Goal: Task Accomplishment & Management: Manage account settings

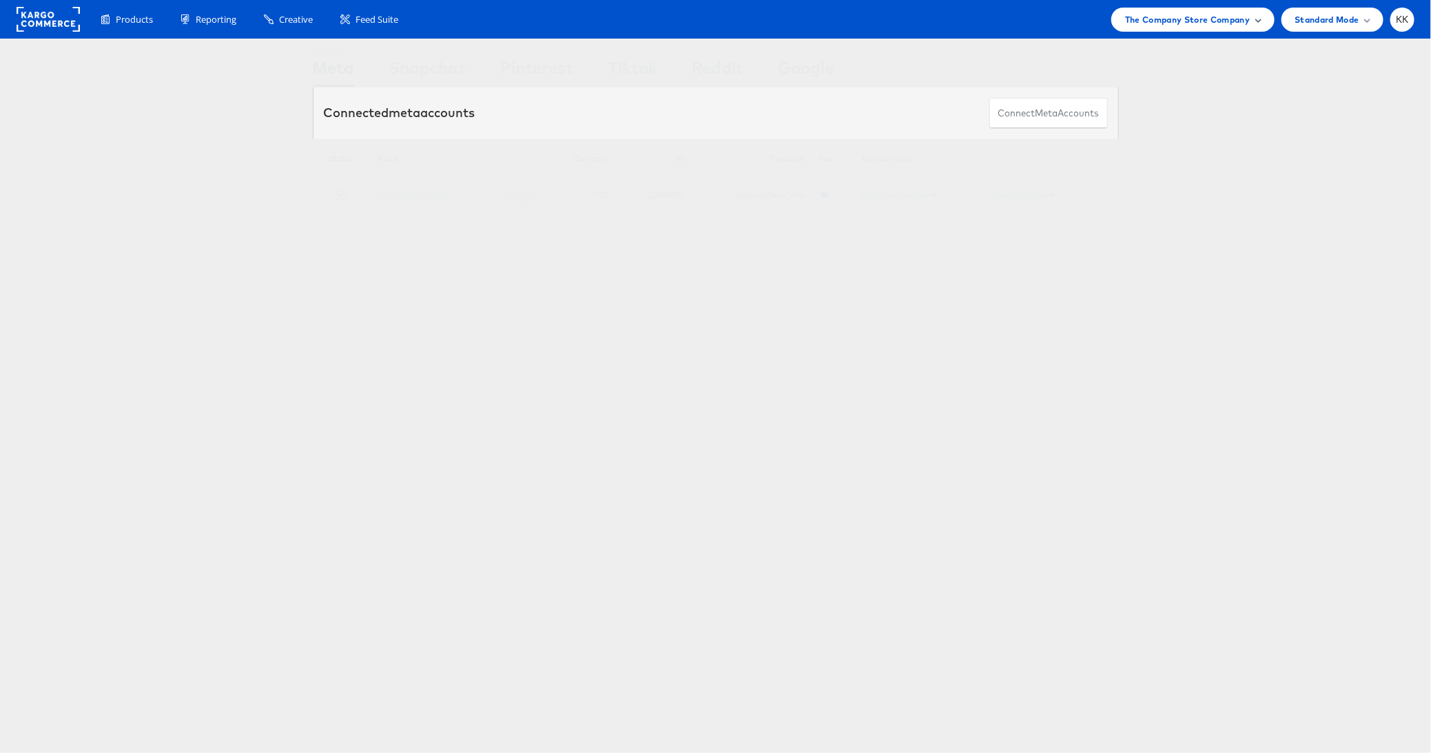
click at [1232, 21] on span "The Company Store Company" at bounding box center [1187, 19] width 125 height 14
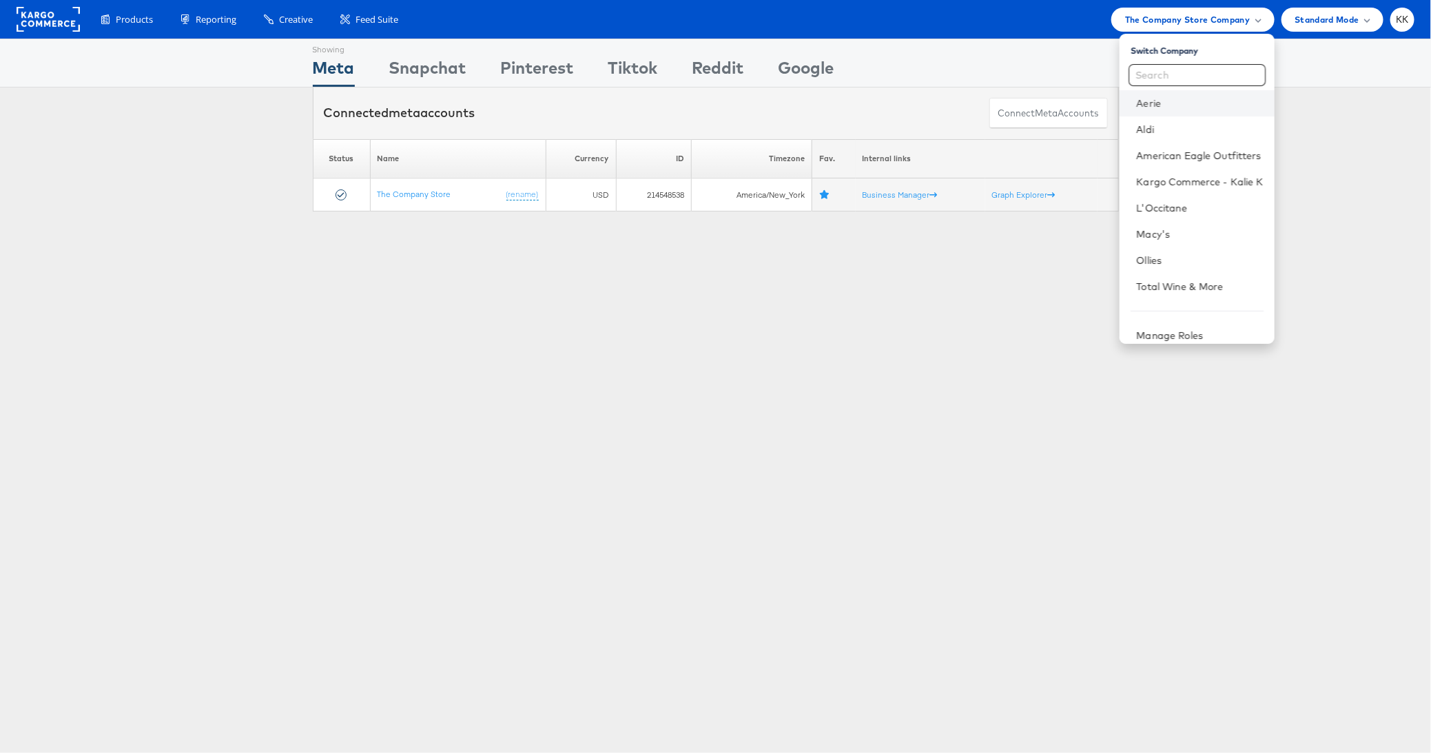
click at [1149, 110] on li "Aerie" at bounding box center [1197, 103] width 154 height 26
click at [1153, 105] on link "Aerie" at bounding box center [1199, 103] width 127 height 14
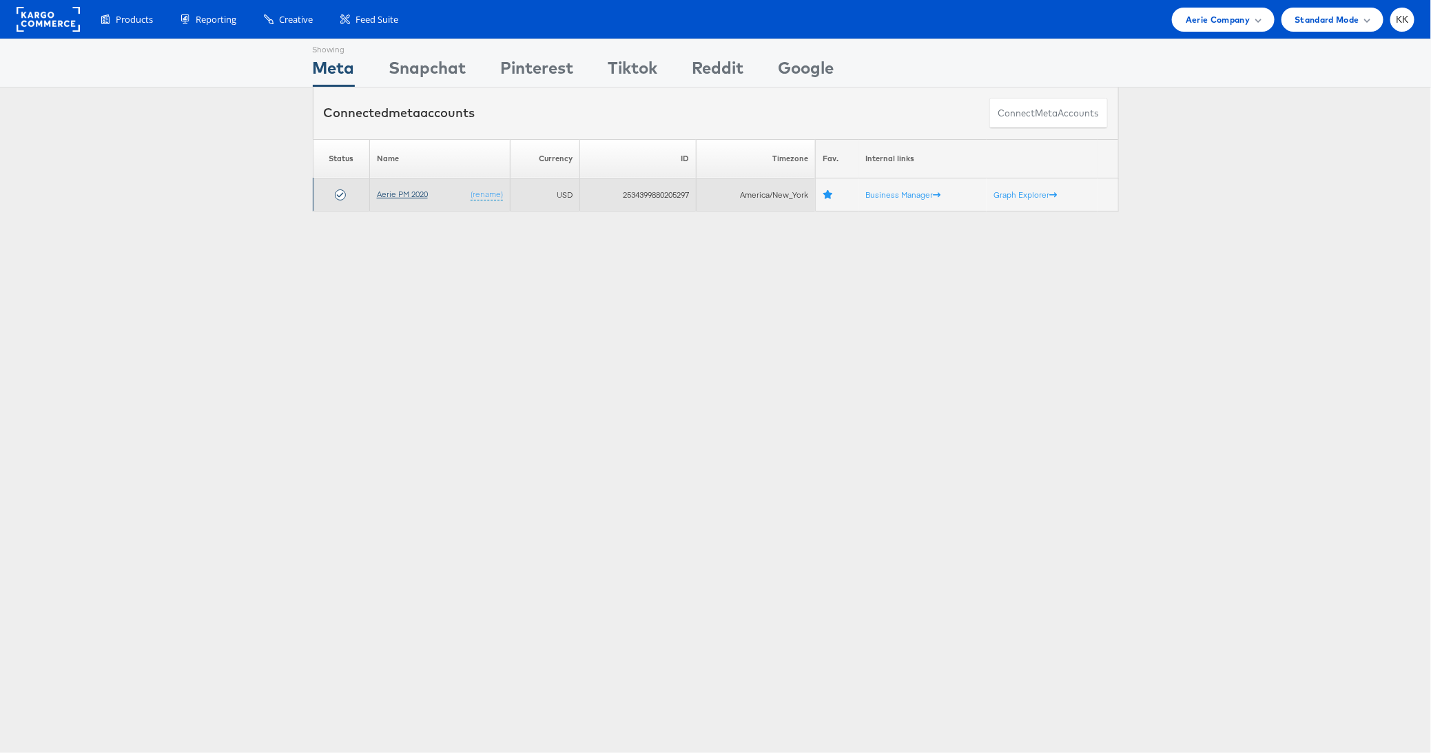
click at [395, 196] on link "Aerie PM 2020" at bounding box center [402, 194] width 51 height 10
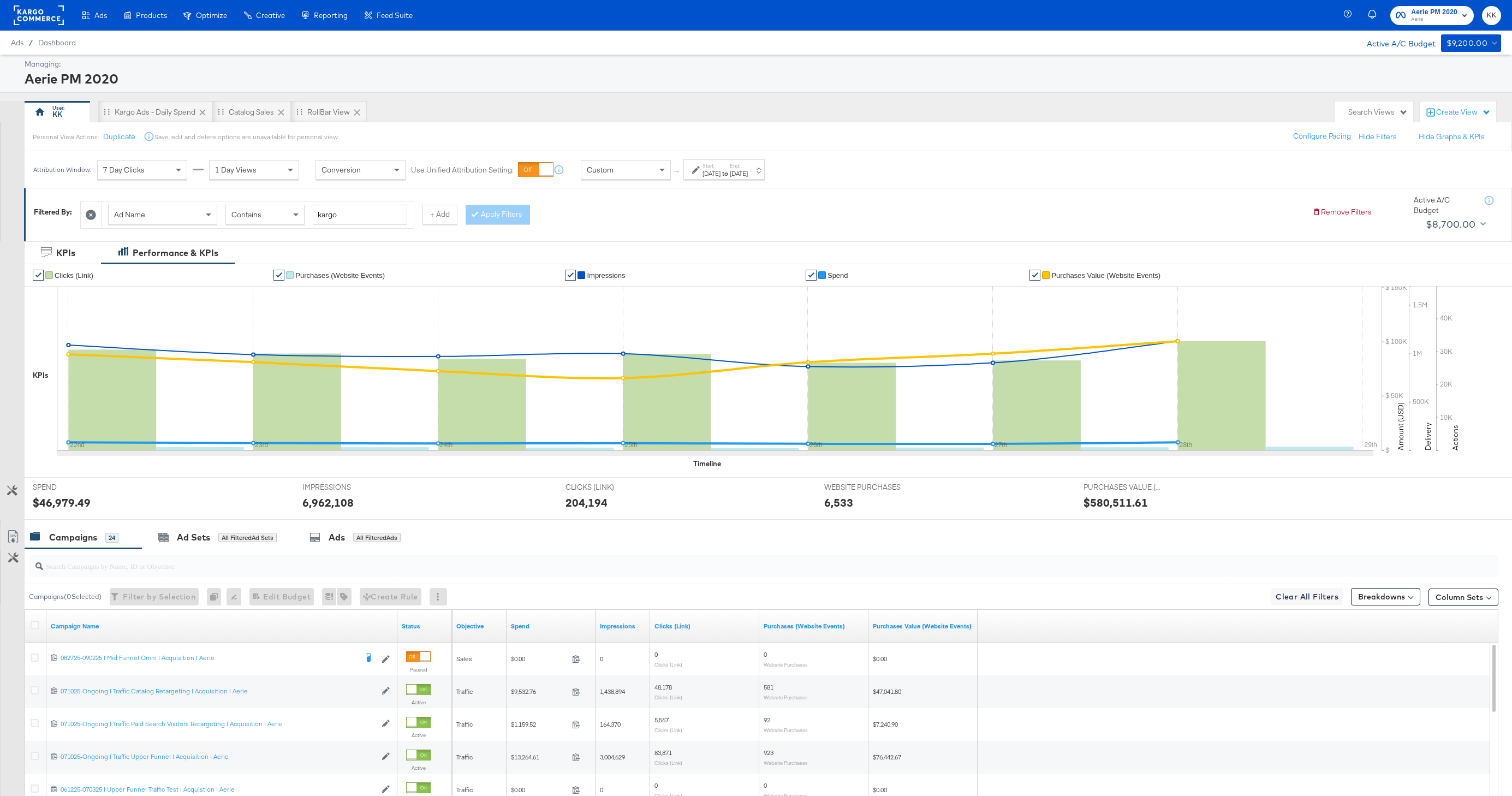
click at [706, 174] on div "Sep 22nd 2025" at bounding box center [712, 174] width 18 height 9
click at [577, 266] on div "September 22nd 2025 ‹ September 2025 › Su Mo Tu We Th Fr Sa 31 1 2 3 4 5 6 7 8 …" at bounding box center [597, 262] width 118 height 31
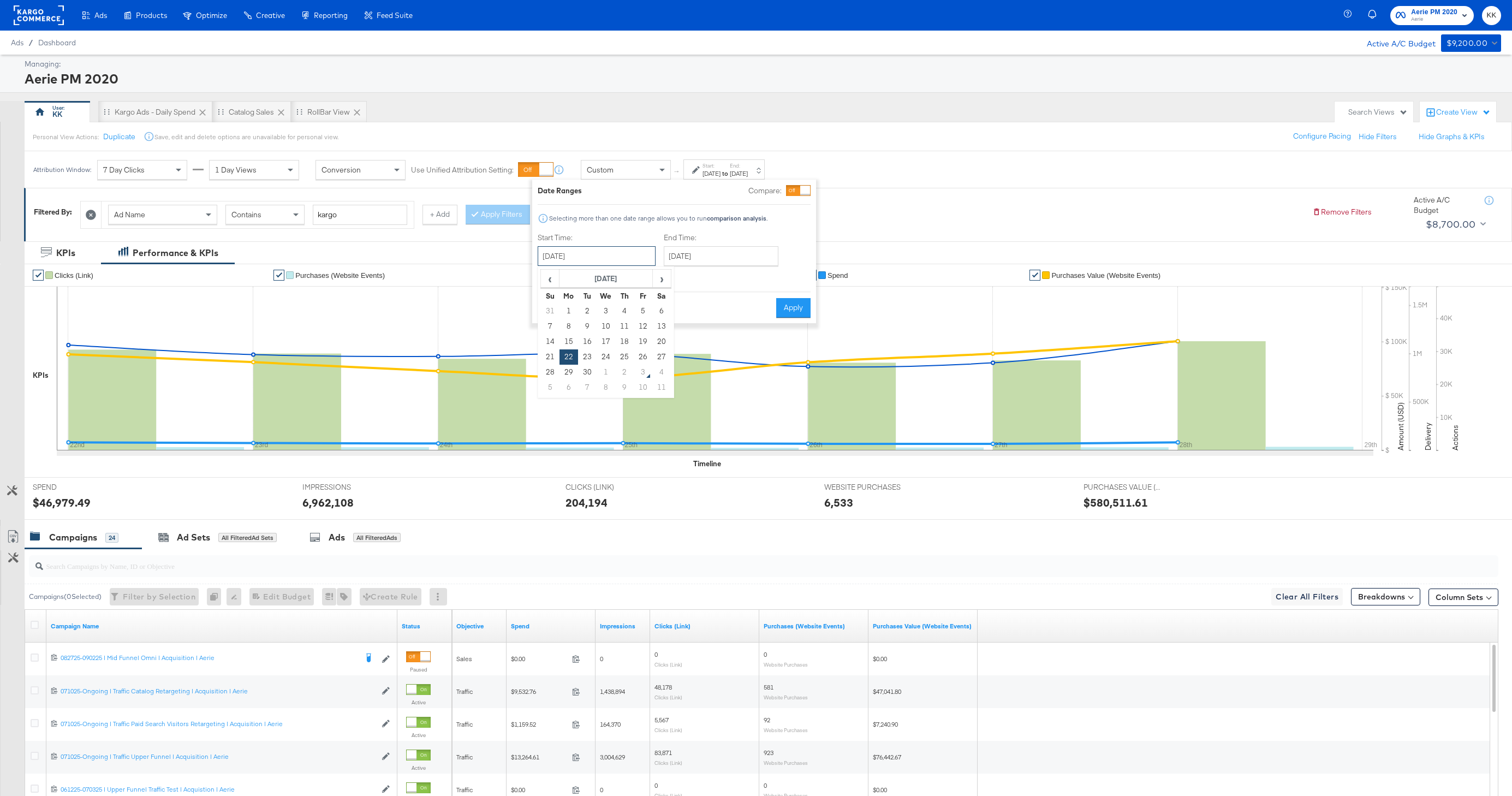
click at [584, 259] on input "September 22nd 2025" at bounding box center [597, 256] width 118 height 20
click at [548, 281] on span "‹" at bounding box center [549, 278] width 17 height 17
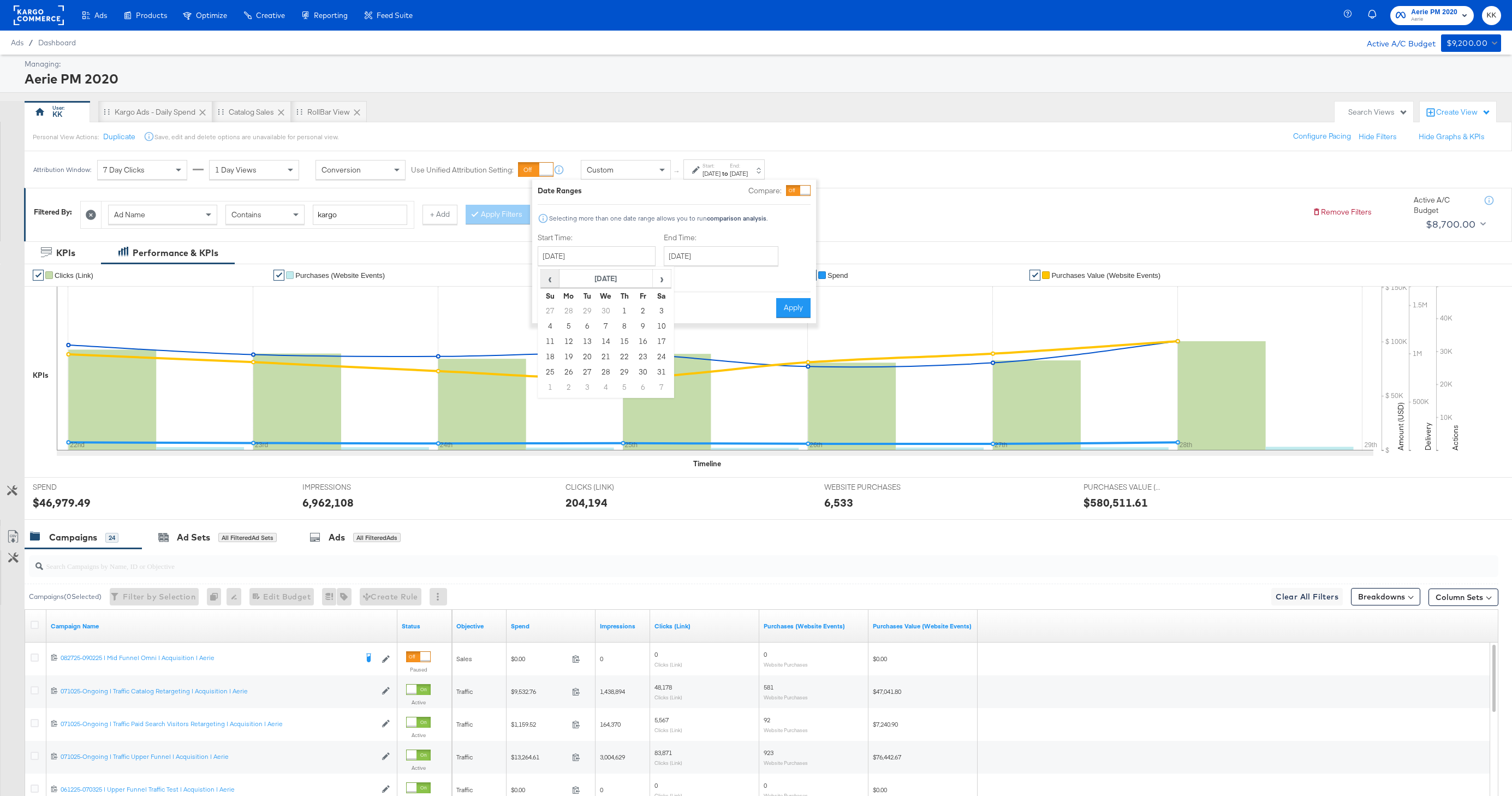
click at [548, 281] on span "‹" at bounding box center [549, 278] width 17 height 17
click at [661, 307] on td "1" at bounding box center [661, 311] width 18 height 15
type input "February 1st 2025"
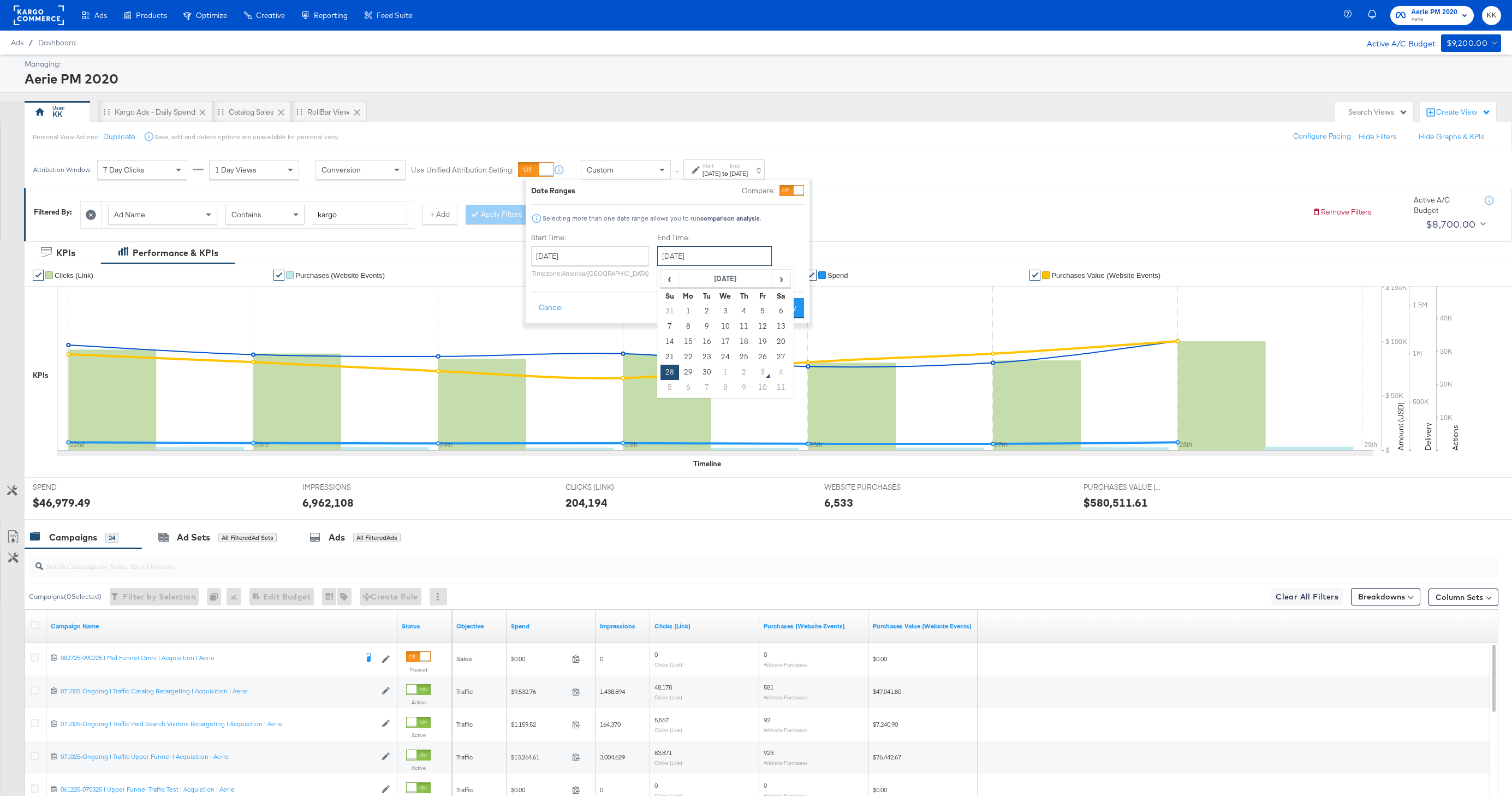
click at [691, 256] on input "September 28th 2025" at bounding box center [714, 256] width 115 height 20
click at [665, 277] on span "‹" at bounding box center [669, 278] width 17 height 17
click at [782, 276] on span "›" at bounding box center [781, 278] width 17 height 17
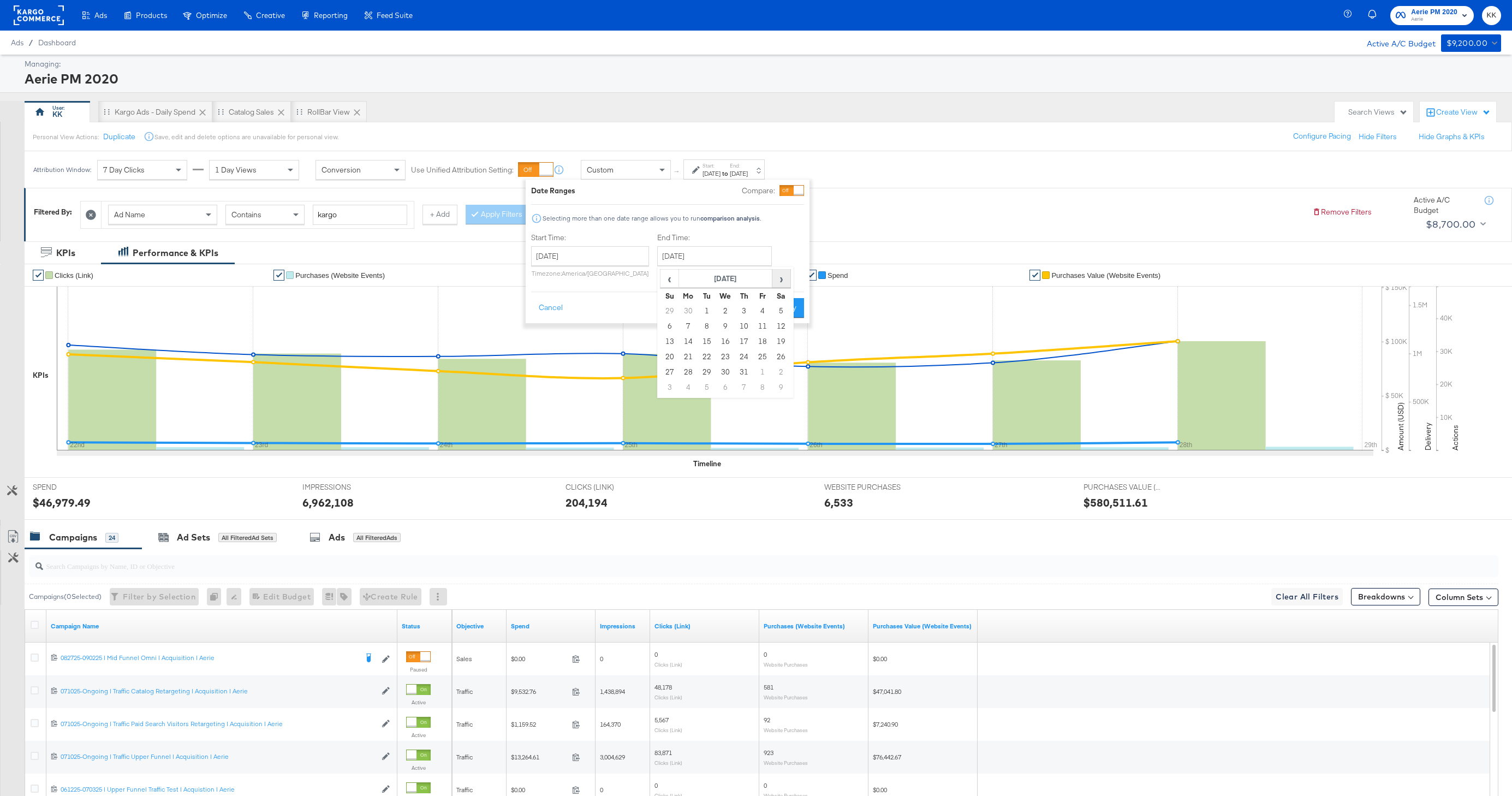
click at [782, 276] on span "›" at bounding box center [781, 278] width 17 height 17
click at [743, 371] on td "2" at bounding box center [743, 372] width 18 height 15
type input "October 2nd 2025"
click at [784, 304] on button "Apply" at bounding box center [784, 308] width 34 height 20
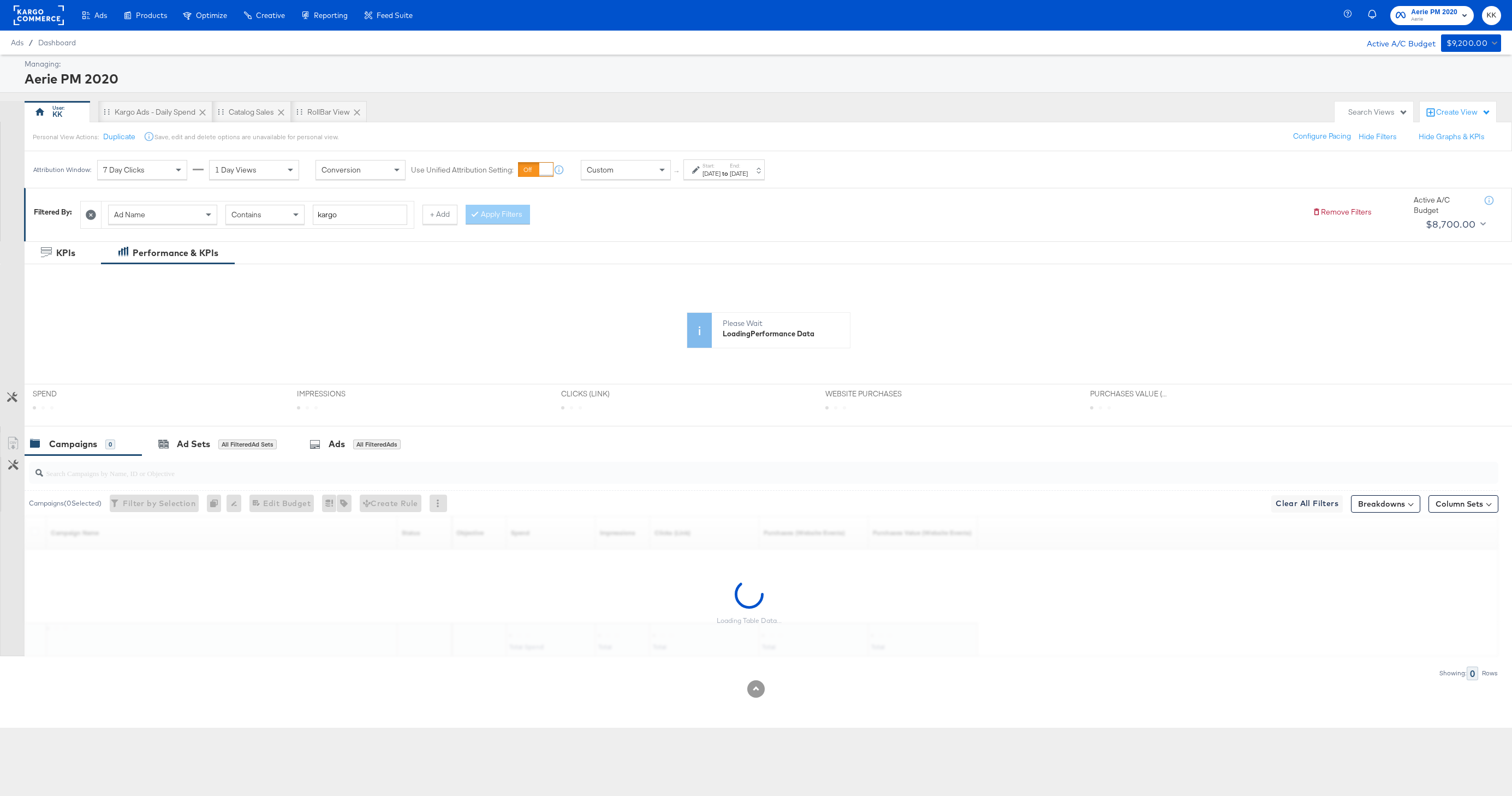
scroll to position [96, 0]
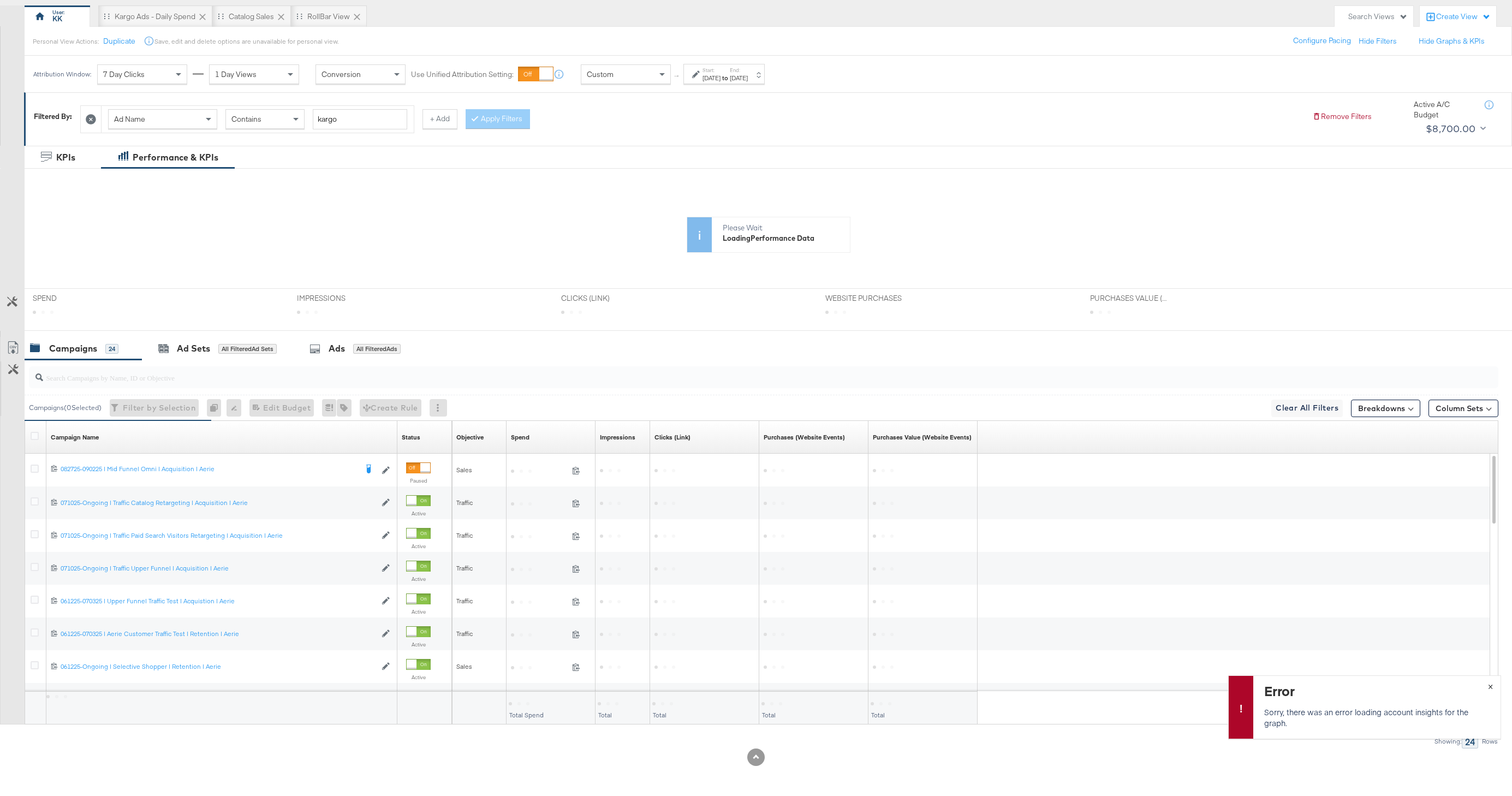
click at [1489, 682] on span "×" at bounding box center [1491, 686] width 5 height 13
click at [357, 350] on div "All Filtered Ads" at bounding box center [377, 349] width 48 height 10
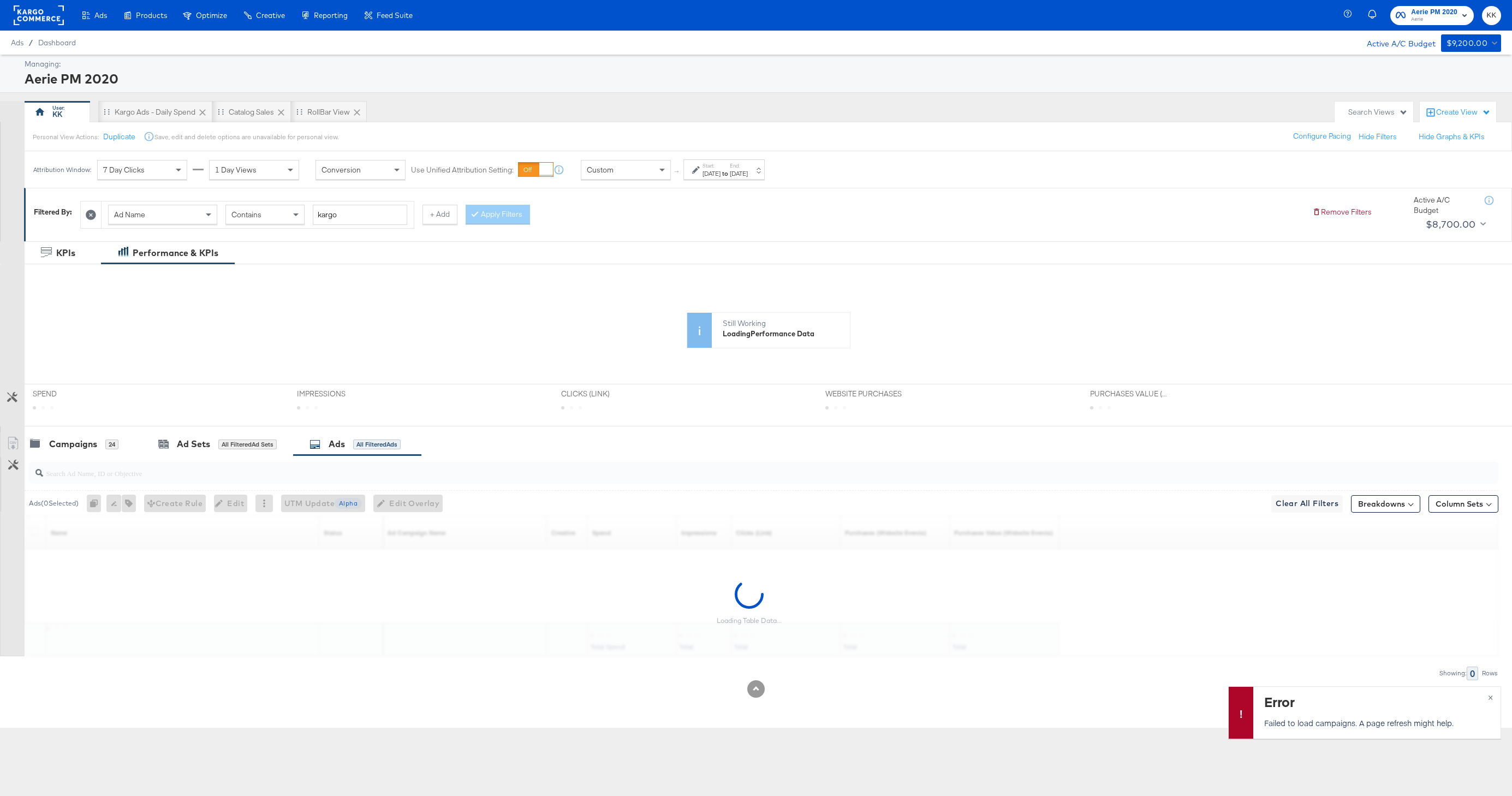
scroll to position [0, 0]
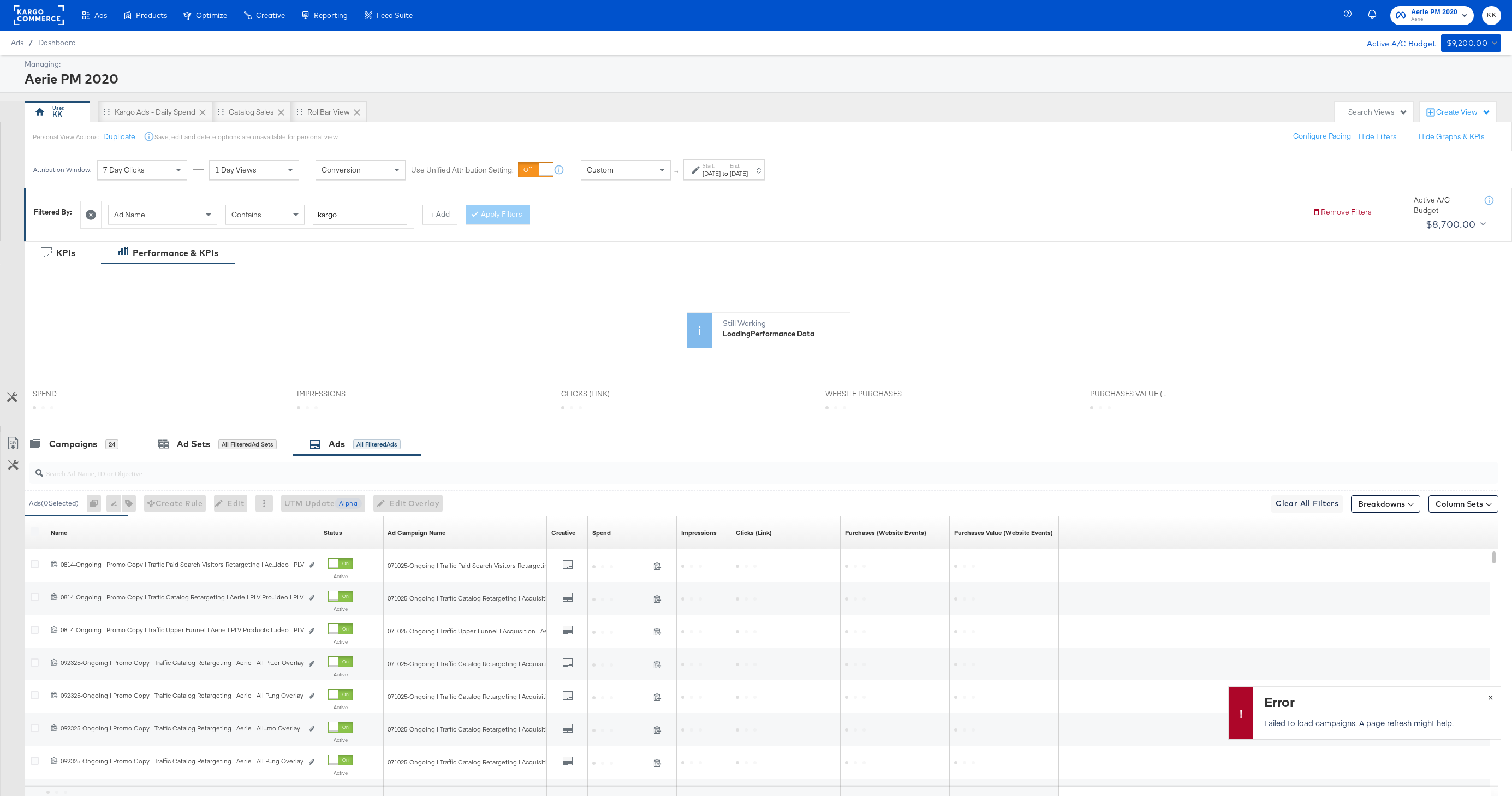
click at [1493, 697] on button "×" at bounding box center [1490, 697] width 20 height 20
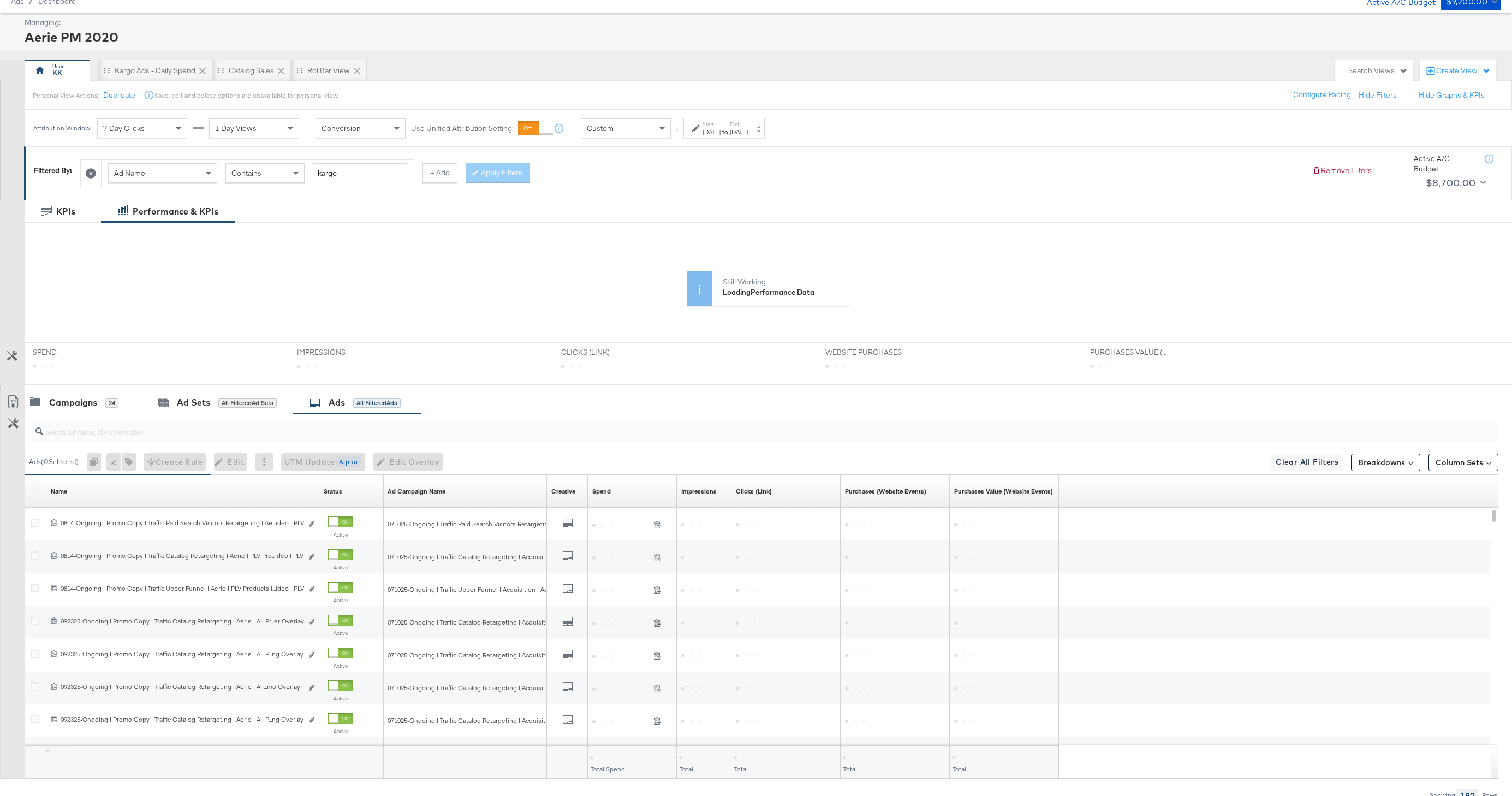
scroll to position [89, 0]
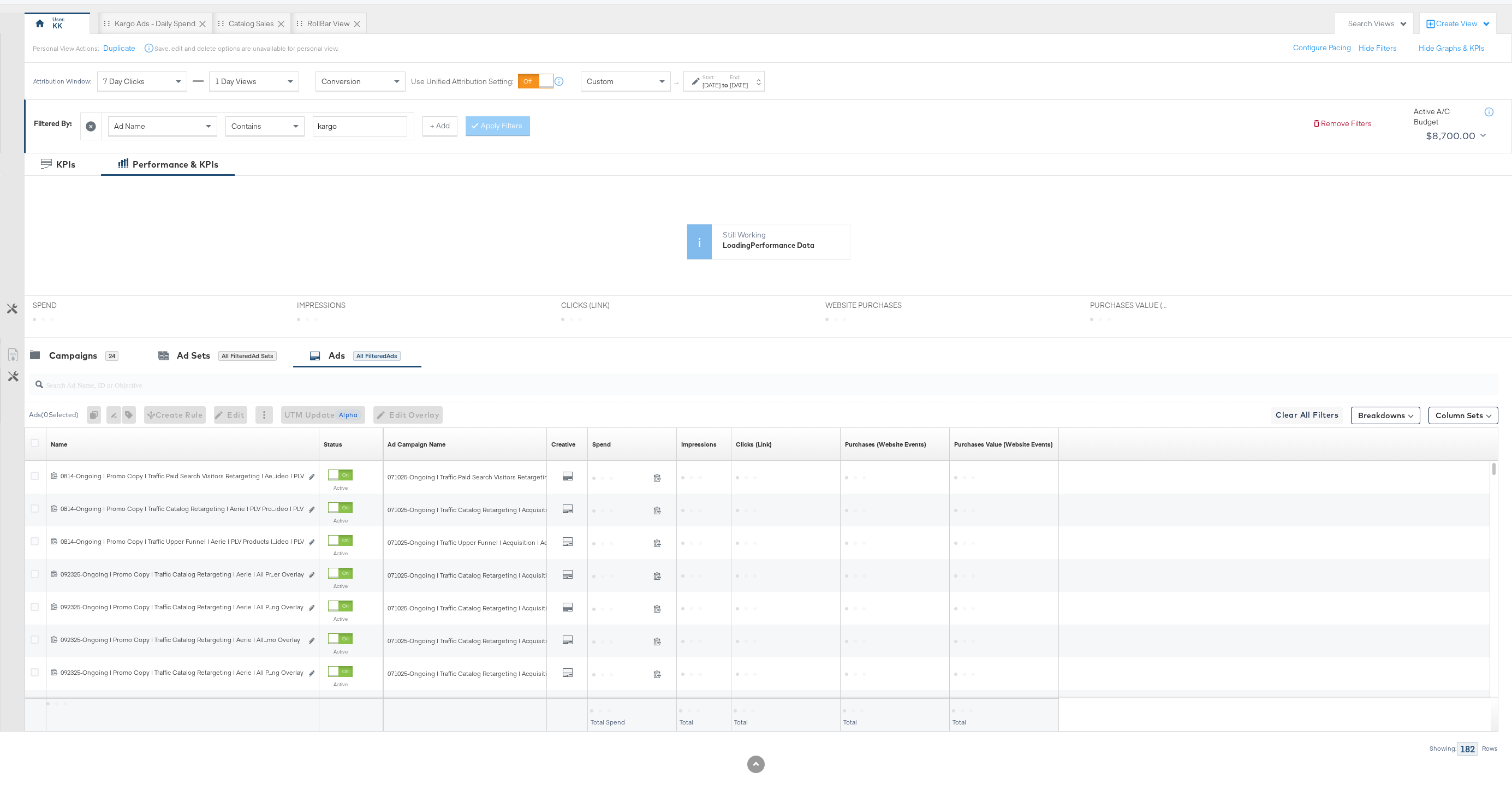
click at [40, 440] on div at bounding box center [36, 445] width 11 height 11
click at [31, 442] on icon at bounding box center [35, 443] width 8 height 8
click at [0, 0] on input "checkbox" at bounding box center [0, 0] width 0 height 0
click at [36, 442] on icon at bounding box center [35, 443] width 8 height 8
click at [0, 0] on input "checkbox" at bounding box center [0, 0] width 0 height 0
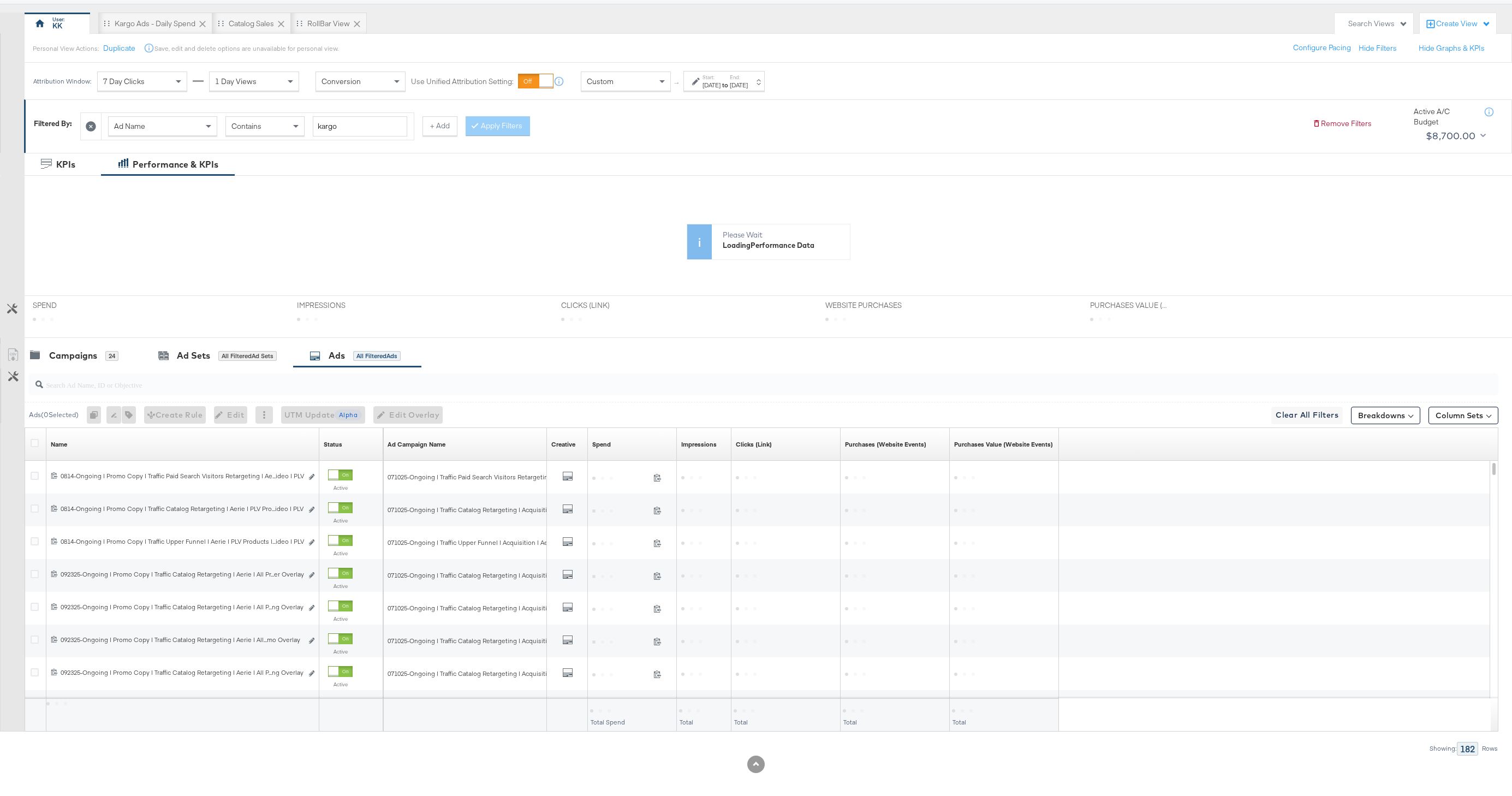
click at [708, 80] on label "Start:" at bounding box center [712, 77] width 18 height 7
click at [598, 166] on input "February 1st 2025" at bounding box center [587, 167] width 118 height 20
click at [652, 197] on span "›" at bounding box center [652, 189] width 17 height 17
click at [719, 76] on label "Start:" at bounding box center [712, 77] width 18 height 7
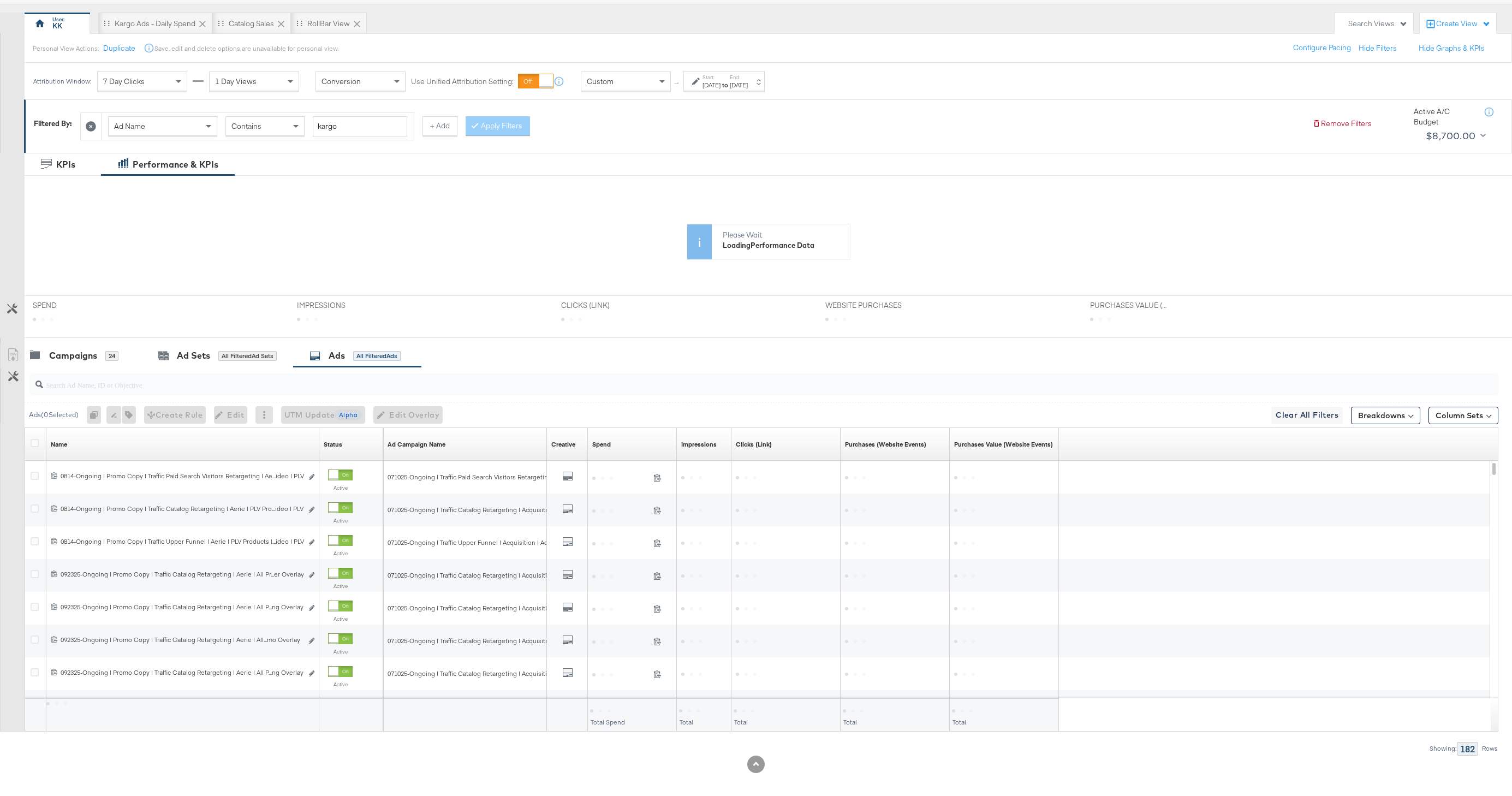
click at [719, 81] on div "Feb 1st 2025" at bounding box center [712, 85] width 18 height 9
click at [663, 86] on span at bounding box center [663, 81] width 13 height 18
click at [720, 84] on div "Feb 1st 2025" at bounding box center [712, 85] width 18 height 9
click at [704, 85] on div "Feb 1st 2025" at bounding box center [712, 85] width 18 height 9
click at [603, 166] on input "February 1st 2025" at bounding box center [587, 167] width 118 height 20
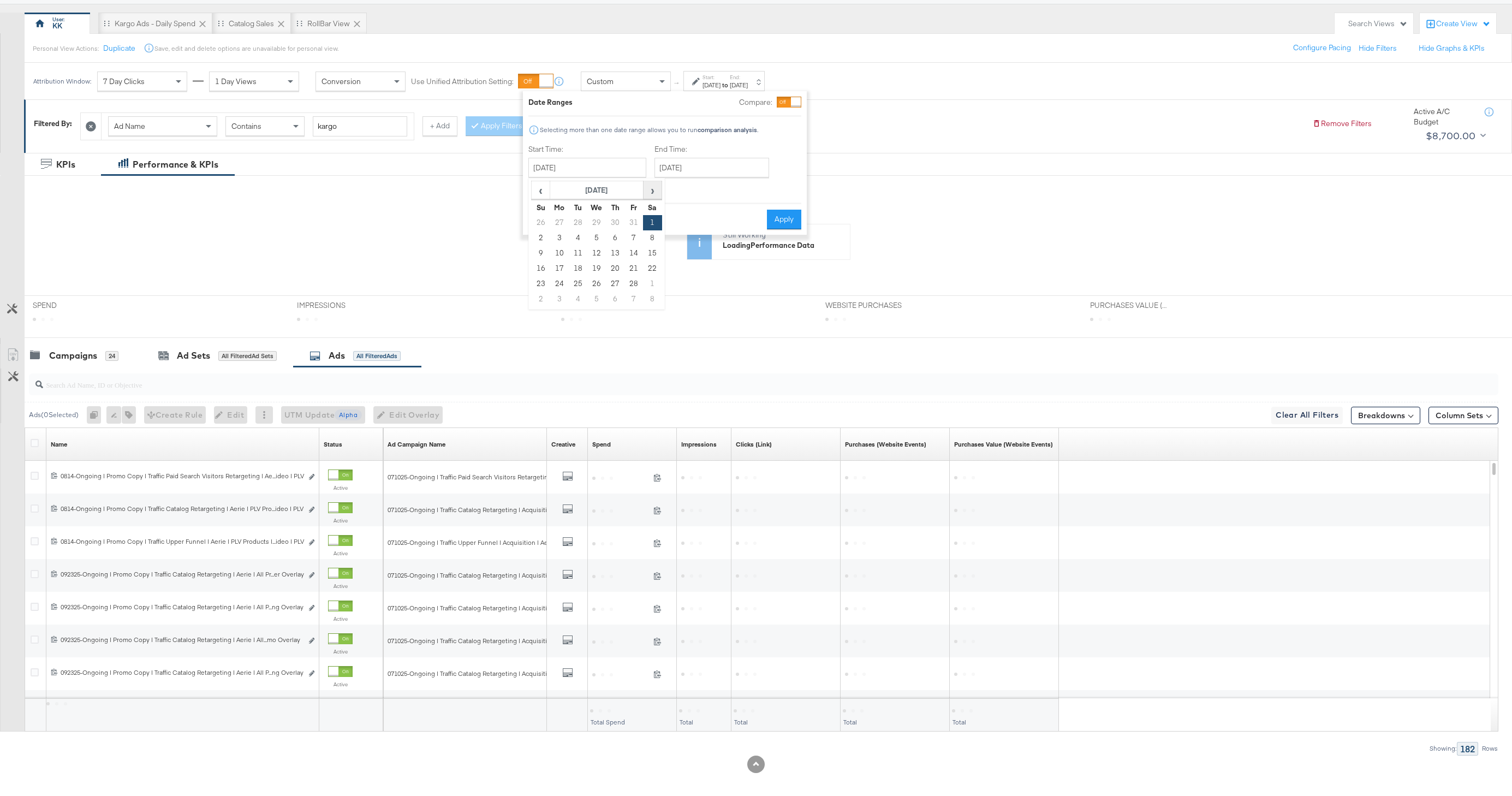
click at [648, 185] on span "›" at bounding box center [652, 189] width 17 height 17
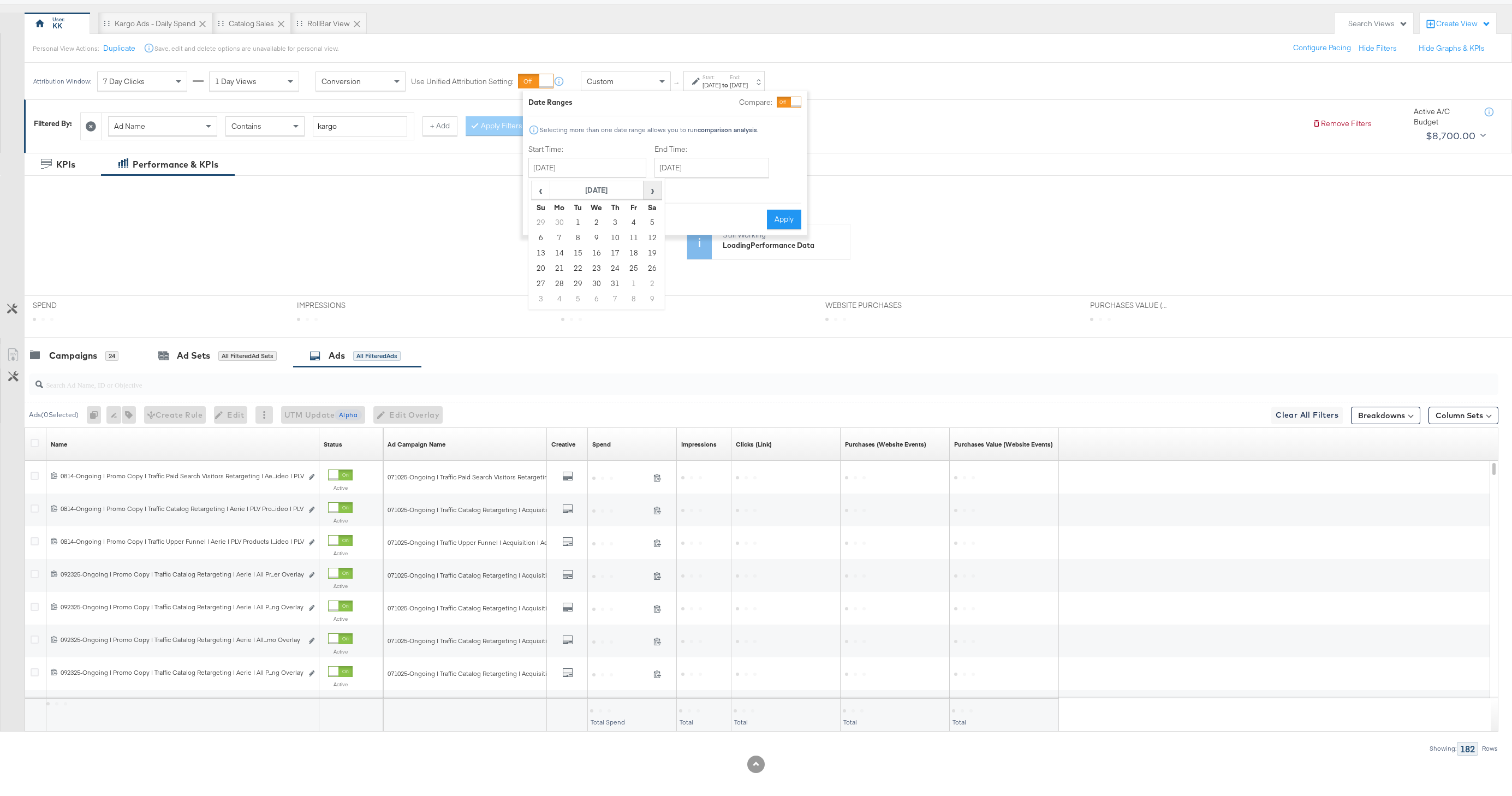
click at [648, 185] on span "›" at bounding box center [652, 189] width 17 height 17
click at [616, 278] on td "2" at bounding box center [615, 284] width 18 height 15
type input "October 2nd 2025"
click at [797, 229] on button "Apply" at bounding box center [786, 220] width 34 height 20
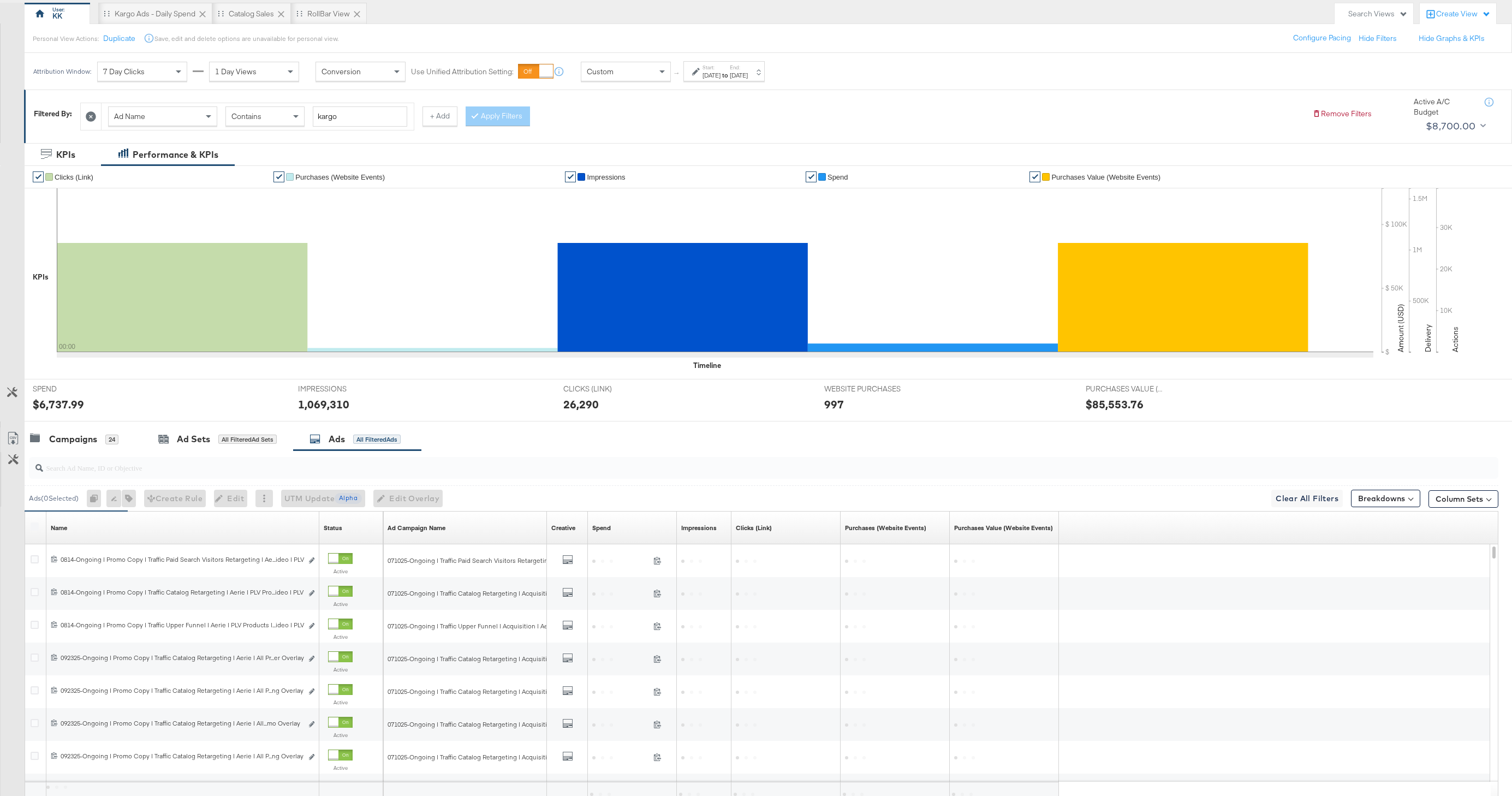
scroll to position [157, 0]
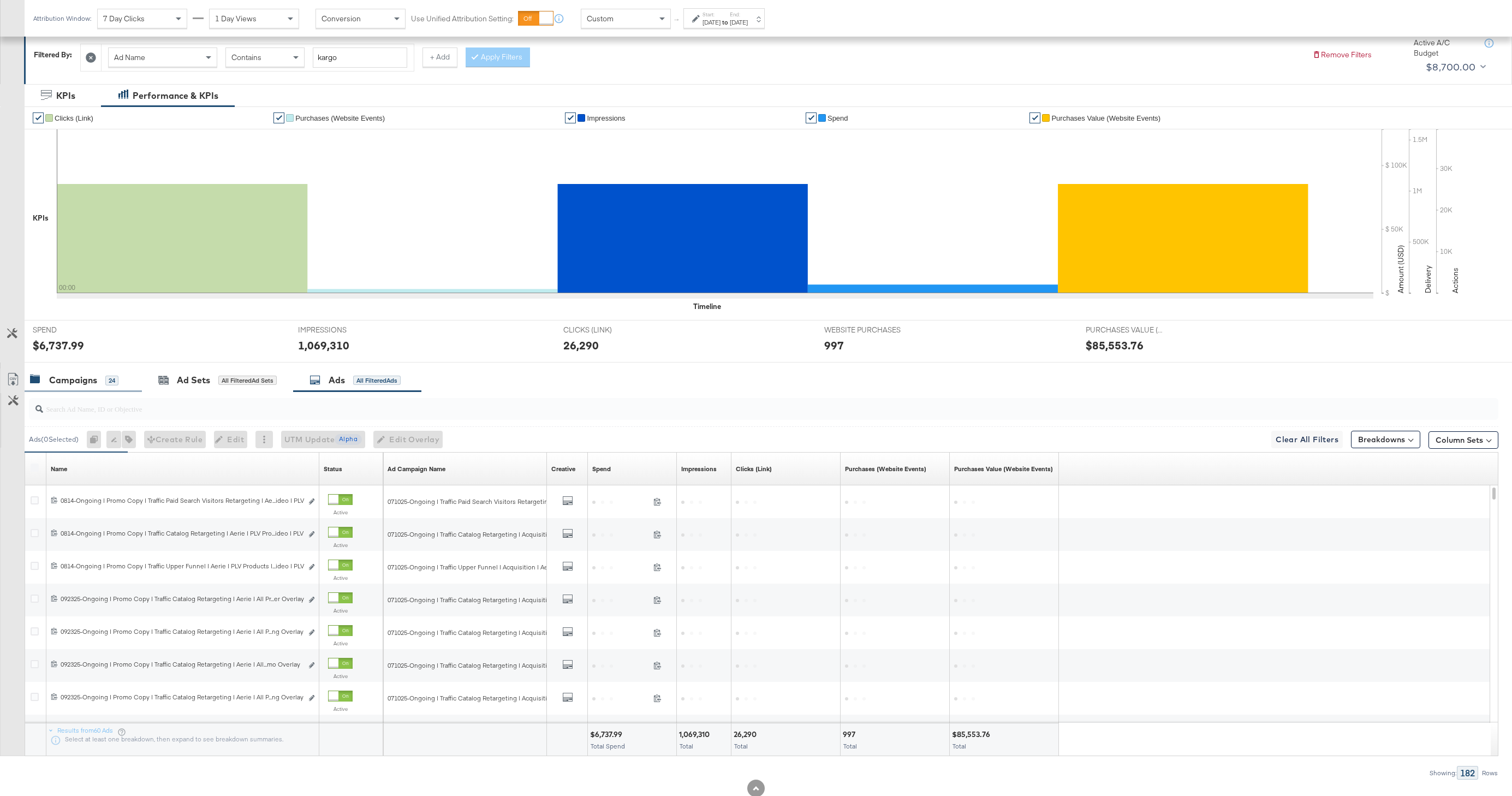
click at [78, 385] on div "Campaigns" at bounding box center [73, 381] width 48 height 13
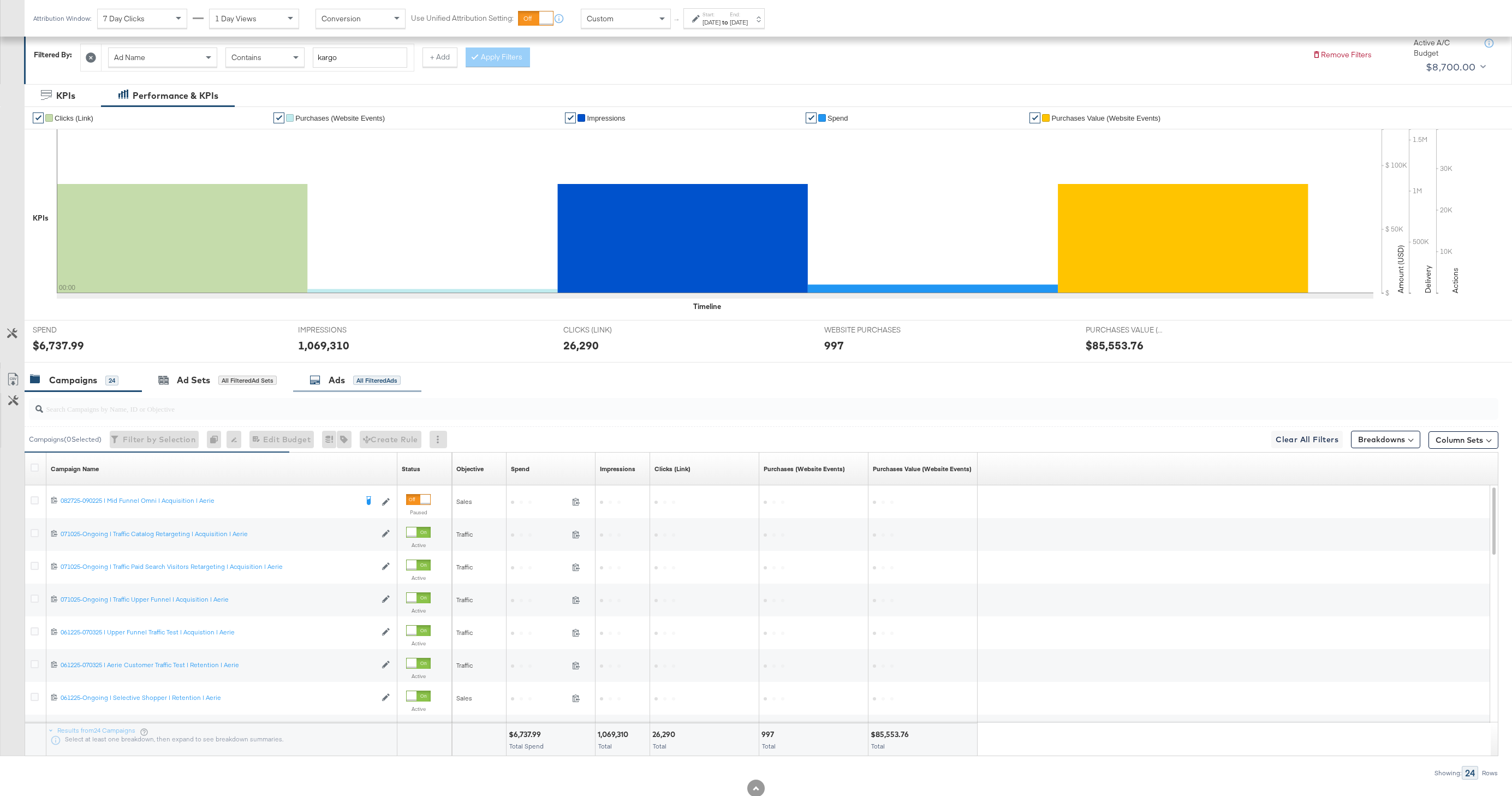
click at [333, 385] on div "Ads" at bounding box center [337, 381] width 17 height 13
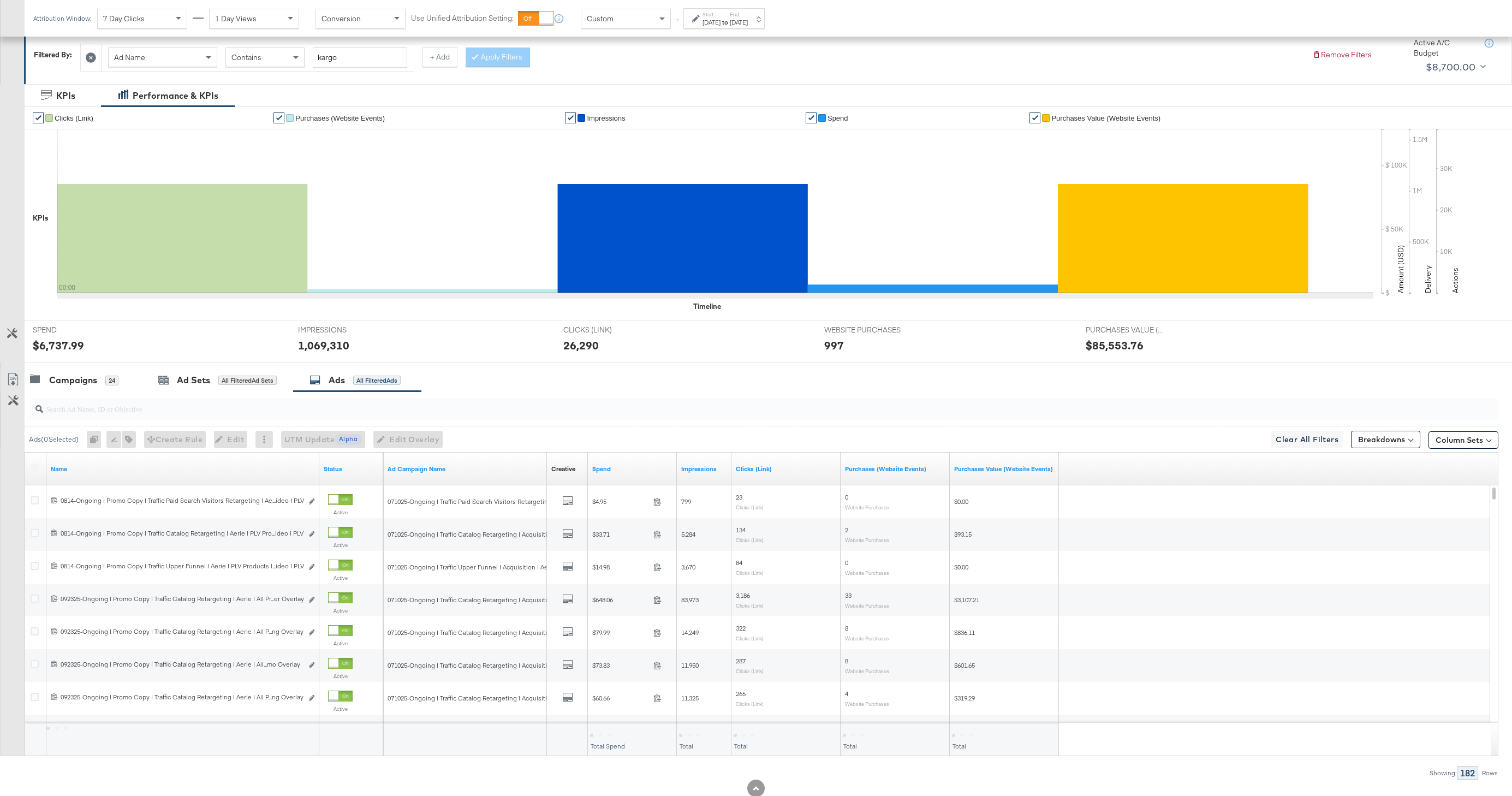
scroll to position [163, 0]
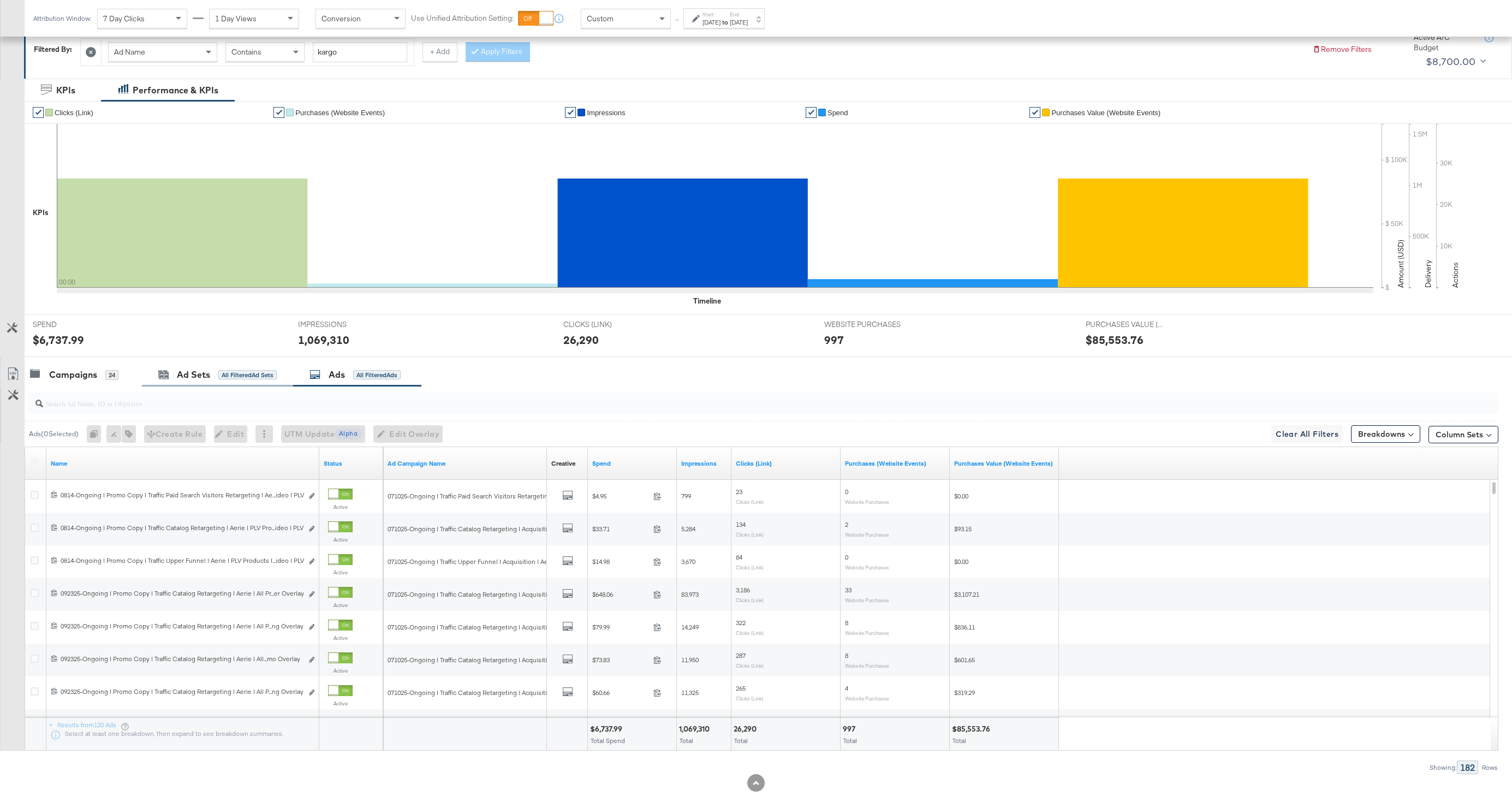
click at [212, 381] on div "Ad Sets All Filtered Ad Sets" at bounding box center [217, 375] width 151 height 24
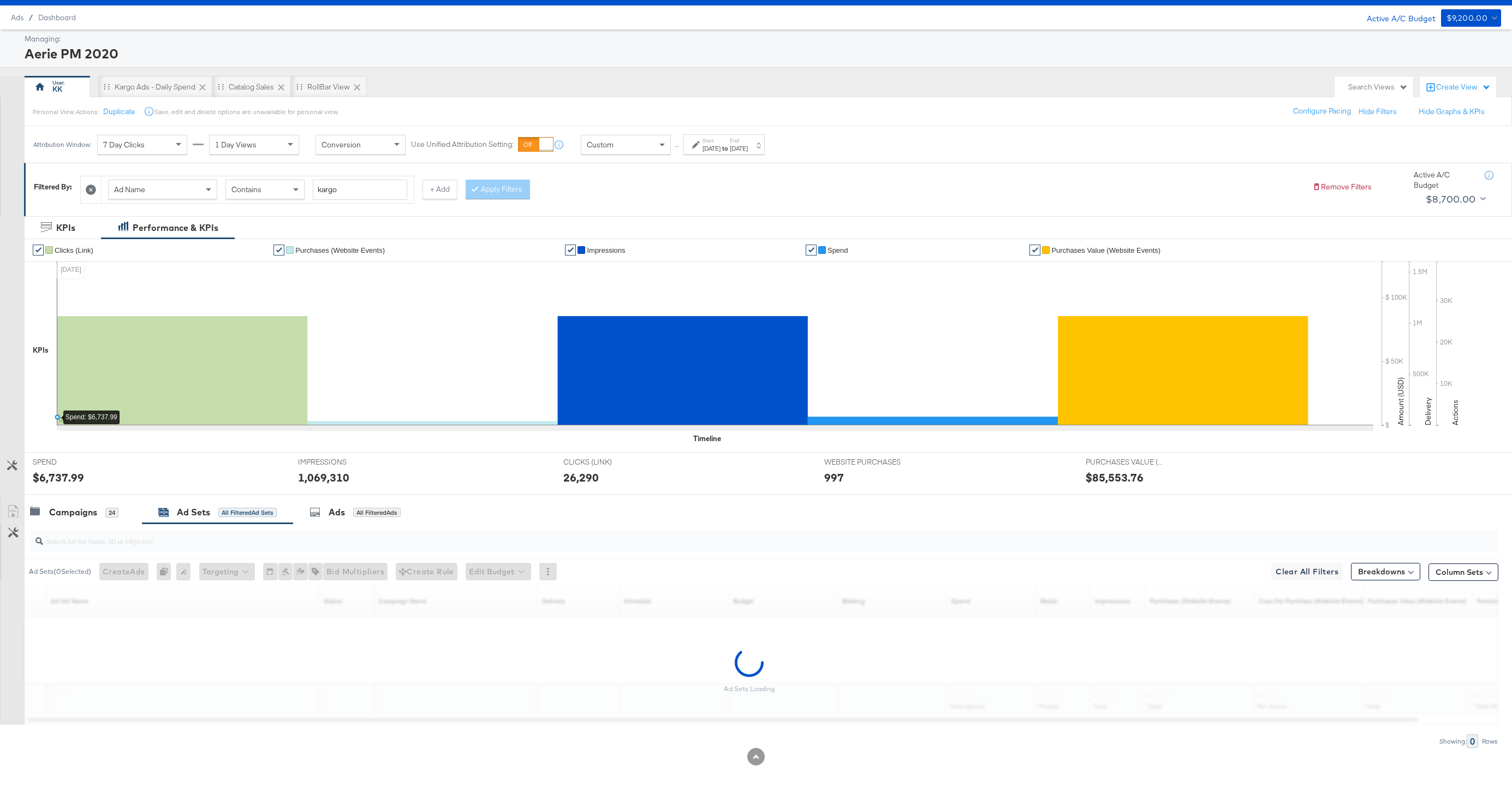
scroll to position [25, 0]
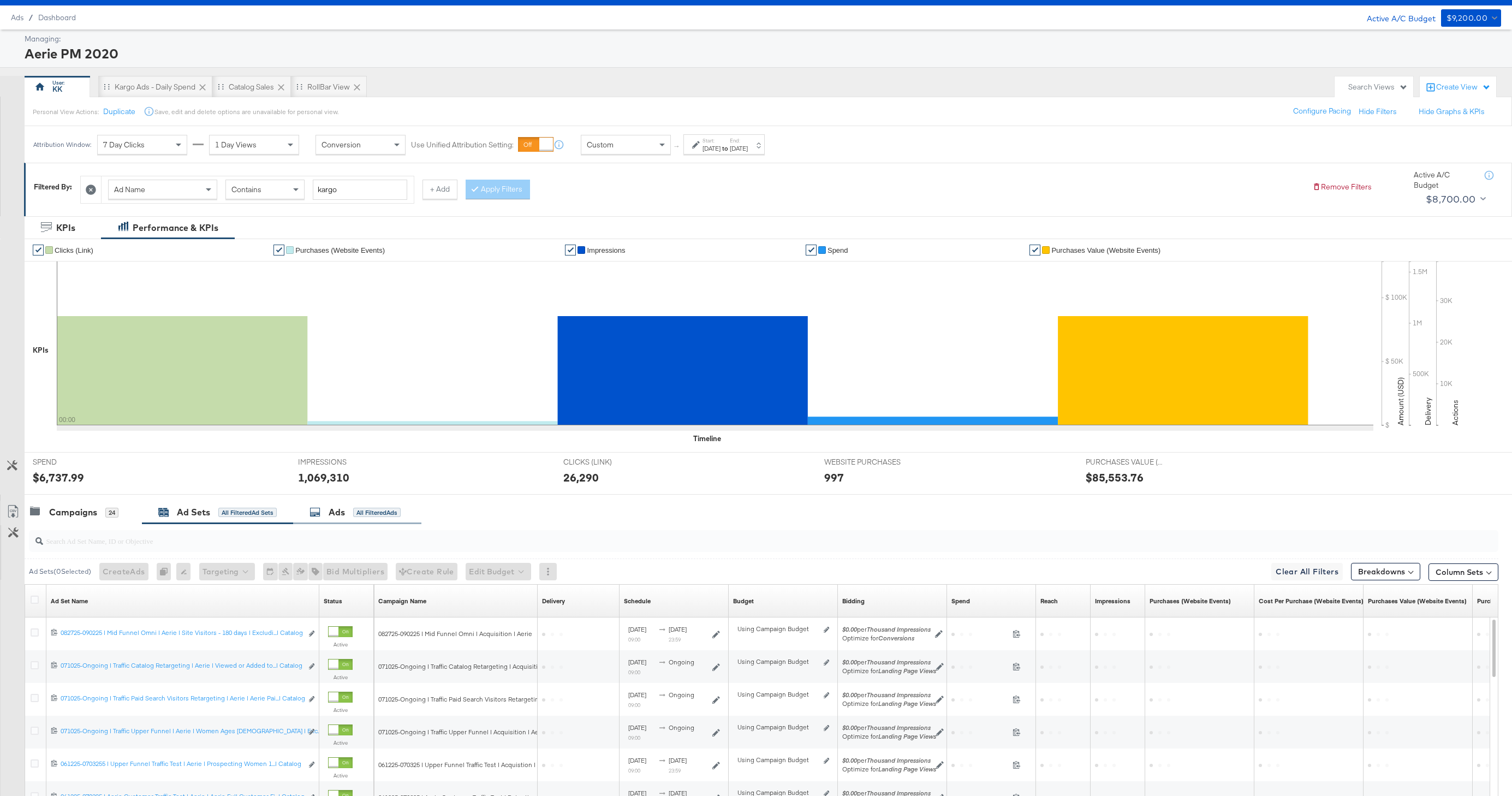
click at [340, 509] on div "Ads" at bounding box center [337, 513] width 17 height 13
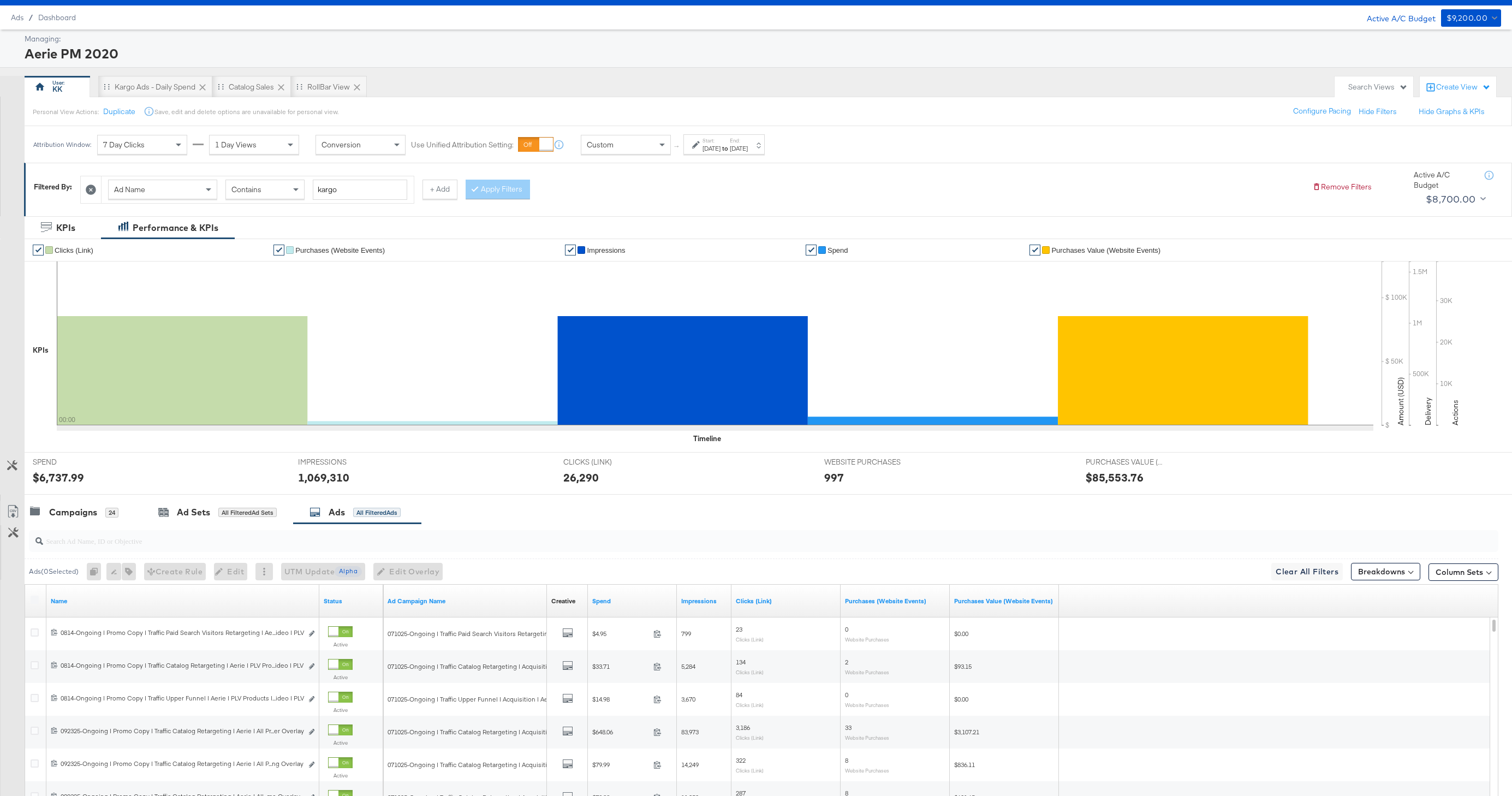
scroll to position [189, 0]
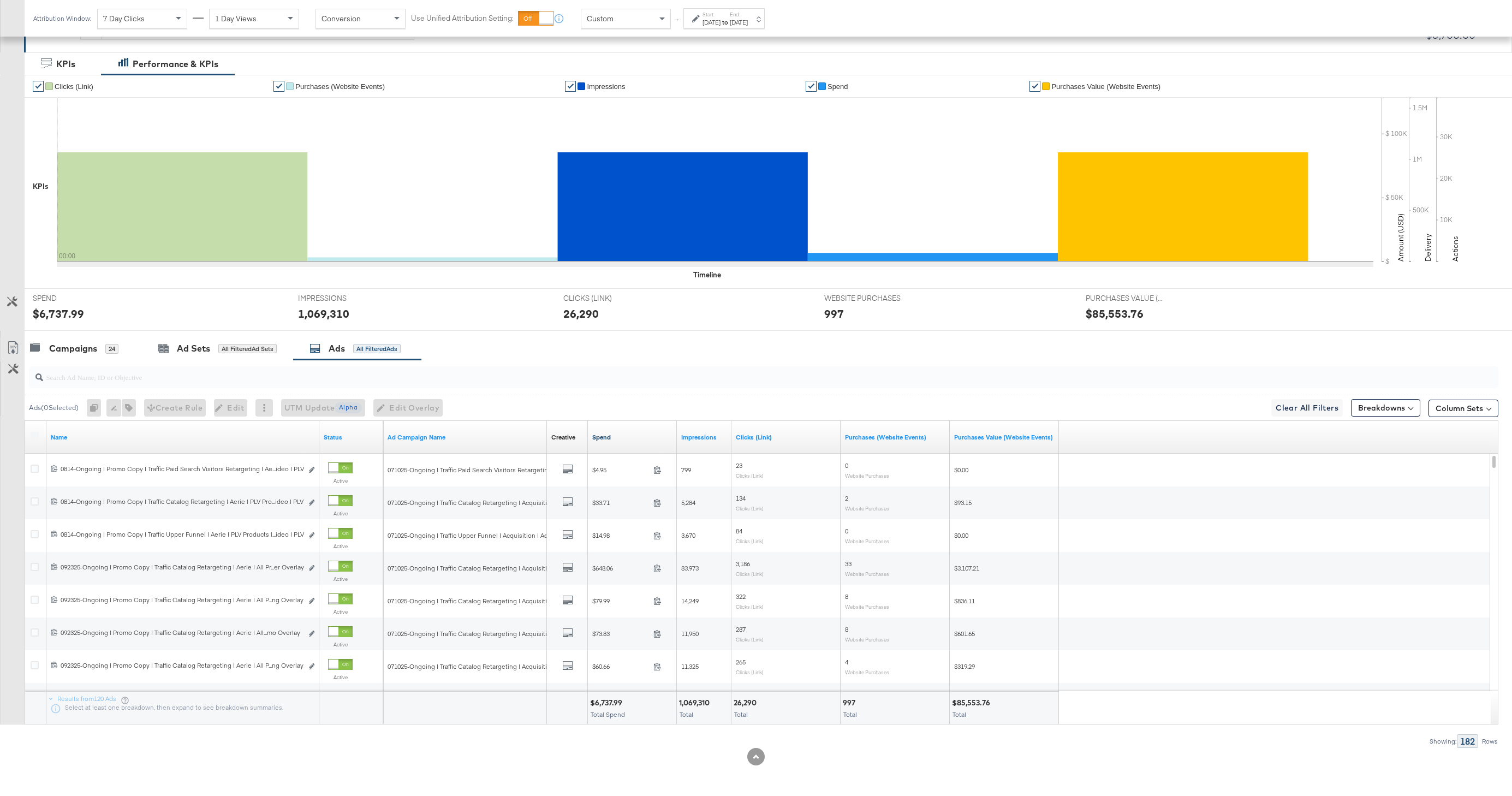
click at [603, 440] on link "Spend" at bounding box center [632, 437] width 80 height 9
click at [33, 434] on label at bounding box center [35, 436] width 8 height 8
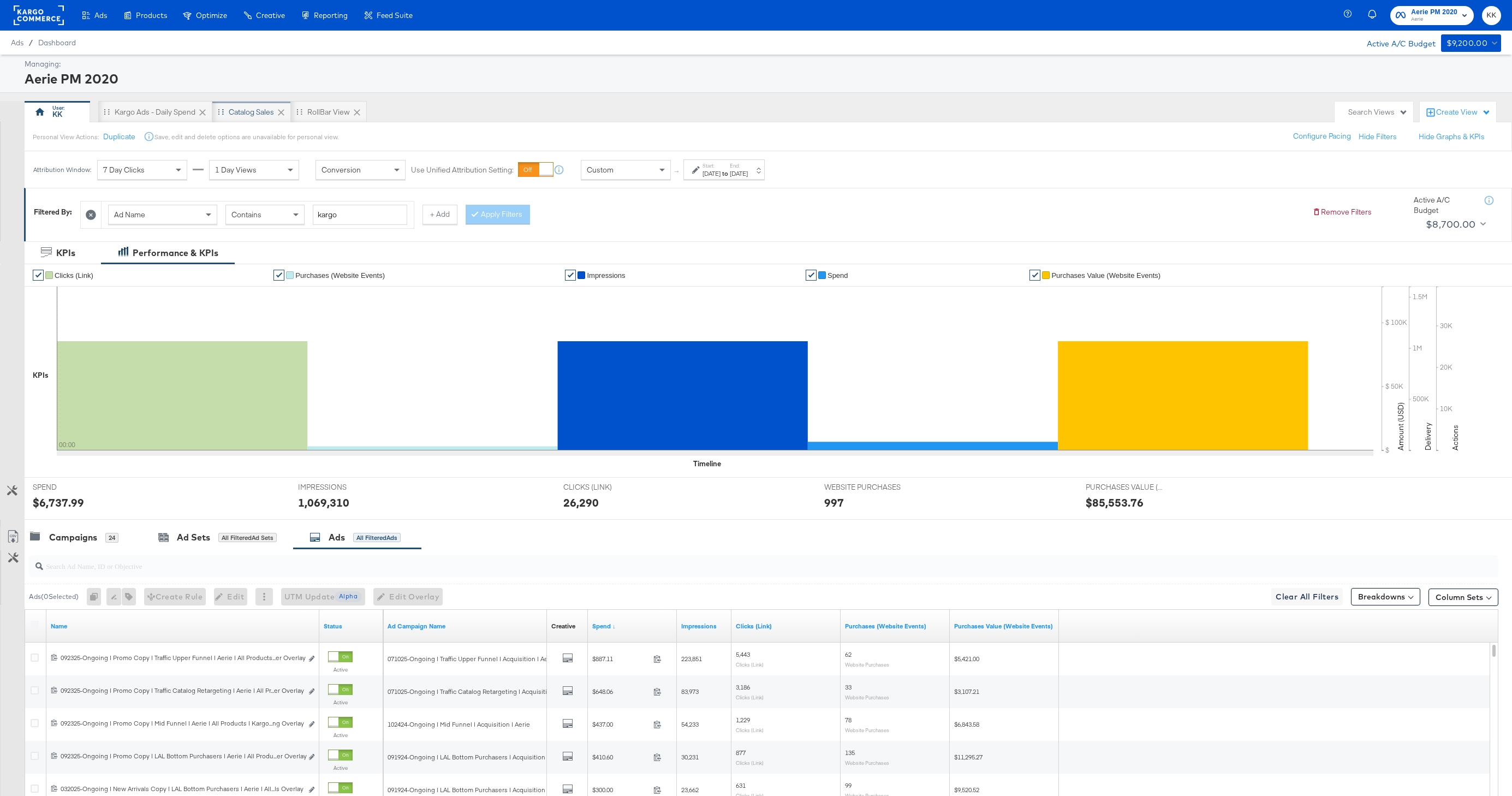
click at [259, 114] on div "Catalog Sales" at bounding box center [251, 112] width 45 height 10
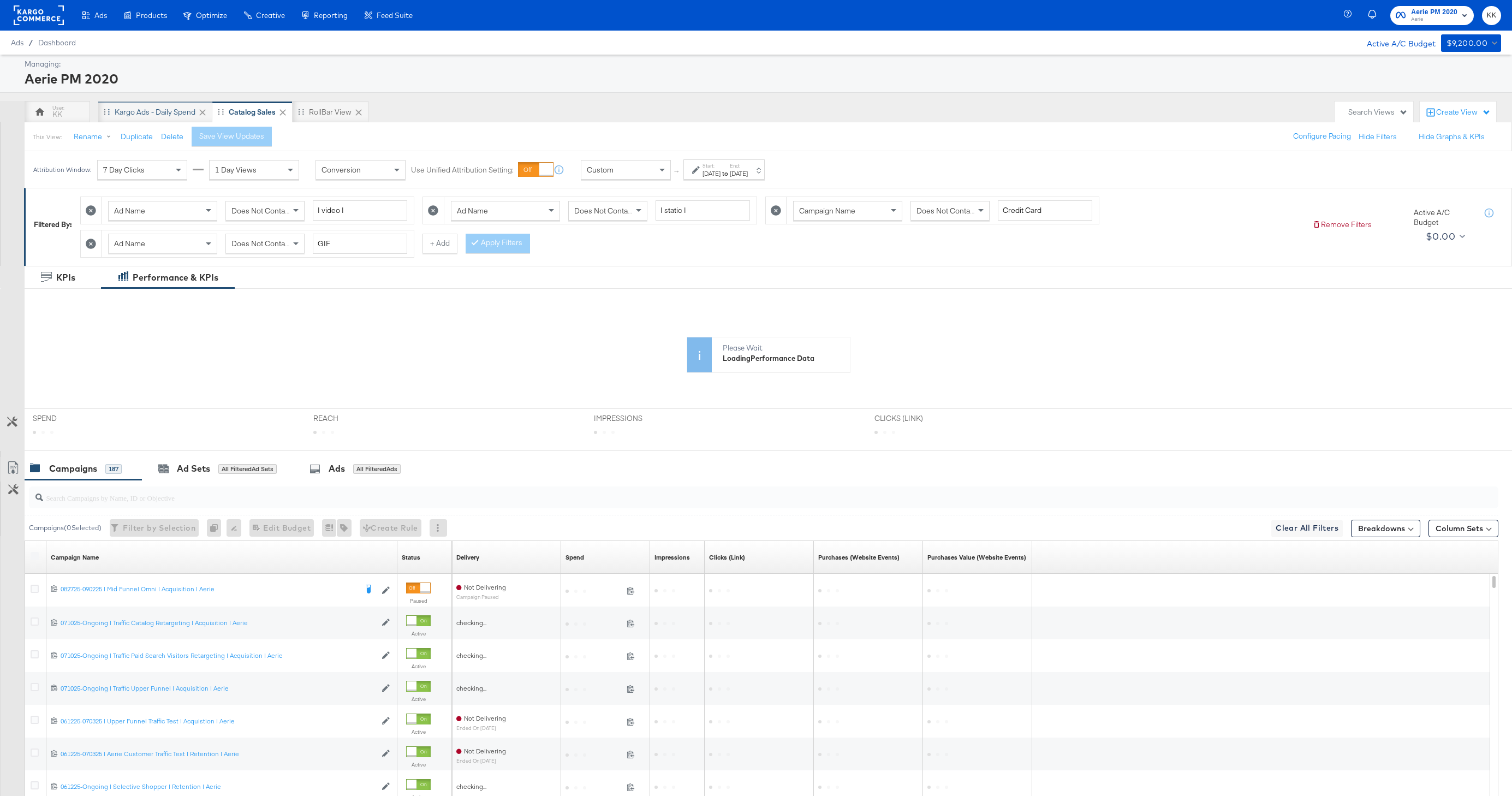
click at [178, 103] on div "Kargo Ads - Daily Spend" at bounding box center [155, 112] width 114 height 22
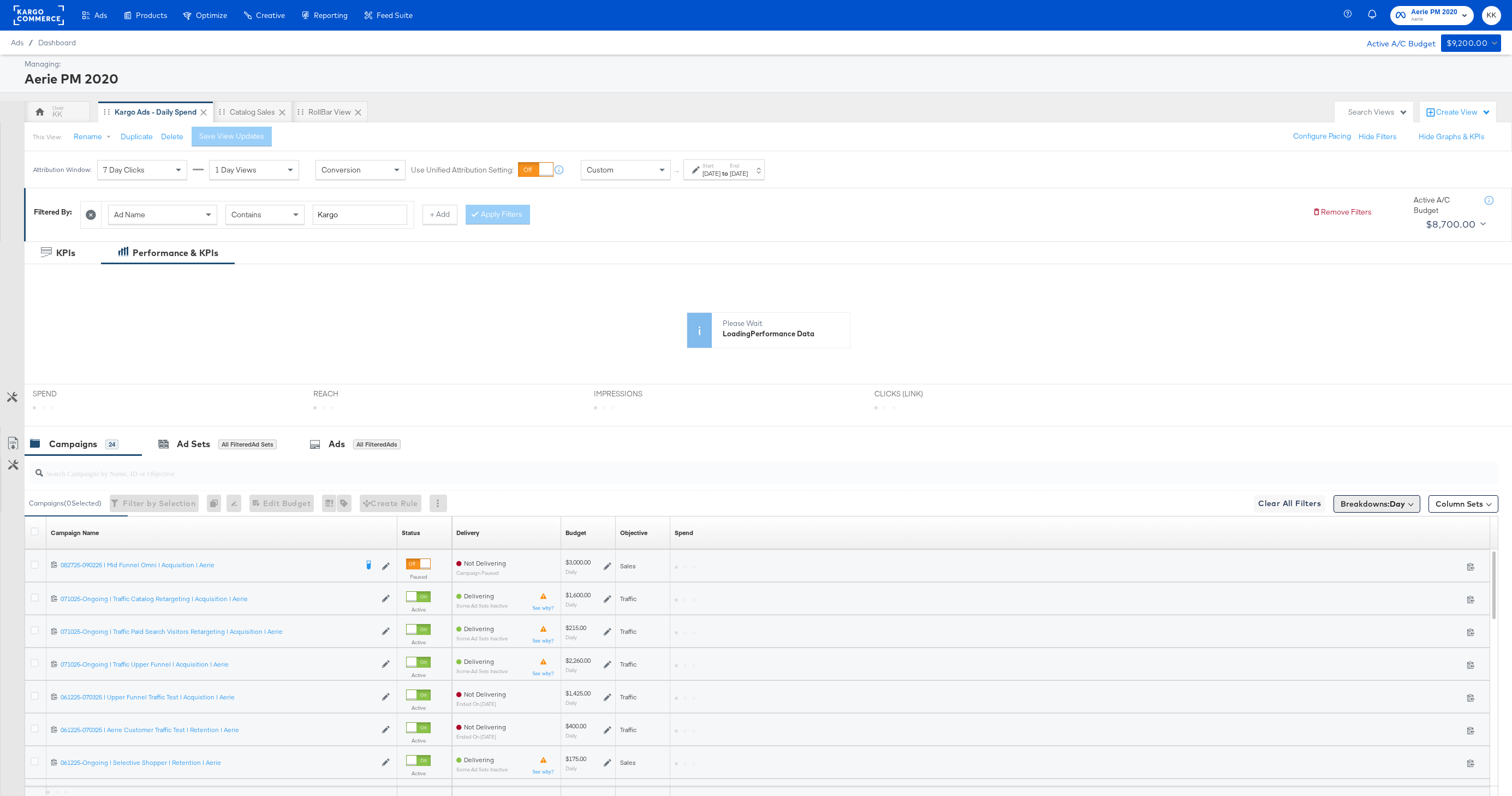
click at [1372, 505] on span "Breakdowns: Day" at bounding box center [1373, 504] width 64 height 11
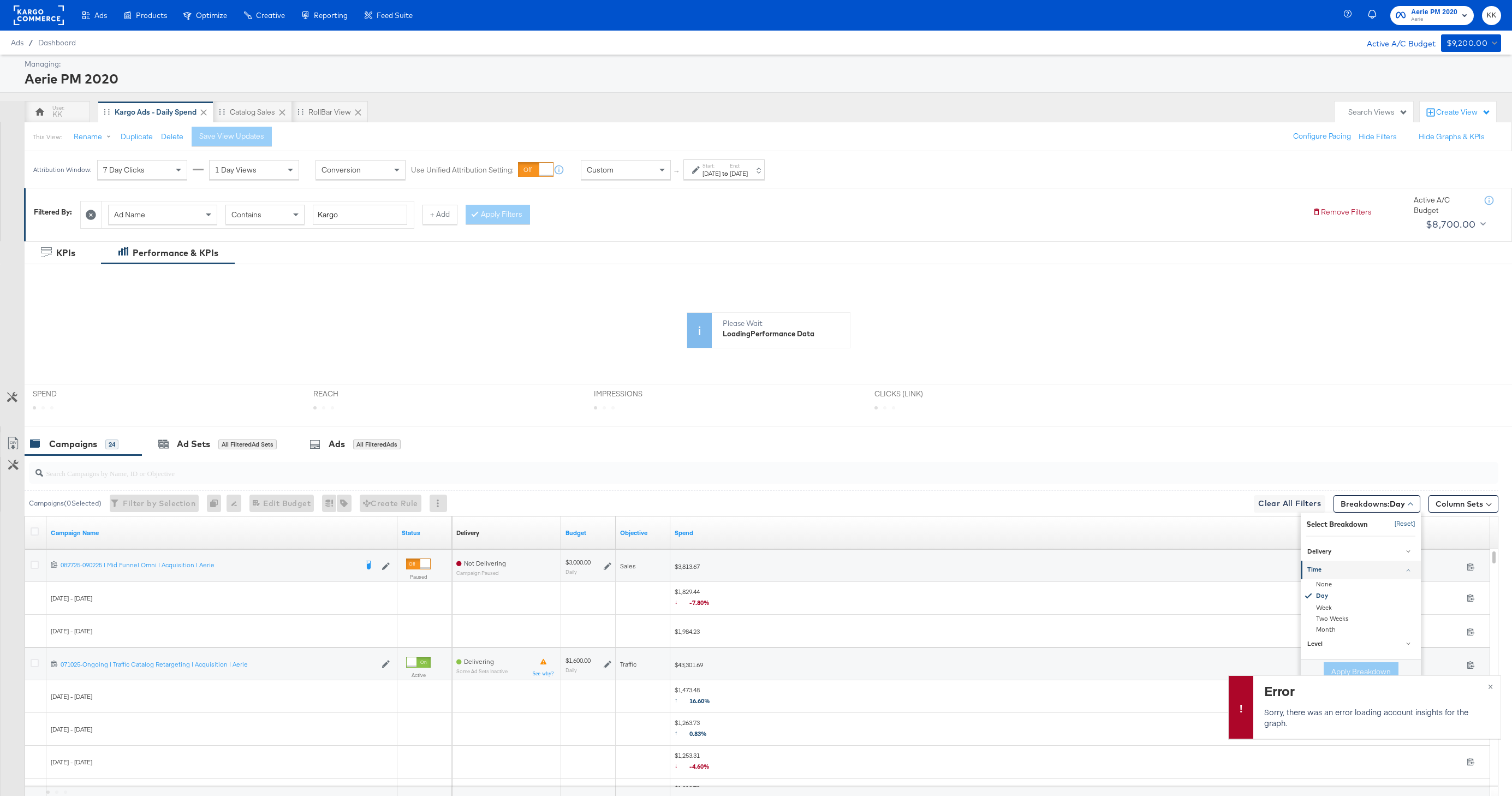
click at [1407, 524] on button "[Reset]" at bounding box center [1402, 524] width 27 height 17
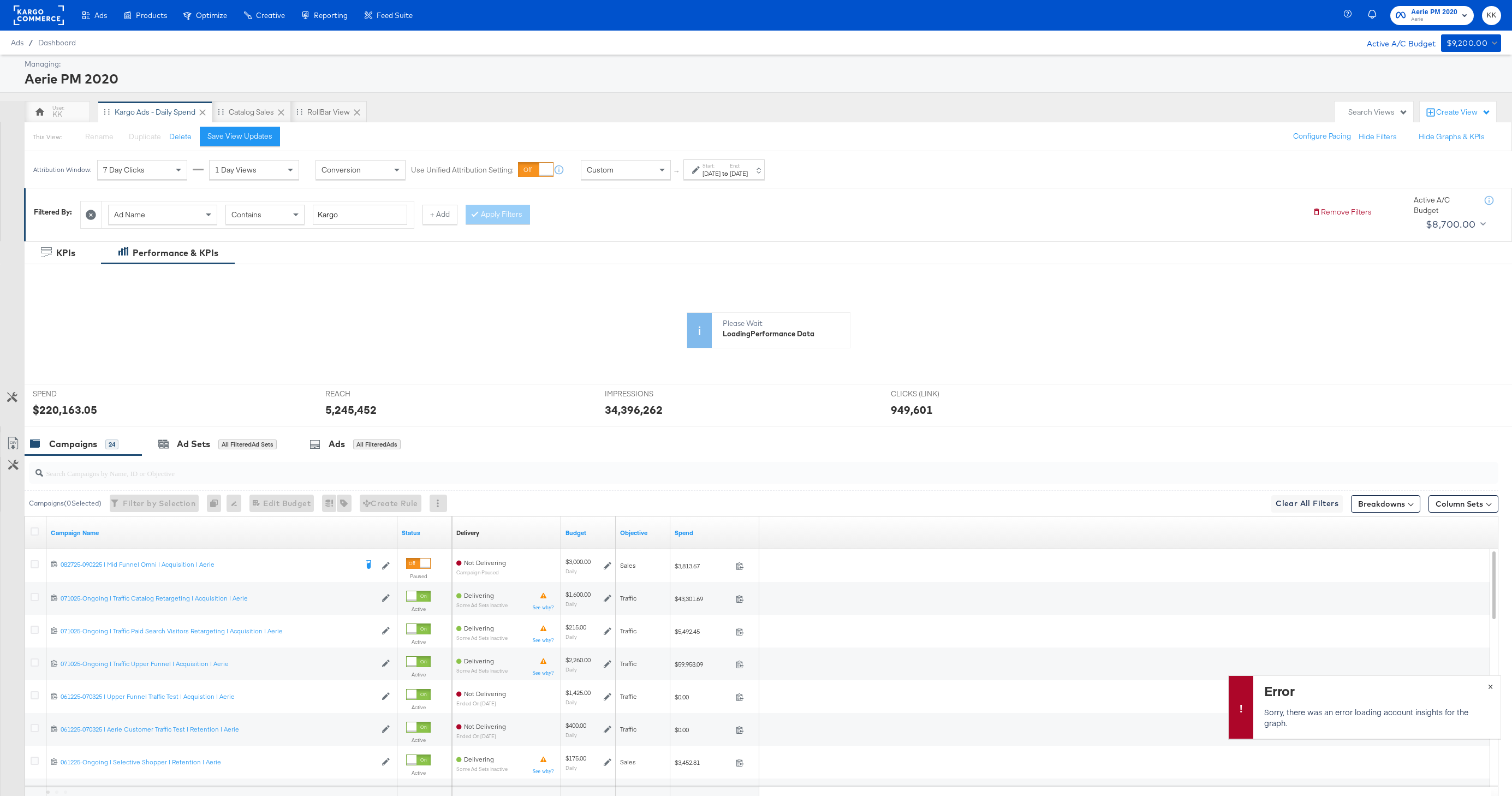
click at [1493, 680] on button "×" at bounding box center [1490, 686] width 20 height 20
click at [618, 178] on div "Custom" at bounding box center [626, 170] width 89 height 18
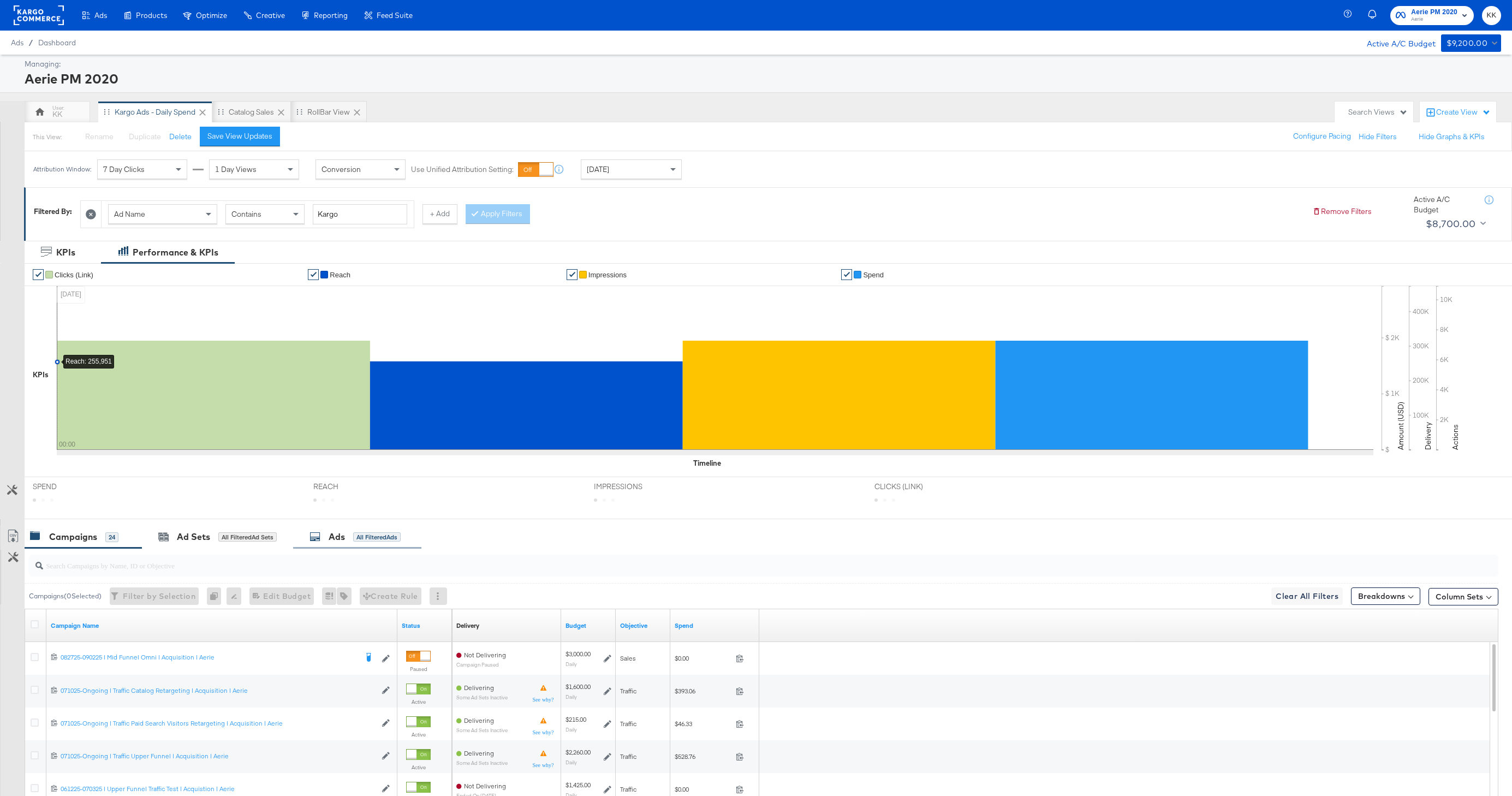
click at [359, 449] on rect at bounding box center [213, 396] width 313 height 109
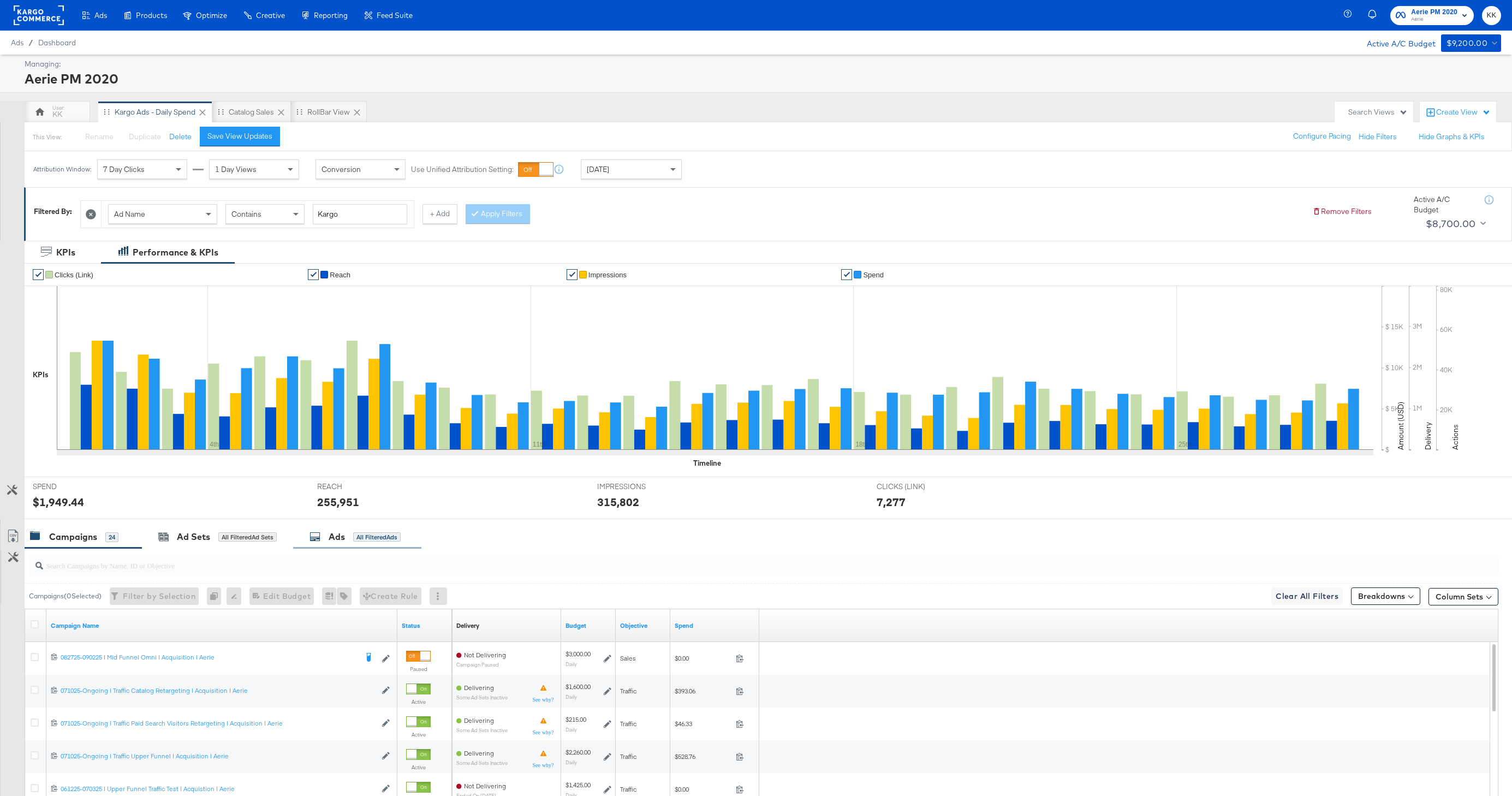
click at [346, 544] on div "Ads All Filtered Ads" at bounding box center [357, 538] width 128 height 24
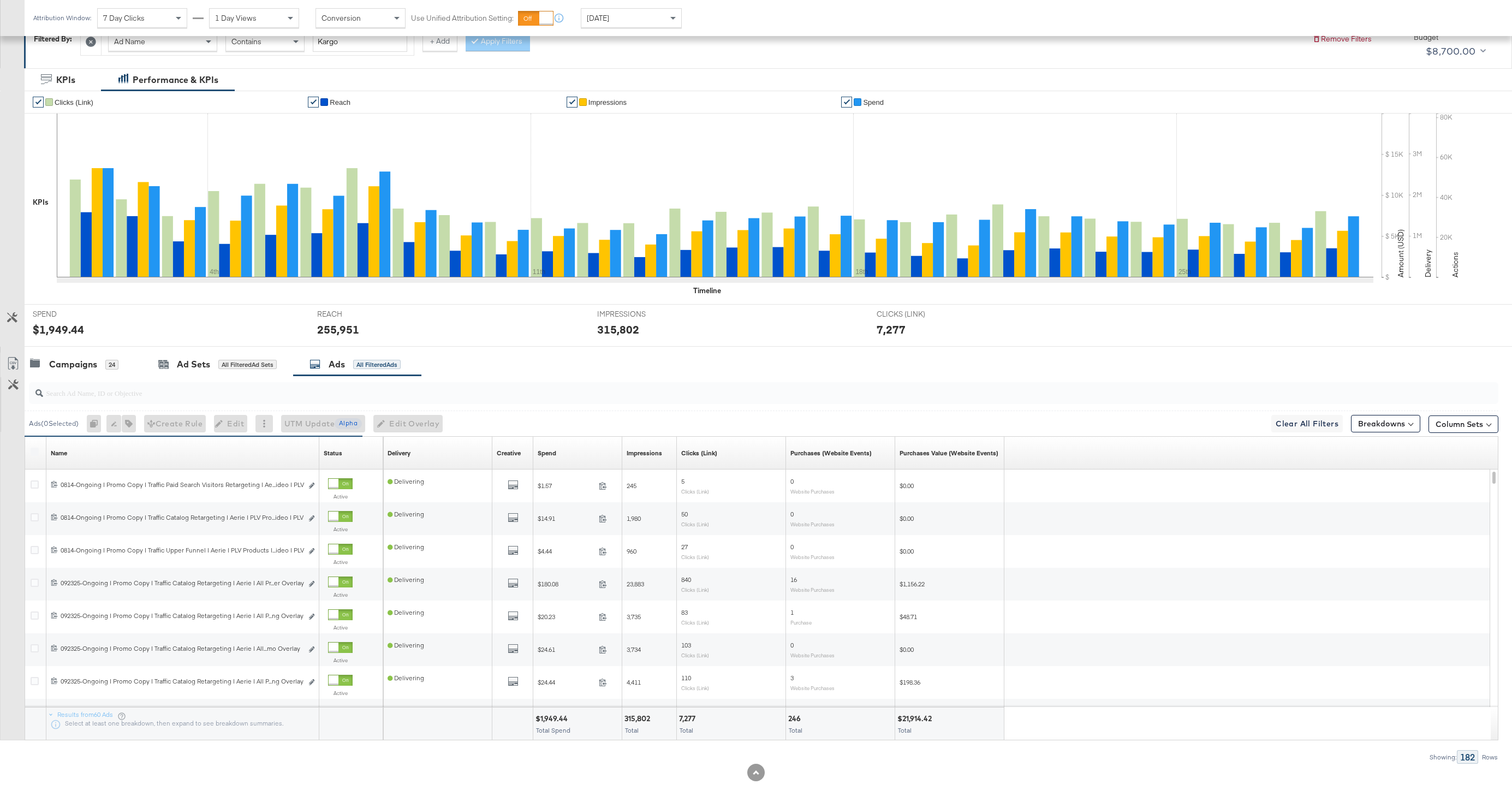
scroll to position [189, 0]
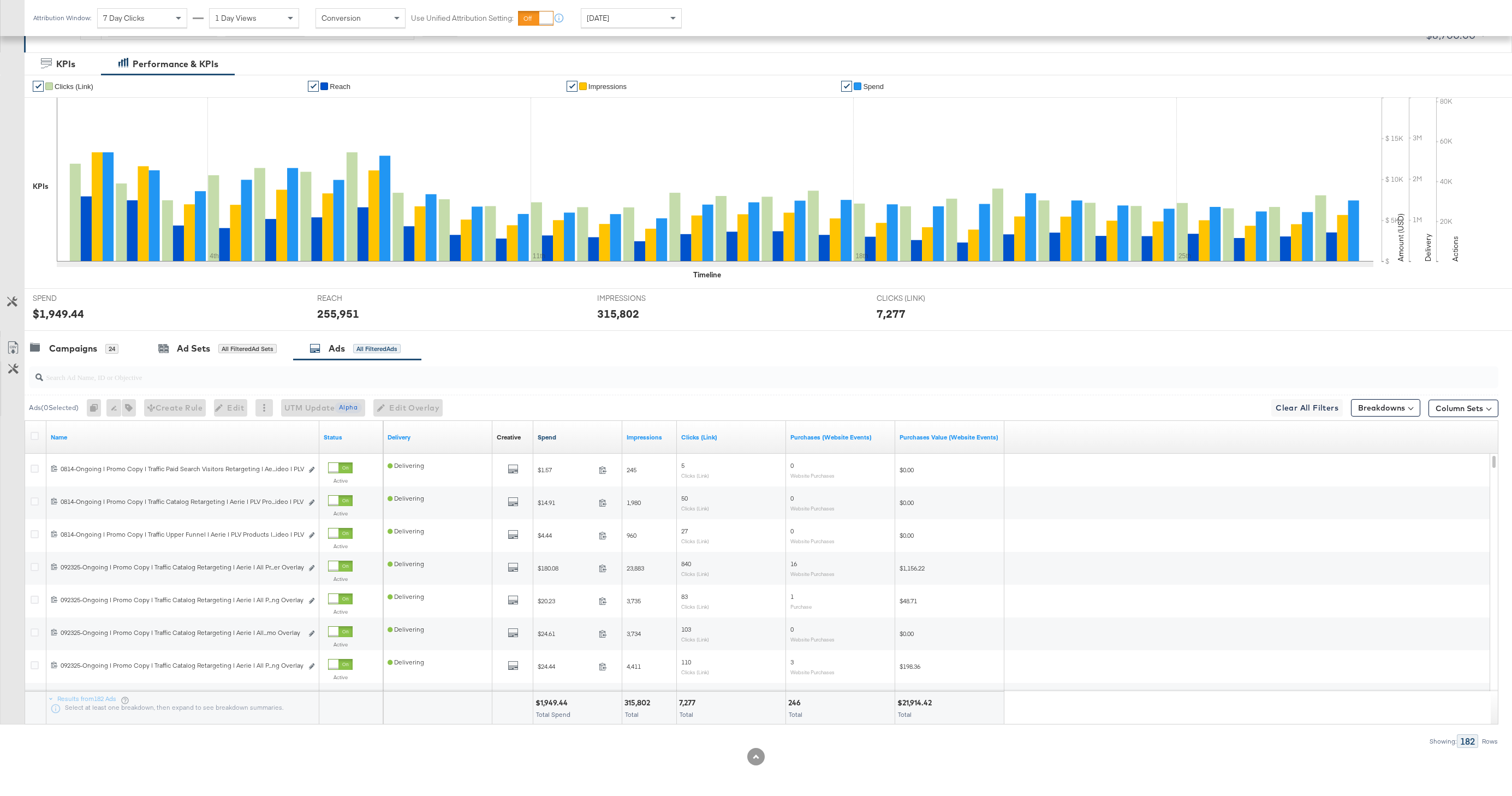
click at [543, 440] on link "Spend" at bounding box center [578, 437] width 80 height 9
click at [36, 438] on icon at bounding box center [35, 436] width 8 height 8
click at [0, 0] on input "checkbox" at bounding box center [0, 0] width 0 height 0
click at [20, 342] on link "Export as CSV" at bounding box center [13, 349] width 25 height 25
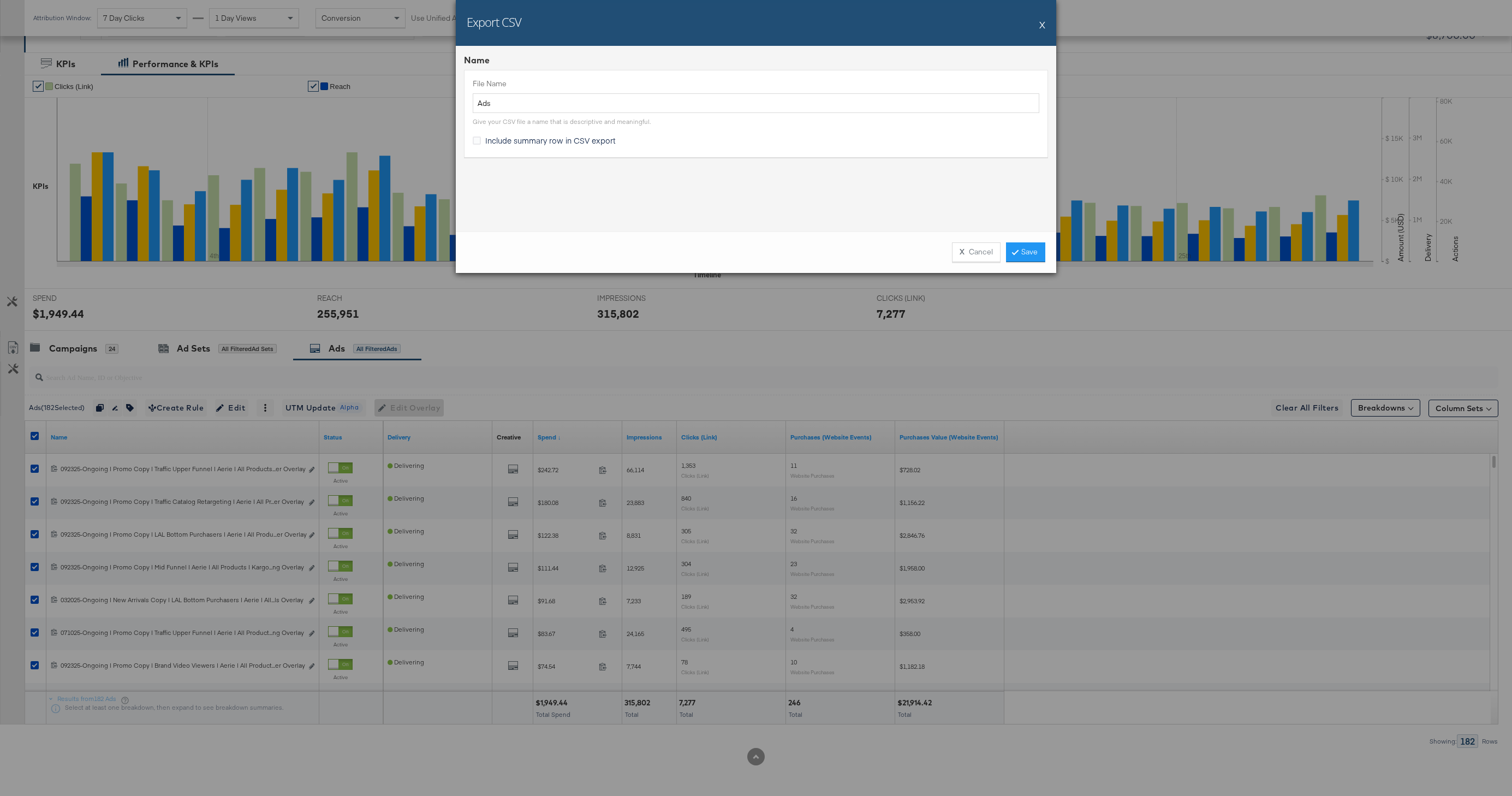
click at [1035, 262] on div "X Cancel Save" at bounding box center [756, 252] width 601 height 41
click at [1033, 255] on link "Save" at bounding box center [1026, 252] width 40 height 20
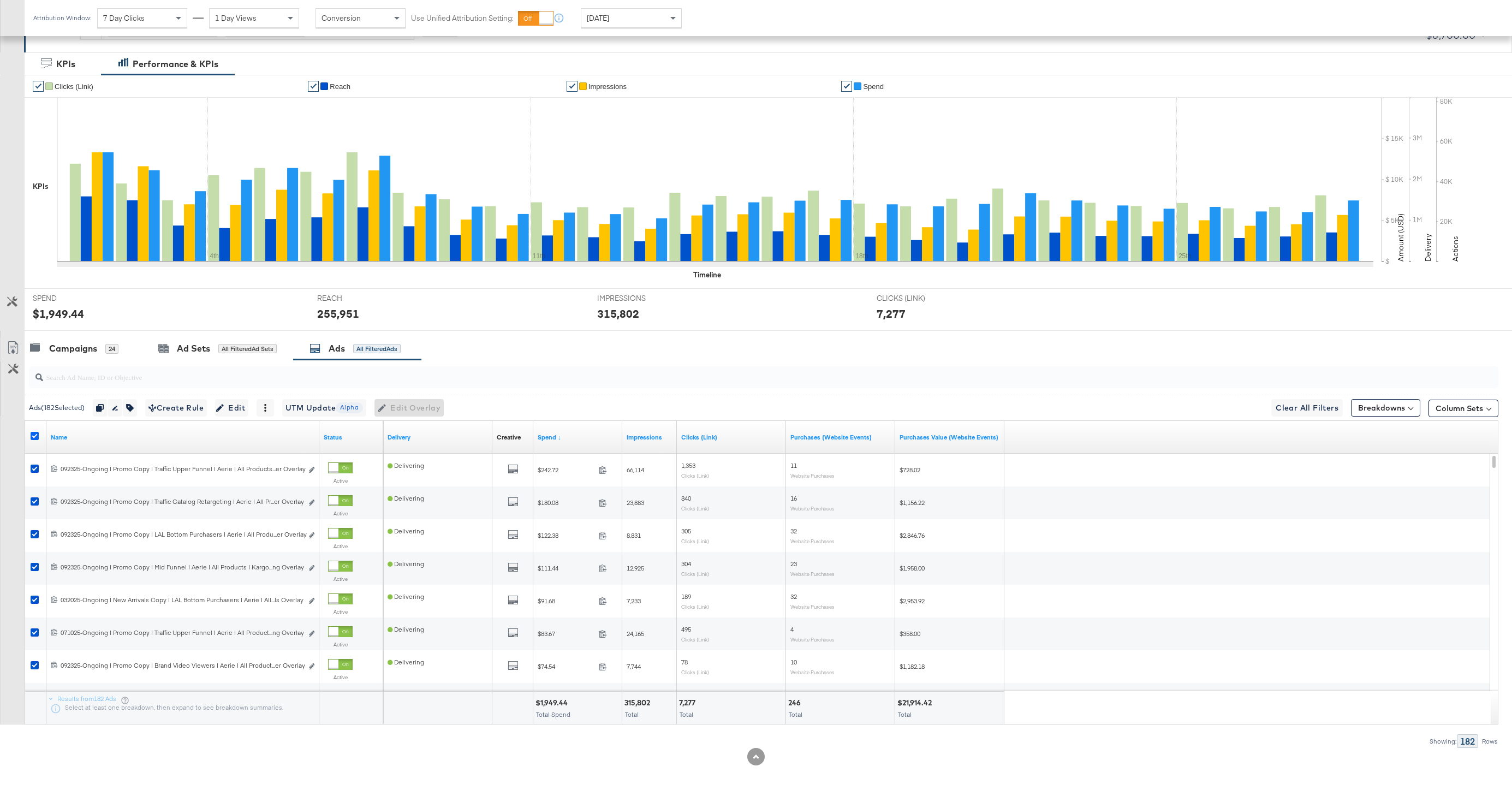
click at [31, 434] on icon at bounding box center [35, 436] width 8 height 8
click at [0, 0] on input "checkbox" at bounding box center [0, 0] width 0 height 0
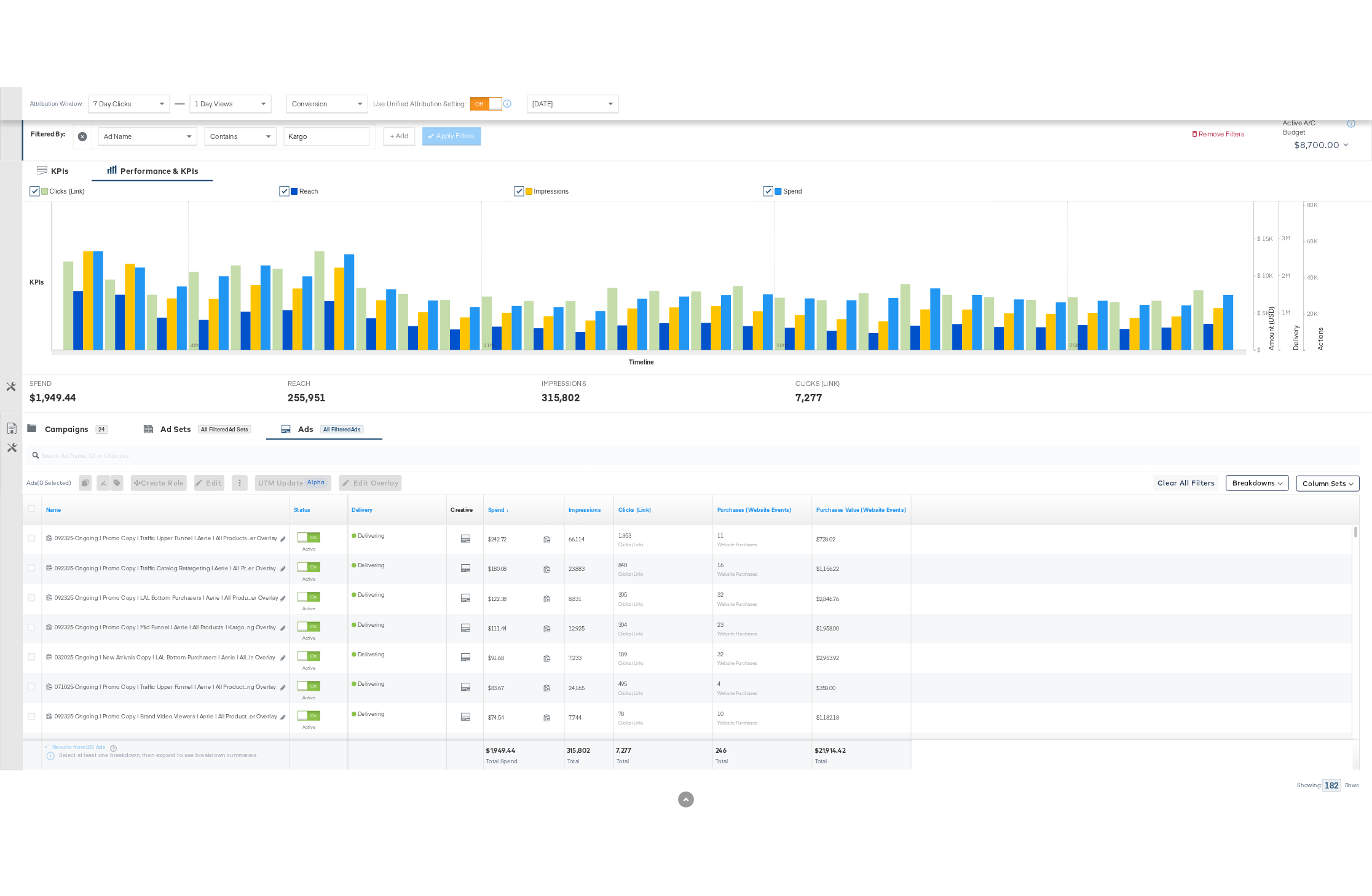
scroll to position [177, 0]
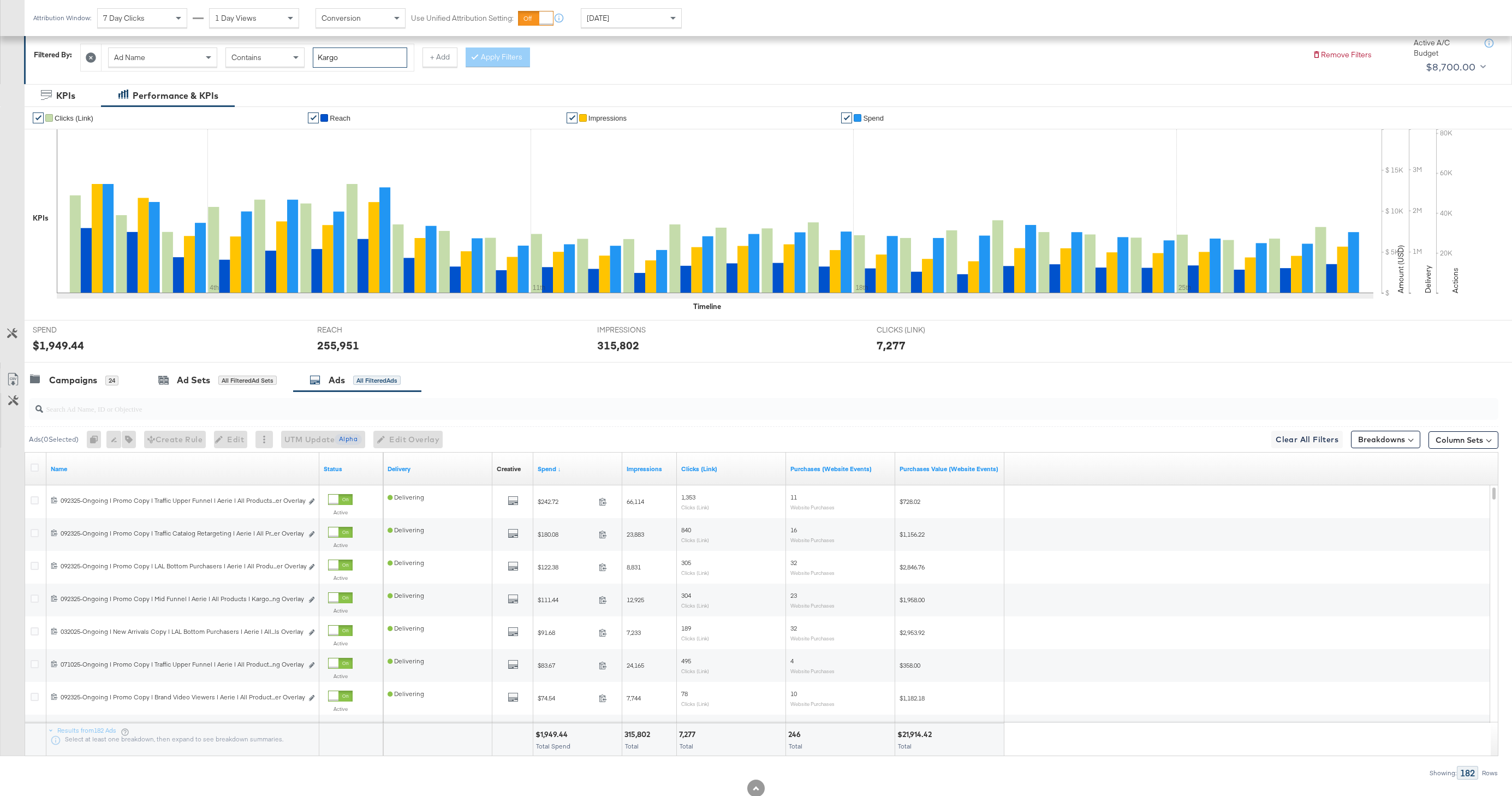
click at [359, 55] on input "Kargo" at bounding box center [360, 57] width 94 height 20
type input "K"
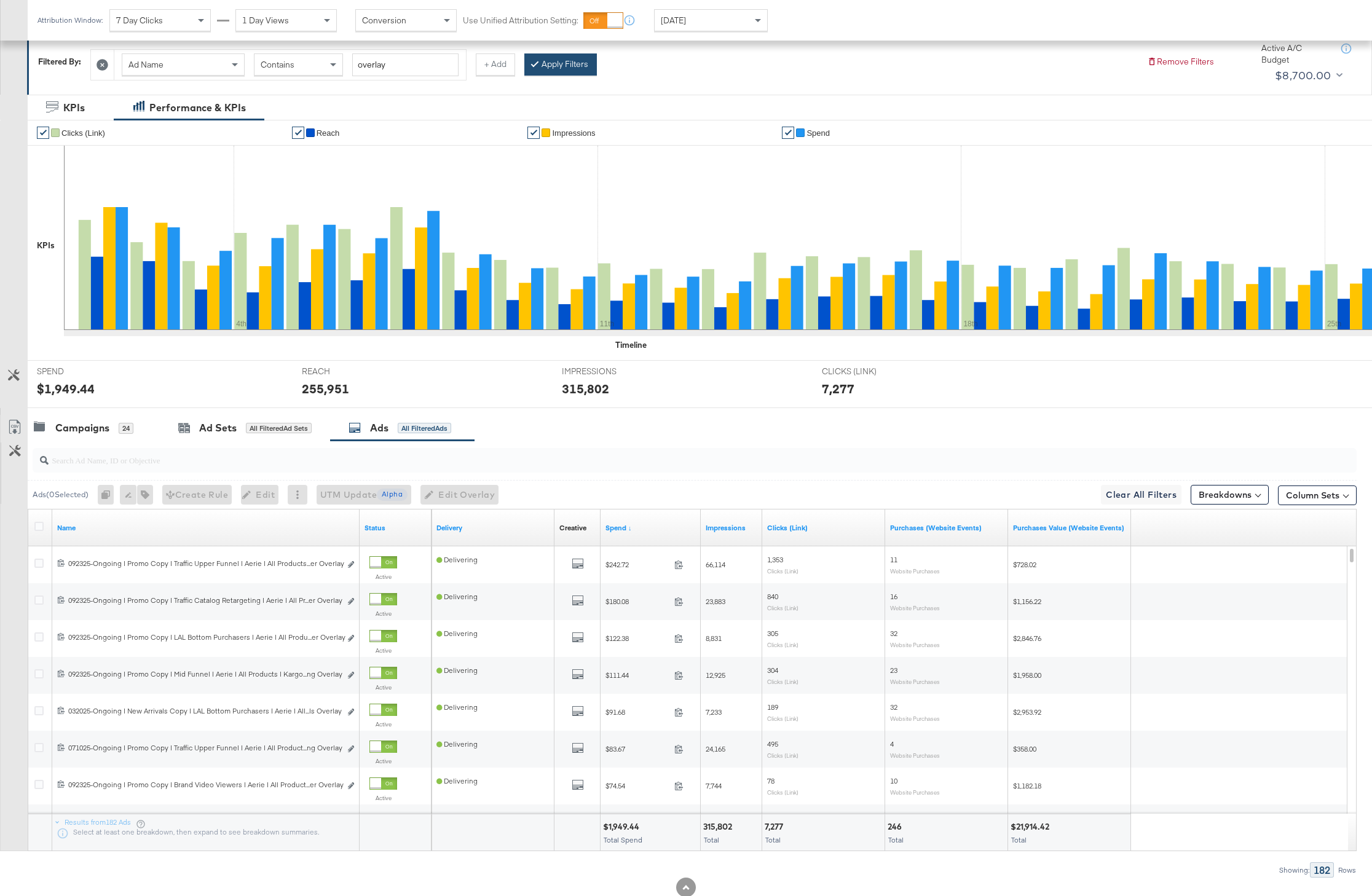
click at [562, 57] on button "Apply Filters" at bounding box center [560, 64] width 72 height 22
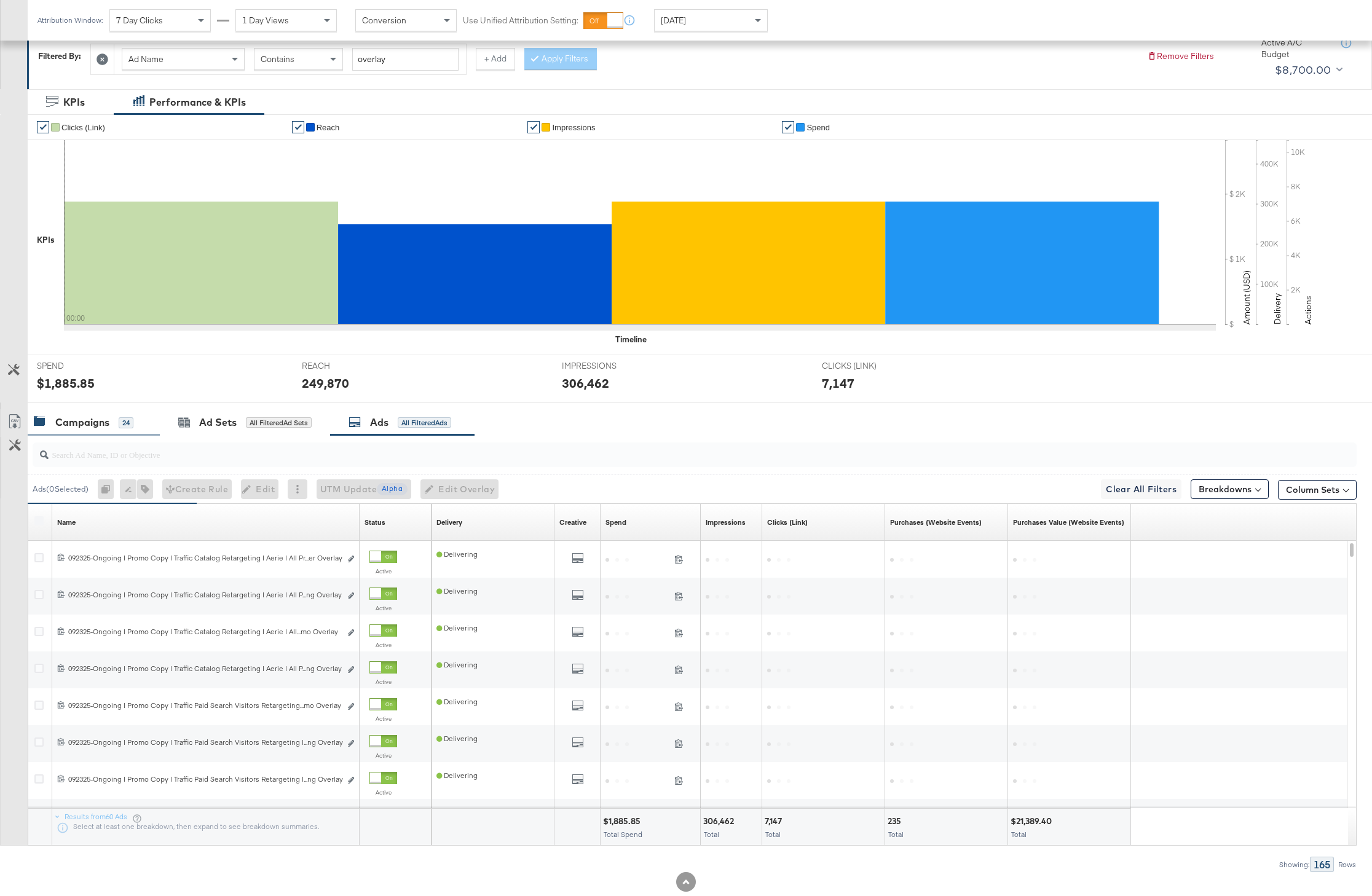
scroll to position [186, 0]
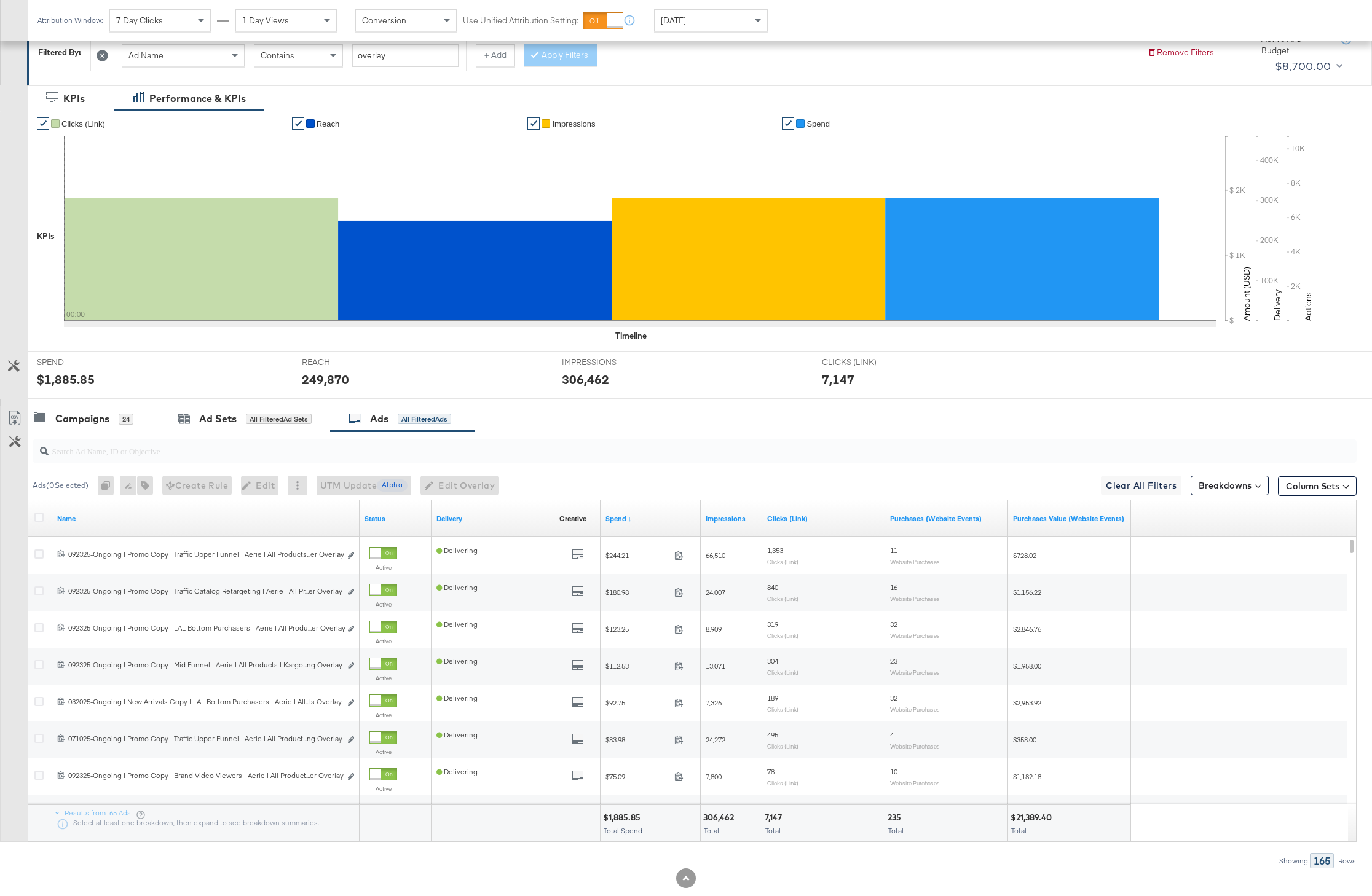
click at [33, 519] on div at bounding box center [40, 519] width 22 height 22
click at [37, 519] on icon at bounding box center [39, 518] width 9 height 9
click at [0, 0] on input "checkbox" at bounding box center [0, 0] width 0 height 0
click at [36, 518] on icon at bounding box center [39, 518] width 9 height 9
click at [0, 0] on input "checkbox" at bounding box center [0, 0] width 0 height 0
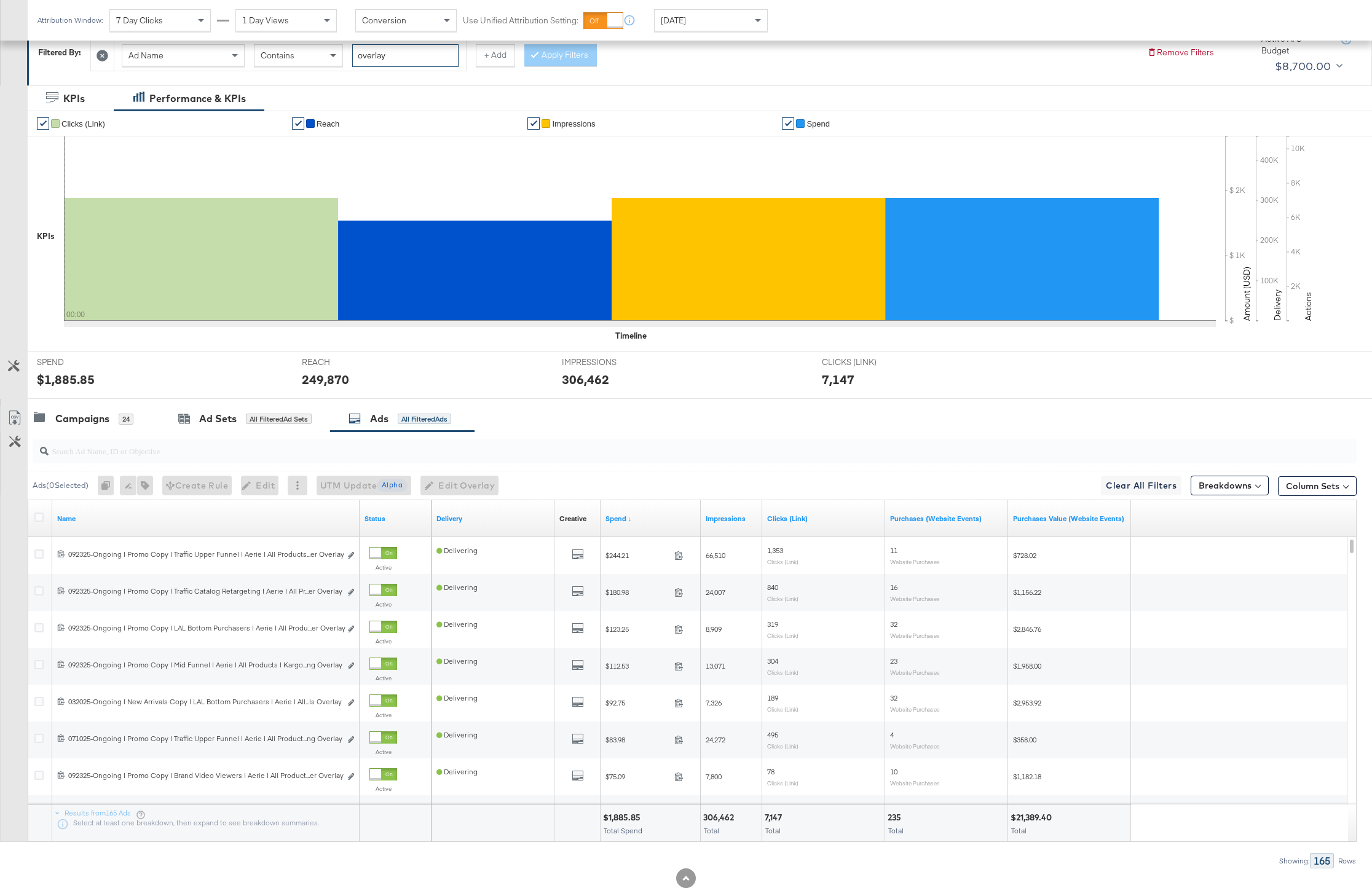
drag, startPoint x: 396, startPoint y: 62, endPoint x: 334, endPoint y: 57, distance: 62.2
click at [334, 57] on div "Ad Name Contains overlay" at bounding box center [290, 55] width 337 height 22
type input "kargo"
click at [533, 54] on icon at bounding box center [534, 54] width 4 height 7
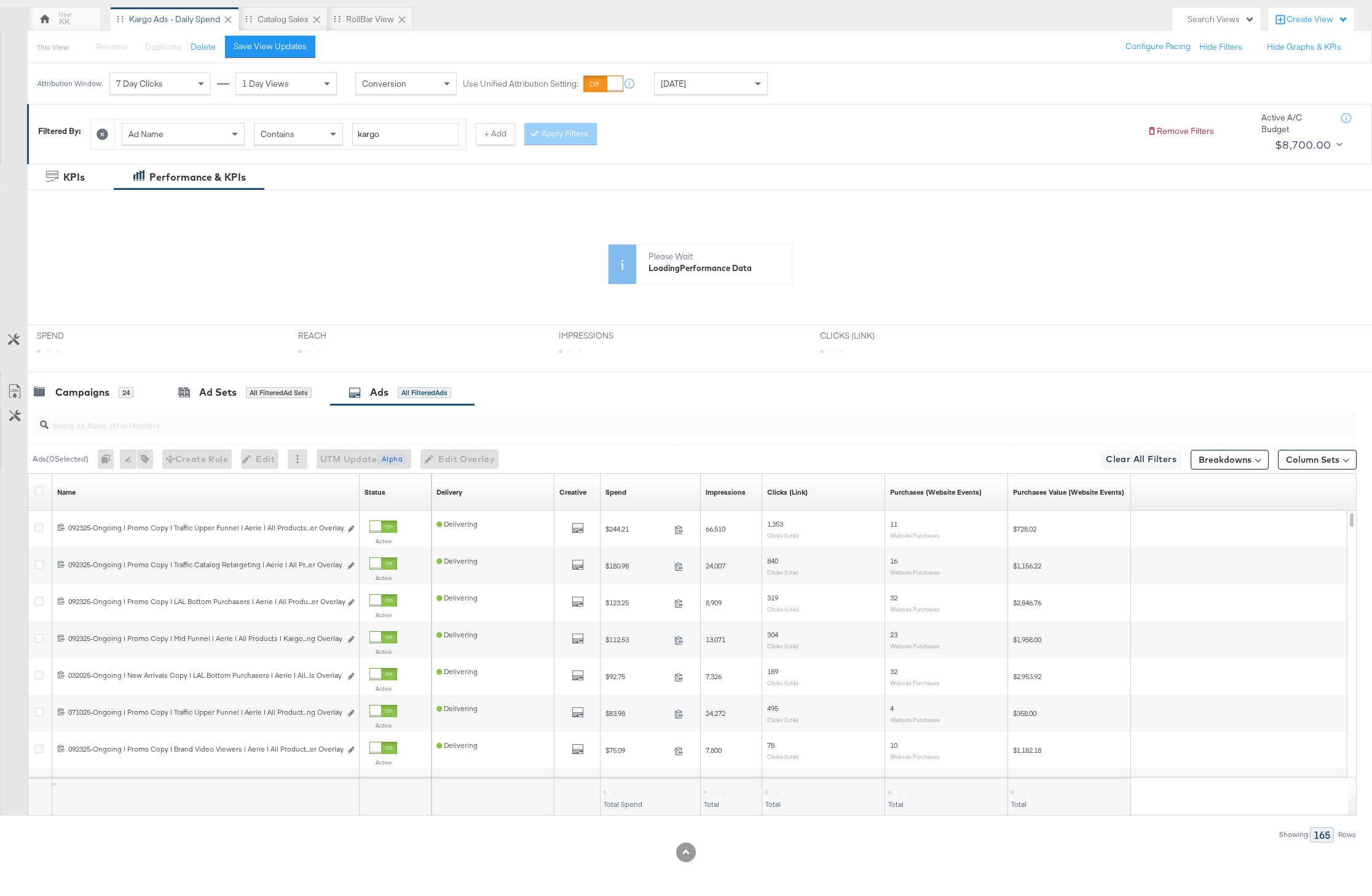
scroll to position [0, 0]
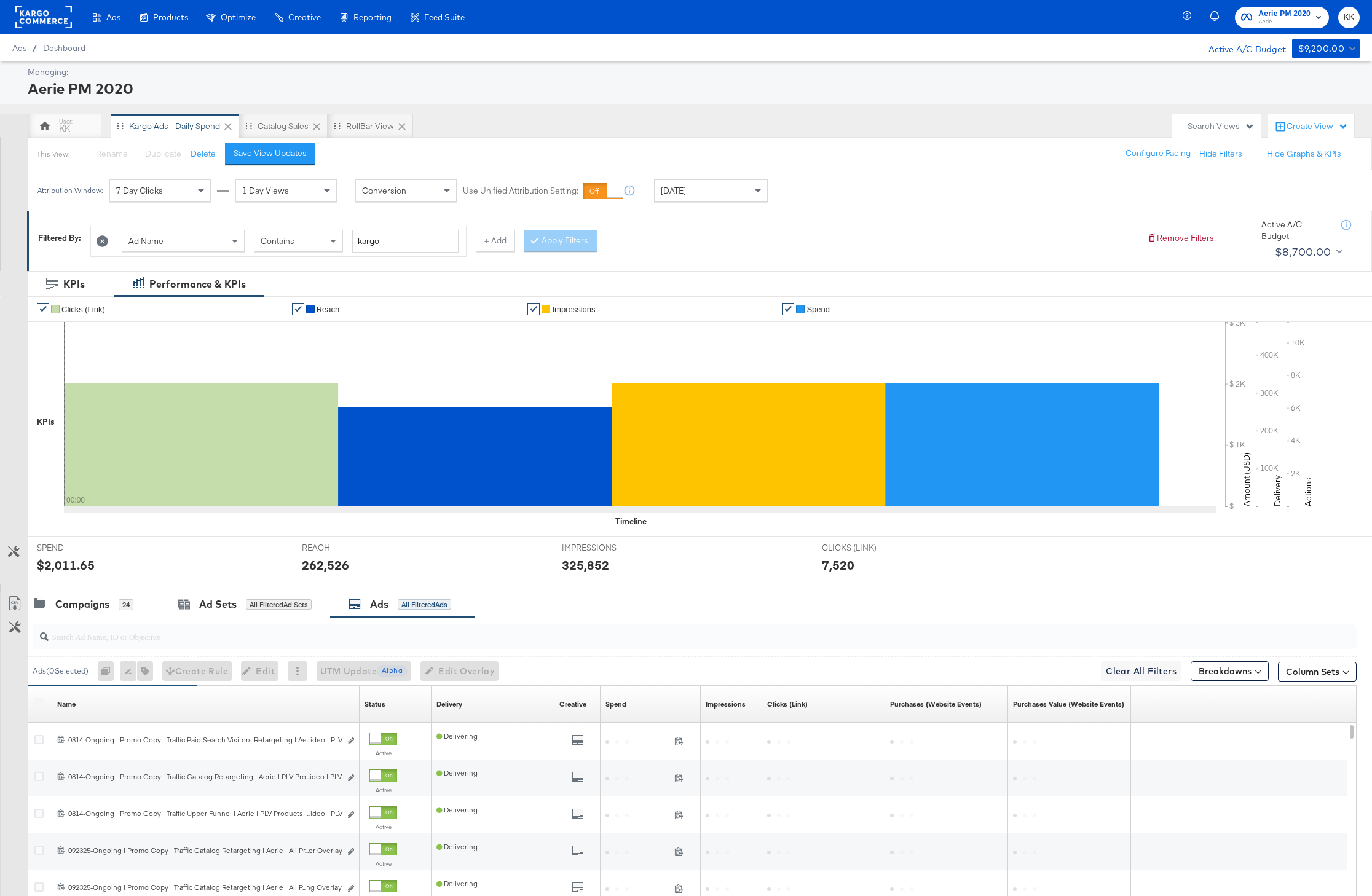
click at [279, 638] on input "search" at bounding box center [641, 631] width 1185 height 24
paste input "Border Overlay"
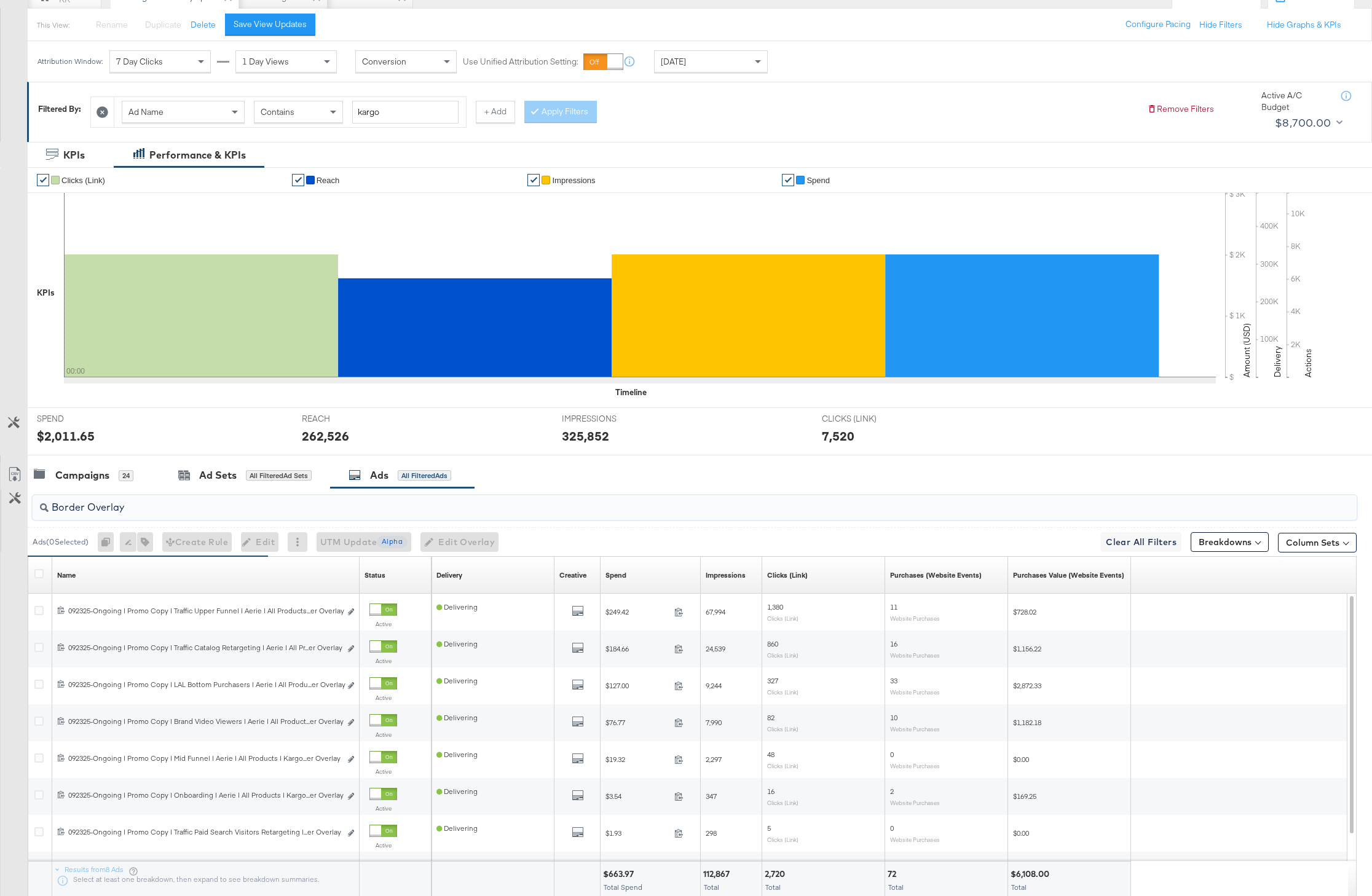
scroll to position [134, 0]
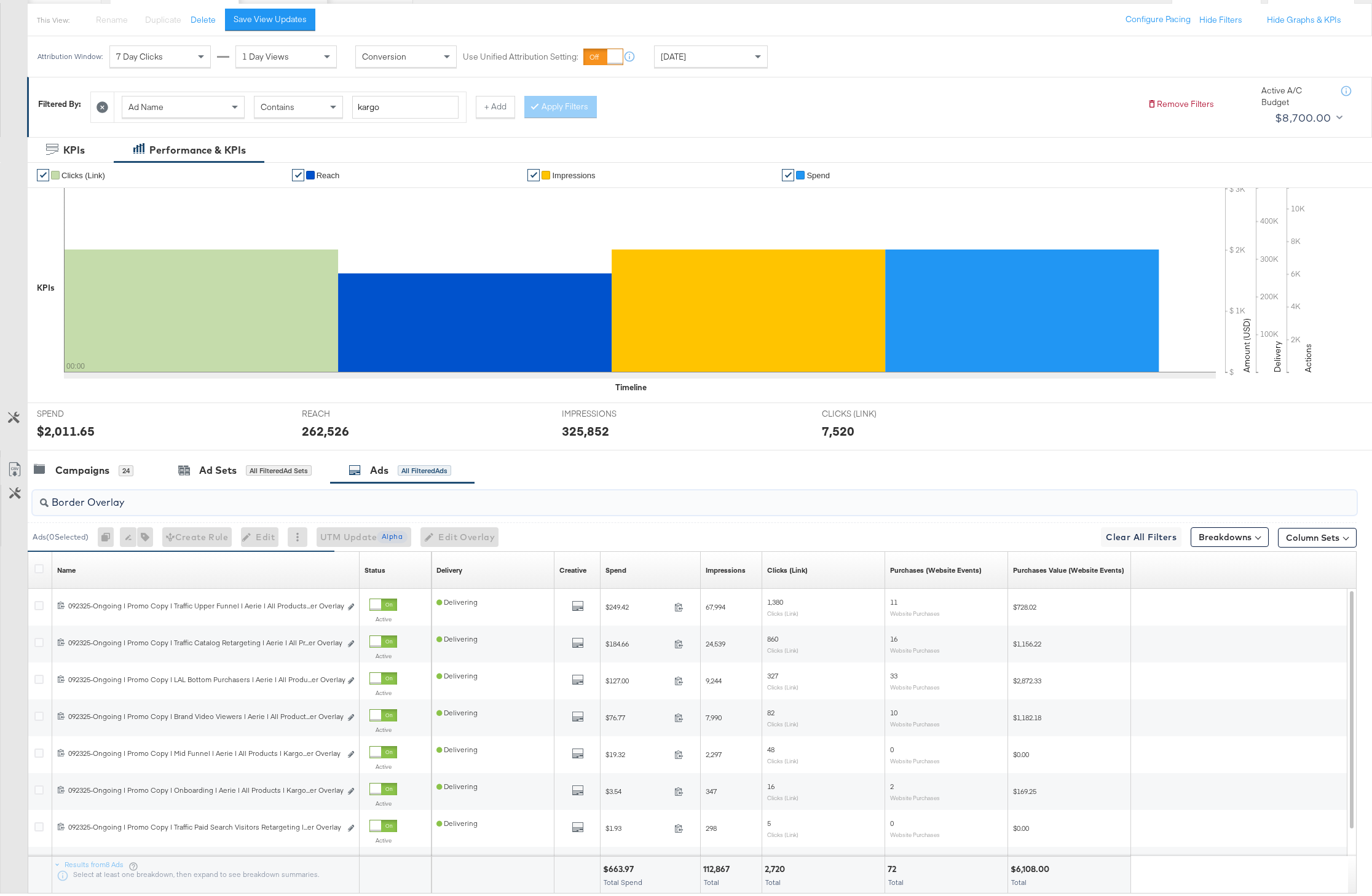
type input "Border Overlay"
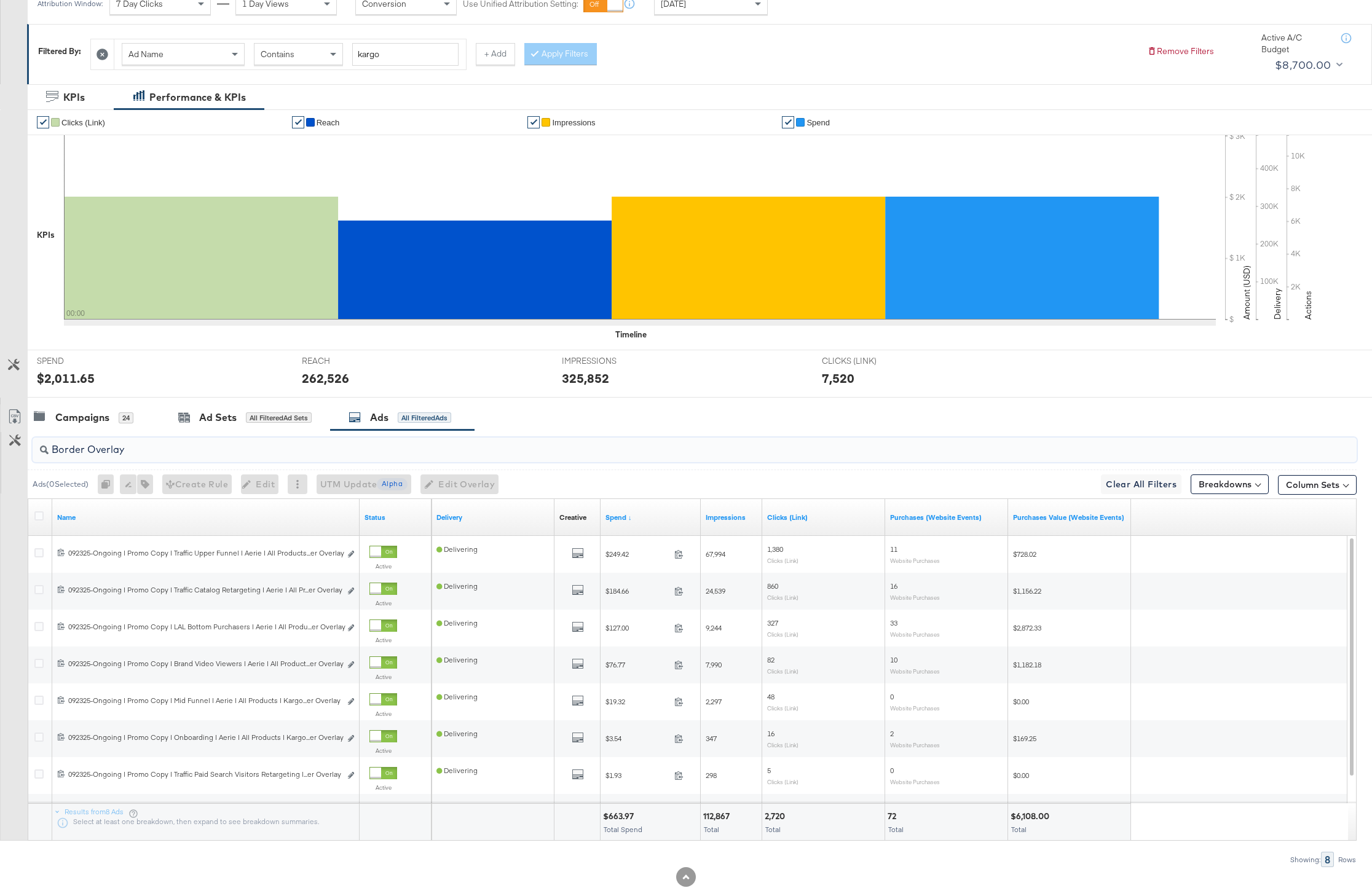
scroll to position [212, 0]
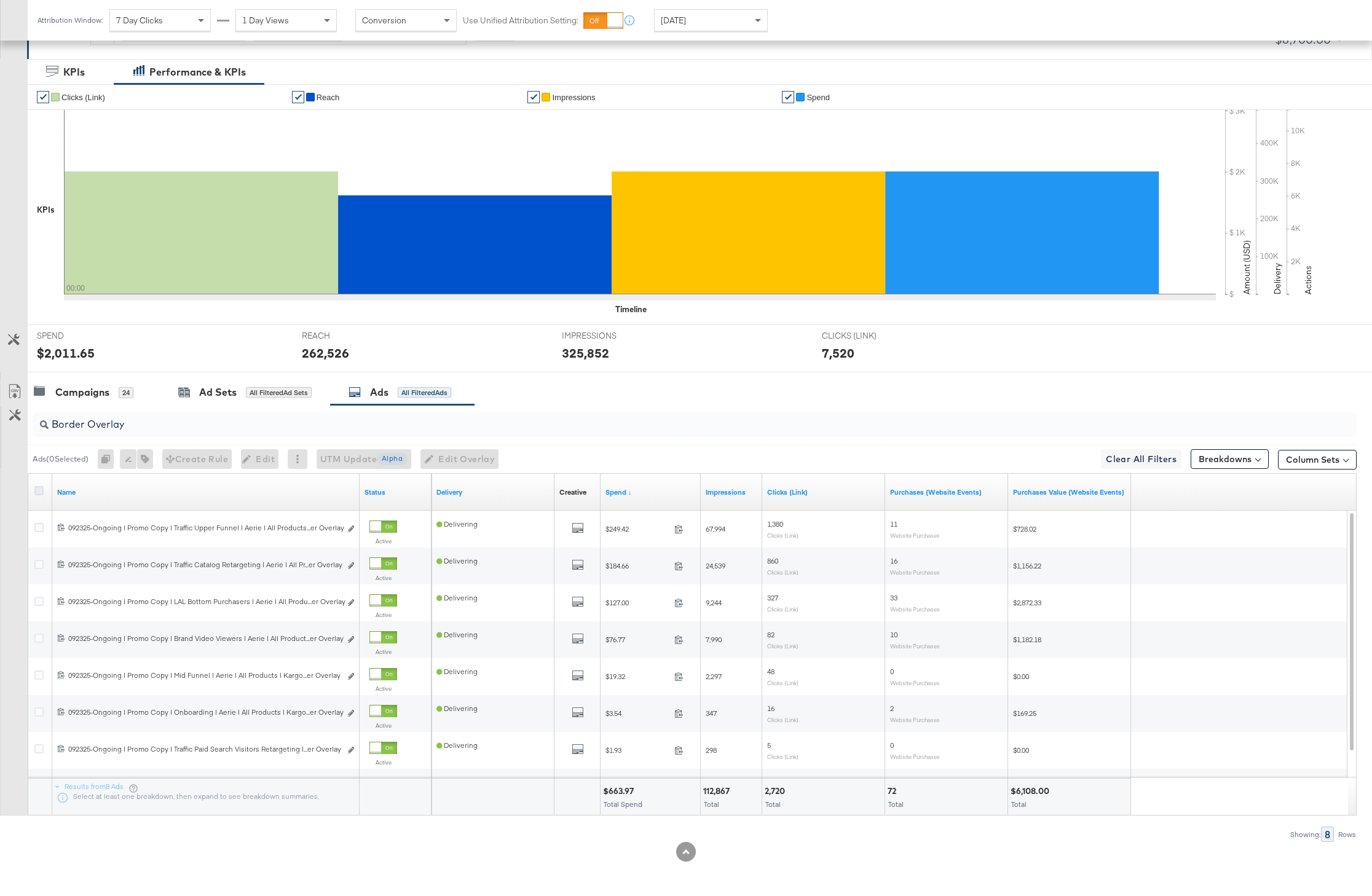
click at [39, 490] on icon at bounding box center [39, 491] width 9 height 9
click at [0, 0] on input "checkbox" at bounding box center [0, 0] width 0 height 0
click at [39, 490] on icon at bounding box center [39, 491] width 9 height 9
click at [0, 0] on input "checkbox" at bounding box center [0, 0] width 0 height 0
click at [39, 490] on icon at bounding box center [39, 491] width 9 height 9
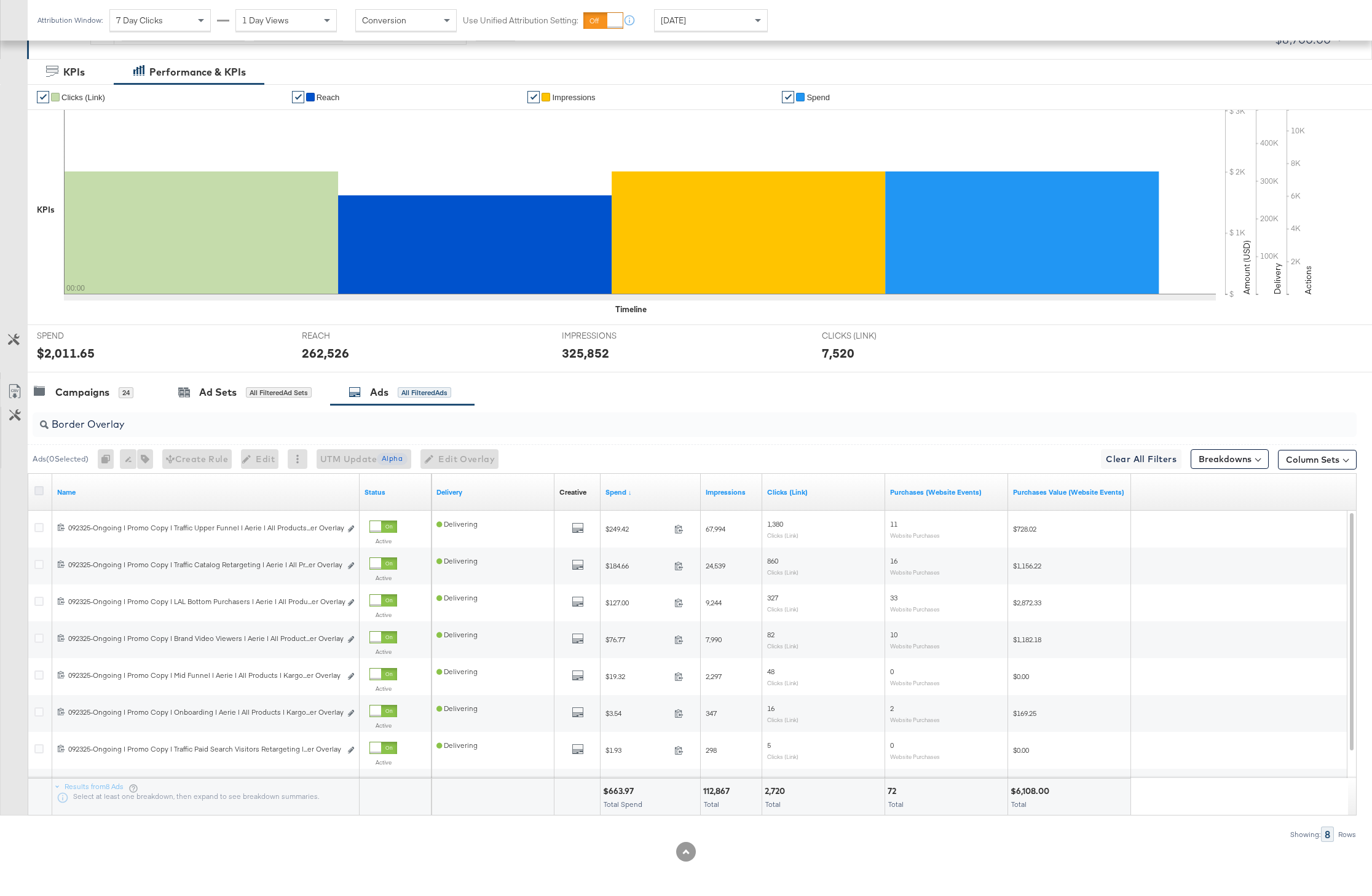
click at [0, 0] on input "checkbox" at bounding box center [0, 0] width 0 height 0
click at [143, 455] on icon "button" at bounding box center [139, 460] width 9 height 9
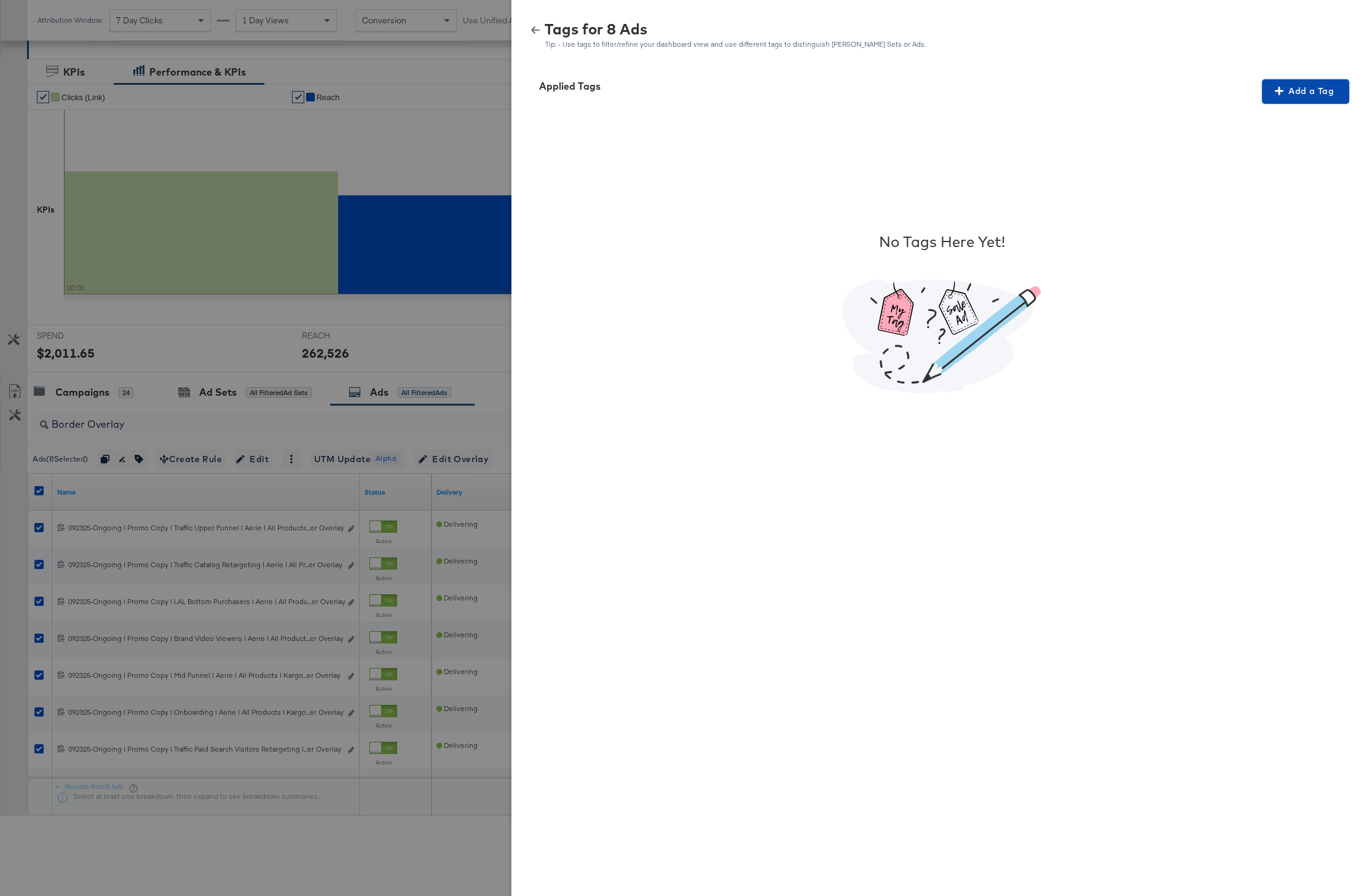
click at [1323, 84] on span "Add a Tag" at bounding box center [1305, 91] width 78 height 15
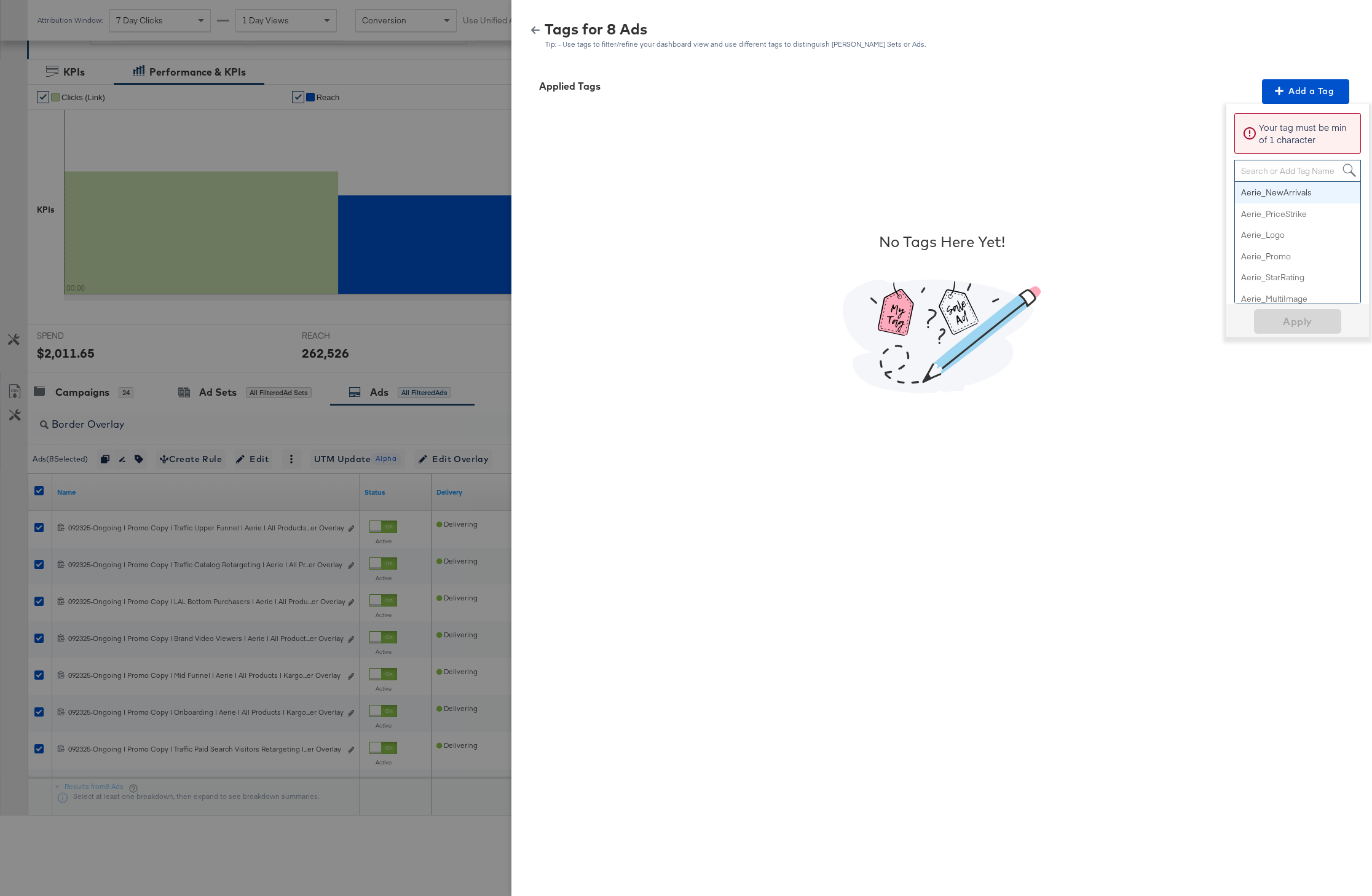
click at [1268, 170] on div "Search or Add Tag Name" at bounding box center [1297, 170] width 126 height 21
paste input "Logo + Border"
type input "Logo + Border"
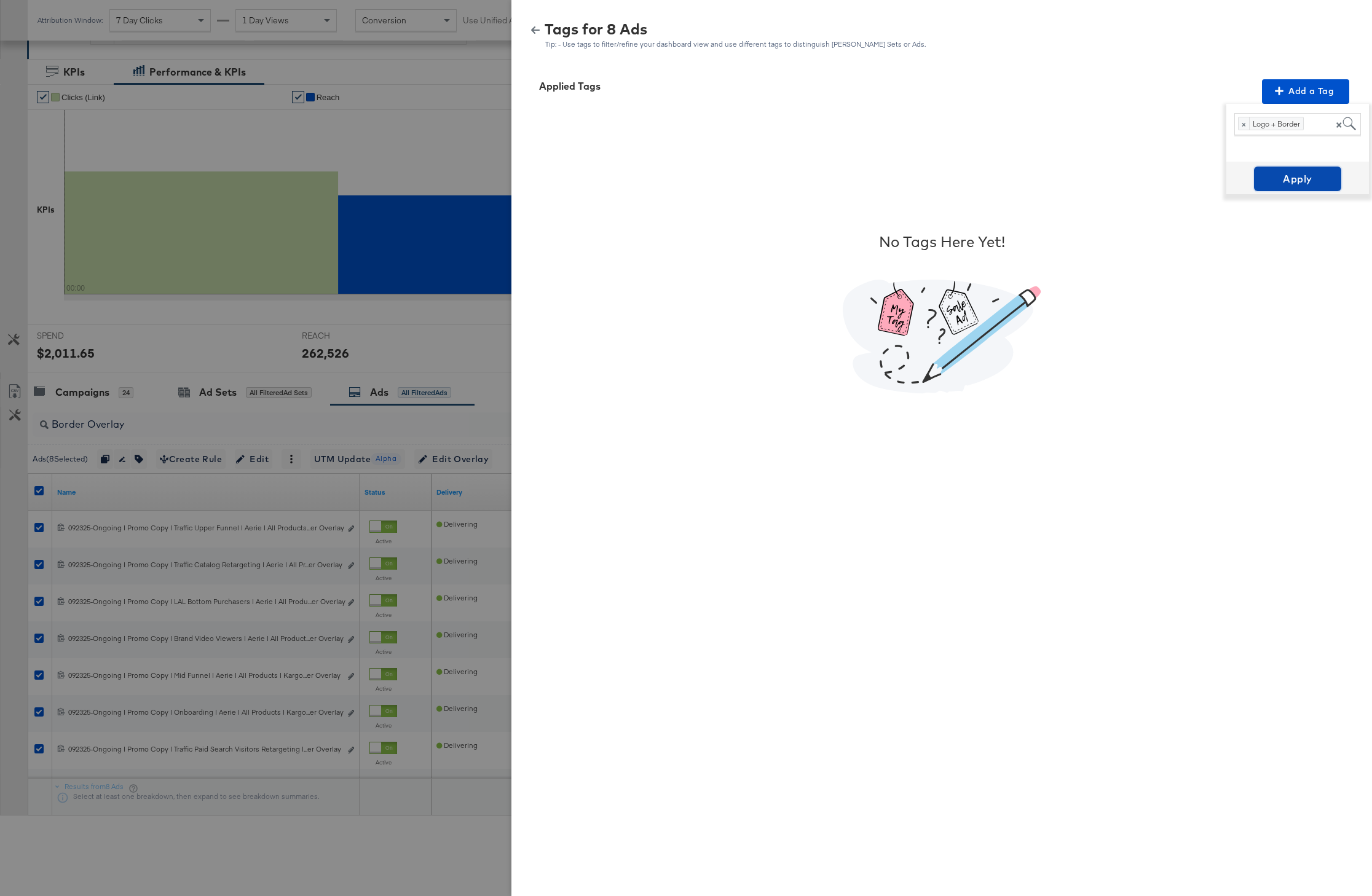
click at [1301, 170] on span "Apply" at bounding box center [1297, 178] width 78 height 17
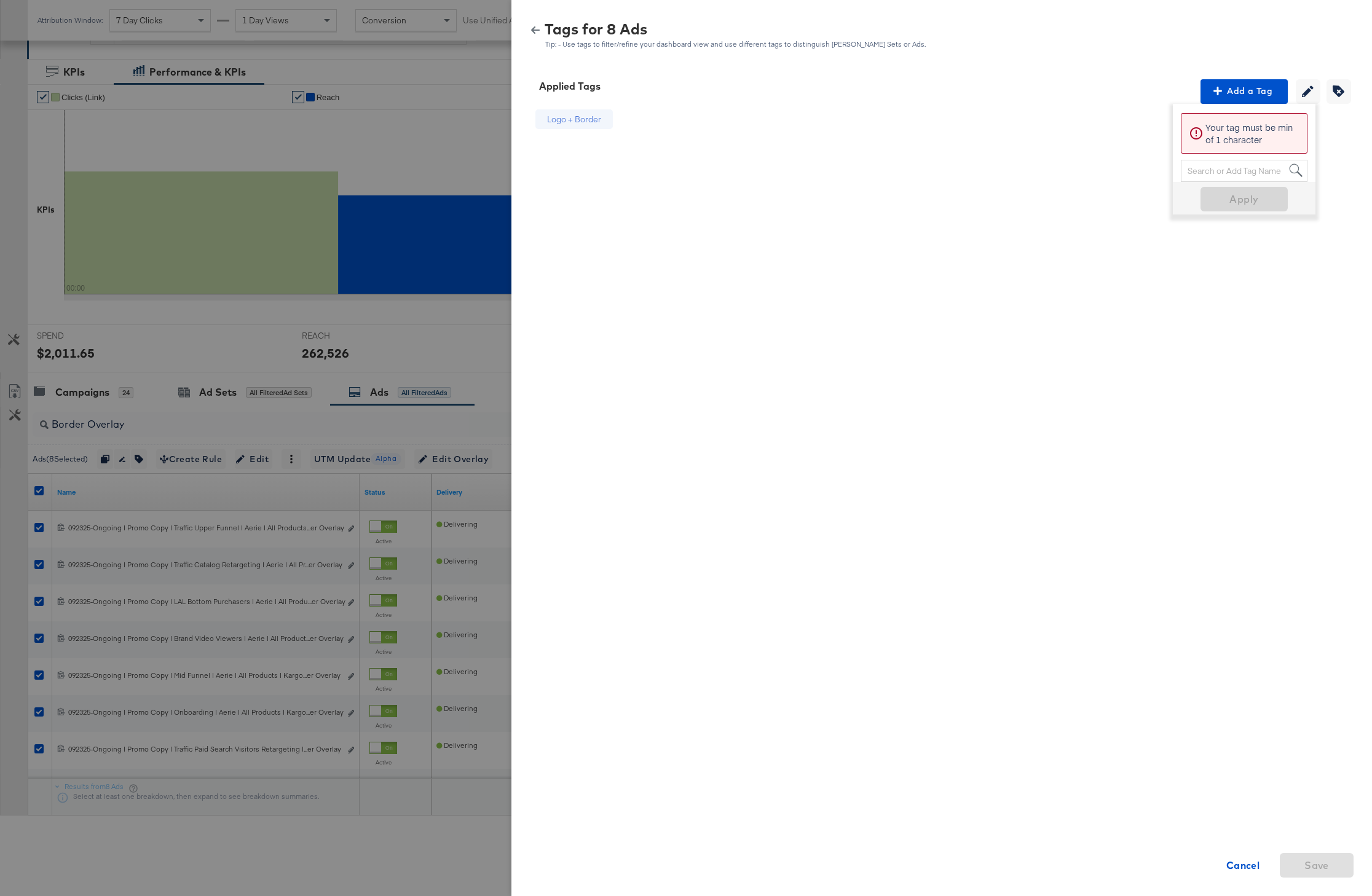
click at [539, 33] on icon "button" at bounding box center [535, 30] width 9 height 9
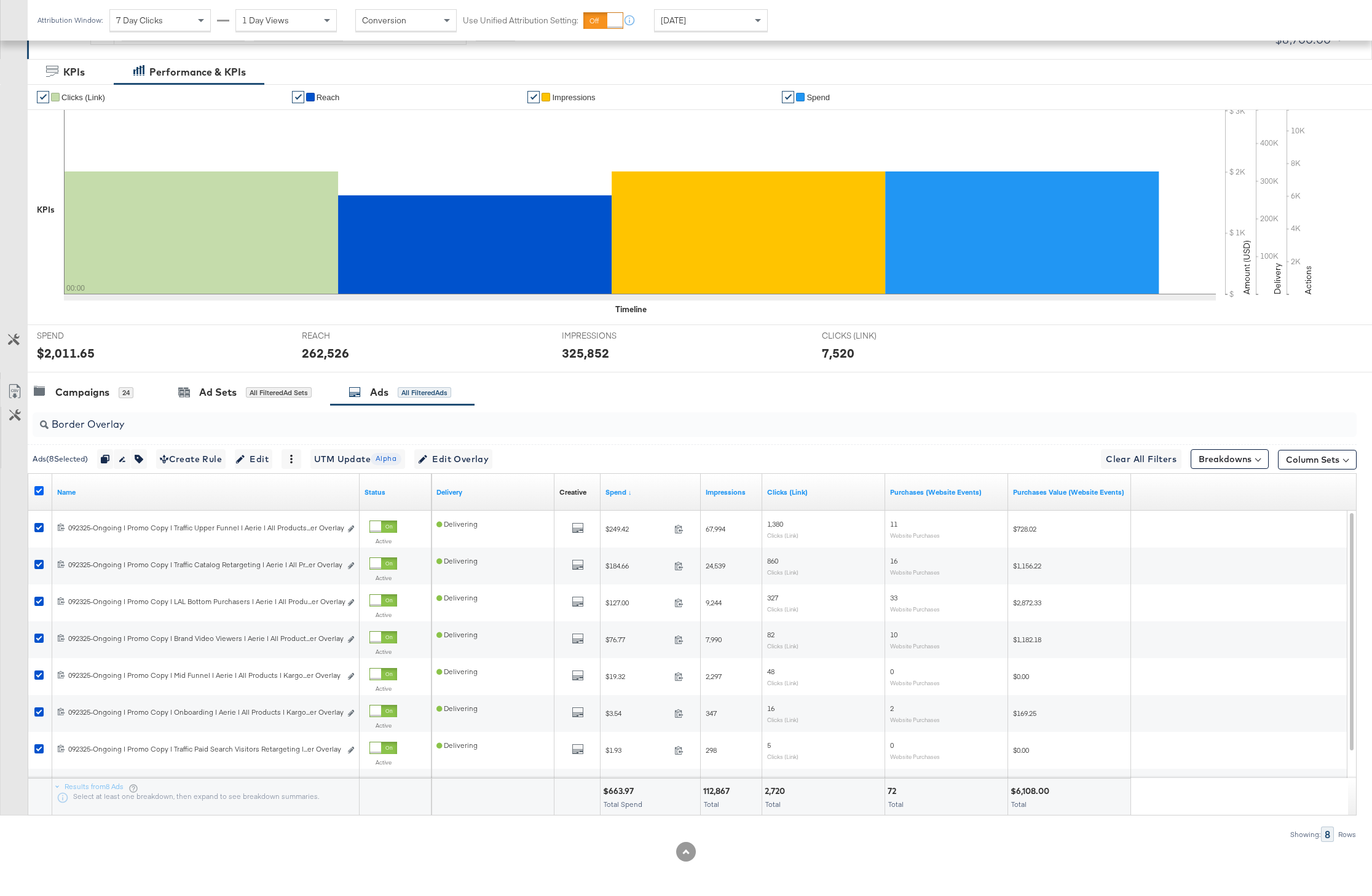
click at [36, 494] on icon at bounding box center [39, 491] width 9 height 9
click at [0, 0] on input "checkbox" at bounding box center [0, 0] width 0 height 0
drag, startPoint x: 136, startPoint y: 427, endPoint x: 39, endPoint y: 427, distance: 97.0
click at [39, 427] on div "Border Overlay" at bounding box center [695, 425] width 1324 height 25
paste input "randed Logo"
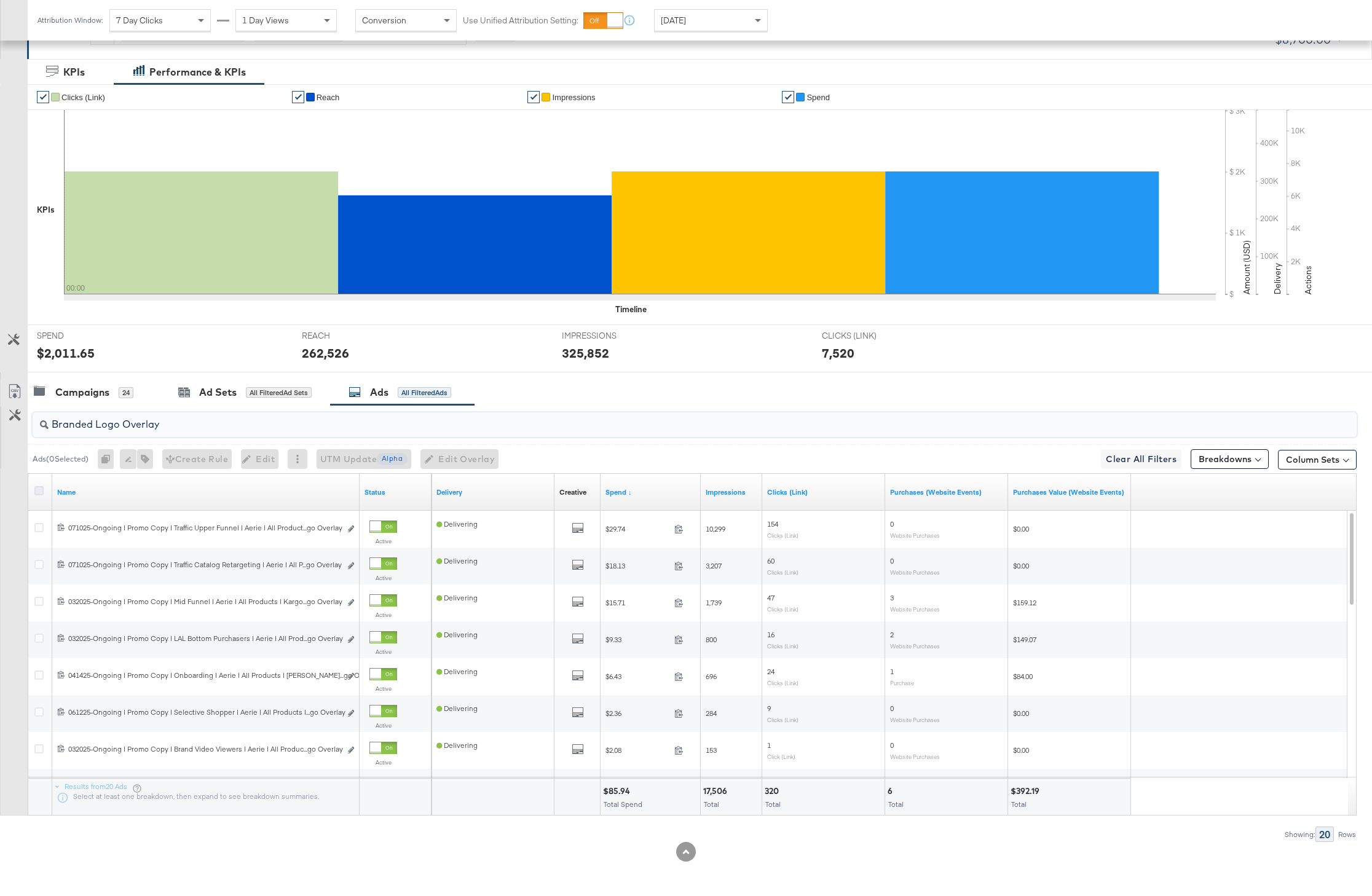
type input "Branded Logo Overlay"
click at [40, 490] on icon at bounding box center [39, 491] width 9 height 9
click at [0, 0] on input "checkbox" at bounding box center [0, 0] width 0 height 0
click at [145, 460] on icon "button" at bounding box center [144, 460] width 9 height 9
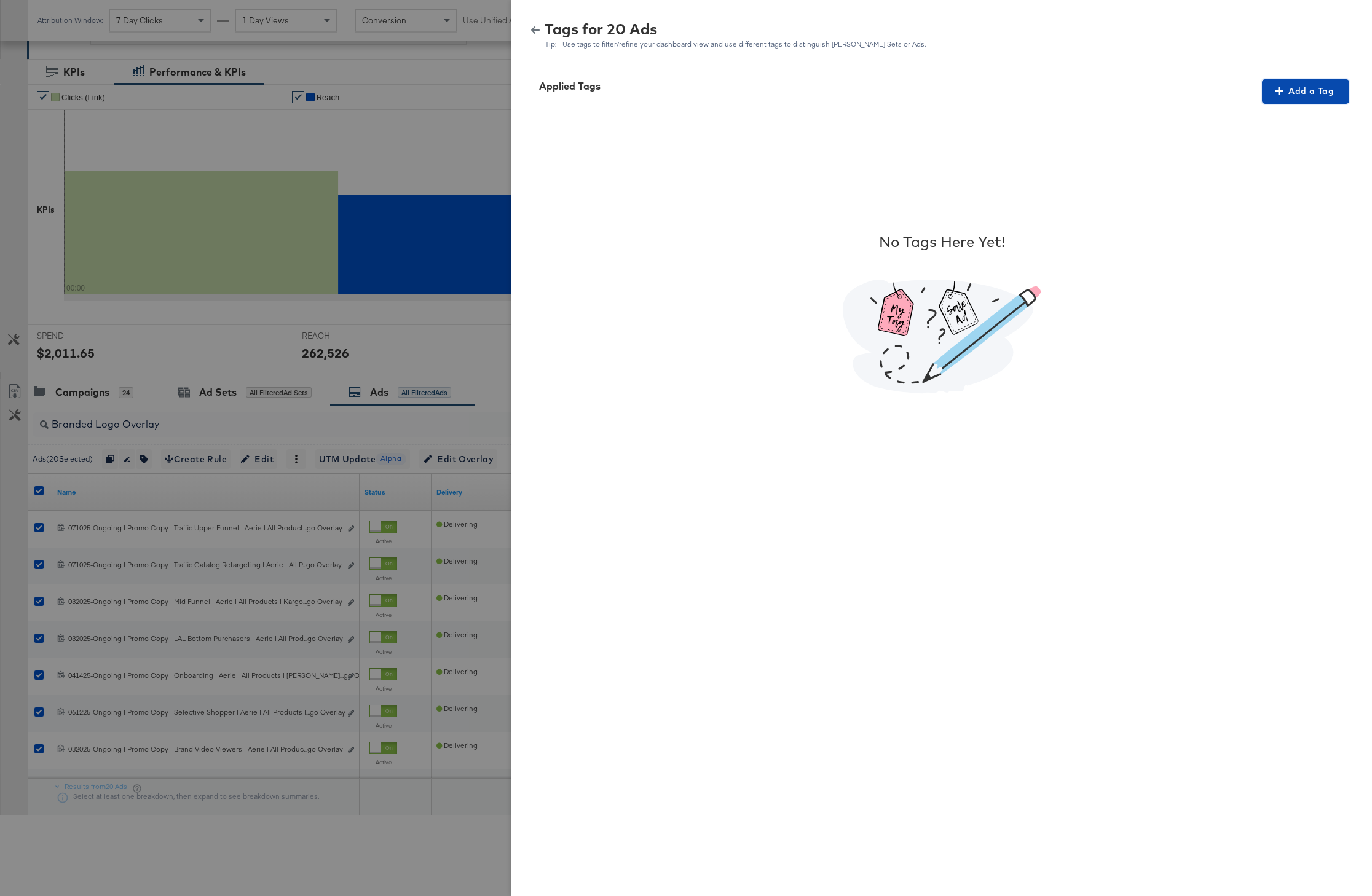
click at [1318, 90] on span "Add a Tag" at bounding box center [1305, 91] width 78 height 15
click at [1269, 173] on div "Search or Add Tag Name" at bounding box center [1297, 170] width 126 height 21
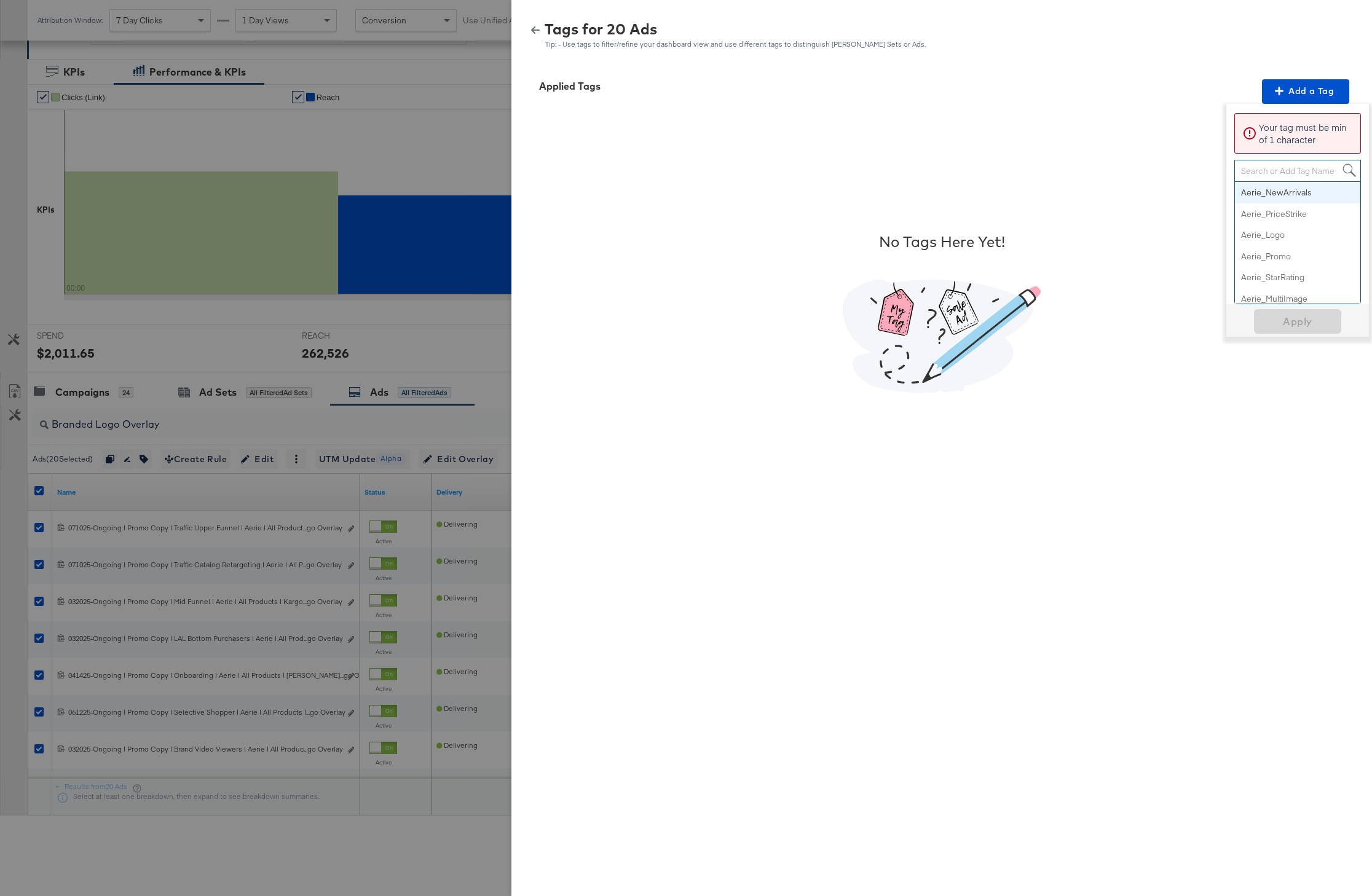
paste input "Logo + Best Seller"
type input "Logo + Best Seller"
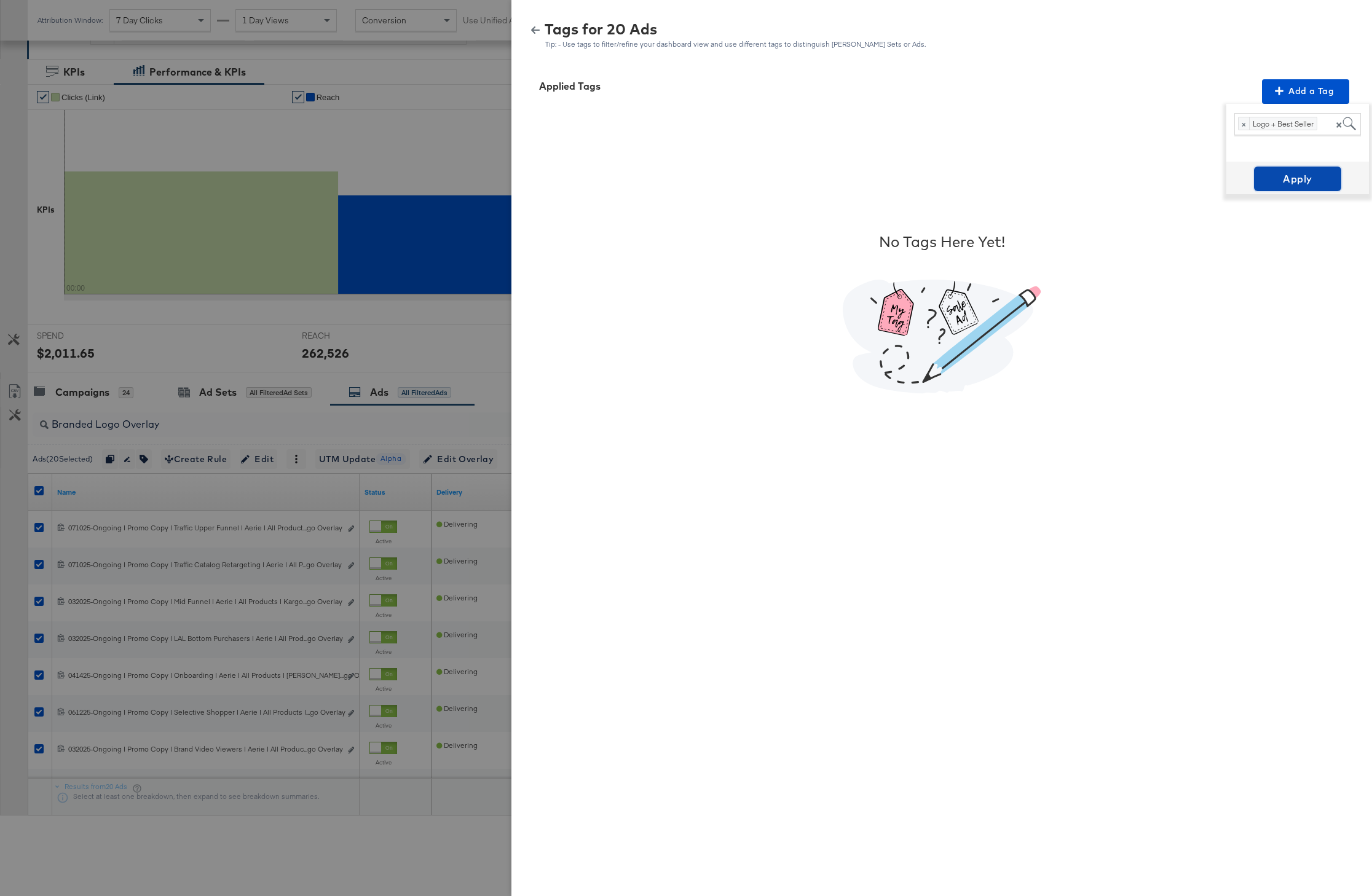
click at [1296, 175] on span "Apply" at bounding box center [1297, 178] width 78 height 17
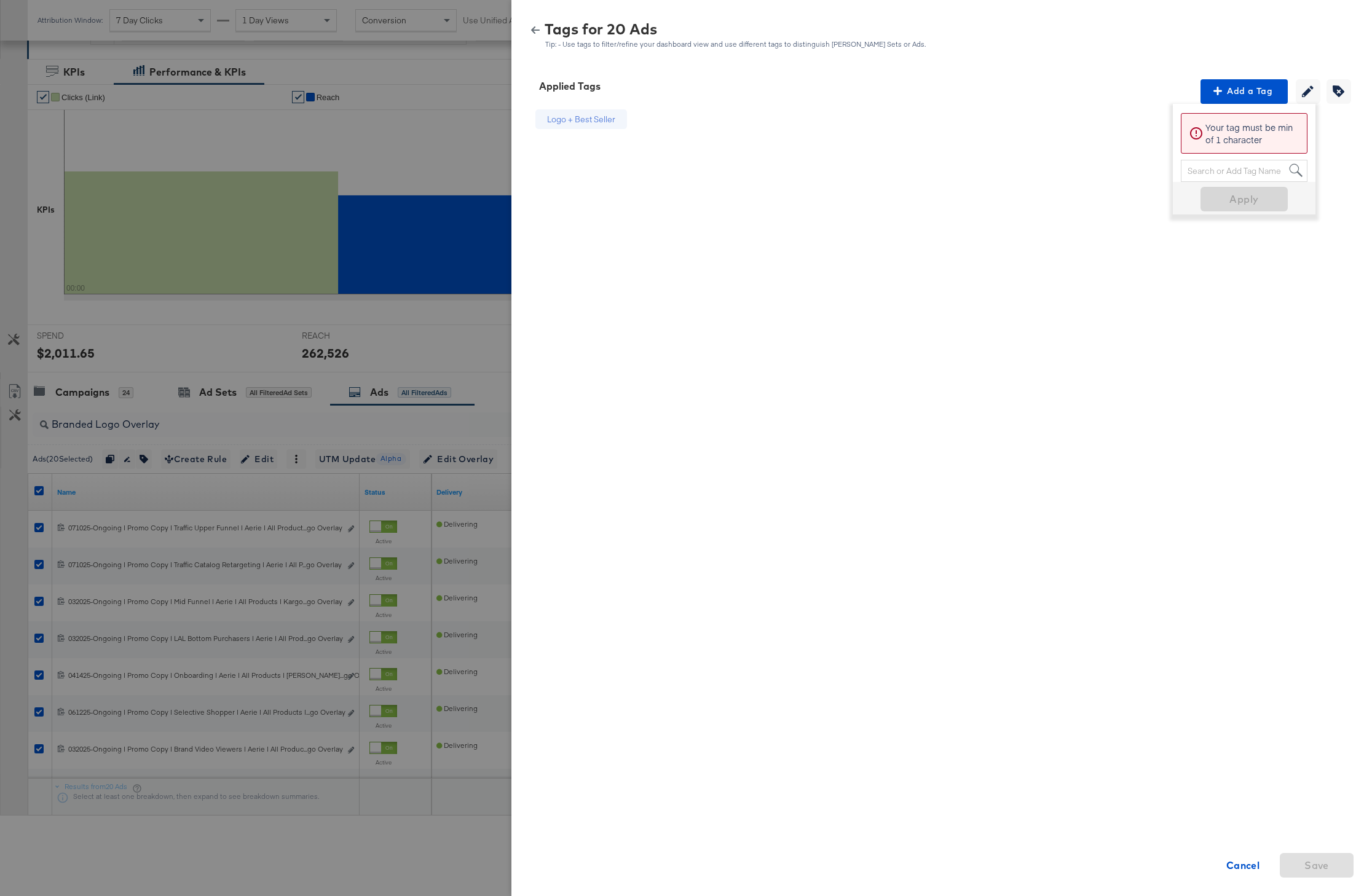
click at [537, 35] on div "Tags for 20 Ads Tip: - Use tags to filter/refine your dashboard view and use di…" at bounding box center [941, 36] width 831 height 27
click at [534, 29] on icon "button" at bounding box center [535, 30] width 9 height 9
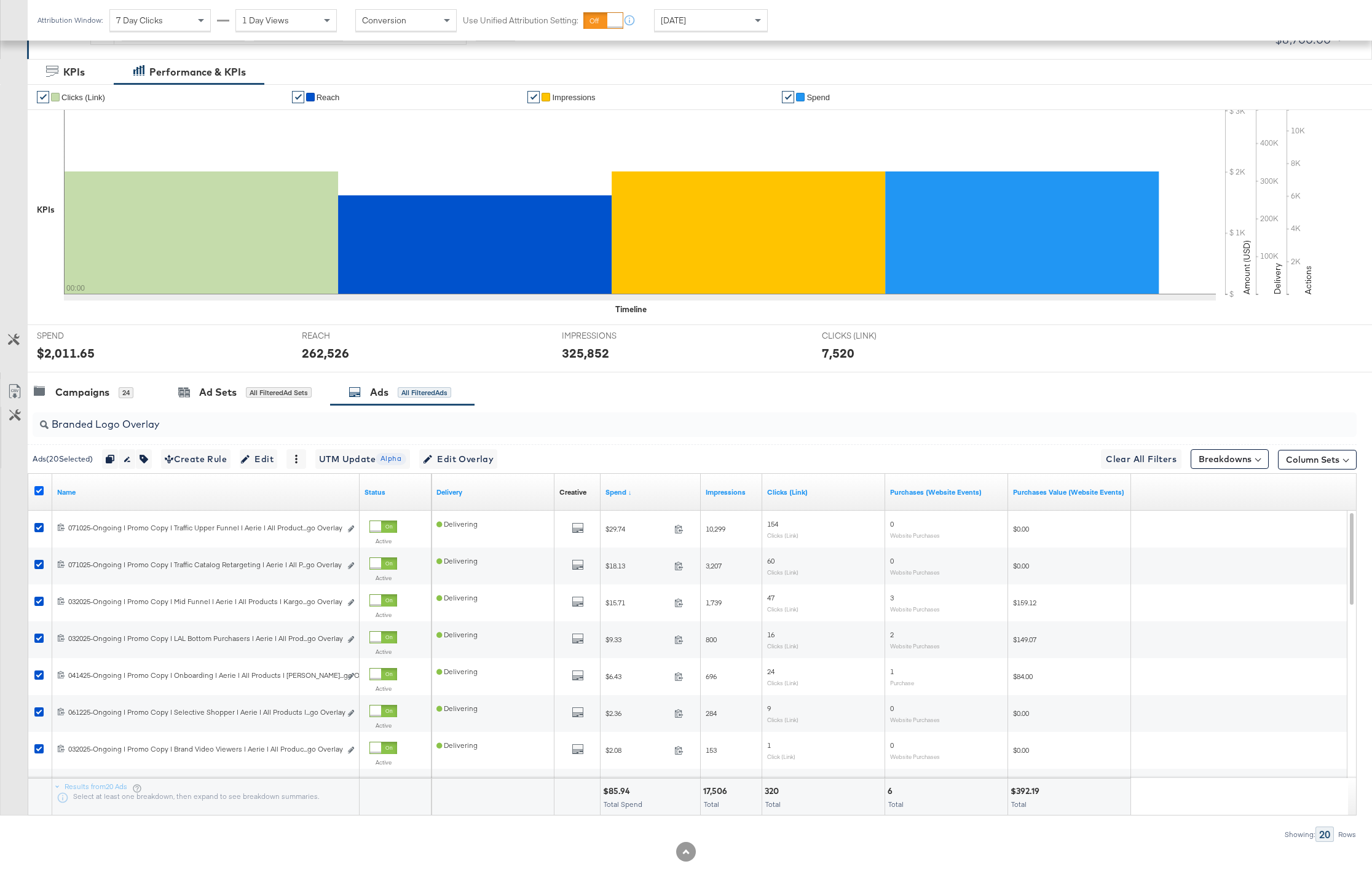
click at [37, 487] on icon at bounding box center [39, 491] width 9 height 9
click at [0, 0] on input "checkbox" at bounding box center [0, 0] width 0 height 0
drag, startPoint x: 171, startPoint y: 420, endPoint x: 39, endPoint y: 420, distance: 132.0
click at [39, 420] on div "Branded Logo Overlay" at bounding box center [695, 425] width 1324 height 25
paste input "Mulit-Image"
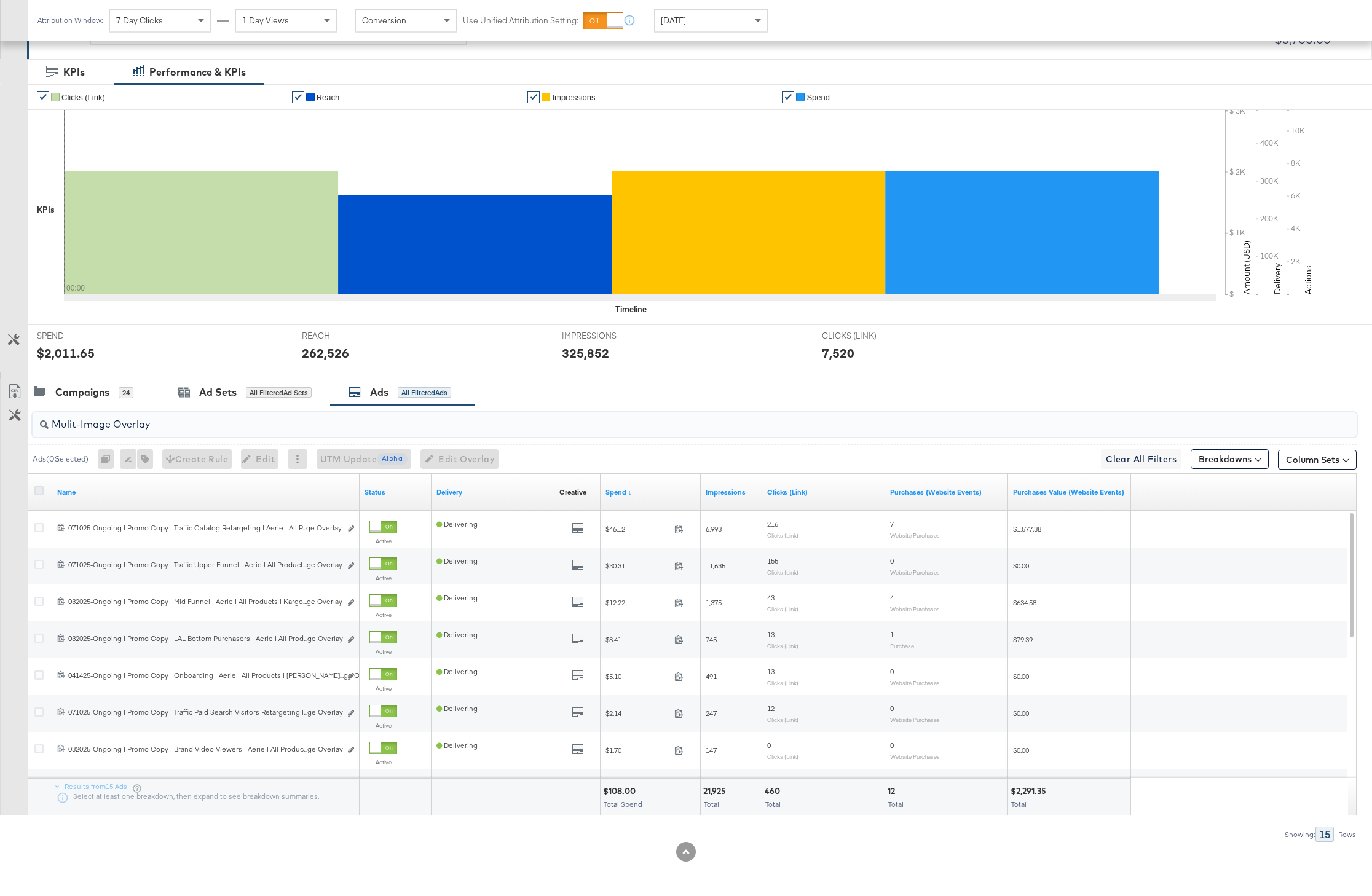
type input "Mulit-Image Overlay"
click at [38, 491] on icon at bounding box center [39, 491] width 9 height 9
click at [0, 0] on input "checkbox" at bounding box center [0, 0] width 0 height 0
click at [145, 460] on icon "button" at bounding box center [142, 460] width 9 height 9
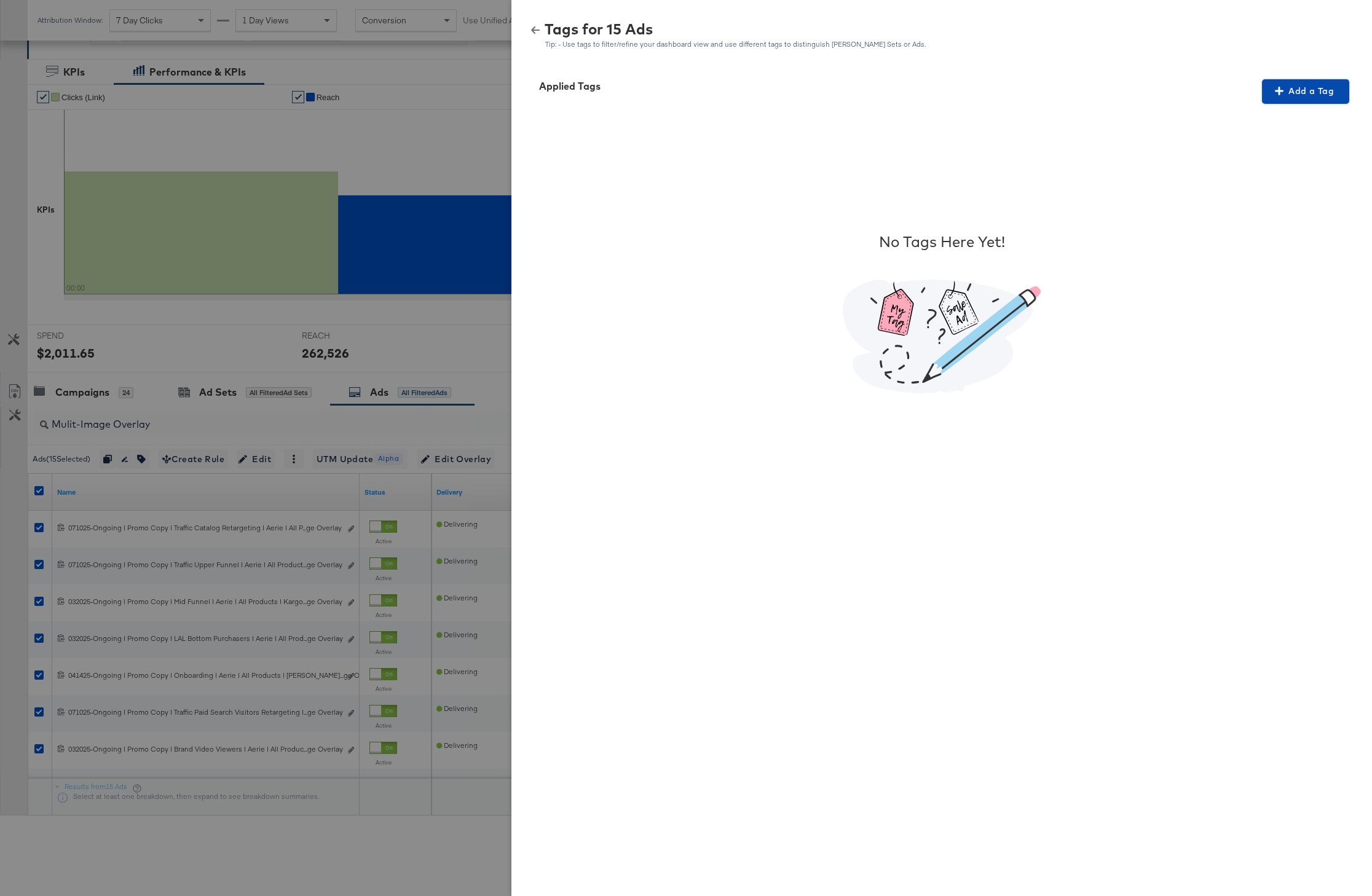
click at [1319, 94] on span "Add a Tag" at bounding box center [1305, 91] width 78 height 15
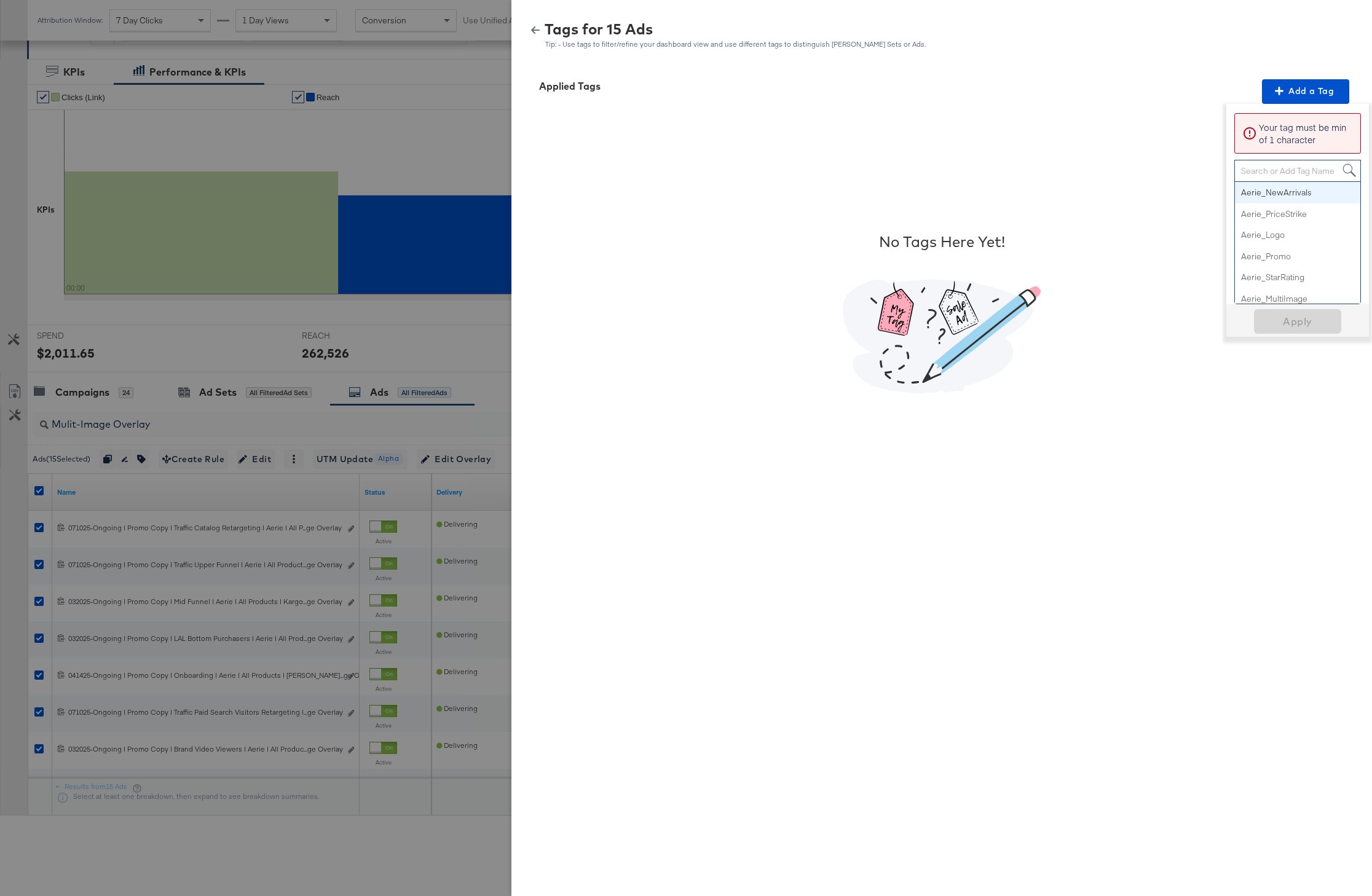
click at [1273, 166] on div "Search or Add Tag Name" at bounding box center [1297, 170] width 126 height 21
paste input "Multi-Image"
type input "Multi-Image"
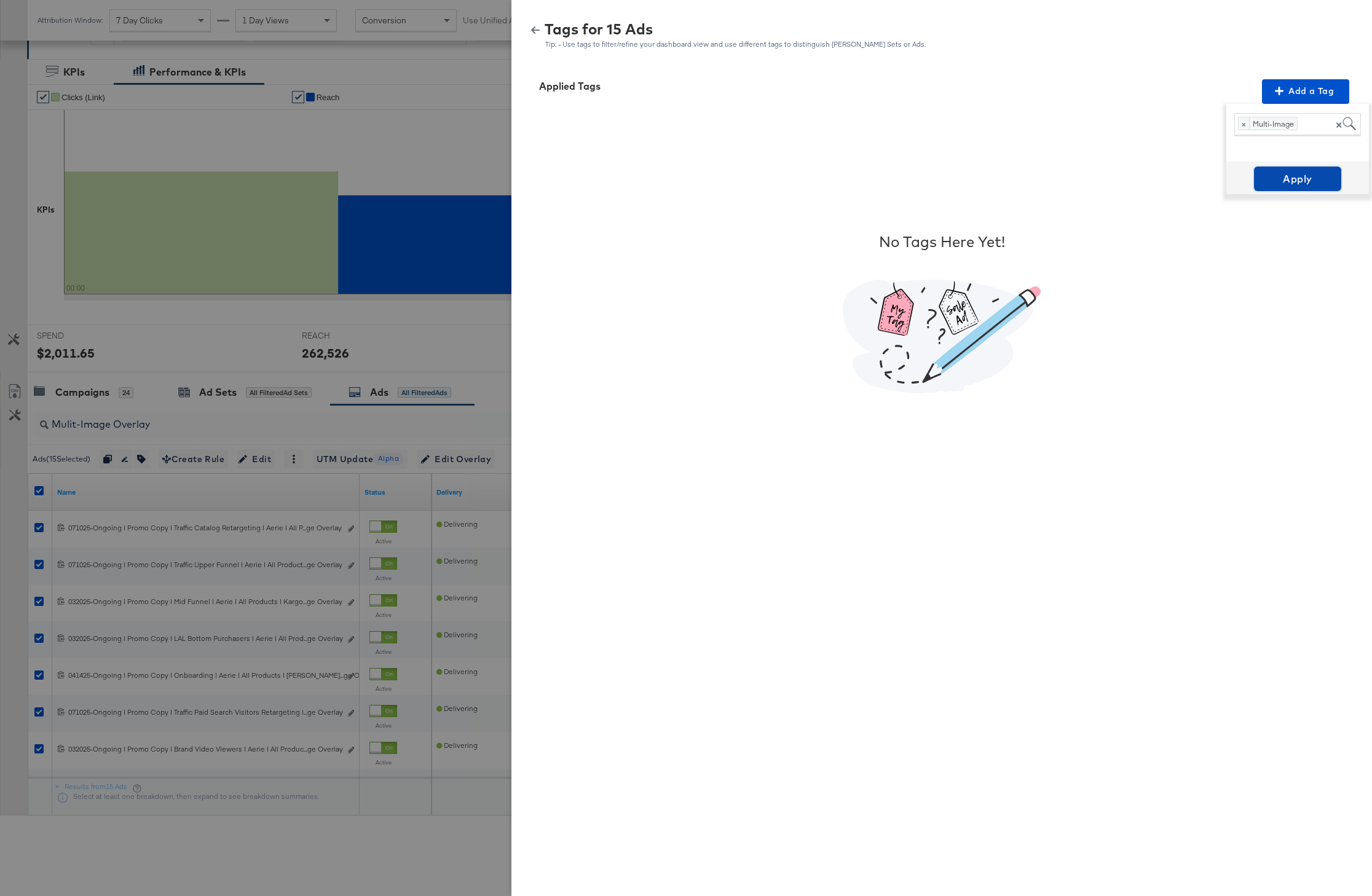
click at [1301, 175] on span "Apply" at bounding box center [1297, 178] width 78 height 17
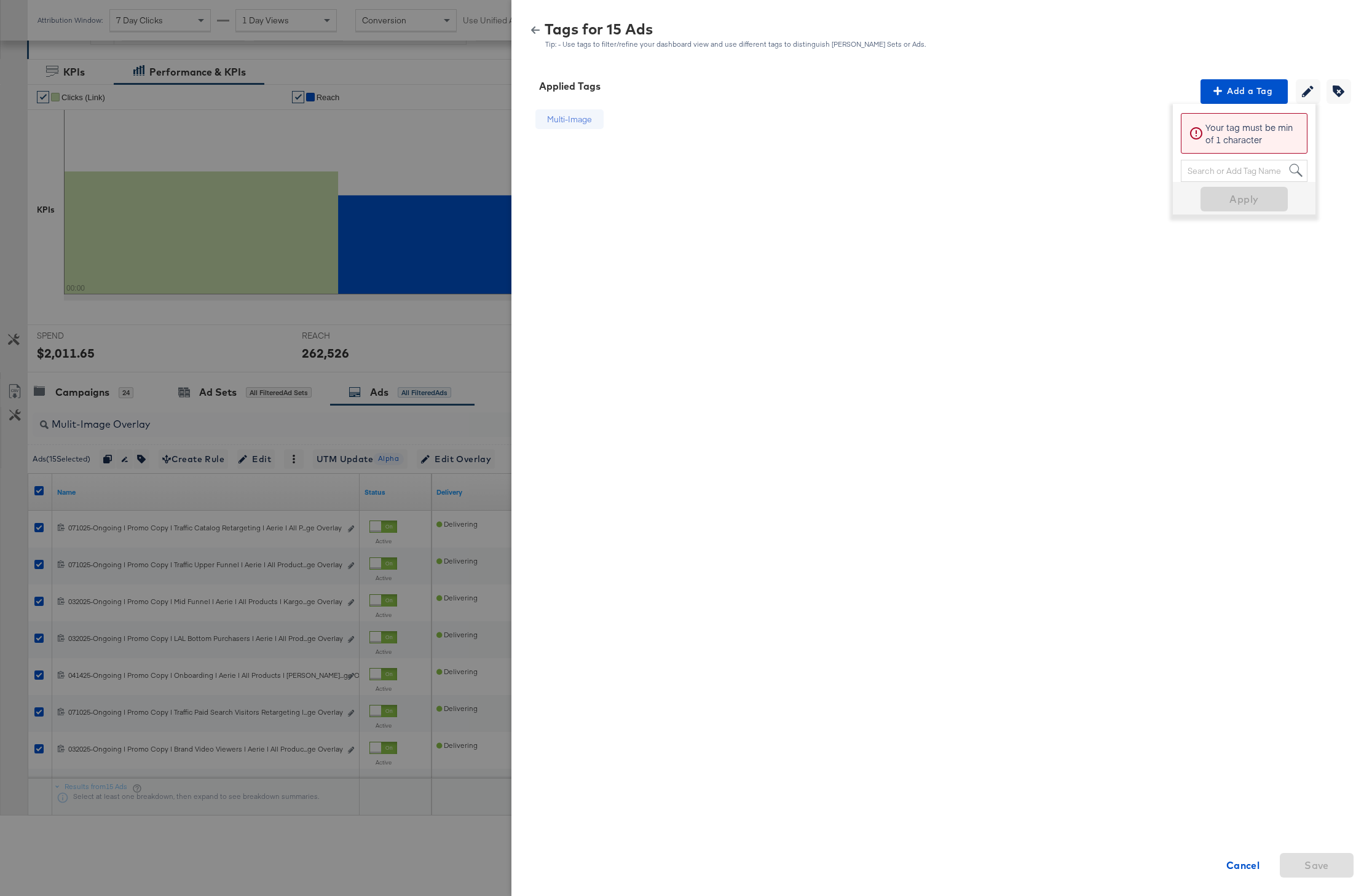
click at [538, 29] on icon "button" at bounding box center [535, 30] width 9 height 9
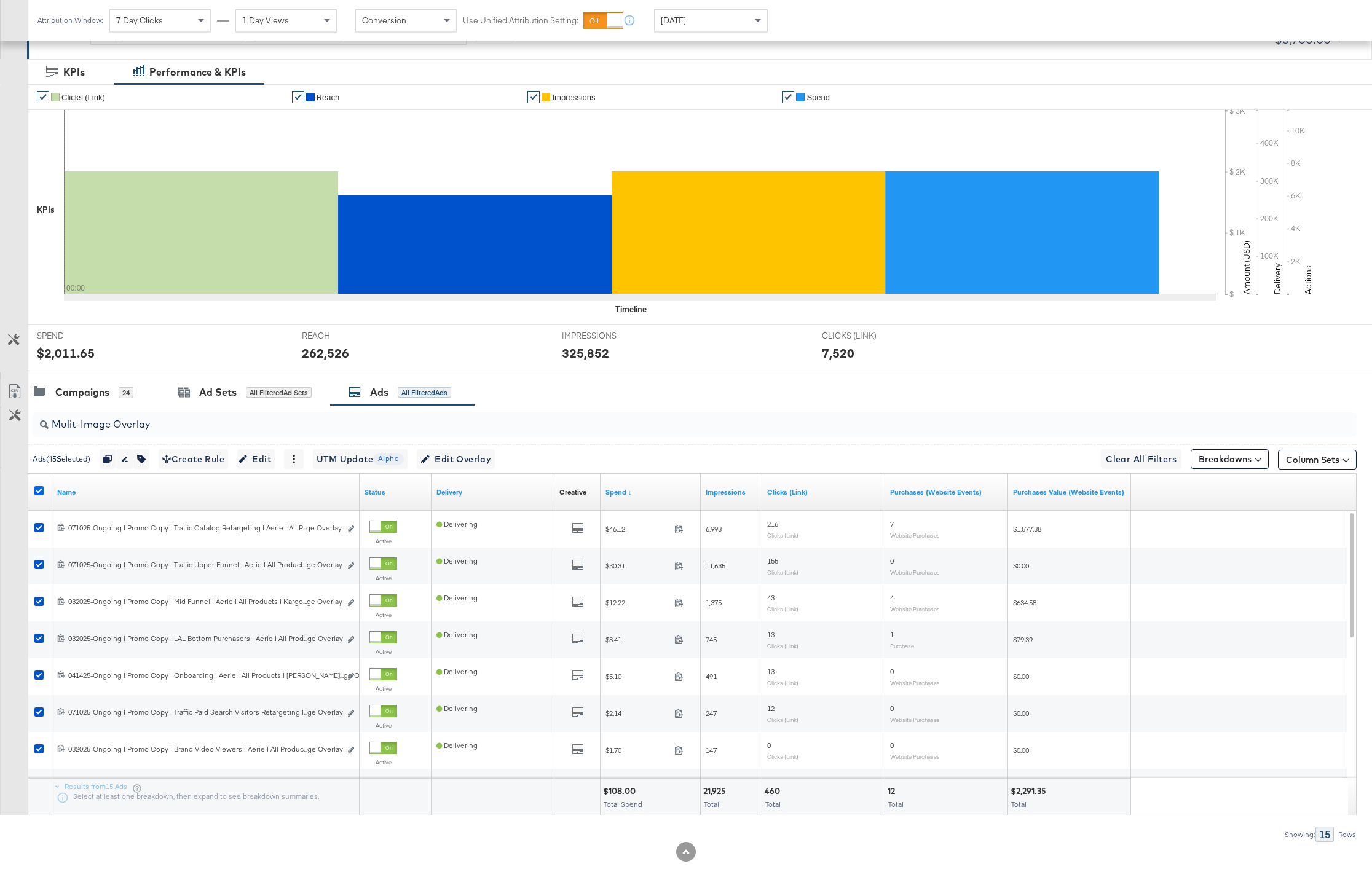
click at [37, 491] on icon at bounding box center [39, 491] width 9 height 9
click at [0, 0] on input "checkbox" at bounding box center [0, 0] width 0 height 0
drag, startPoint x: 161, startPoint y: 426, endPoint x: 53, endPoint y: 426, distance: 108.0
click at [53, 426] on input "Mulit-Image Overlay" at bounding box center [641, 419] width 1185 height 24
paste input "ti-Image Promo"
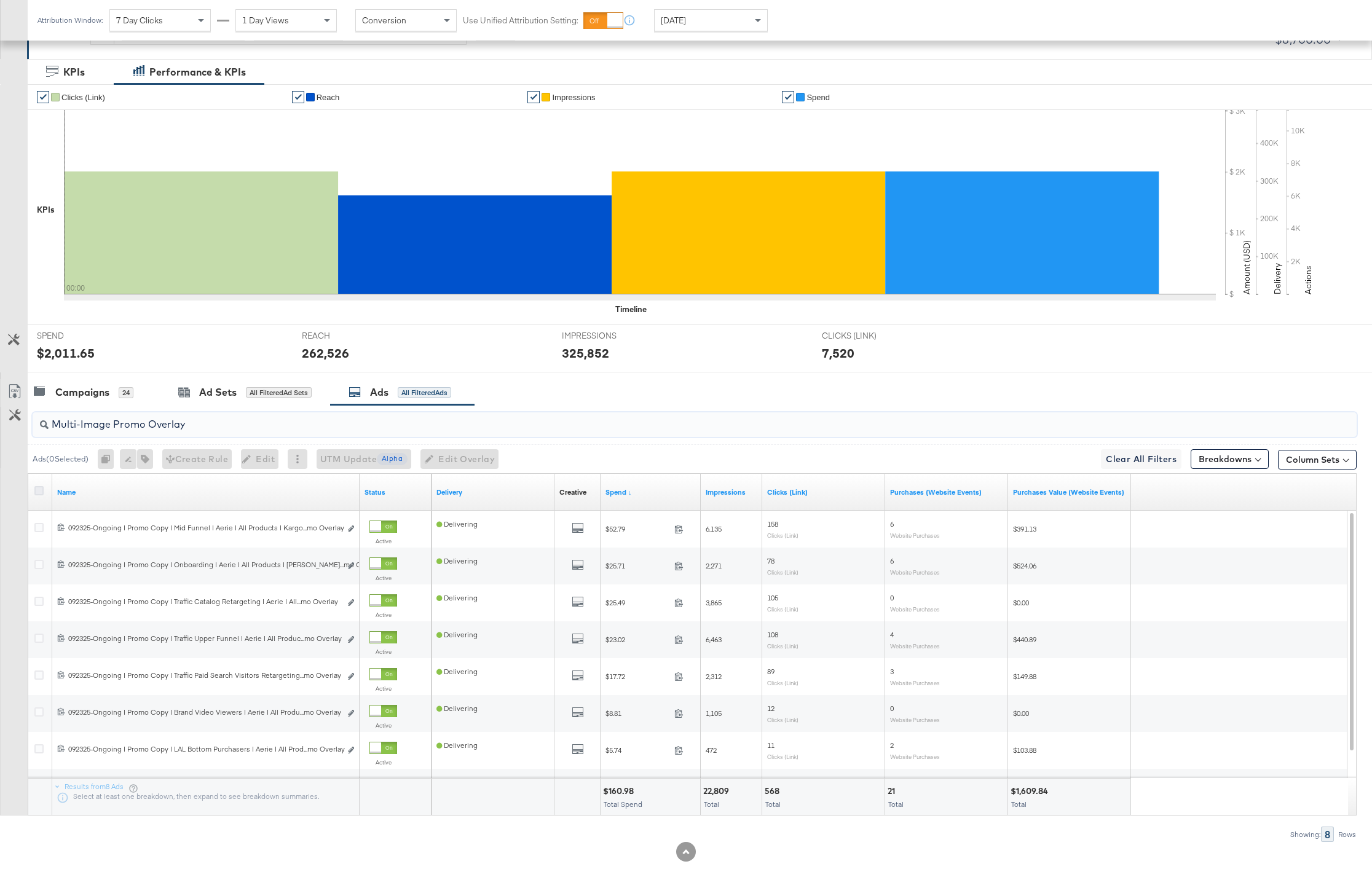
type input "Multi-Image Promo Overlay"
click at [38, 491] on icon at bounding box center [39, 491] width 9 height 9
click at [0, 0] on input "checkbox" at bounding box center [0, 0] width 0 height 0
click at [140, 462] on icon "button" at bounding box center [139, 460] width 9 height 9
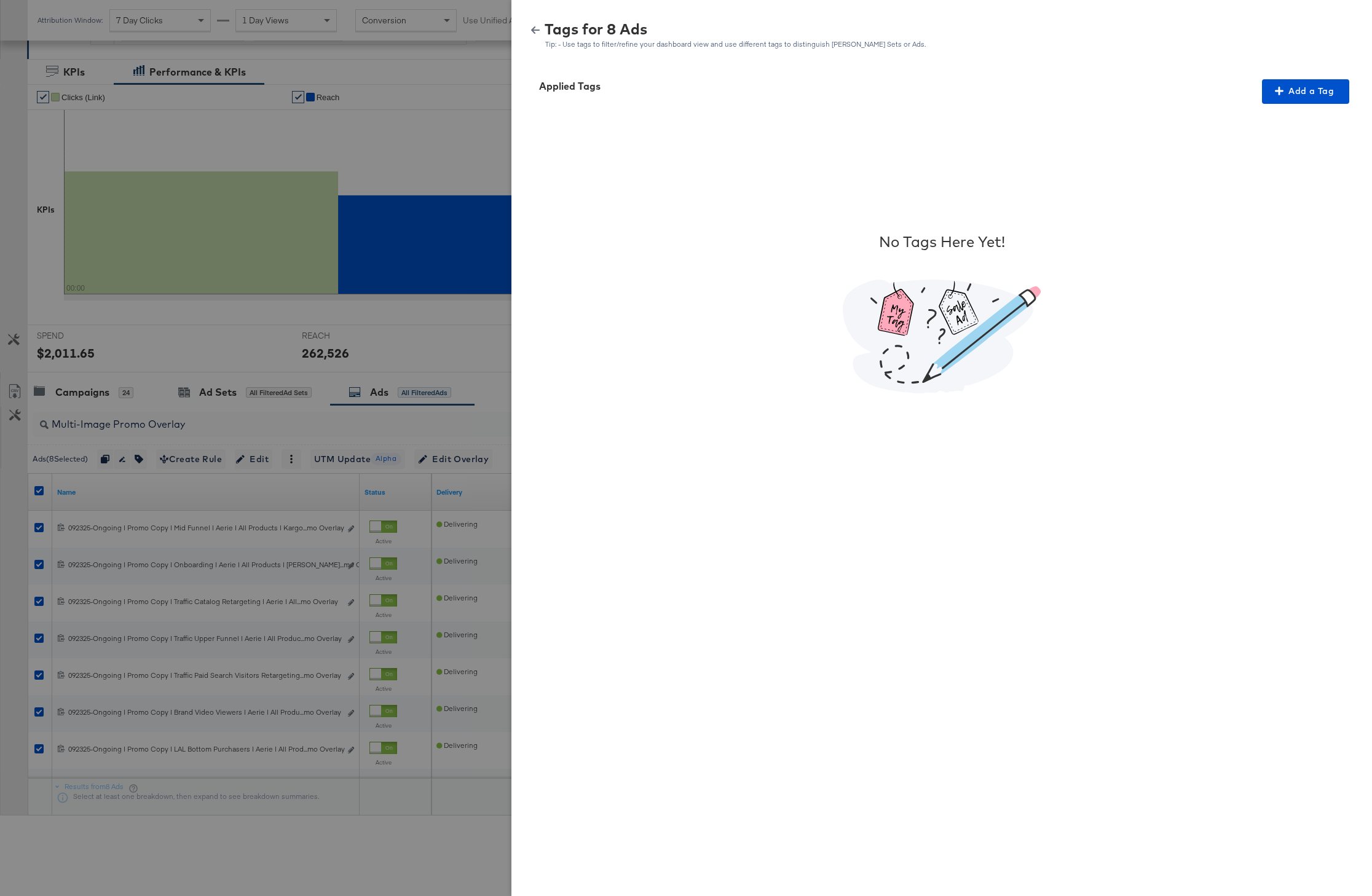
click at [533, 30] on icon "button" at bounding box center [535, 30] width 9 height 7
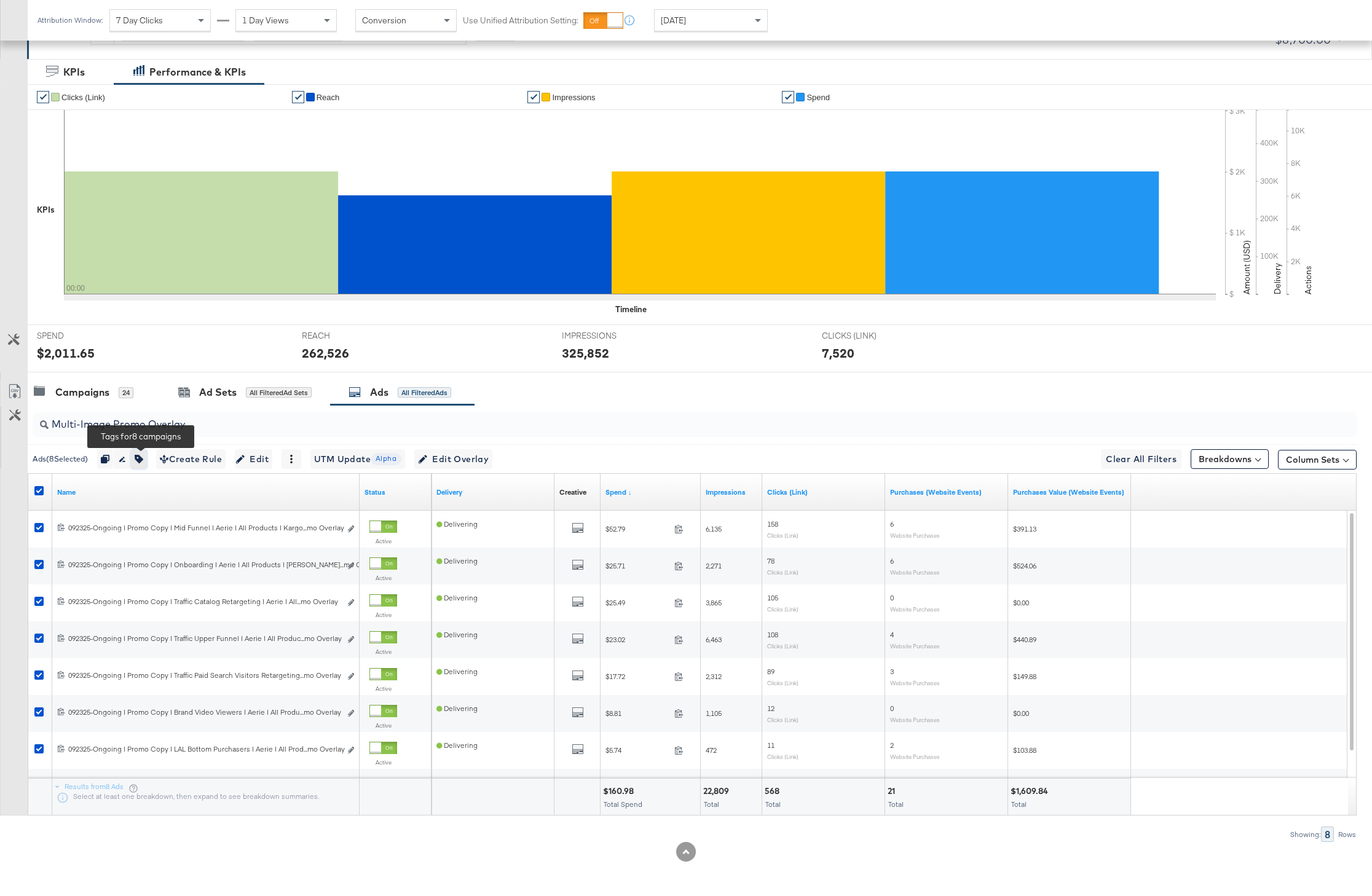
click at [143, 459] on icon "button" at bounding box center [139, 460] width 9 height 9
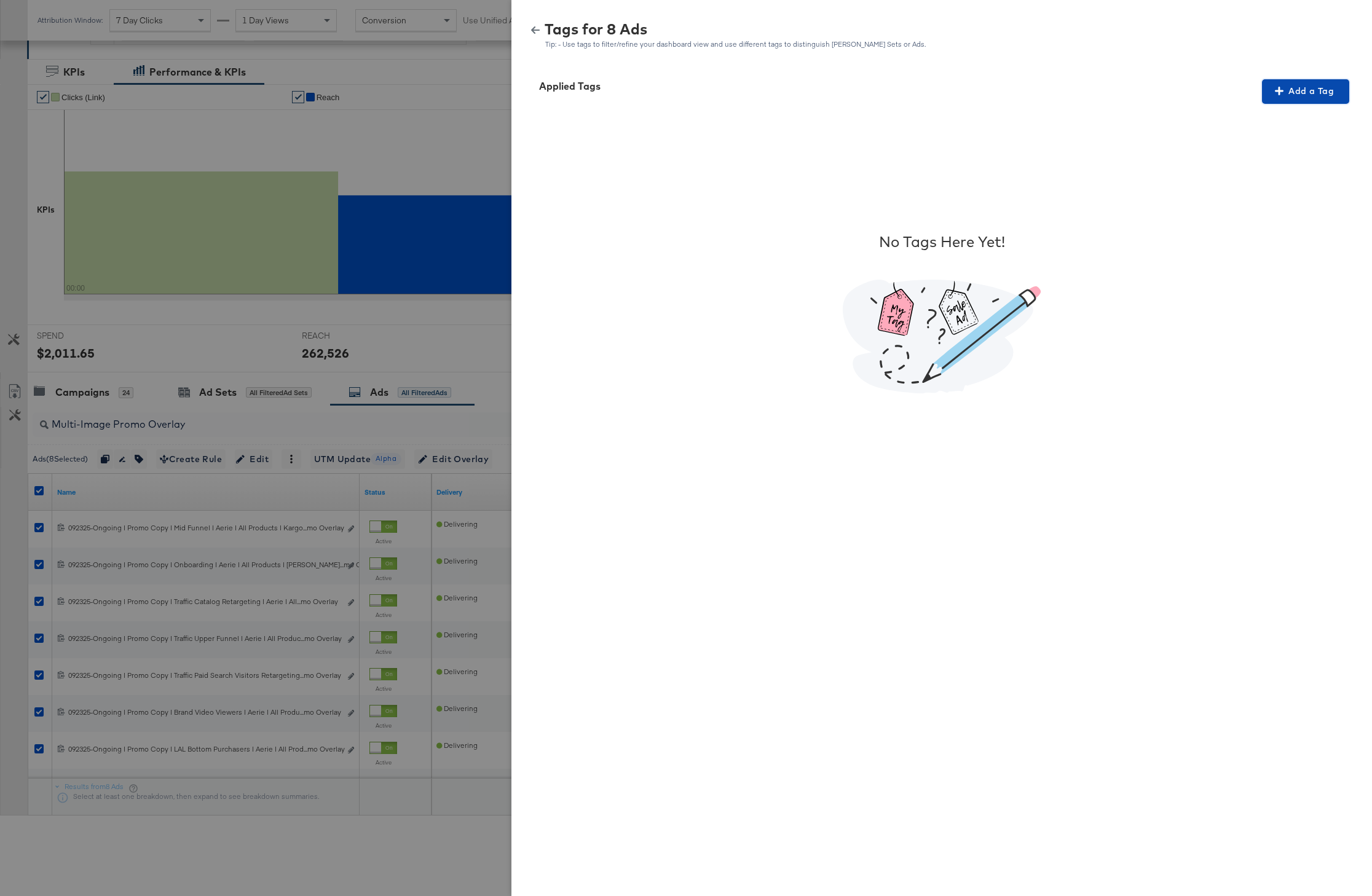
click at [1293, 100] on button "Add a Tag" at bounding box center [1305, 92] width 87 height 25
click at [1277, 167] on div "Search or Add Tag Name" at bounding box center [1297, 170] width 126 height 21
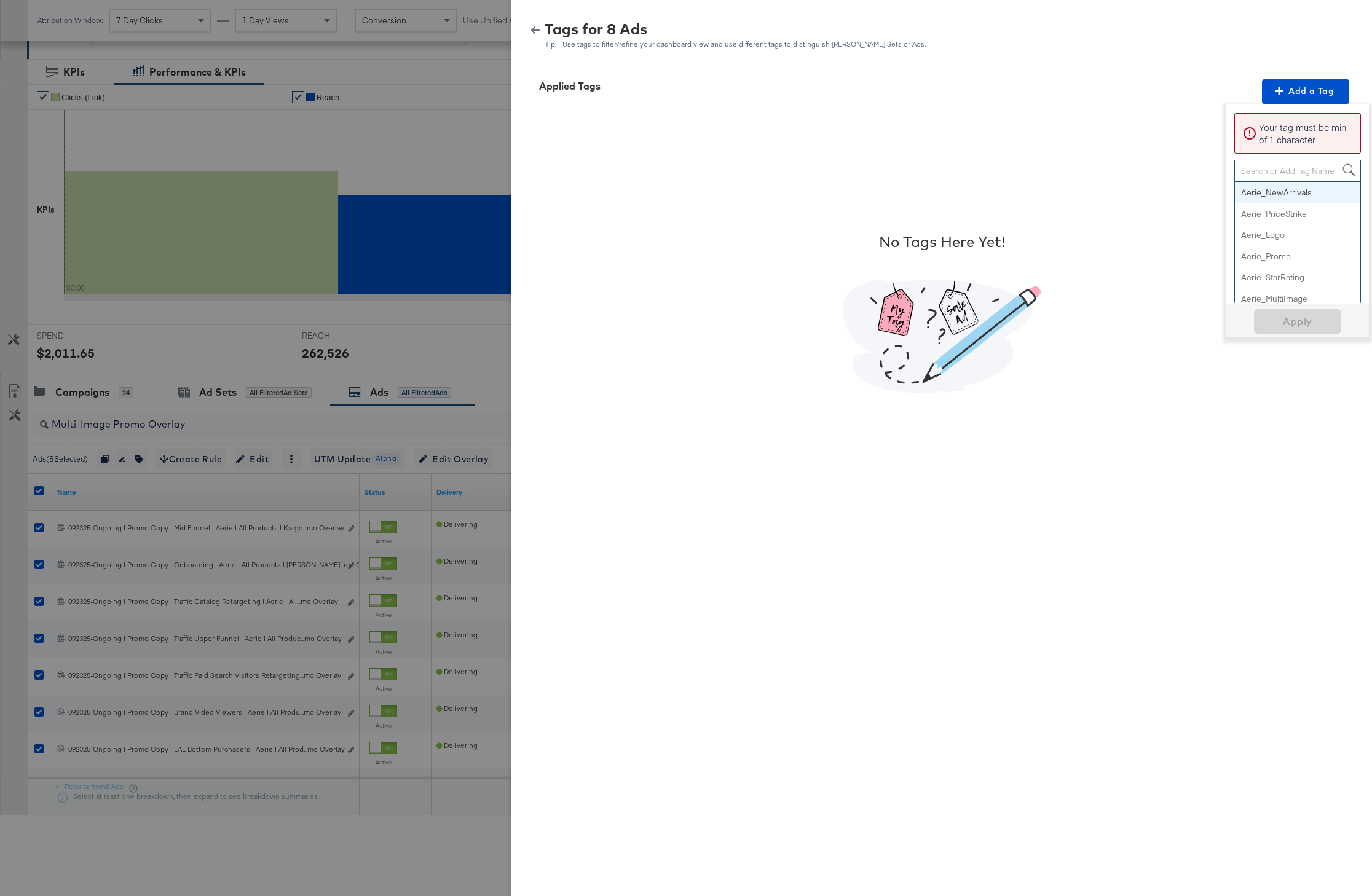
paste input "Multi-Image"
type input "Multi-Image"
click at [1299, 206] on span "Apply" at bounding box center [1297, 199] width 78 height 17
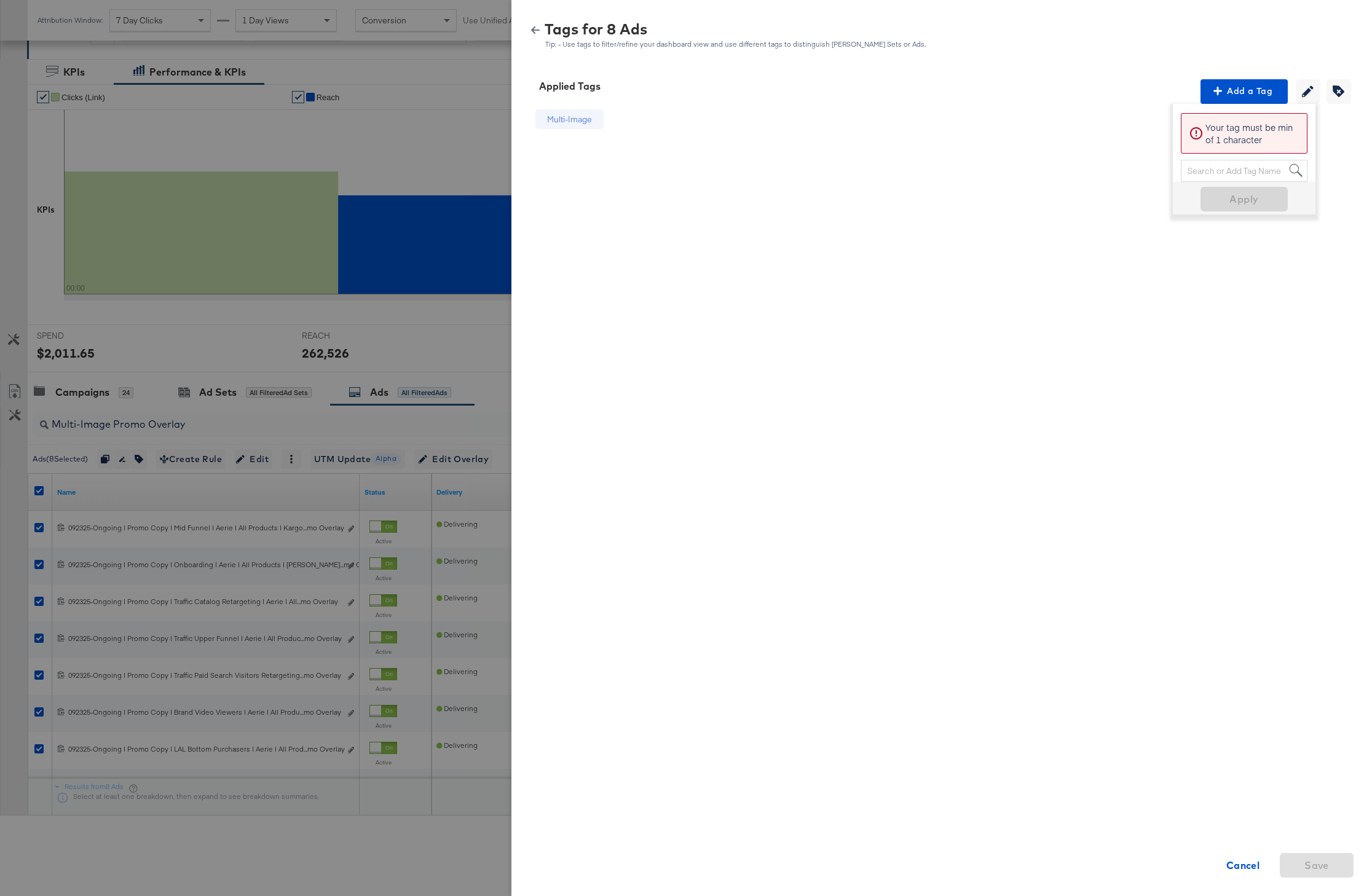
click at [533, 27] on icon "button" at bounding box center [535, 30] width 9 height 9
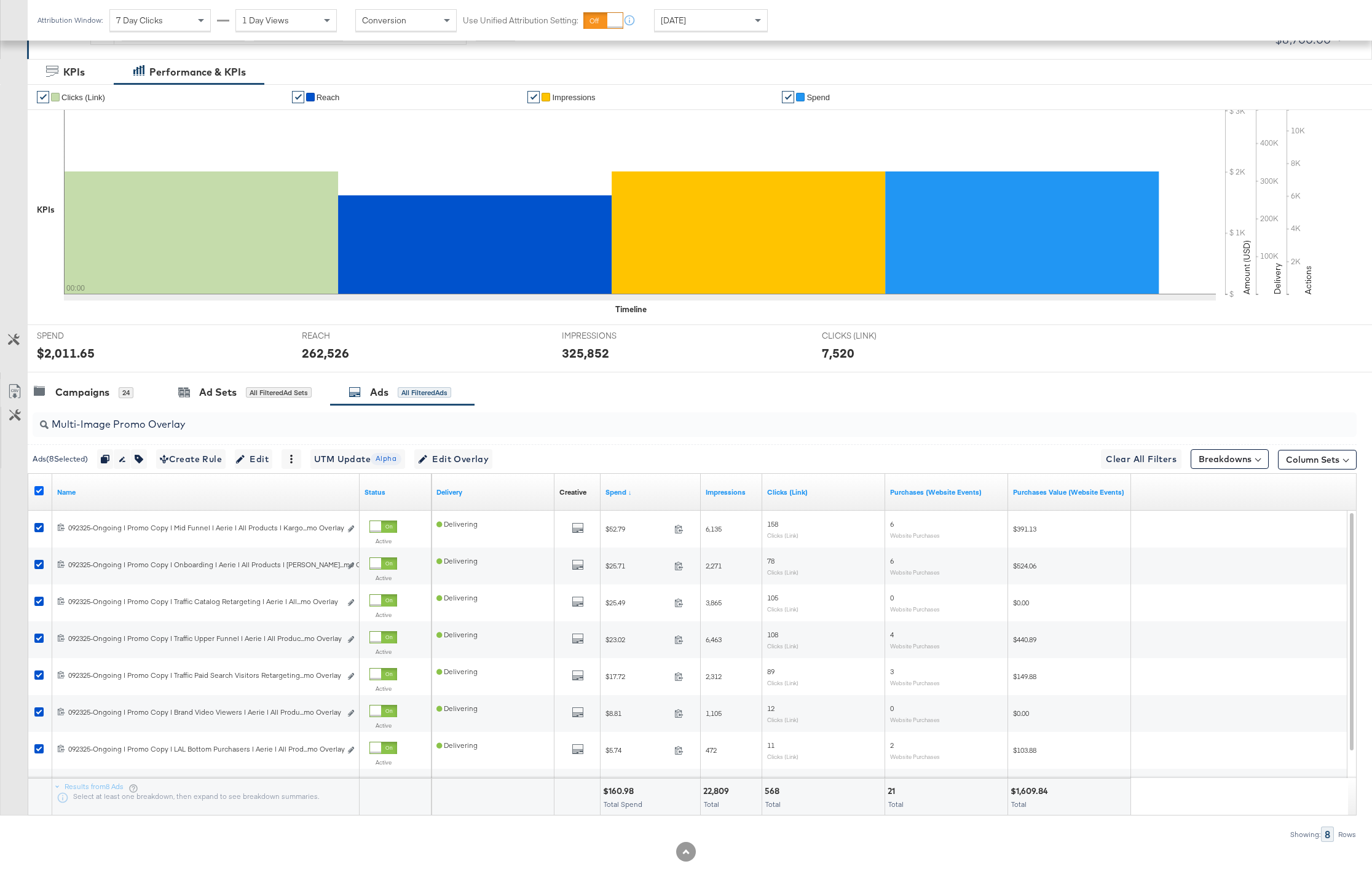
click at [37, 495] on icon at bounding box center [39, 491] width 9 height 9
click at [0, 0] on input "checkbox" at bounding box center [0, 0] width 0 height 0
drag, startPoint x: 199, startPoint y: 424, endPoint x: 46, endPoint y: 422, distance: 153.0
click at [46, 422] on div "Multi-Image Promo Overlay" at bounding box center [695, 425] width 1324 height 25
paste input "Star Rating"
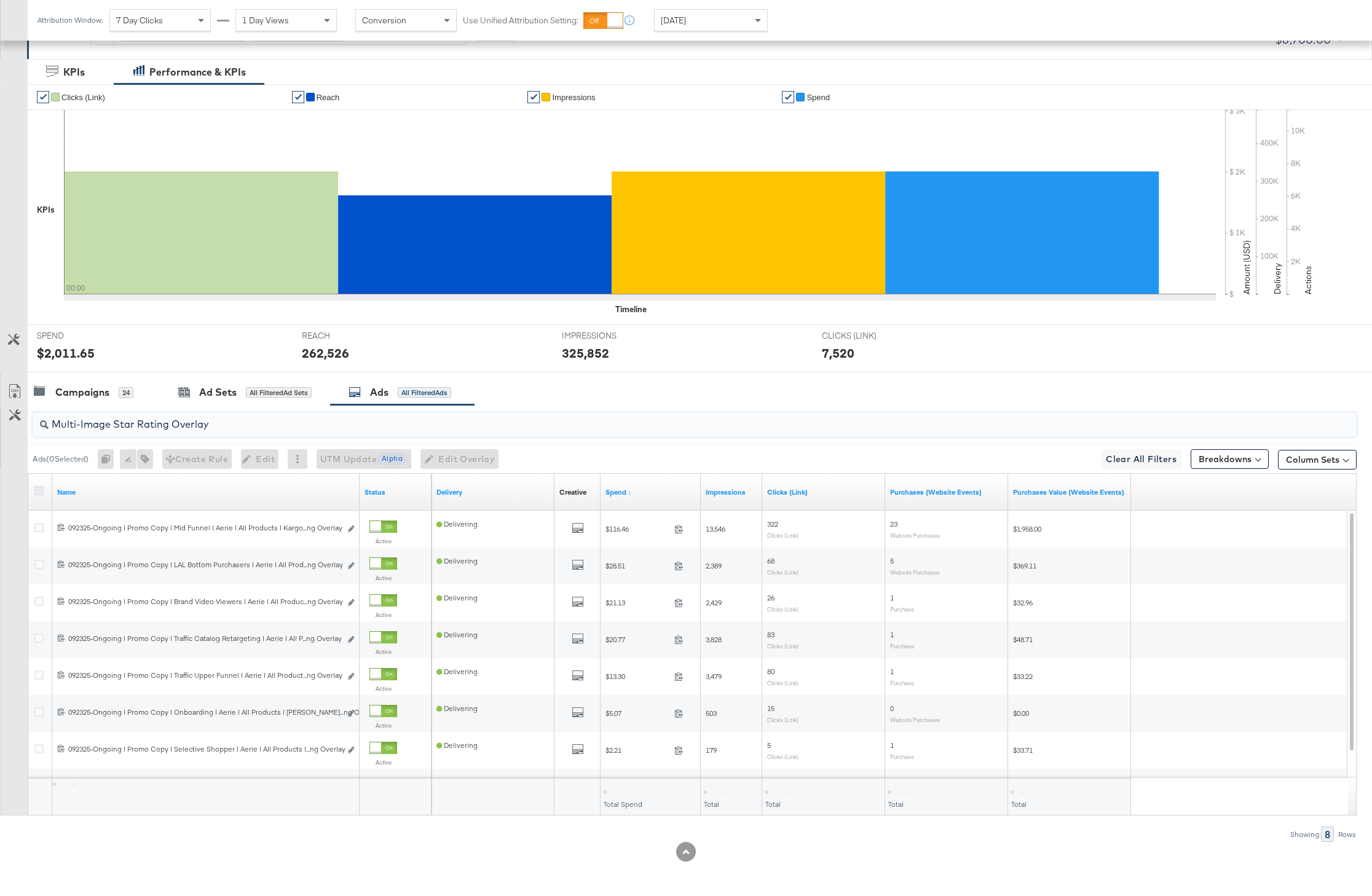
type input "Multi-Image Star Rating Overlay"
click at [40, 489] on icon at bounding box center [39, 491] width 9 height 9
click at [0, 0] on input "checkbox" at bounding box center [0, 0] width 0 height 0
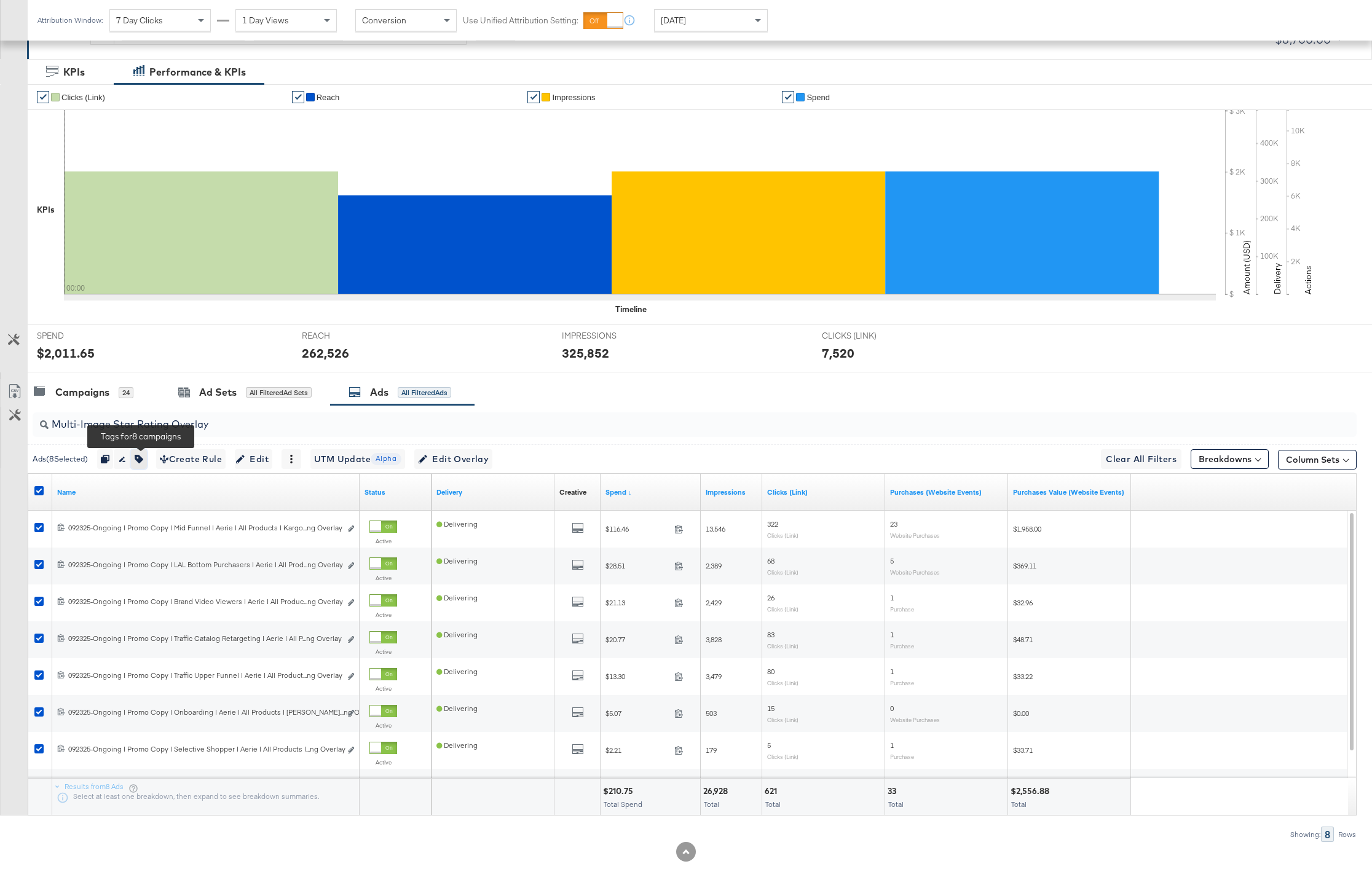
click at [139, 460] on icon "button" at bounding box center [139, 460] width 9 height 9
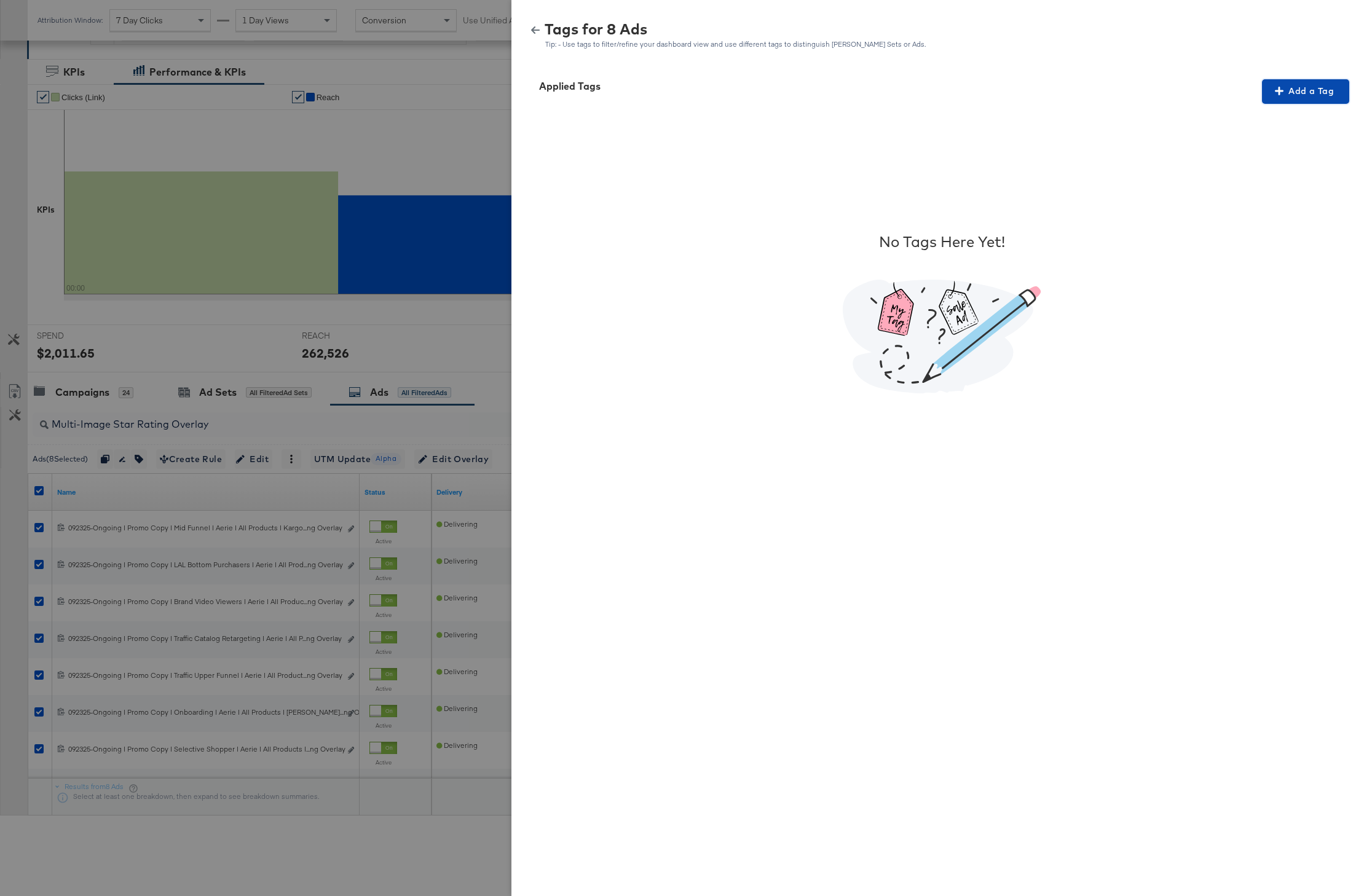
click at [1344, 93] on button "Add a Tag" at bounding box center [1305, 92] width 87 height 25
click at [1275, 174] on div "Search or Add Tag Name" at bounding box center [1297, 170] width 126 height 21
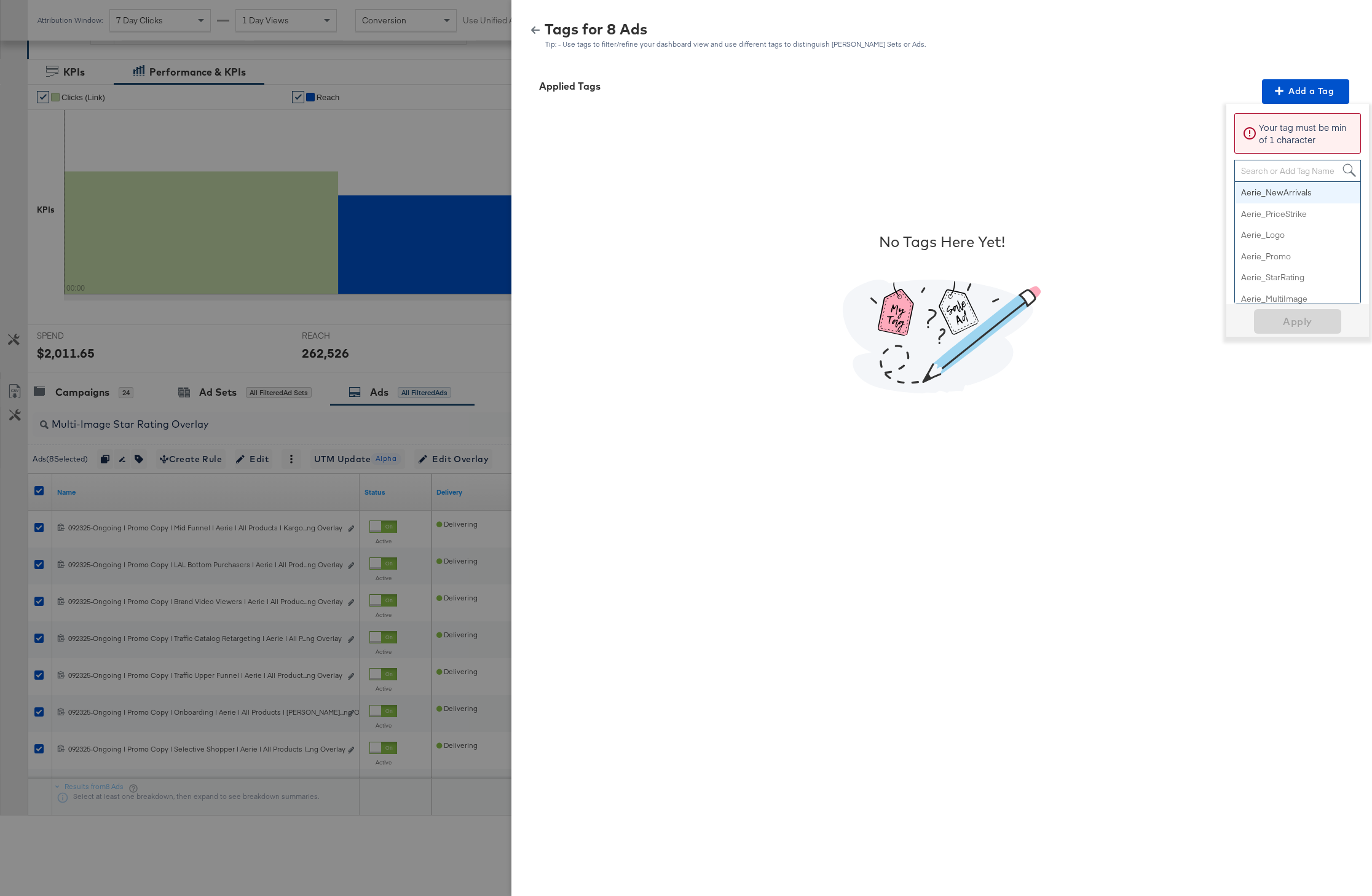
paste input "Multi-Image + Star Rating"
type input "Multi-Image + Star Rating"
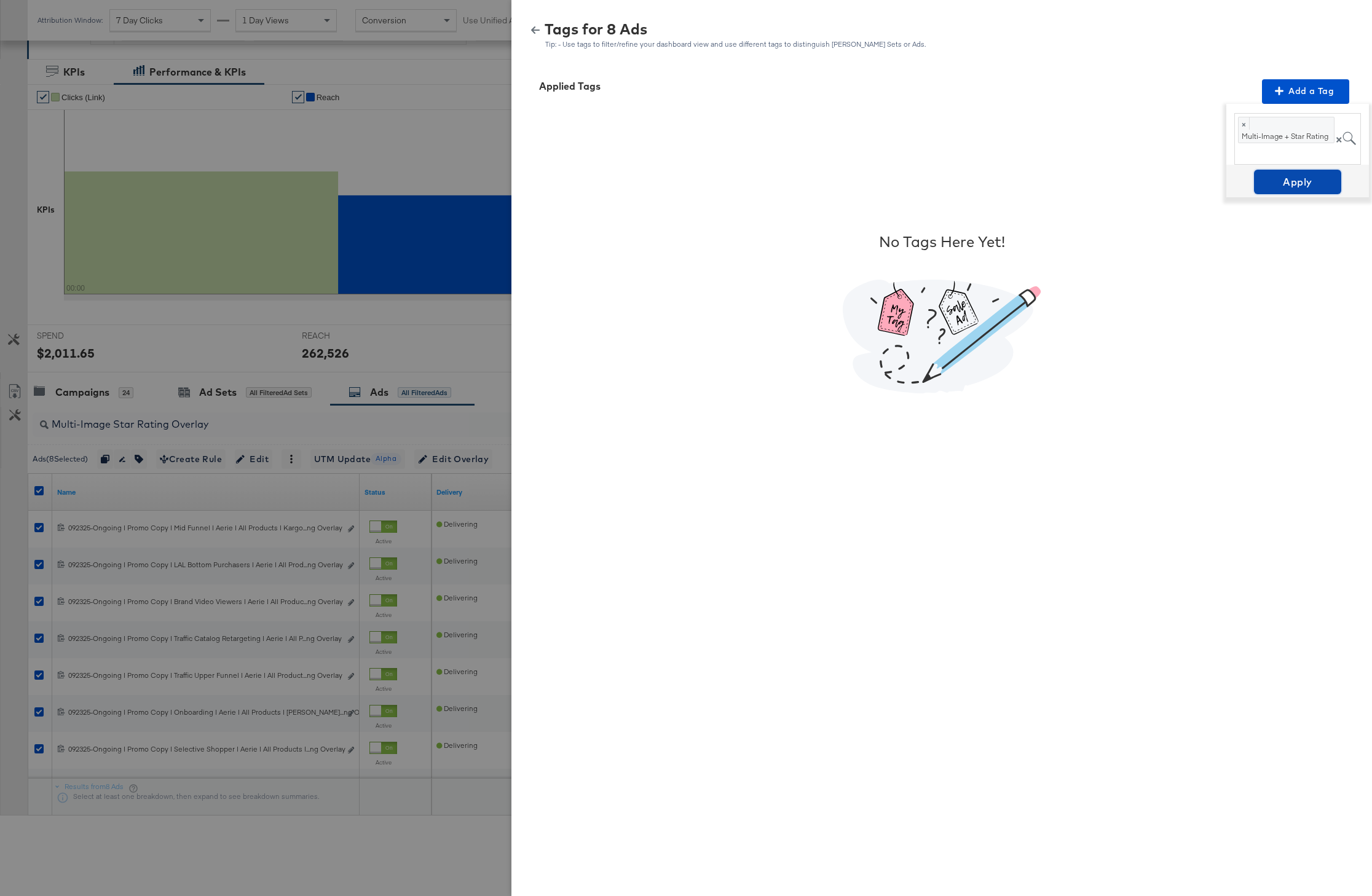
click at [1301, 187] on span "Apply" at bounding box center [1297, 181] width 78 height 17
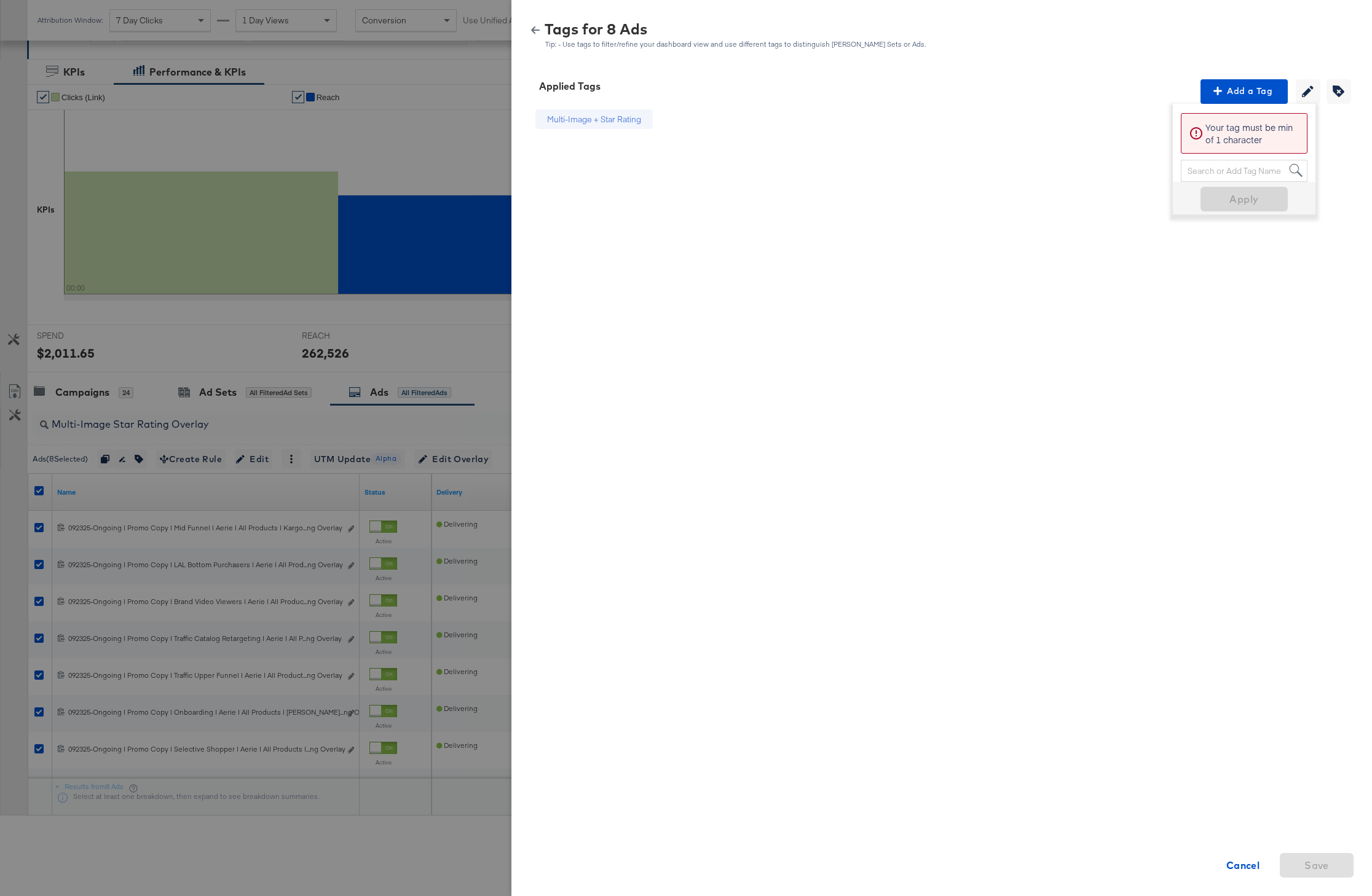
click at [536, 29] on icon "button" at bounding box center [535, 30] width 9 height 9
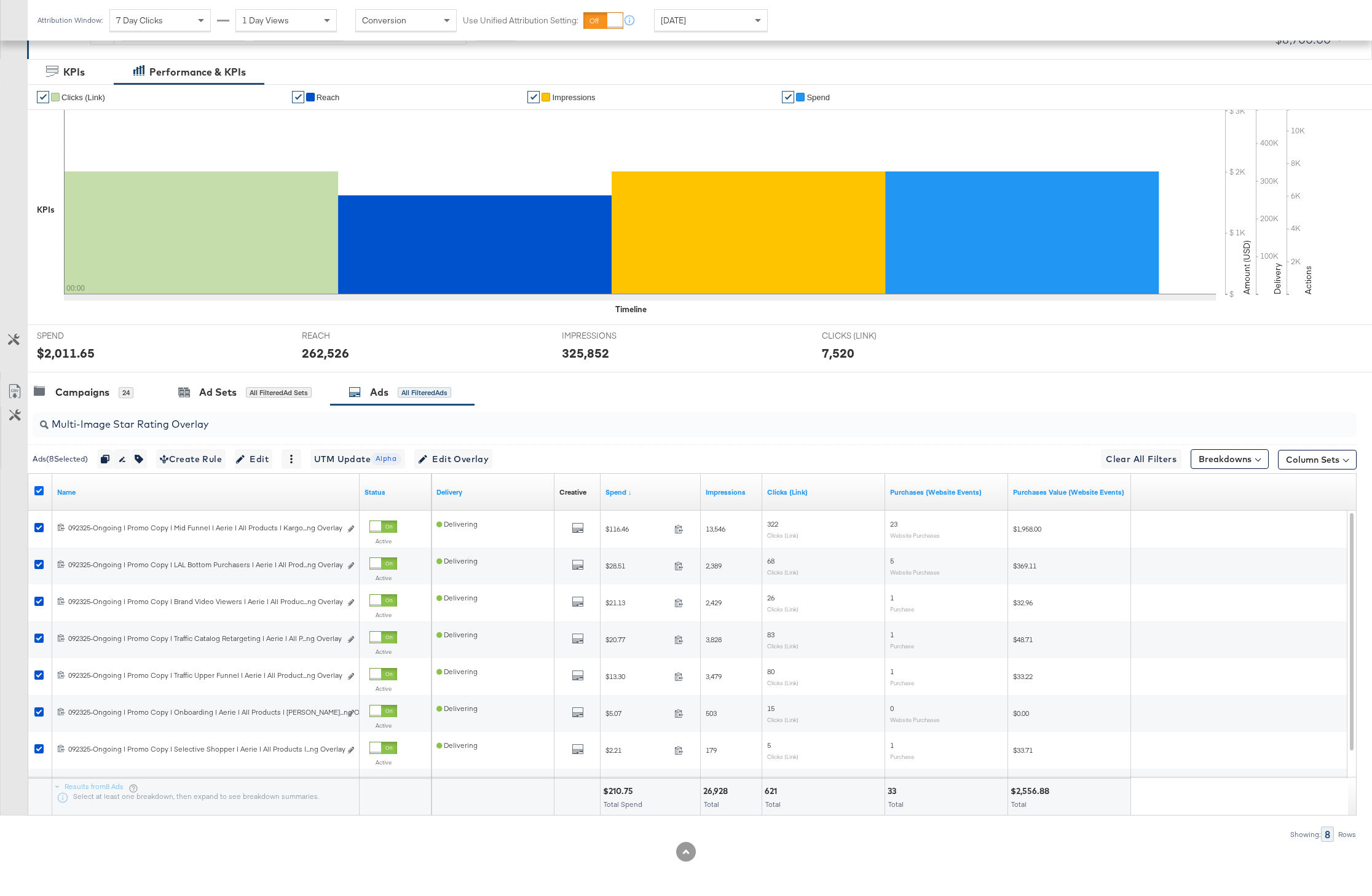
click at [38, 492] on icon at bounding box center [39, 491] width 9 height 9
click at [0, 0] on input "checkbox" at bounding box center [0, 0] width 0 height 0
drag, startPoint x: 214, startPoint y: 431, endPoint x: 25, endPoint y: 420, distance: 189.3
click at [25, 420] on div "Multi-Image Star Rating Overlay Ads ( 0 Selected) 0 Rename 0 ads Tags for 0 cam…" at bounding box center [678, 624] width 1356 height 437
paste input "New Arrivals"
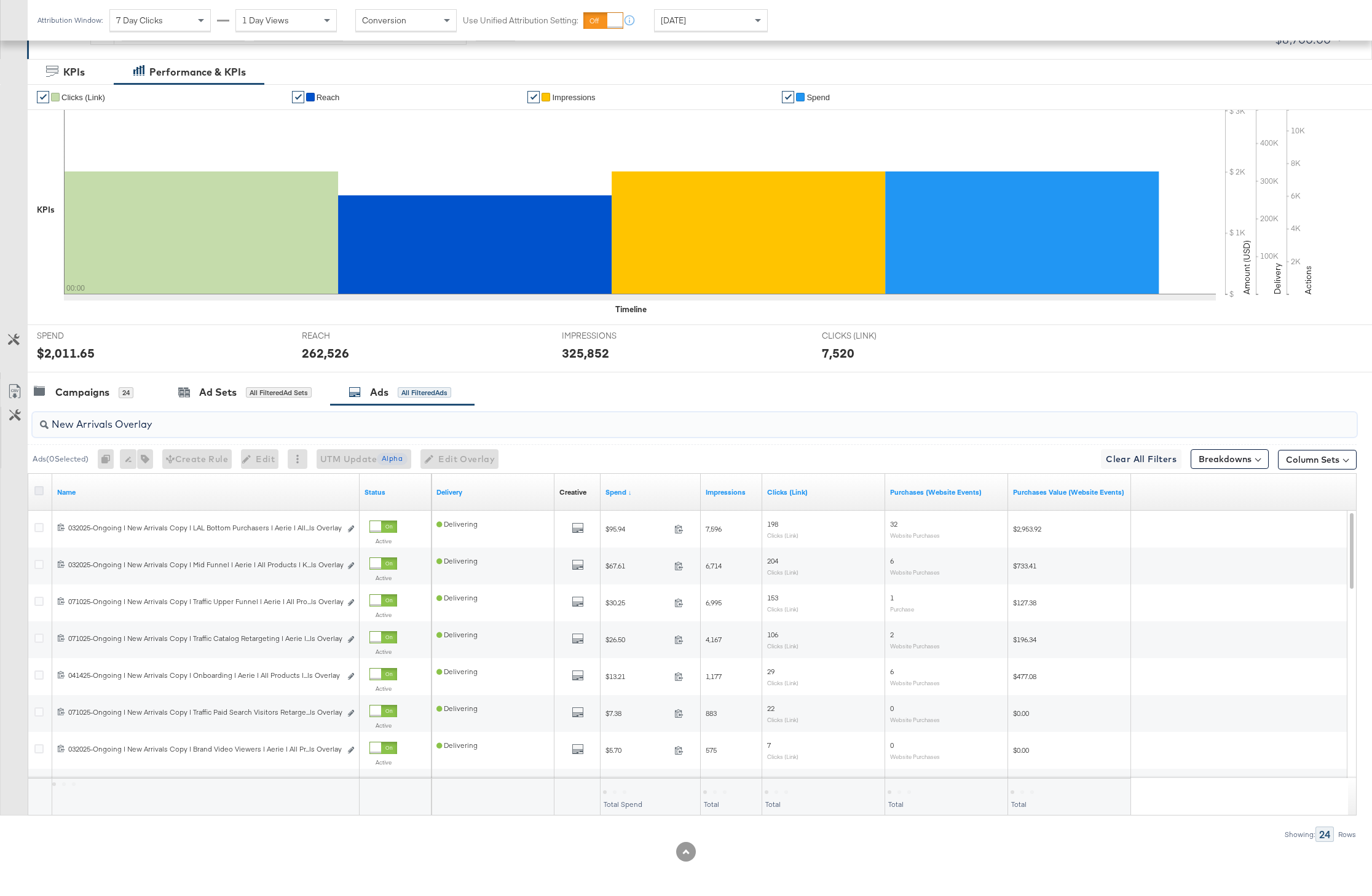
type input "New Arrivals Overlay"
click at [37, 487] on icon at bounding box center [39, 491] width 9 height 9
click at [0, 0] on input "checkbox" at bounding box center [0, 0] width 0 height 0
click at [147, 455] on icon "button" at bounding box center [143, 460] width 9 height 9
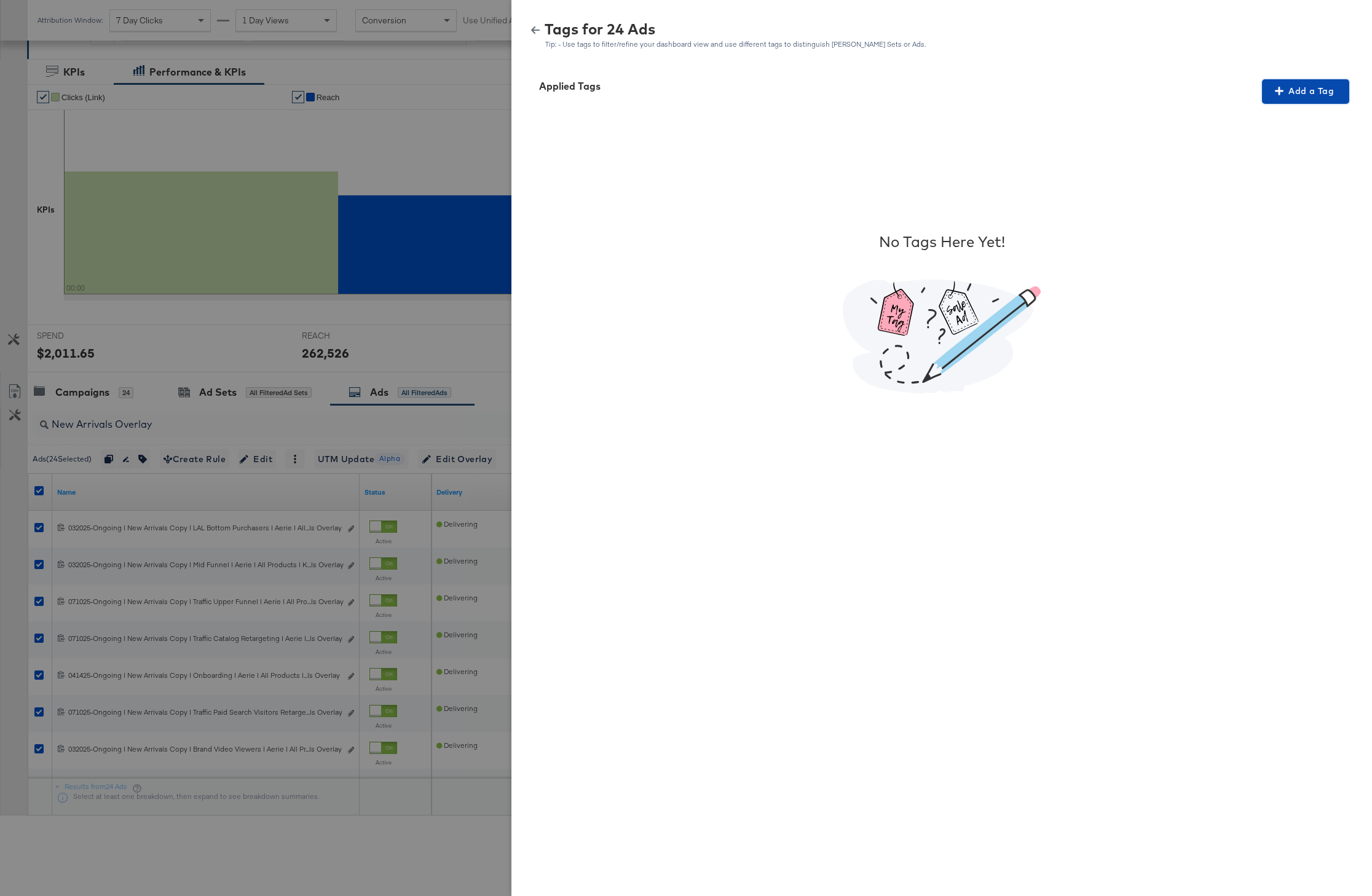
click at [1299, 98] on span "Add a Tag" at bounding box center [1305, 91] width 78 height 15
click at [1281, 169] on div "Search or Add Tag Name" at bounding box center [1297, 170] width 126 height 21
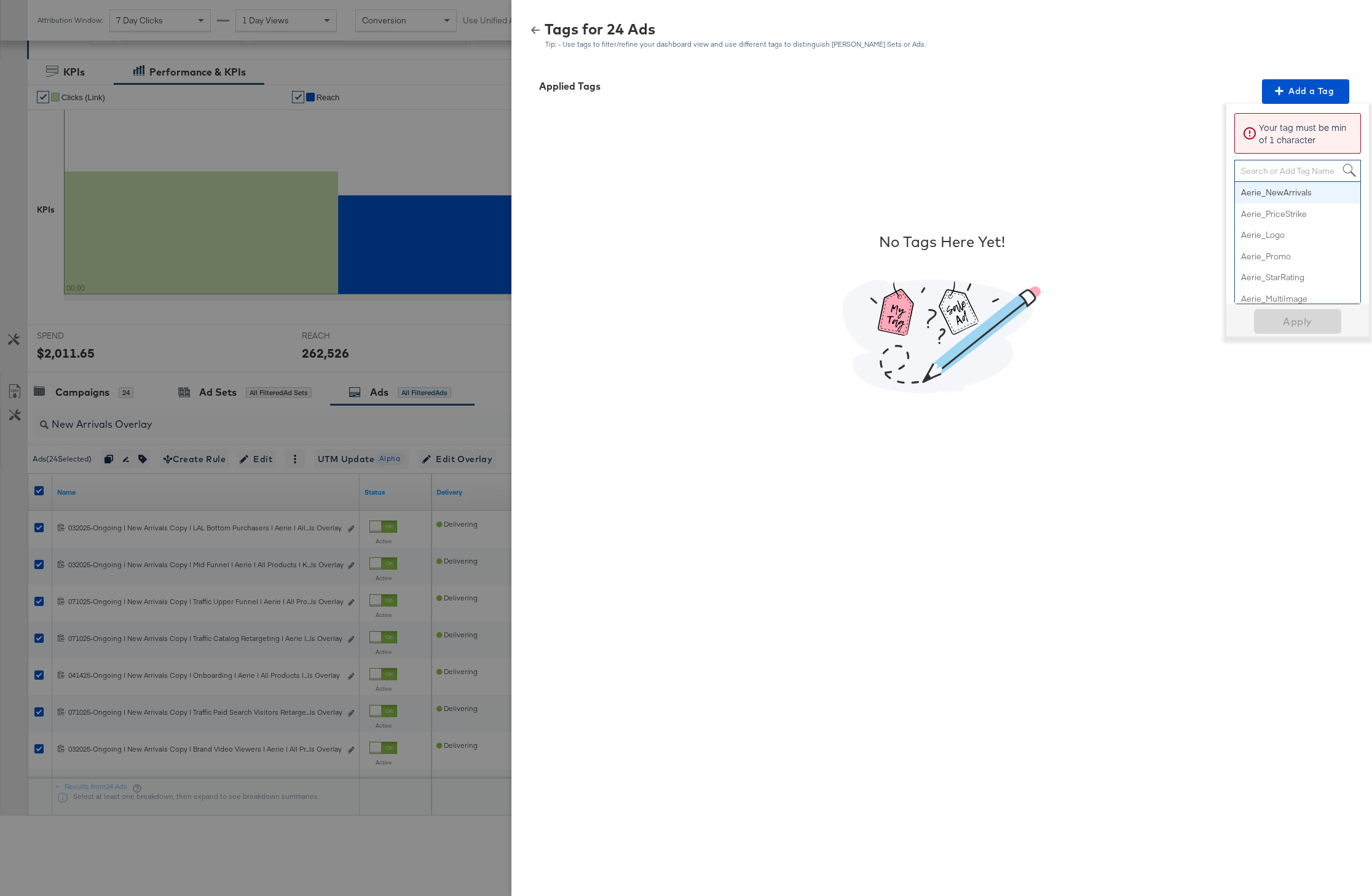
paste input "New Arrivals"
type input "New Arrivals"
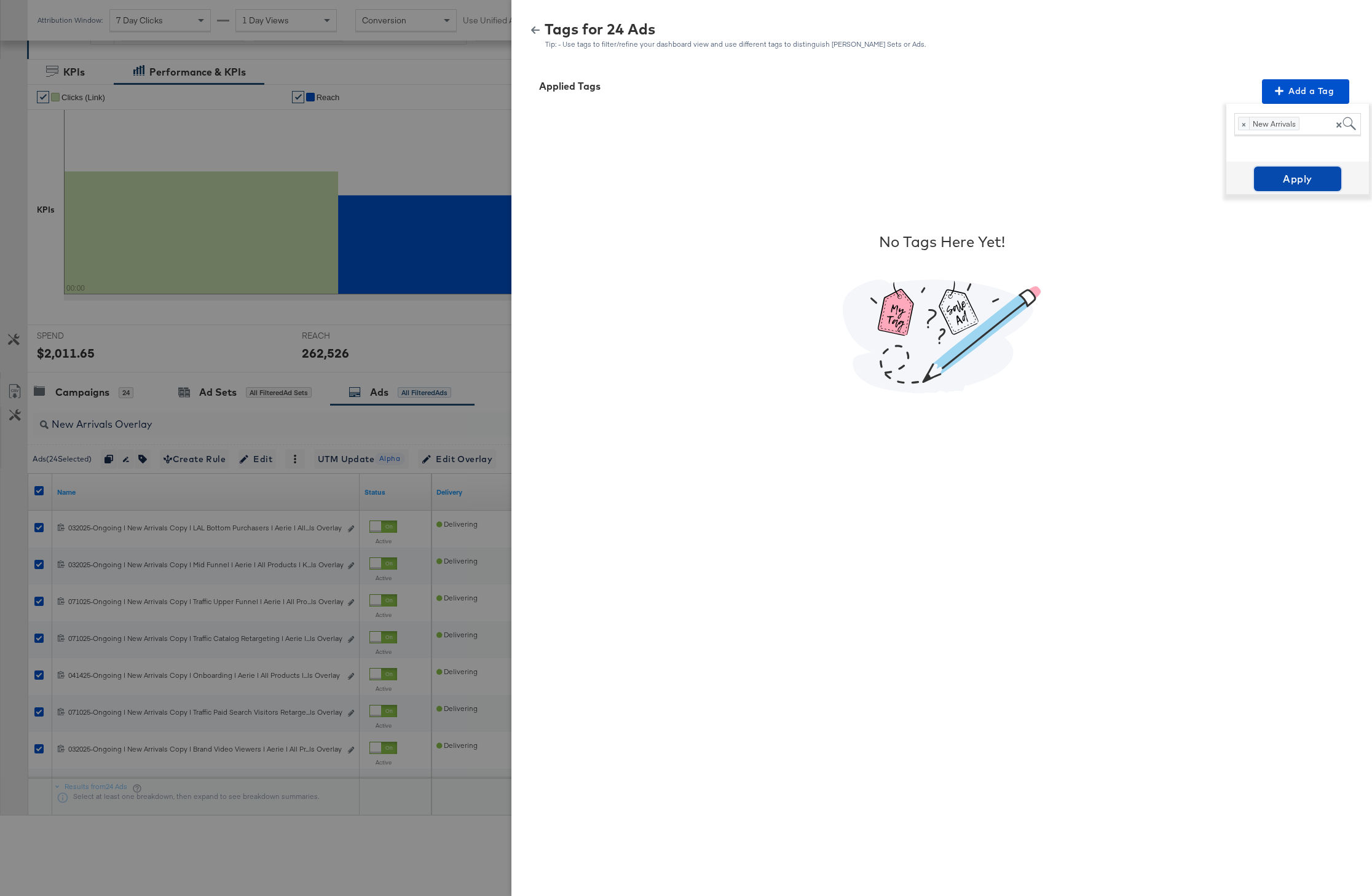
click at [1300, 173] on span "Apply" at bounding box center [1297, 178] width 78 height 17
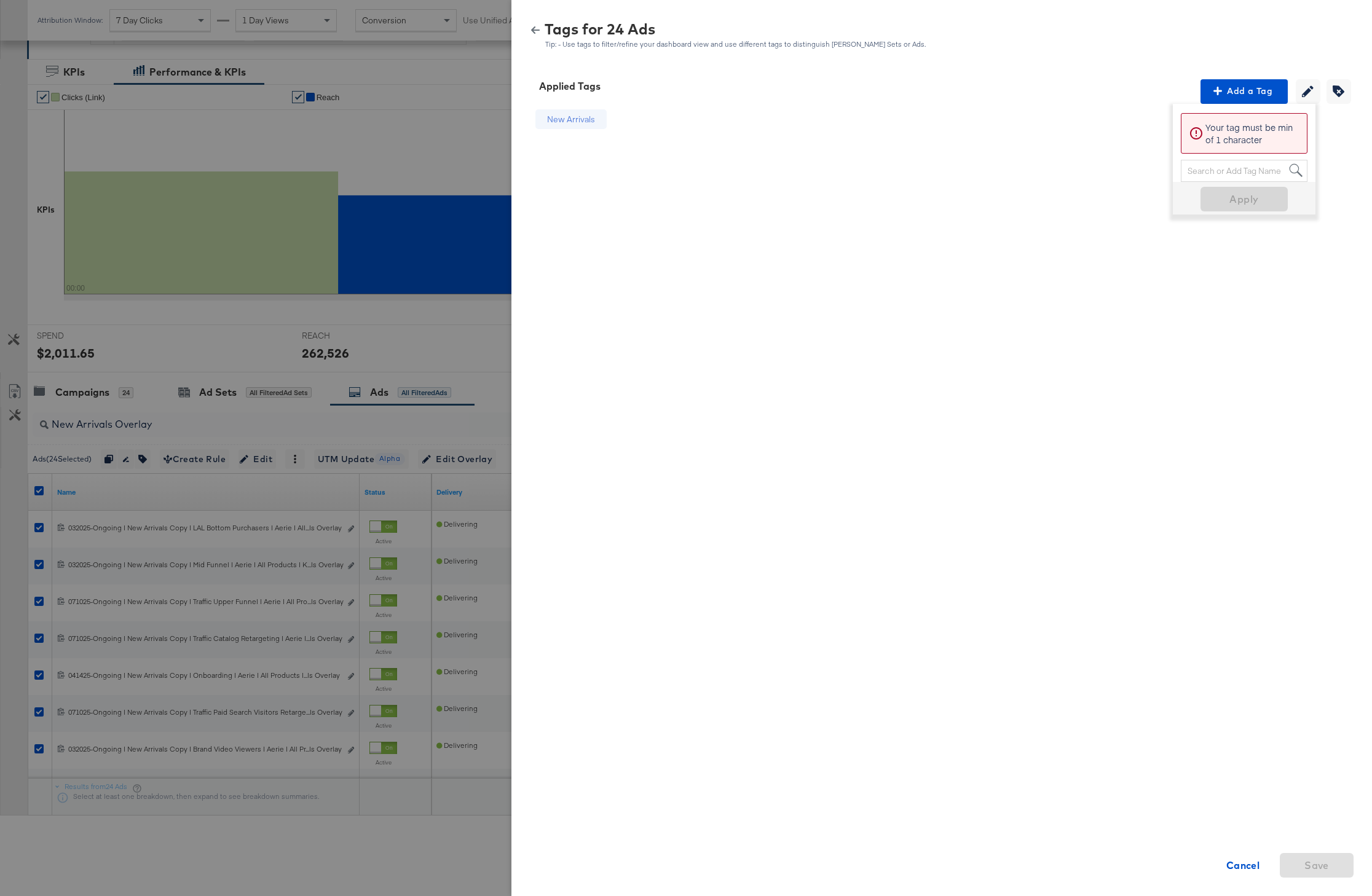
click at [534, 31] on icon "button" at bounding box center [535, 30] width 9 height 9
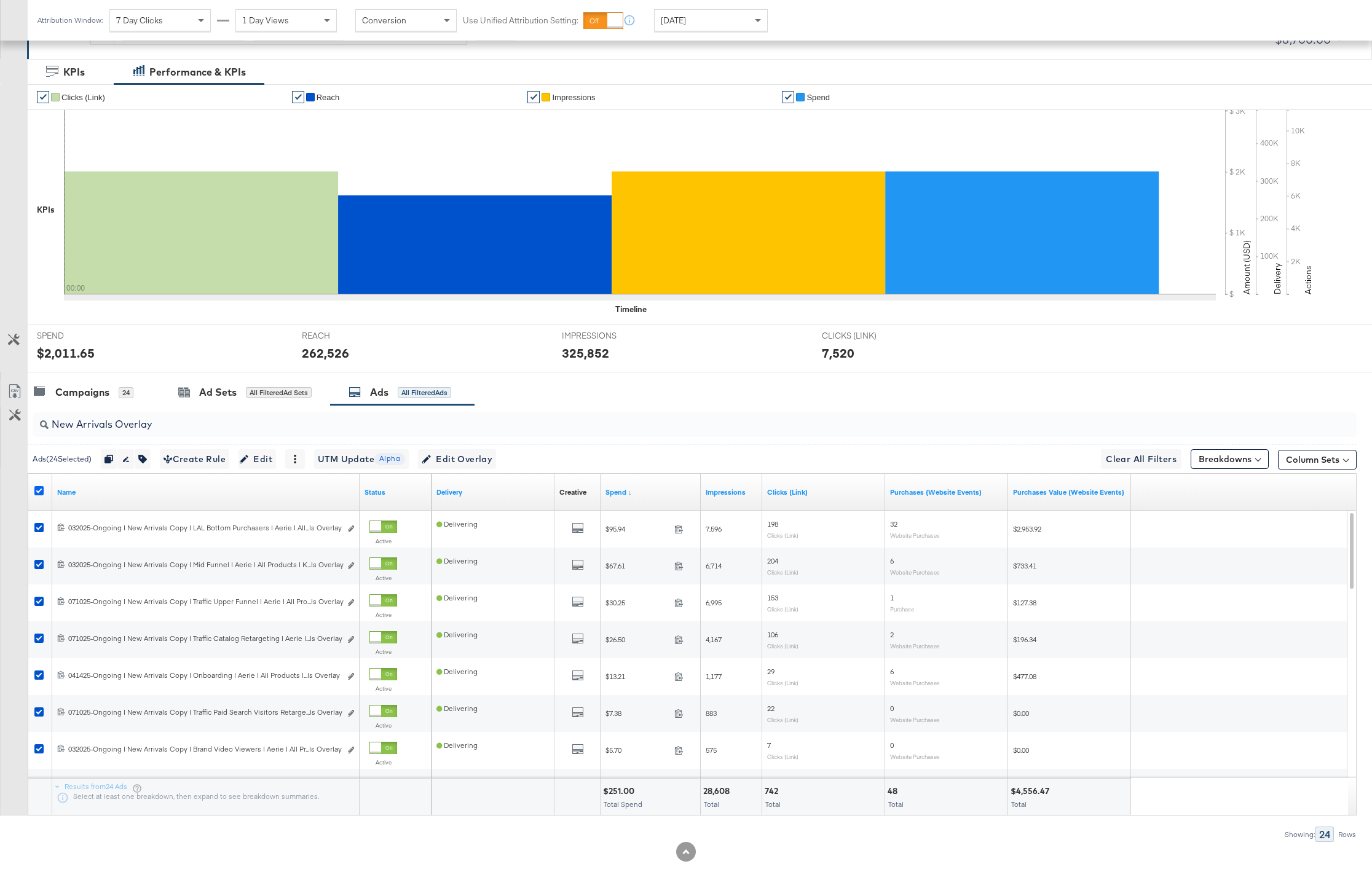
click at [38, 488] on icon at bounding box center [39, 491] width 9 height 9
click at [0, 0] on input "checkbox" at bounding box center [0, 0] width 0 height 0
drag, startPoint x: 178, startPoint y: 422, endPoint x: 36, endPoint y: 422, distance: 142.0
click at [36, 422] on div "New Arrivals Overlay" at bounding box center [695, 425] width 1324 height 25
paste input "Star Rating"
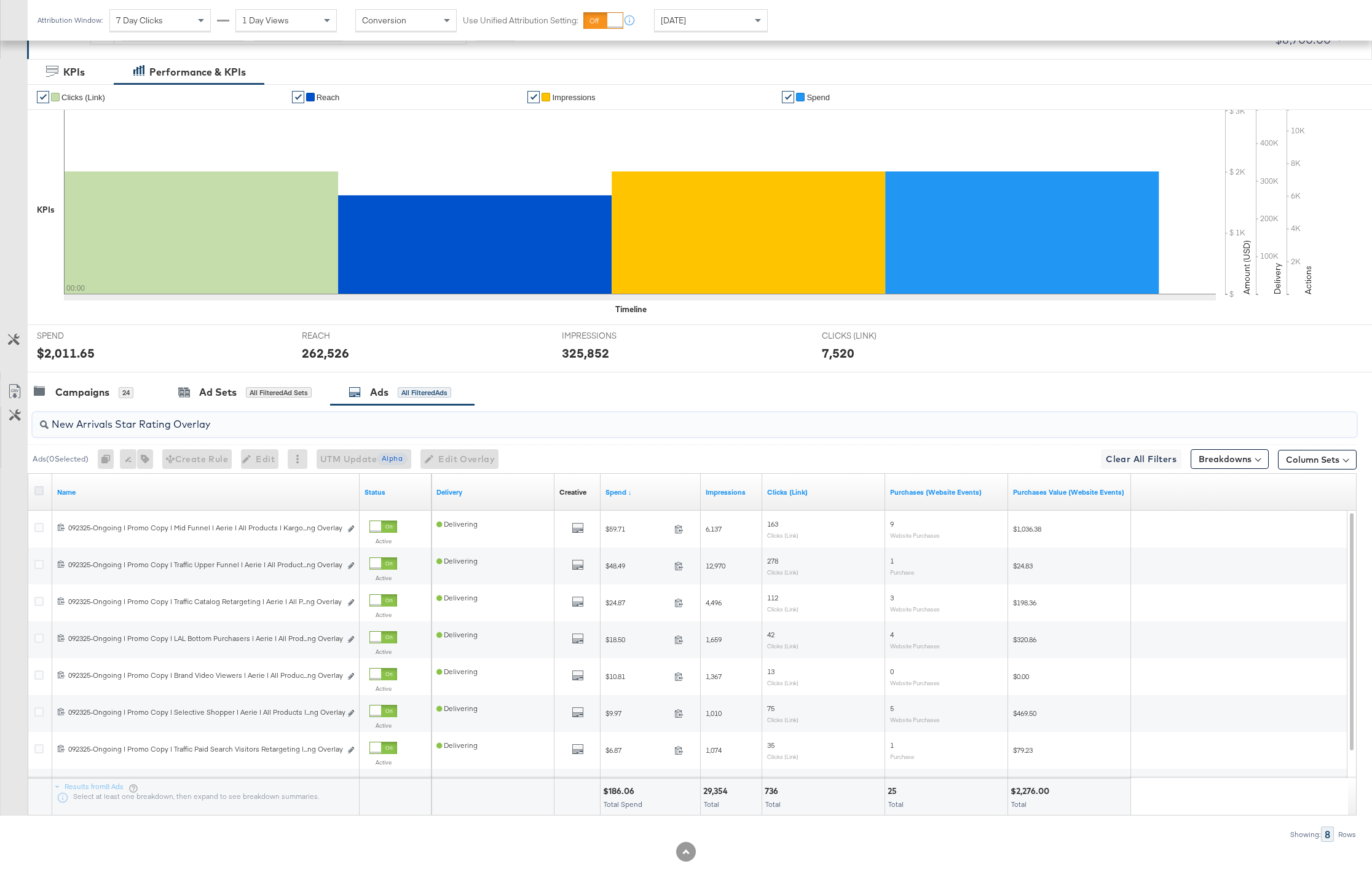
type input "New Arrivals Star Rating Overlay"
click at [37, 489] on icon at bounding box center [39, 491] width 9 height 9
click at [0, 0] on input "checkbox" at bounding box center [0, 0] width 0 height 0
click at [144, 461] on icon "button" at bounding box center [139, 460] width 9 height 9
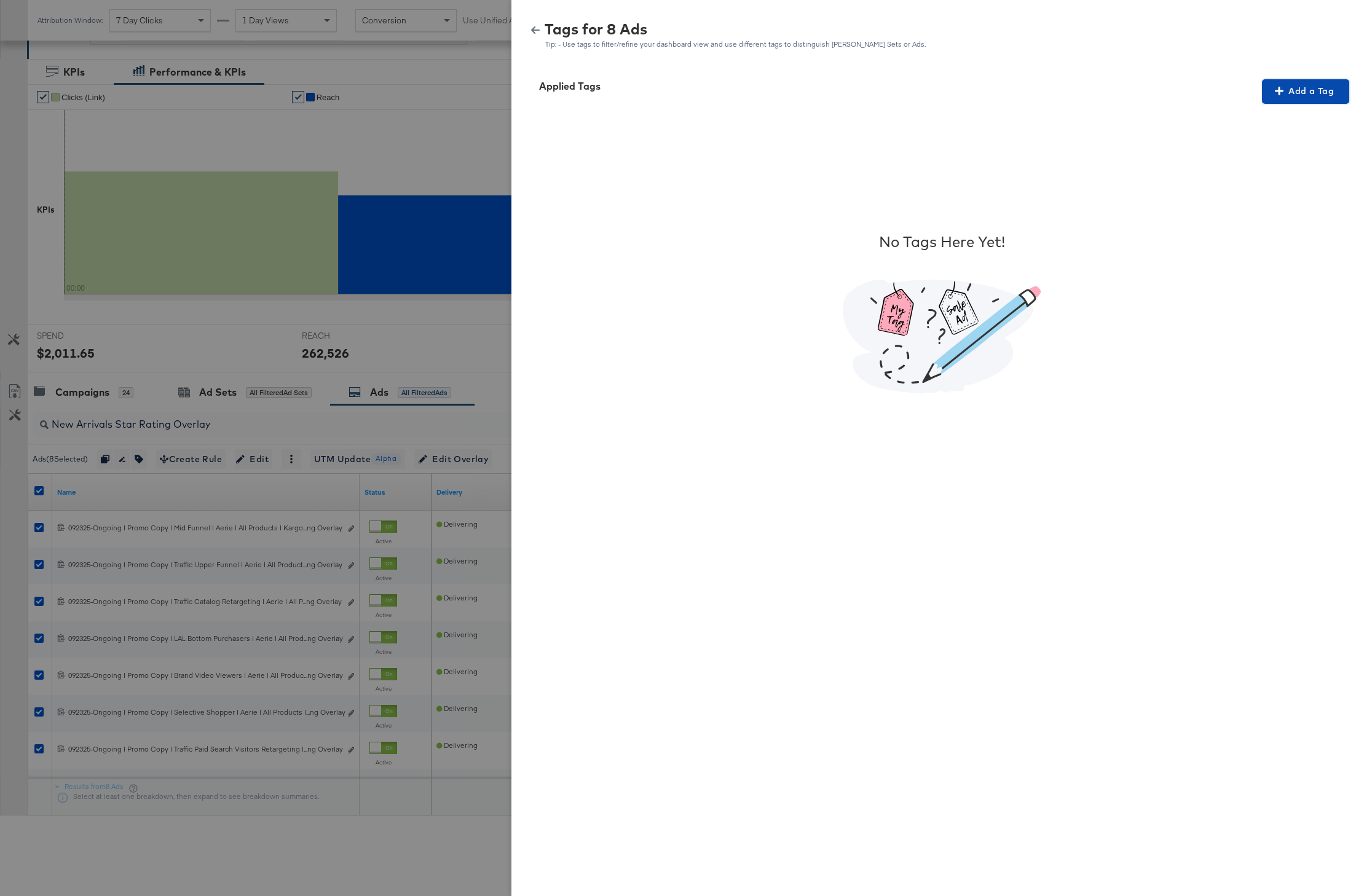
click at [1296, 80] on button "Add a Tag" at bounding box center [1305, 92] width 87 height 25
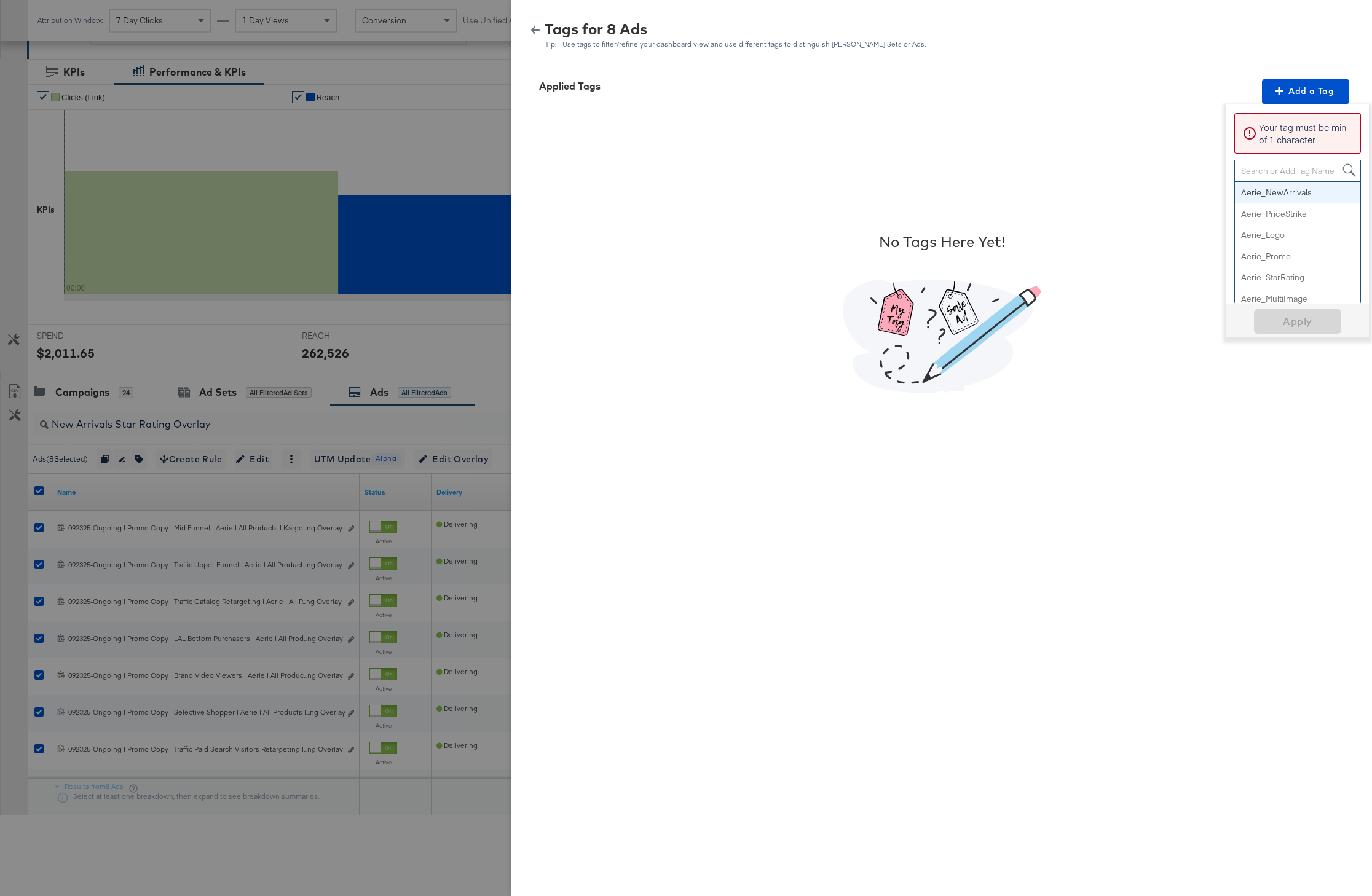
click at [1272, 178] on div "Search or Add Tag Name" at bounding box center [1297, 170] width 126 height 21
paste input "New Arrivals + Star Rating"
type input "New Arrivals + Star Rating"
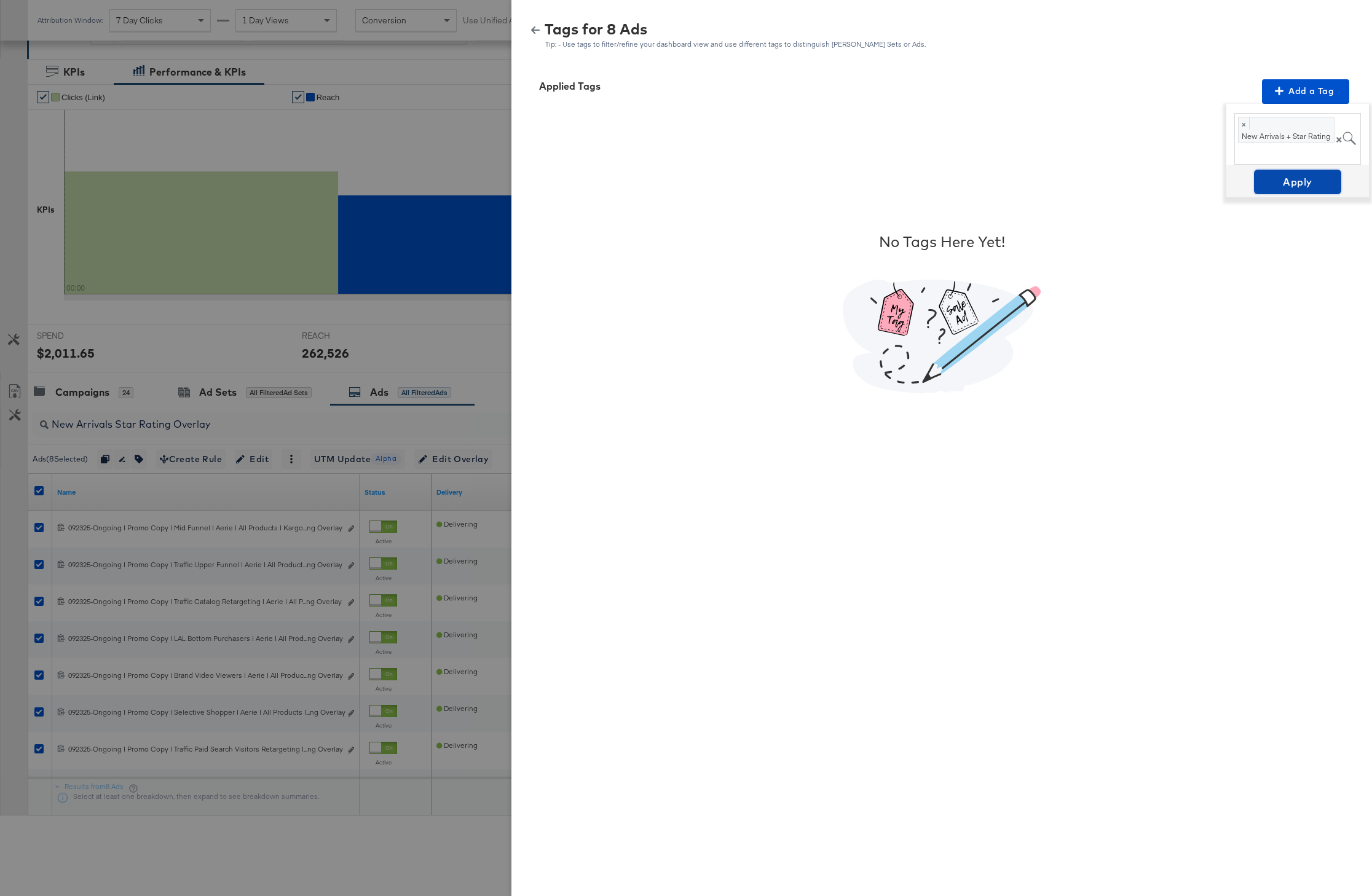
click at [1310, 179] on span "Apply" at bounding box center [1297, 181] width 78 height 17
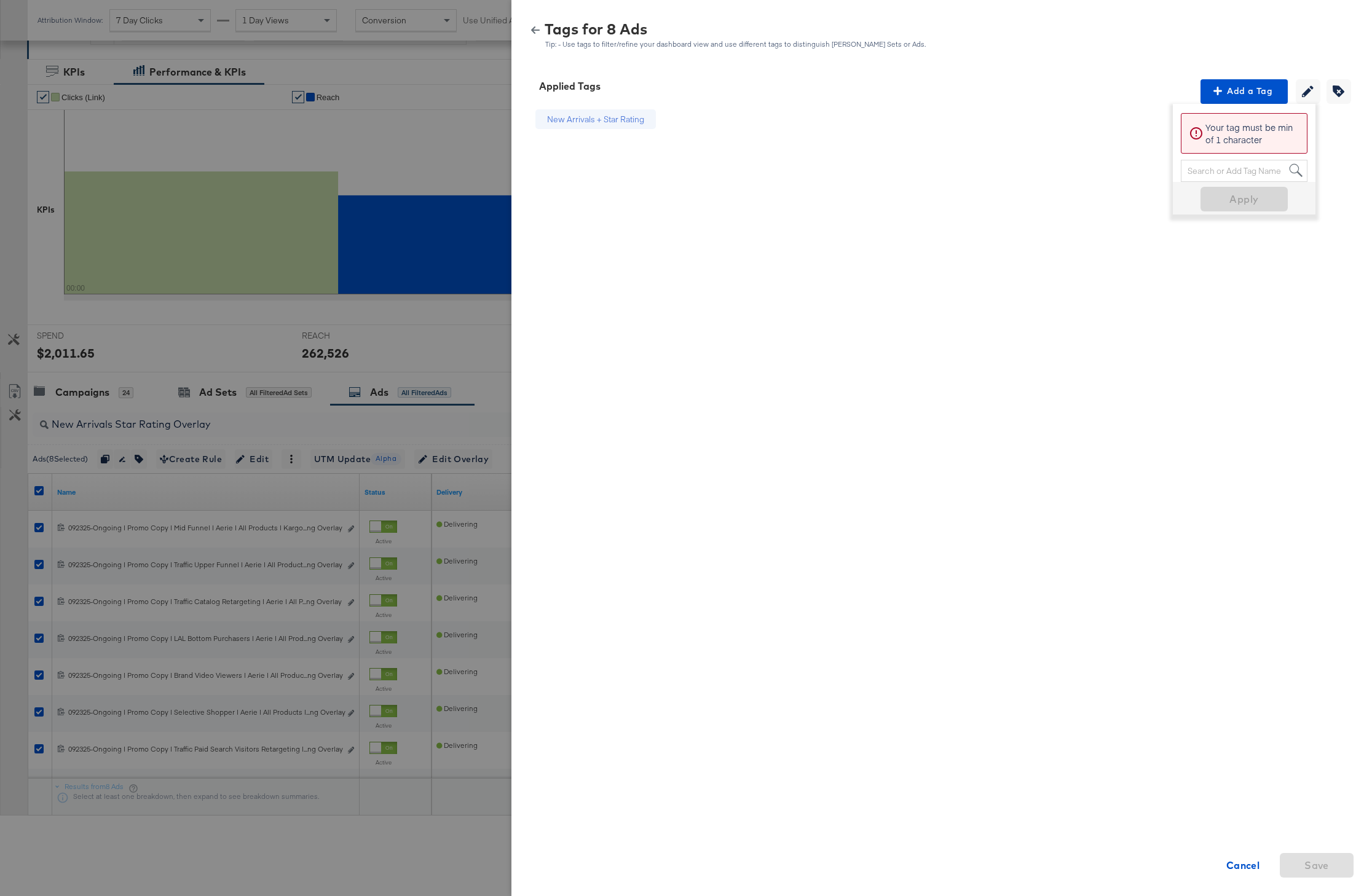
click at [539, 22] on div "Tags for 8 Ads Tip: - Use tags to filter/refine your dashboard view and use dif…" at bounding box center [941, 36] width 831 height 27
click at [533, 32] on icon "button" at bounding box center [535, 30] width 9 height 9
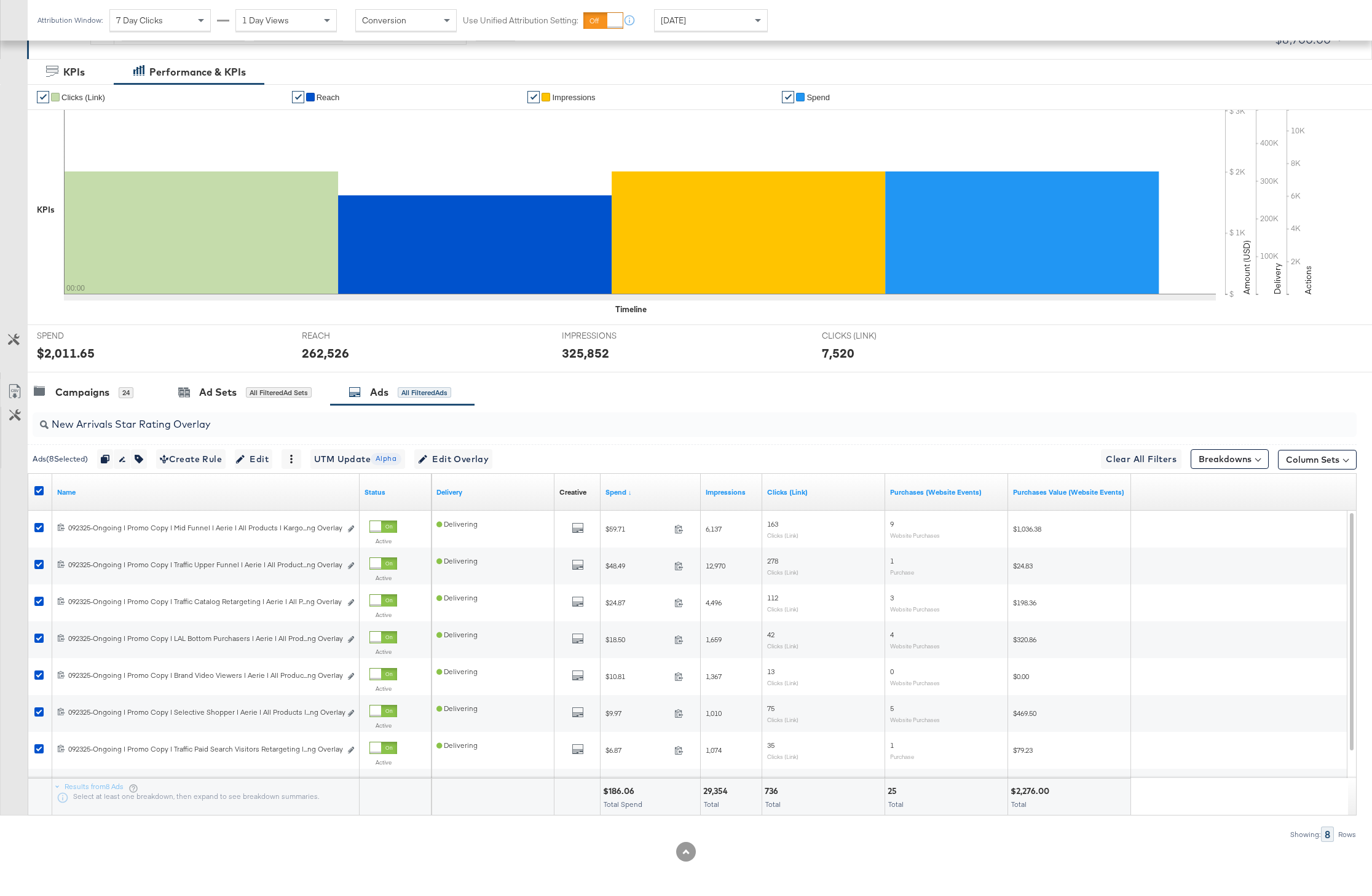
click at [35, 495] on div at bounding box center [41, 493] width 12 height 12
click at [35, 495] on icon at bounding box center [39, 491] width 9 height 9
click at [0, 0] on input "checkbox" at bounding box center [0, 0] width 0 height 0
drag, startPoint x: 206, startPoint y: 422, endPoint x: 24, endPoint y: 422, distance: 182.0
click at [24, 422] on div "New Arrivals Star Rating Overlay Ads ( 0 Selected) 0 Rename 0 ads Tags for 0 ca…" at bounding box center [678, 624] width 1356 height 437
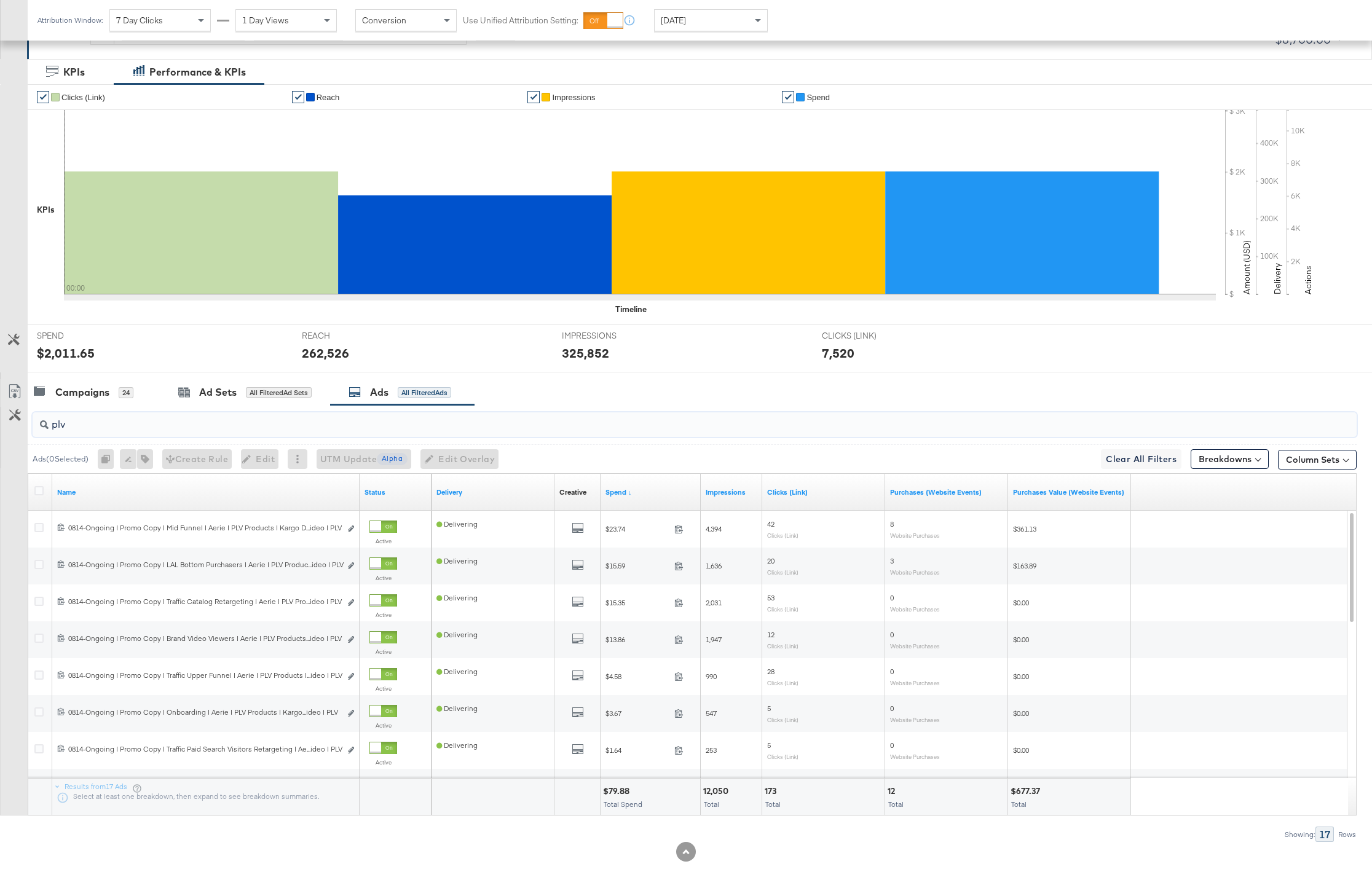
type input "plv"
click at [38, 482] on div at bounding box center [40, 492] width 22 height 22
click at [38, 492] on icon at bounding box center [39, 491] width 9 height 9
click at [0, 0] on input "checkbox" at bounding box center [0, 0] width 0 height 0
click at [144, 460] on icon "button" at bounding box center [142, 460] width 9 height 9
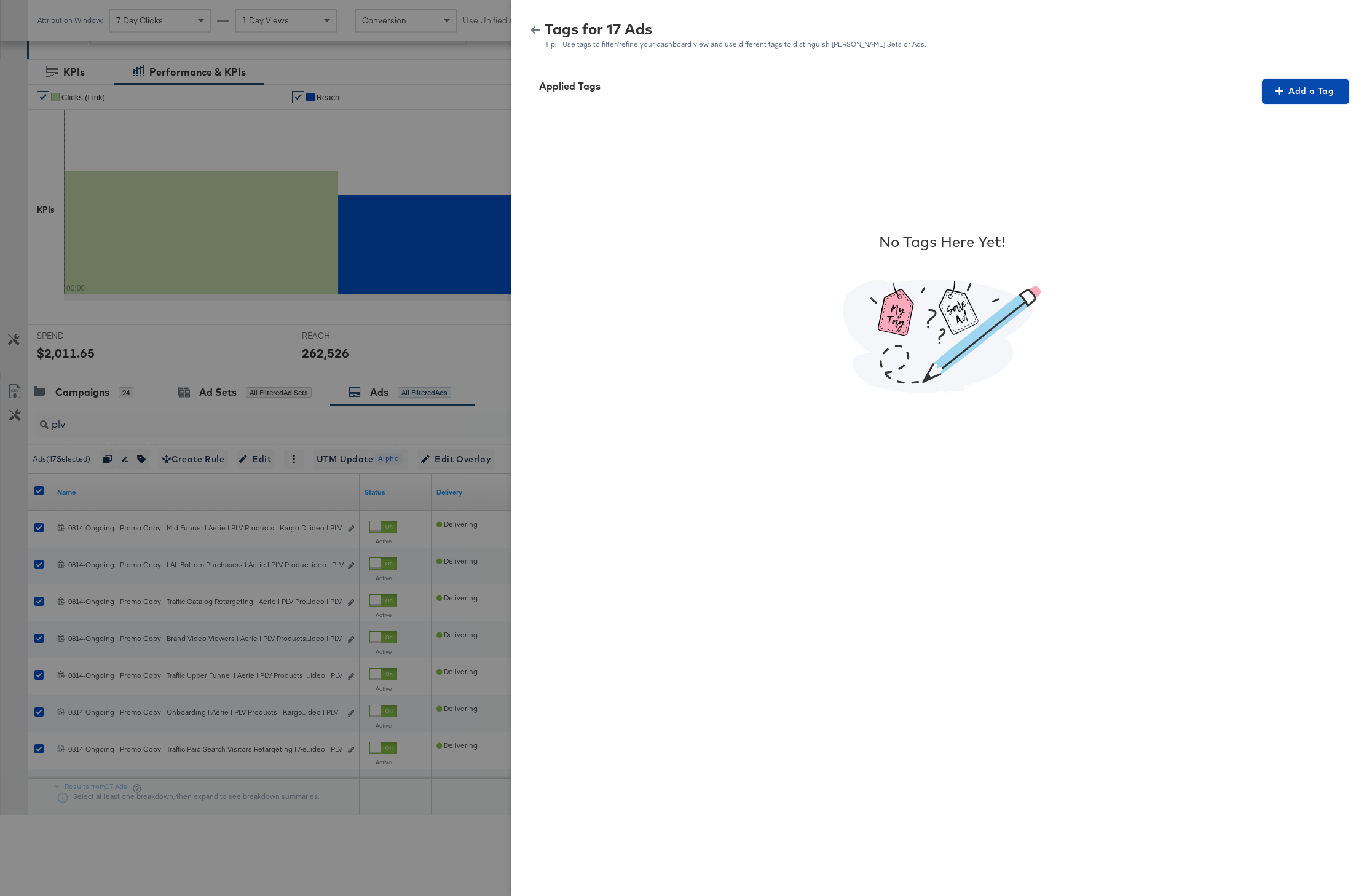
click at [1295, 85] on span "Add a Tag" at bounding box center [1305, 91] width 78 height 15
click at [1289, 167] on div "Search or Add Tag Name" at bounding box center [1297, 170] width 126 height 21
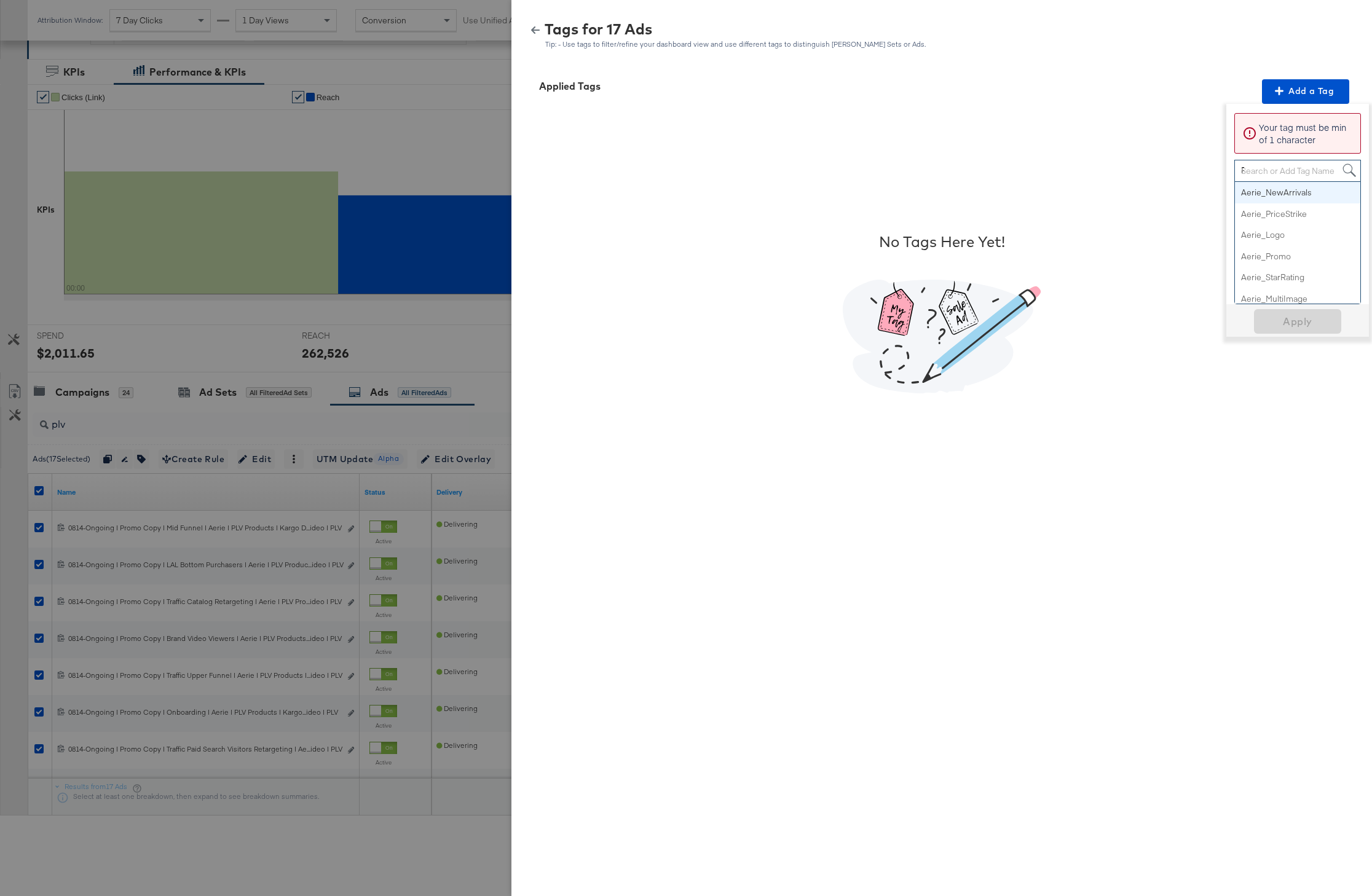
type input "PLV"
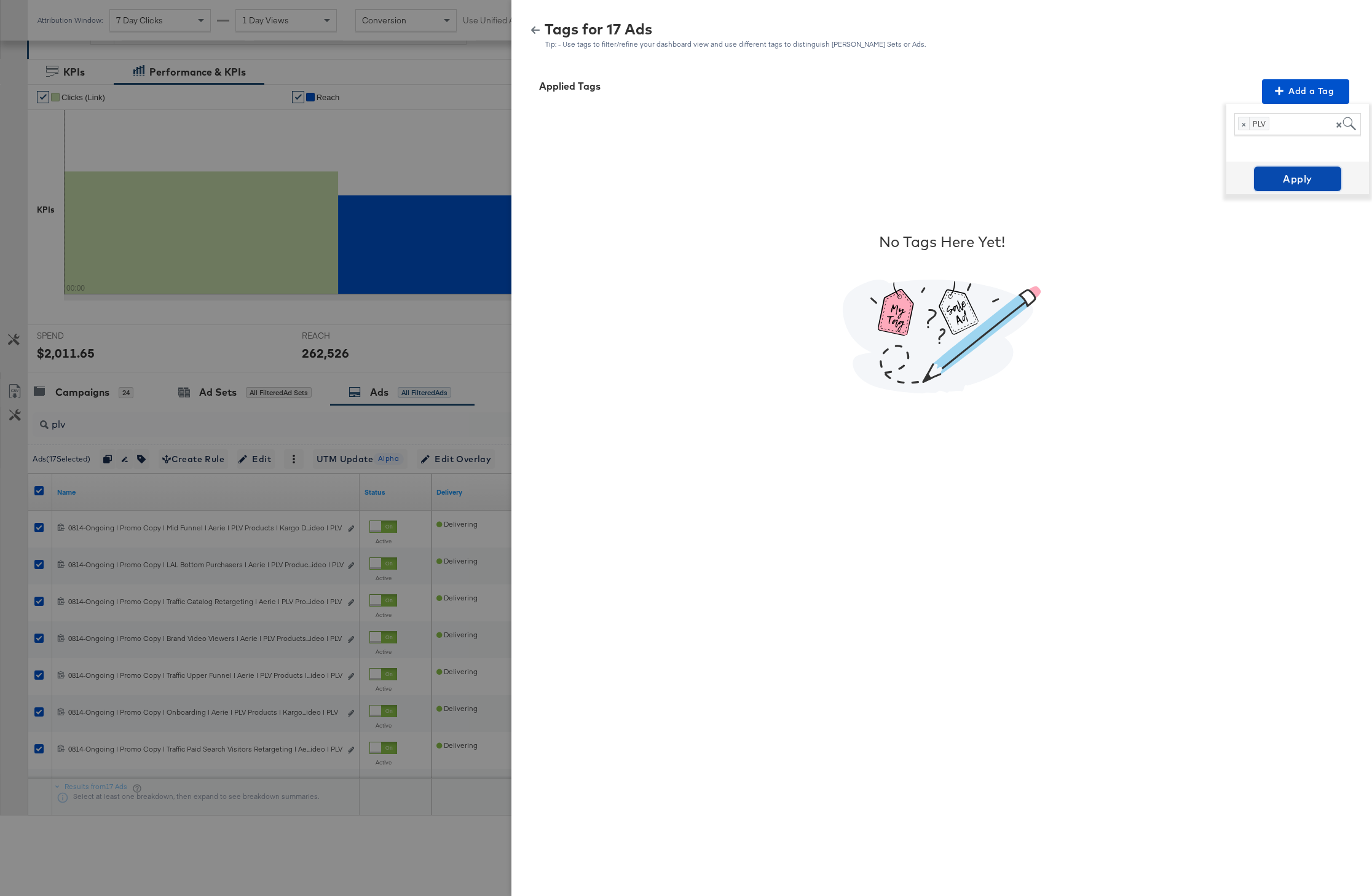
click at [1298, 178] on span "Apply" at bounding box center [1297, 178] width 78 height 17
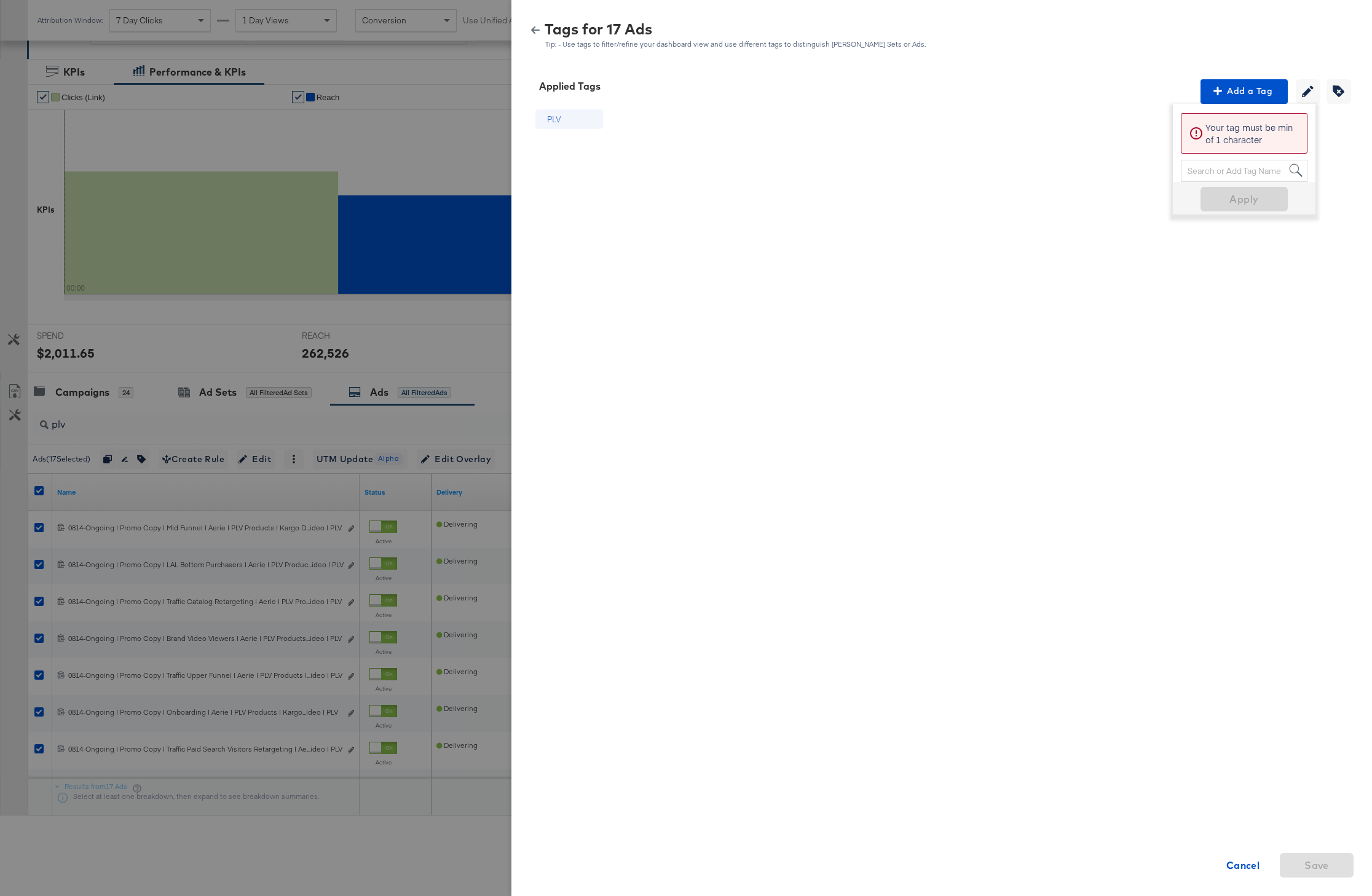
click at [531, 33] on icon "button" at bounding box center [535, 30] width 9 height 9
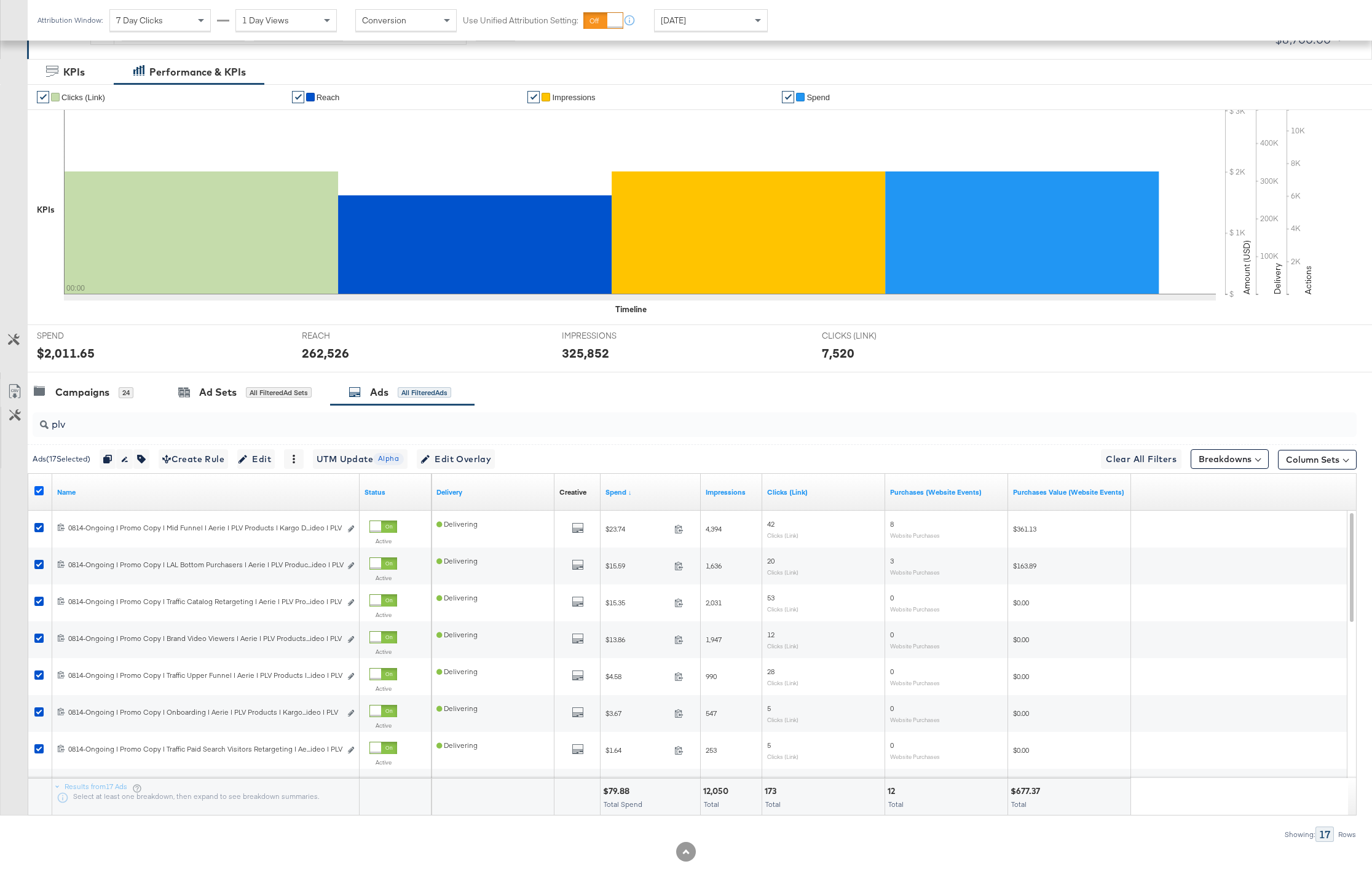
click at [38, 494] on icon at bounding box center [39, 491] width 9 height 9
click at [0, 0] on input "checkbox" at bounding box center [0, 0] width 0 height 0
click at [103, 414] on input "plv" at bounding box center [641, 419] width 1185 height 24
drag, startPoint x: 98, startPoint y: 420, endPoint x: 53, endPoint y: 420, distance: 45.0
click at [53, 420] on input "plv" at bounding box center [641, 419] width 1185 height 24
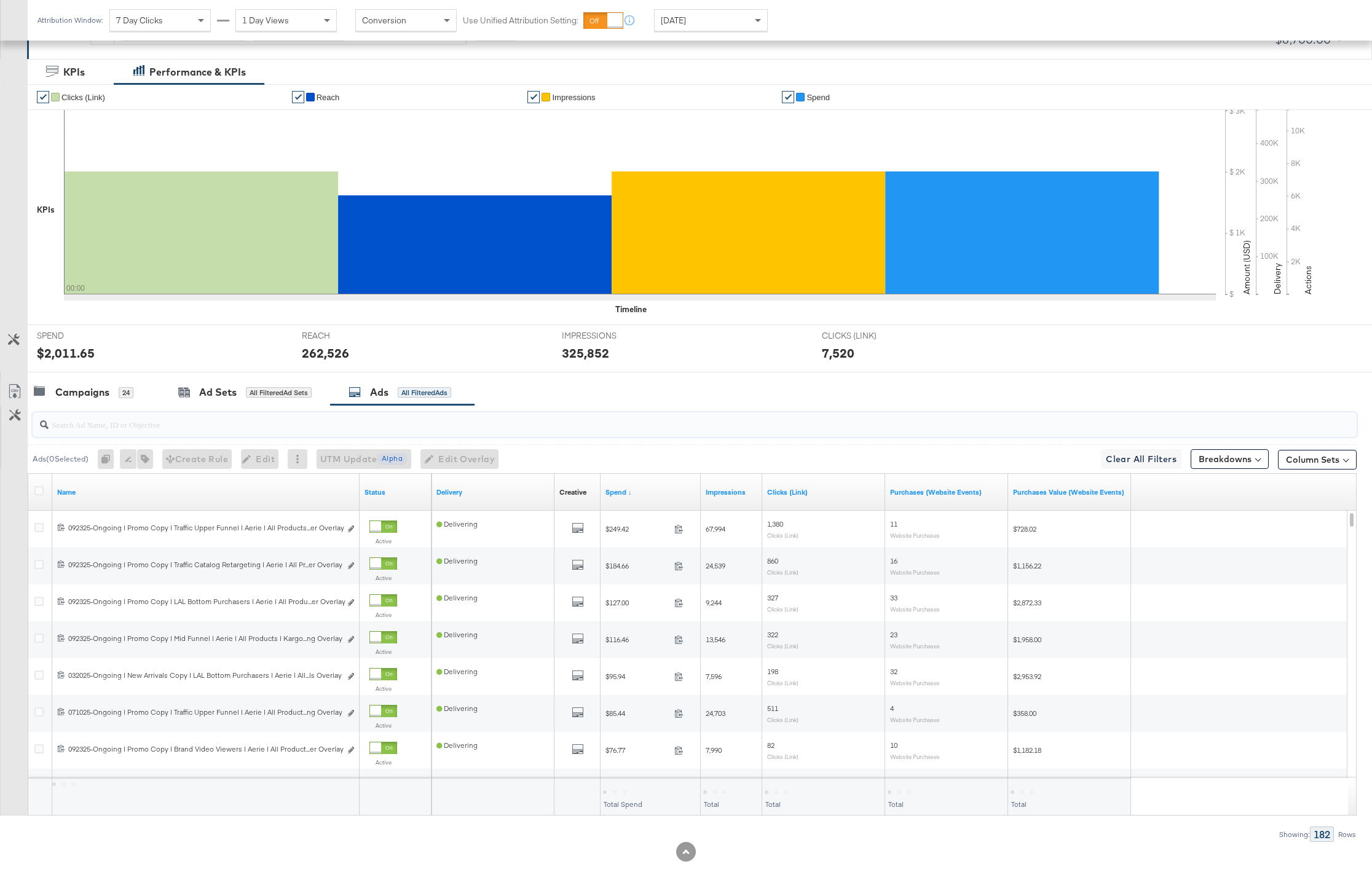
paste input "Price Strike Overlay"
type input "Price Strike Overlay"
click at [43, 490] on icon at bounding box center [39, 491] width 9 height 9
click at [0, 0] on input "checkbox" at bounding box center [0, 0] width 0 height 0
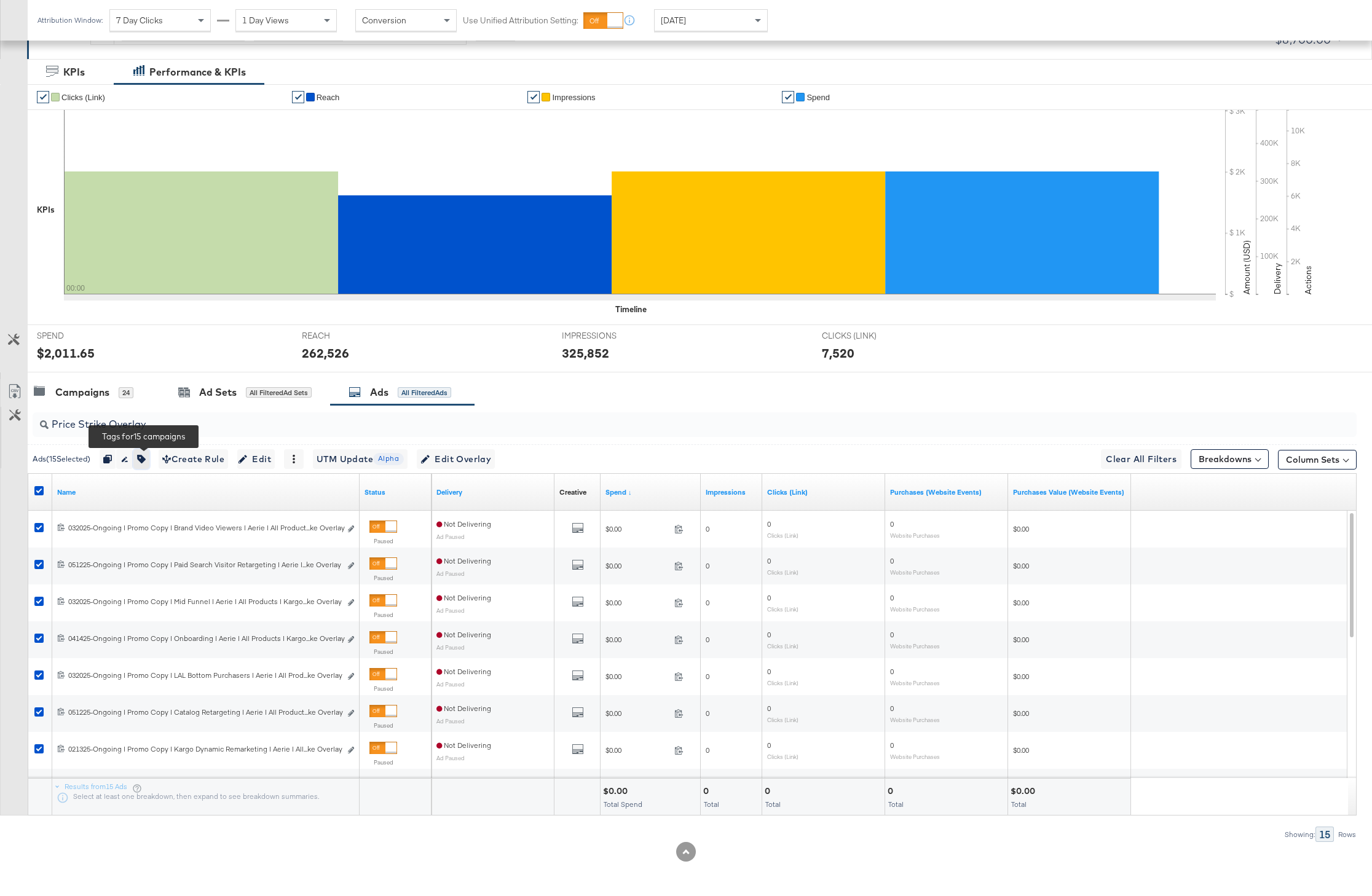
click at [145, 460] on icon "button" at bounding box center [142, 460] width 9 height 9
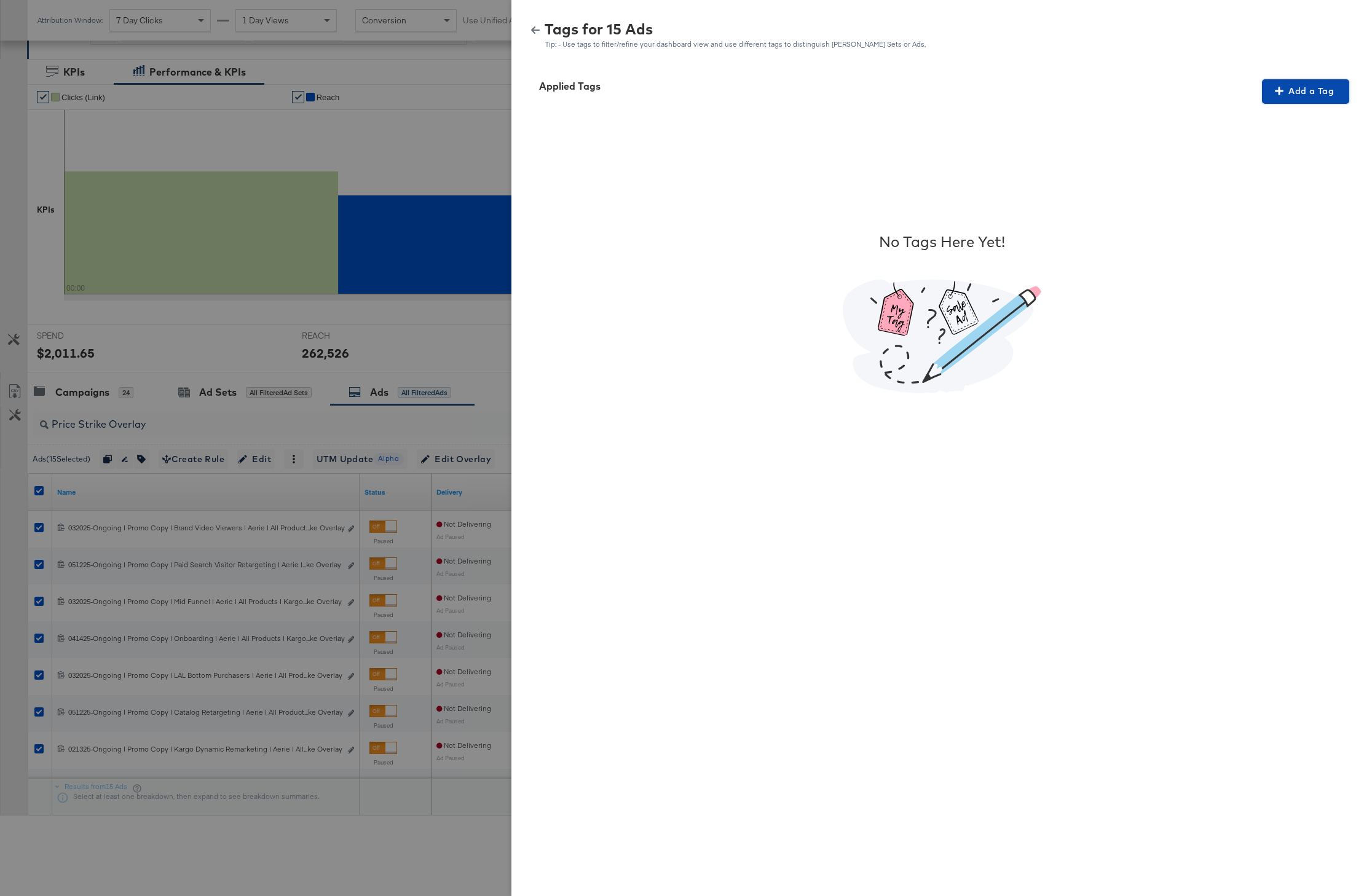
click at [1305, 93] on span "Add a Tag" at bounding box center [1305, 91] width 78 height 15
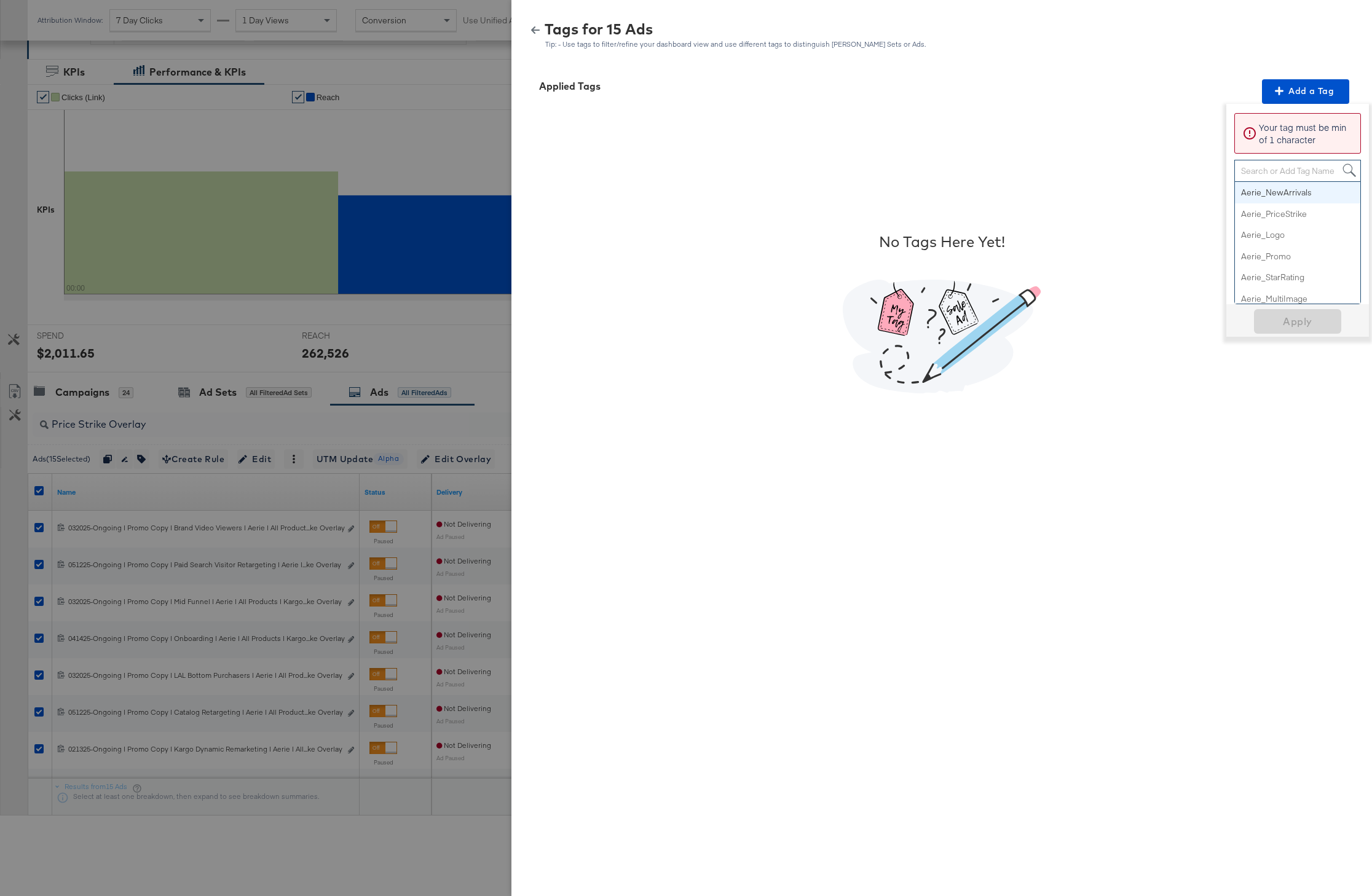
click at [1277, 171] on div "Search or Add Tag Name" at bounding box center [1297, 170] width 126 height 21
paste input "Price Strike"
type input "Price Strike"
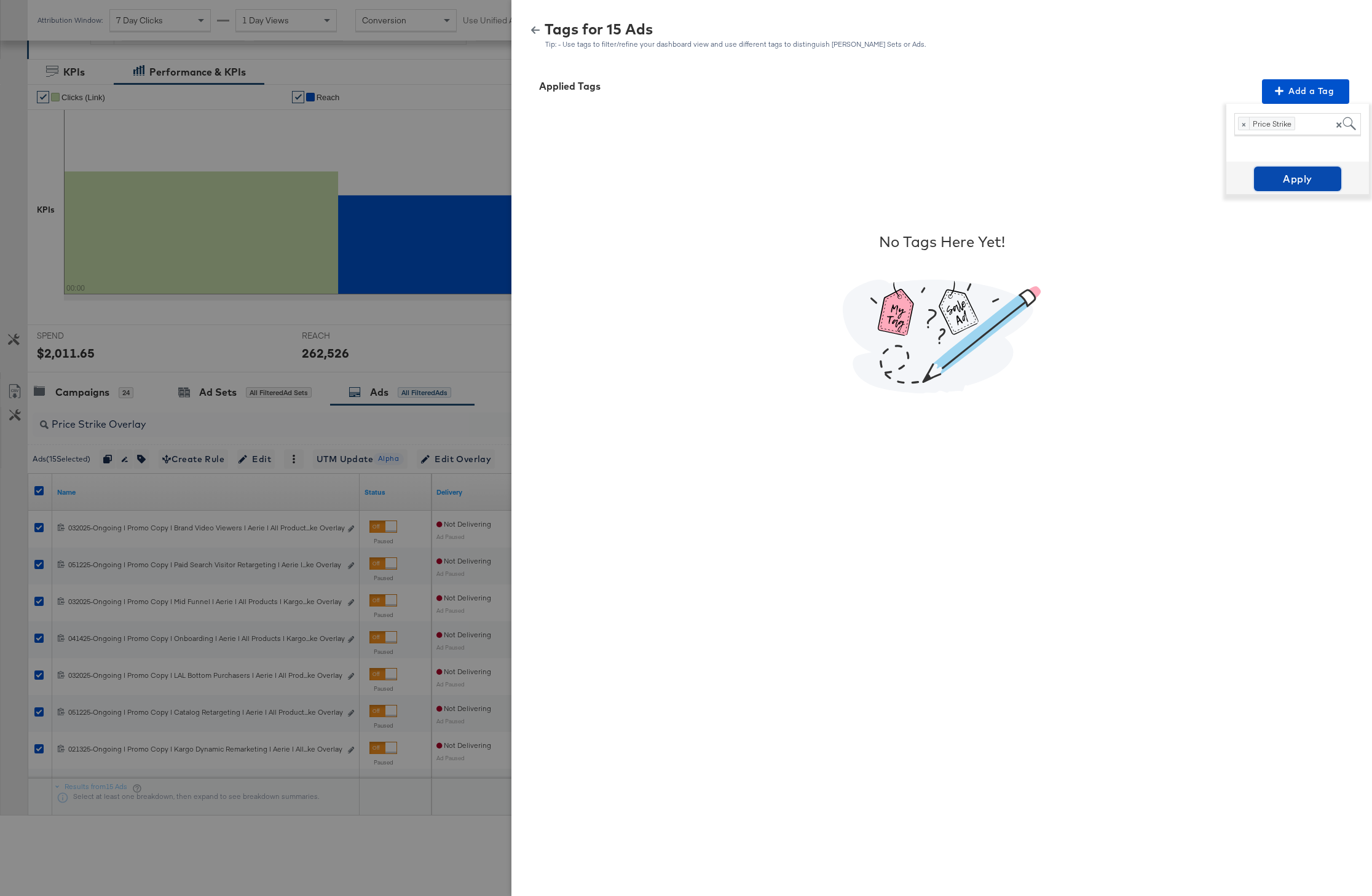
click at [1306, 177] on span "Apply" at bounding box center [1297, 178] width 78 height 17
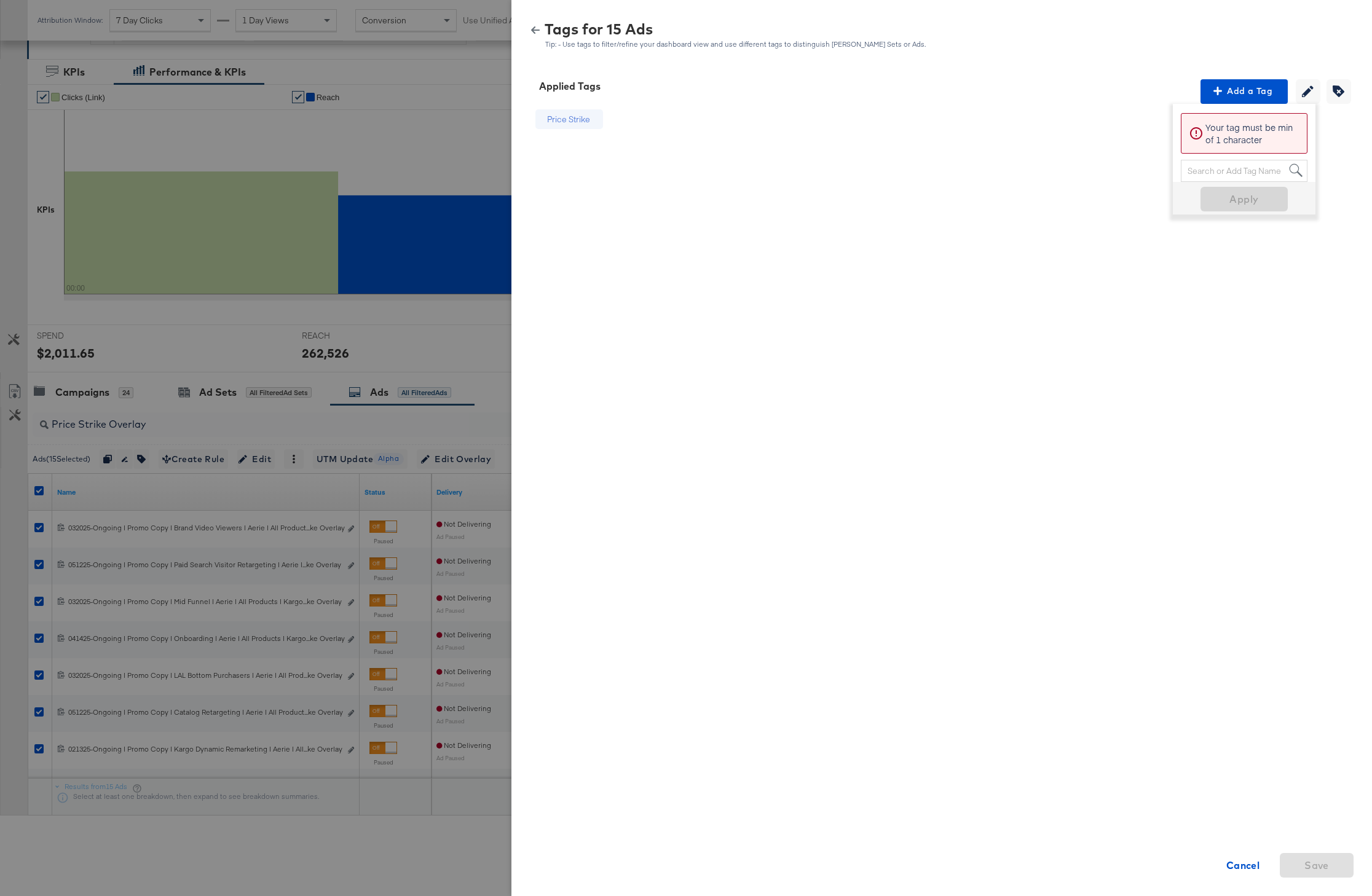
click at [534, 30] on icon "button" at bounding box center [535, 30] width 9 height 9
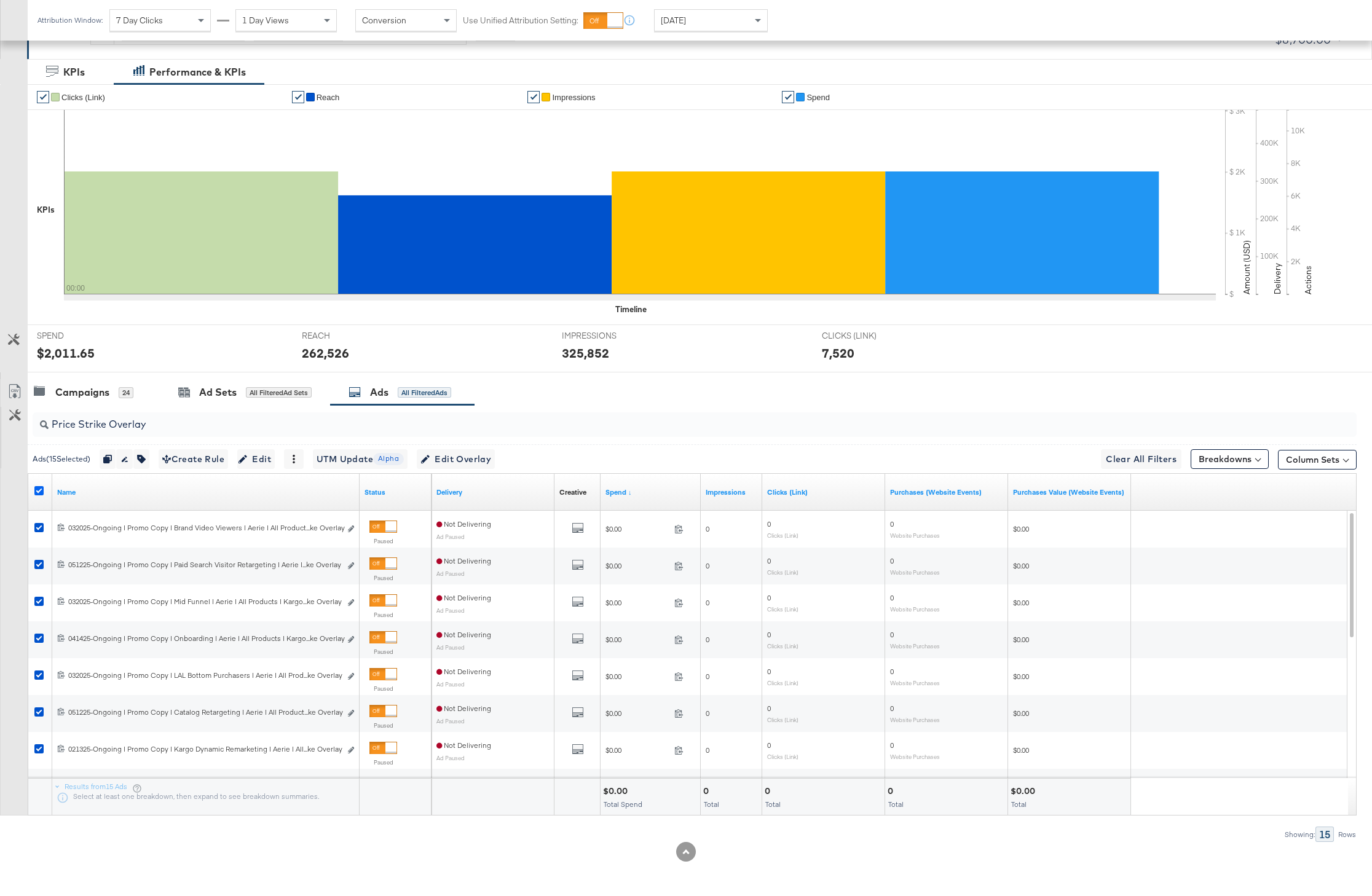
click at [37, 493] on icon at bounding box center [39, 491] width 9 height 9
click at [0, 0] on input "checkbox" at bounding box center [0, 0] width 0 height 0
drag, startPoint x: 161, startPoint y: 423, endPoint x: 26, endPoint y: 422, distance: 135.0
click at [26, 422] on div "Price Strike Overlay Ads ( 0 Selected) 0 Rename 0 ads Tags for 0 campaigns Crea…" at bounding box center [678, 624] width 1356 height 437
paste input "omo"
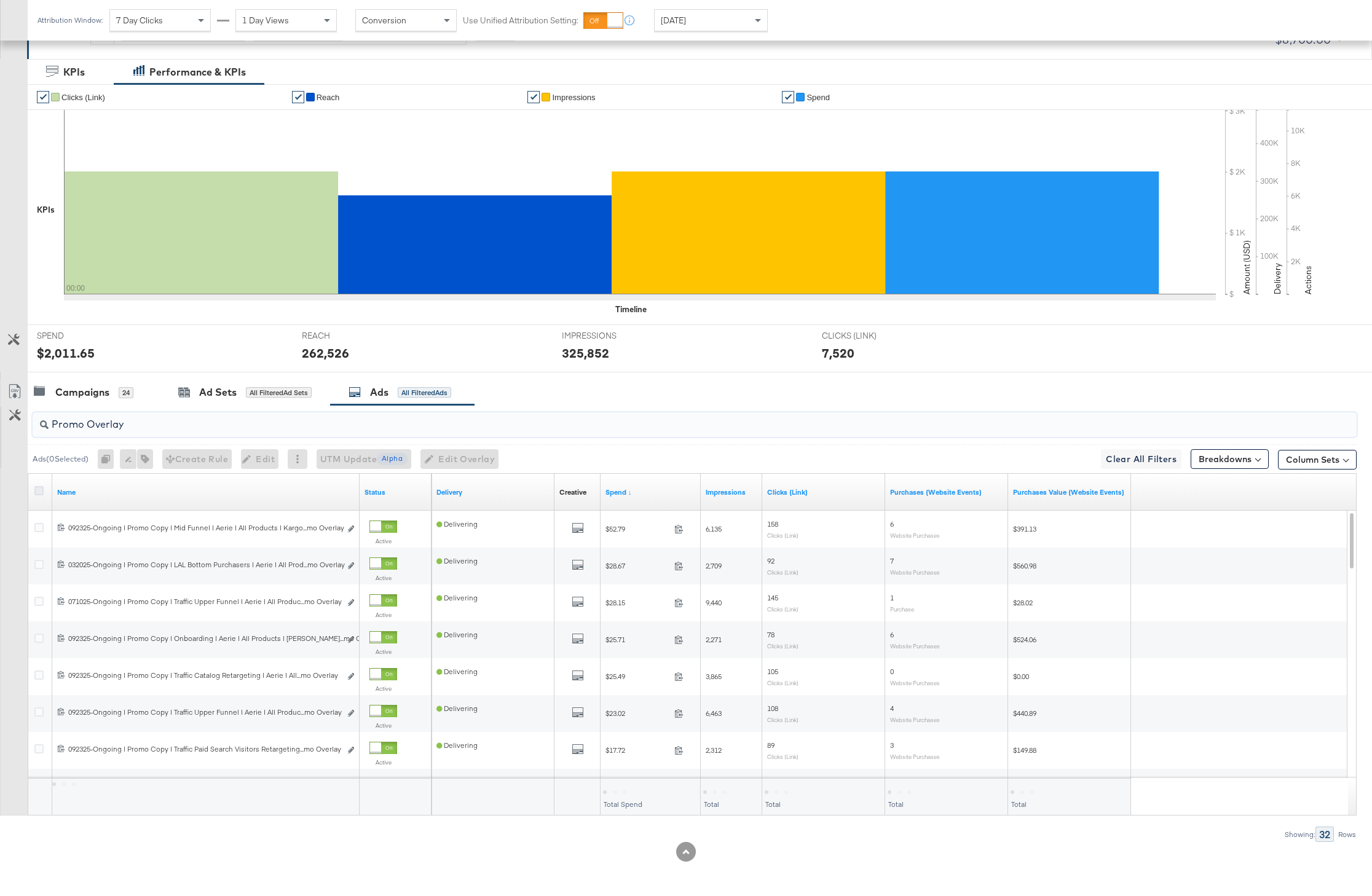
type input "Promo Overlay"
click at [40, 492] on icon at bounding box center [39, 491] width 9 height 9
click at [0, 0] on input "checkbox" at bounding box center [0, 0] width 0 height 0
click at [150, 460] on button "button" at bounding box center [143, 460] width 16 height 20
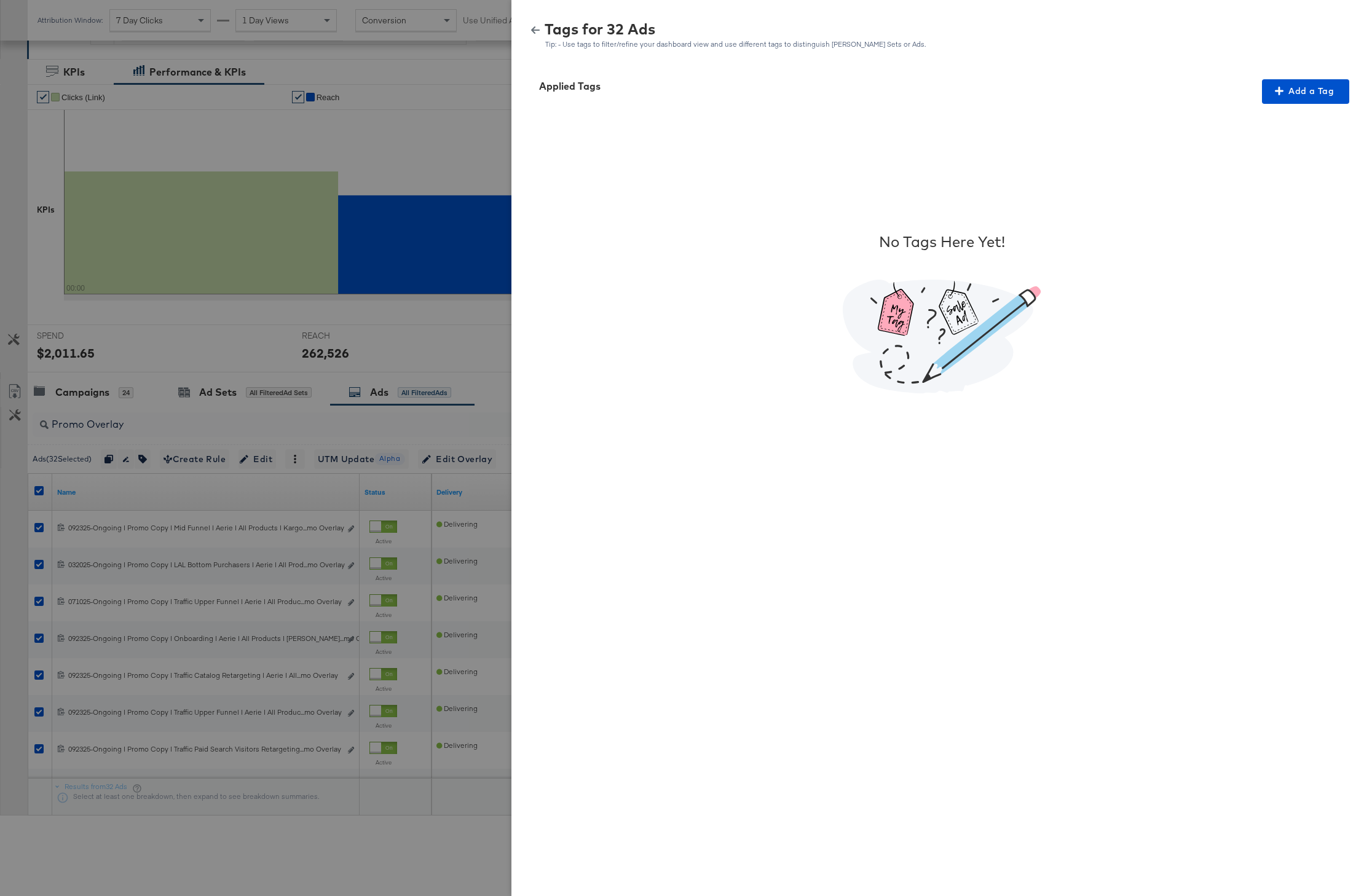
click at [1333, 73] on div "Applied Tags Add a Tag No Tags Here Yet!" at bounding box center [941, 480] width 861 height 833
click at [1315, 87] on span "Add a Tag" at bounding box center [1305, 91] width 78 height 15
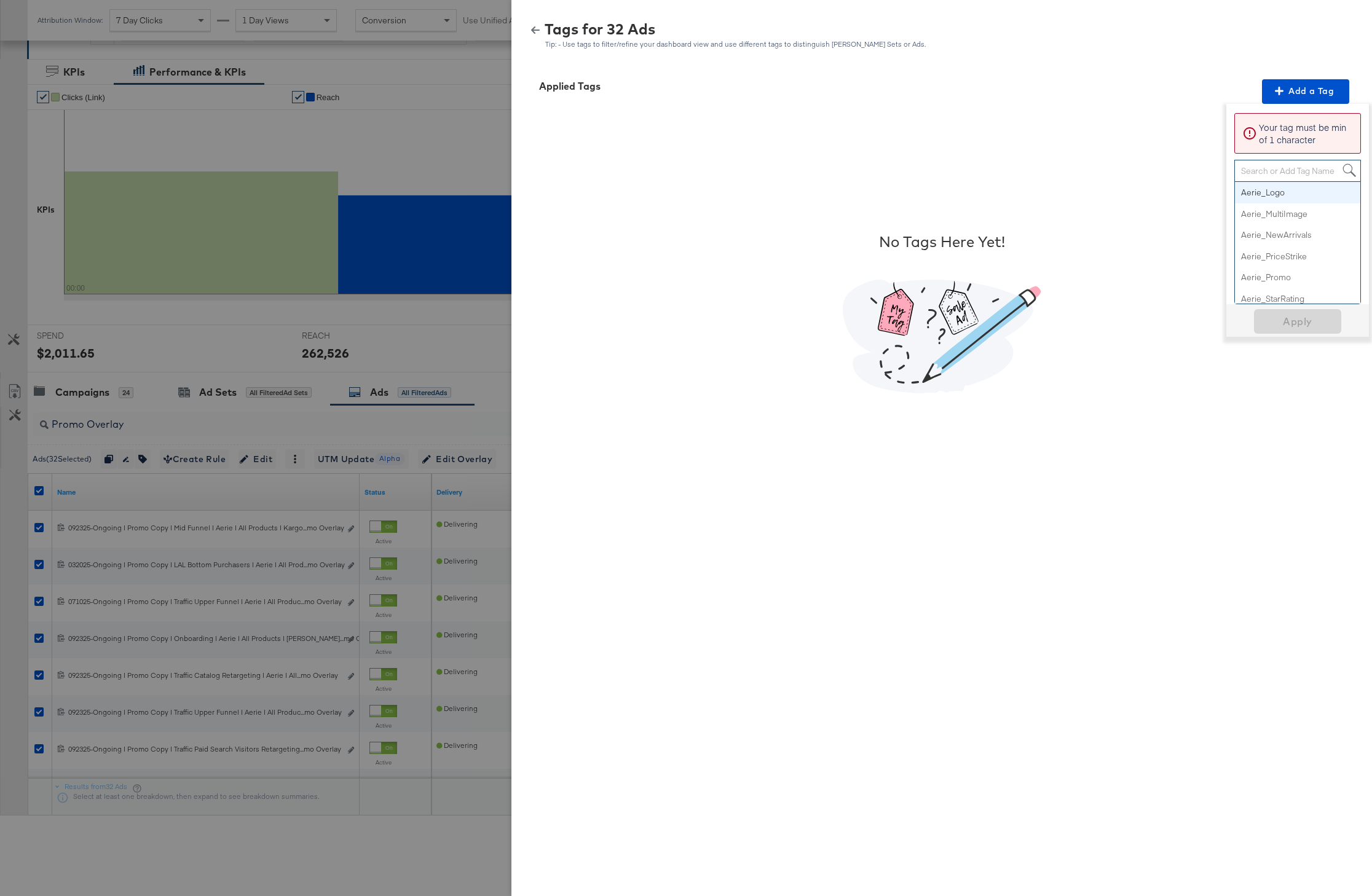
click at [1269, 172] on div "Search or Add Tag Name" at bounding box center [1297, 170] width 126 height 21
paste input "Promo"
type input "Promo"
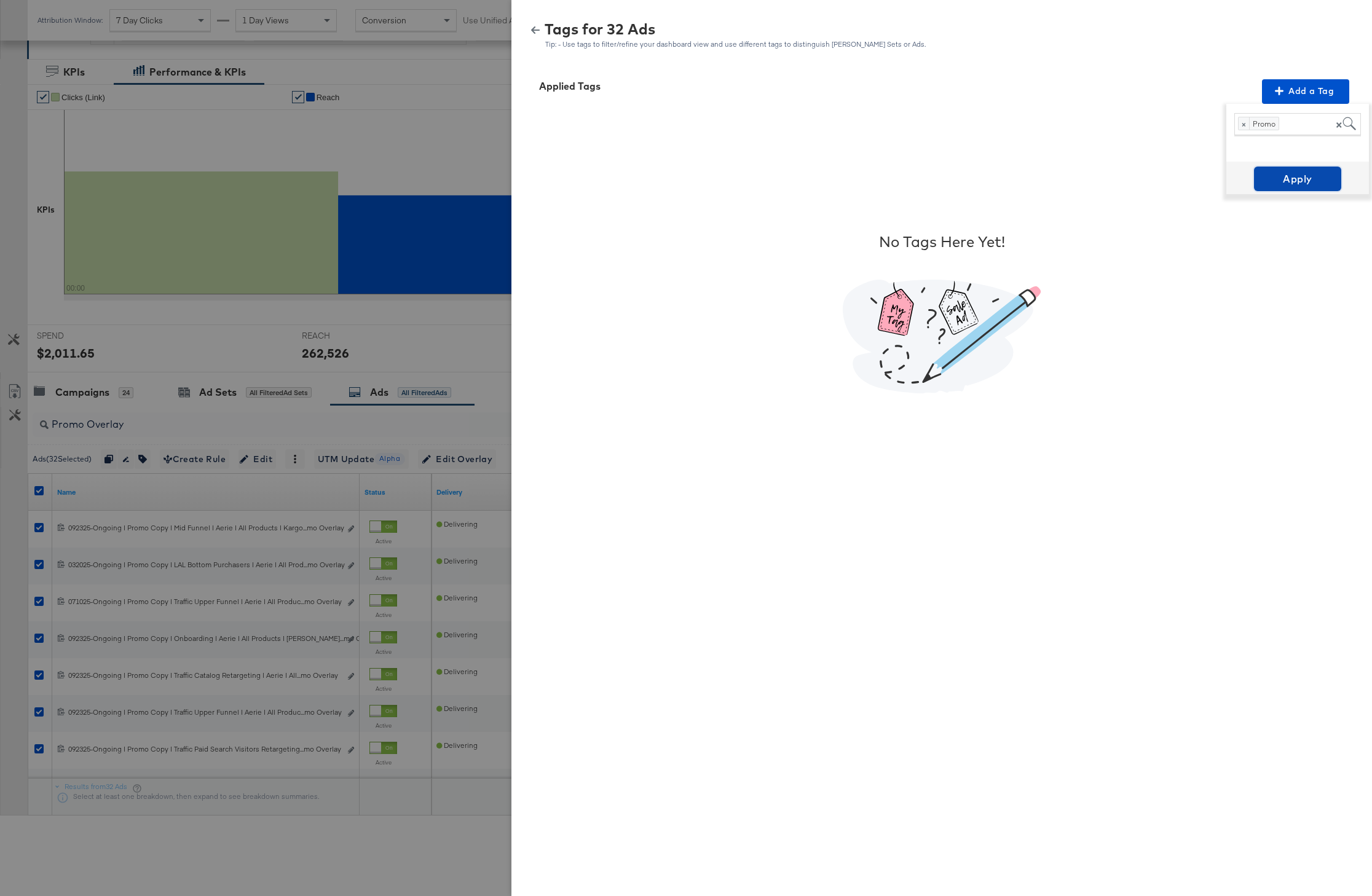
click at [1303, 171] on span "Apply" at bounding box center [1297, 178] width 78 height 17
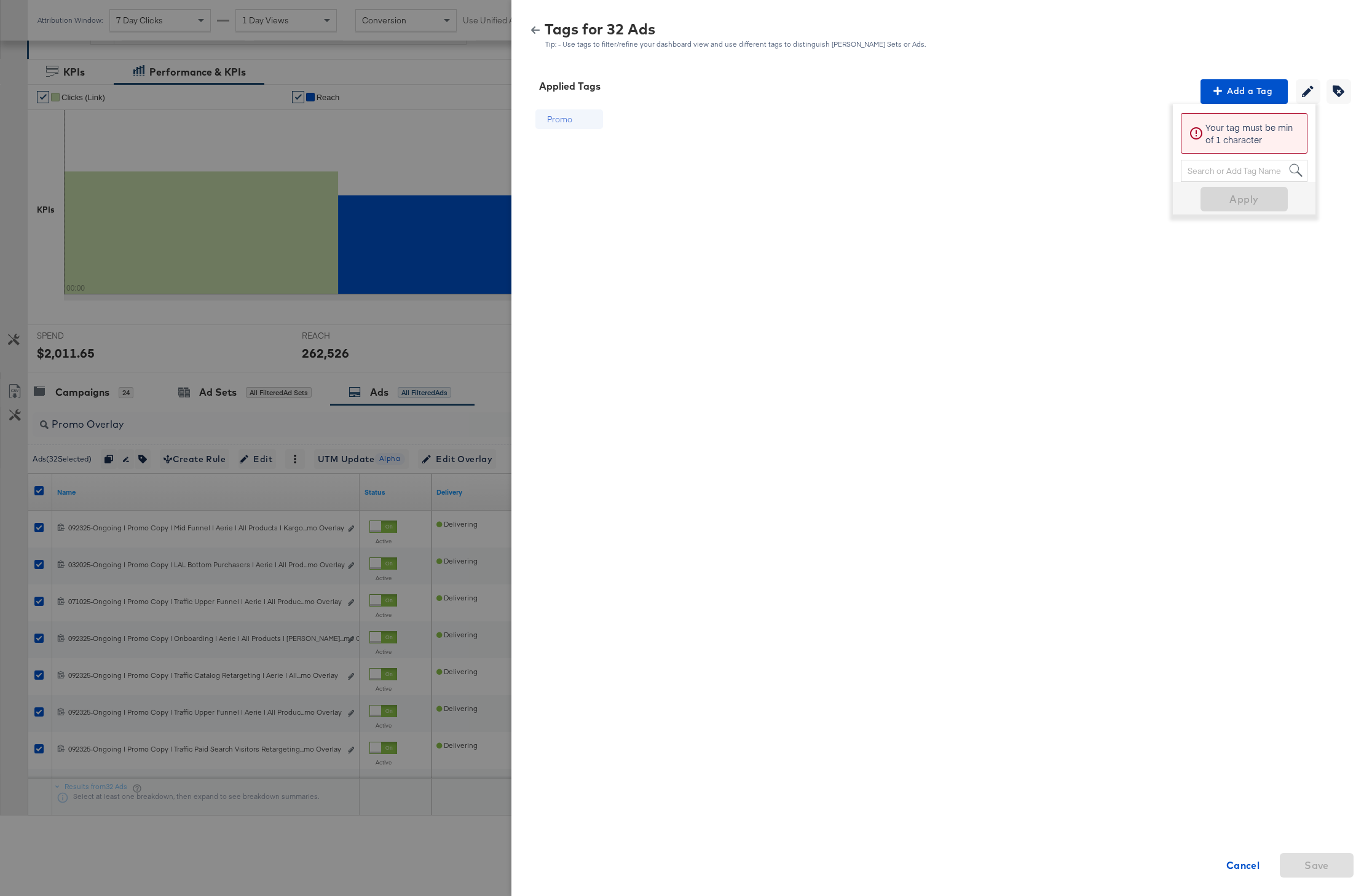
click at [537, 29] on icon "button" at bounding box center [535, 30] width 9 height 9
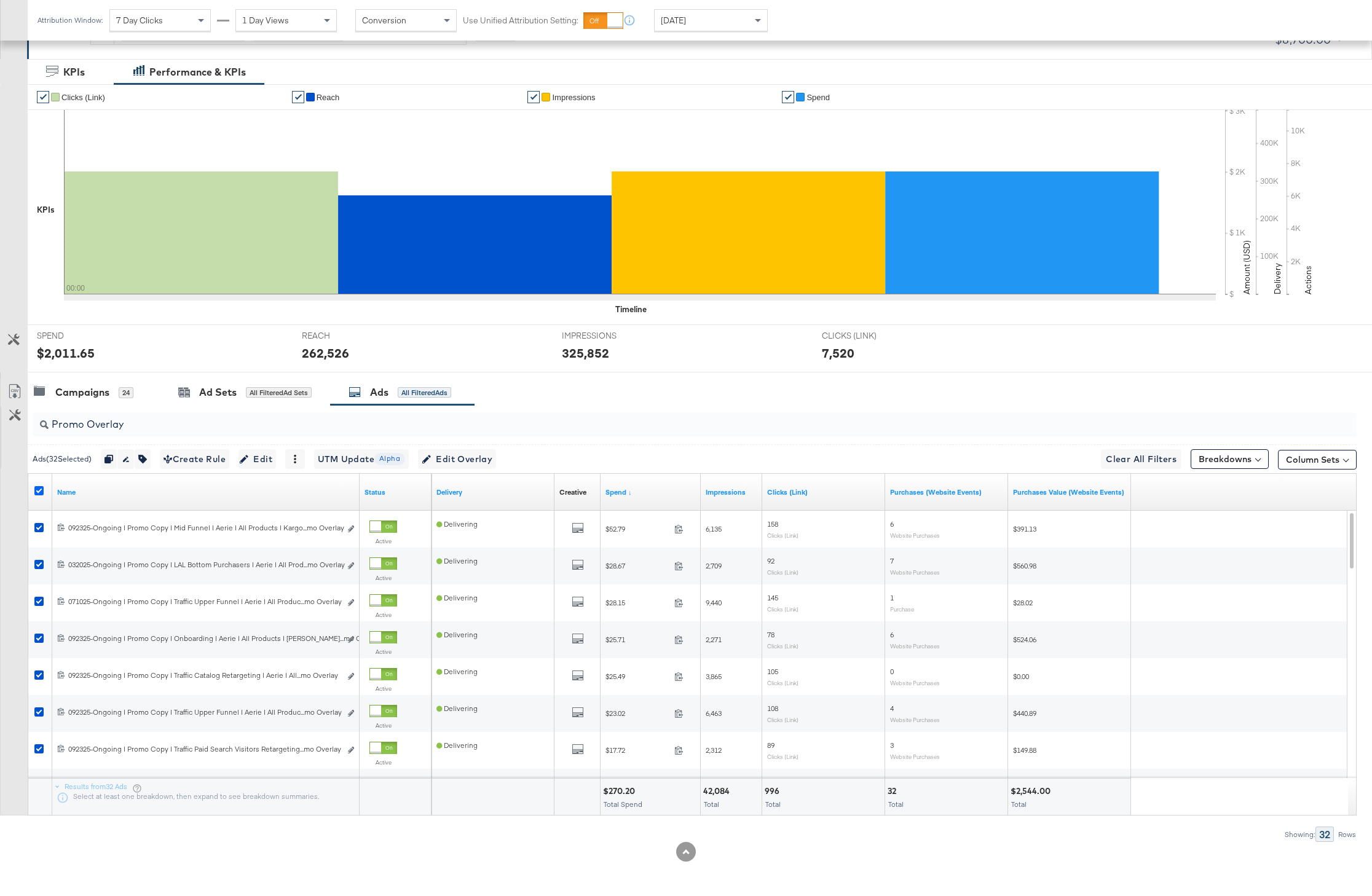
click at [42, 489] on icon at bounding box center [39, 491] width 9 height 9
click at [0, 0] on input "checkbox" at bounding box center [0, 0] width 0 height 0
drag, startPoint x: 124, startPoint y: 432, endPoint x: 49, endPoint y: 432, distance: 75.0
click at [49, 432] on div "Promo Overlay" at bounding box center [695, 425] width 1324 height 25
click at [70, 426] on input "Promo Overlay" at bounding box center [641, 419] width 1185 height 24
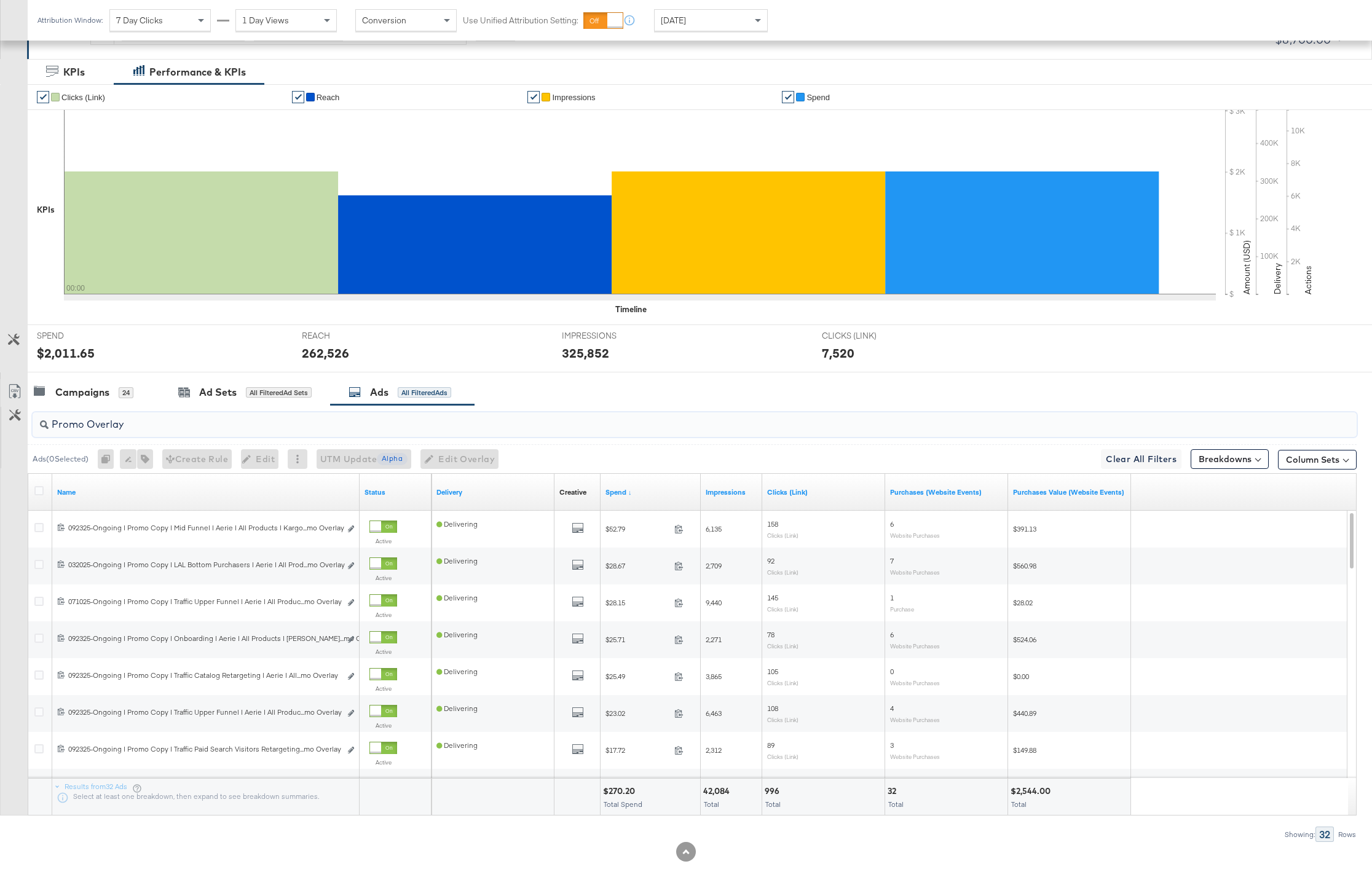
click at [70, 426] on input "Promo Overlay" at bounding box center [641, 419] width 1185 height 24
paste input "Star Rating"
click at [38, 488] on icon at bounding box center [39, 491] width 9 height 9
click at [0, 0] on input "checkbox" at bounding box center [0, 0] width 0 height 0
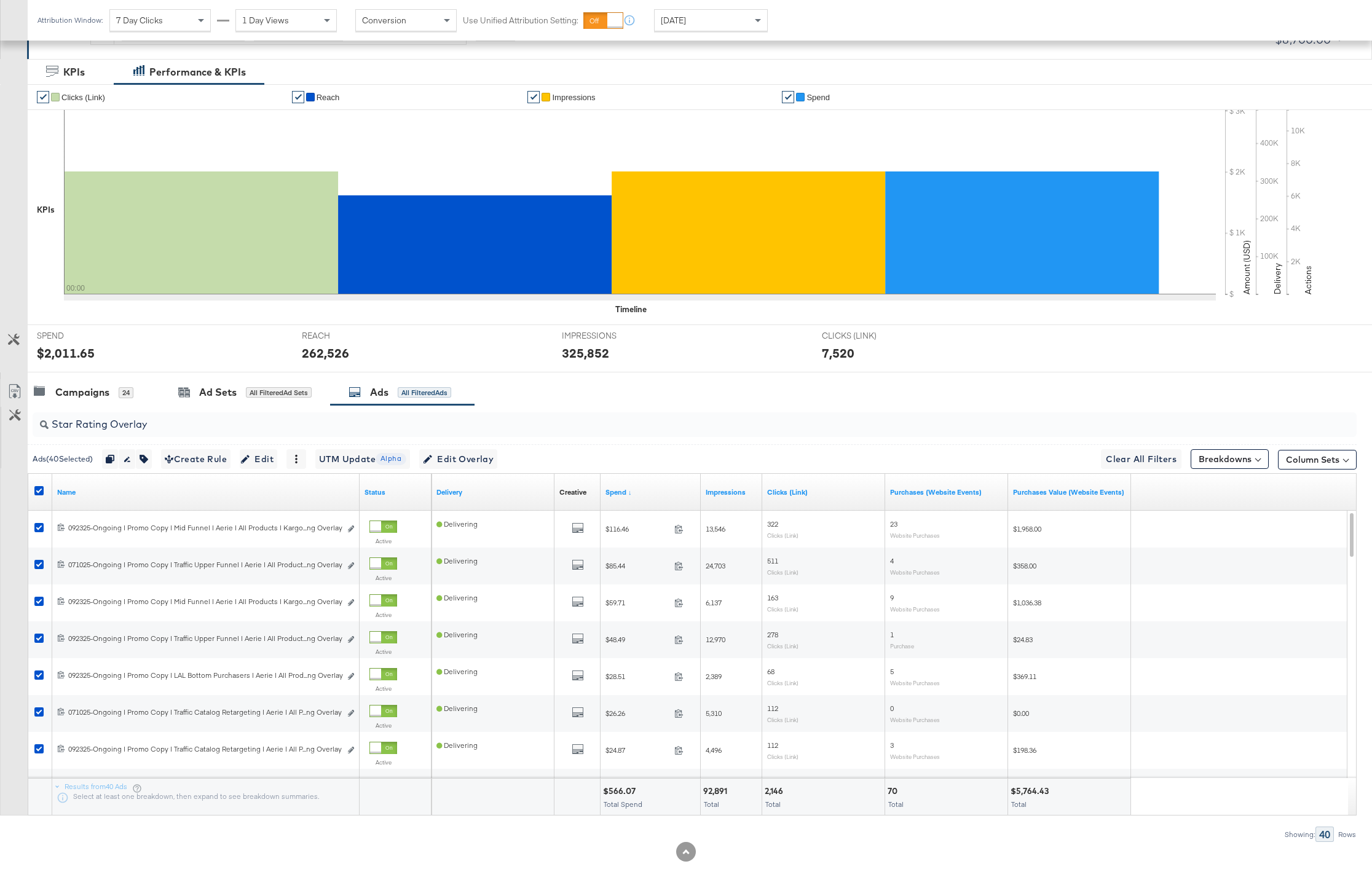
click at [34, 485] on div at bounding box center [40, 492] width 22 height 22
click at [37, 487] on icon at bounding box center [39, 491] width 9 height 9
click at [0, 0] on input "checkbox" at bounding box center [0, 0] width 0 height 0
drag, startPoint x: 159, startPoint y: 434, endPoint x: 40, endPoint y: 424, distance: 119.4
click at [40, 424] on div "Star Rating Overlay" at bounding box center [695, 425] width 1324 height 25
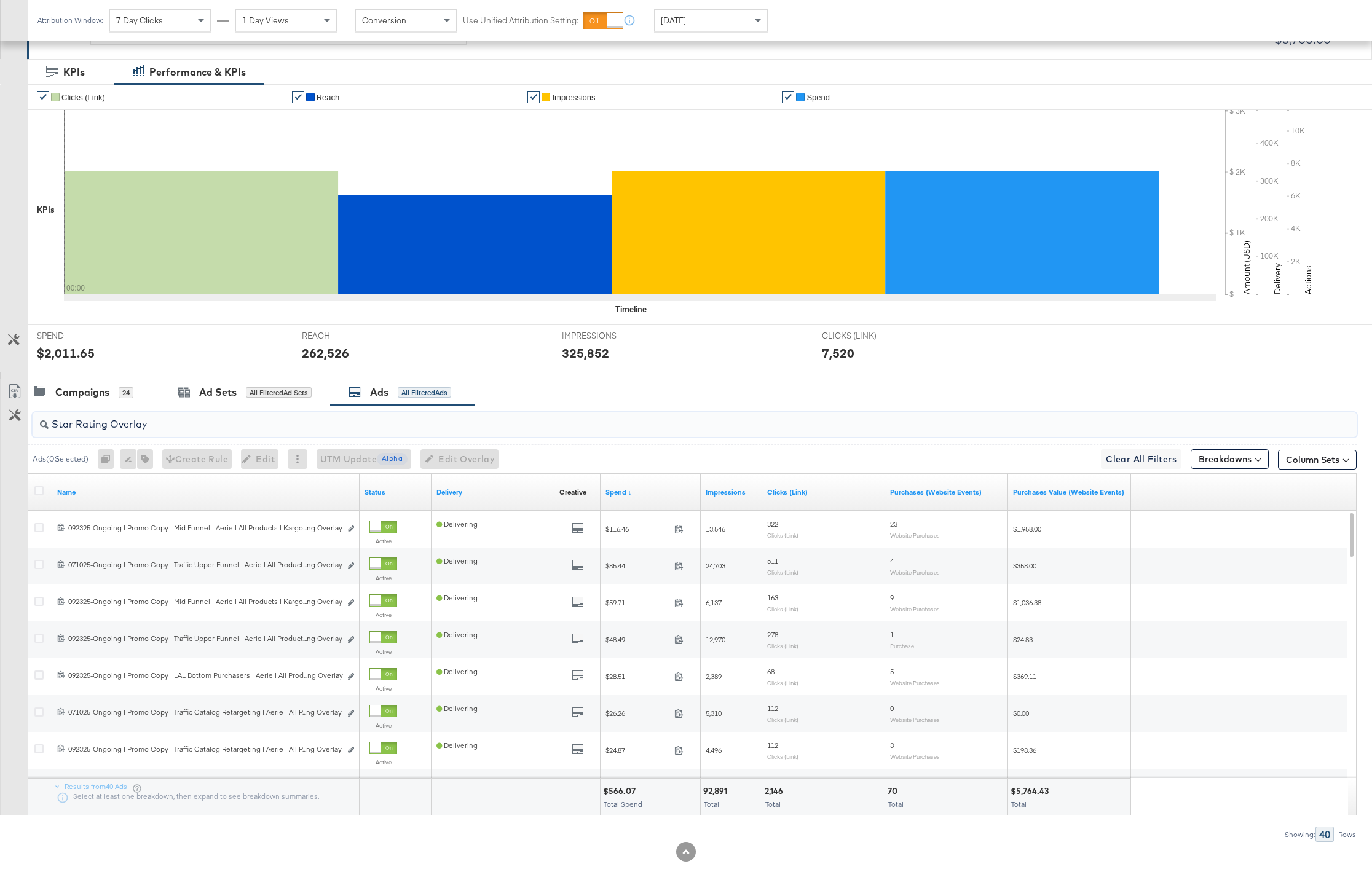
drag, startPoint x: 152, startPoint y: 426, endPoint x: 40, endPoint y: 426, distance: 112.0
click at [40, 426] on div "Star Rating Overlay" at bounding box center [695, 425] width 1324 height 25
paste input "|"
type input "| Star Rating Overlay"
click at [38, 486] on icon at bounding box center [39, 491] width 9 height 9
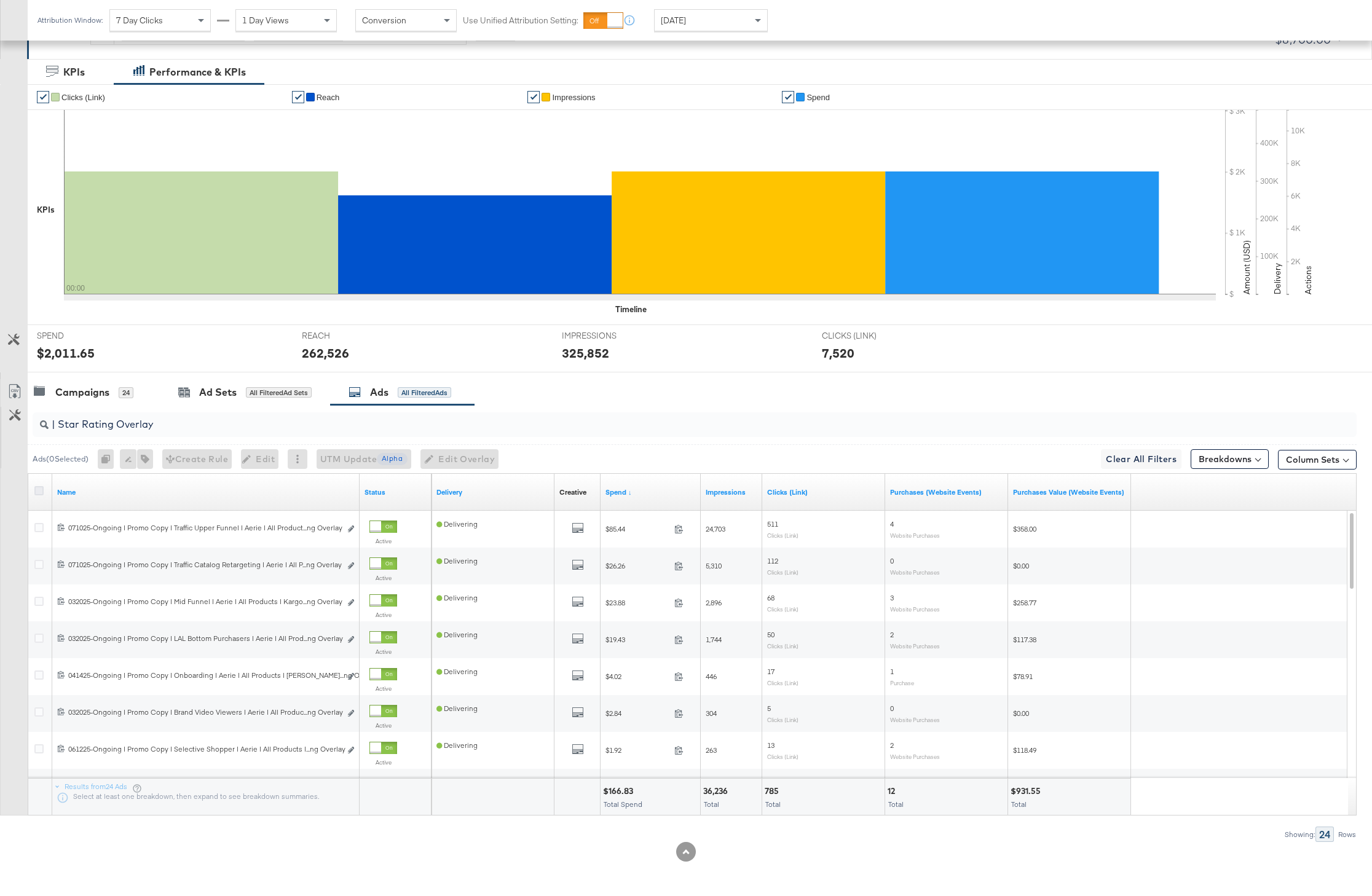
click at [0, 0] on input "checkbox" at bounding box center [0, 0] width 0 height 0
click at [146, 459] on icon "button" at bounding box center [143, 460] width 9 height 9
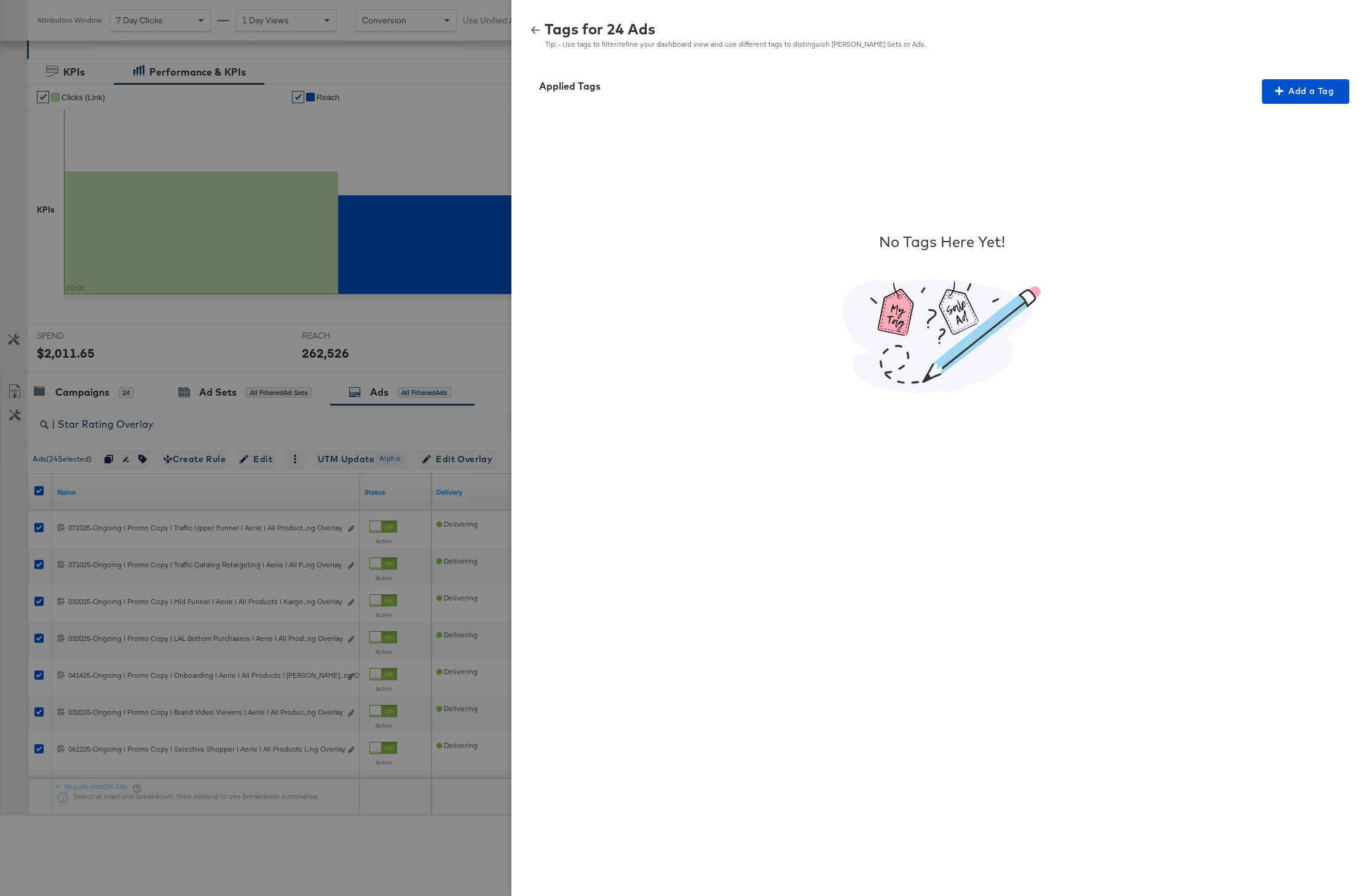
click at [533, 33] on icon "button" at bounding box center [535, 30] width 9 height 9
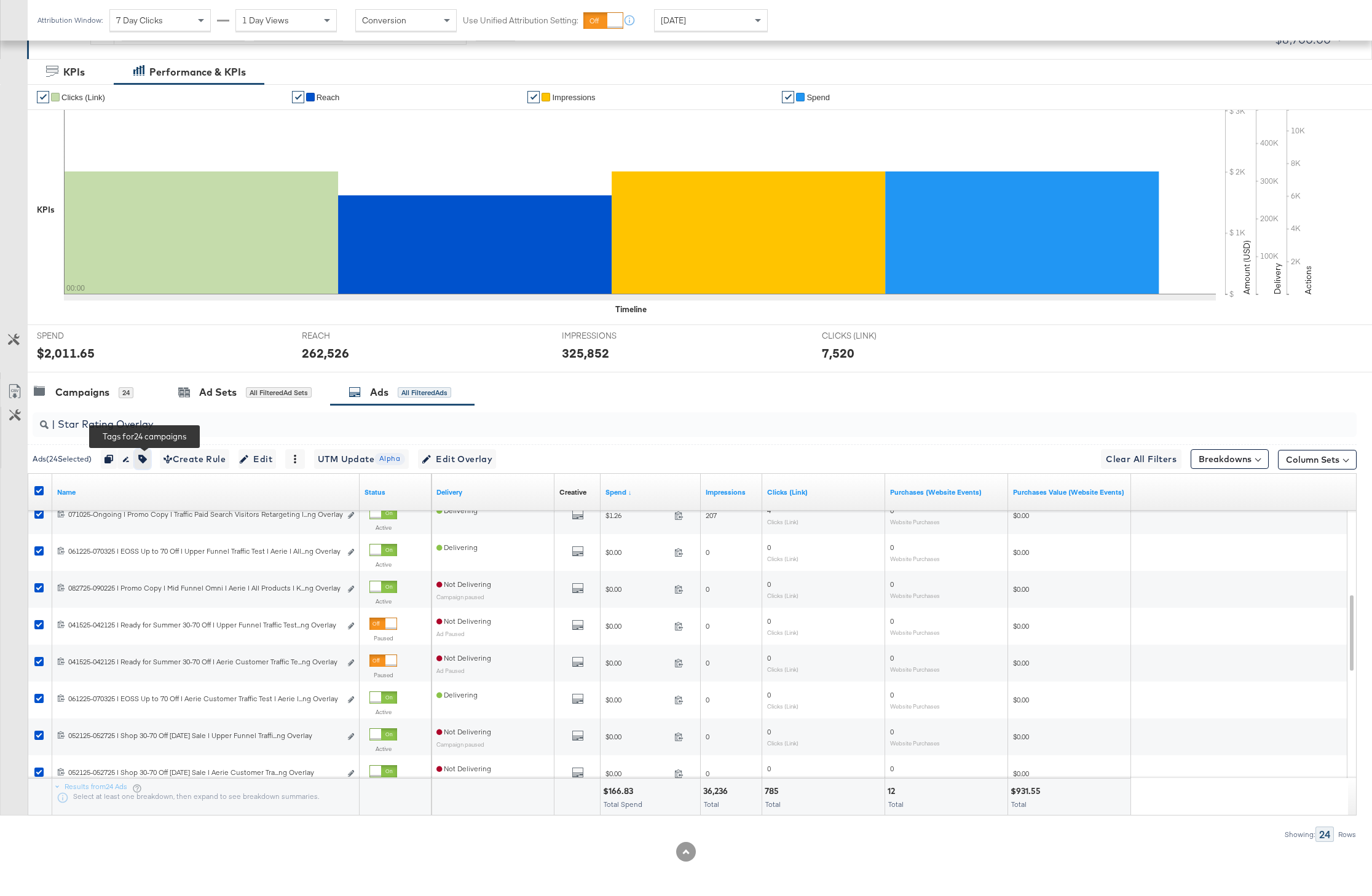
click at [150, 463] on button "button" at bounding box center [143, 460] width 16 height 20
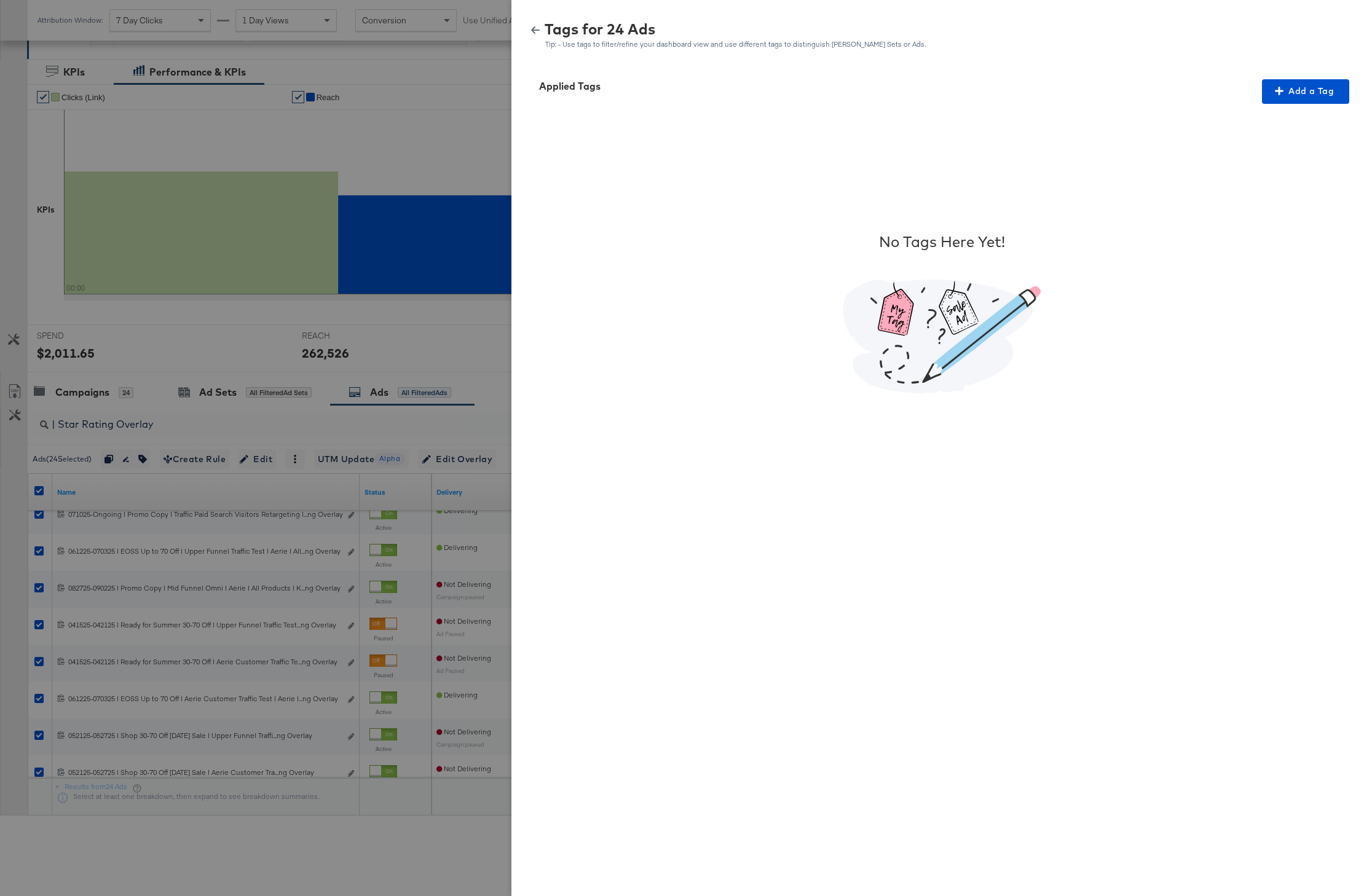
scroll to position [212, 0]
click at [1303, 89] on span "Add a Tag" at bounding box center [1305, 91] width 78 height 15
click at [1281, 177] on div "Search or Add Tag Name" at bounding box center [1297, 170] width 126 height 21
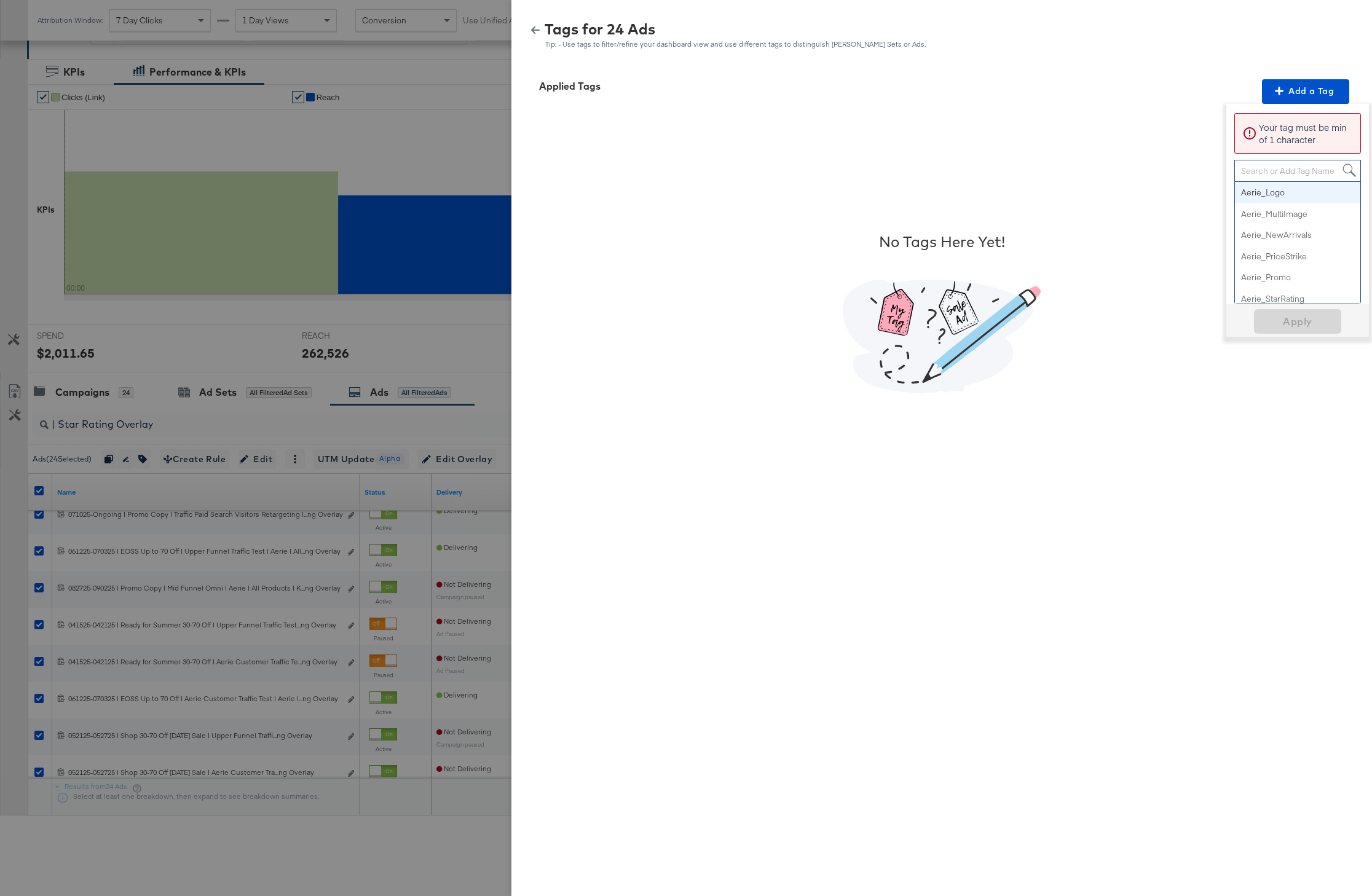
paste input "Star Rating"
type input "Star Rating"
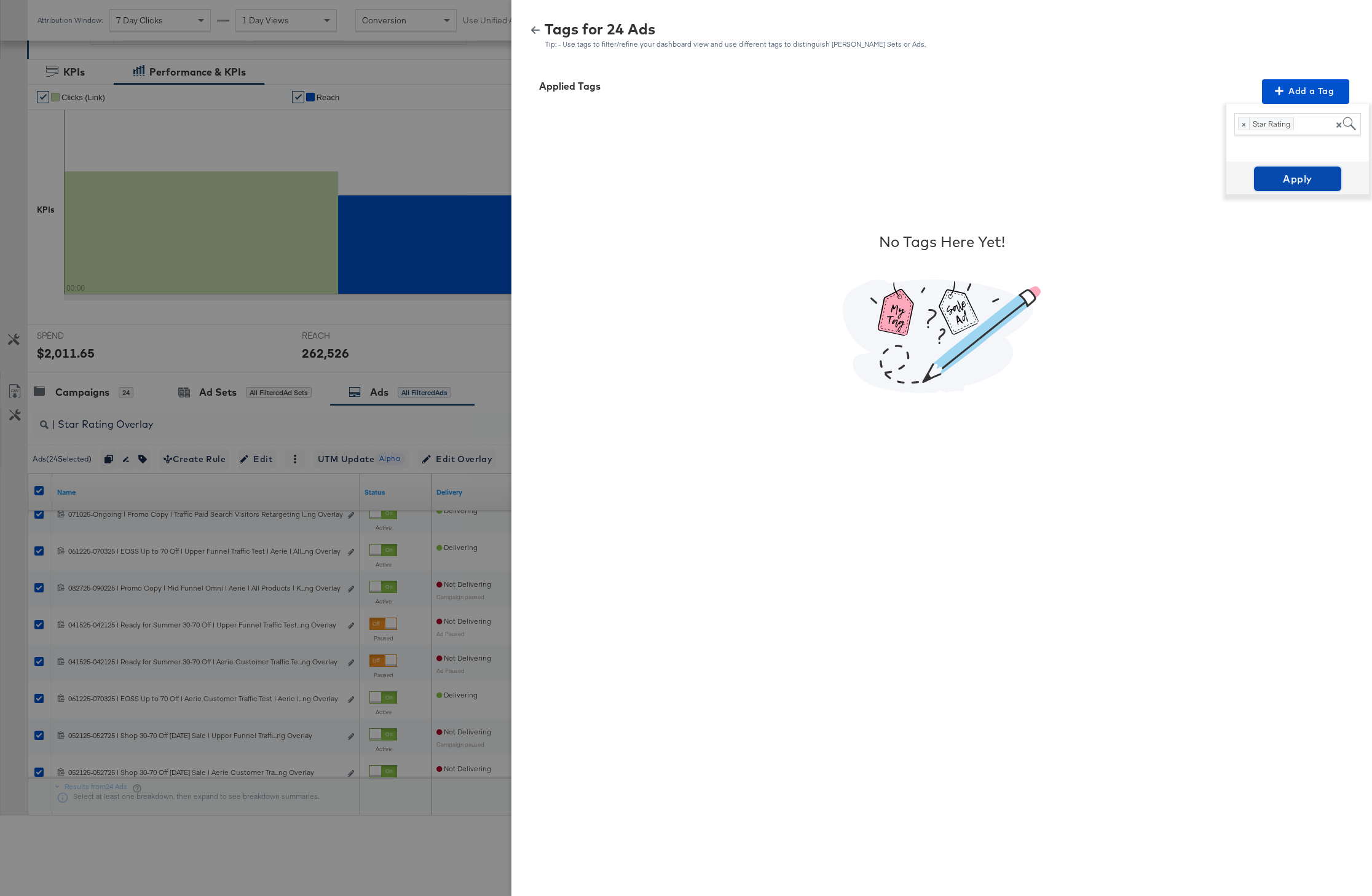
click at [1311, 179] on span "Apply" at bounding box center [1297, 178] width 78 height 17
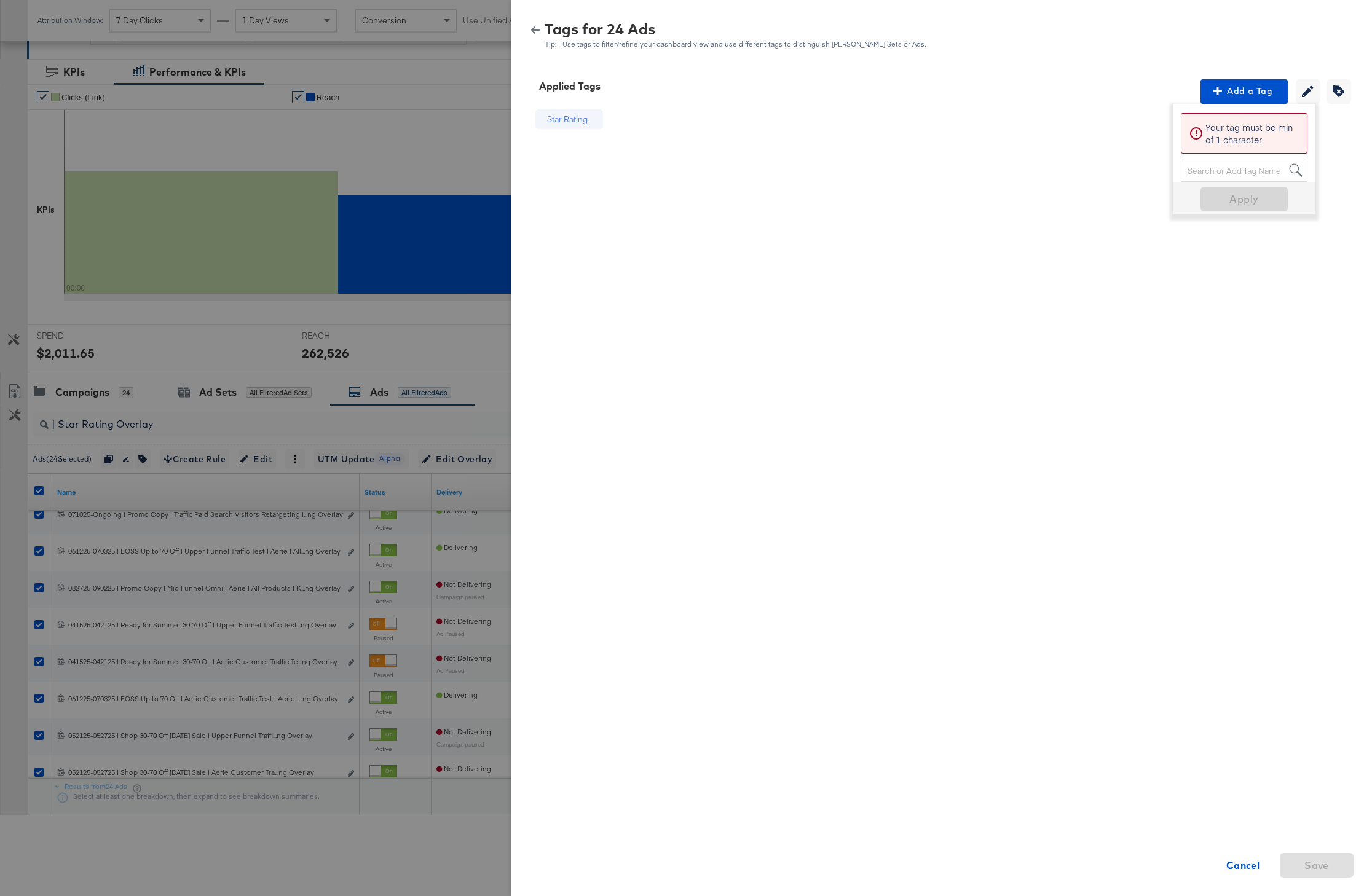
click at [538, 38] on div "Tags for 24 Ads Tip: - Use tags to filter/refine your dashboard view and use di…" at bounding box center [941, 36] width 831 height 27
click at [538, 34] on icon "button" at bounding box center [535, 30] width 9 height 9
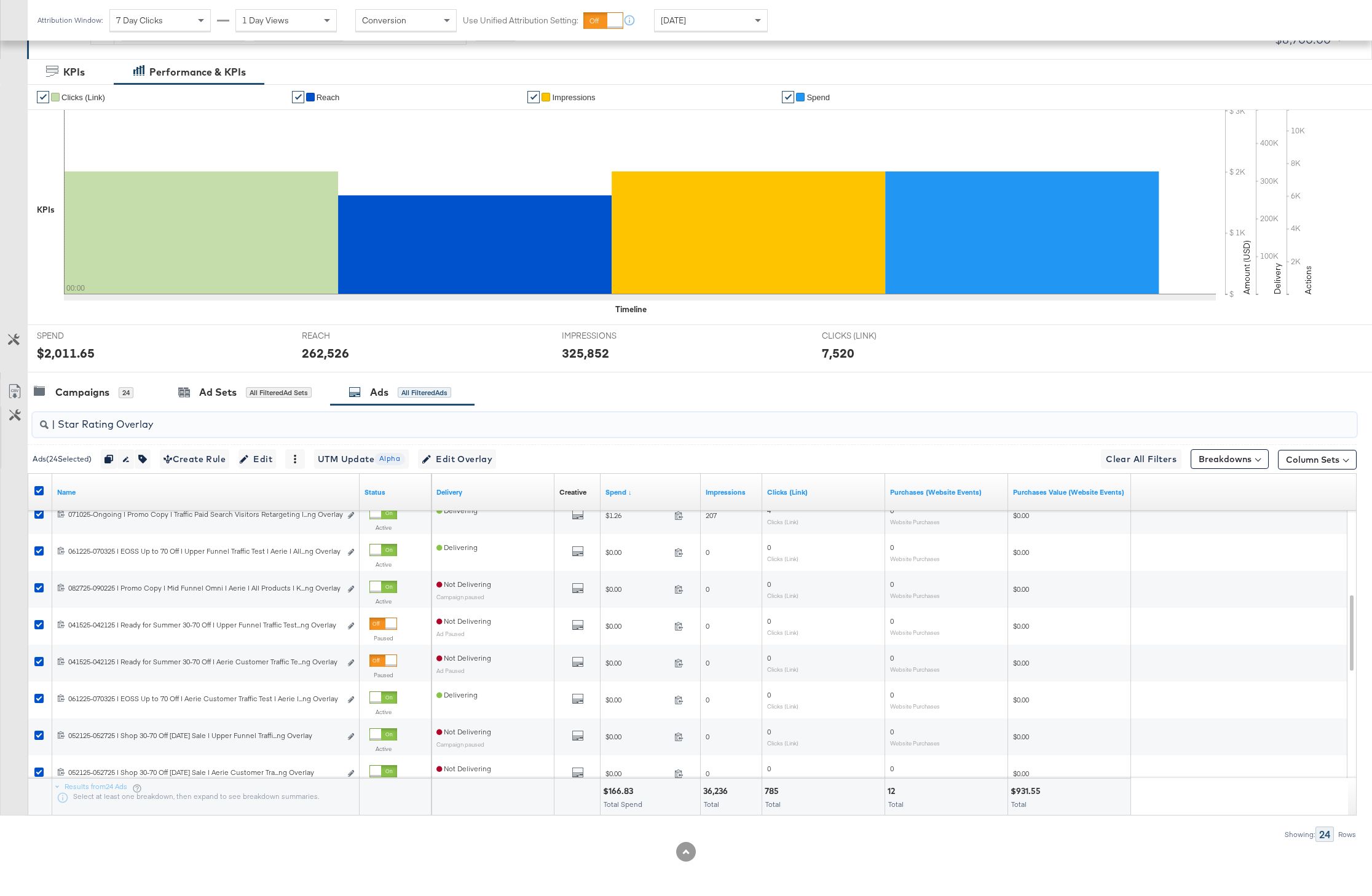
drag, startPoint x: 157, startPoint y: 432, endPoint x: 48, endPoint y: 413, distance: 110.6
click at [48, 413] on div "| Star Rating Overlay" at bounding box center [695, 425] width 1324 height 25
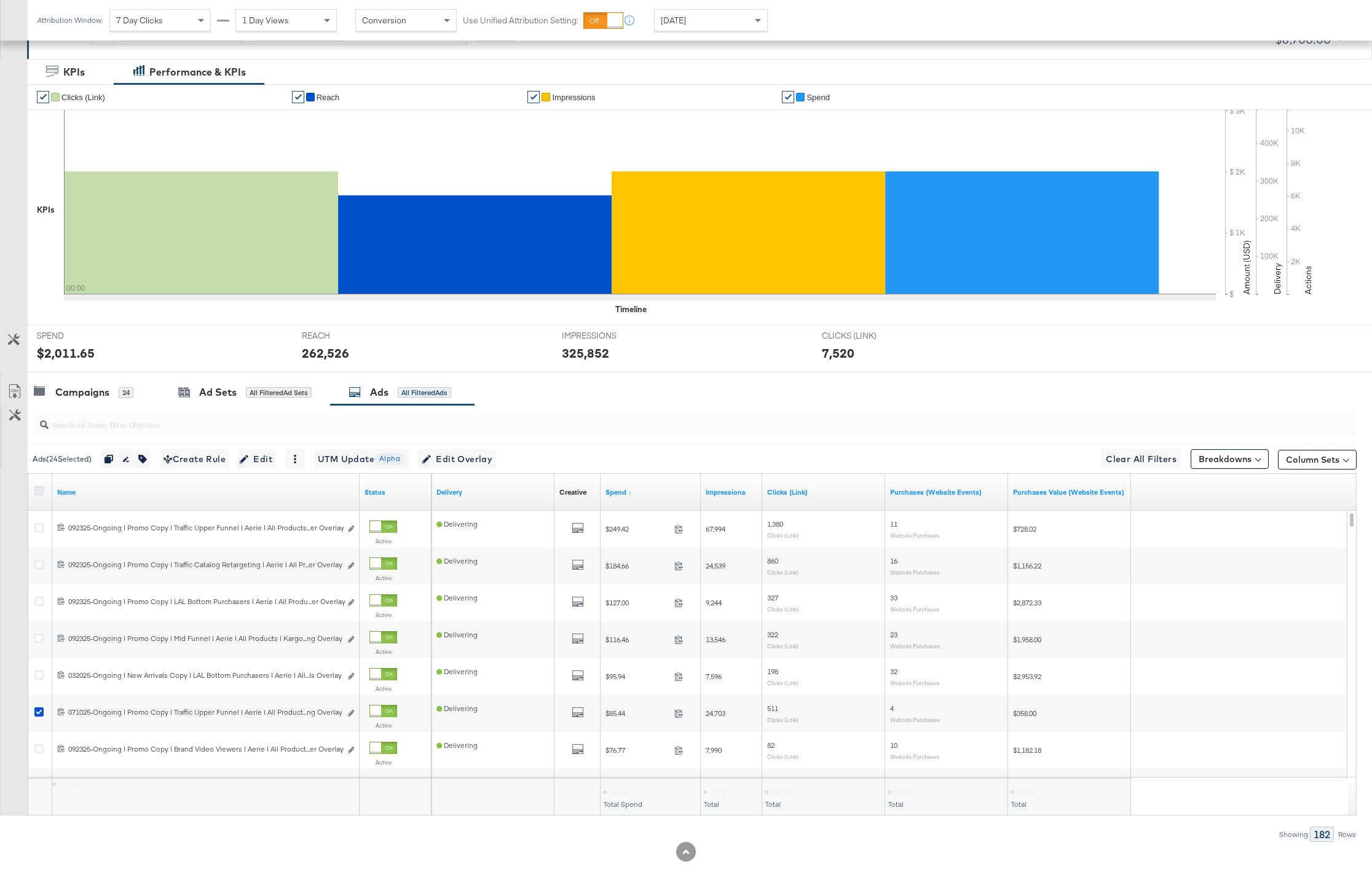
click at [40, 491] on icon at bounding box center [39, 491] width 9 height 9
click at [0, 0] on input "checkbox" at bounding box center [0, 0] width 0 height 0
click at [40, 491] on icon at bounding box center [39, 491] width 9 height 9
click at [0, 0] on input "checkbox" at bounding box center [0, 0] width 0 height 0
click at [40, 491] on icon at bounding box center [39, 491] width 9 height 9
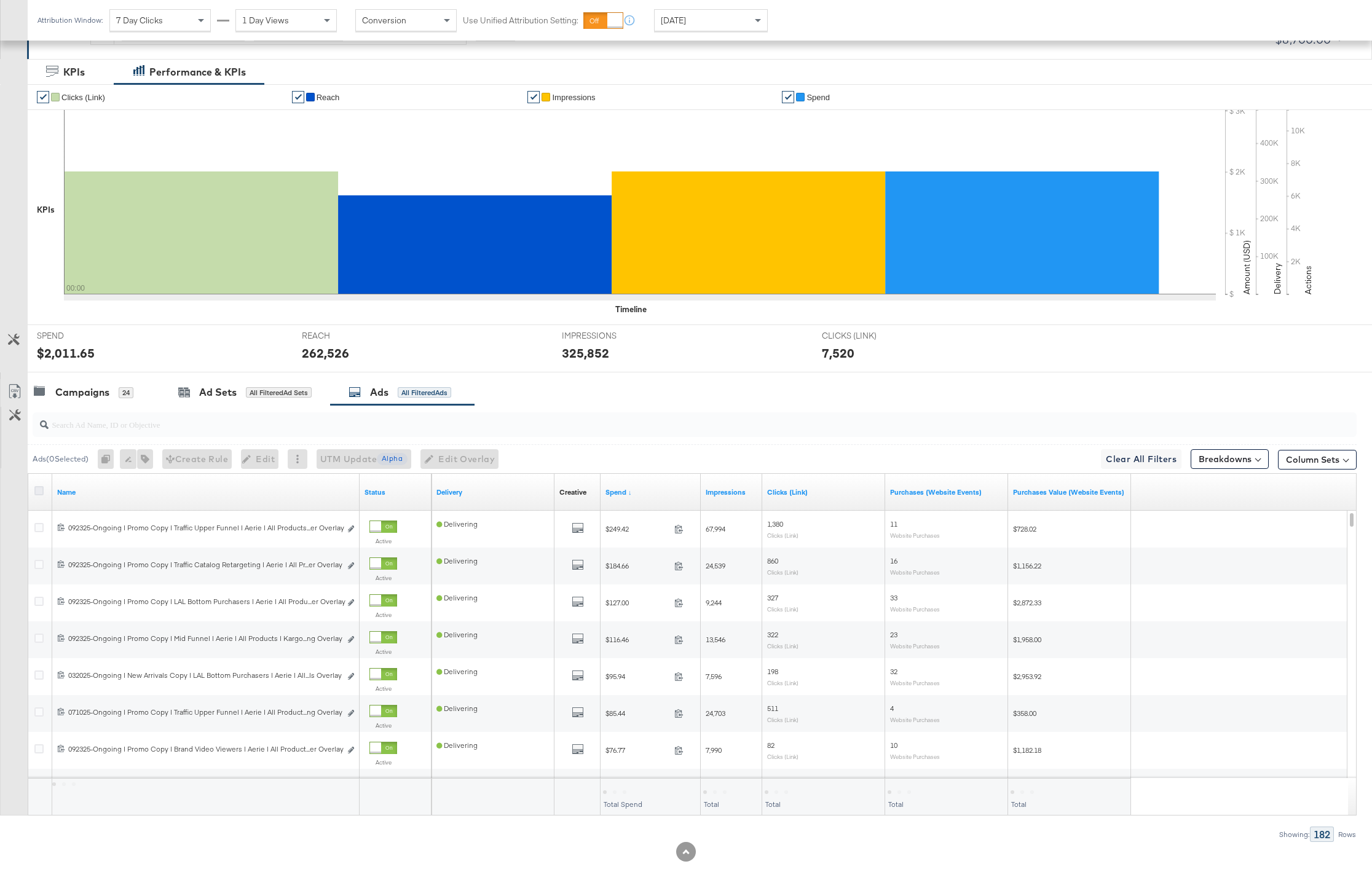
click at [0, 0] on input "checkbox" at bounding box center [0, 0] width 0 height 0
click at [148, 459] on icon "button" at bounding box center [146, 460] width 9 height 9
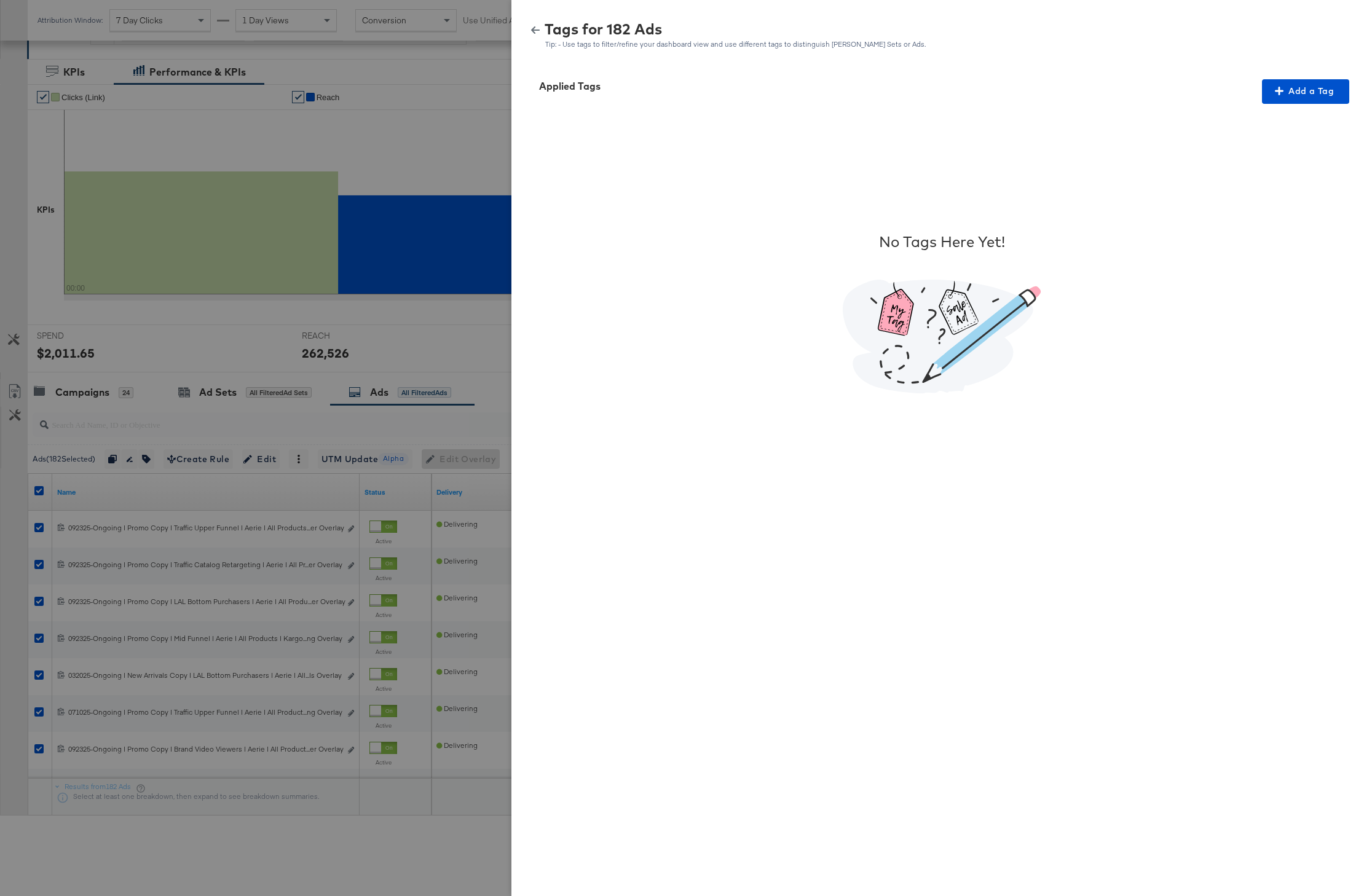
click at [531, 28] on icon "button" at bounding box center [535, 30] width 9 height 9
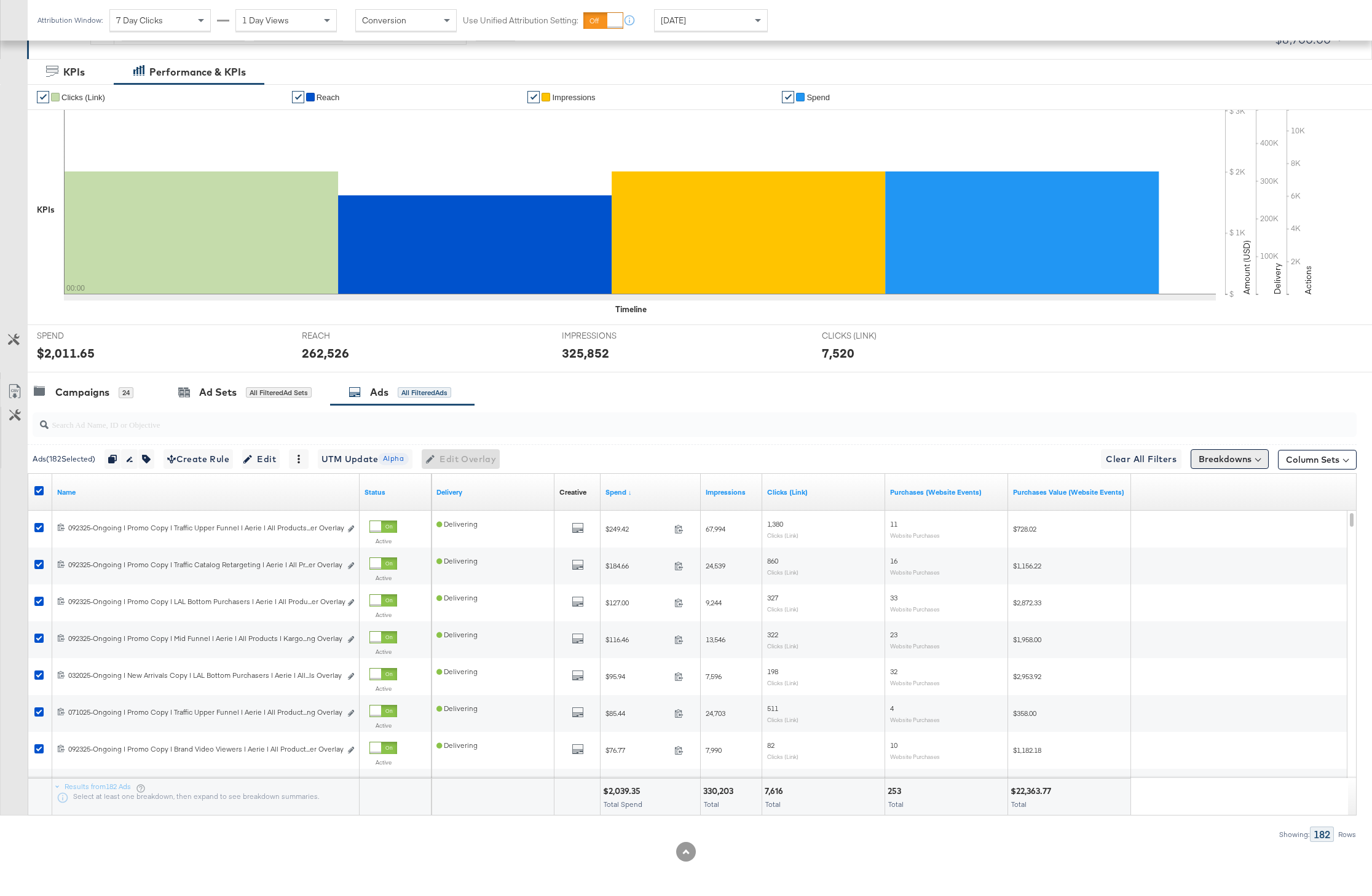
click at [1226, 461] on button "Breakdowns" at bounding box center [1228, 460] width 78 height 20
click at [1186, 578] on div "Apply Breakdown" at bounding box center [1200, 585] width 84 height 22
click at [1172, 512] on div "Delivery" at bounding box center [1200, 513] width 122 height 10
click at [1194, 514] on div "Delivery" at bounding box center [1200, 513] width 122 height 10
click at [1298, 462] on button "Column Sets" at bounding box center [1317, 460] width 79 height 20
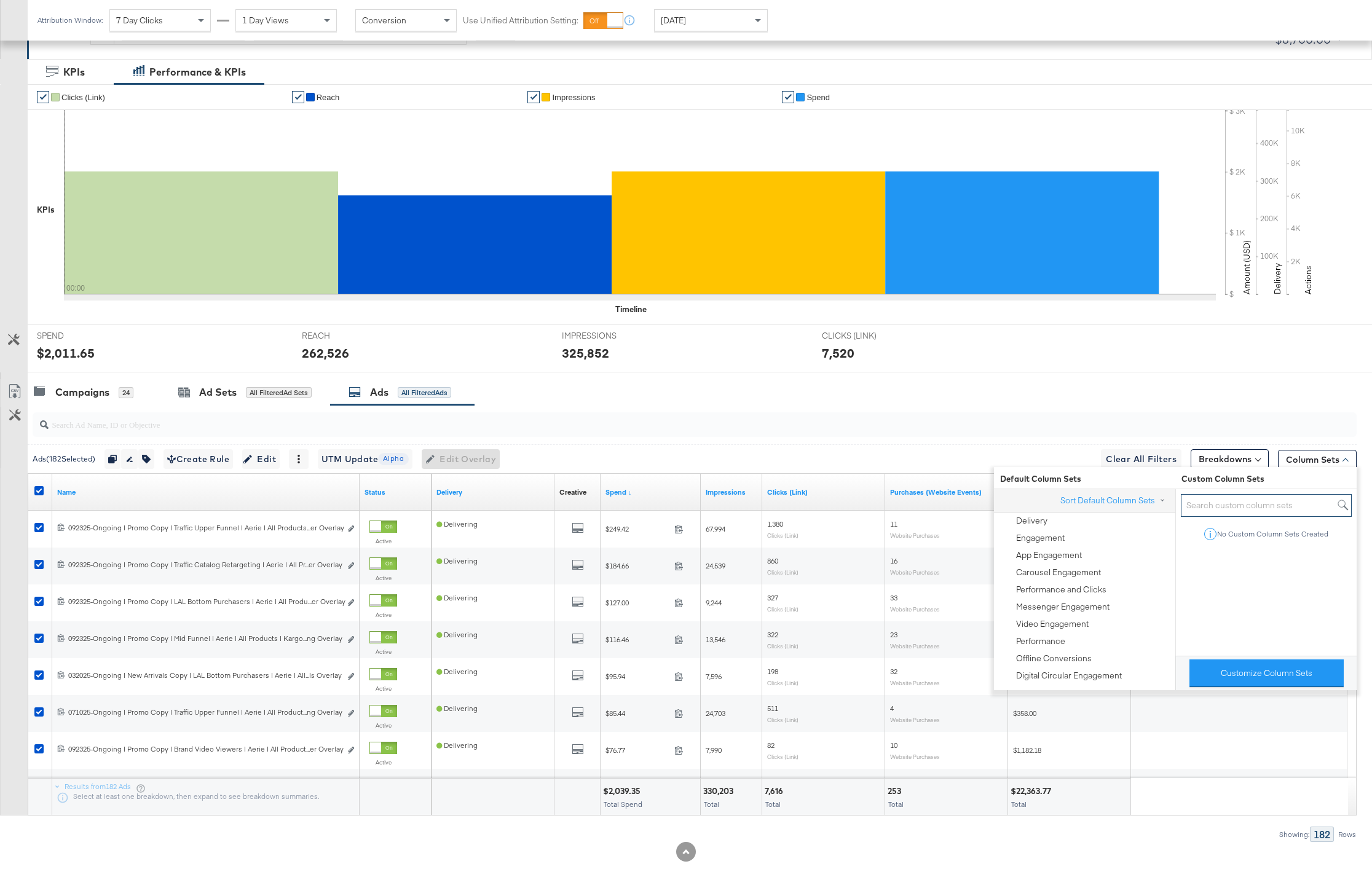
click at [1246, 508] on input "search" at bounding box center [1266, 505] width 171 height 22
type input "tag"
click at [1145, 502] on button "Sort Default Column Sets" at bounding box center [1115, 501] width 111 height 12
click at [1145, 502] on button "Sort Default Column Sets" at bounding box center [1115, 501] width 111 height 12
click at [1327, 442] on div at bounding box center [691, 425] width 1328 height 39
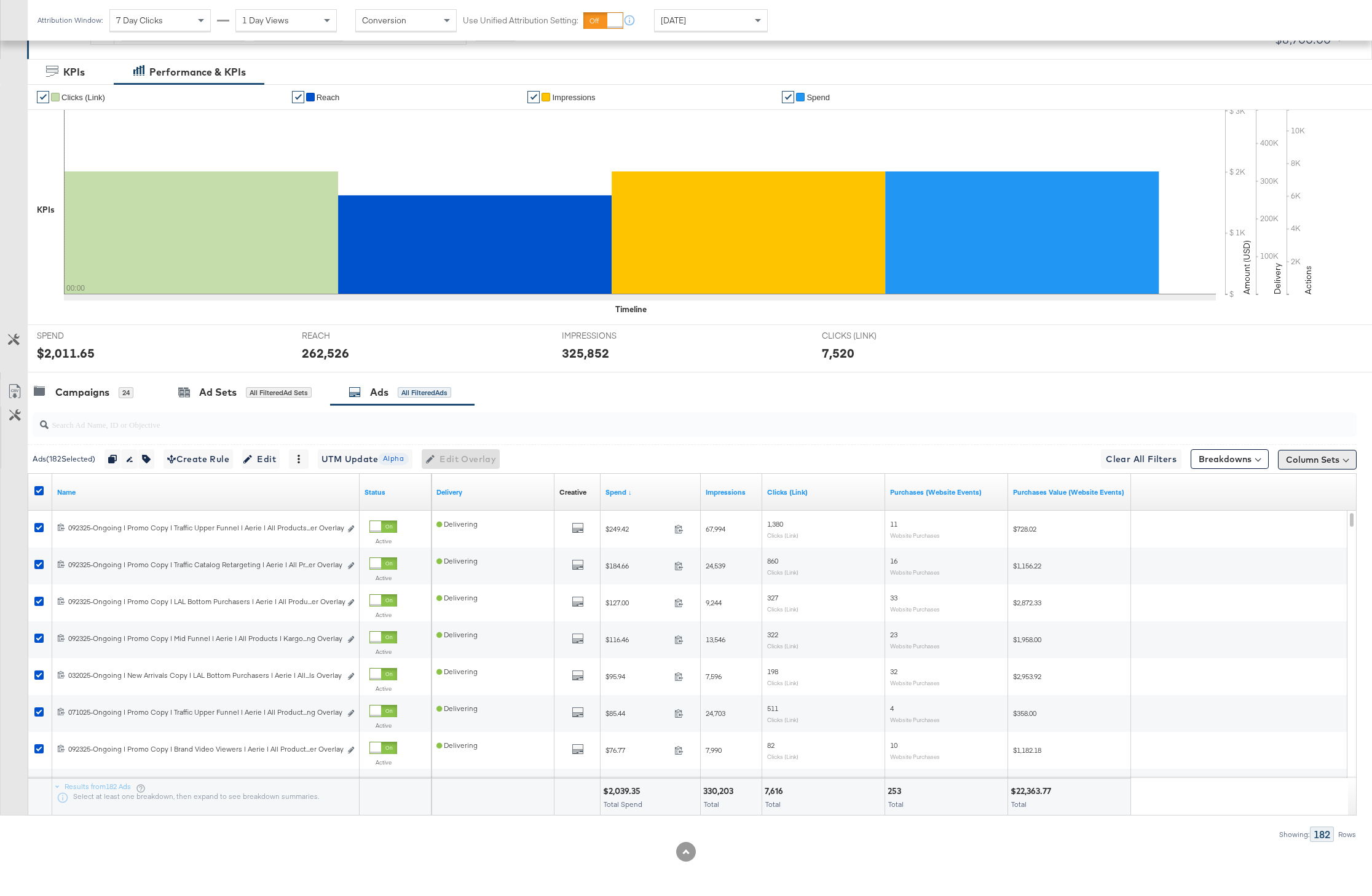
click at [1323, 453] on button "Column Sets" at bounding box center [1317, 460] width 79 height 20
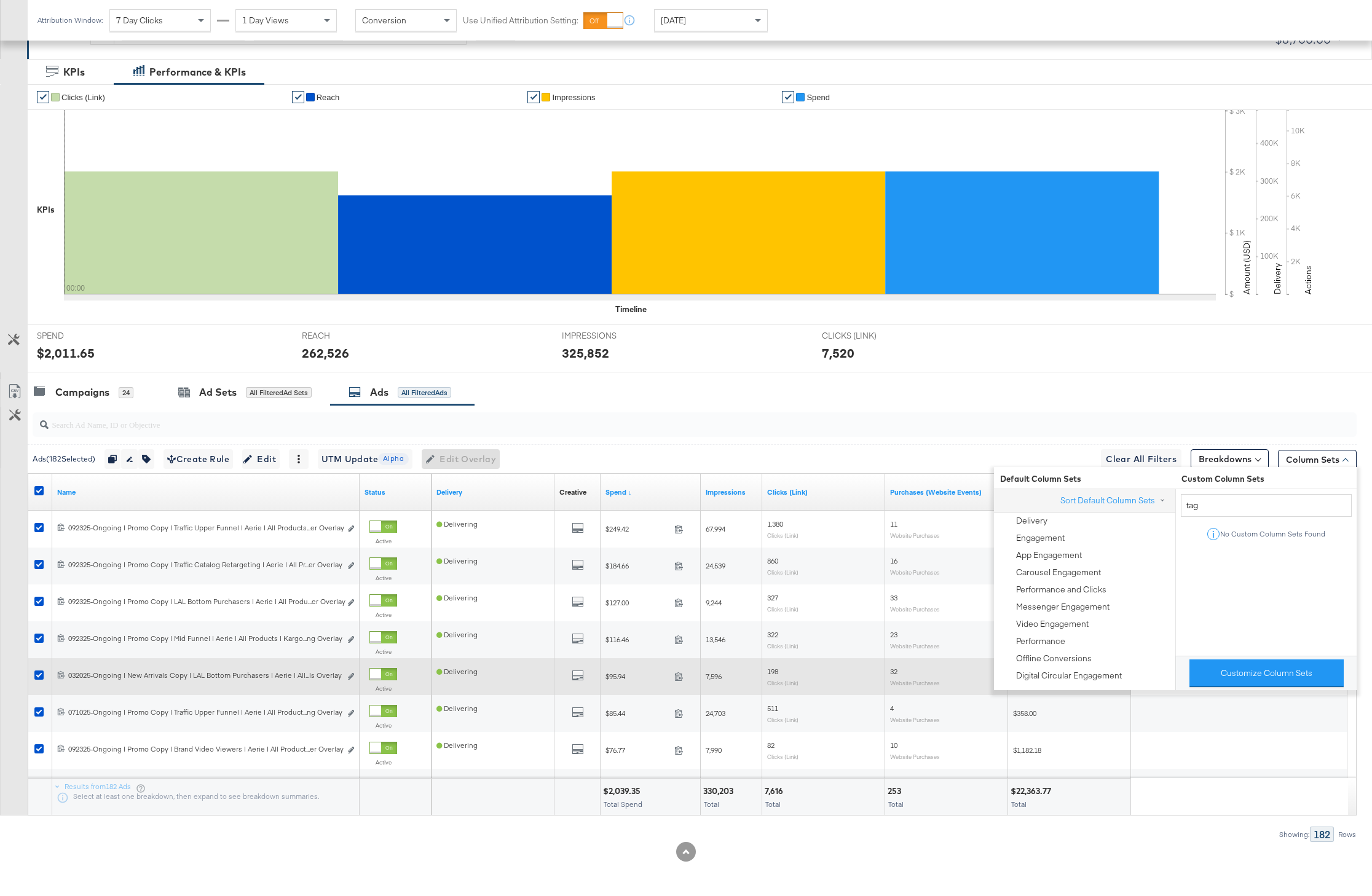
click at [1301, 693] on div "Delivering All Previews $95.94 95.94 7,596 198 Clicks (Link) 32 Website Purchas…" at bounding box center [889, 676] width 916 height 37
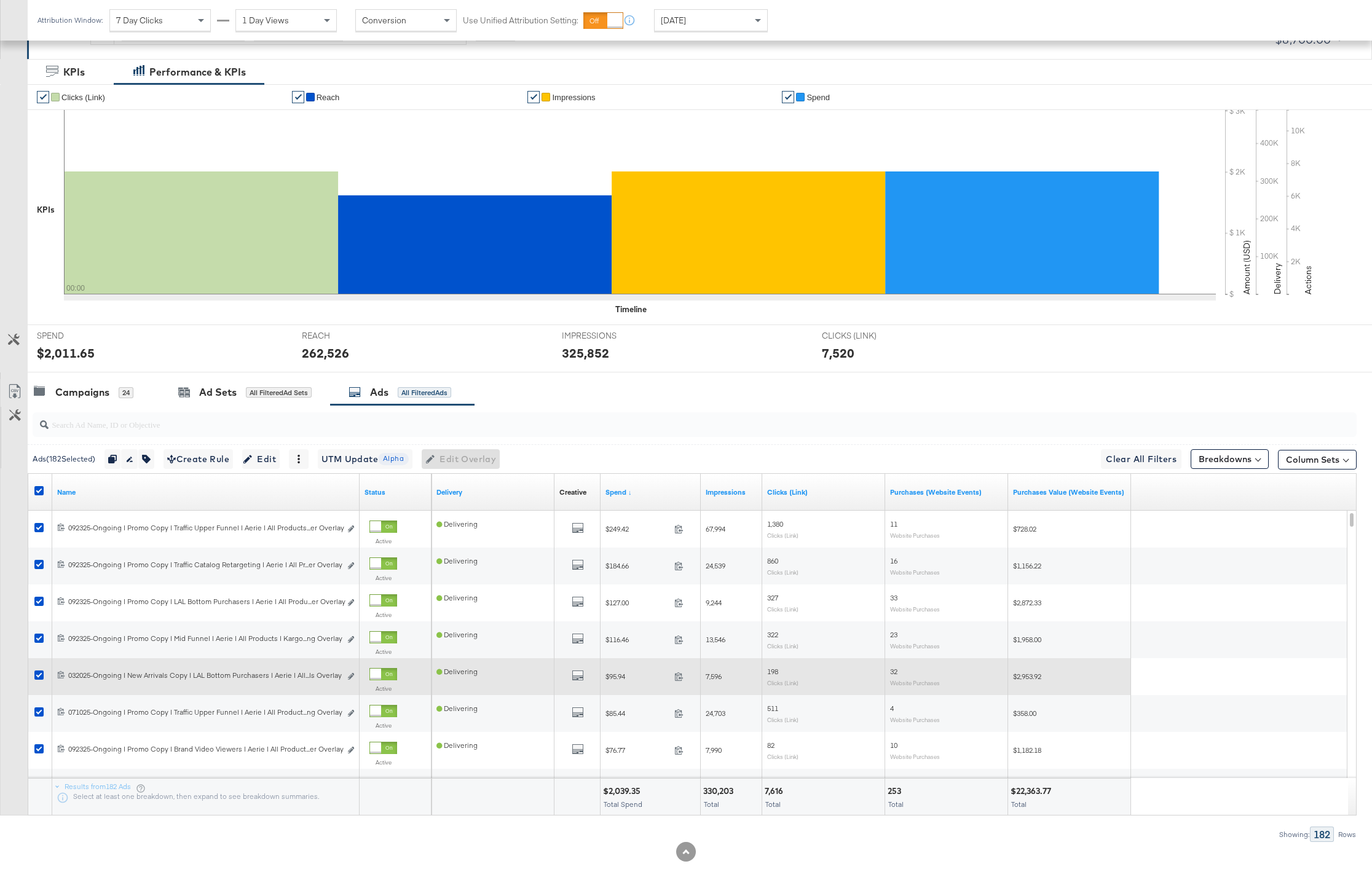
click at [1301, 676] on div "Delivering All Previews $95.94 95.94 7,596 198 Clicks (Link) 32 Website Purchas…" at bounding box center [889, 676] width 916 height 37
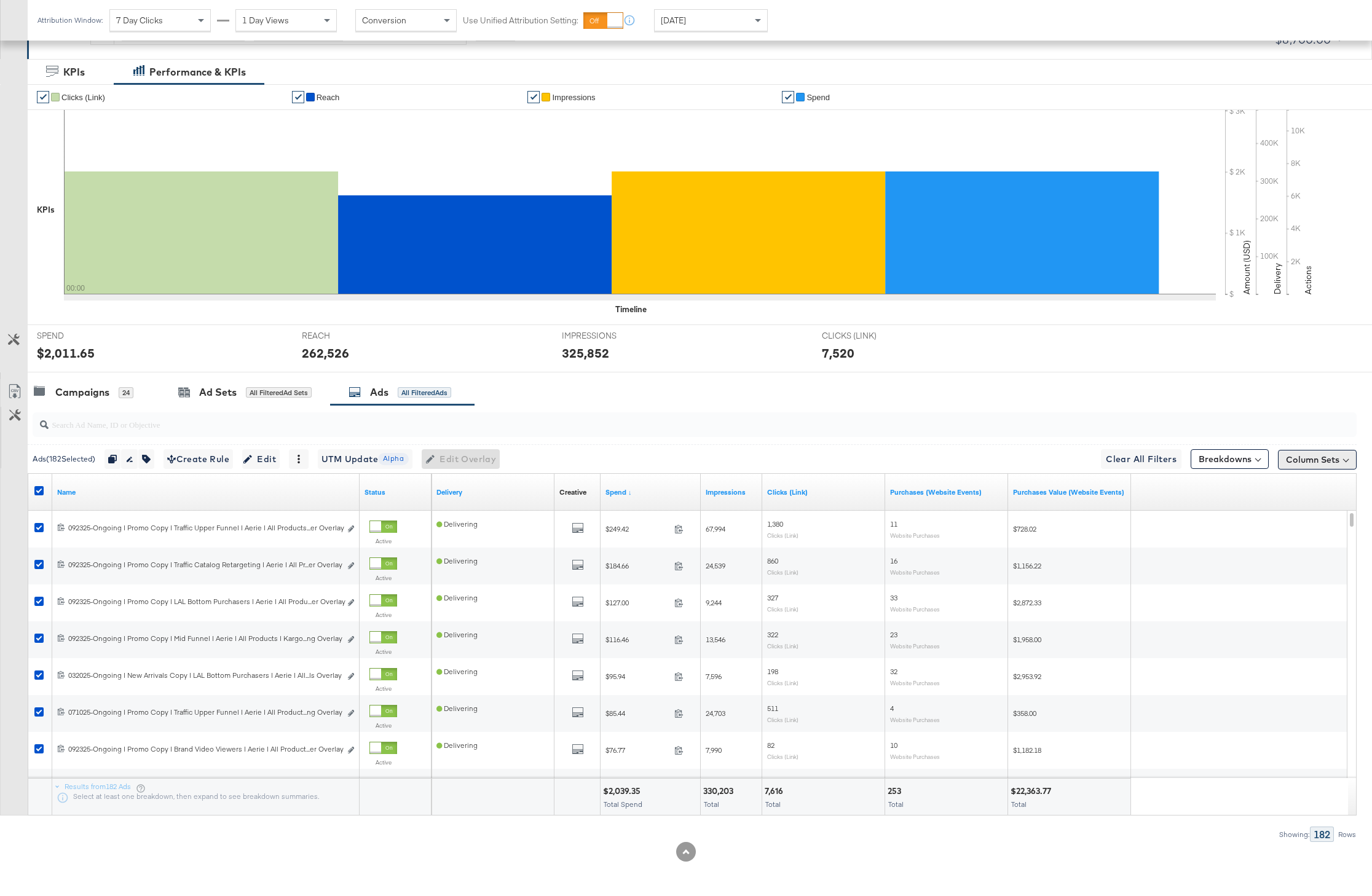
click at [1315, 465] on button "Column Sets" at bounding box center [1317, 460] width 79 height 20
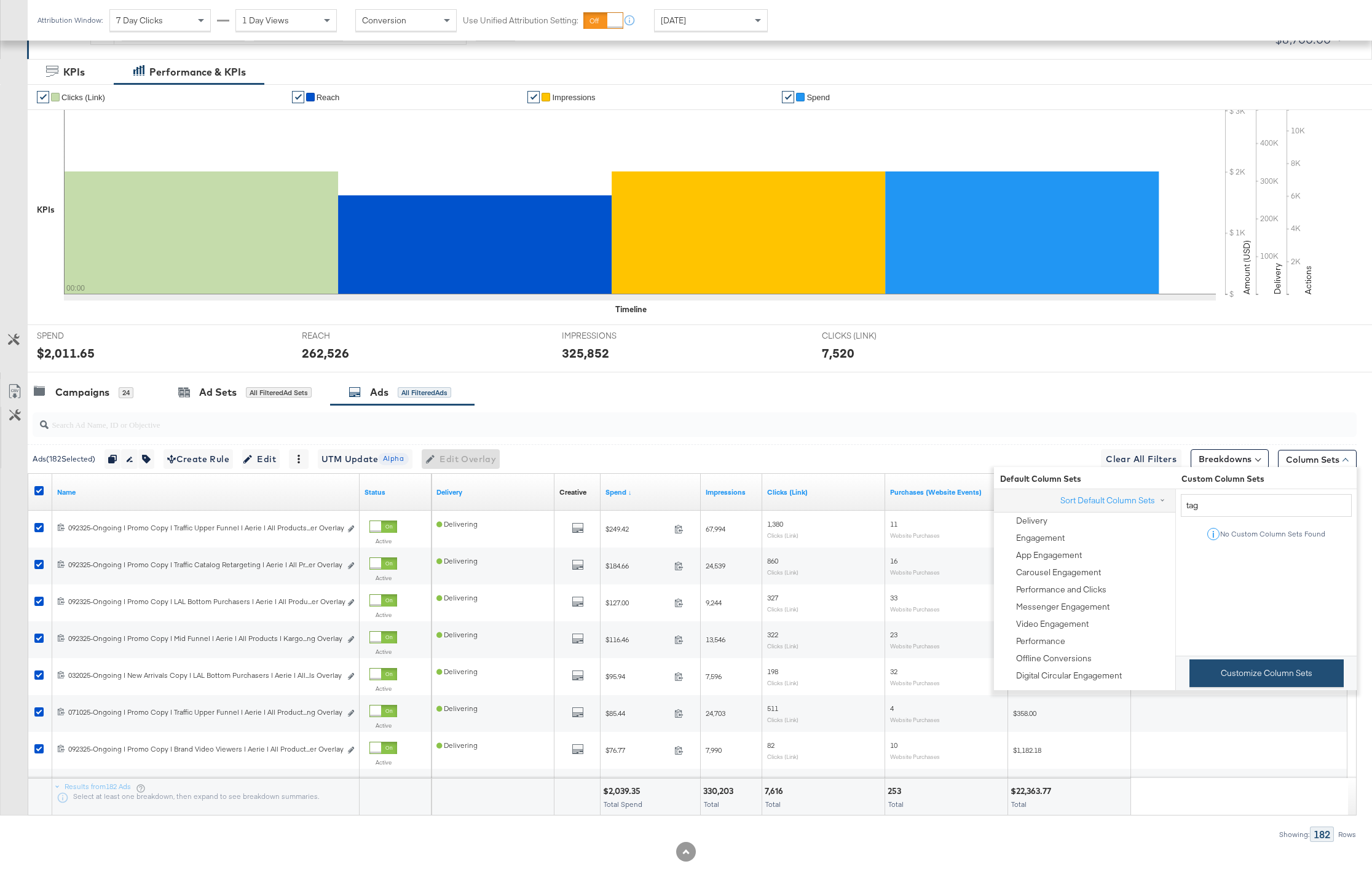
click at [1266, 677] on button "Customize Column Sets" at bounding box center [1266, 673] width 154 height 28
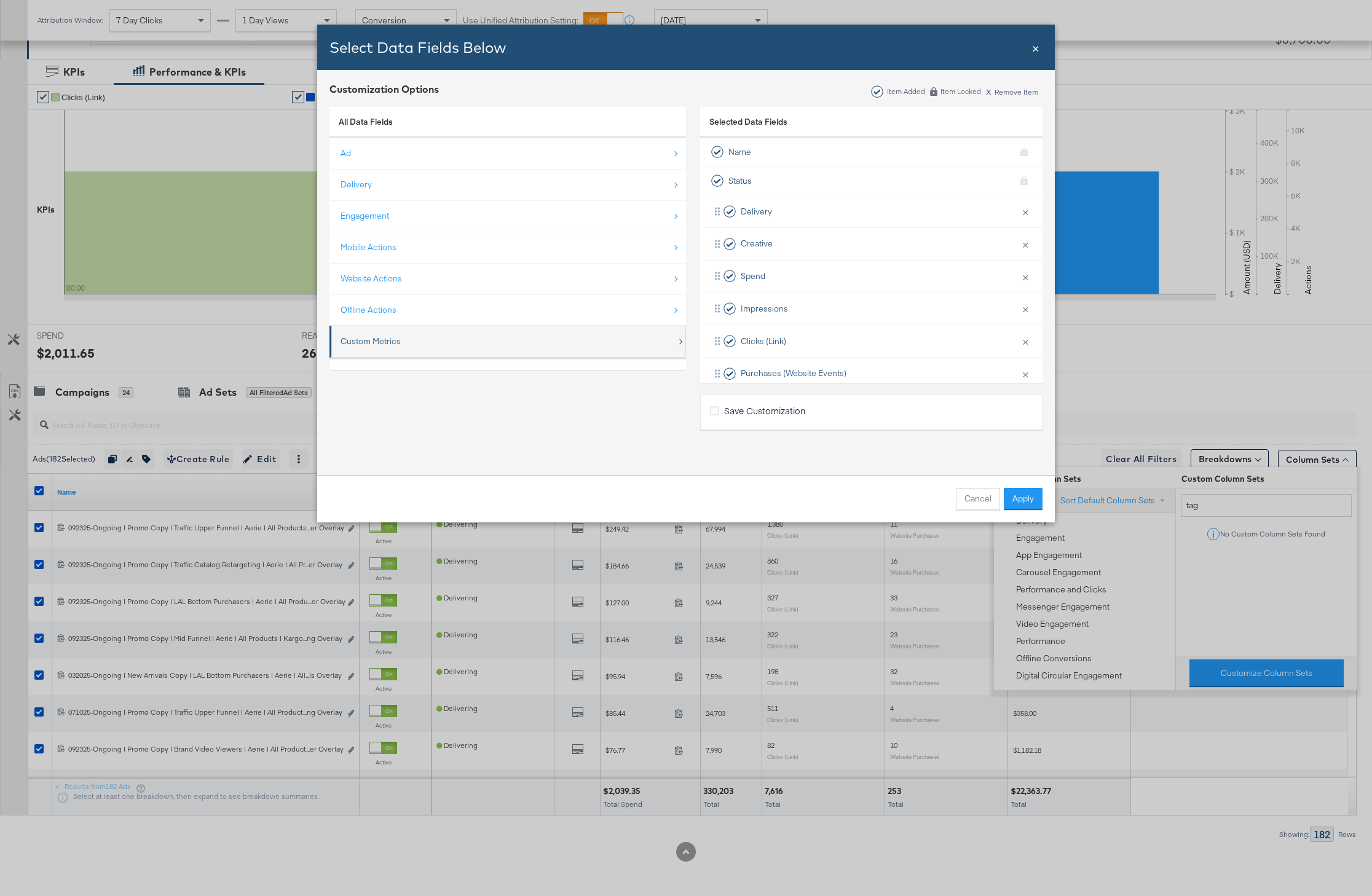
click at [461, 350] on div "Custom Metrics" at bounding box center [508, 342] width 336 height 25
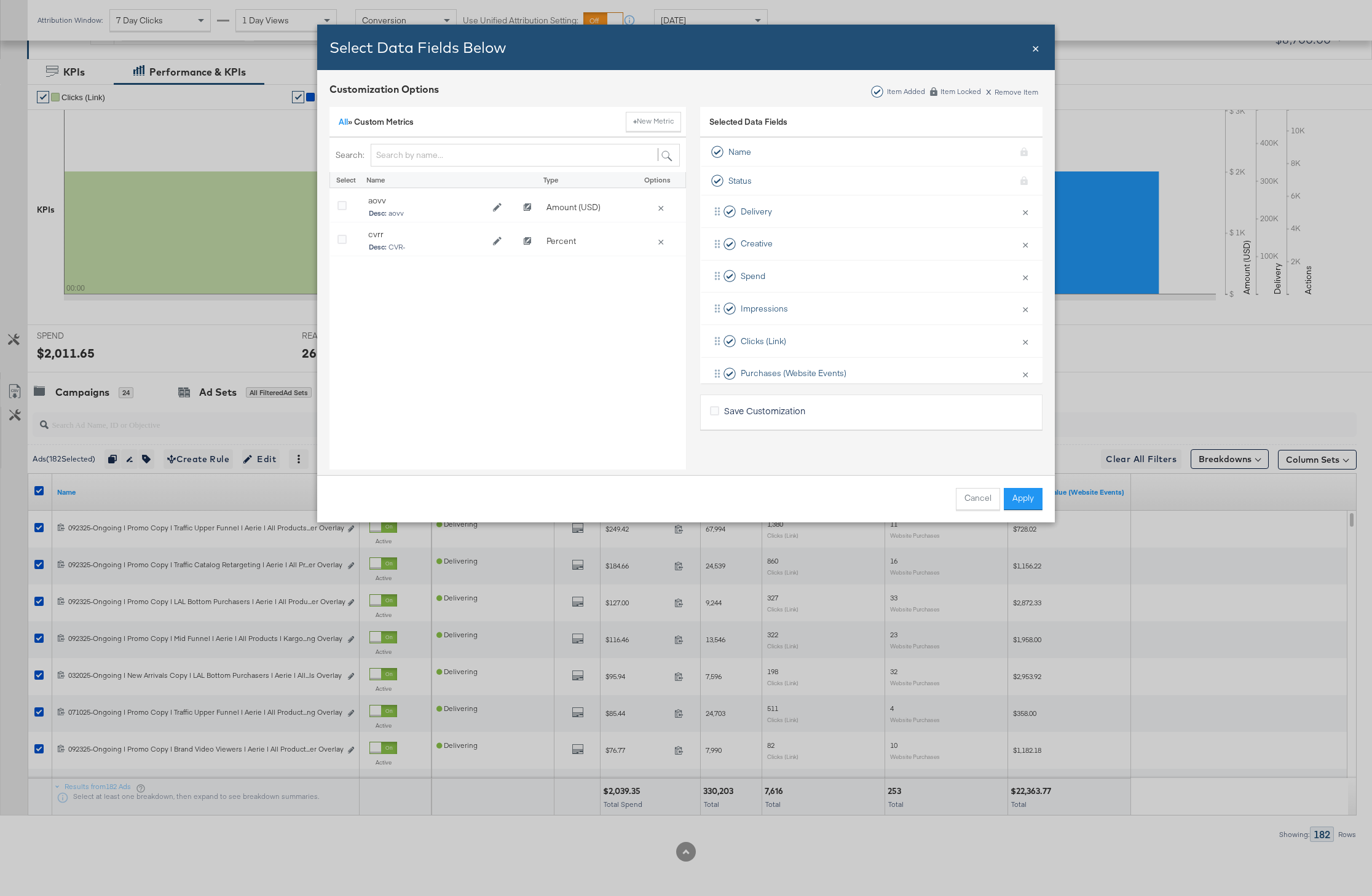
click at [337, 119] on div "All » Custom Metrics + New Metric" at bounding box center [508, 122] width 357 height 31
click at [344, 123] on link "All" at bounding box center [343, 121] width 9 height 11
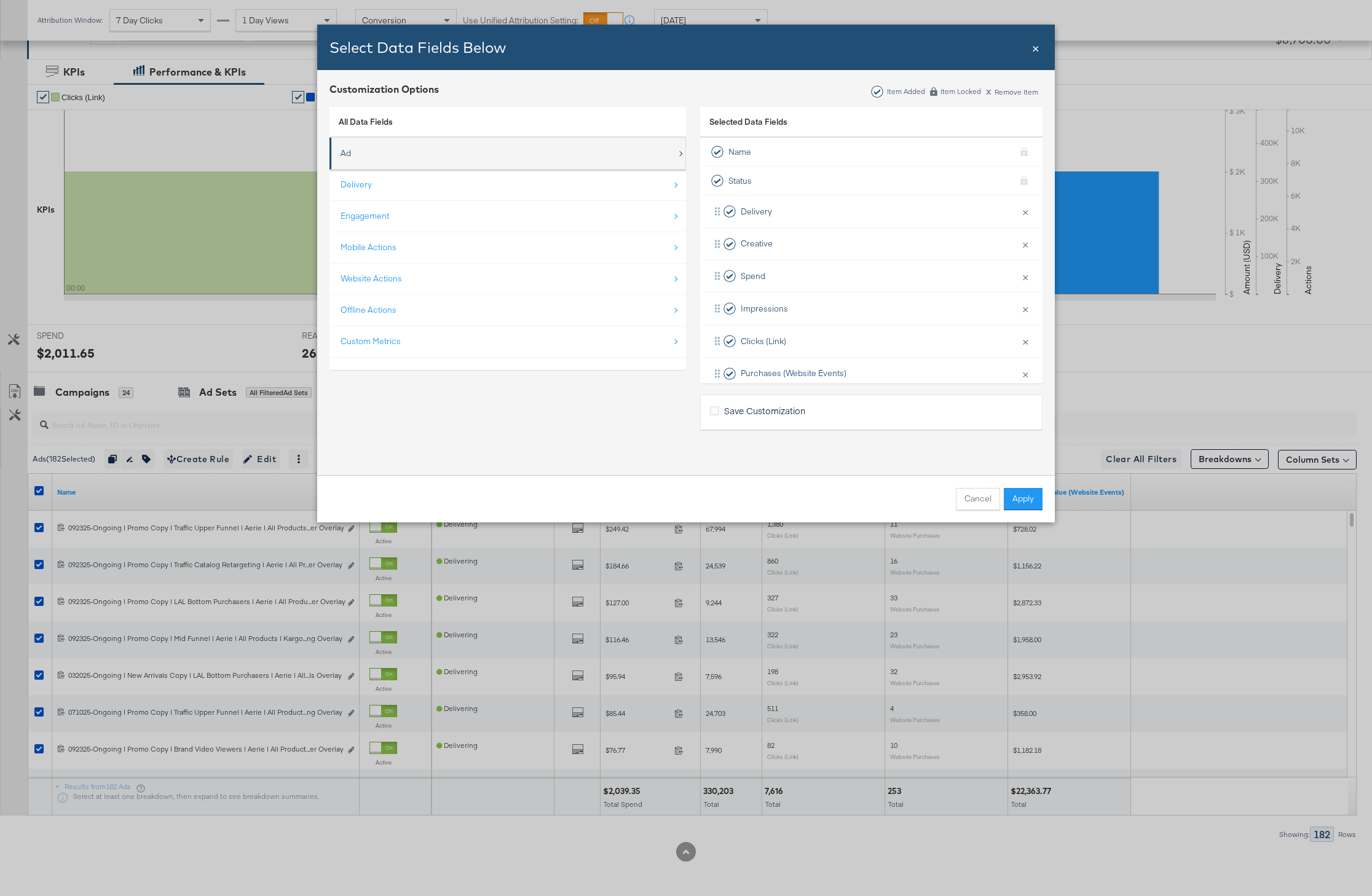
click at [471, 145] on div "Ad" at bounding box center [508, 153] width 336 height 25
click at [355, 116] on link "All Data Fields" at bounding box center [366, 121] width 54 height 11
click at [1043, 41] on div "Select Data Fields Below Close ×" at bounding box center [685, 47] width 738 height 46
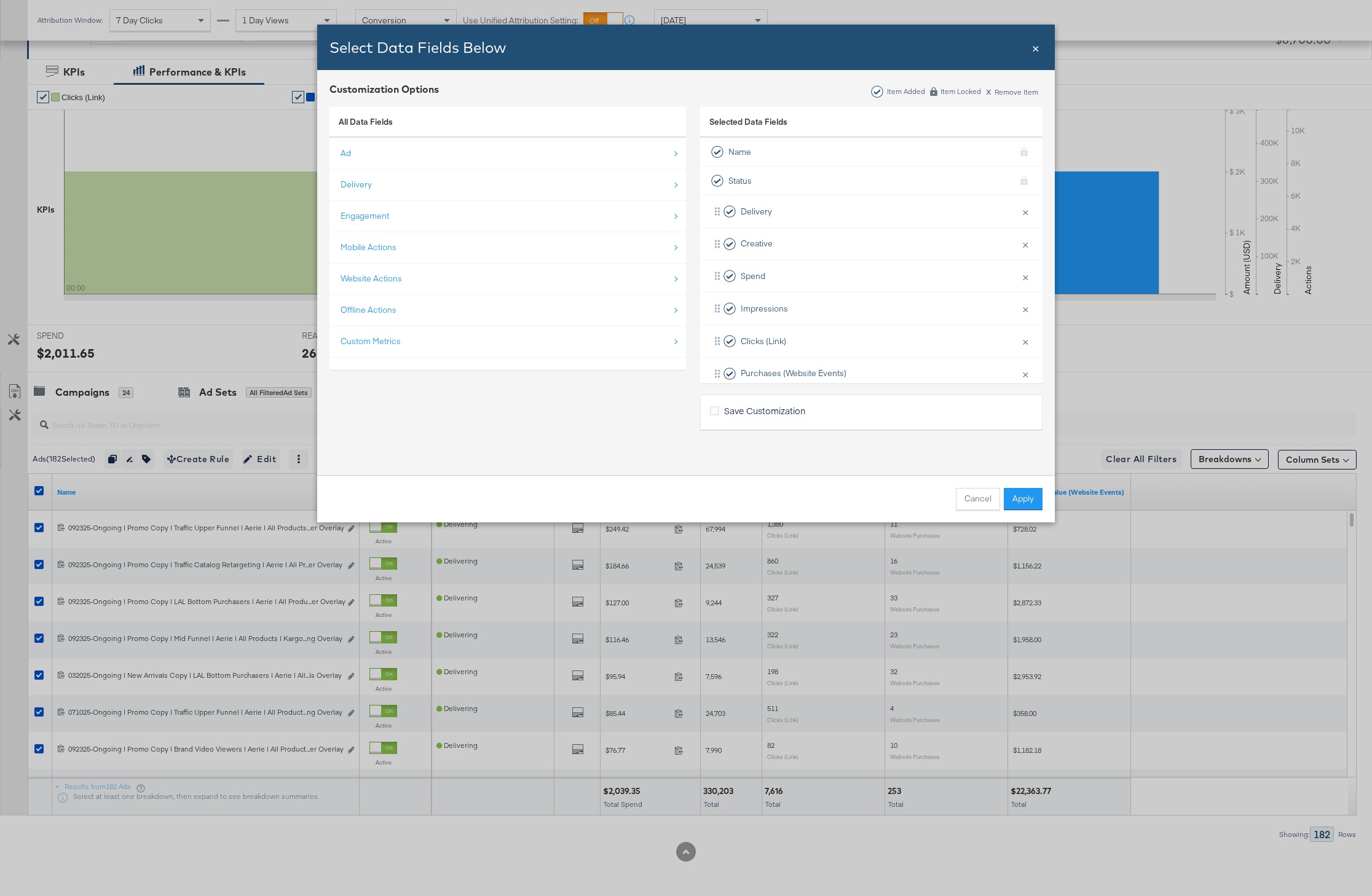
click at [1038, 44] on span "×" at bounding box center [1036, 46] width 7 height 17
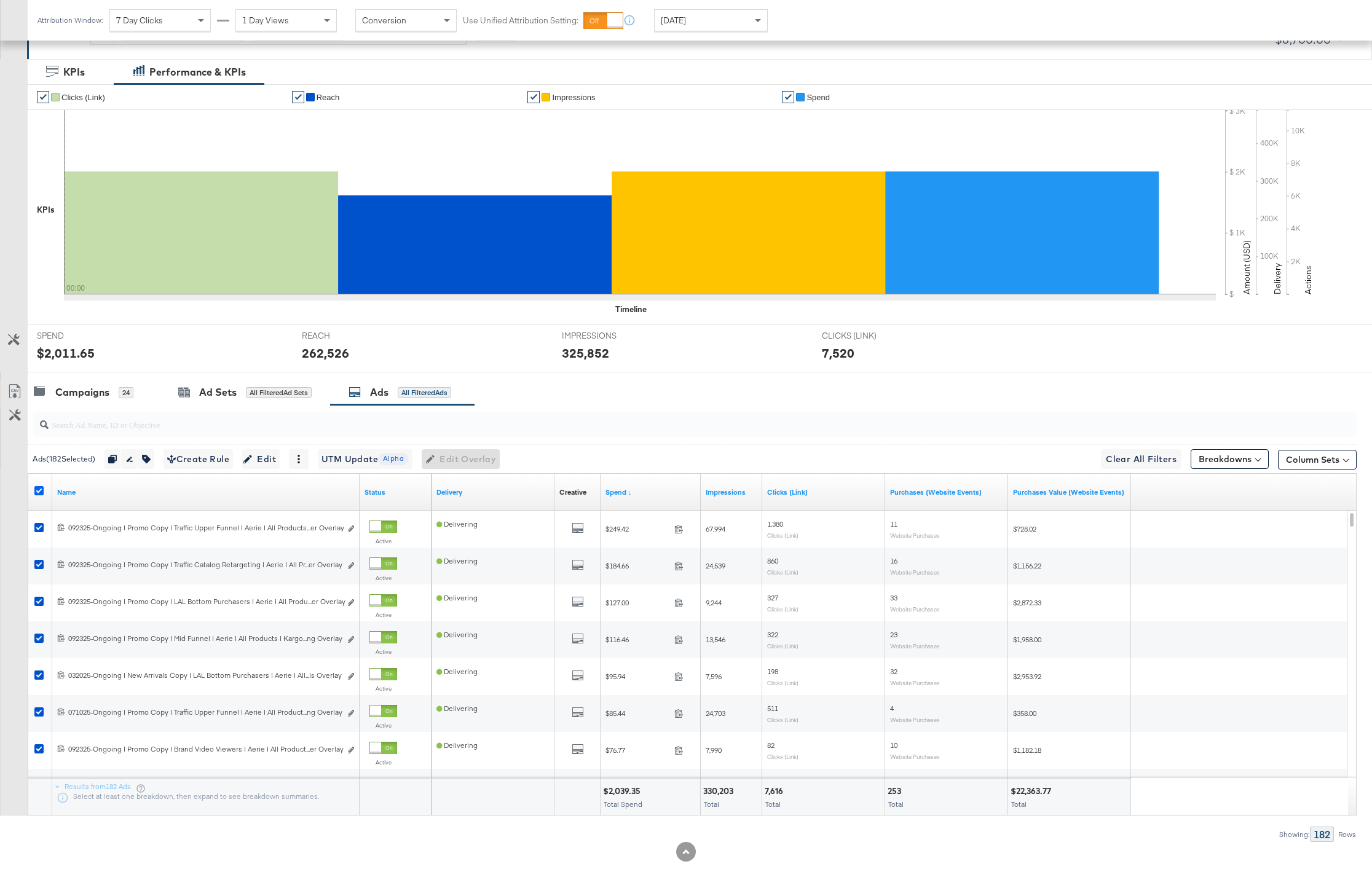
click at [39, 489] on icon at bounding box center [39, 491] width 9 height 9
click at [0, 0] on input "checkbox" at bounding box center [0, 0] width 0 height 0
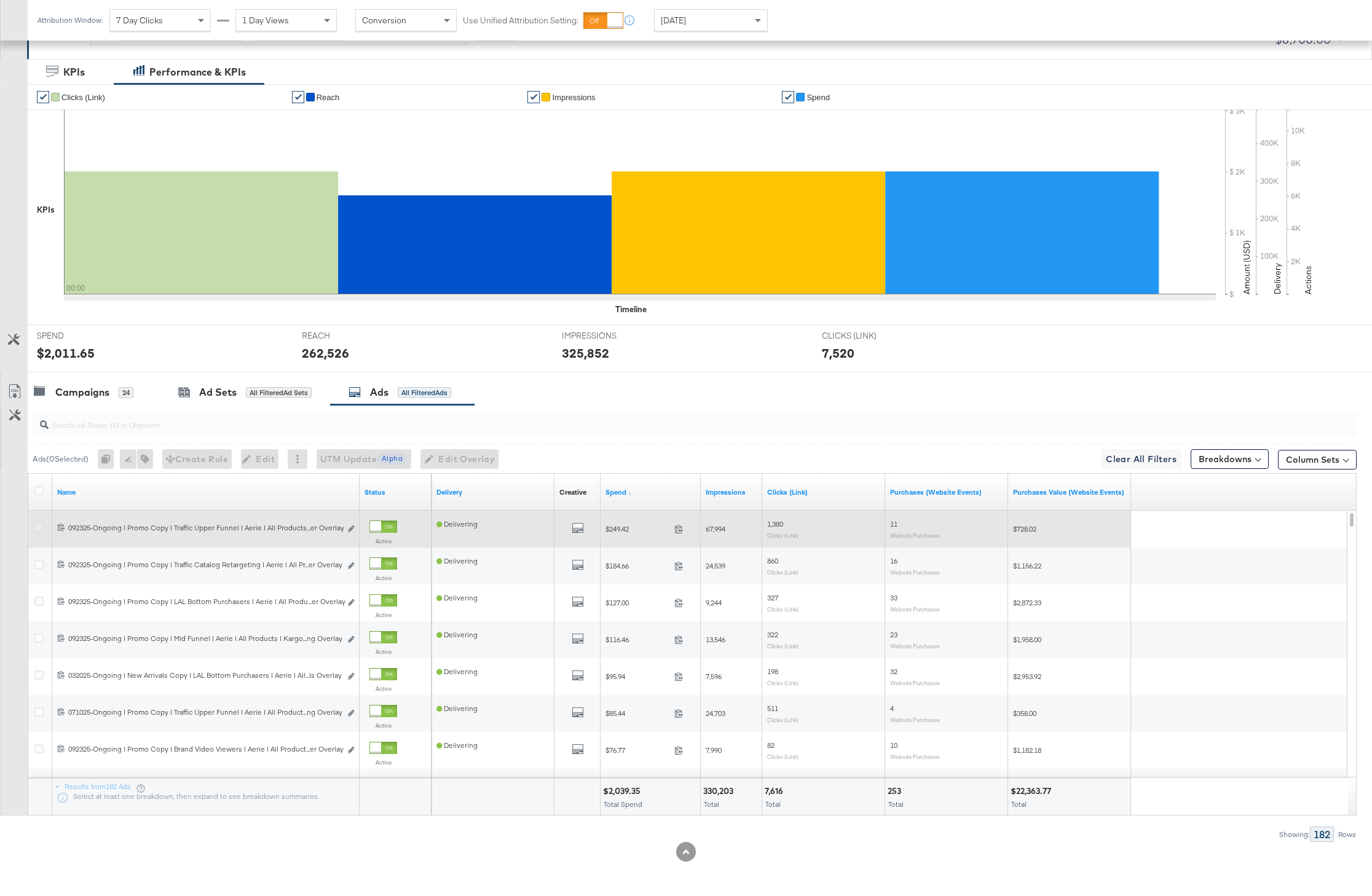
click at [39, 528] on icon at bounding box center [39, 527] width 9 height 9
click at [0, 0] on input "checkbox" at bounding box center [0, 0] width 0 height 0
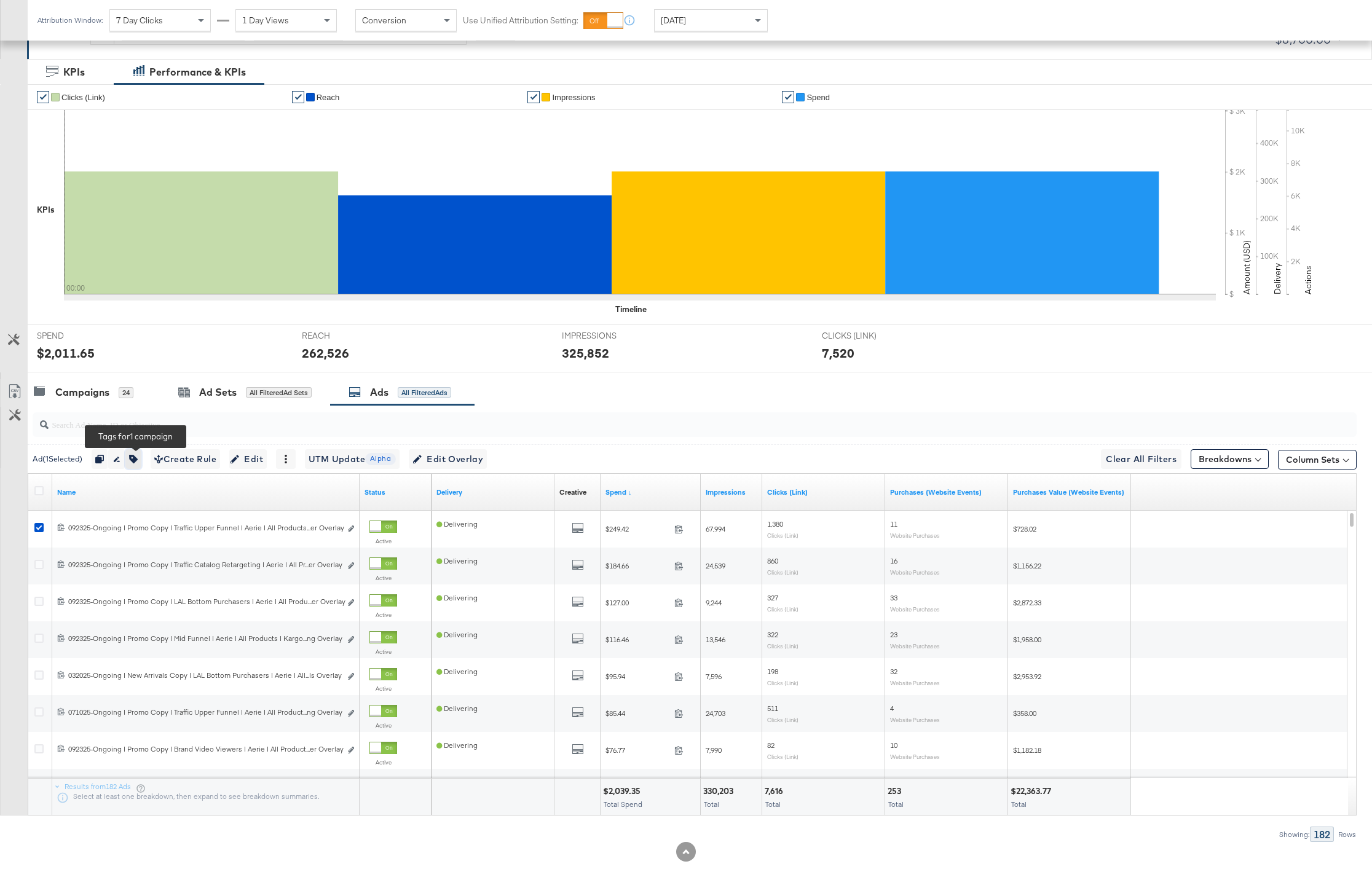
click at [136, 463] on icon "button" at bounding box center [134, 460] width 9 height 9
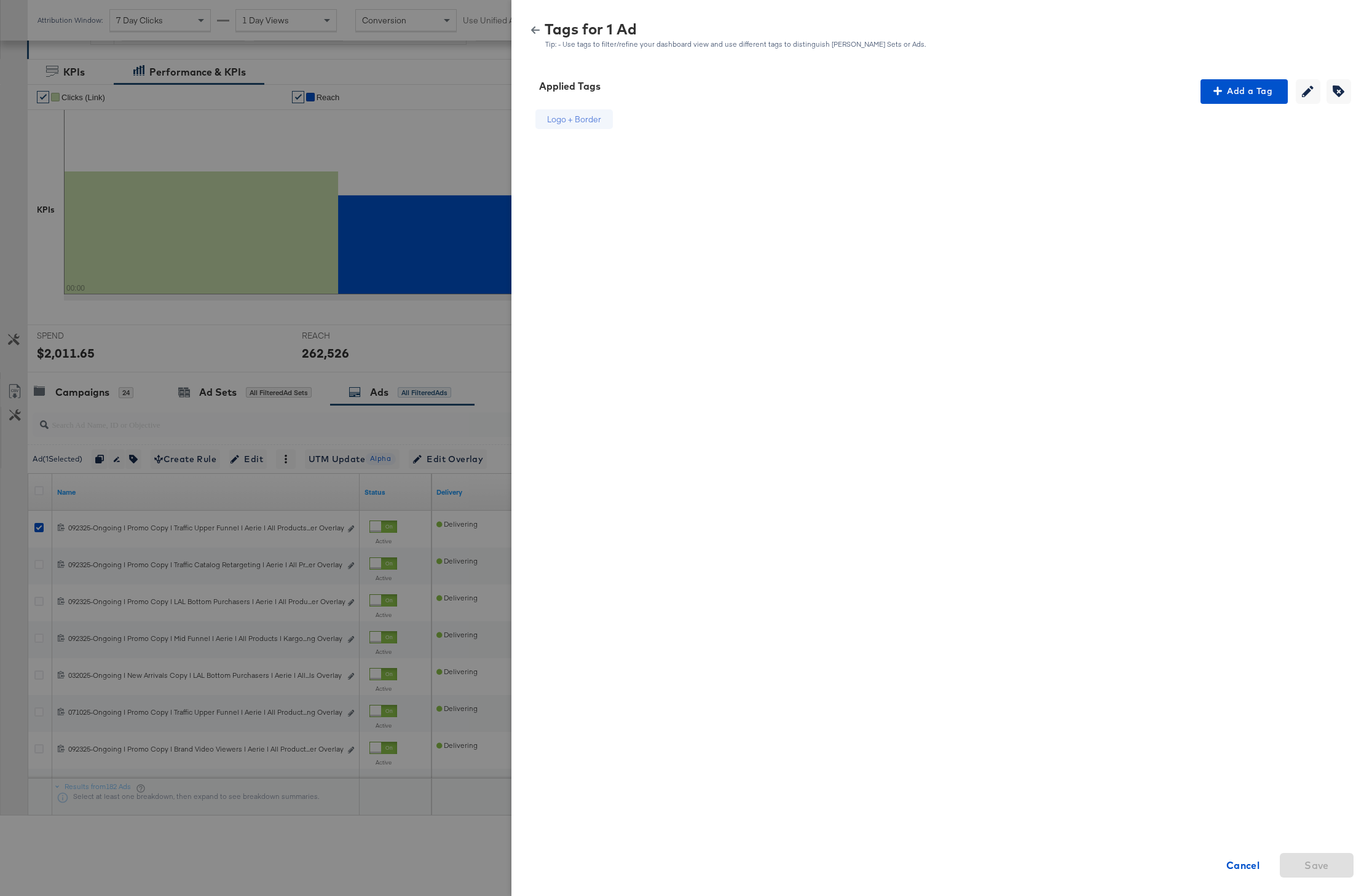
click at [536, 31] on icon "button" at bounding box center [535, 30] width 9 height 9
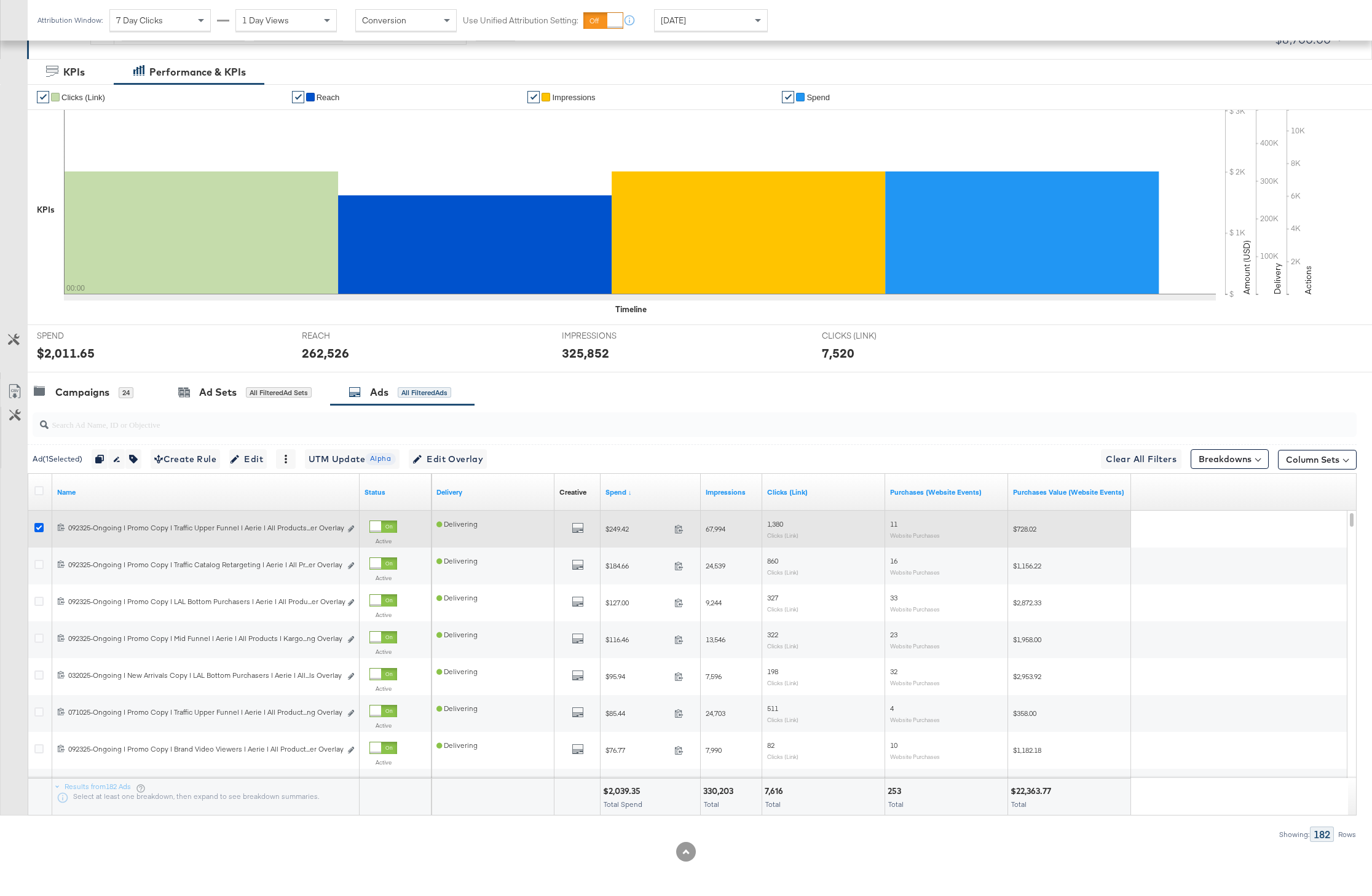
click at [37, 528] on icon at bounding box center [39, 527] width 9 height 9
click at [0, 0] on input "checkbox" at bounding box center [0, 0] width 0 height 0
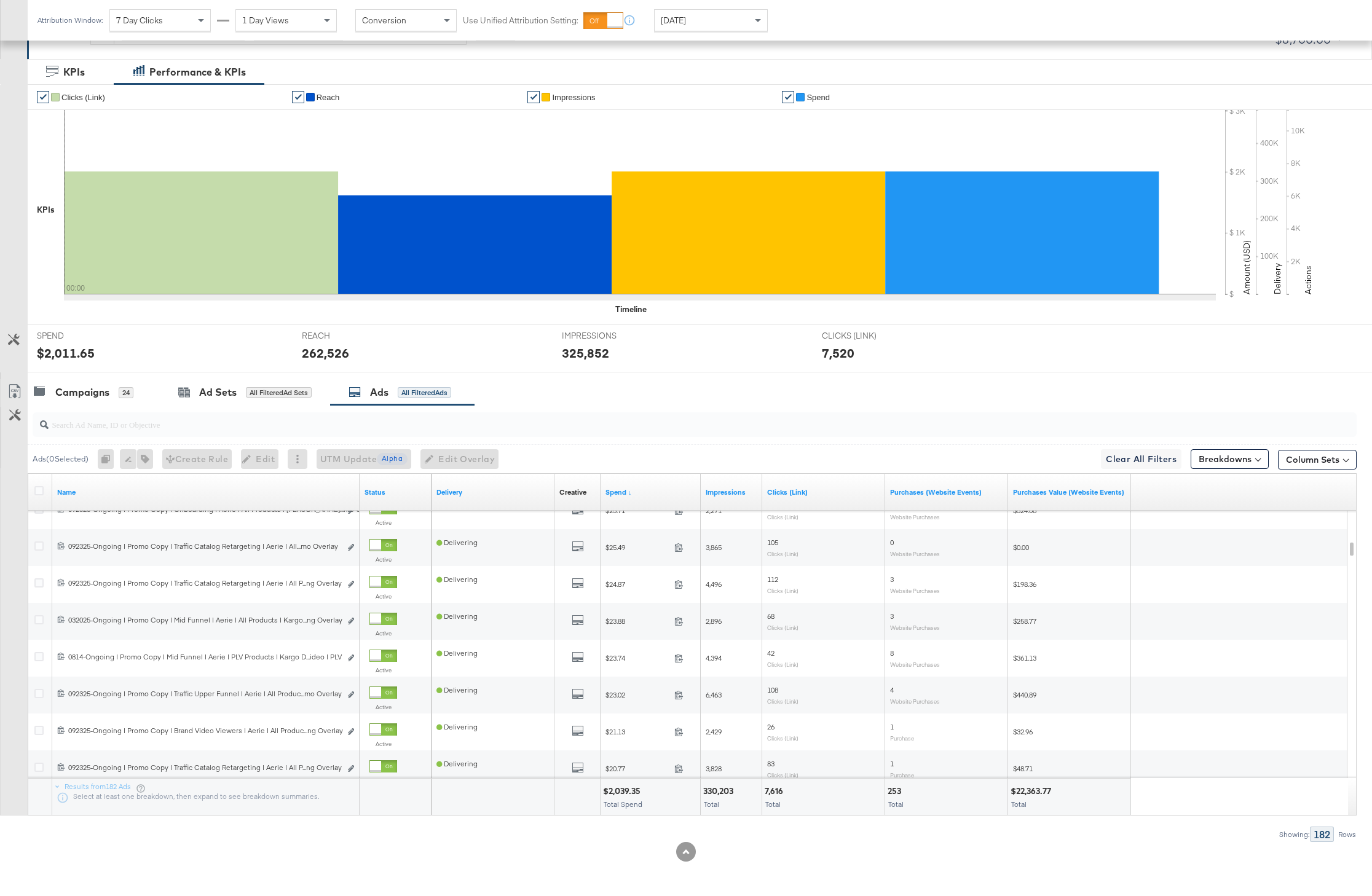
click at [44, 490] on div at bounding box center [41, 493] width 12 height 12
click at [37, 489] on icon at bounding box center [39, 491] width 9 height 9
click at [0, 0] on input "checkbox" at bounding box center [0, 0] width 0 height 0
click at [148, 462] on icon "button" at bounding box center [146, 460] width 9 height 9
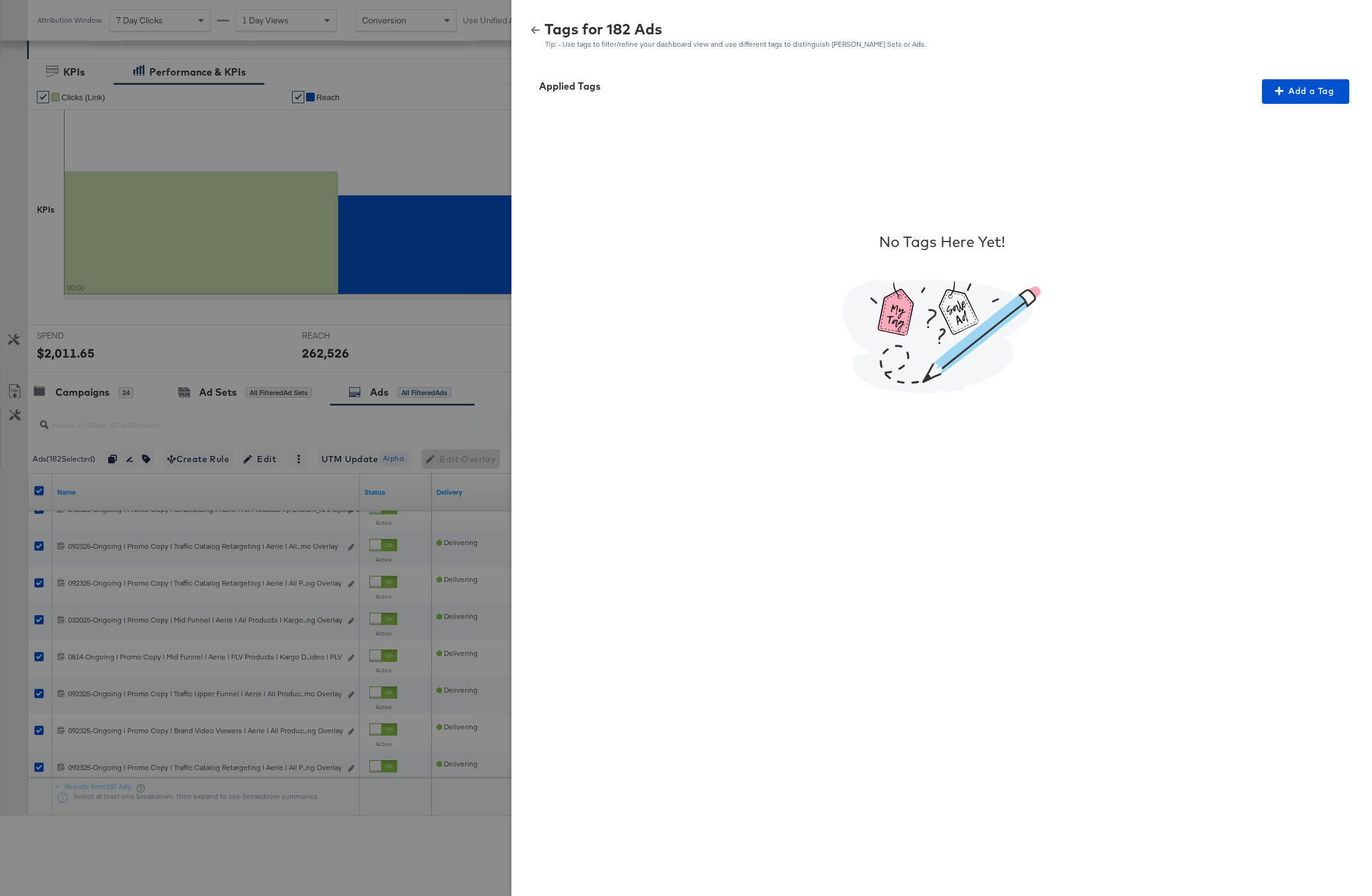
click at [592, 87] on div "Applied Tags" at bounding box center [569, 87] width 62 height 14
click at [534, 29] on icon "button" at bounding box center [535, 30] width 9 height 7
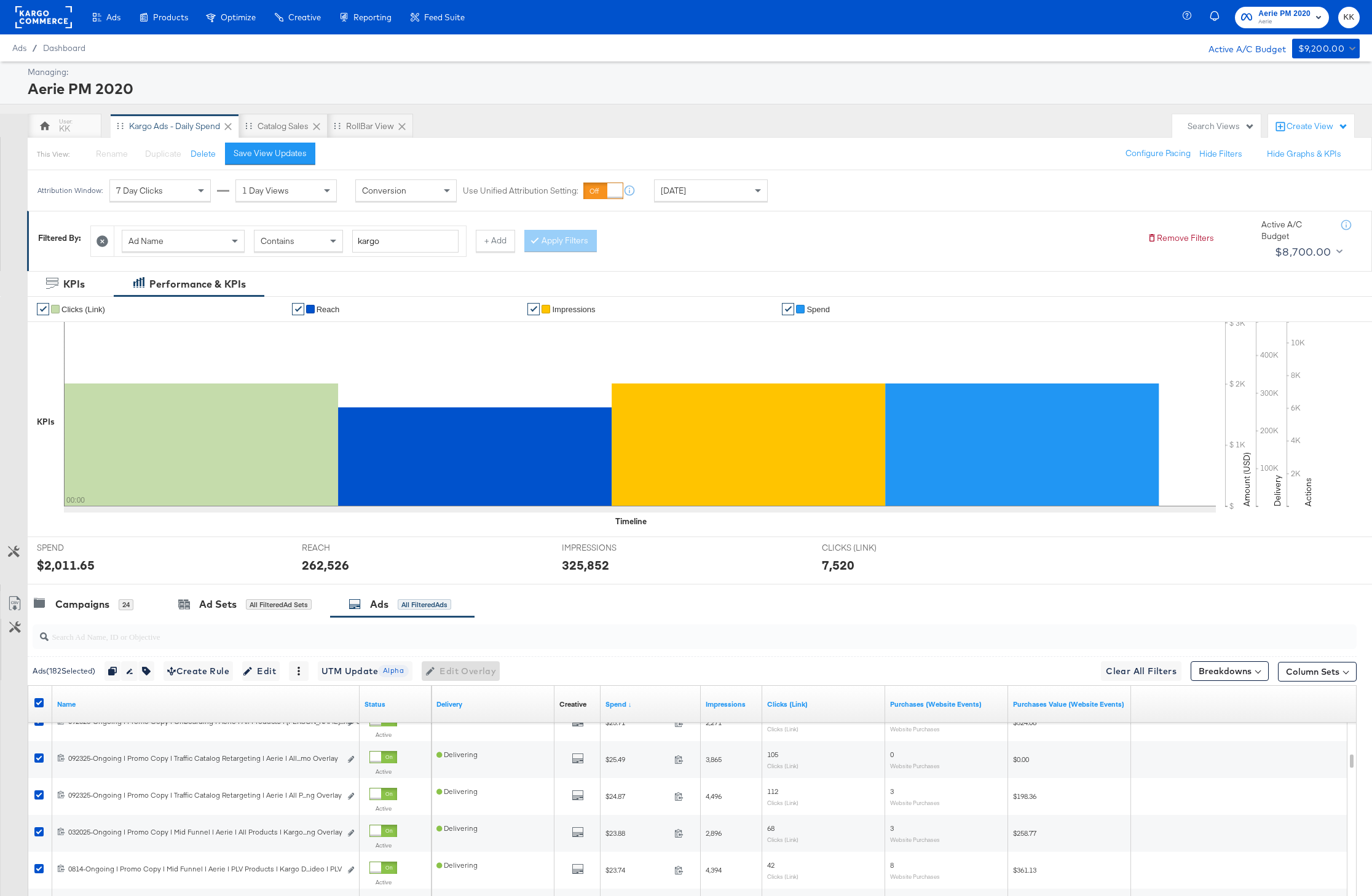
click at [1294, 124] on div "Create View" at bounding box center [1317, 127] width 62 height 12
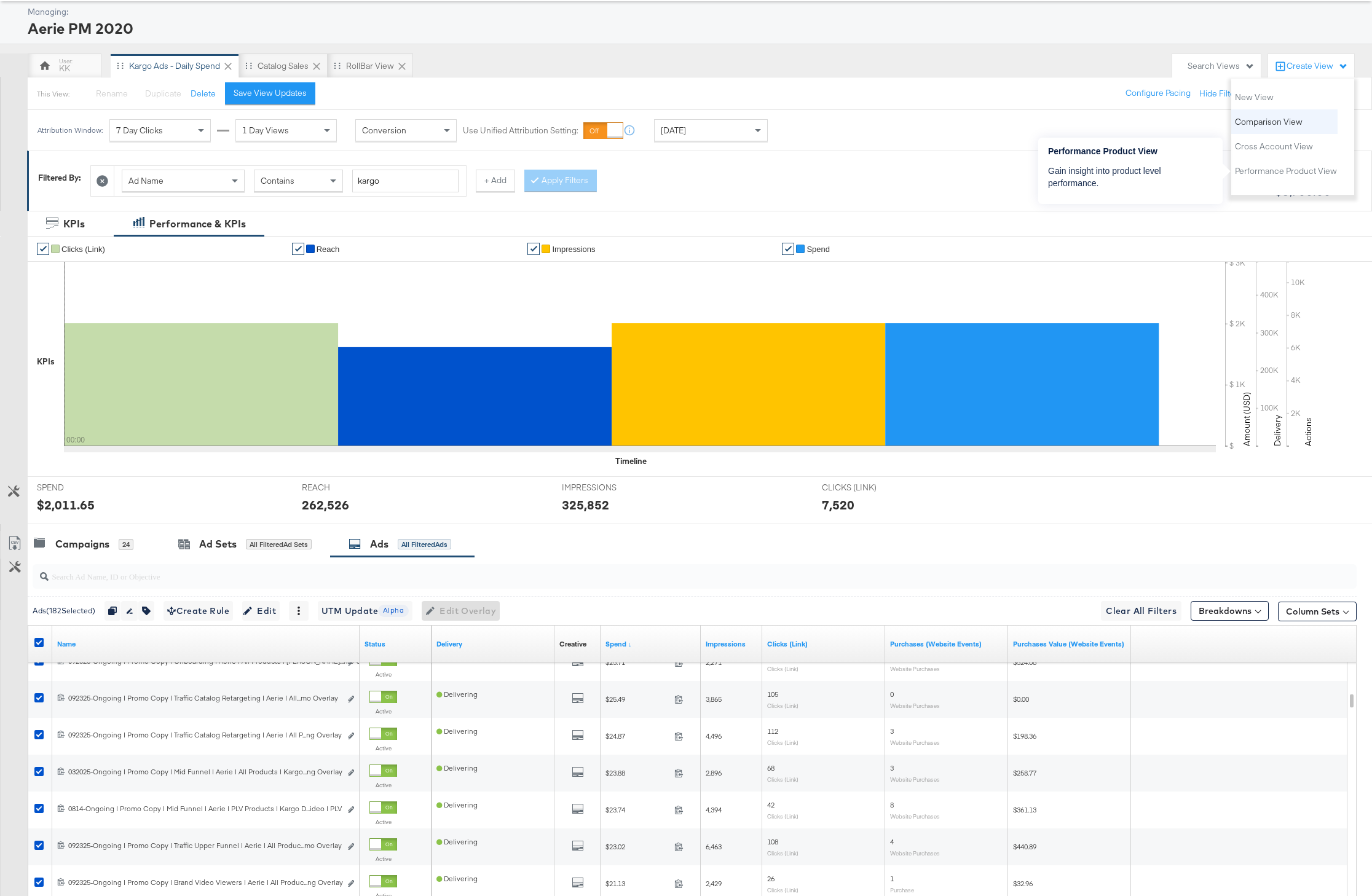
scroll to position [64, 0]
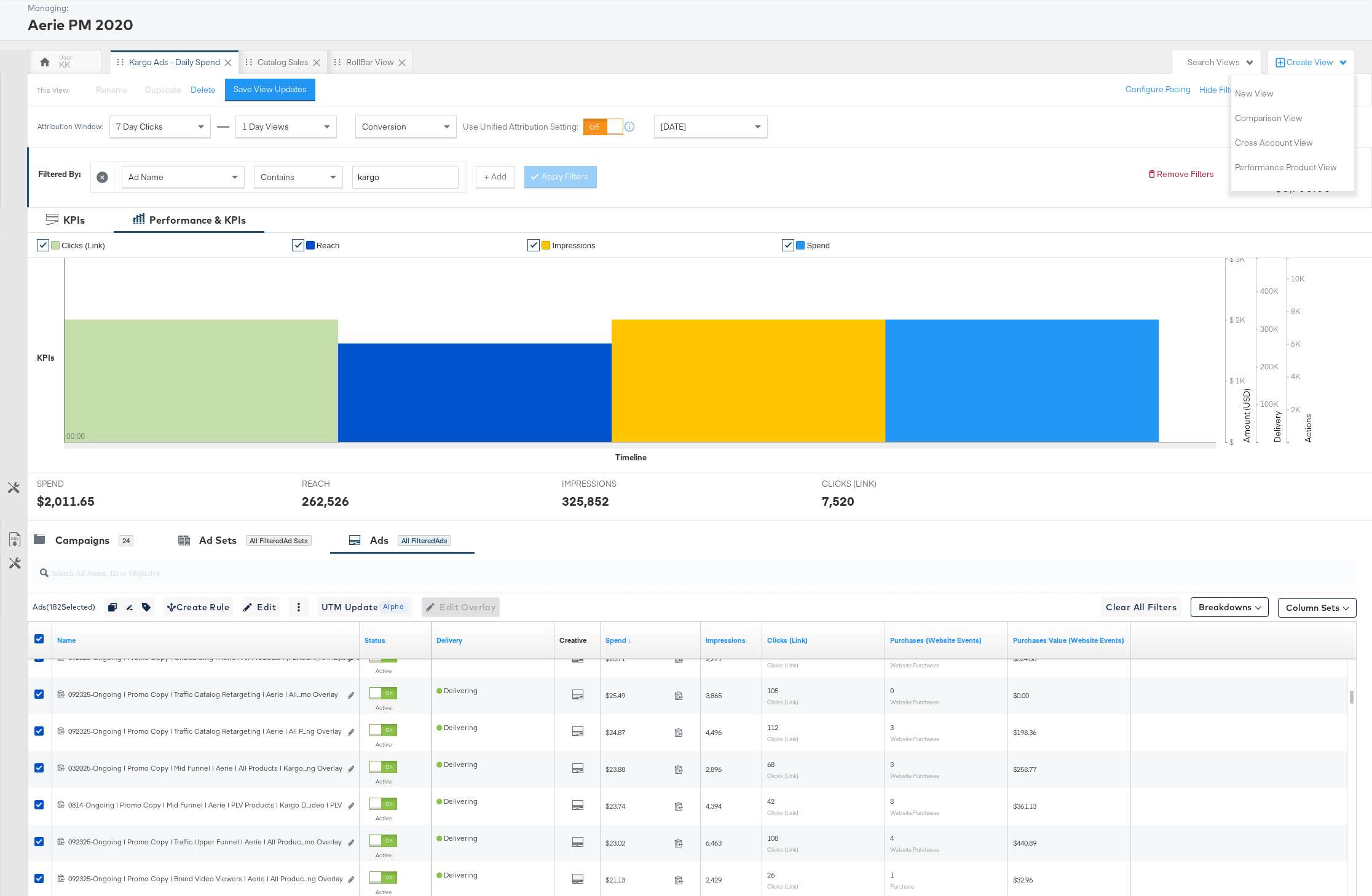
click at [1225, 62] on div "Search Views" at bounding box center [1220, 62] width 67 height 12
click at [1049, 90] on div "This View: Rename Please save your changes before renaming this view Duplicate …" at bounding box center [698, 89] width 1344 height 33
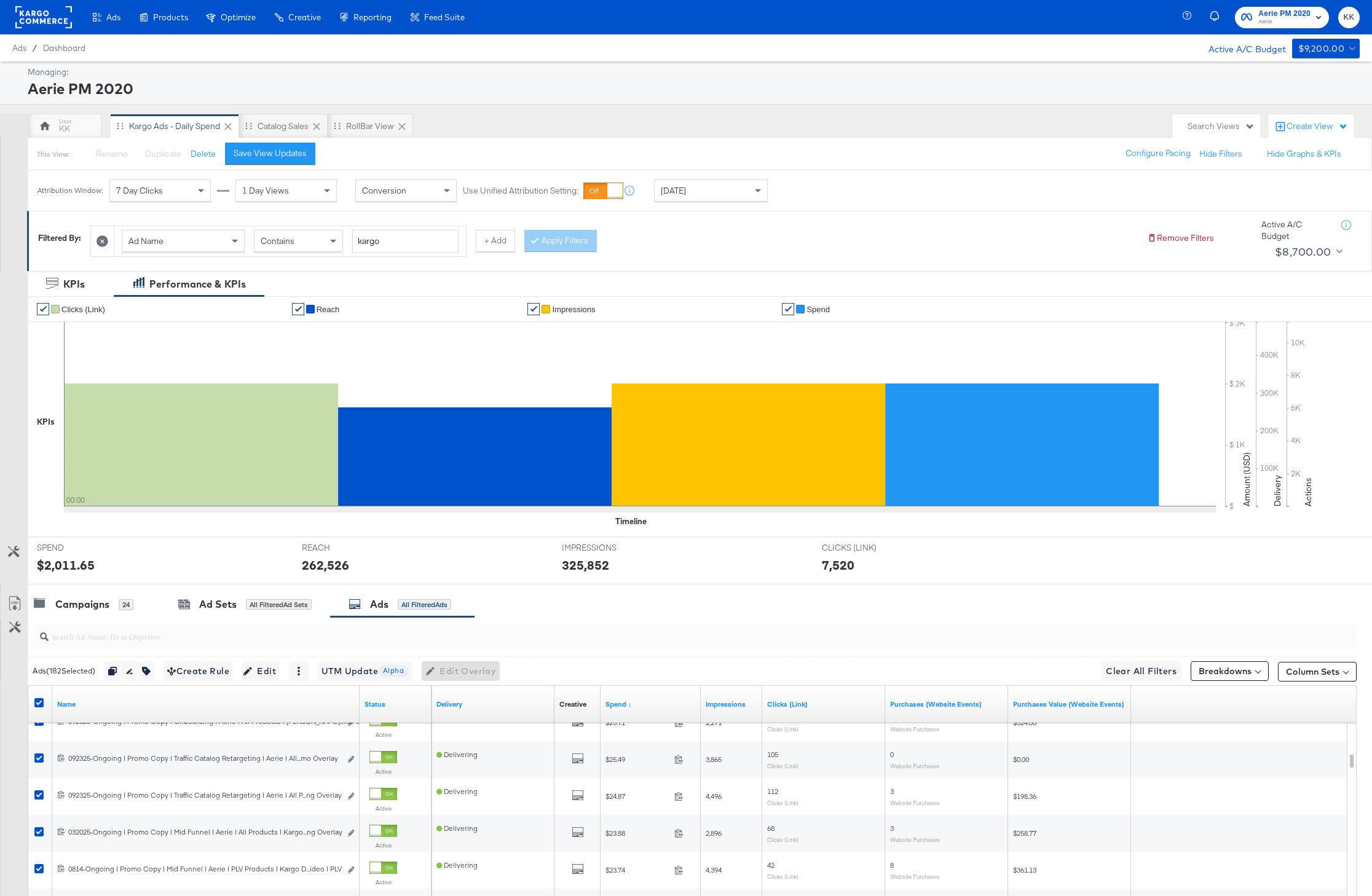
click at [604, 134] on div "KK Kargo Ads - Daily Spend Catalog Sales RollBar View" at bounding box center [597, 126] width 1138 height 25
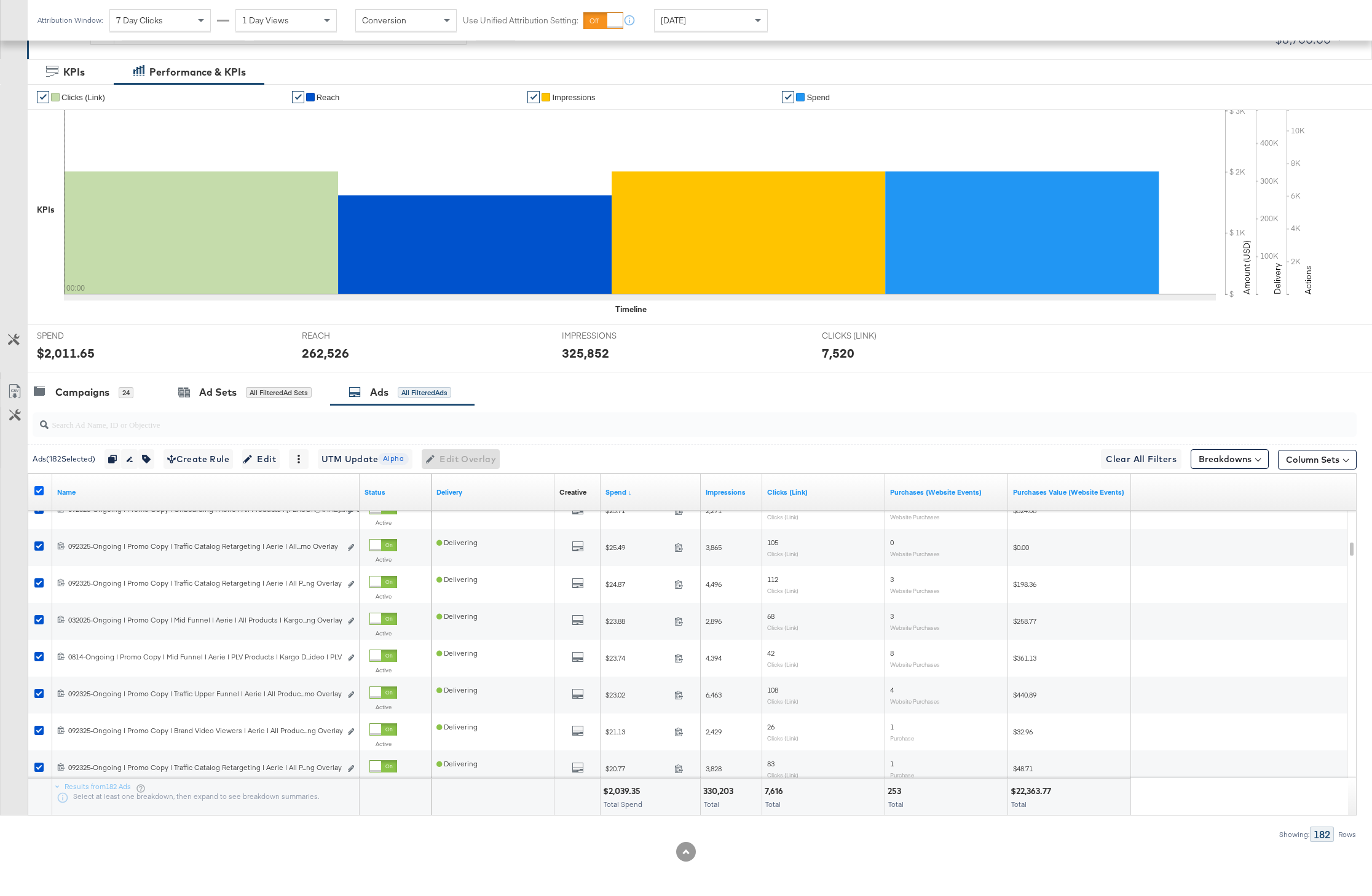
click at [40, 490] on icon at bounding box center [39, 491] width 9 height 9
click at [0, 0] on input "checkbox" at bounding box center [0, 0] width 0 height 0
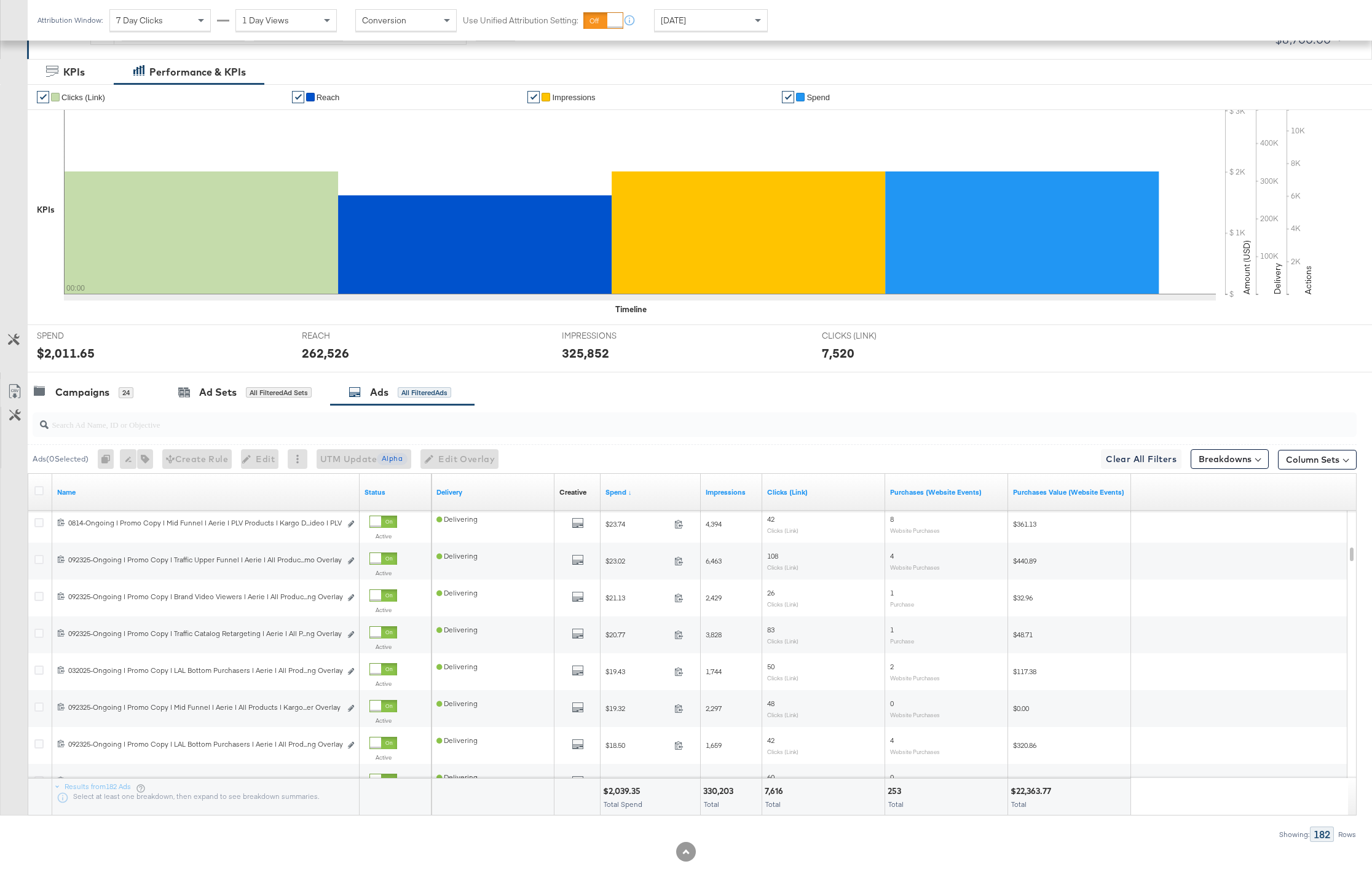
scroll to position [0, 0]
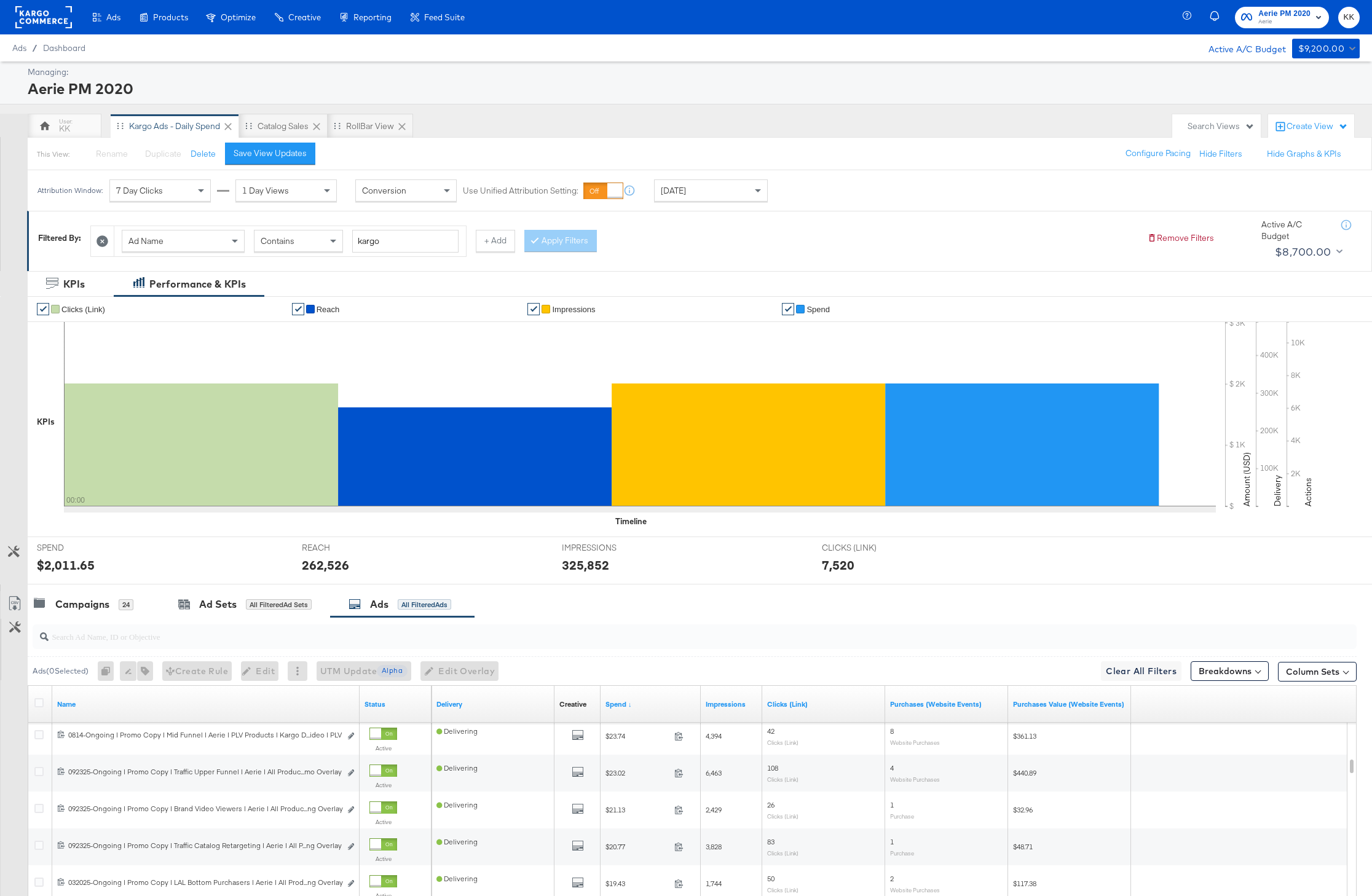
click at [44, 15] on rect at bounding box center [43, 17] width 56 height 22
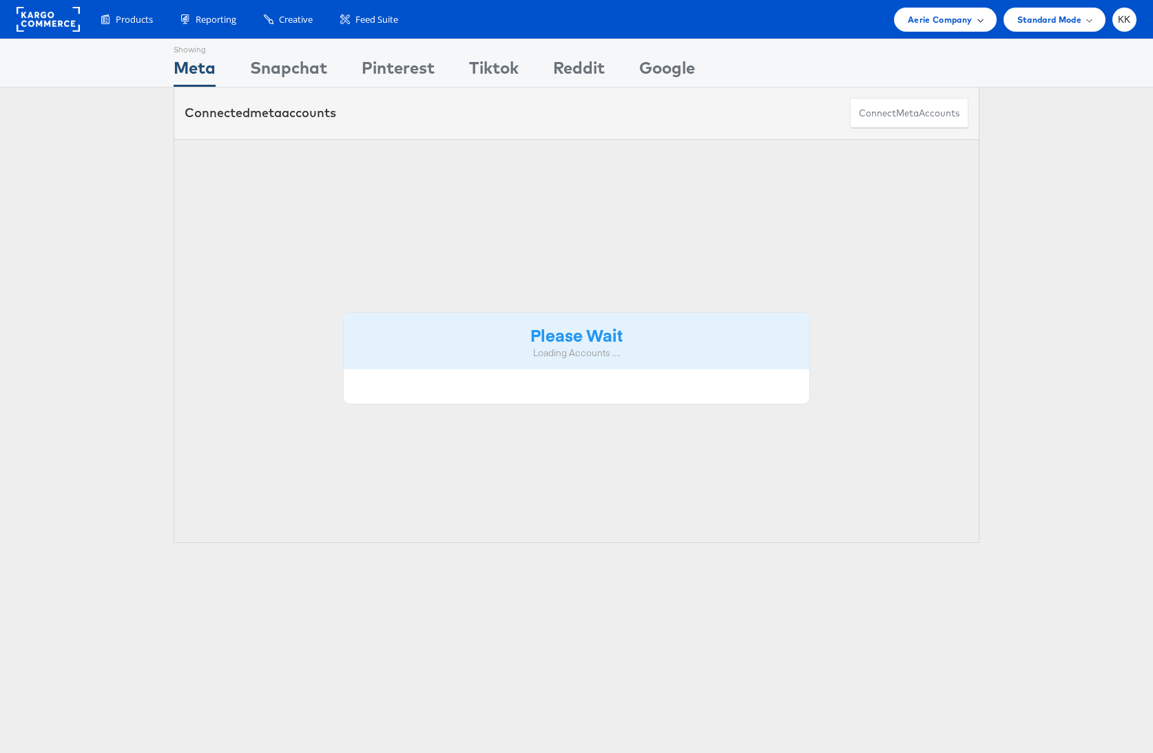
click at [963, 20] on span "Aerie Company" at bounding box center [940, 19] width 64 height 14
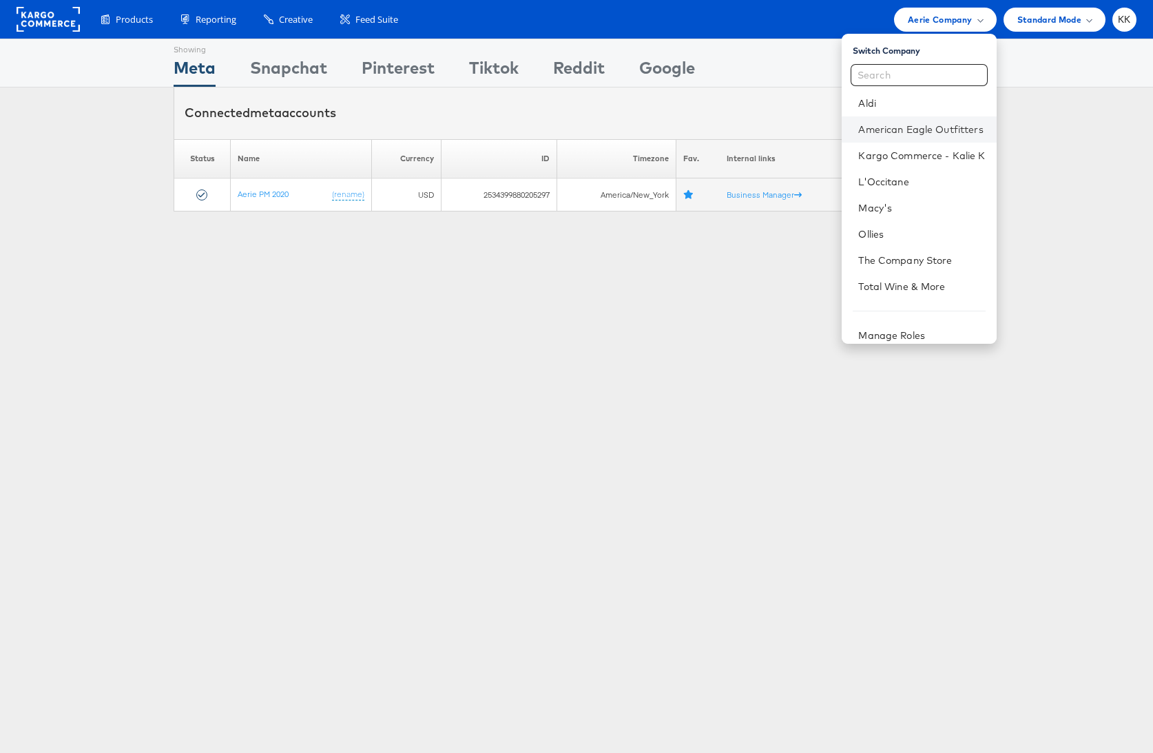
click at [934, 118] on li "American Eagle Outfitters" at bounding box center [919, 129] width 154 height 26
click at [931, 127] on link "American Eagle Outfitters" at bounding box center [921, 130] width 127 height 14
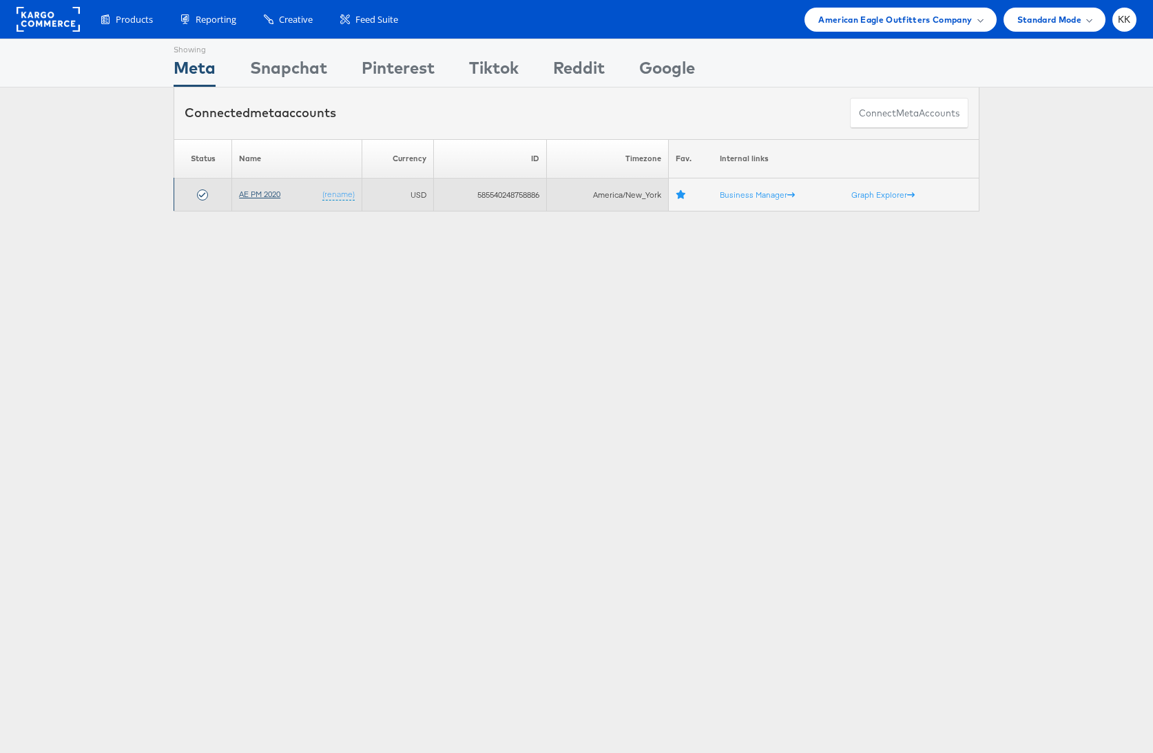
click at [254, 192] on link "AE PM 2020" at bounding box center [259, 194] width 41 height 10
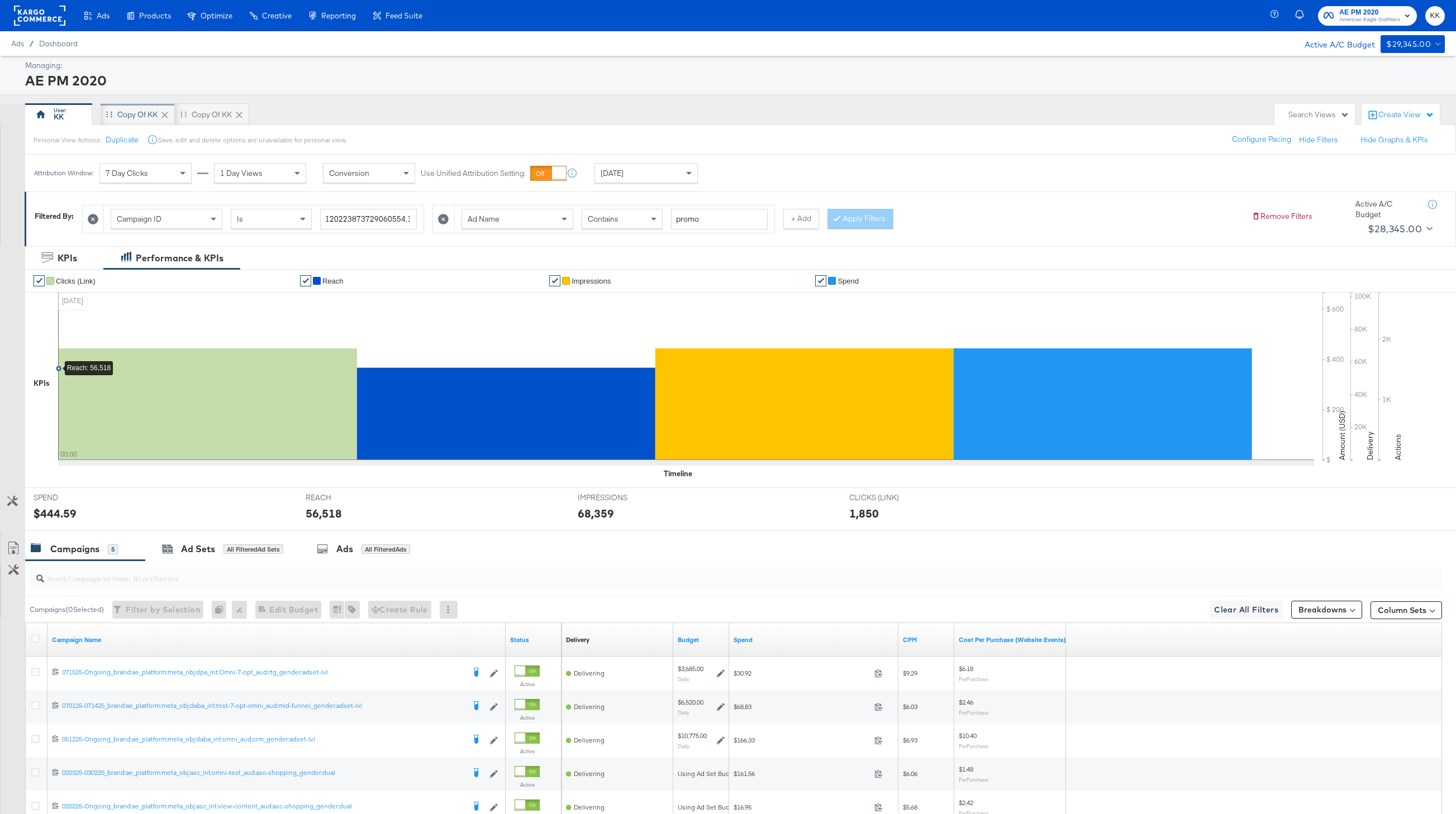
click at [139, 114] on div "Copy of KK" at bounding box center [138, 114] width 41 height 11
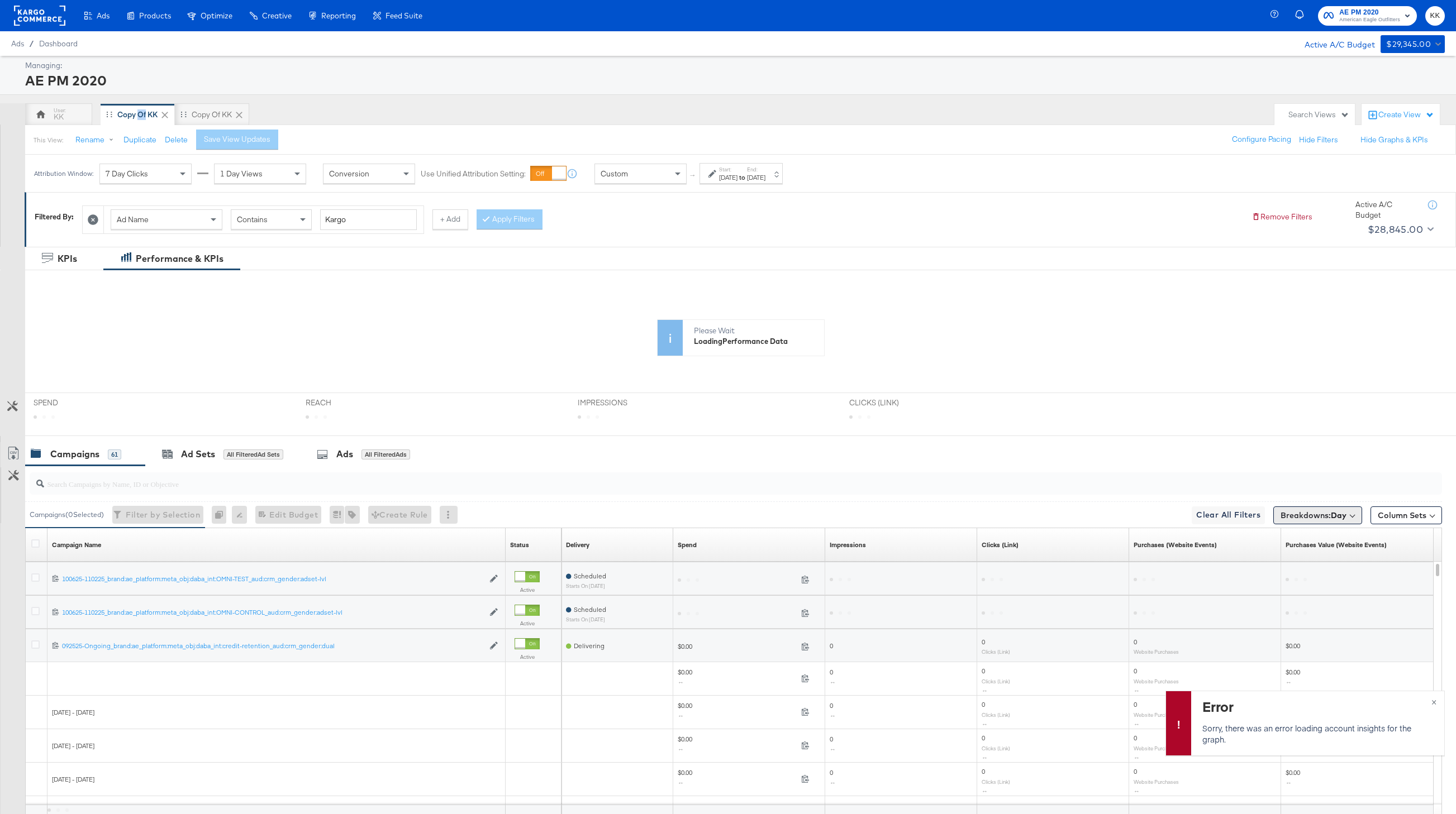
click at [1247, 515] on span "Breakdowns: Day" at bounding box center [1313, 516] width 66 height 11
click at [1247, 529] on button "[Reset]" at bounding box center [1343, 536] width 28 height 18
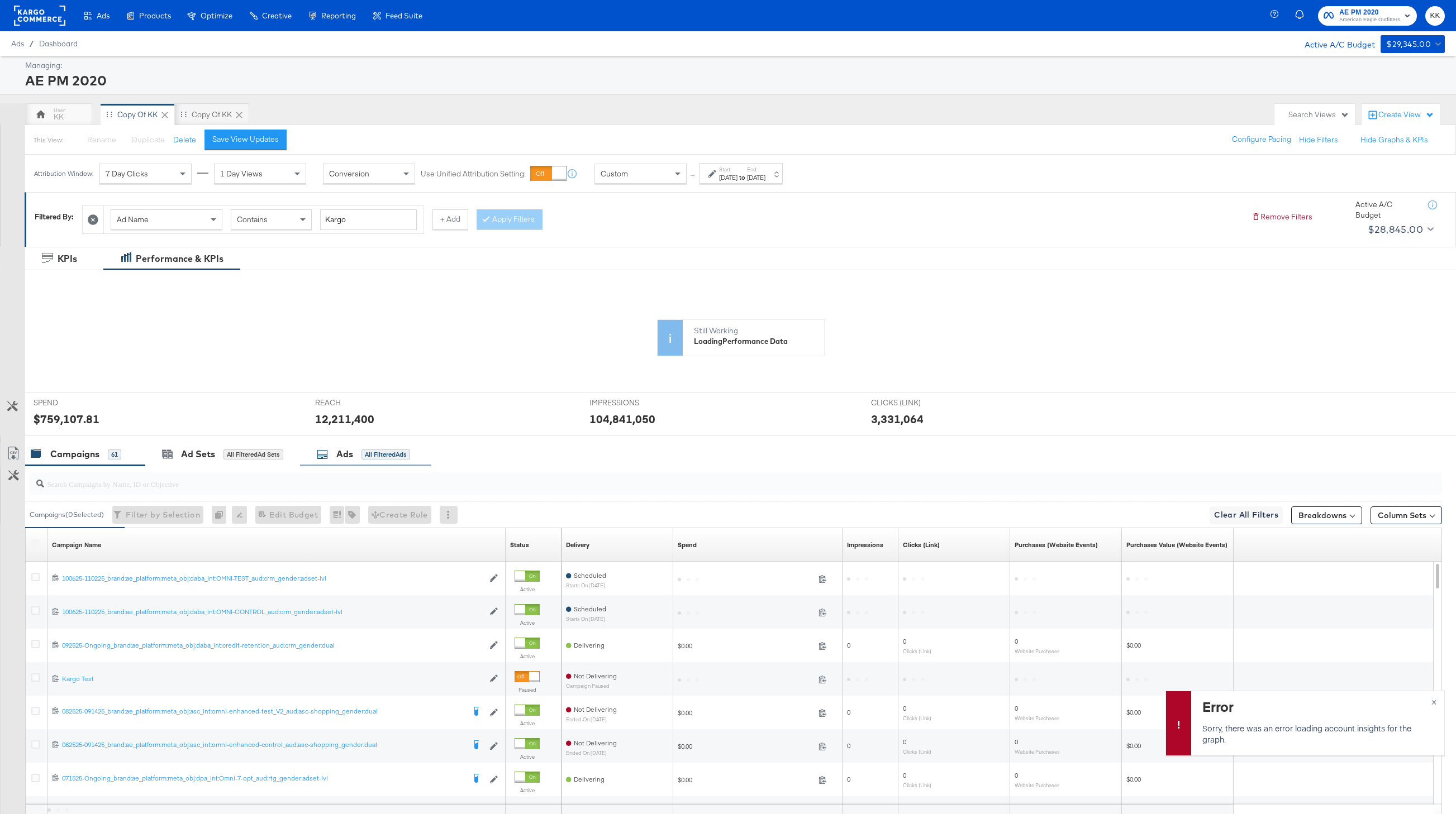
click at [356, 456] on div "Ads All Filtered Ads" at bounding box center [363, 455] width 93 height 13
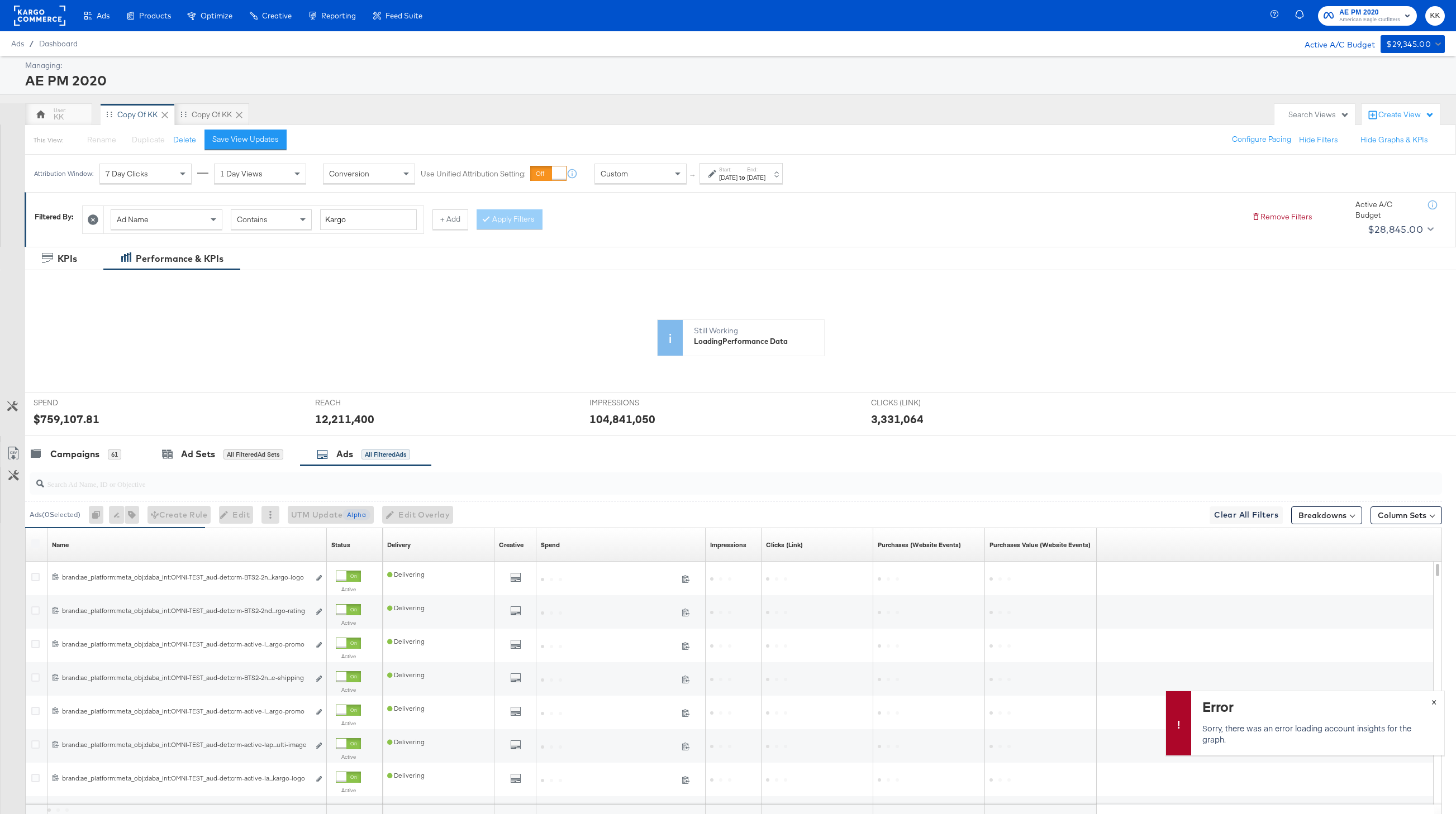
click at [1247, 702] on span "×" at bounding box center [1434, 701] width 5 height 13
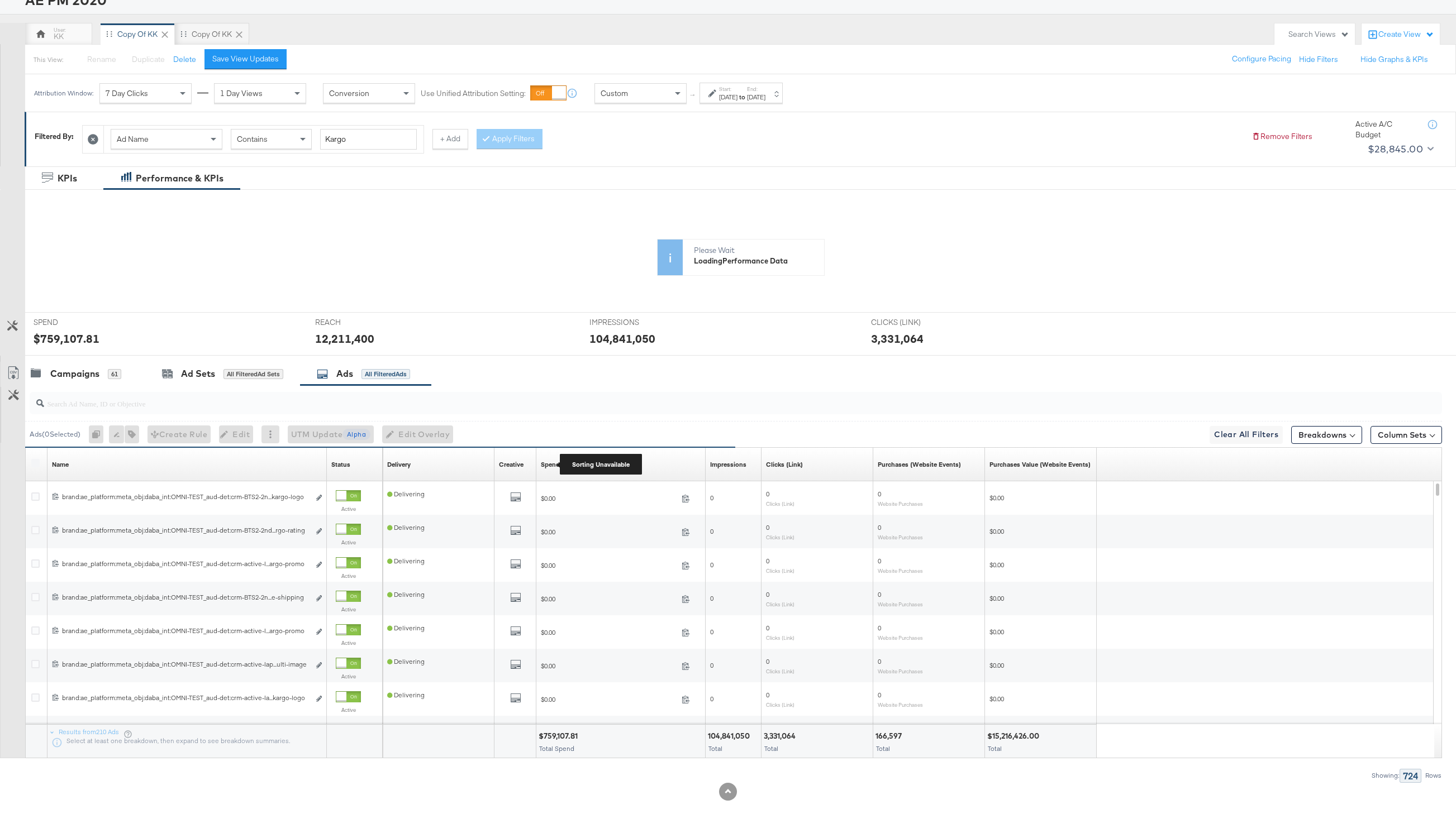
click at [547, 466] on div "Spend" at bounding box center [550, 465] width 19 height 9
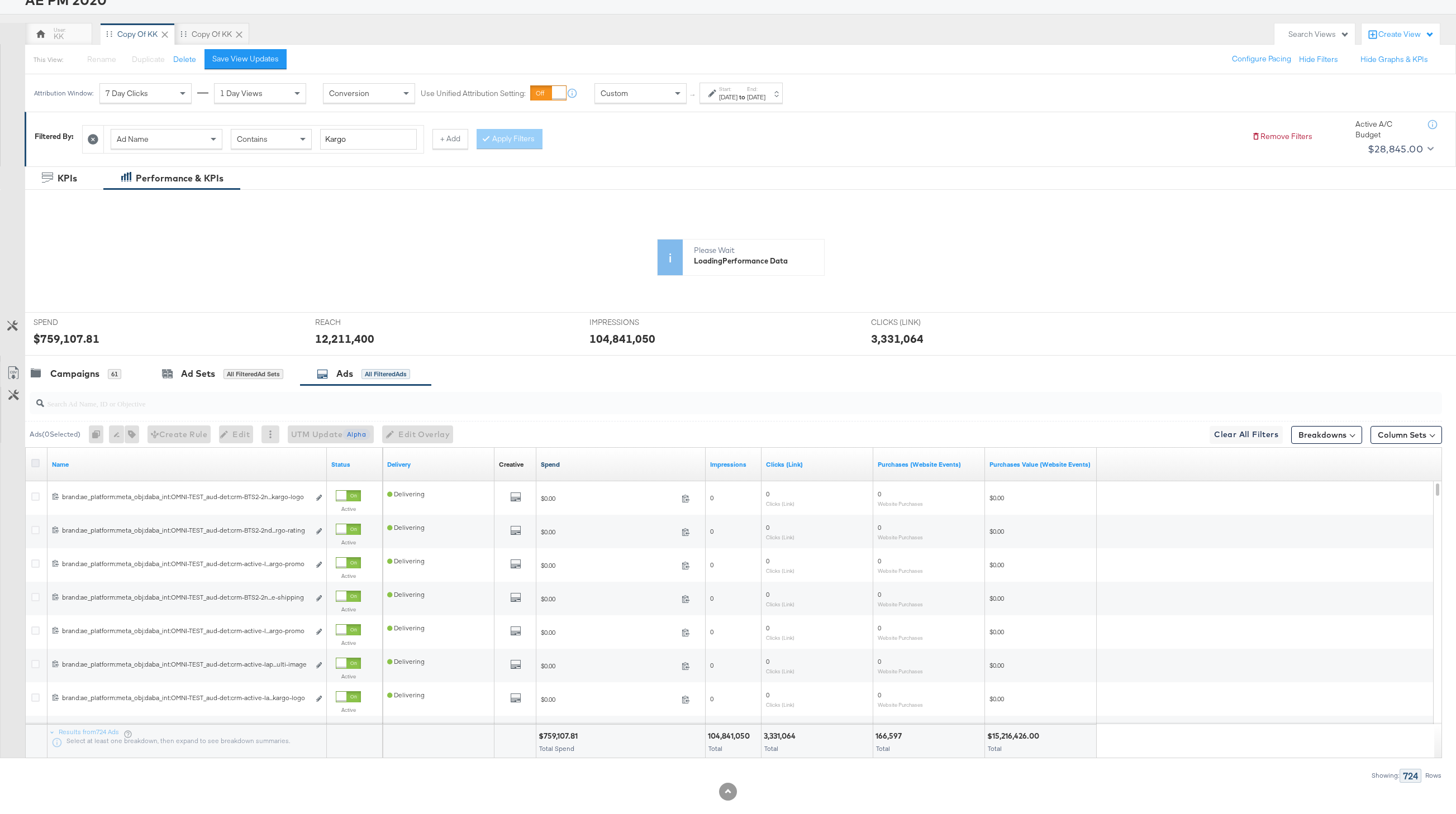
click at [33, 465] on icon at bounding box center [36, 463] width 8 height 8
click at [0, 0] on input "checkbox" at bounding box center [0, 0] width 0 height 0
click at [15, 375] on icon at bounding box center [13, 373] width 14 height 14
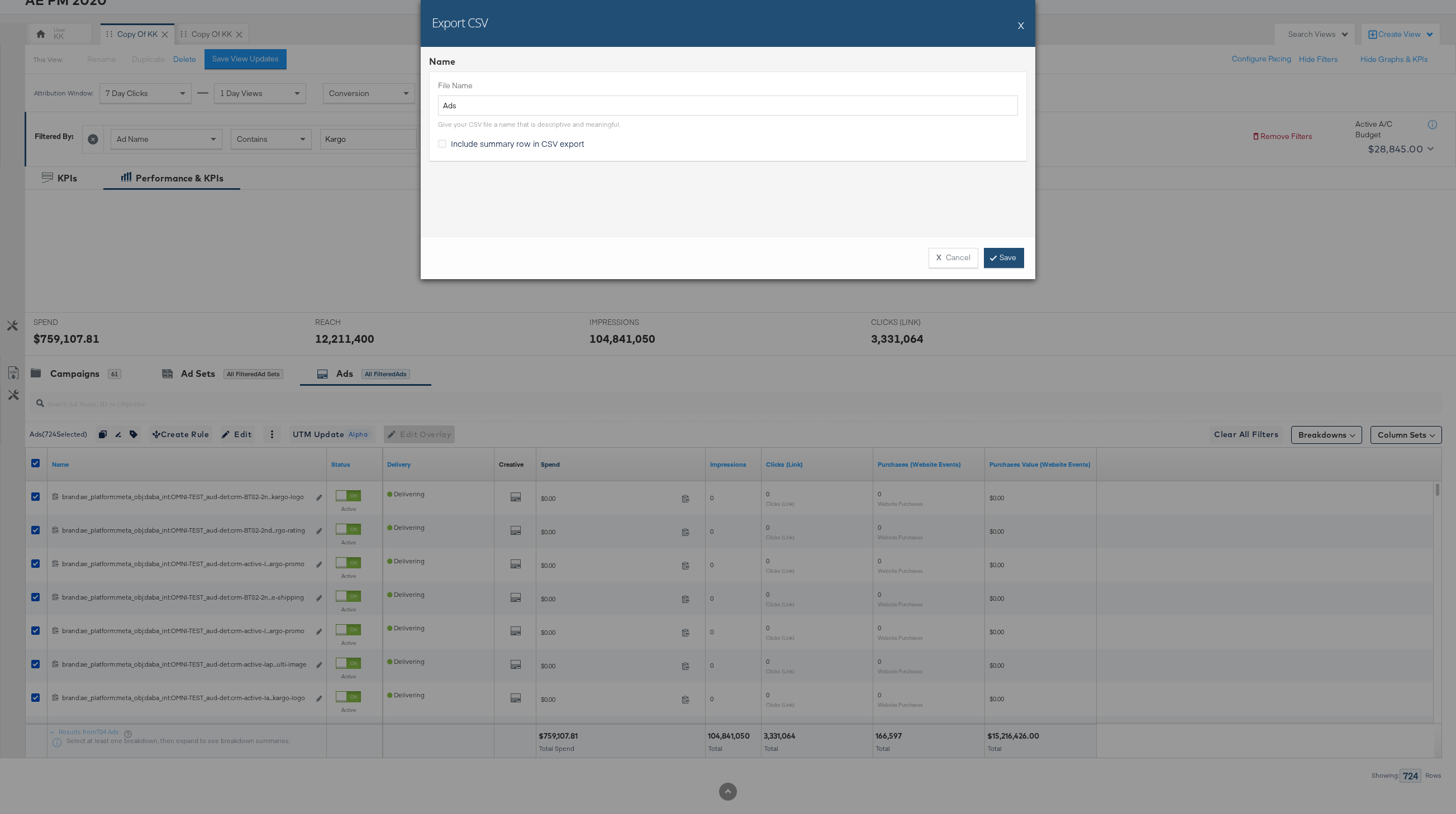
click at [1009, 262] on link "Save" at bounding box center [1004, 258] width 41 height 20
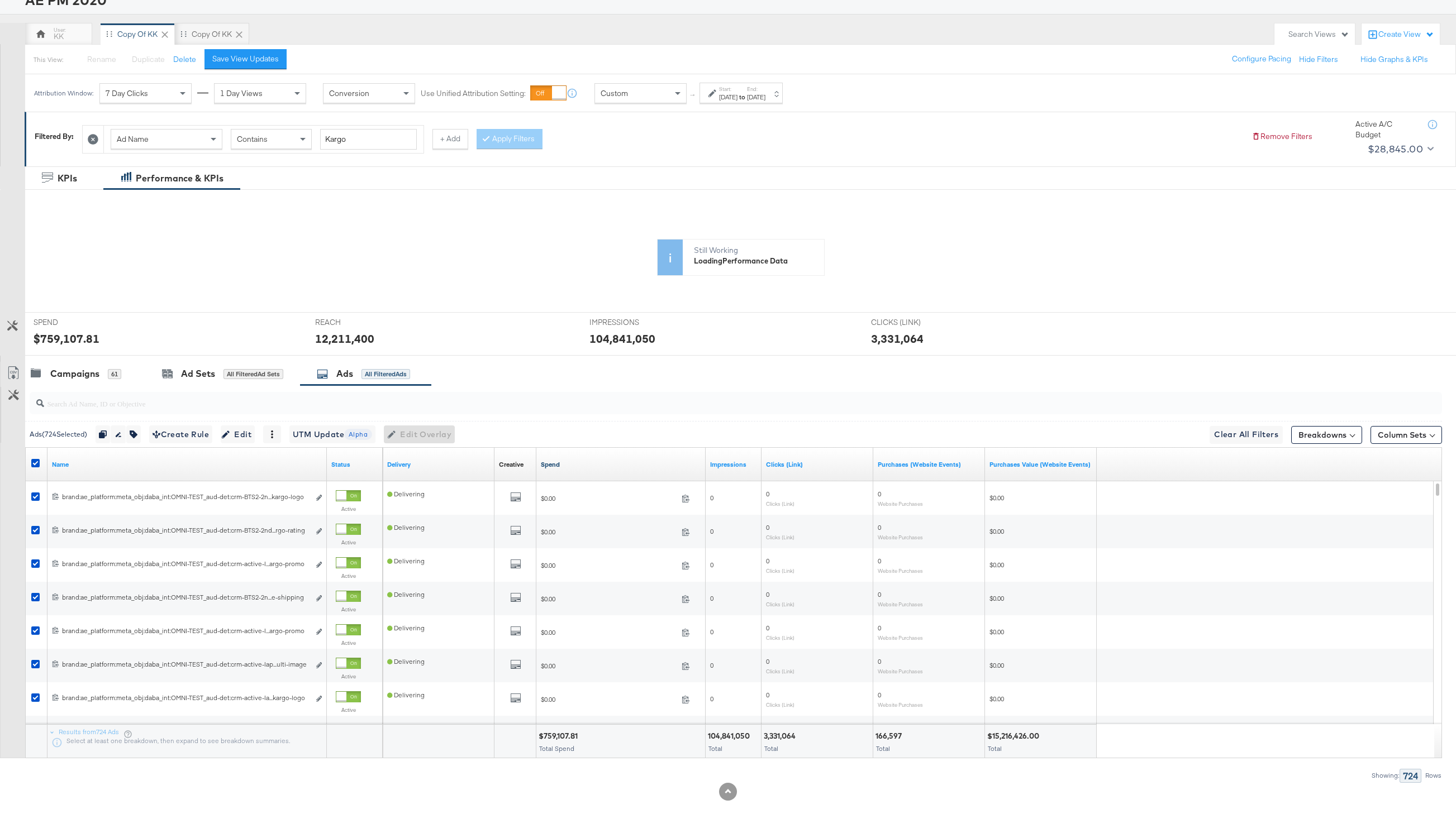
click at [550, 461] on link "Spend" at bounding box center [621, 465] width 161 height 9
click at [721, 93] on div "Sep 1st 2025" at bounding box center [728, 96] width 19 height 9
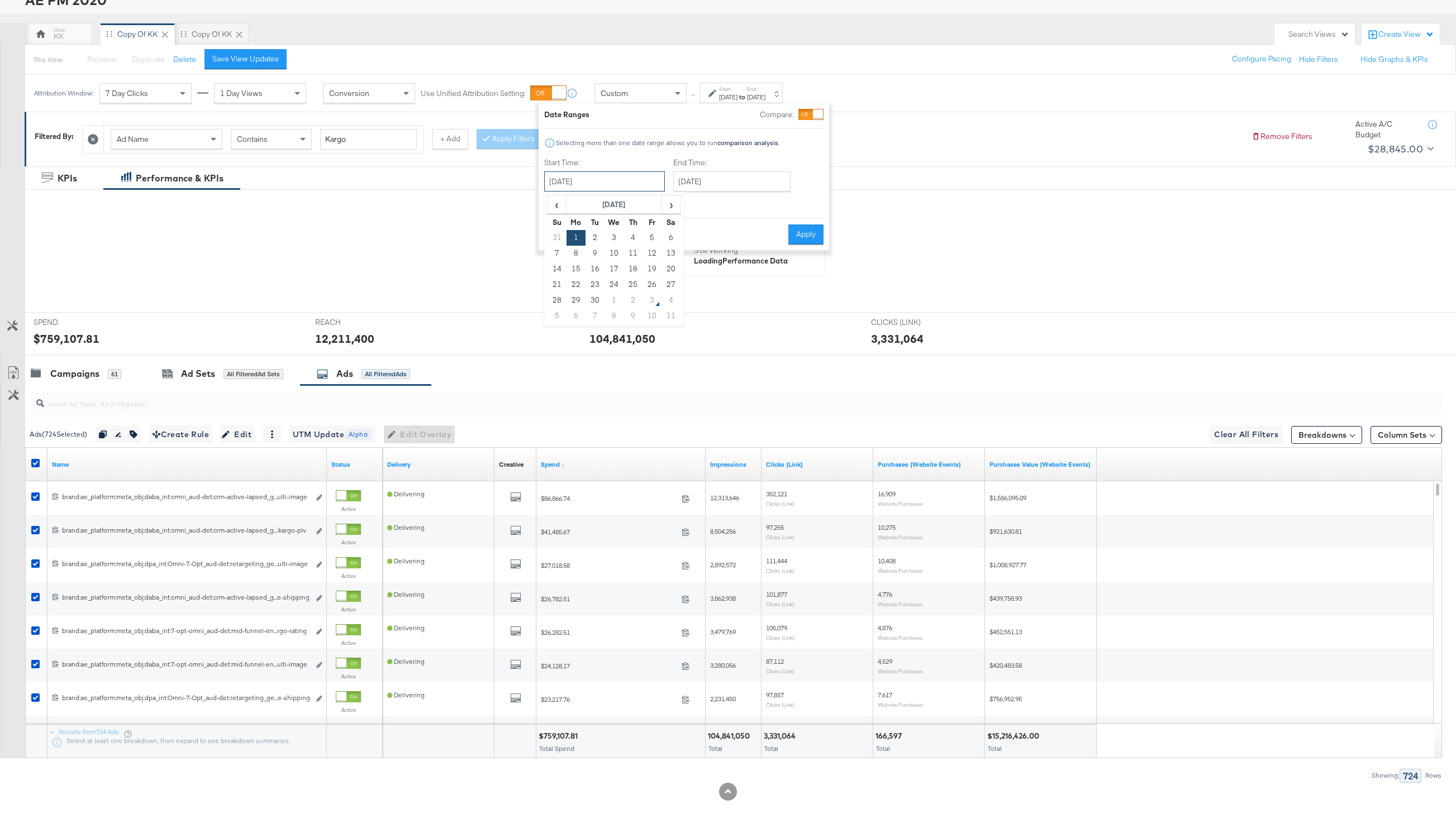
click at [601, 186] on input "September 1st 2025" at bounding box center [604, 182] width 121 height 20
click at [560, 200] on span "‹" at bounding box center [556, 204] width 17 height 17
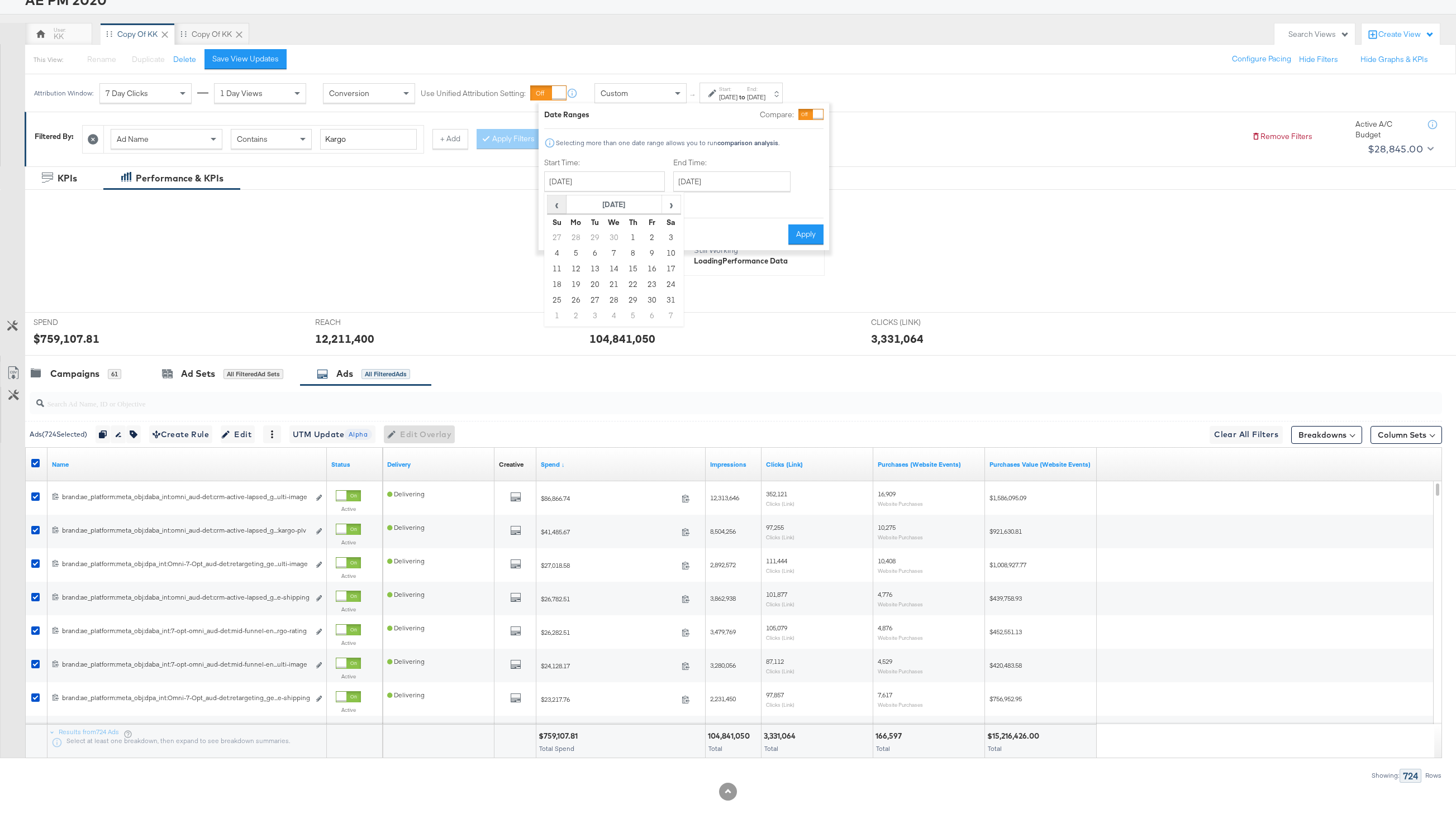
click at [560, 200] on span "‹" at bounding box center [556, 204] width 17 height 17
click at [619, 234] on td "1" at bounding box center [613, 238] width 19 height 15
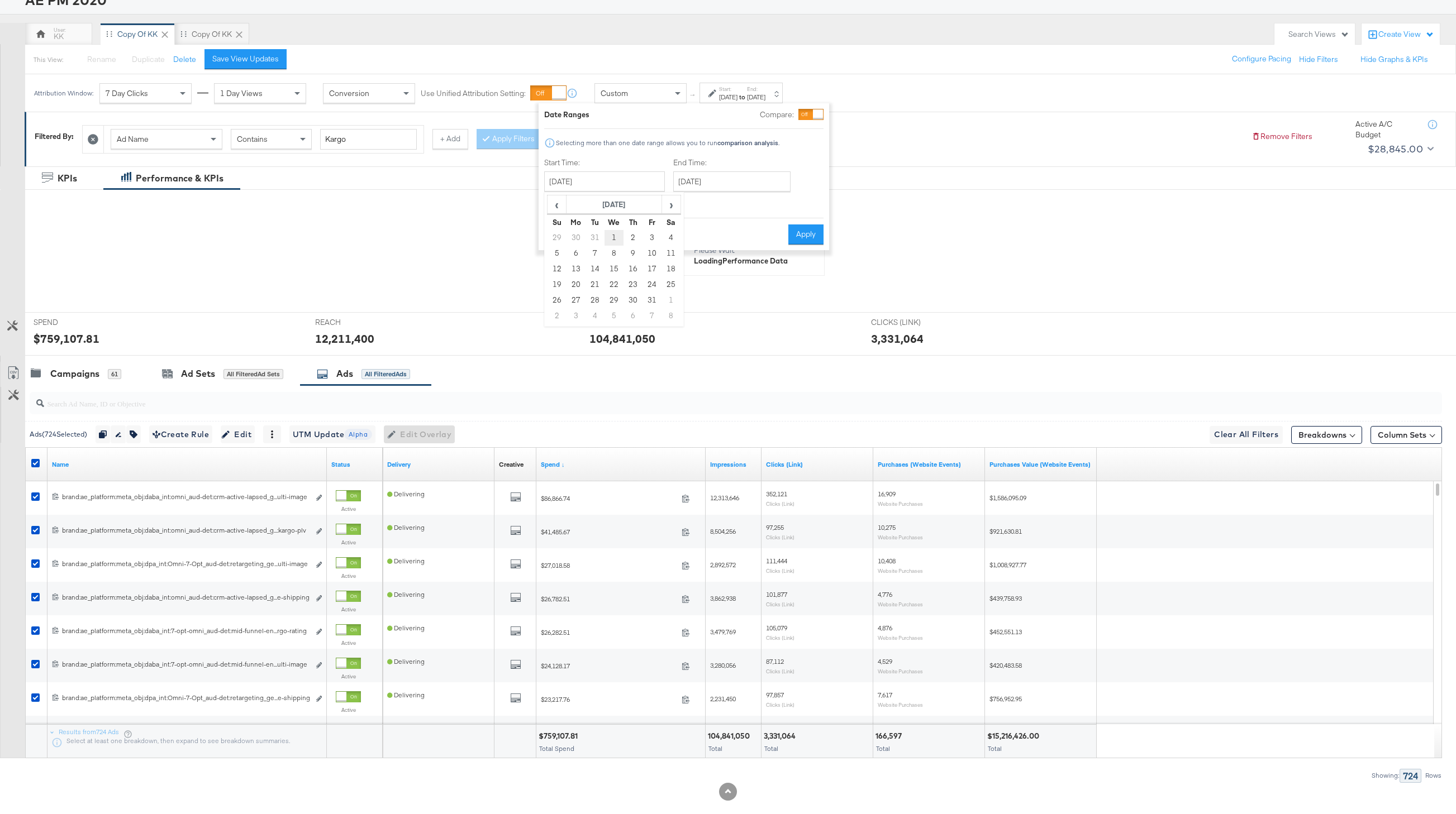
type input "January 1st 2025"
click at [714, 182] on input "September 28th 2025" at bounding box center [731, 182] width 118 height 20
click at [752, 299] on td "2" at bounding box center [761, 300] width 19 height 15
type input "October 2nd 2025"
click at [802, 228] on button "Apply" at bounding box center [802, 234] width 35 height 20
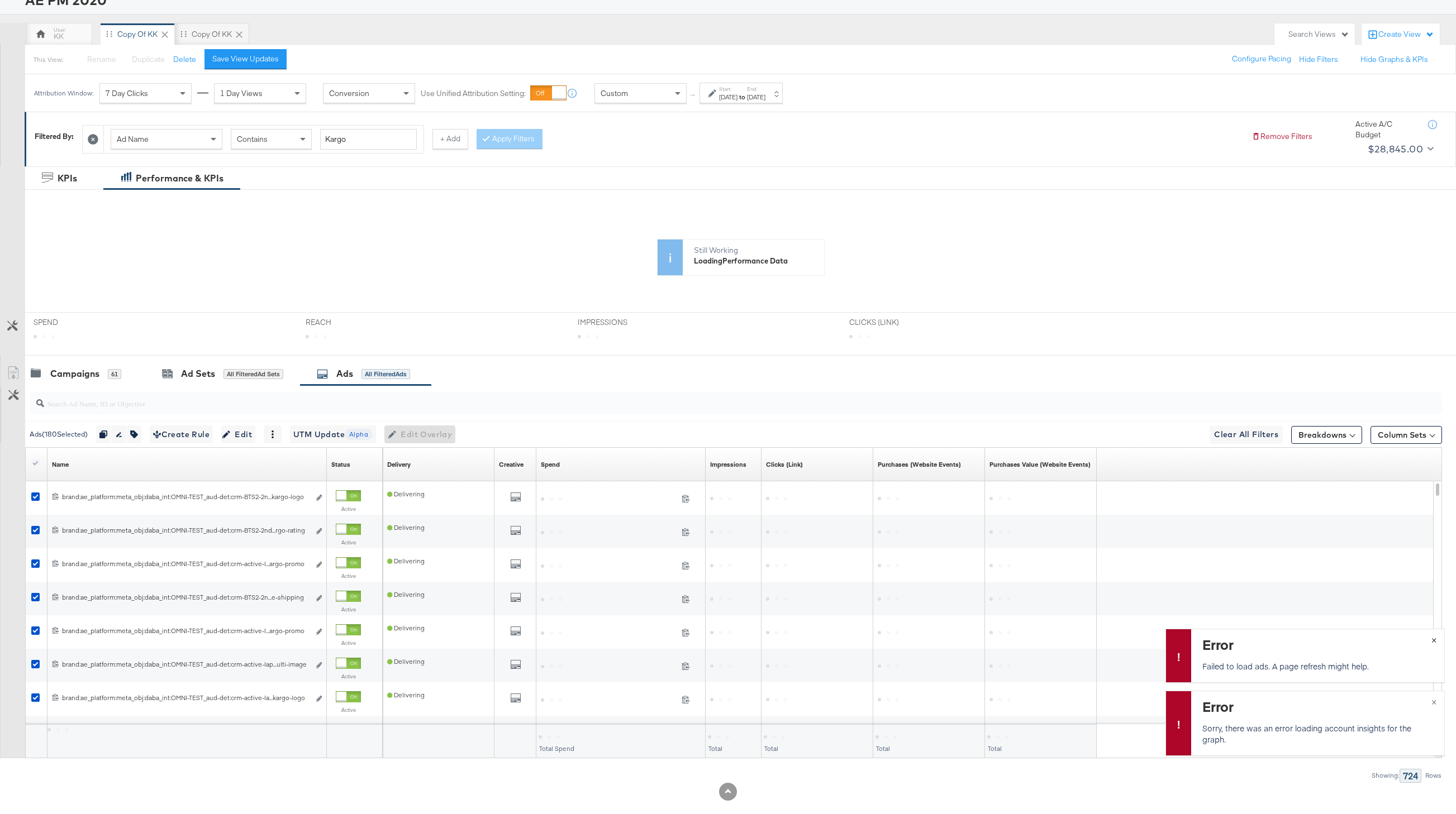
click at [1247, 642] on button "×" at bounding box center [1433, 639] width 20 height 20
click at [1247, 703] on span "×" at bounding box center [1434, 701] width 5 height 13
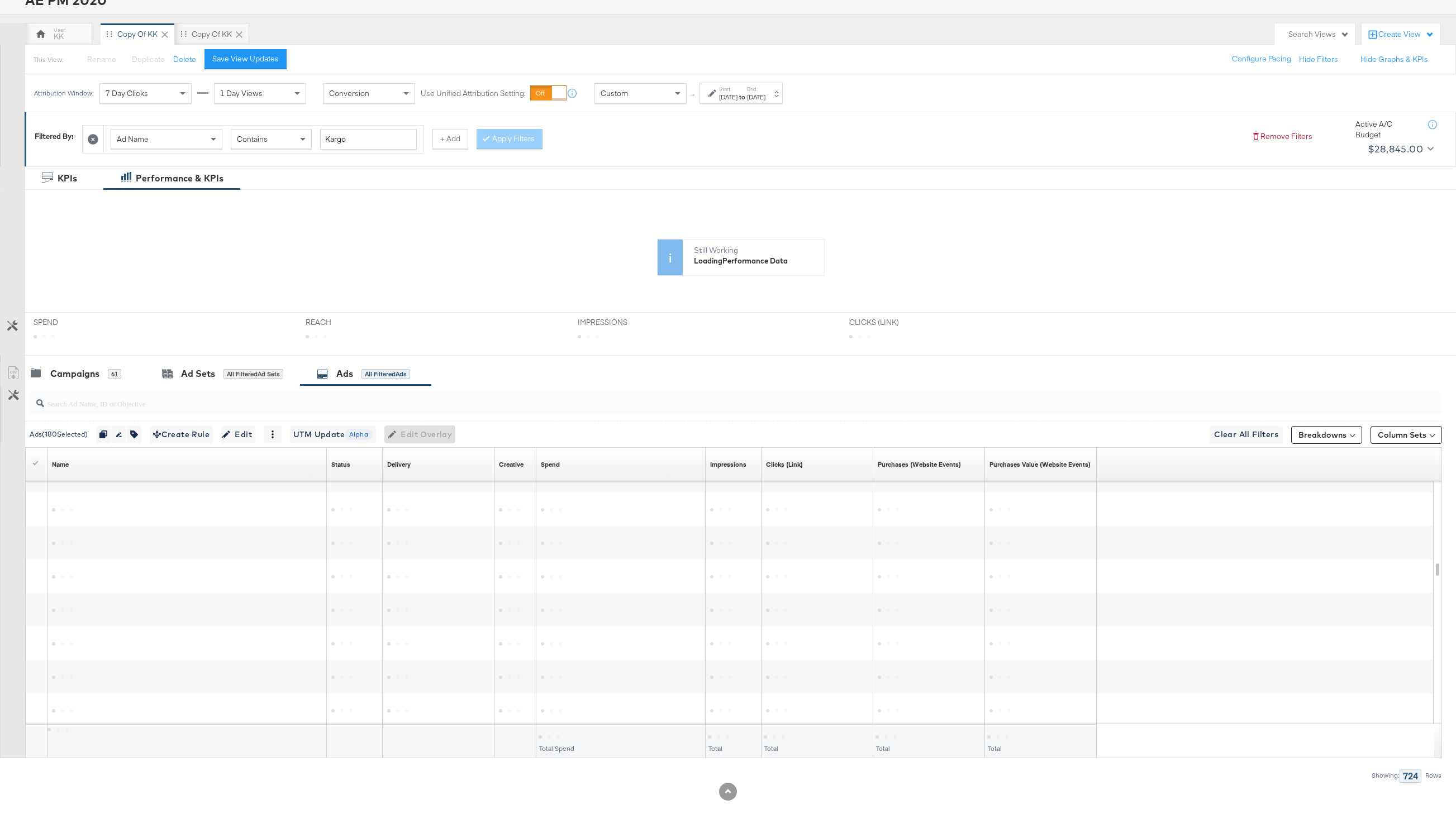
click at [669, 96] on div "Custom" at bounding box center [641, 92] width 91 height 19
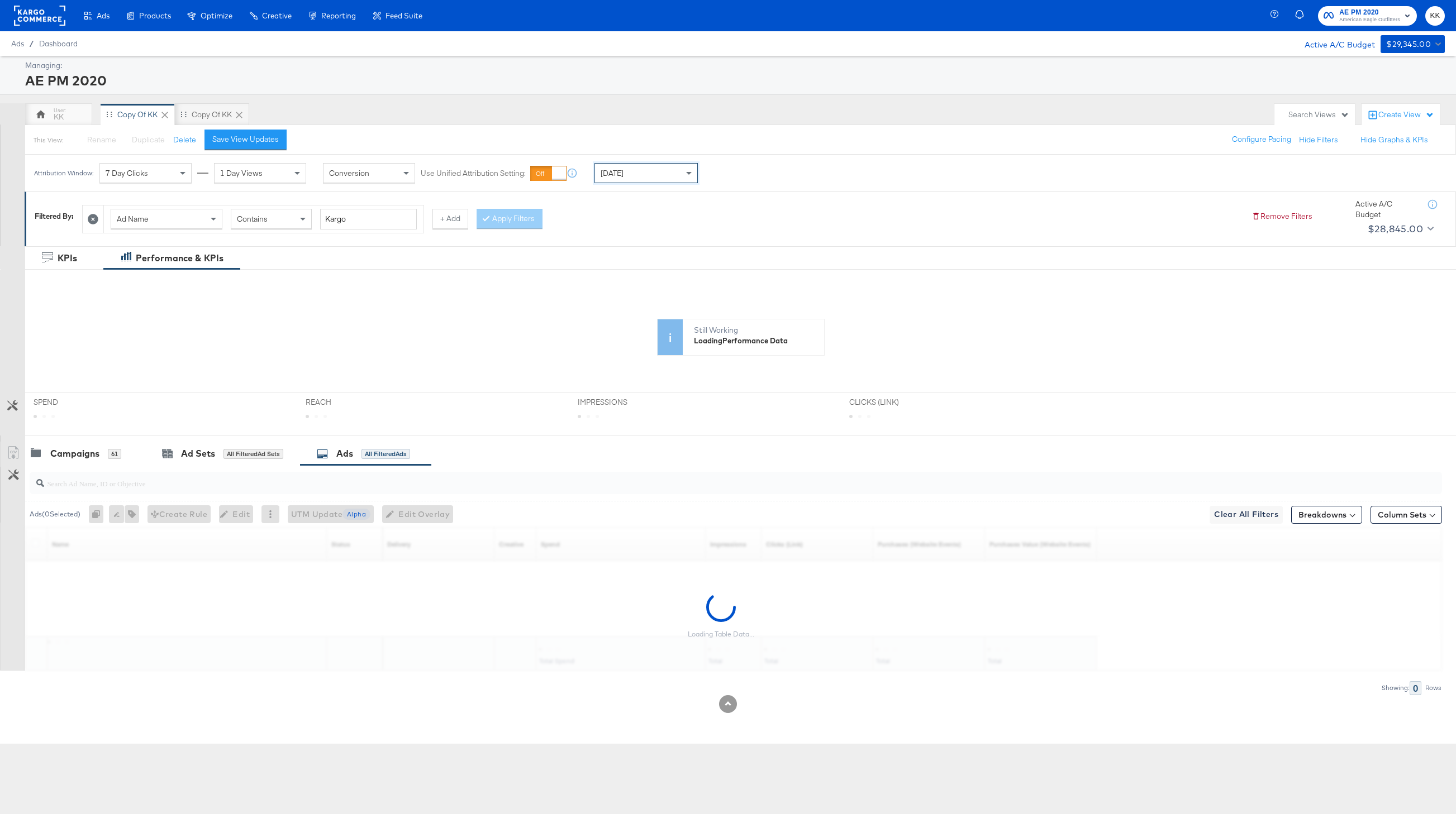
scroll to position [0, 0]
click at [265, 75] on div "AE PM 2020" at bounding box center [733, 79] width 1417 height 19
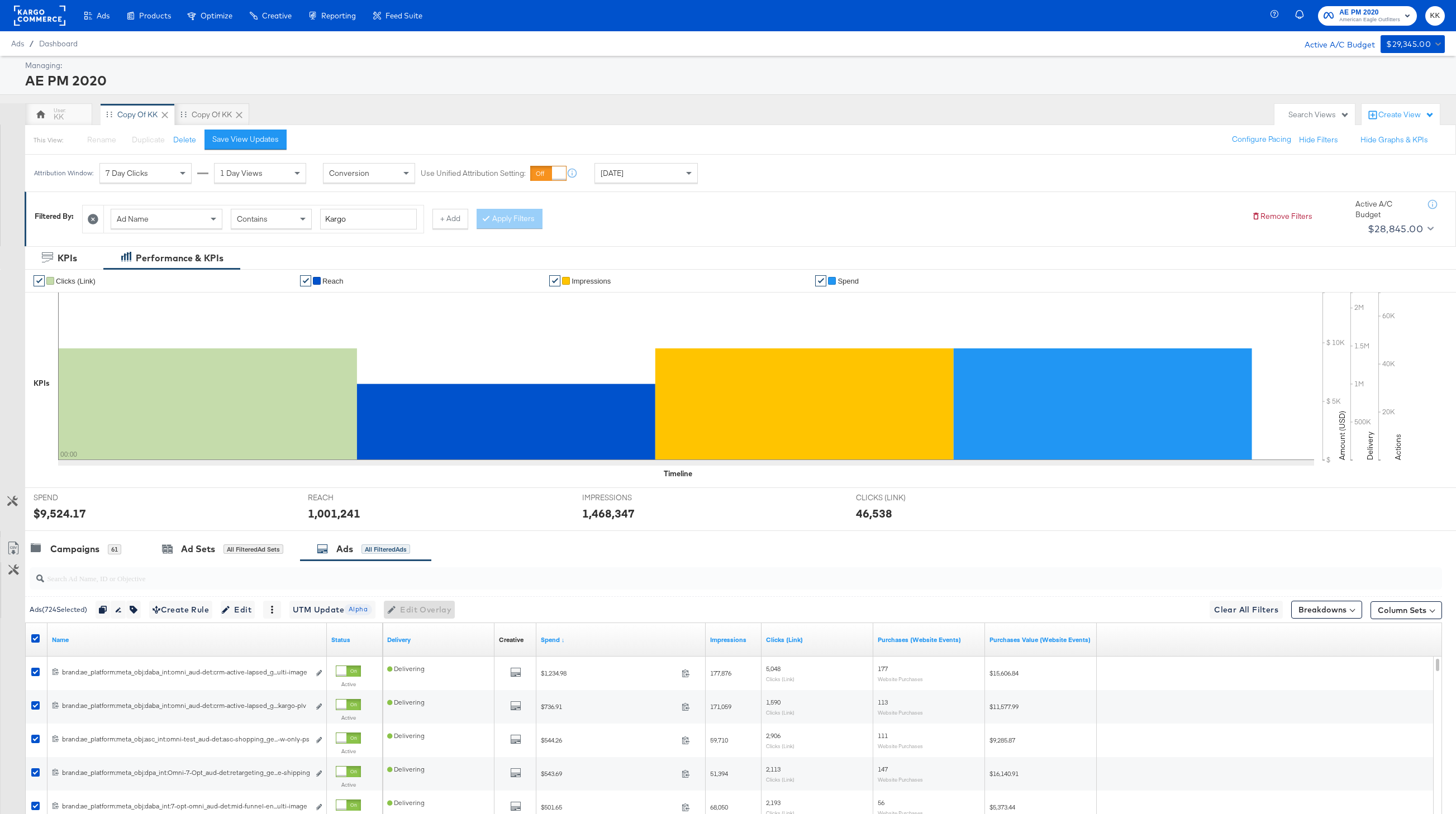
click at [32, 632] on div at bounding box center [37, 640] width 20 height 20
click at [35, 635] on icon at bounding box center [36, 639] width 8 height 8
click at [0, 0] on input "checkbox" at bounding box center [0, 0] width 0 height 0
click at [112, 576] on input "search" at bounding box center [676, 573] width 1265 height 22
paste input "kargo-mutli-mw-jeans-ps"
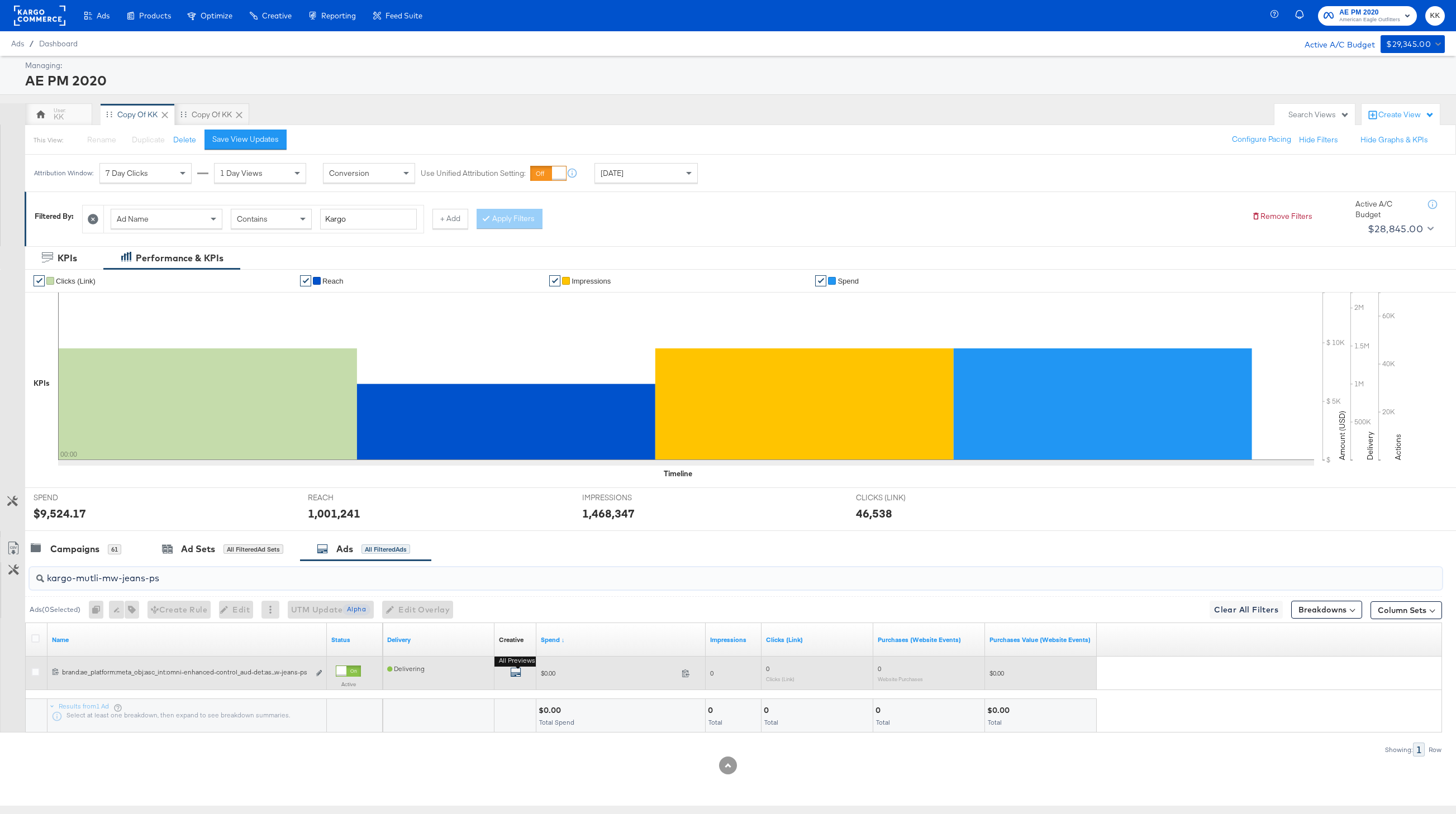
type input "kargo-mutli-mw-jeans-ps"
click at [518, 670] on icon "default" at bounding box center [516, 673] width 11 height 11
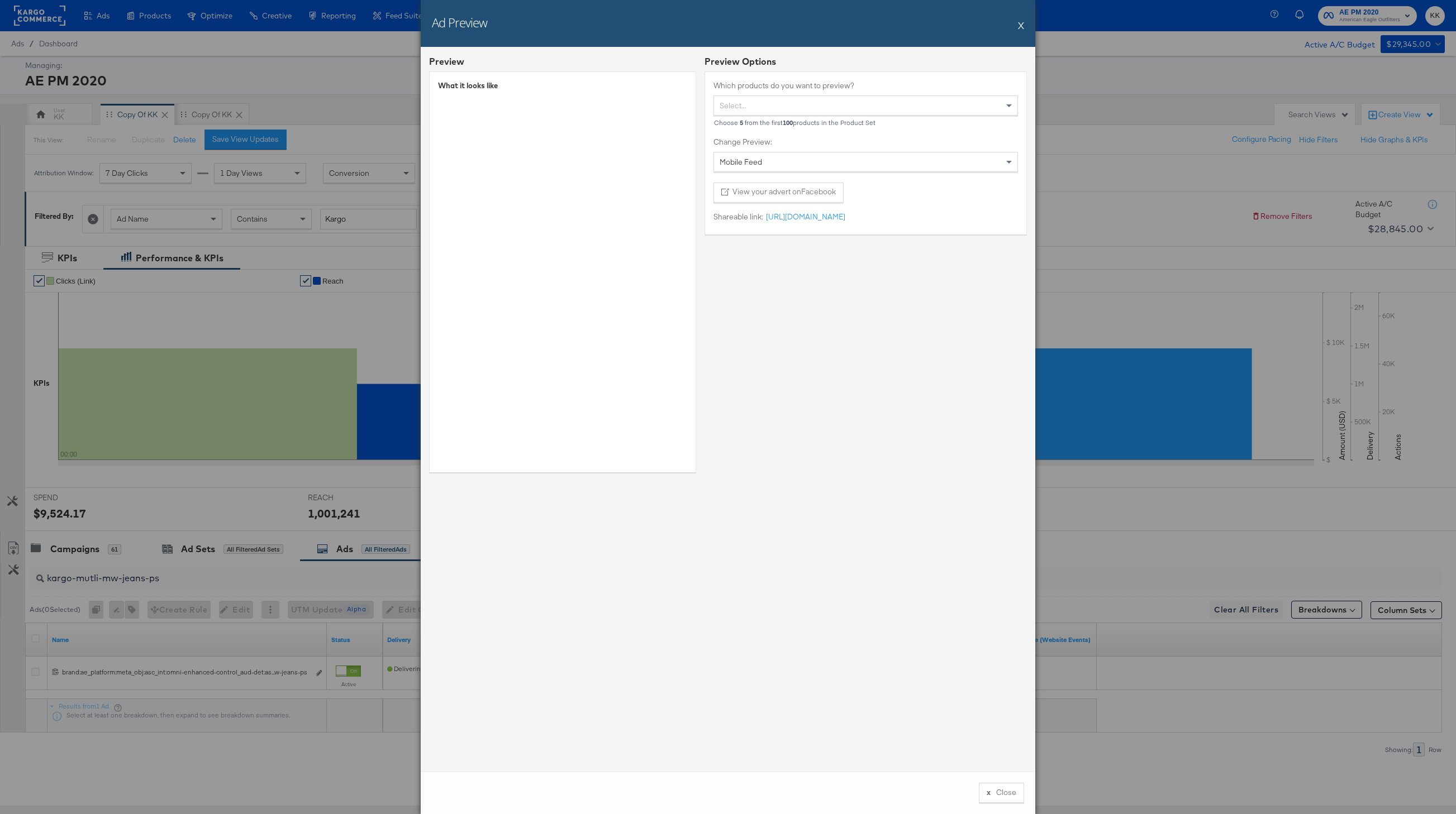
click at [1021, 24] on button "X" at bounding box center [1021, 25] width 6 height 23
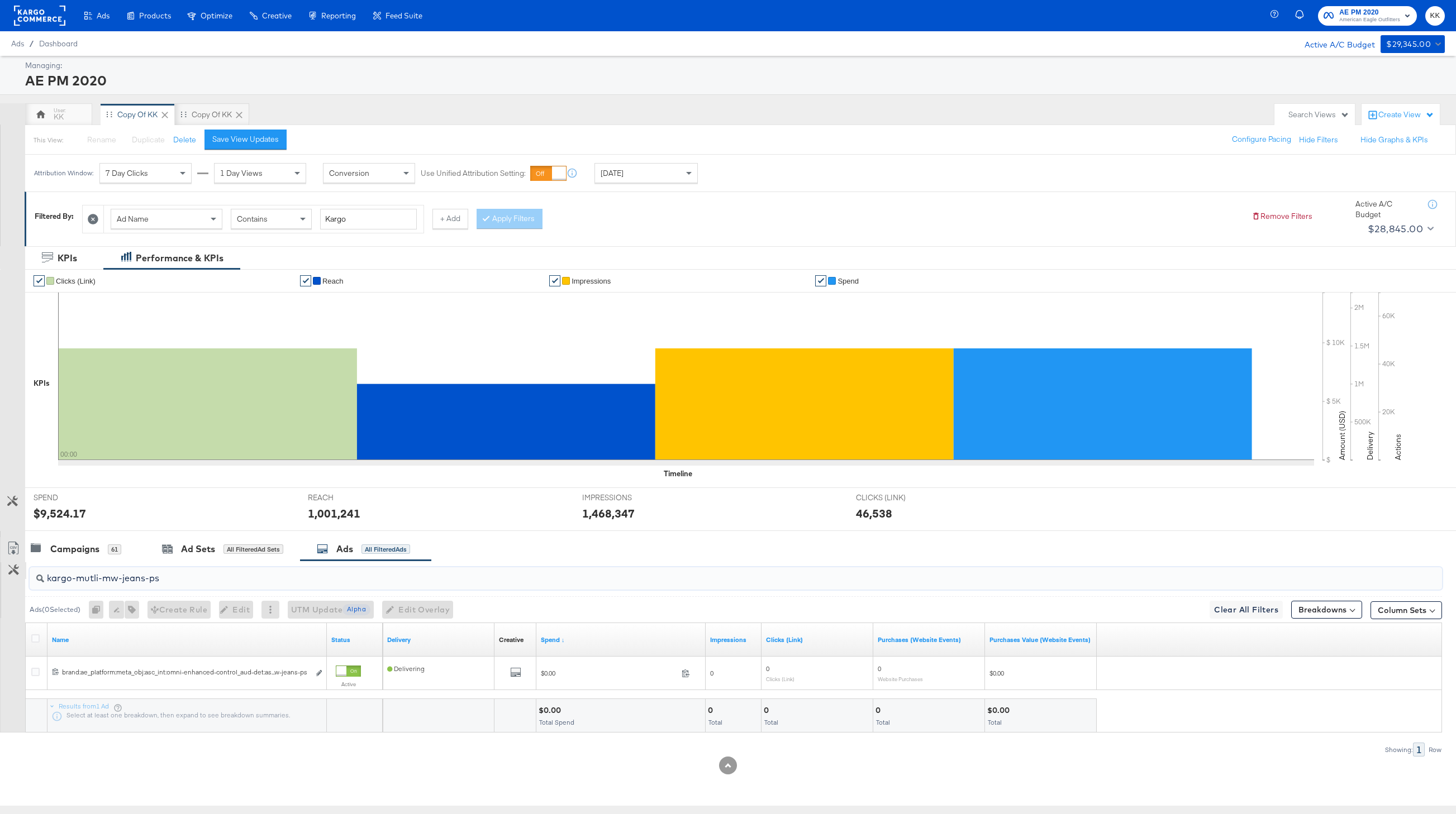
drag, startPoint x: 170, startPoint y: 578, endPoint x: 26, endPoint y: 578, distance: 144.0
click at [26, 578] on div "kargo-mutli-mw-jeans-ps Ads ( 0 Selected) 0 Rename 0 ads Tags for 0 campaigns C…" at bounding box center [721, 659] width 1442 height 196
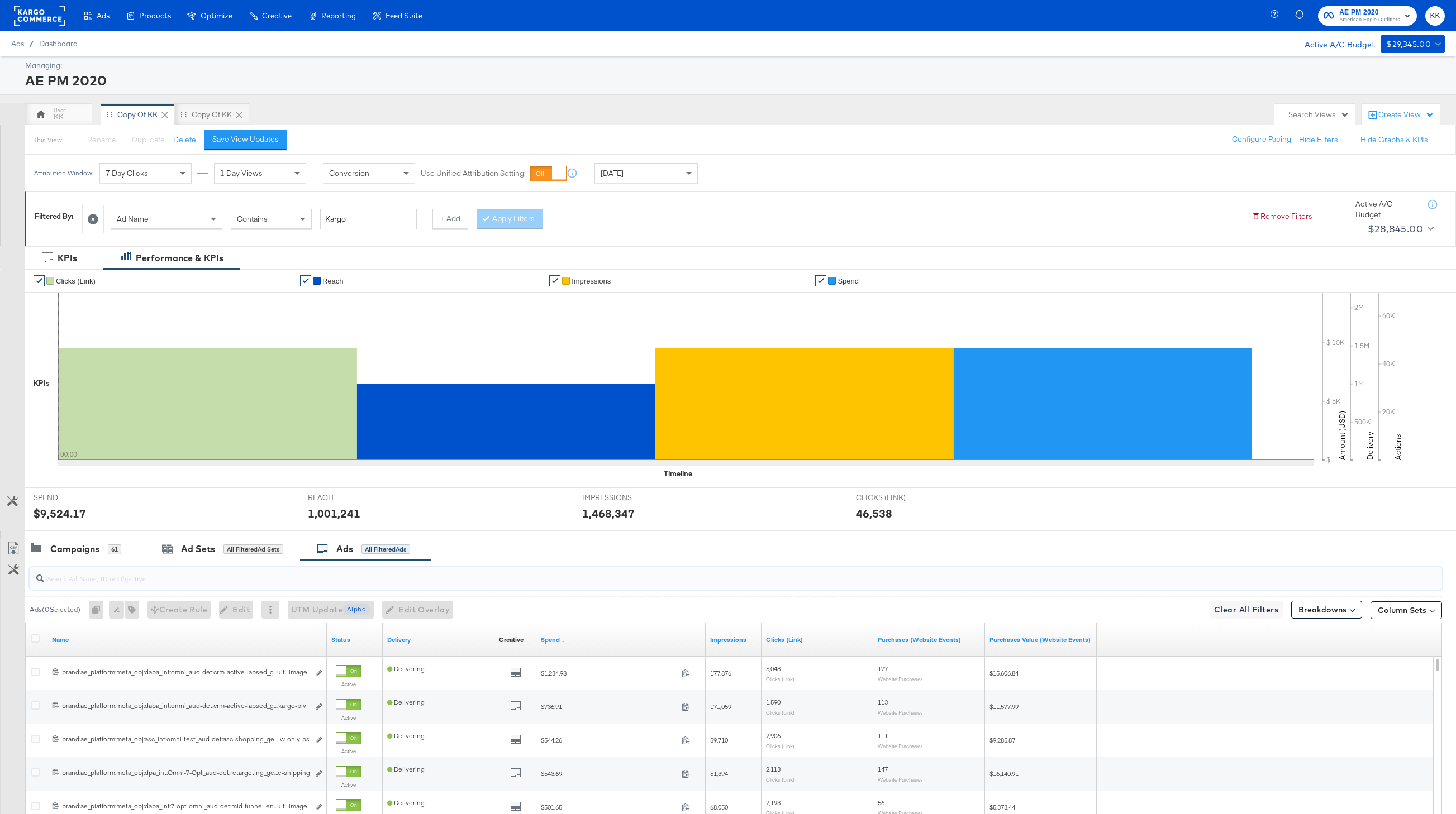
click at [93, 576] on input "search" at bounding box center [676, 573] width 1265 height 22
paste input "kargo-strikethrough"
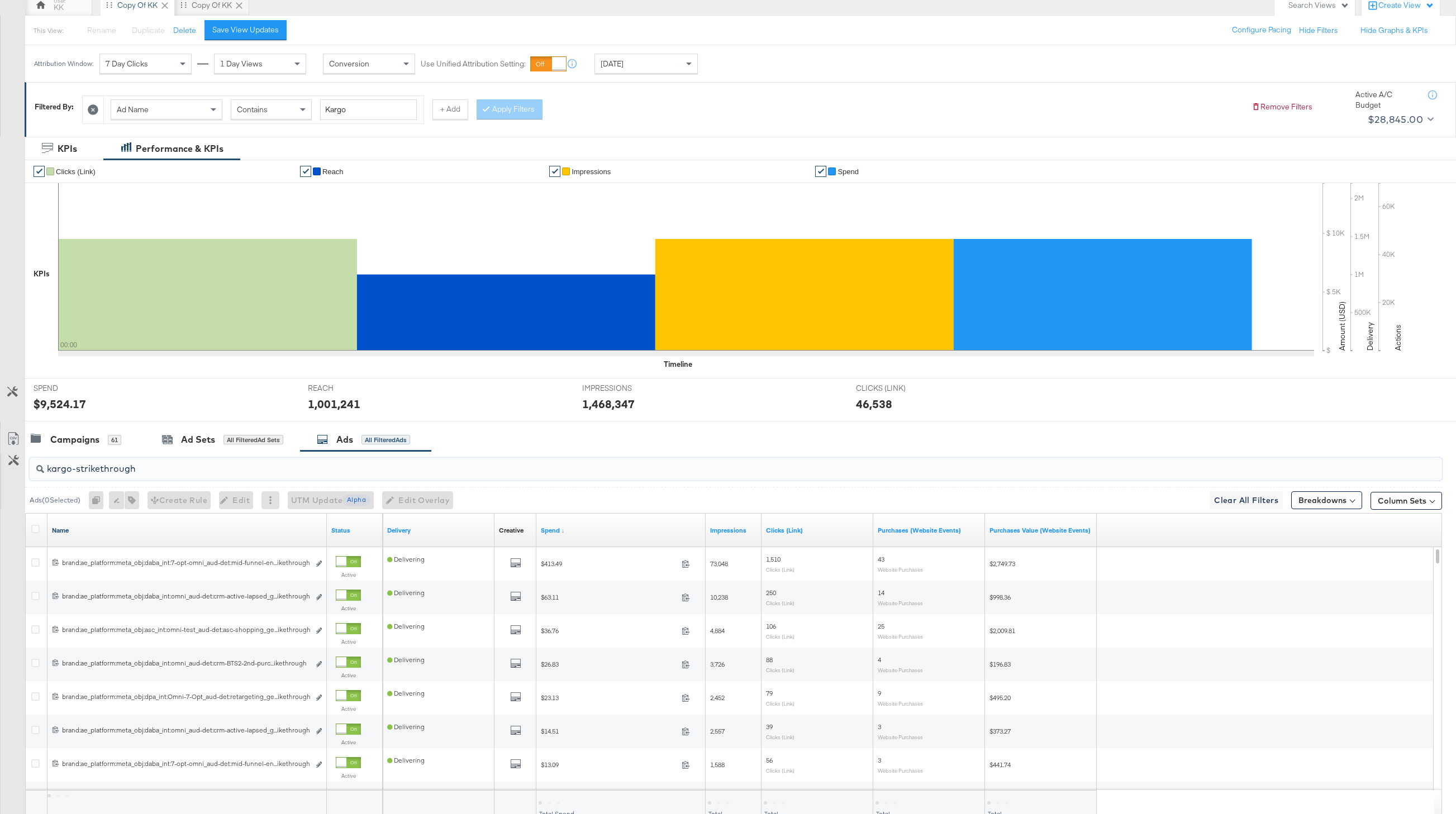
scroll to position [118, 0]
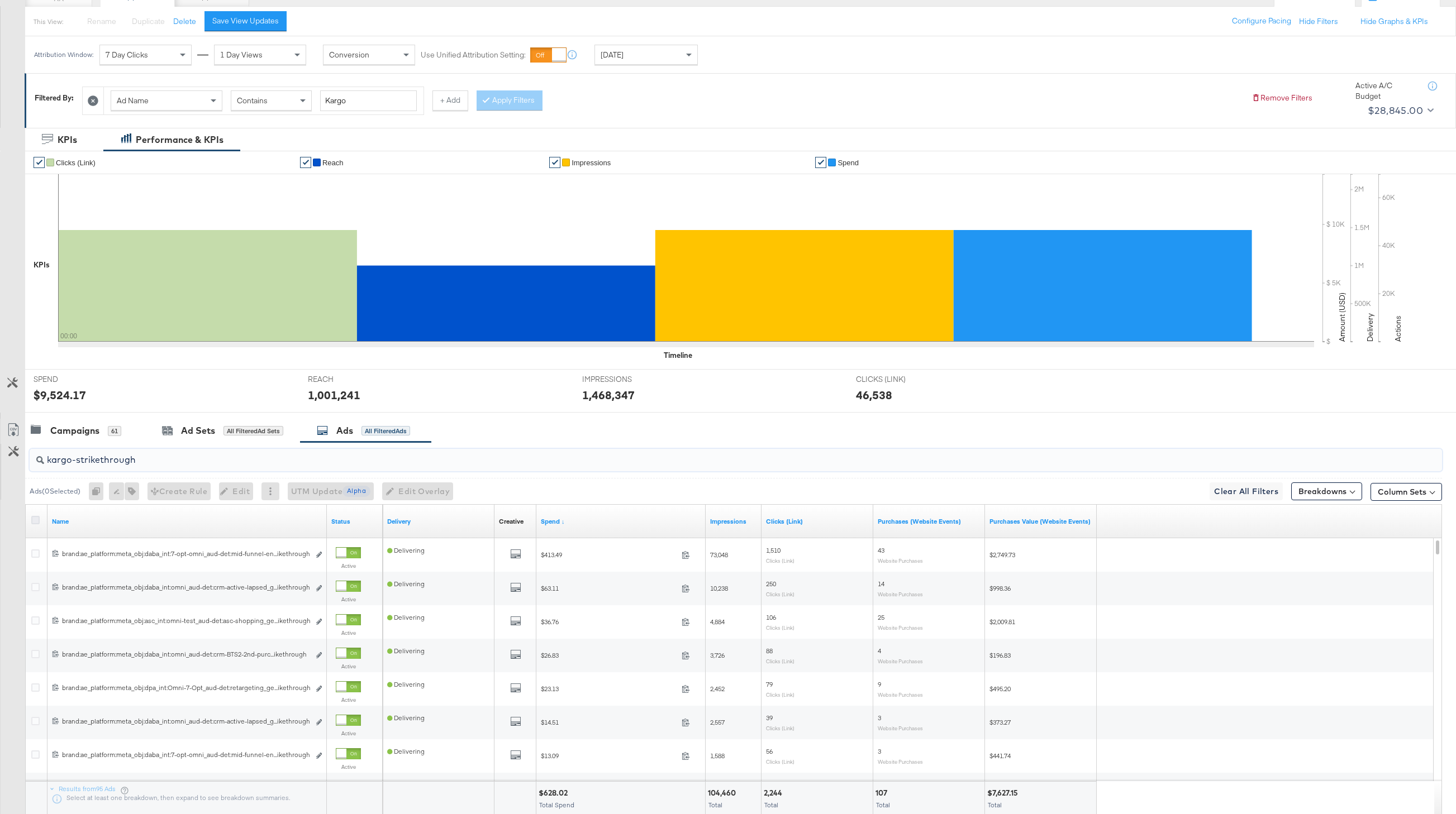
type input "kargo-strikethrough"
click at [32, 524] on icon at bounding box center [36, 521] width 8 height 8
click at [0, 0] on input "checkbox" at bounding box center [0, 0] width 0 height 0
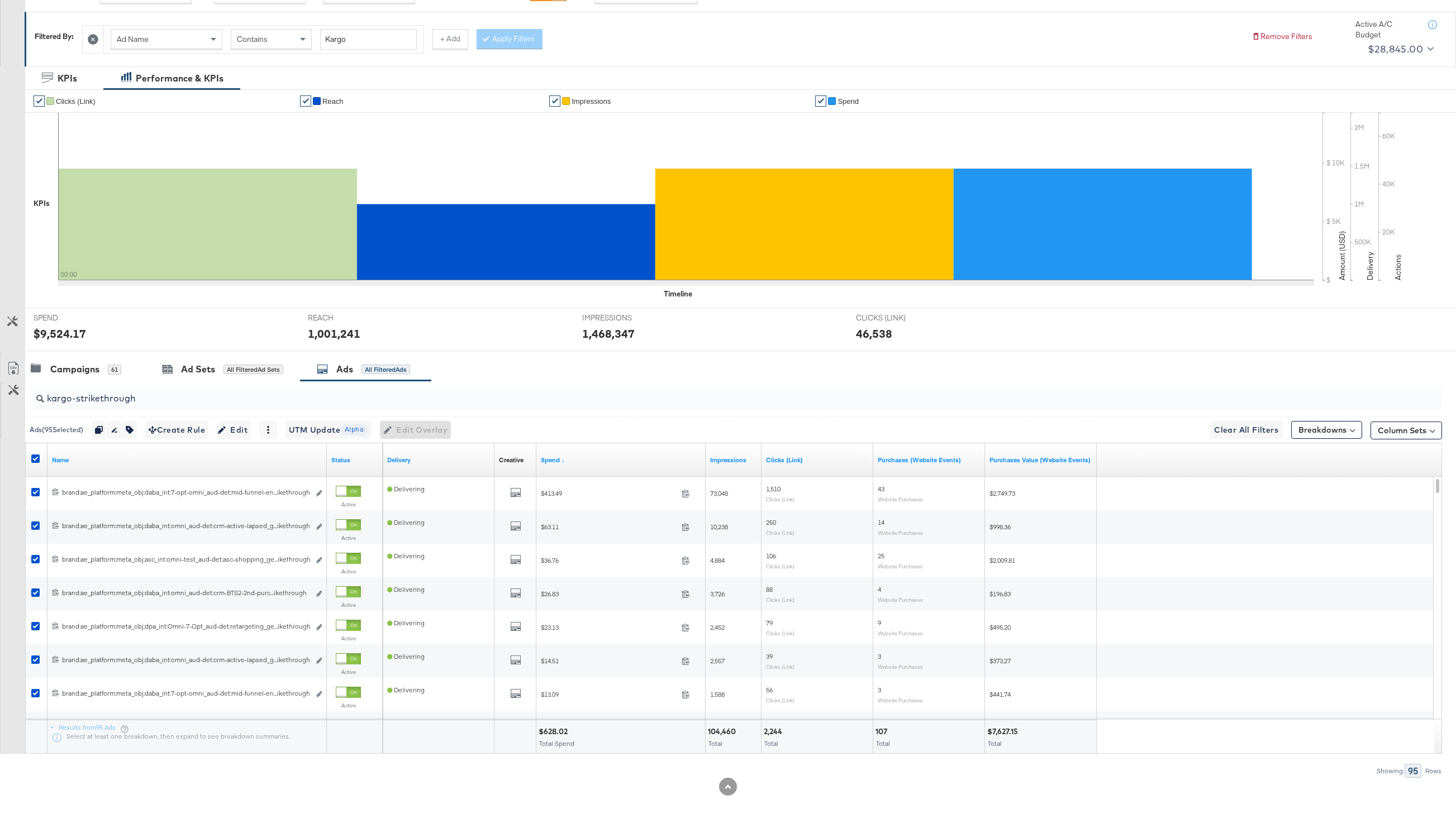
scroll to position [193, 0]
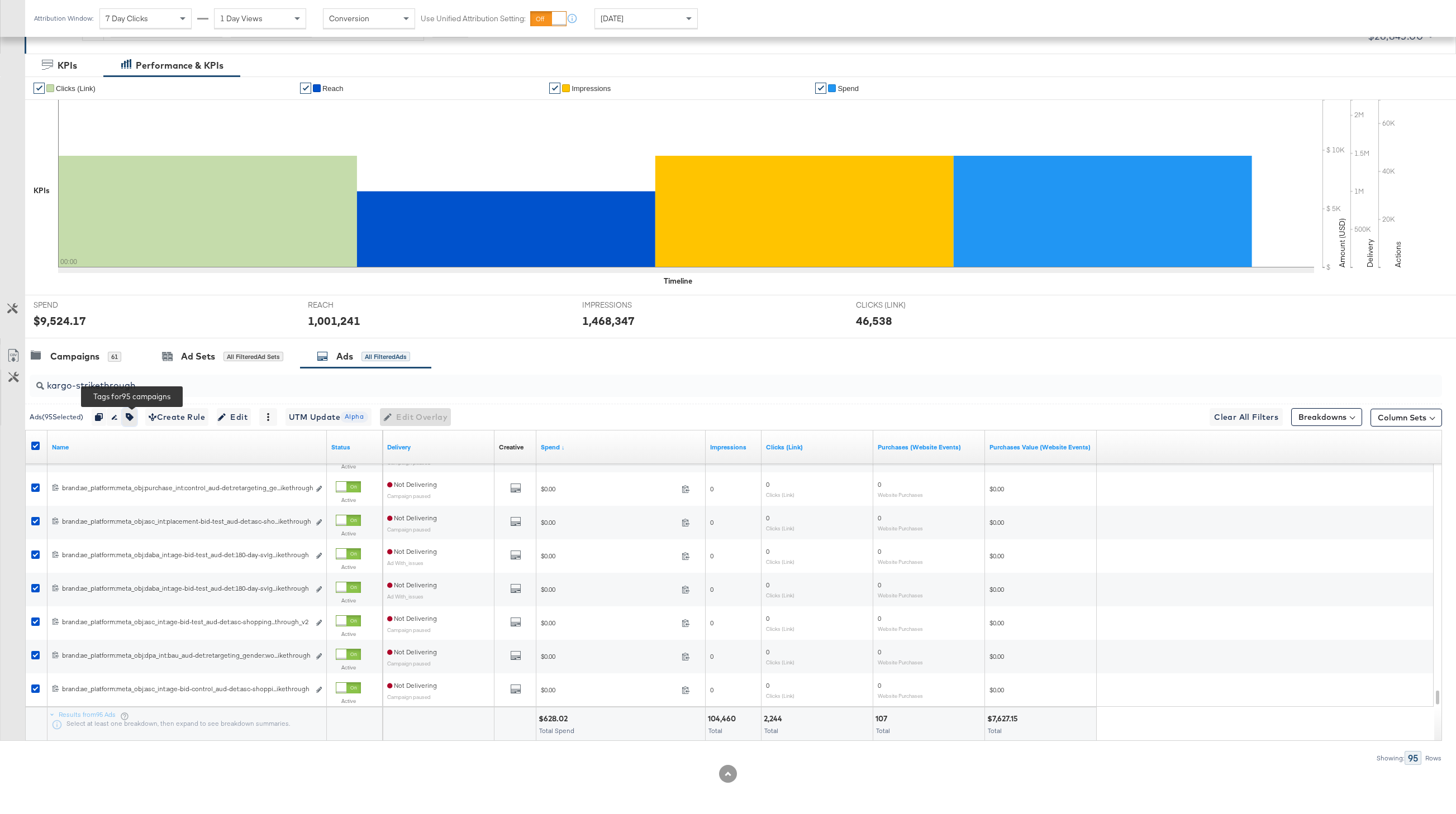
click at [134, 416] on icon "button" at bounding box center [130, 418] width 8 height 8
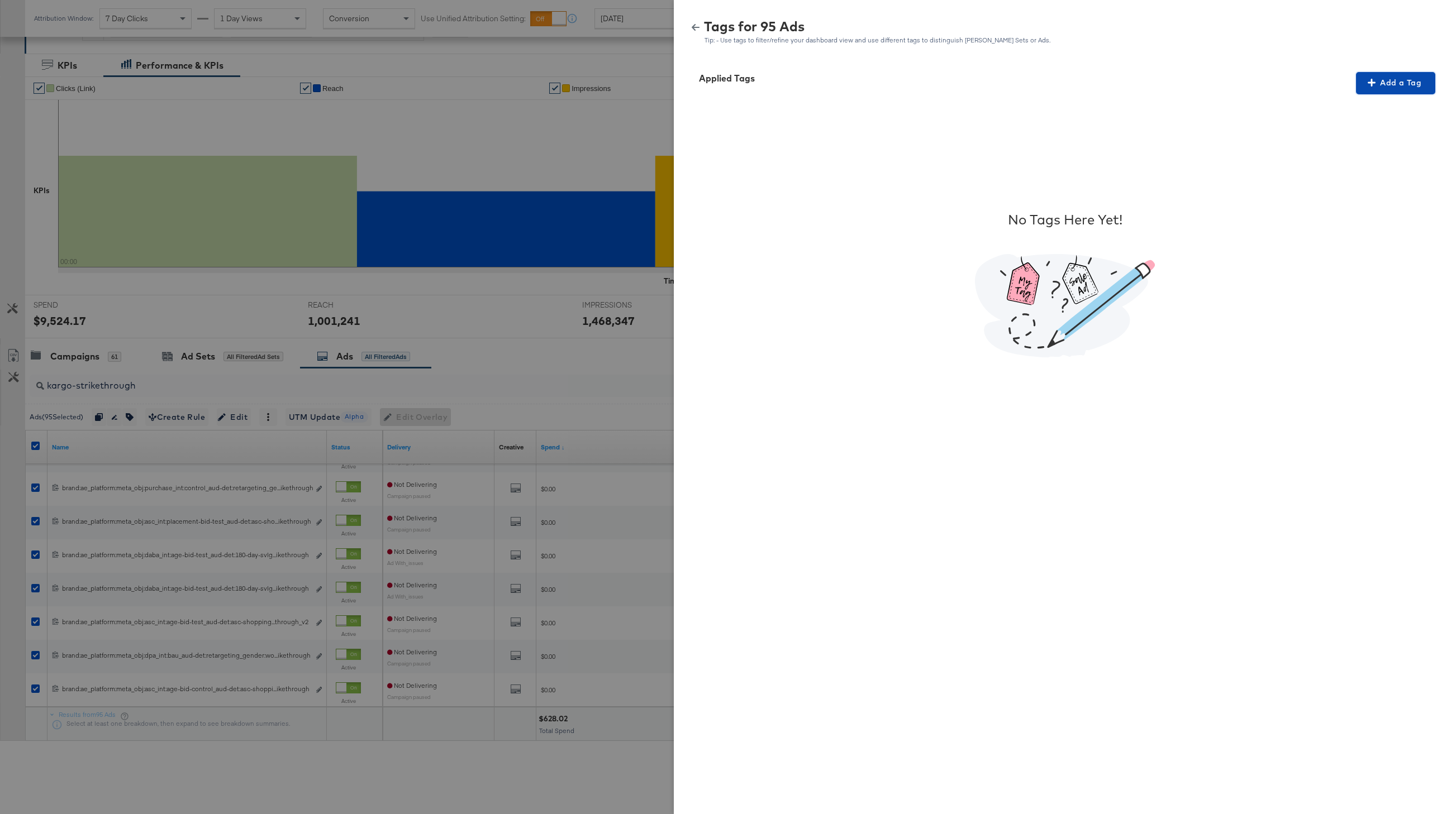
click at [1247, 83] on span "Add a Tag" at bounding box center [1396, 83] width 71 height 14
click at [1247, 156] on div "Search or Add Tag Name" at bounding box center [1389, 155] width 114 height 19
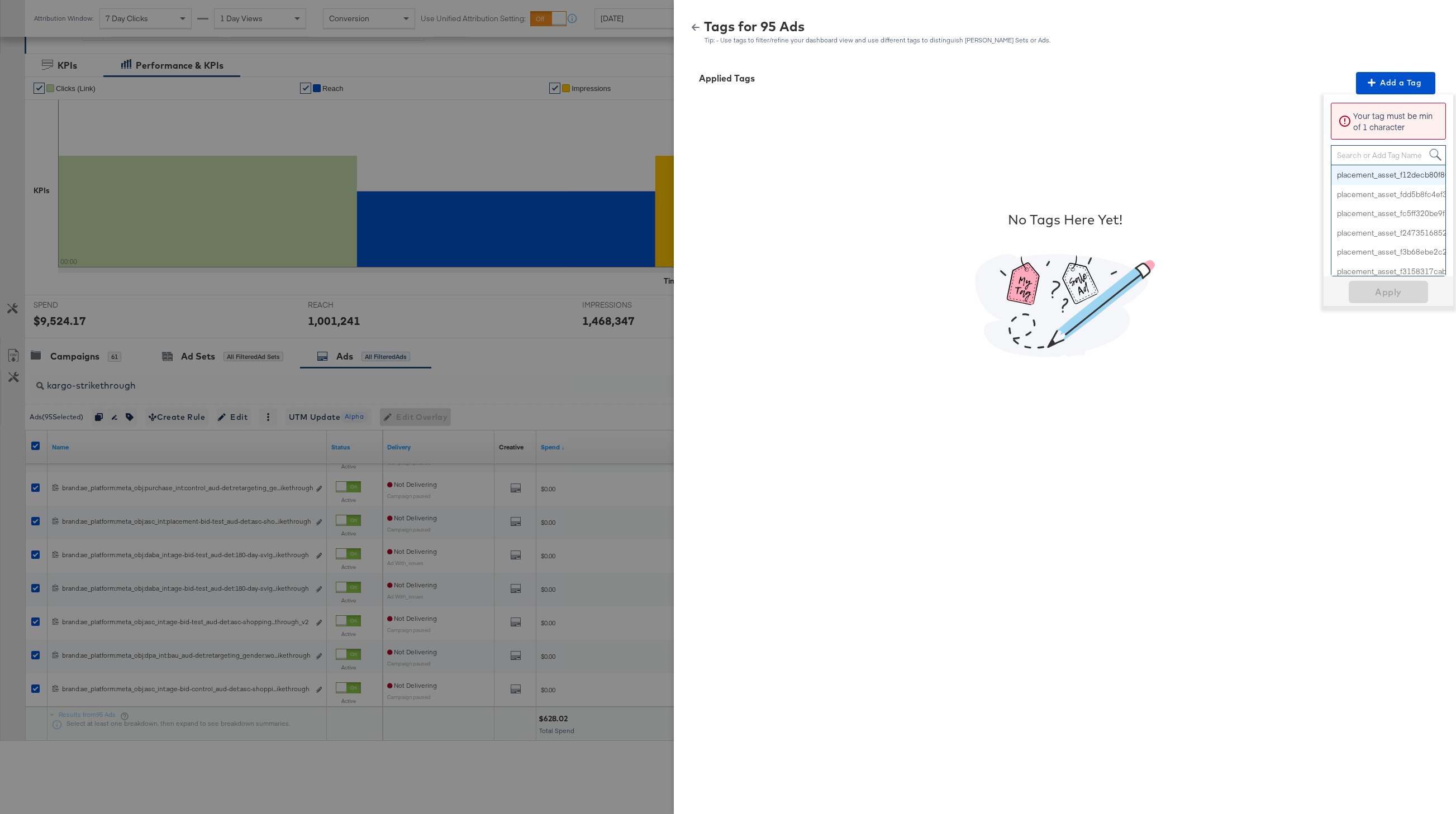
paste input "Price Strike"
type input "Price Strike"
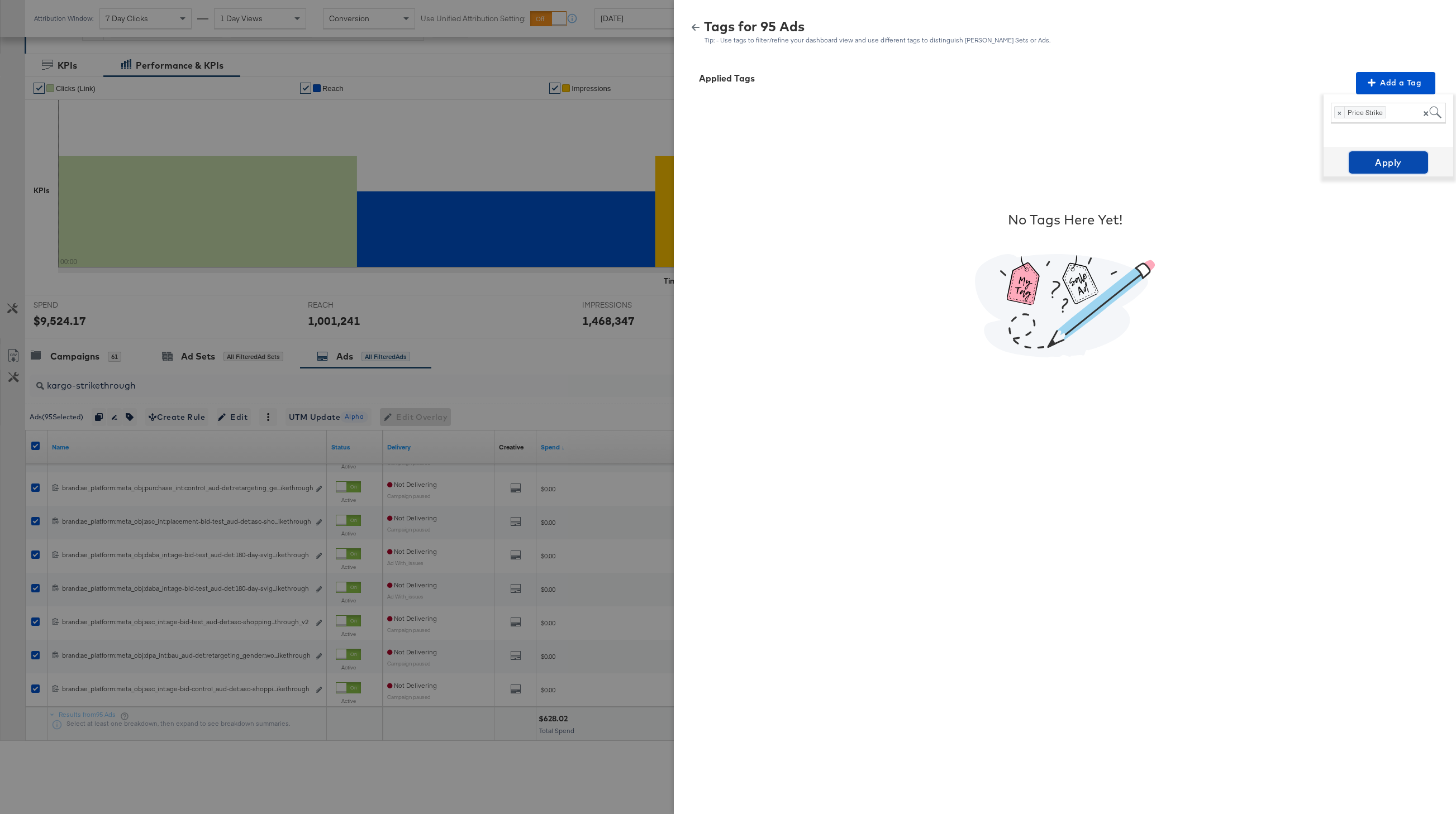
click at [1247, 164] on span "Apply" at bounding box center [1389, 162] width 71 height 15
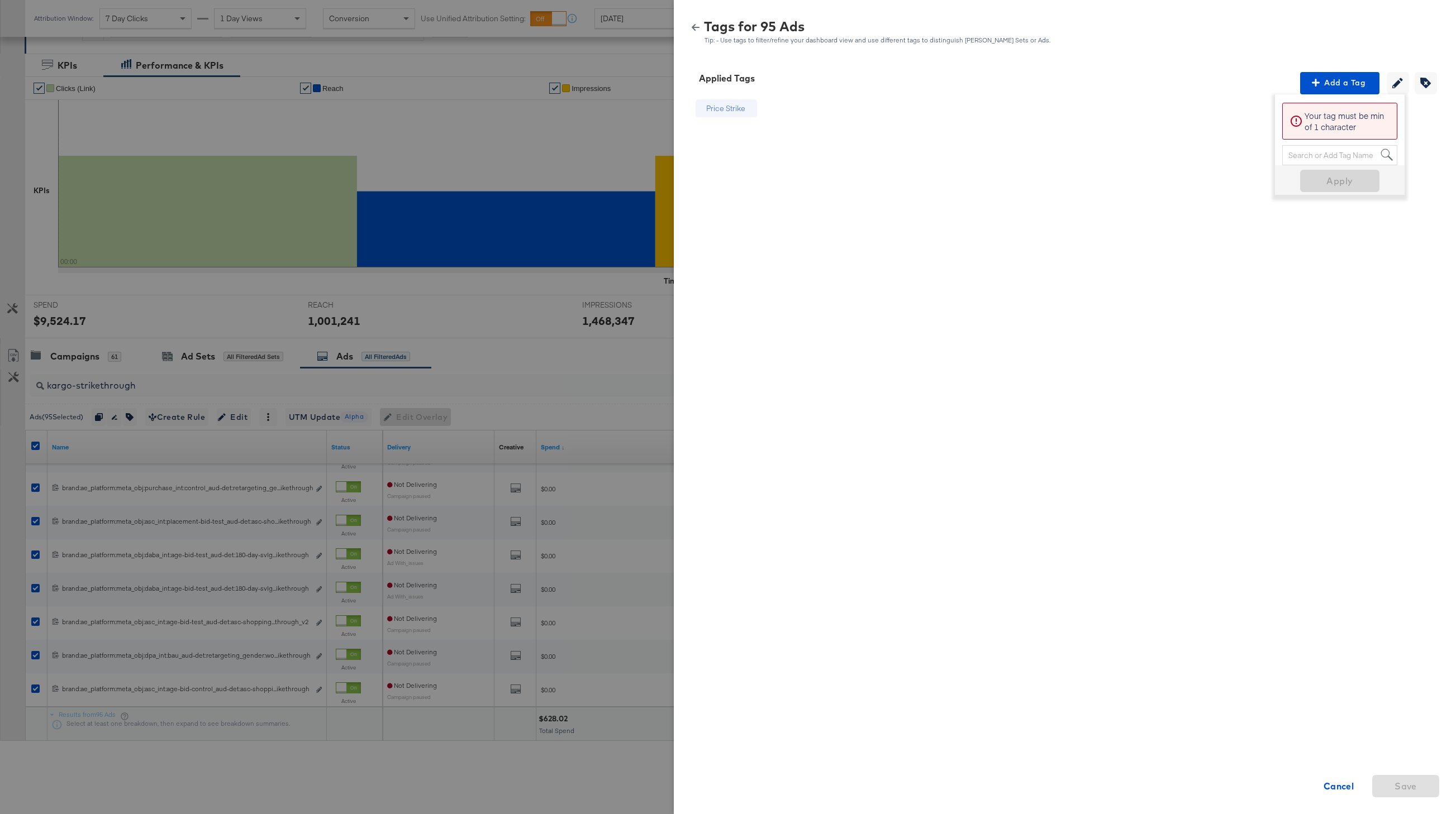
click at [694, 28] on icon "button" at bounding box center [696, 28] width 8 height 6
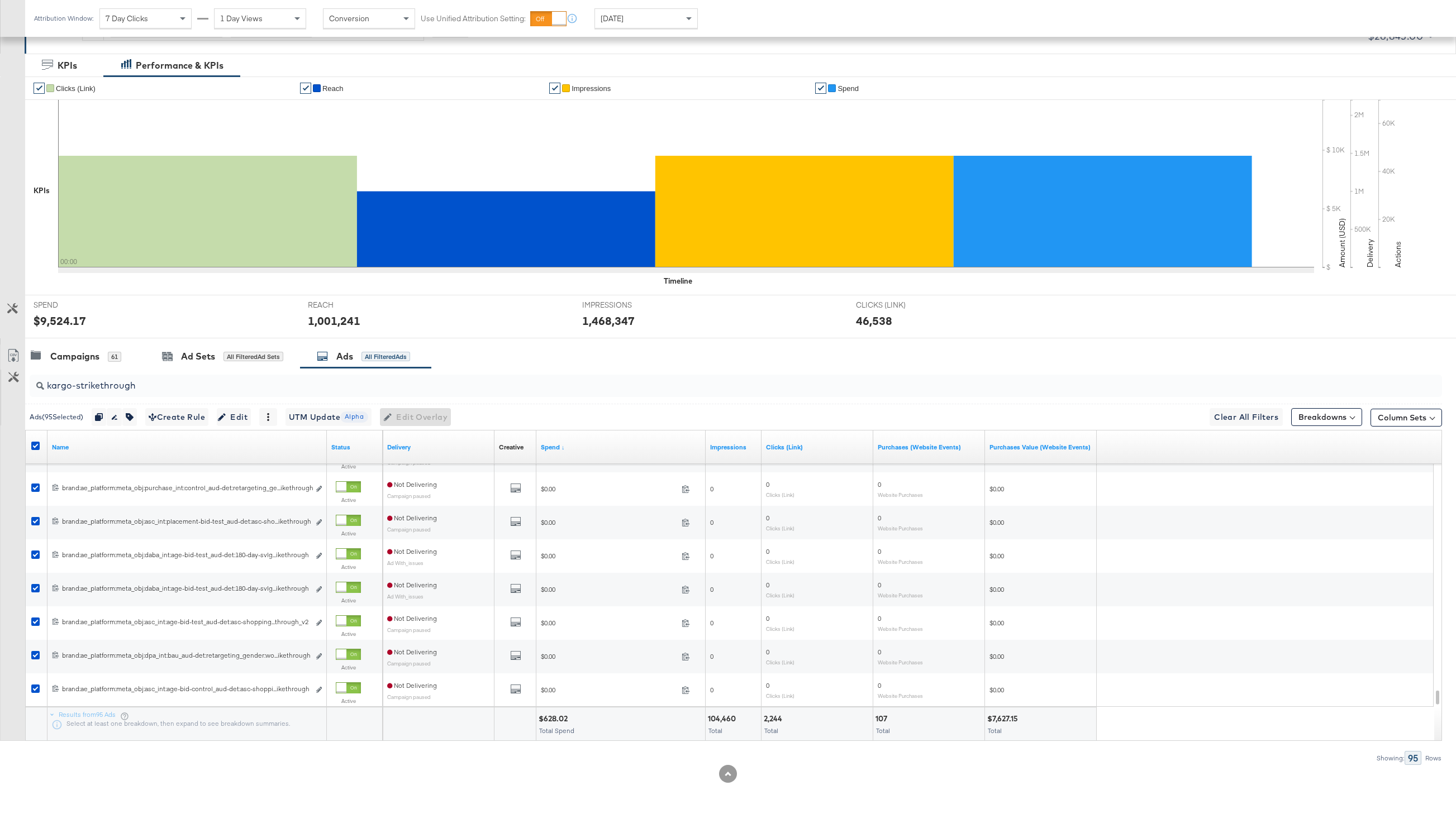
click at [40, 443] on div at bounding box center [37, 448] width 11 height 11
click at [39, 444] on icon at bounding box center [36, 446] width 8 height 8
click at [0, 0] on input "checkbox" at bounding box center [0, 0] width 0 height 0
drag, startPoint x: 151, startPoint y: 385, endPoint x: 32, endPoint y: 385, distance: 119.0
click at [32, 385] on div "kargo-strikethrough" at bounding box center [737, 386] width 1413 height 23
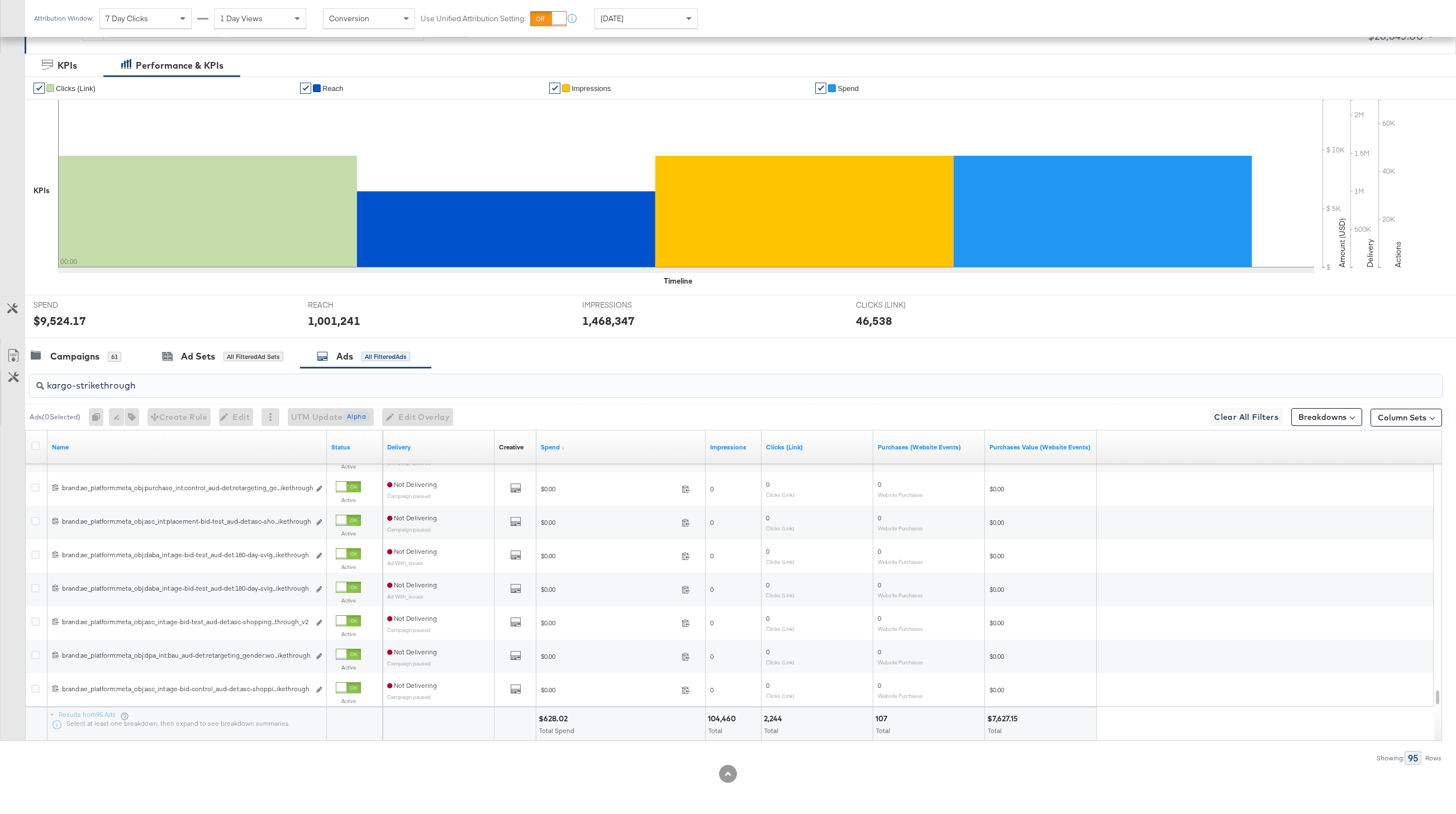
paste input "rating"
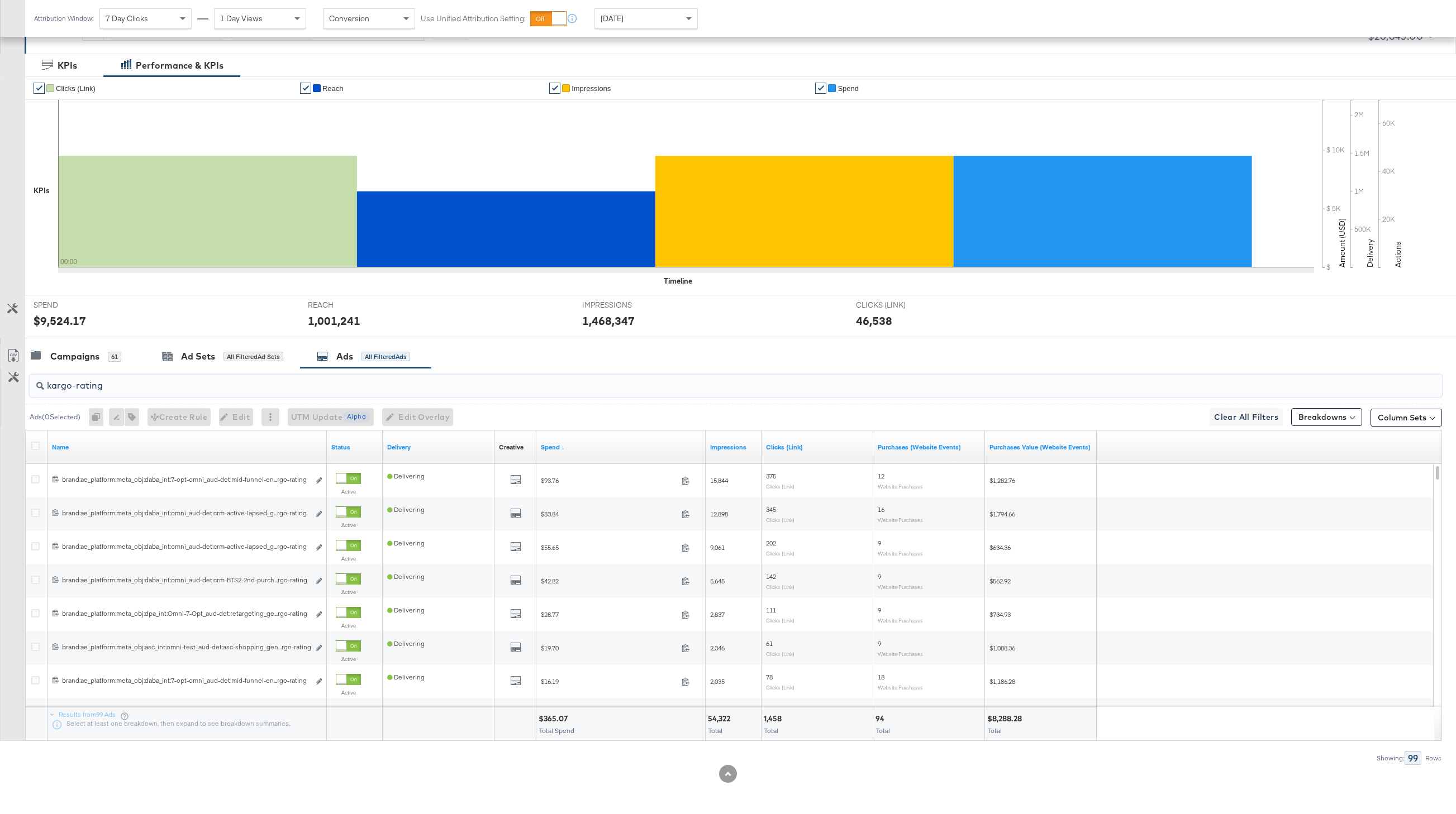
type input "kargo-rating"
click at [35, 448] on icon at bounding box center [36, 446] width 8 height 8
click at [0, 0] on input "checkbox" at bounding box center [0, 0] width 0 height 0
click at [134, 418] on icon "button" at bounding box center [130, 418] width 8 height 8
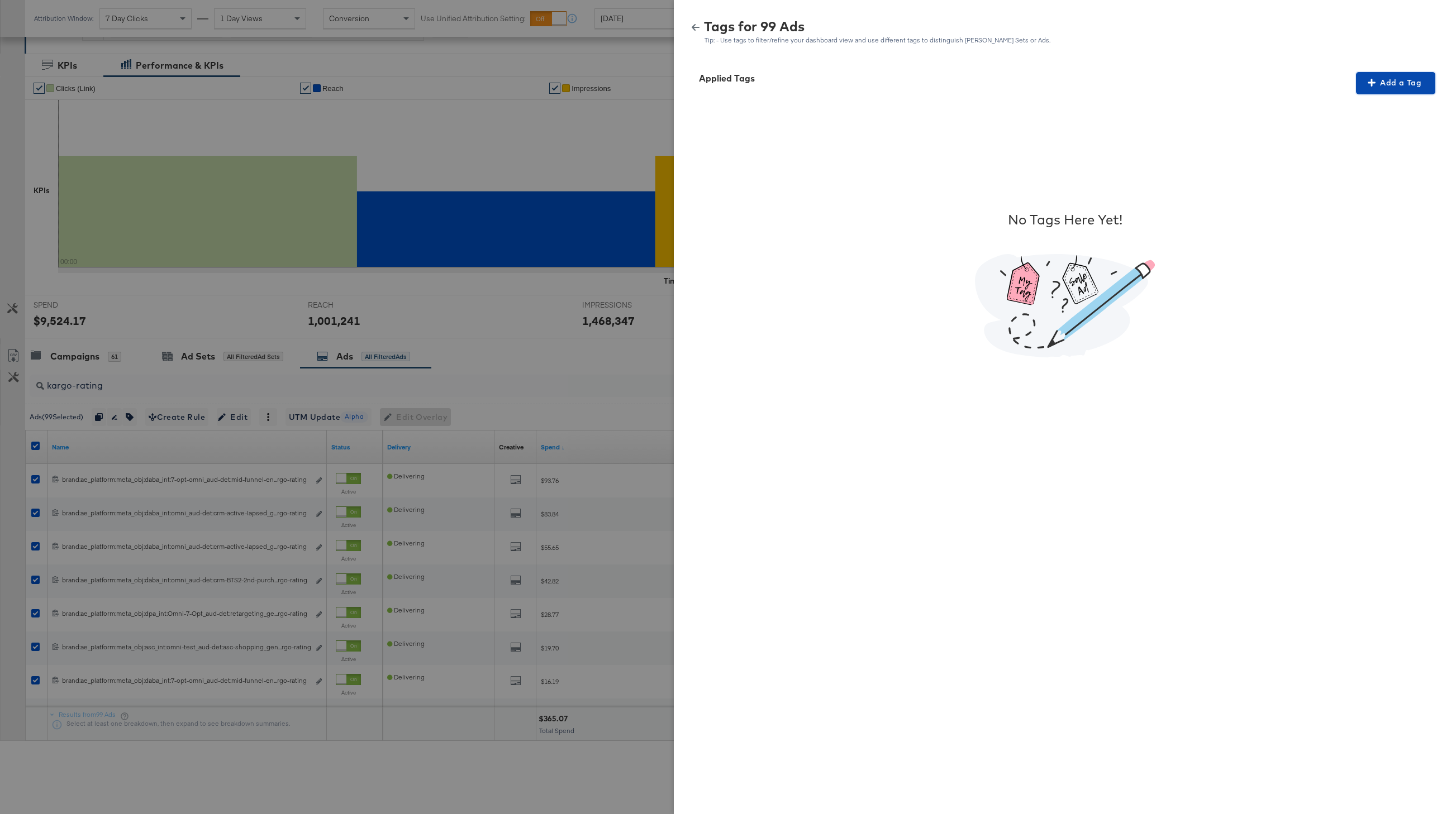
click at [1247, 87] on span "Add a Tag" at bounding box center [1396, 83] width 71 height 14
click at [1247, 153] on div "Search or Add Tag Name" at bounding box center [1389, 155] width 114 height 19
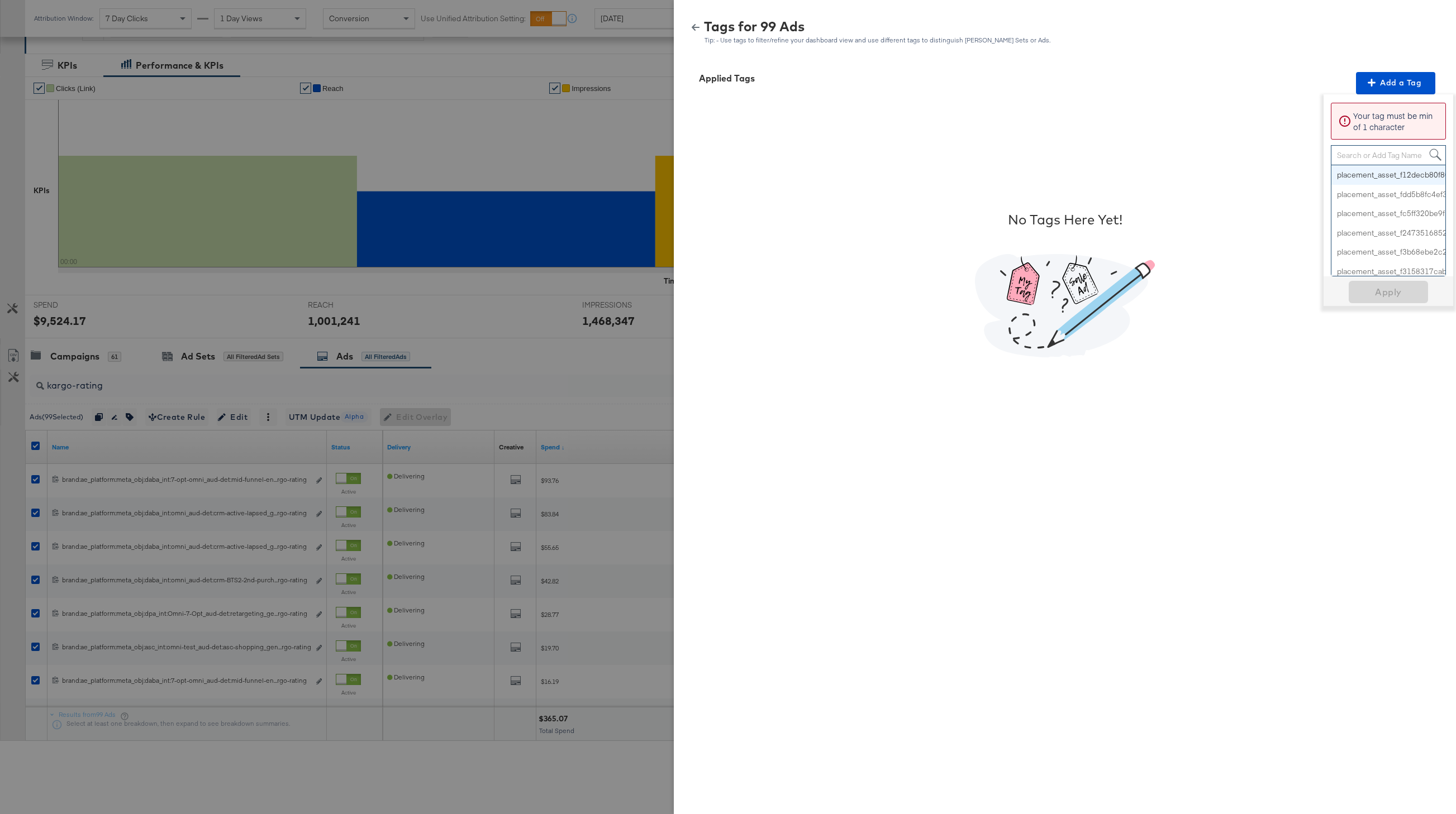
paste input "Star Rating"
type input "Star Rating"
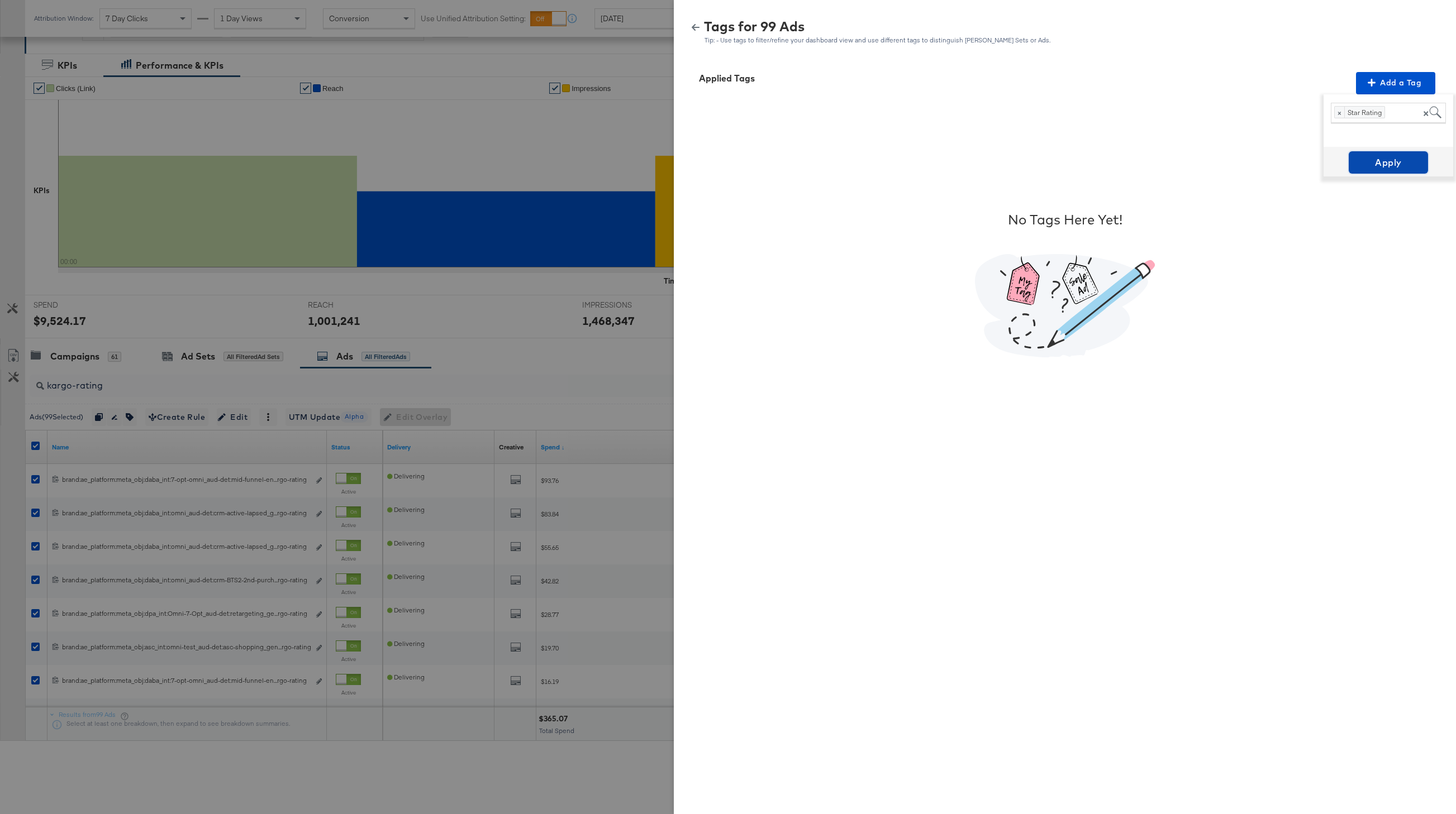
click at [1247, 161] on span "Apply" at bounding box center [1389, 162] width 71 height 15
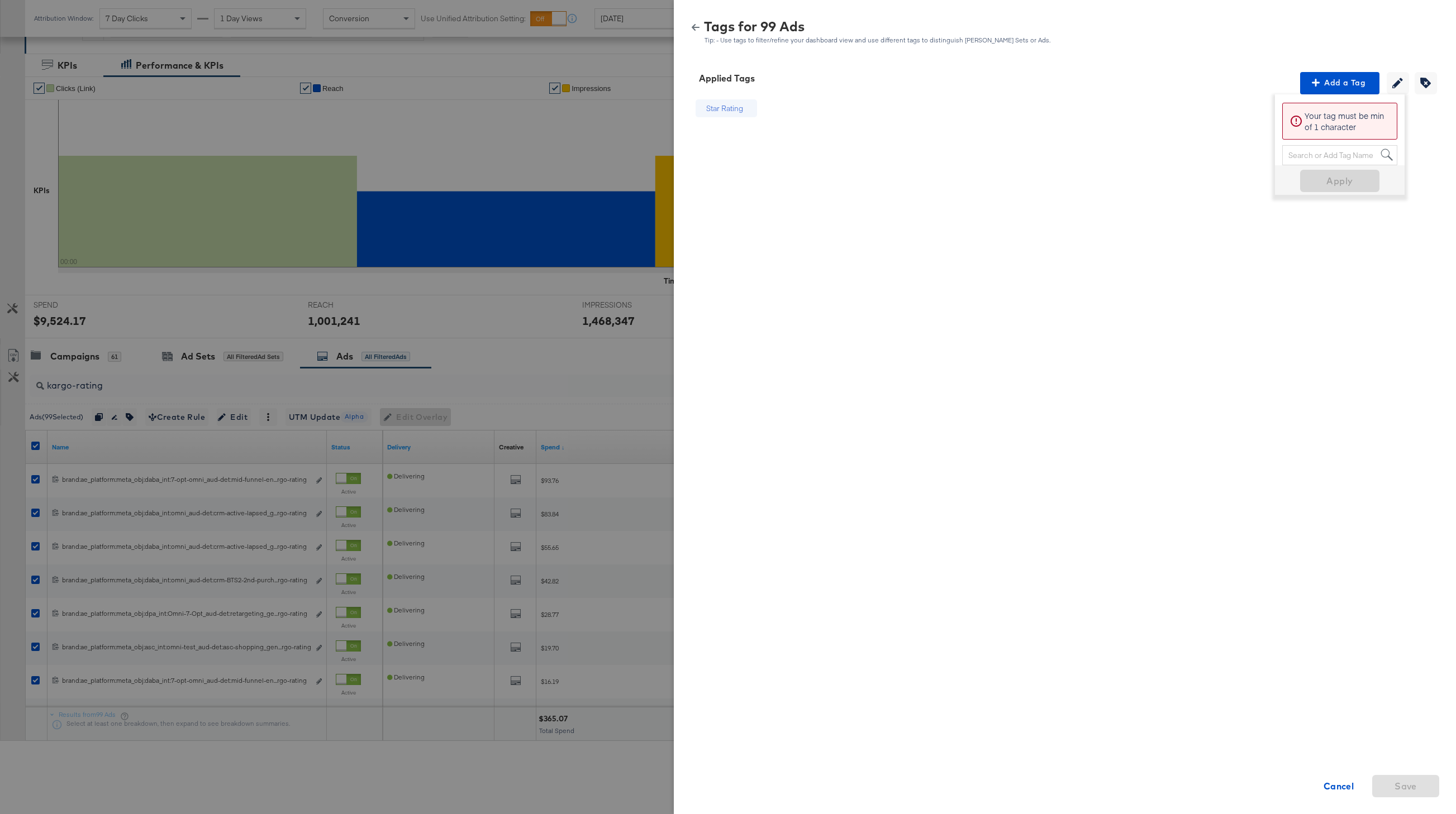
click at [699, 31] on icon "button" at bounding box center [696, 28] width 8 height 8
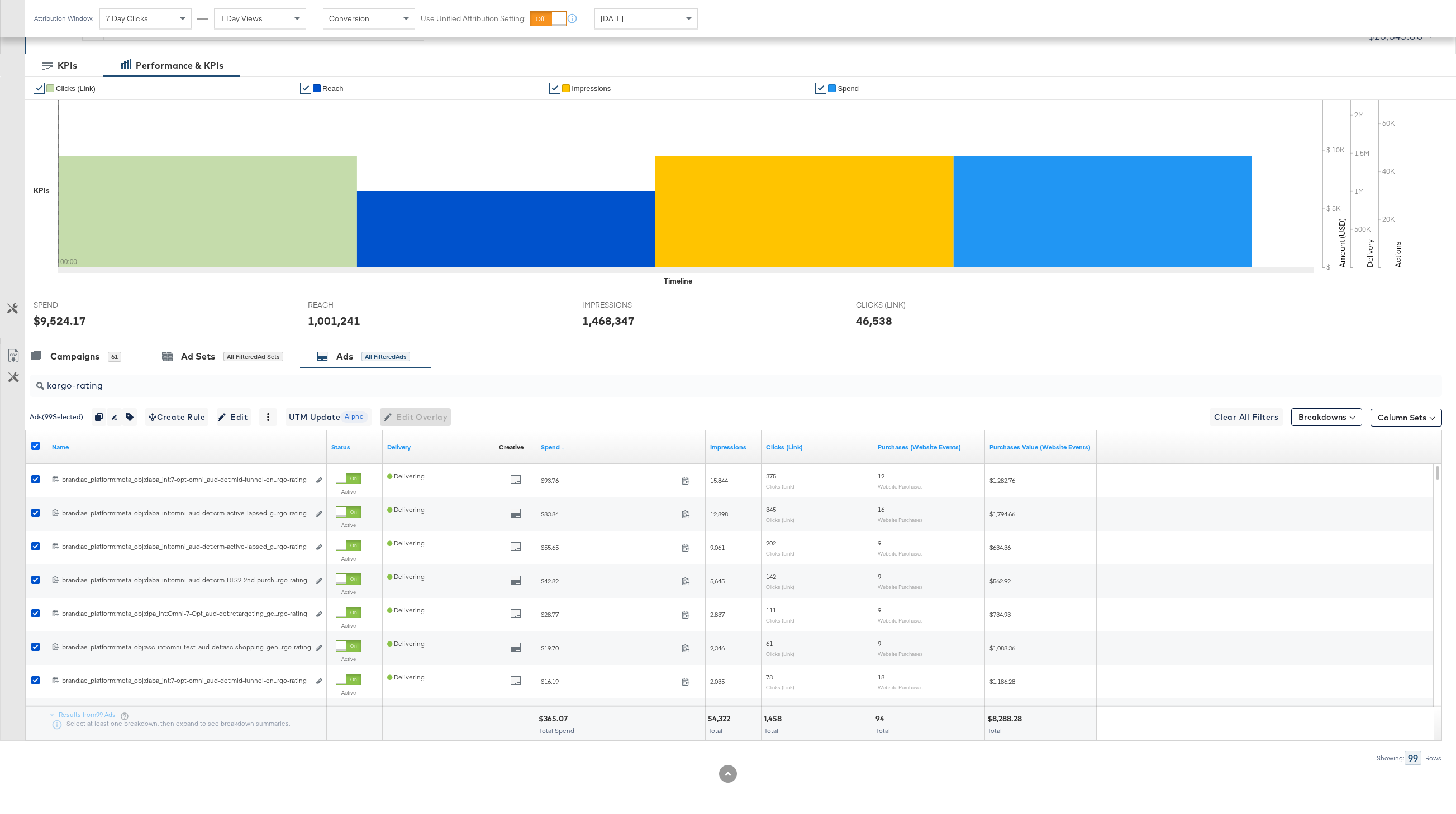
click at [37, 447] on icon at bounding box center [36, 446] width 8 height 8
click at [0, 0] on input "checkbox" at bounding box center [0, 0] width 0 height 0
drag, startPoint x: 113, startPoint y: 388, endPoint x: 19, endPoint y: 388, distance: 94.0
click at [19, 388] on div "kargo-rating Ads ( 0 Selected) 0 Rename 0 ads Tags for 0 campaigns Create Rule …" at bounding box center [721, 567] width 1442 height 397
paste input "promo"
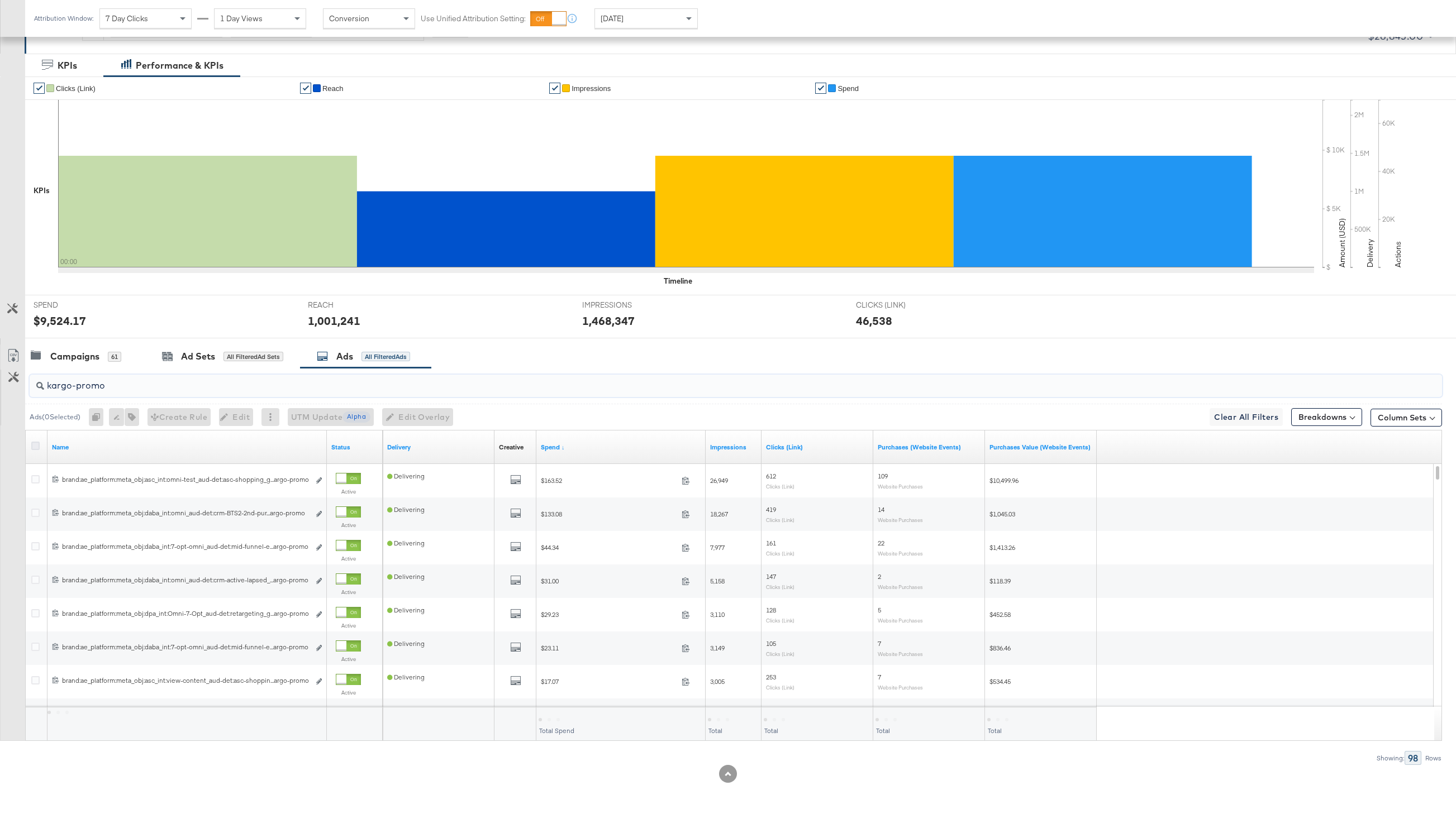
type input "kargo-promo"
click at [35, 446] on icon at bounding box center [36, 446] width 8 height 8
click at [0, 0] on input "checkbox" at bounding box center [0, 0] width 0 height 0
click at [132, 413] on icon "button" at bounding box center [131, 418] width 8 height 8
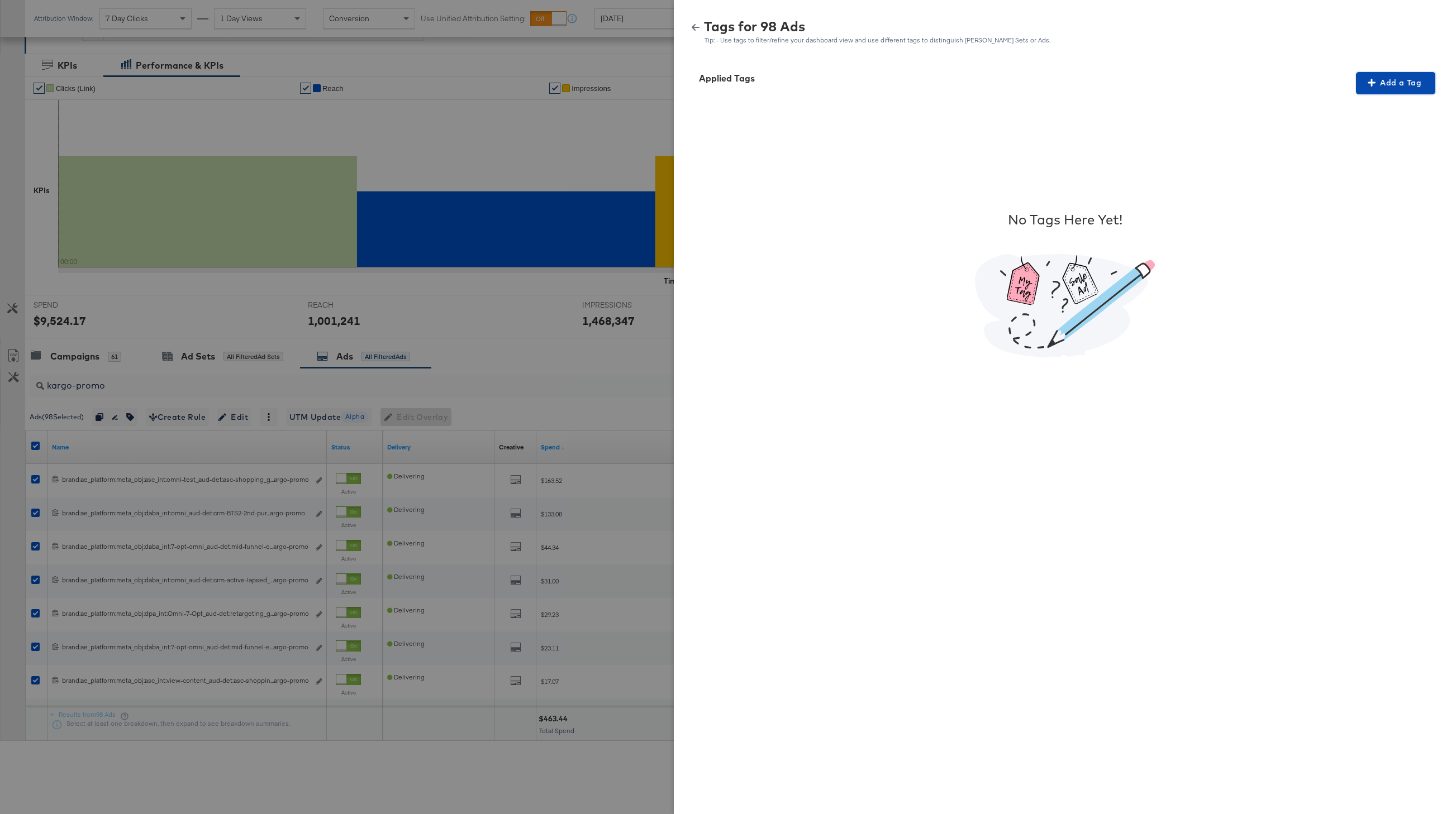
click at [1247, 90] on button "Add a Tag" at bounding box center [1396, 84] width 79 height 23
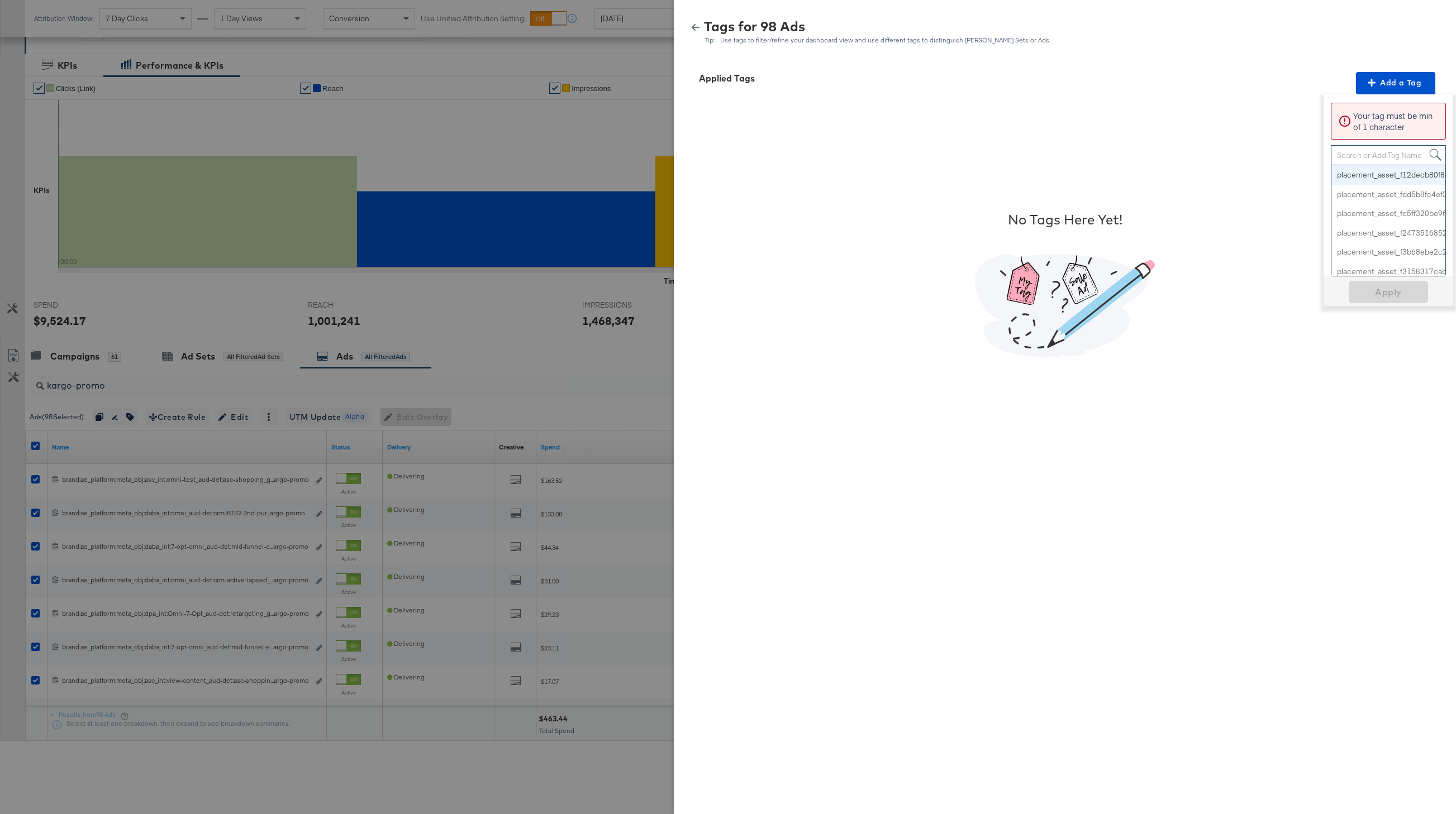
click at [1247, 155] on div "Search or Add Tag Name" at bounding box center [1389, 155] width 114 height 19
type input "Promo"
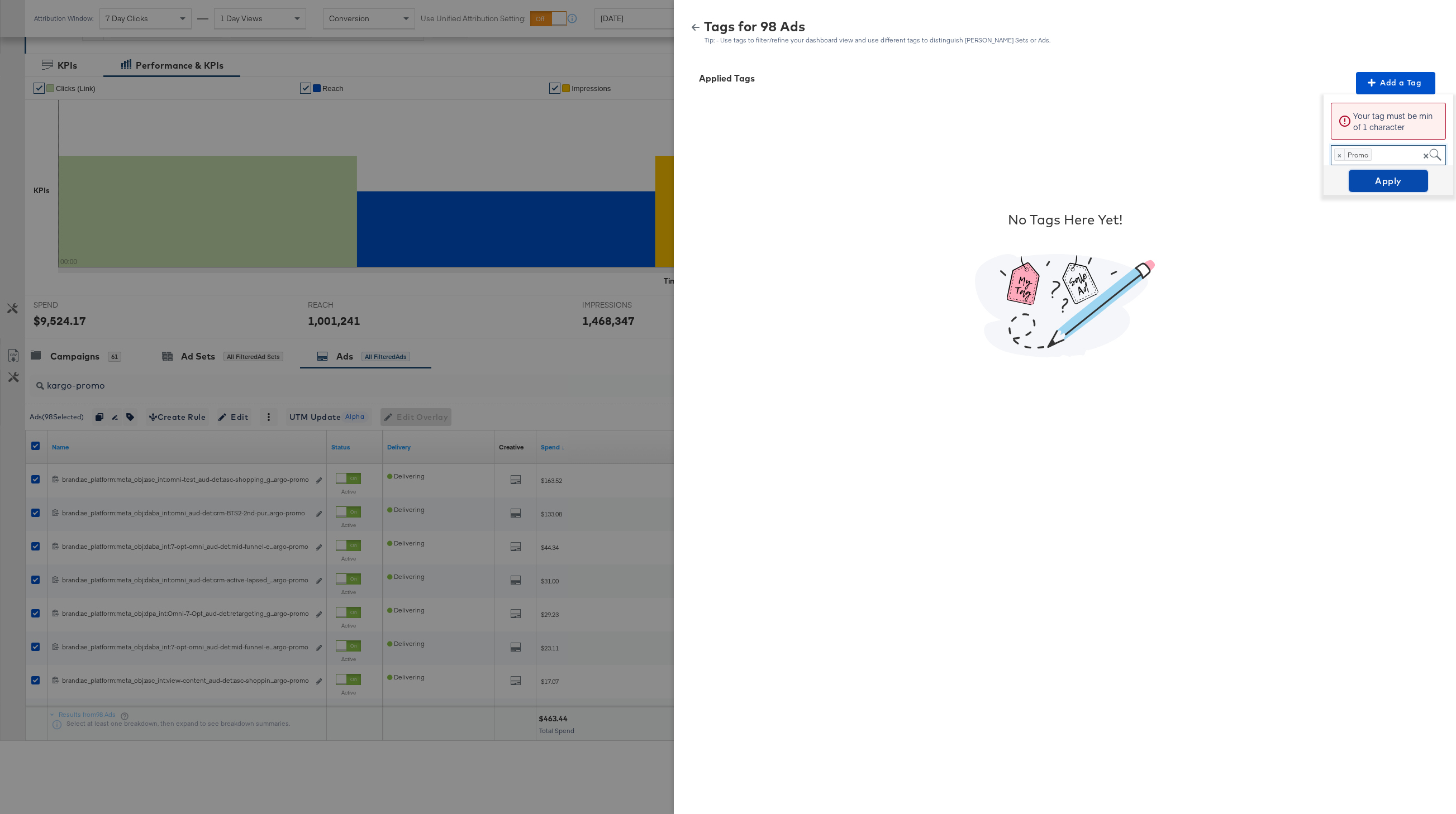
click at [1247, 178] on span "Apply" at bounding box center [1389, 181] width 71 height 15
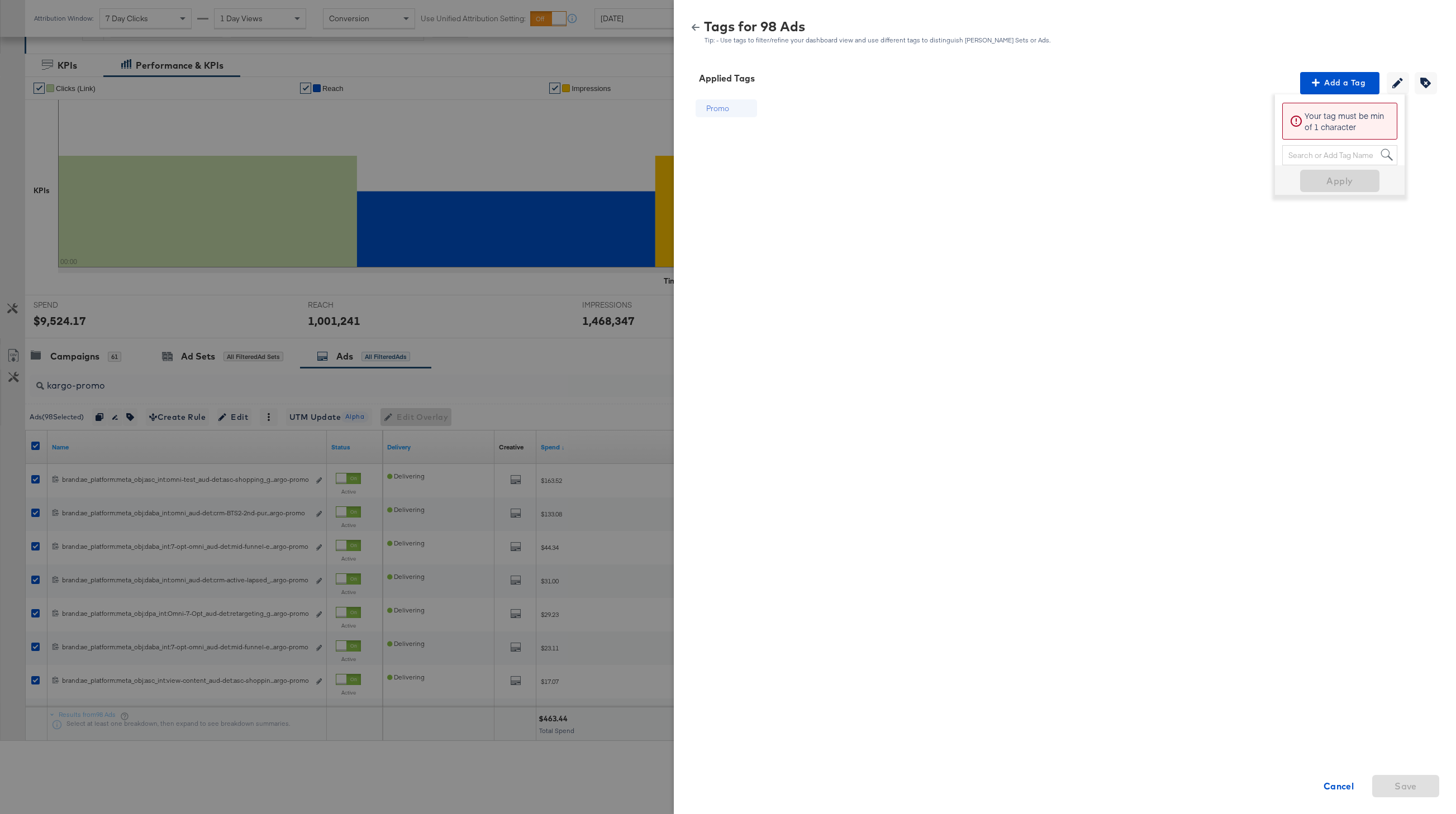
click at [694, 24] on icon "button" at bounding box center [696, 28] width 8 height 8
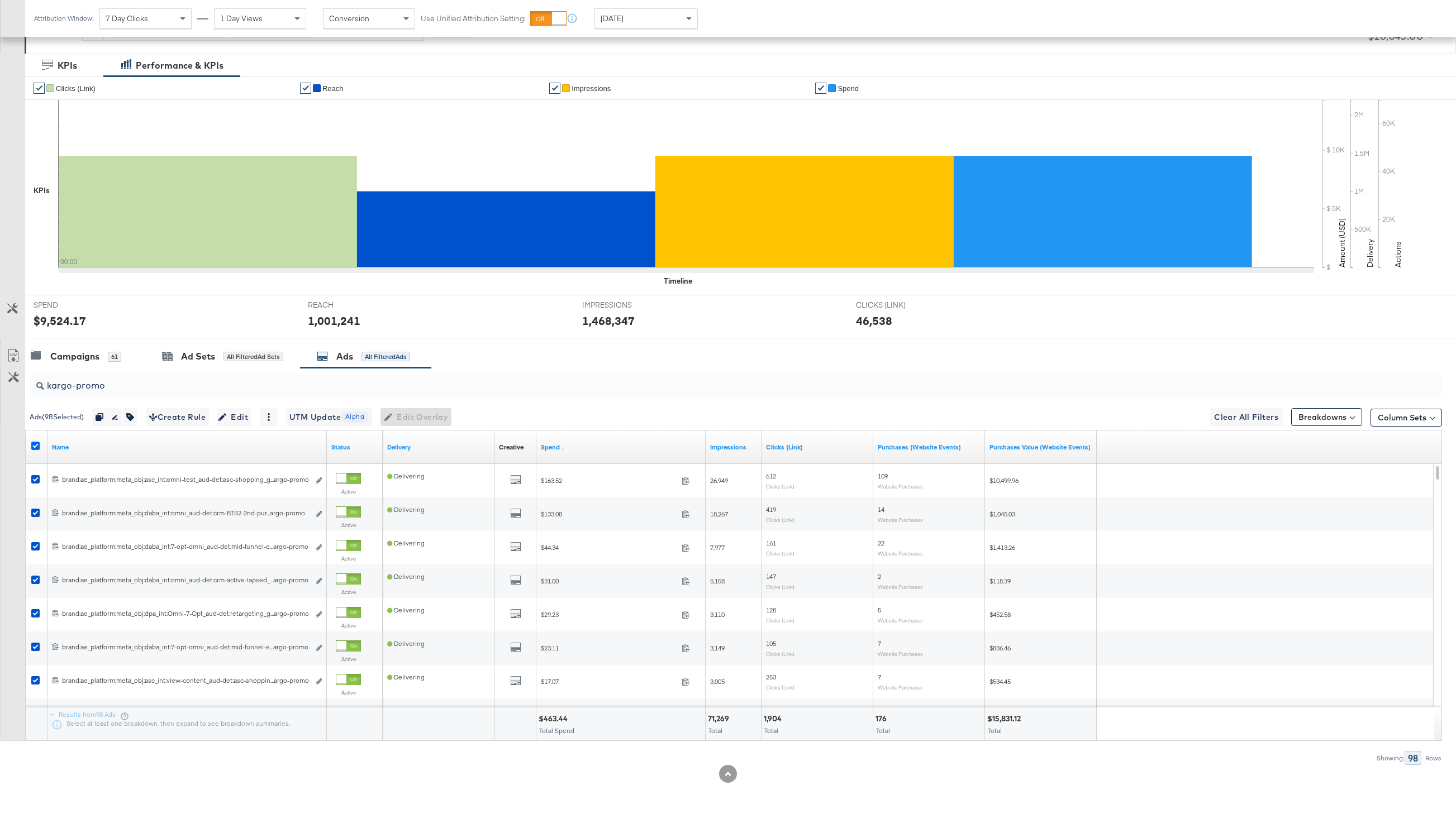
click at [35, 446] on icon at bounding box center [36, 446] width 8 height 8
click at [0, 0] on input "checkbox" at bounding box center [0, 0] width 0 height 0
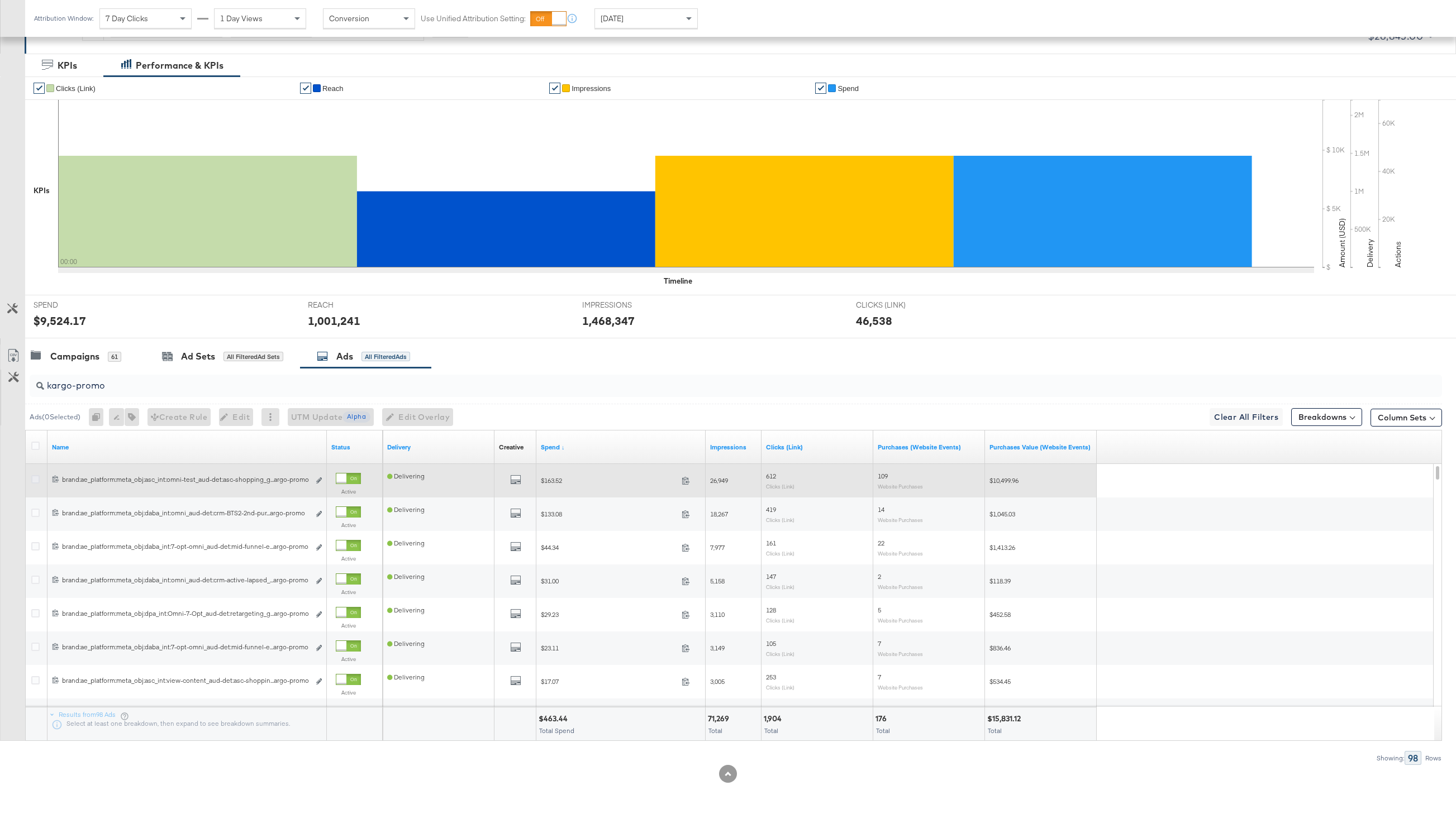
click at [37, 480] on icon at bounding box center [36, 479] width 8 height 8
click at [0, 0] on input "checkbox" at bounding box center [0, 0] width 0 height 0
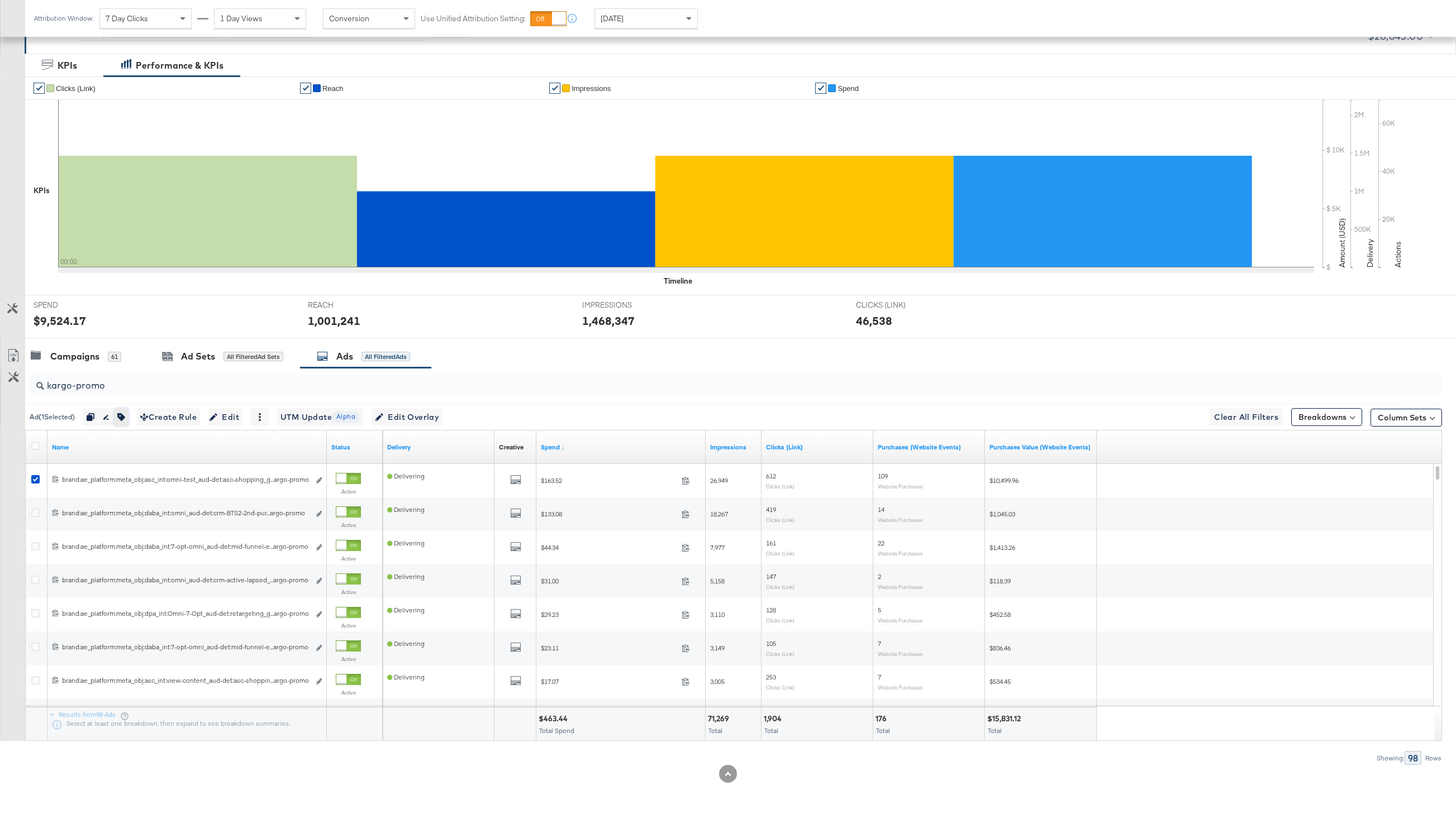
click at [125, 420] on icon "button" at bounding box center [122, 418] width 8 height 8
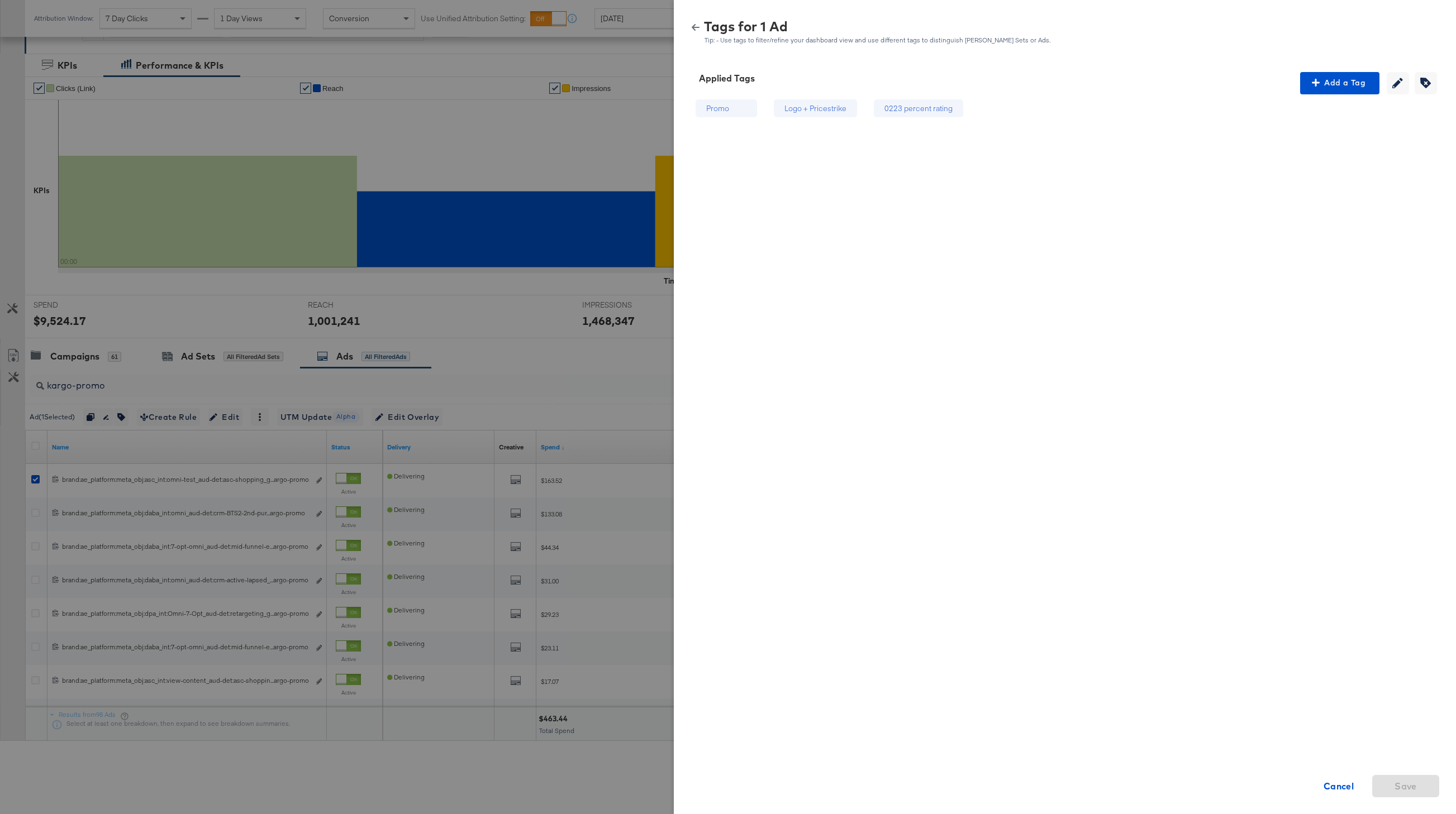
click at [699, 33] on div "Tags for 1 Ad Tip: - Use tags to filter/refine your dashboard view and use diff…" at bounding box center [1064, 32] width 755 height 24
click at [830, 105] on div "Logo + Pricestrike" at bounding box center [815, 108] width 62 height 11
click at [1247, 82] on icon "button" at bounding box center [1398, 83] width 11 height 11
click at [897, 258] on div "Promo Promo Logo + Pricestrike Logo + Pricestrike 0223 percent rating 0223 perc…" at bounding box center [828, 284] width 283 height 379
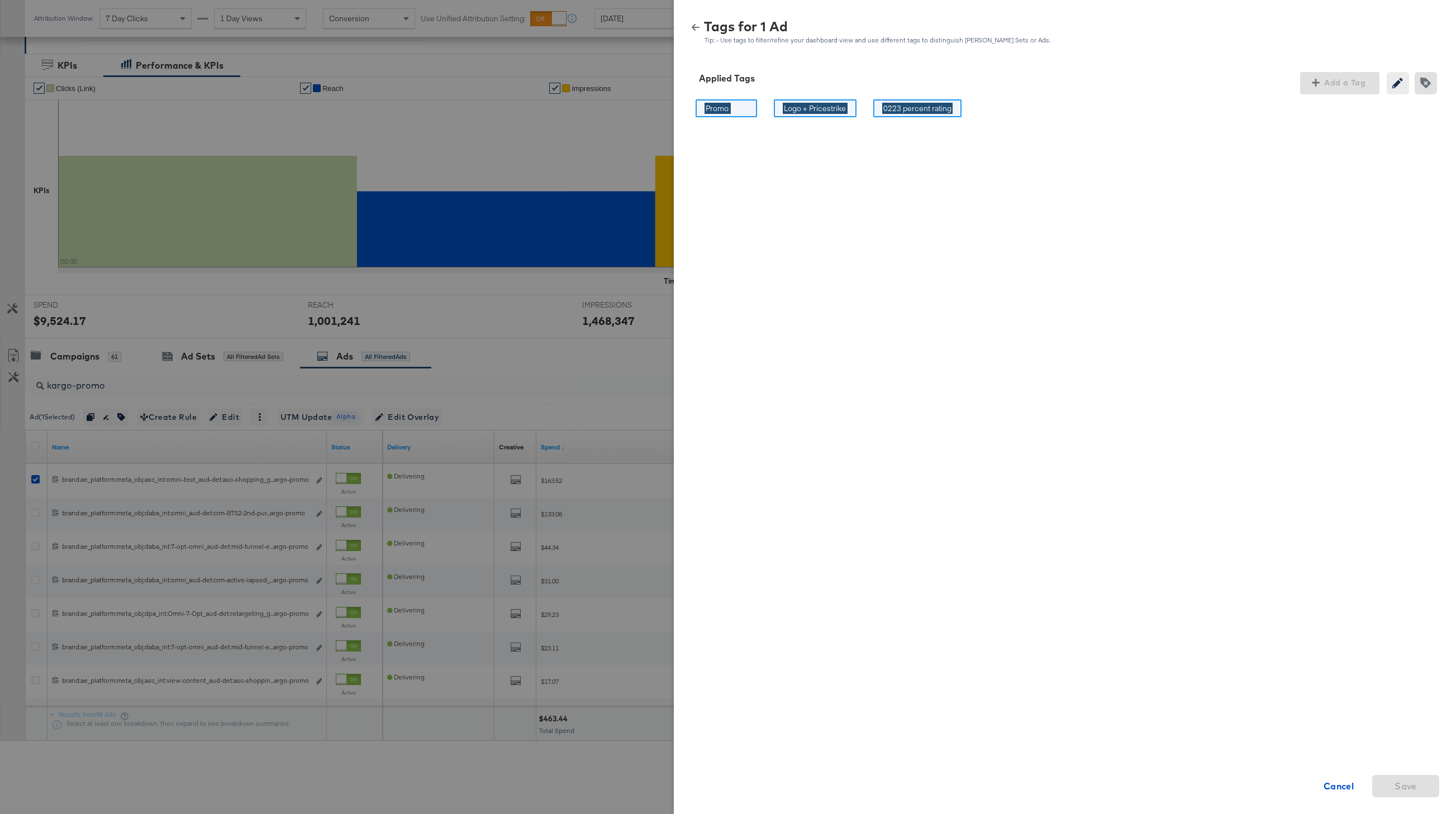
click at [699, 31] on icon "button" at bounding box center [696, 28] width 8 height 8
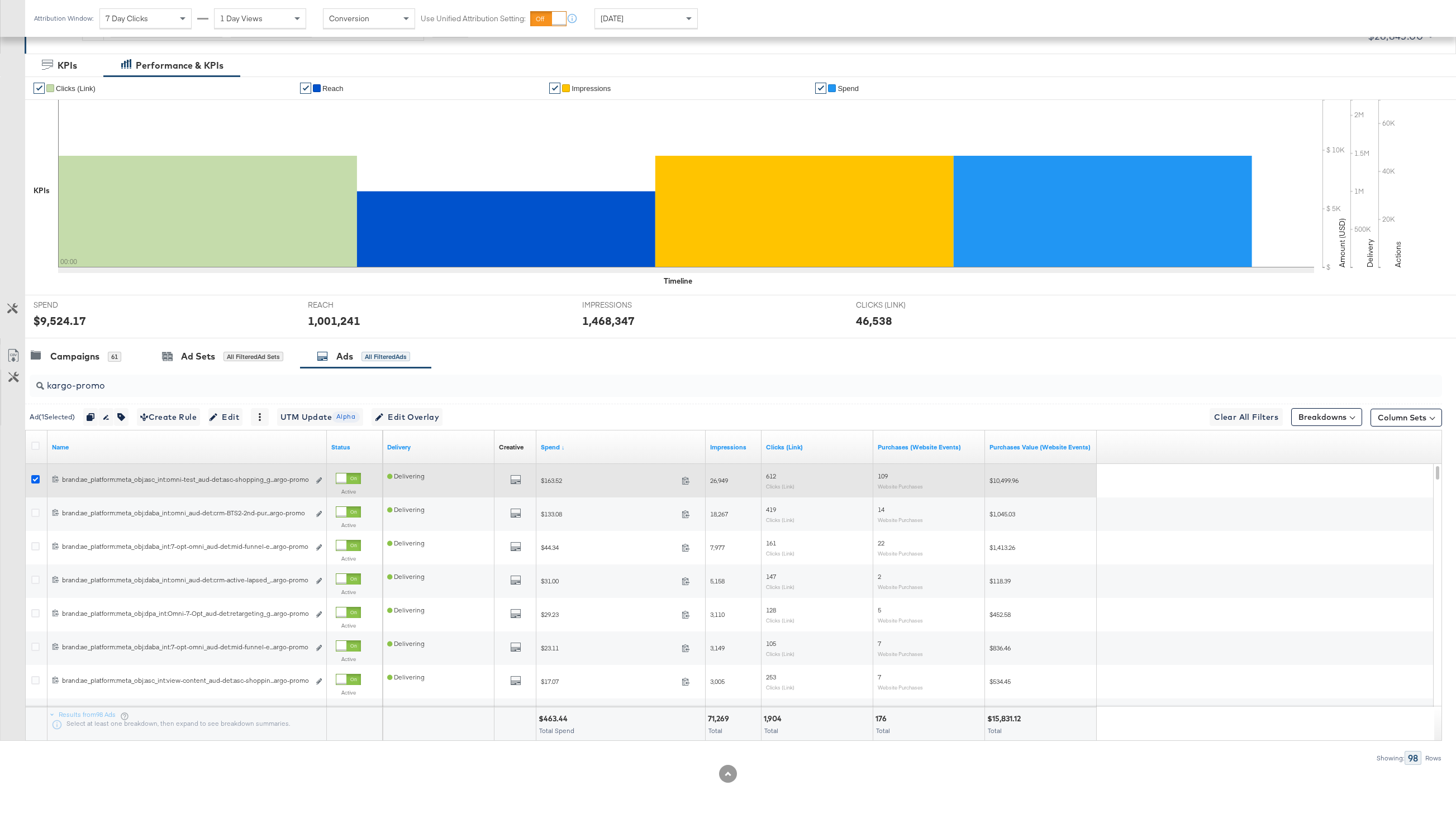
click at [32, 478] on icon at bounding box center [36, 479] width 8 height 8
click at [0, 0] on input "checkbox" at bounding box center [0, 0] width 0 height 0
click at [36, 482] on icon at bounding box center [36, 479] width 8 height 8
click at [0, 0] on input "checkbox" at bounding box center [0, 0] width 0 height 0
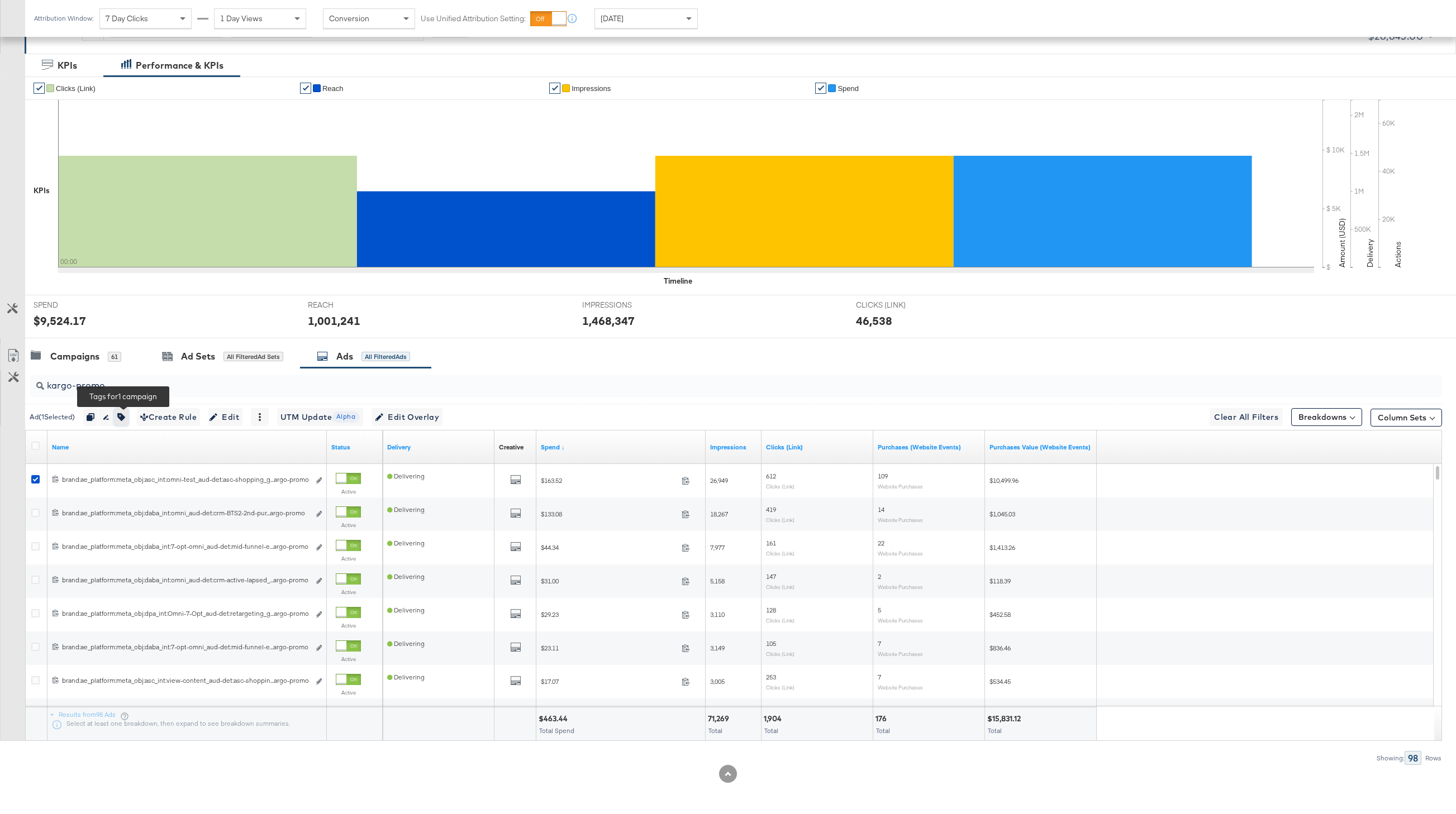
click at [121, 422] on button "button" at bounding box center [122, 418] width 15 height 18
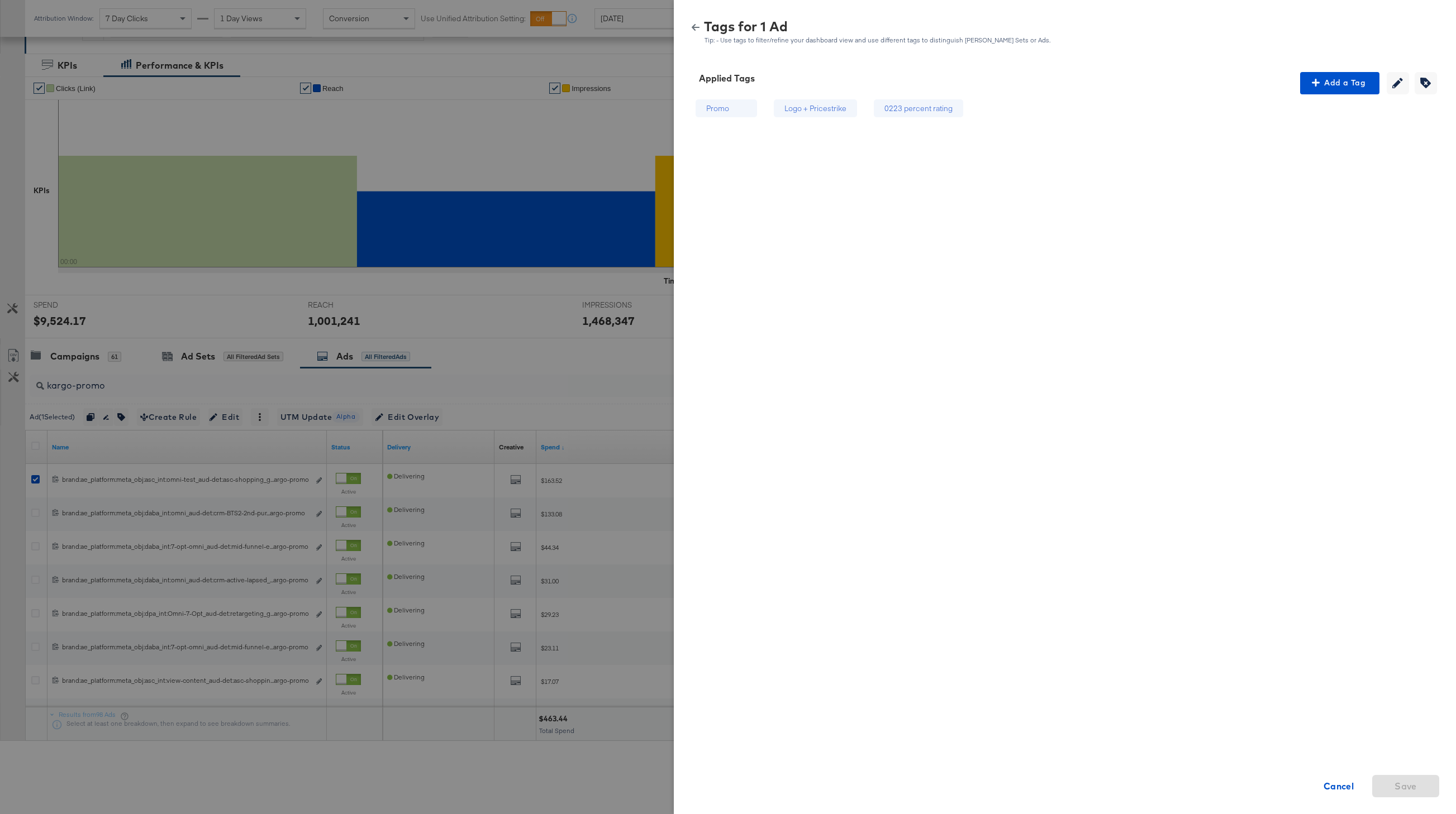
click at [694, 27] on icon "button" at bounding box center [696, 28] width 8 height 6
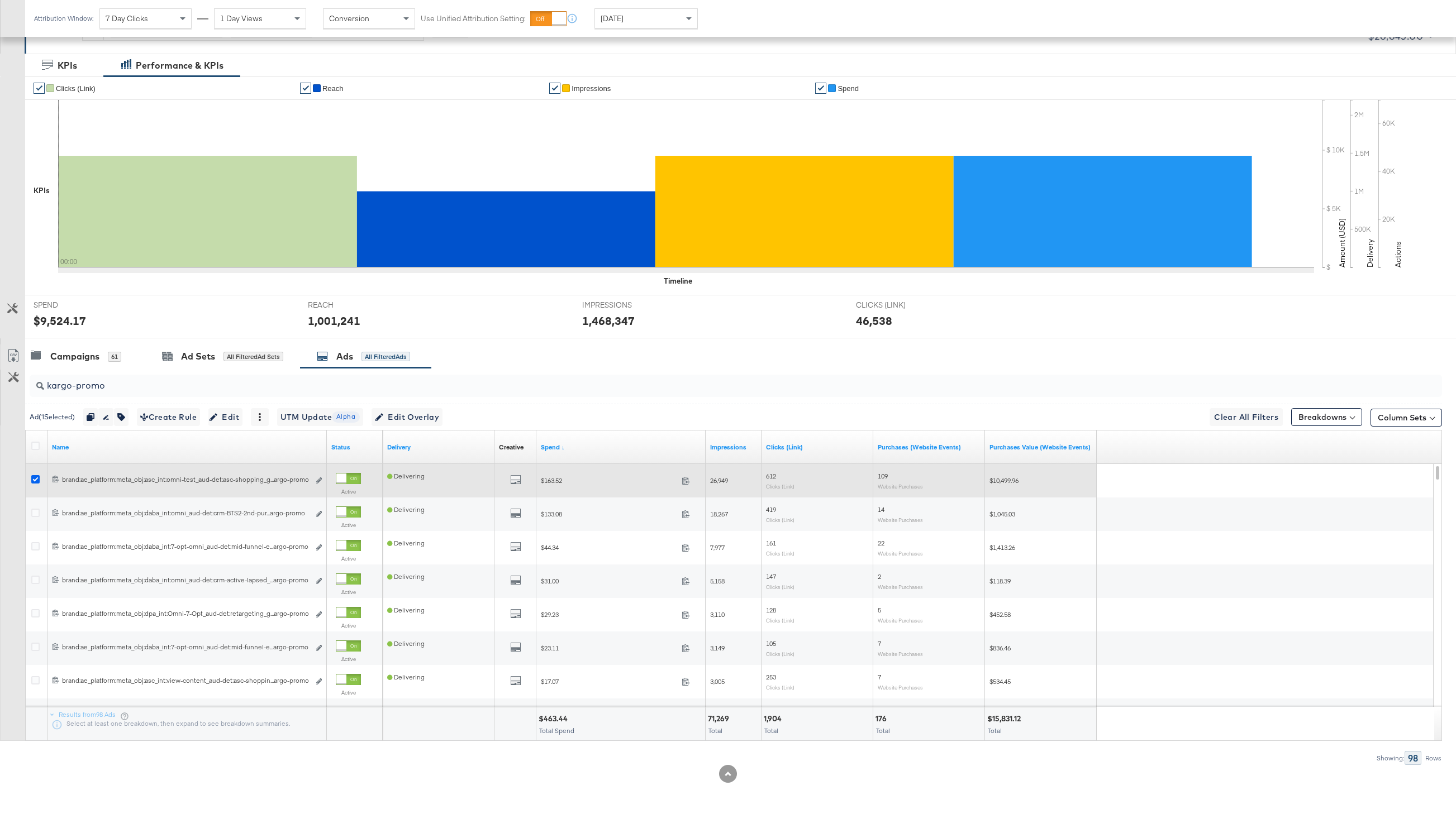
click at [36, 478] on icon at bounding box center [36, 479] width 8 height 8
click at [0, 0] on input "checkbox" at bounding box center [0, 0] width 0 height 0
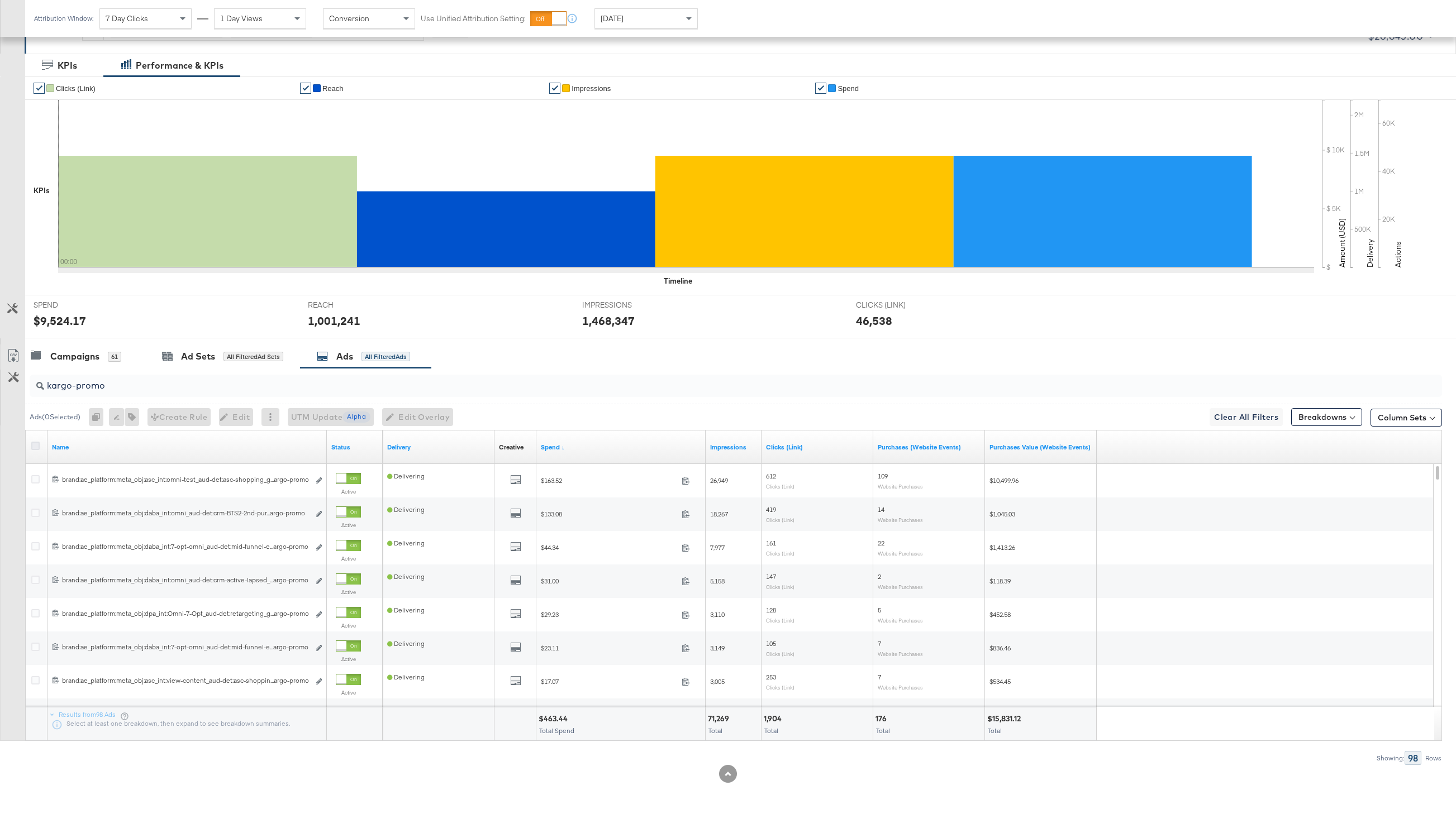
click at [34, 443] on icon at bounding box center [36, 446] width 8 height 8
click at [0, 0] on input "checkbox" at bounding box center [0, 0] width 0 height 0
click at [34, 443] on icon at bounding box center [36, 446] width 8 height 8
click at [0, 0] on input "checkbox" at bounding box center [0, 0] width 0 height 0
drag, startPoint x: 128, startPoint y: 383, endPoint x: 5, endPoint y: 383, distance: 123.0
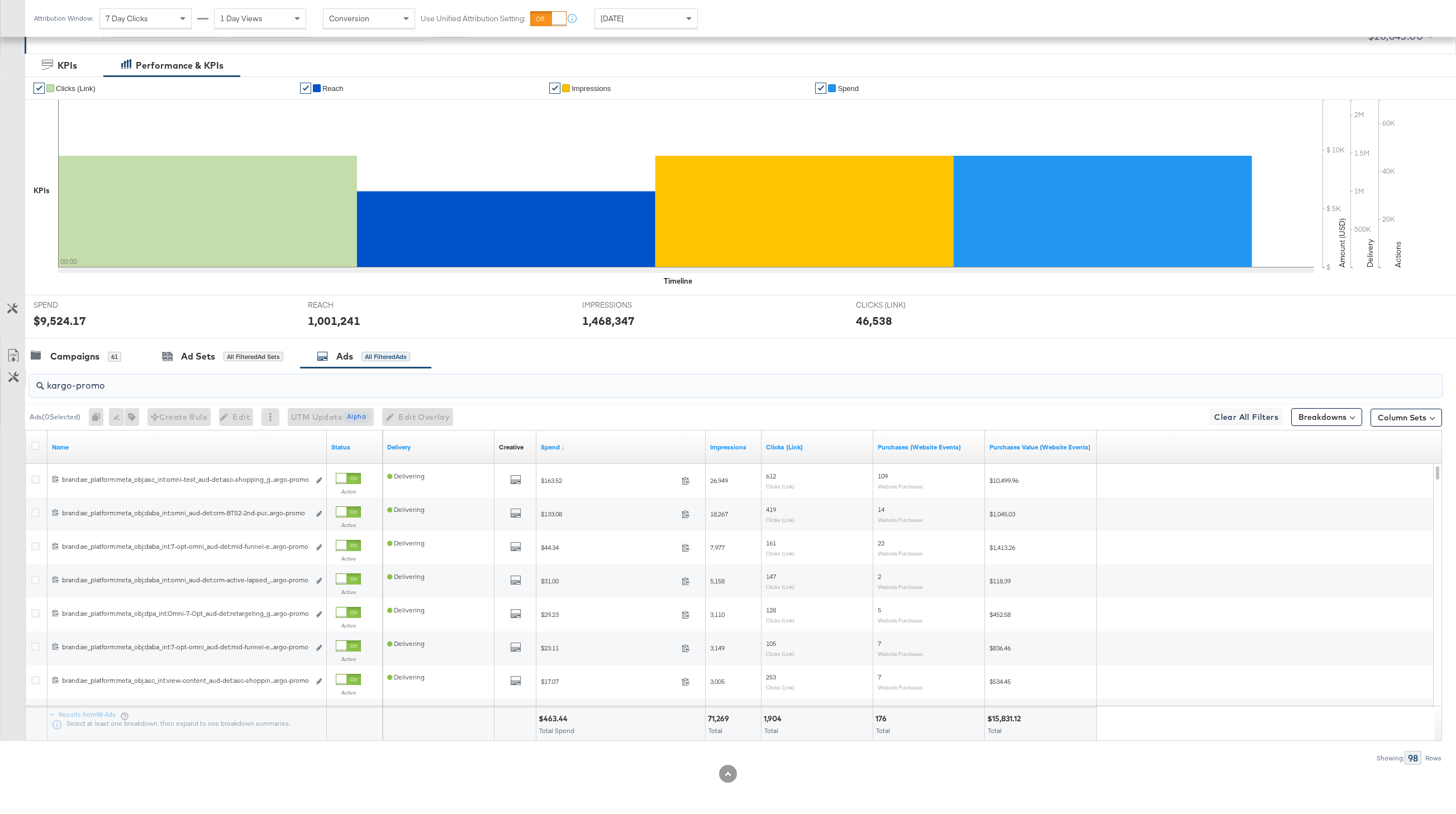
click at [5, 383] on div "kargo-promo Ads ( 0 Selected) 0 Rename 0 ads Tags for 0 campaigns Create Rule E…" at bounding box center [721, 567] width 1442 height 397
paste input "lv"
type input "kargo-plv"
click at [32, 446] on icon at bounding box center [36, 446] width 8 height 8
click at [0, 0] on input "checkbox" at bounding box center [0, 0] width 0 height 0
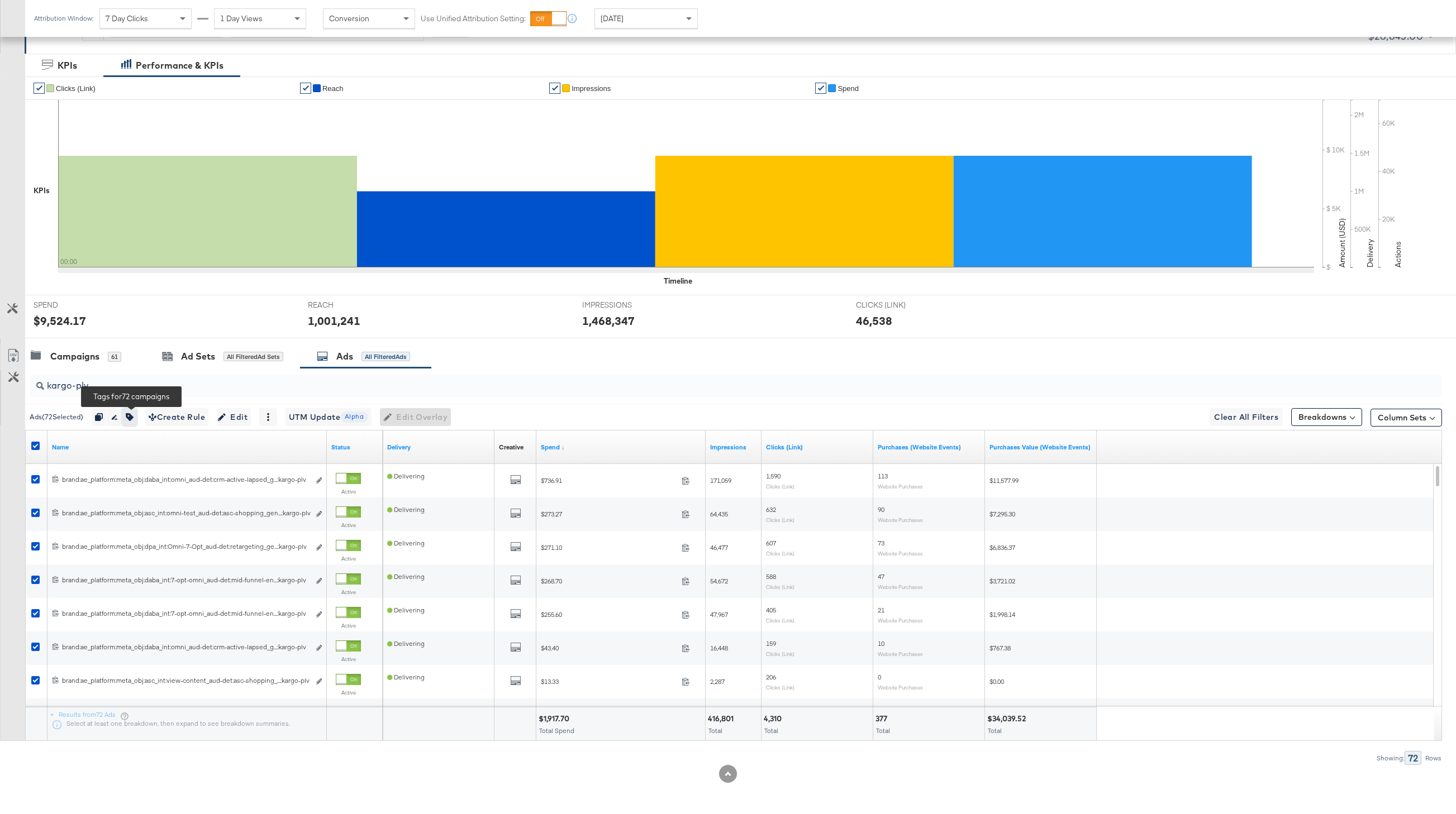
click at [134, 419] on icon "button" at bounding box center [130, 418] width 8 height 8
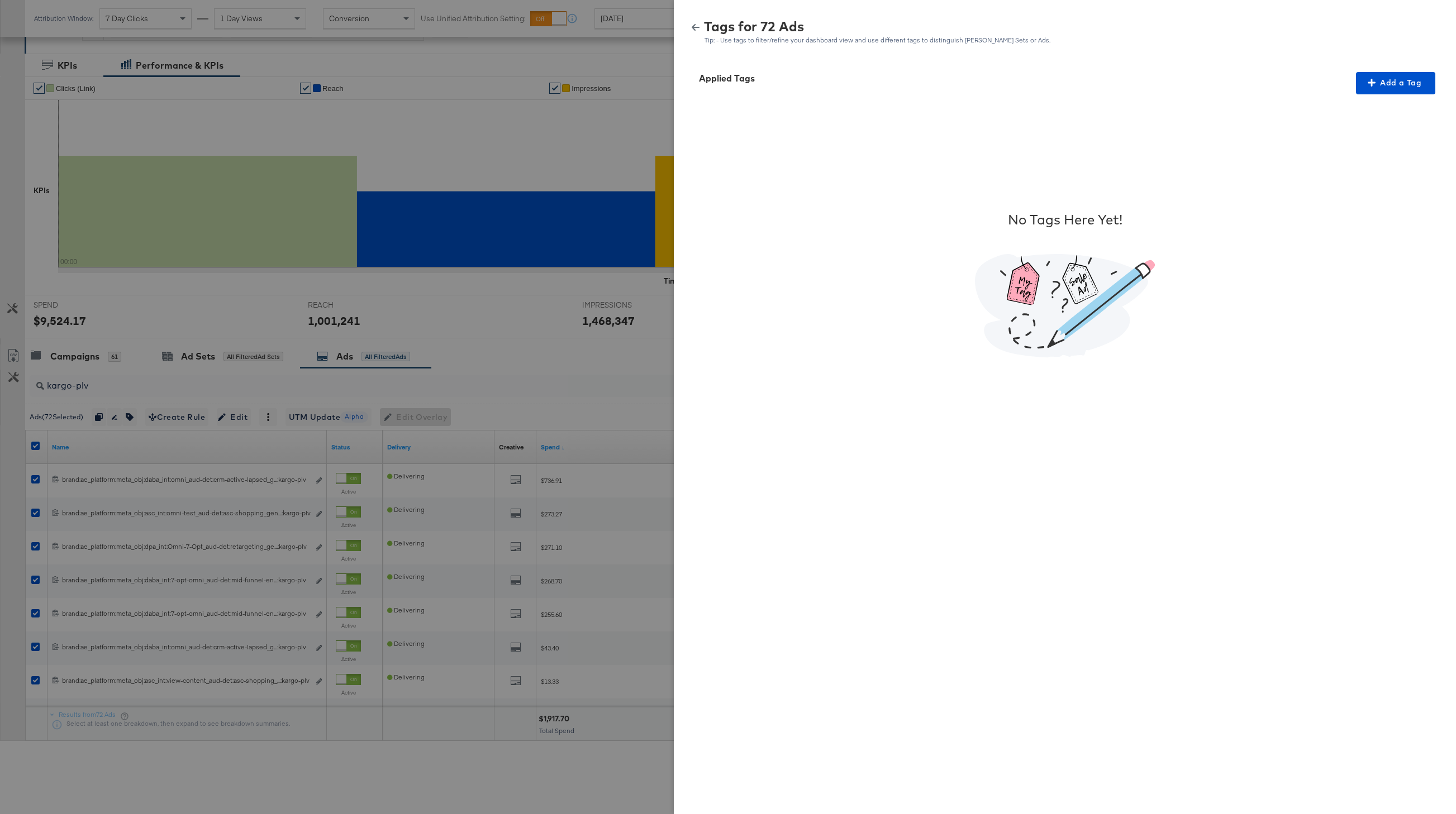
click at [1247, 95] on div "No Tags Here Yet!" at bounding box center [1064, 284] width 755 height 379
click at [1247, 80] on span "Add a Tag" at bounding box center [1396, 83] width 71 height 14
click at [1247, 157] on div "Search or Add Tag Name" at bounding box center [1389, 155] width 114 height 19
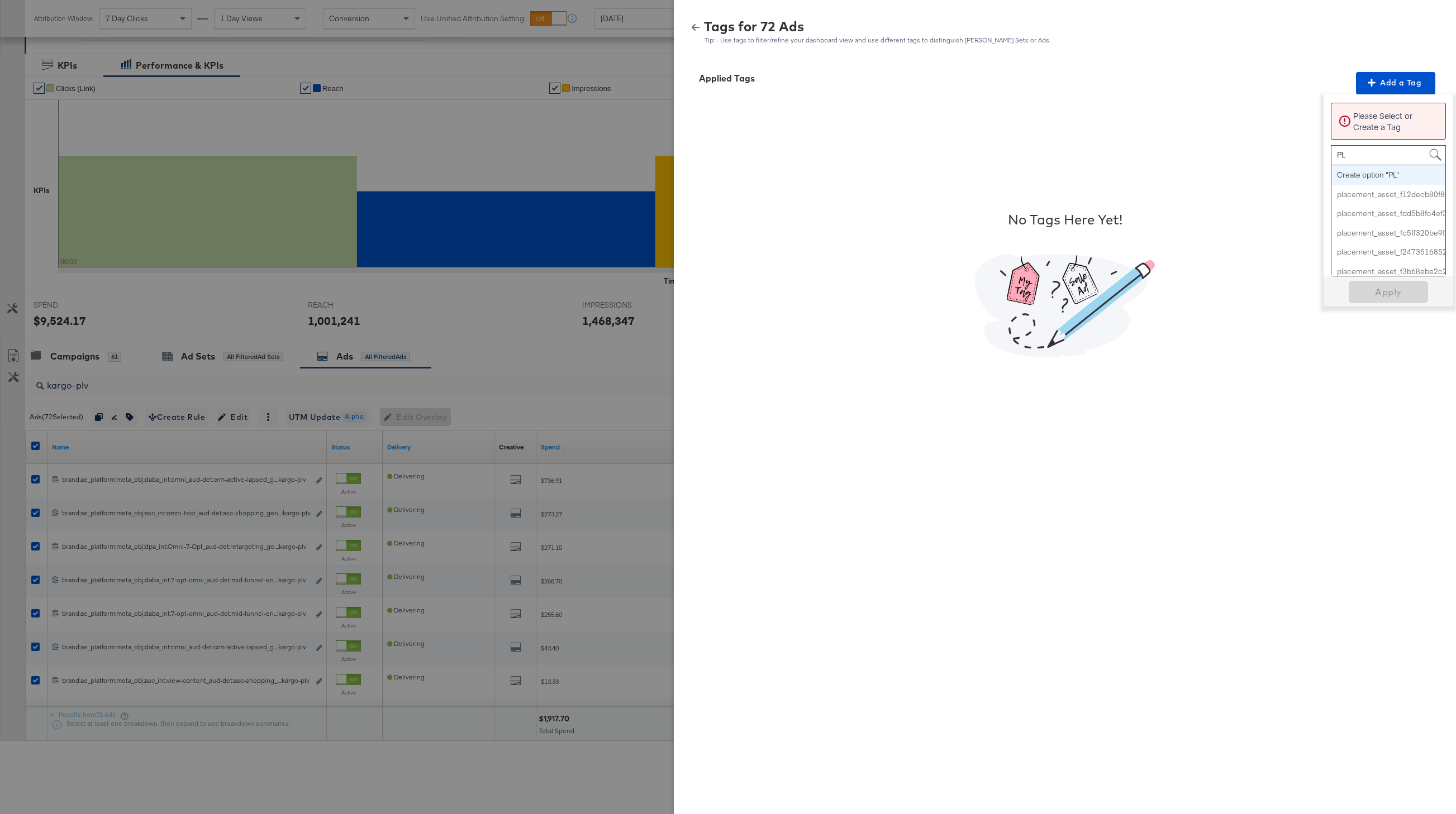
type input "PLV"
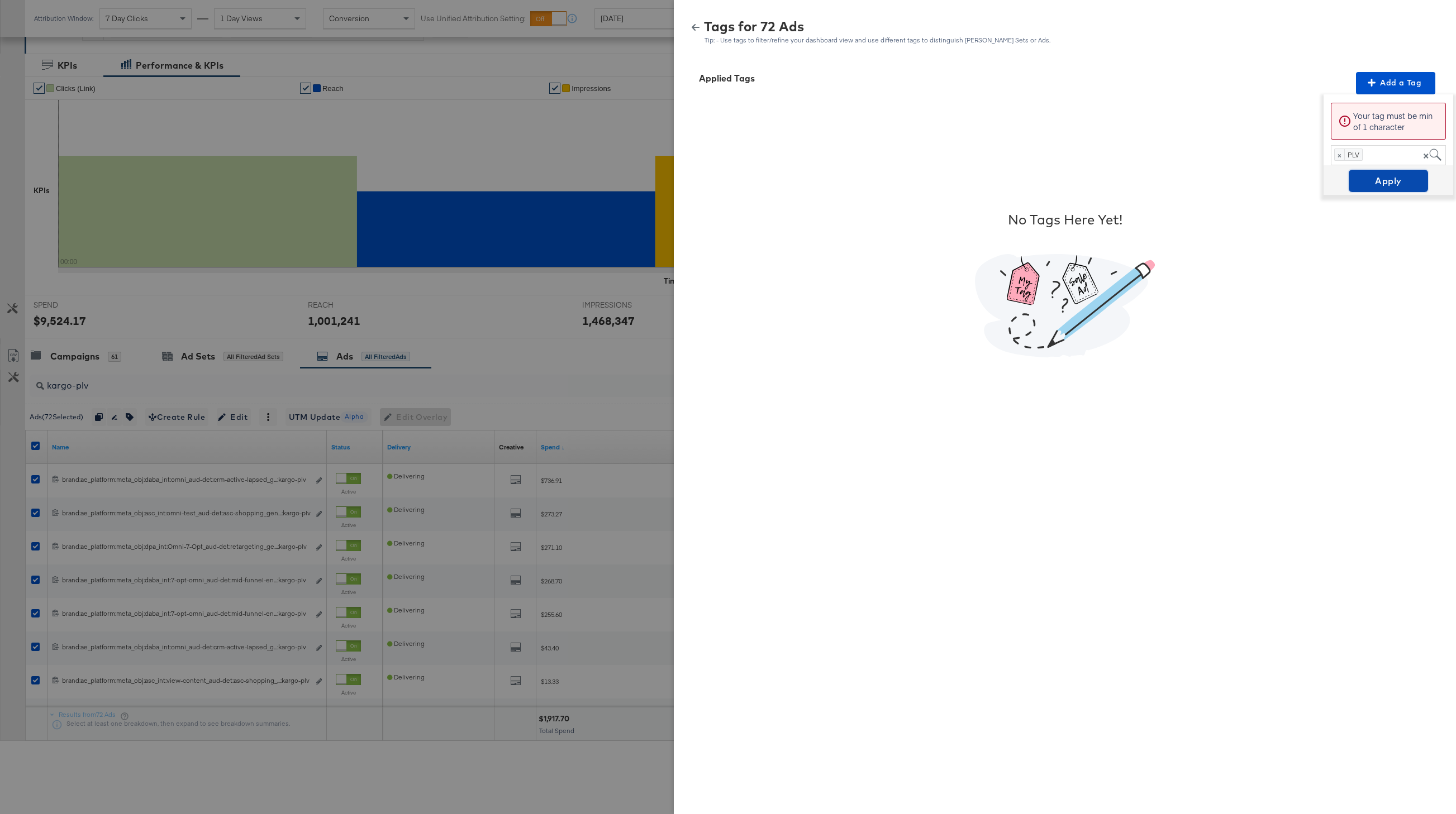
click at [1247, 180] on span "Apply" at bounding box center [1389, 181] width 71 height 15
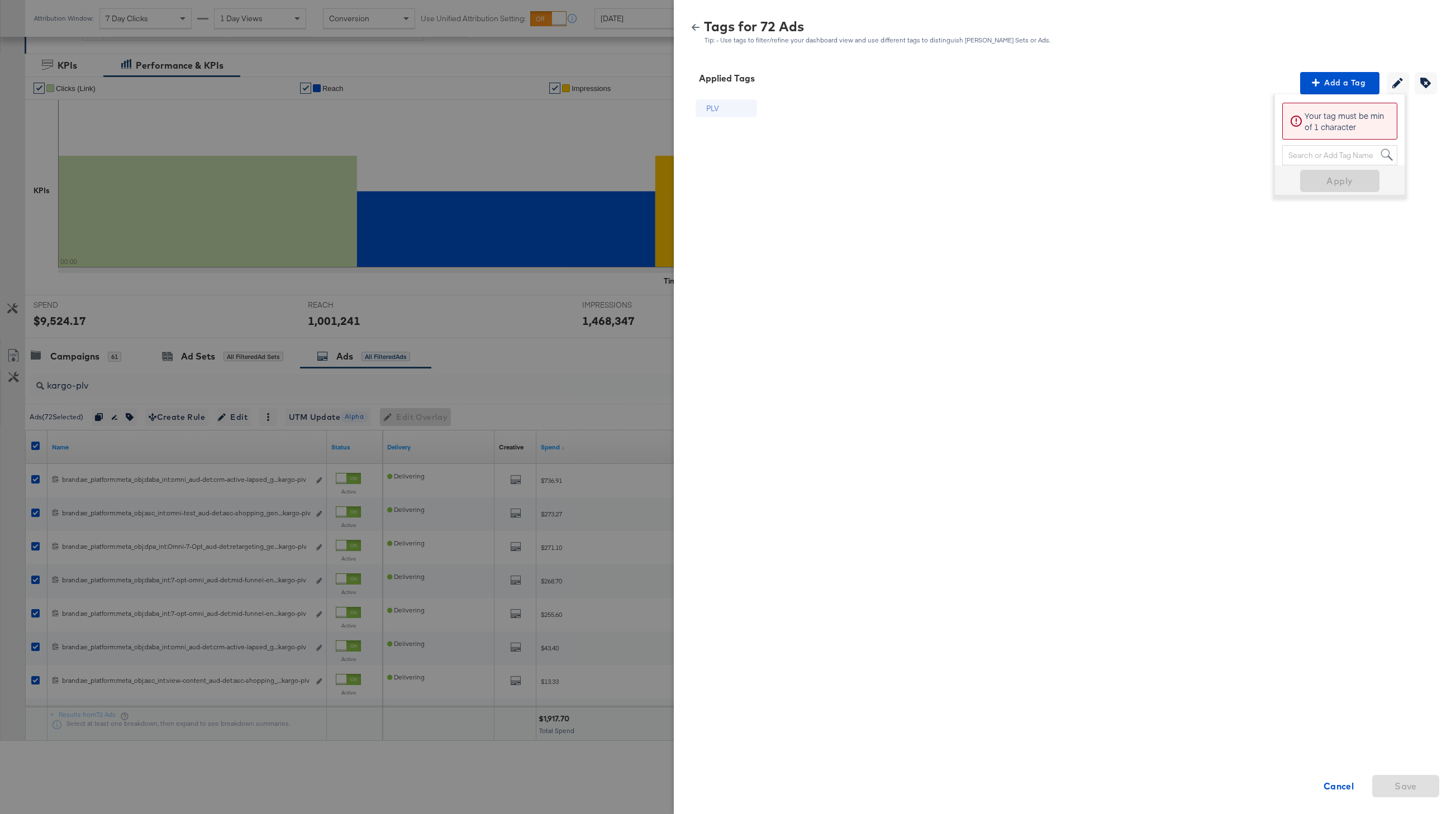
click at [697, 31] on icon "button" at bounding box center [696, 28] width 8 height 8
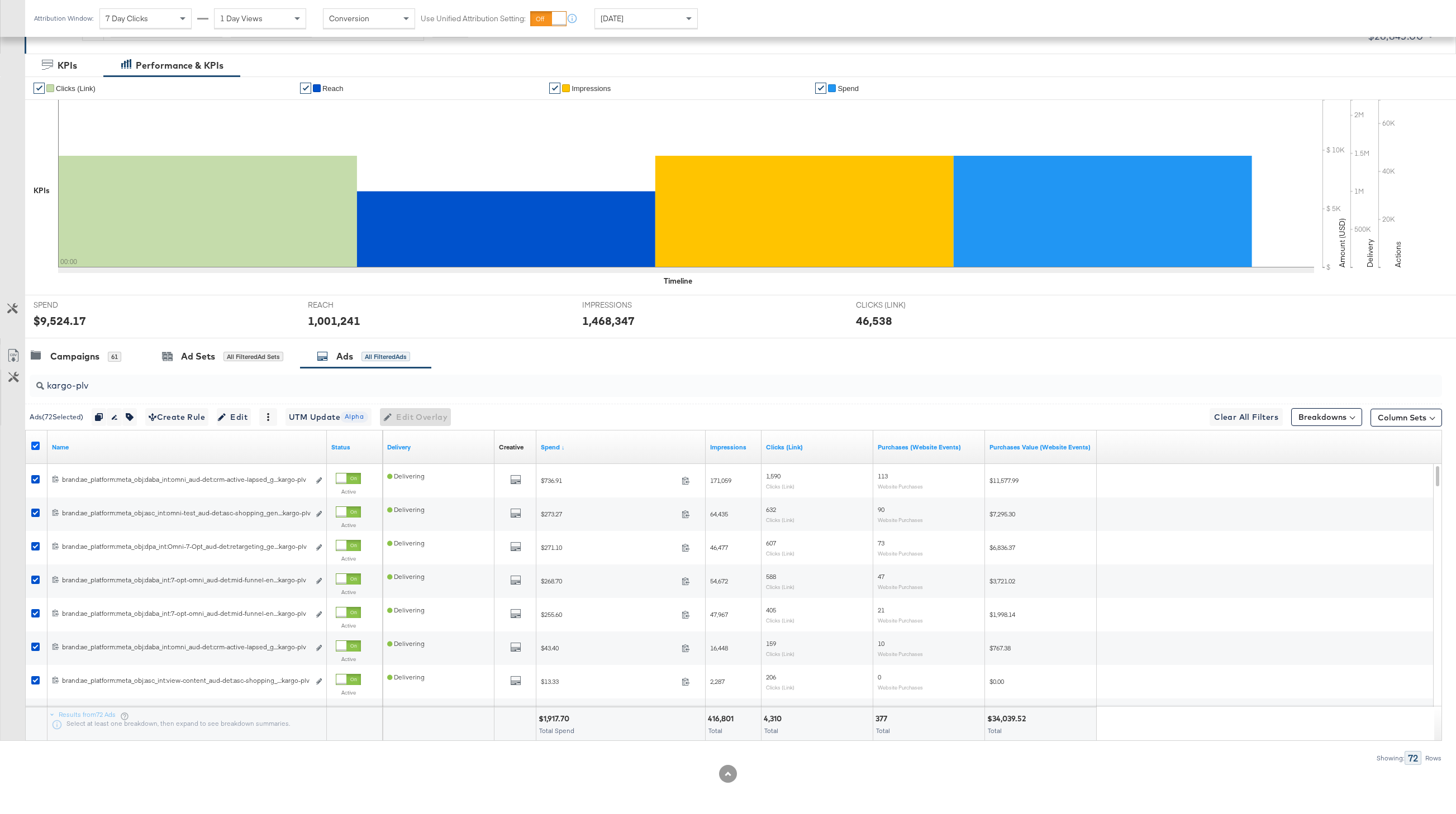
click at [33, 443] on icon at bounding box center [36, 446] width 8 height 8
click at [0, 0] on input "checkbox" at bounding box center [0, 0] width 0 height 0
drag, startPoint x: 116, startPoint y: 385, endPoint x: 23, endPoint y: 385, distance: 93.0
click at [23, 385] on div "kargo-plv Ads ( 0 Selected) 0 Rename 0 ads Tags for 0 campaigns Create Rule Edi…" at bounding box center [721, 567] width 1442 height 397
paste input "ercent-rating"
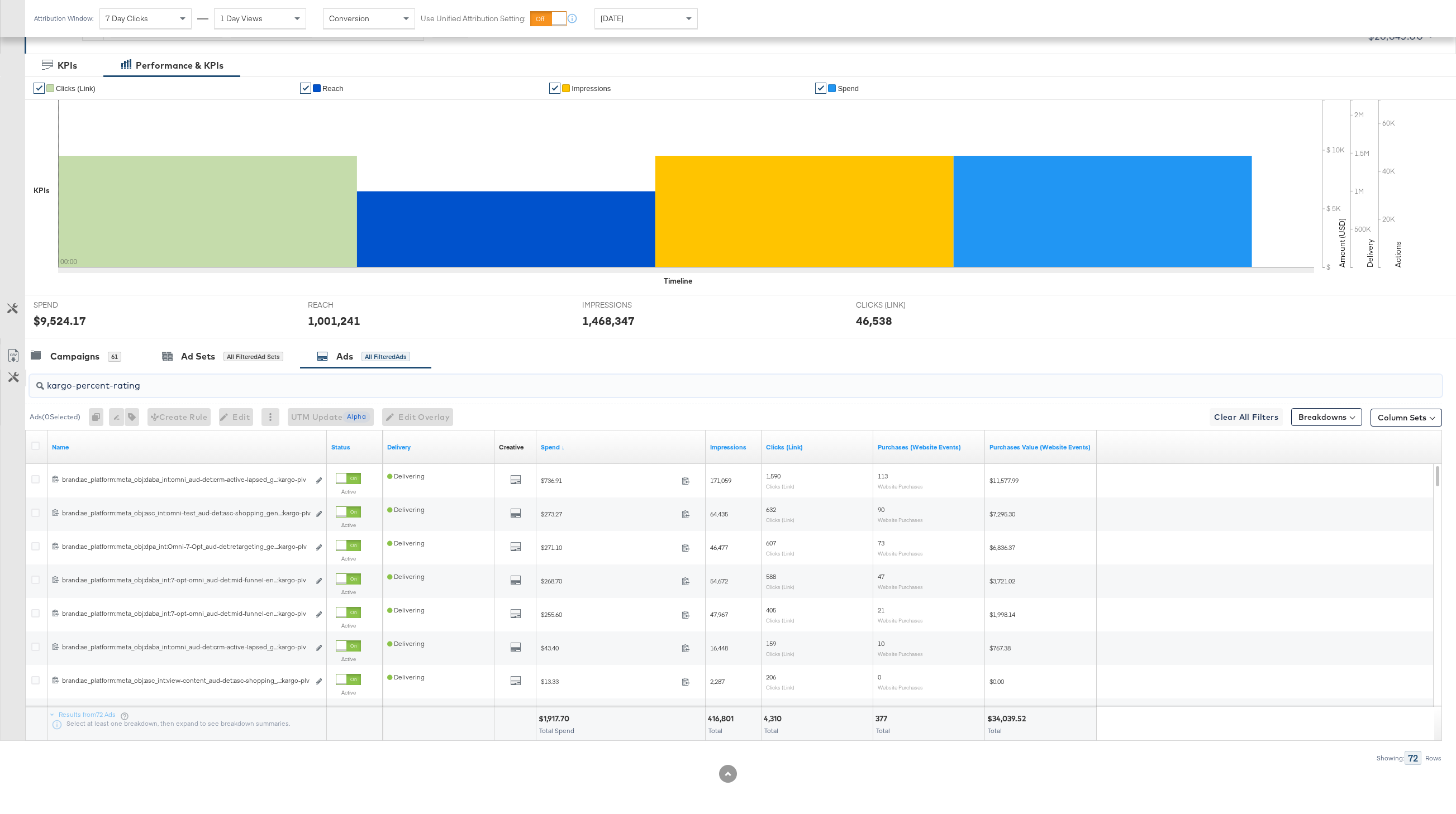
scroll to position [126, 0]
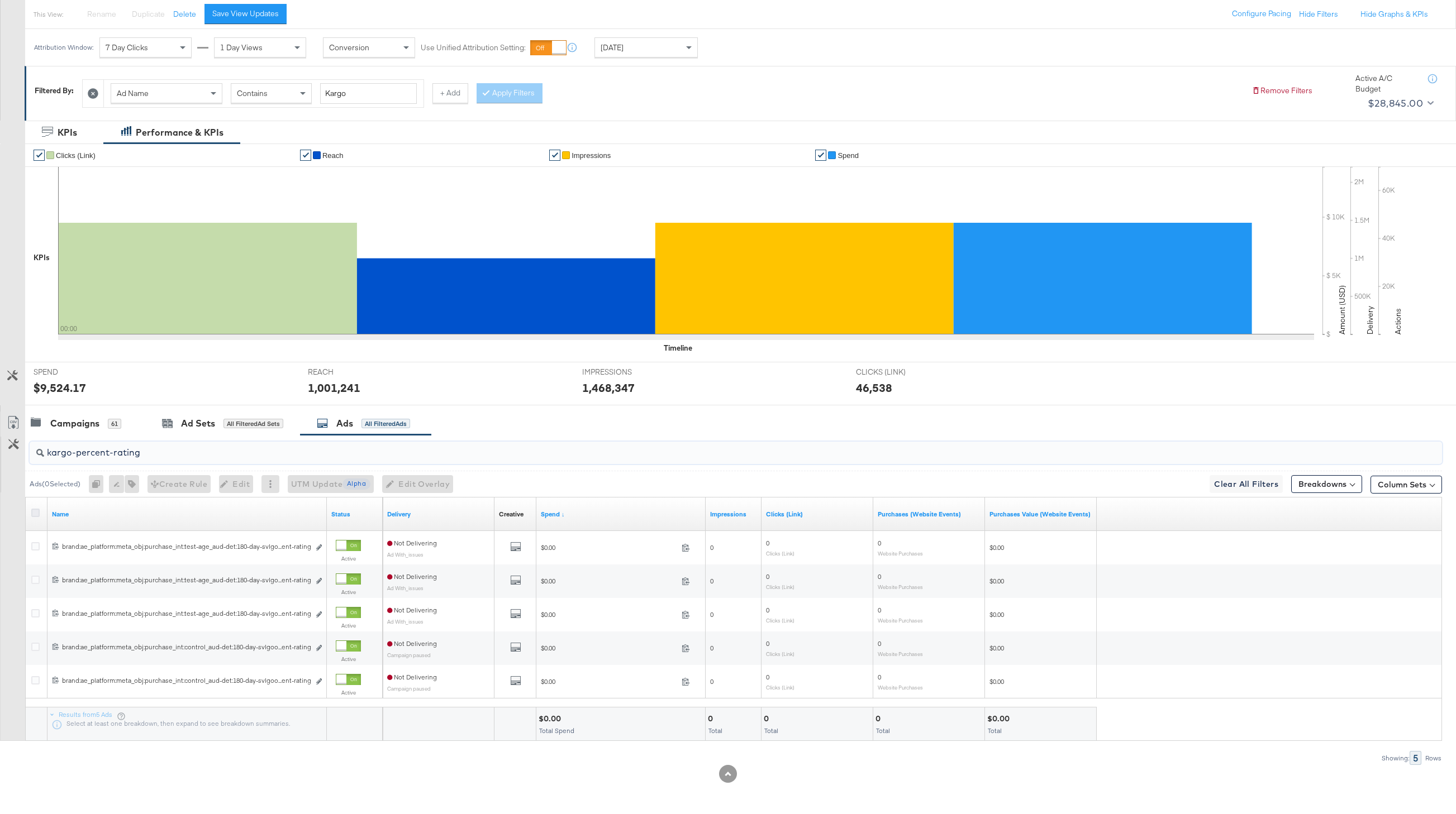
click at [33, 513] on icon at bounding box center [36, 513] width 8 height 8
click at [0, 0] on input "checkbox" at bounding box center [0, 0] width 0 height 0
click at [127, 480] on icon "button" at bounding box center [126, 484] width 8 height 8
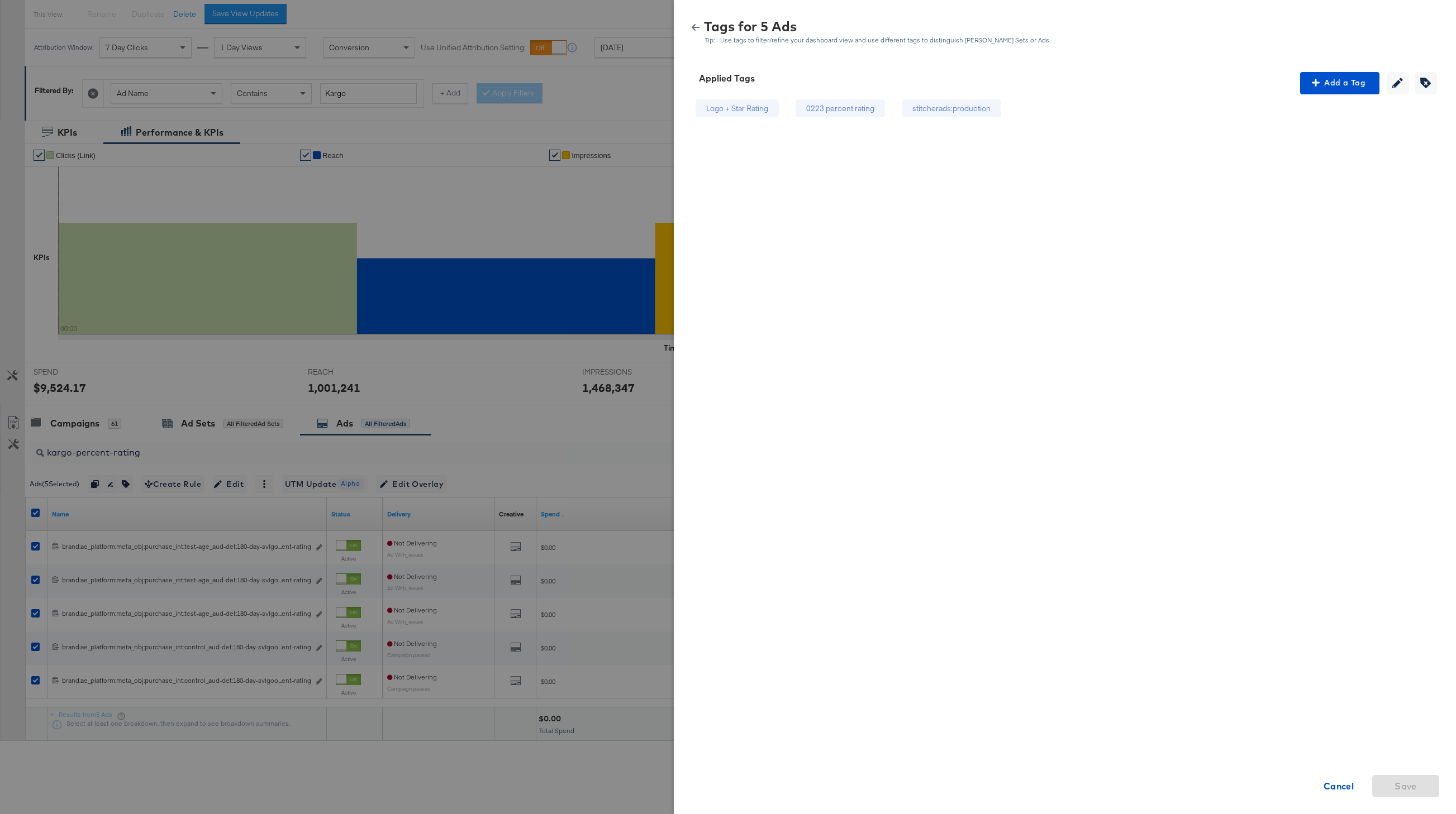
click at [728, 118] on div "Logo + Star Rating" at bounding box center [737, 108] width 100 height 28
click at [734, 112] on div "Logo + Star Rating" at bounding box center [737, 108] width 62 height 11
click at [698, 27] on icon "button" at bounding box center [696, 28] width 8 height 6
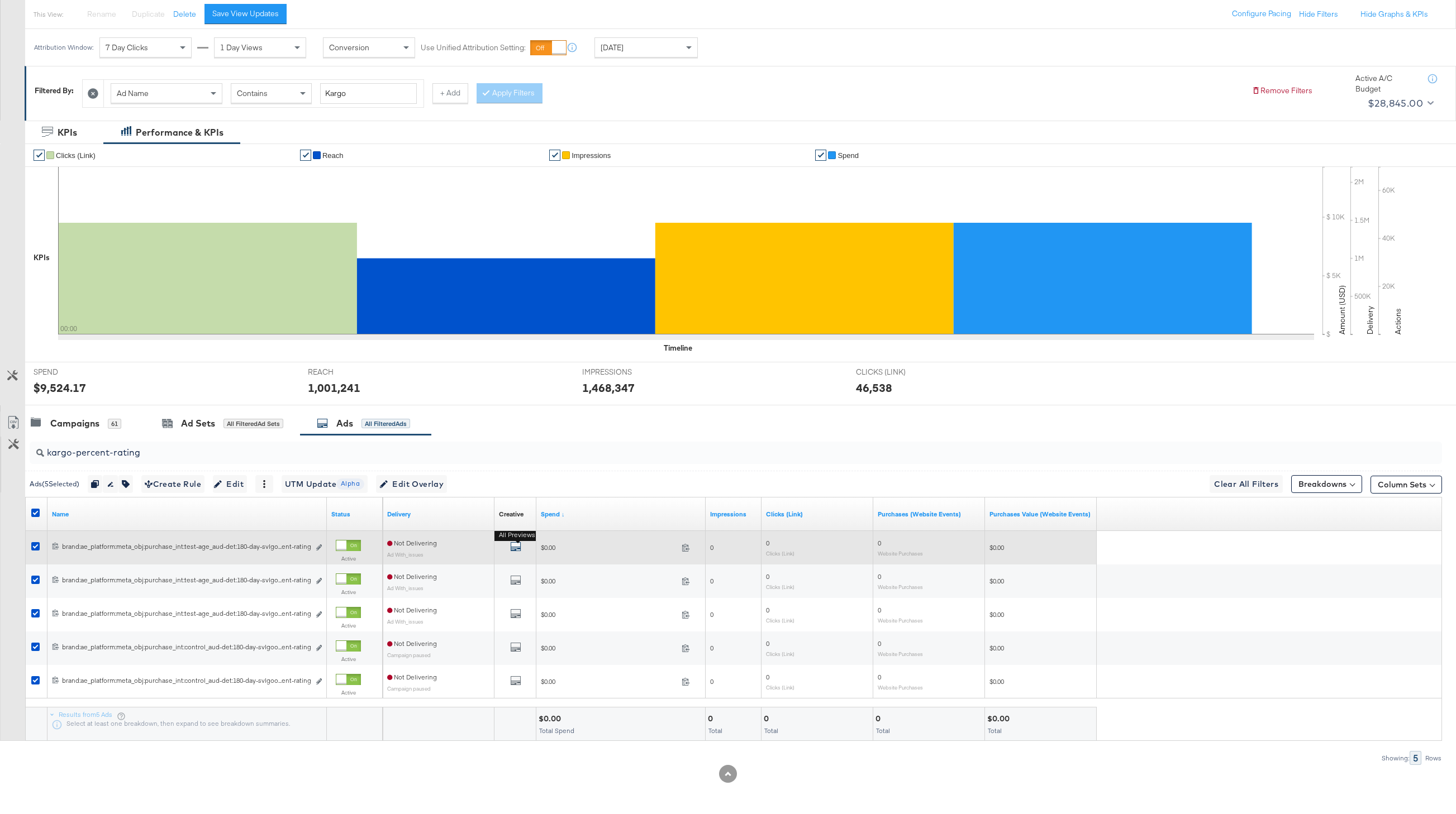
click at [515, 542] on button "All Previews" at bounding box center [516, 548] width 11 height 14
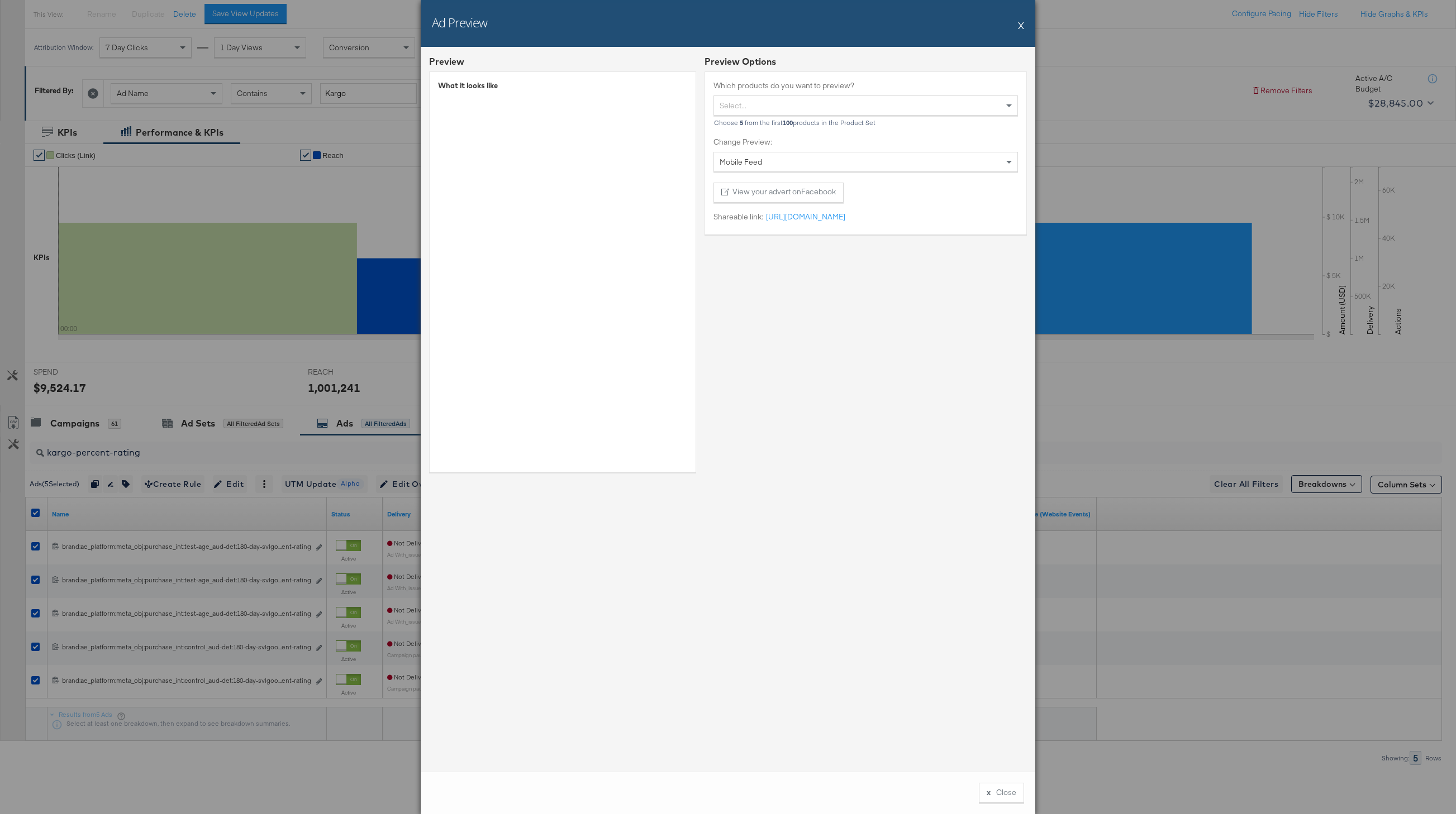
click at [1022, 28] on button "X" at bounding box center [1021, 25] width 6 height 23
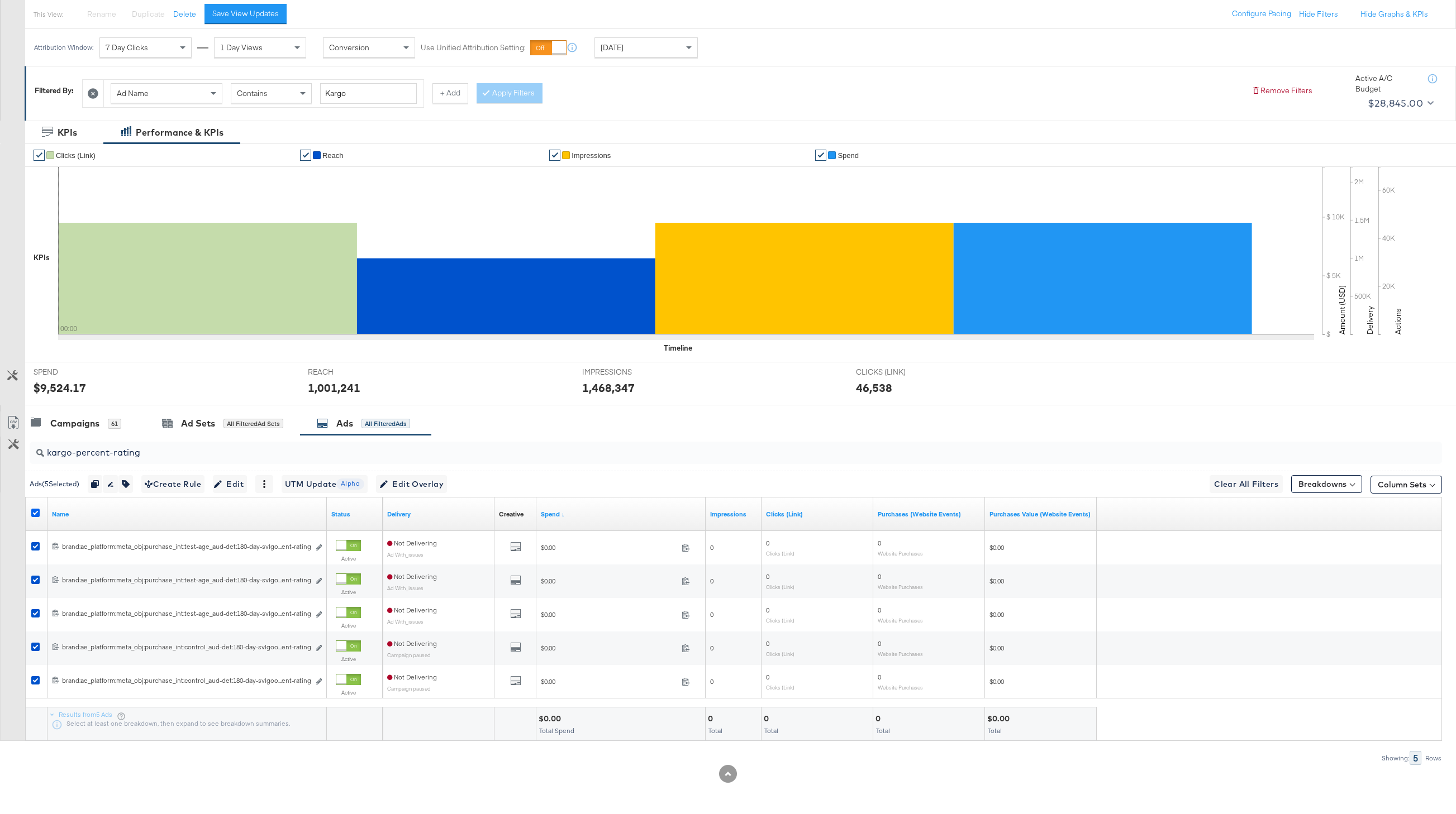
click at [37, 512] on icon at bounding box center [36, 513] width 8 height 8
click at [0, 0] on input "checkbox" at bounding box center [0, 0] width 0 height 0
drag, startPoint x: 140, startPoint y: 455, endPoint x: 14, endPoint y: 452, distance: 126.0
click at [14, 452] on div "kargo-percent-rating Ads ( 0 Selected) 0 Rename 0 ads Tags for 0 campaigns Crea…" at bounding box center [721, 600] width 1442 height 330
paste input "new-arrival"
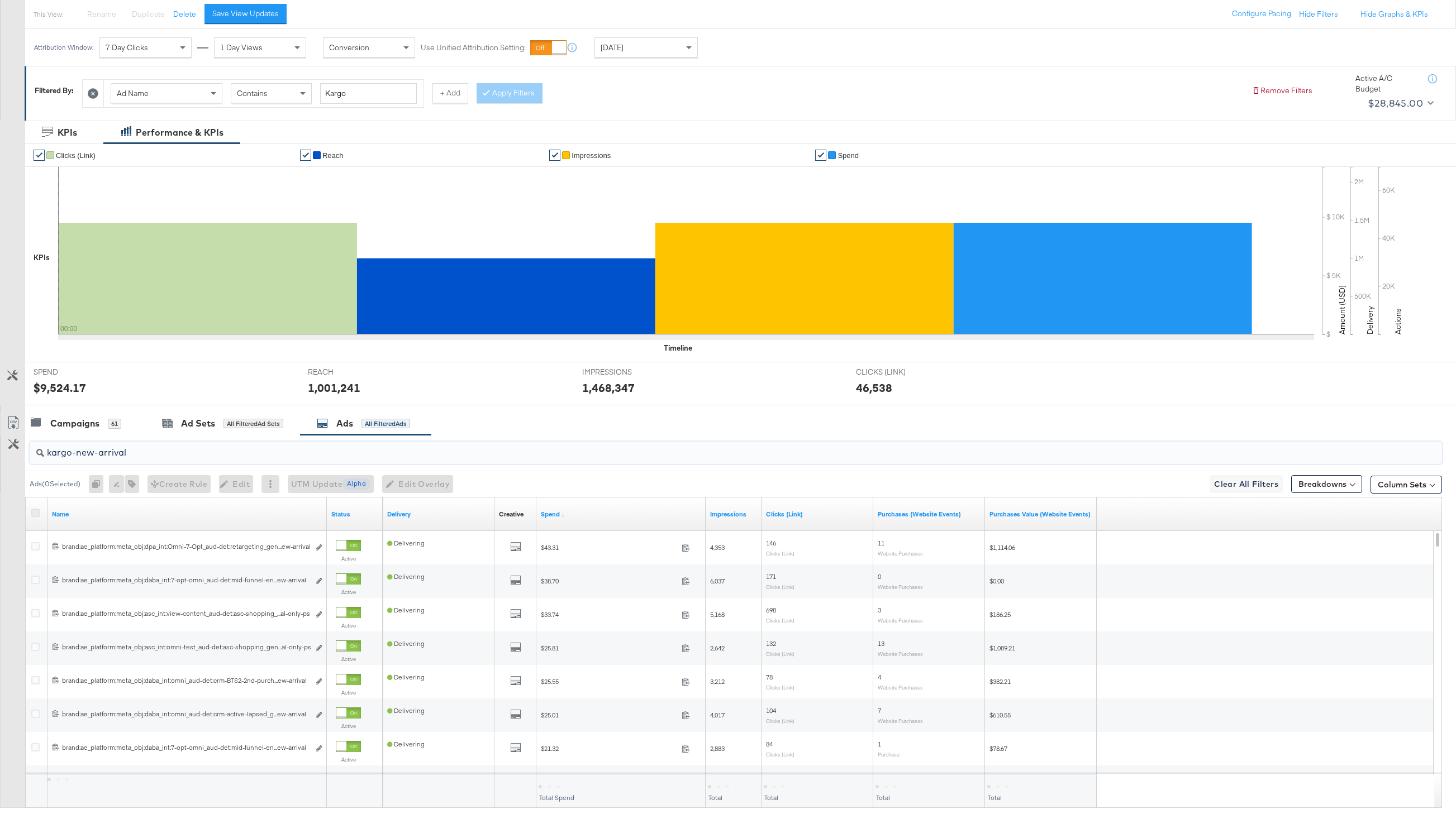
type input "kargo-new-arrival"
click at [35, 510] on icon at bounding box center [36, 513] width 8 height 8
click at [0, 0] on input "checkbox" at bounding box center [0, 0] width 0 height 0
click at [129, 486] on icon "button" at bounding box center [130, 484] width 8 height 8
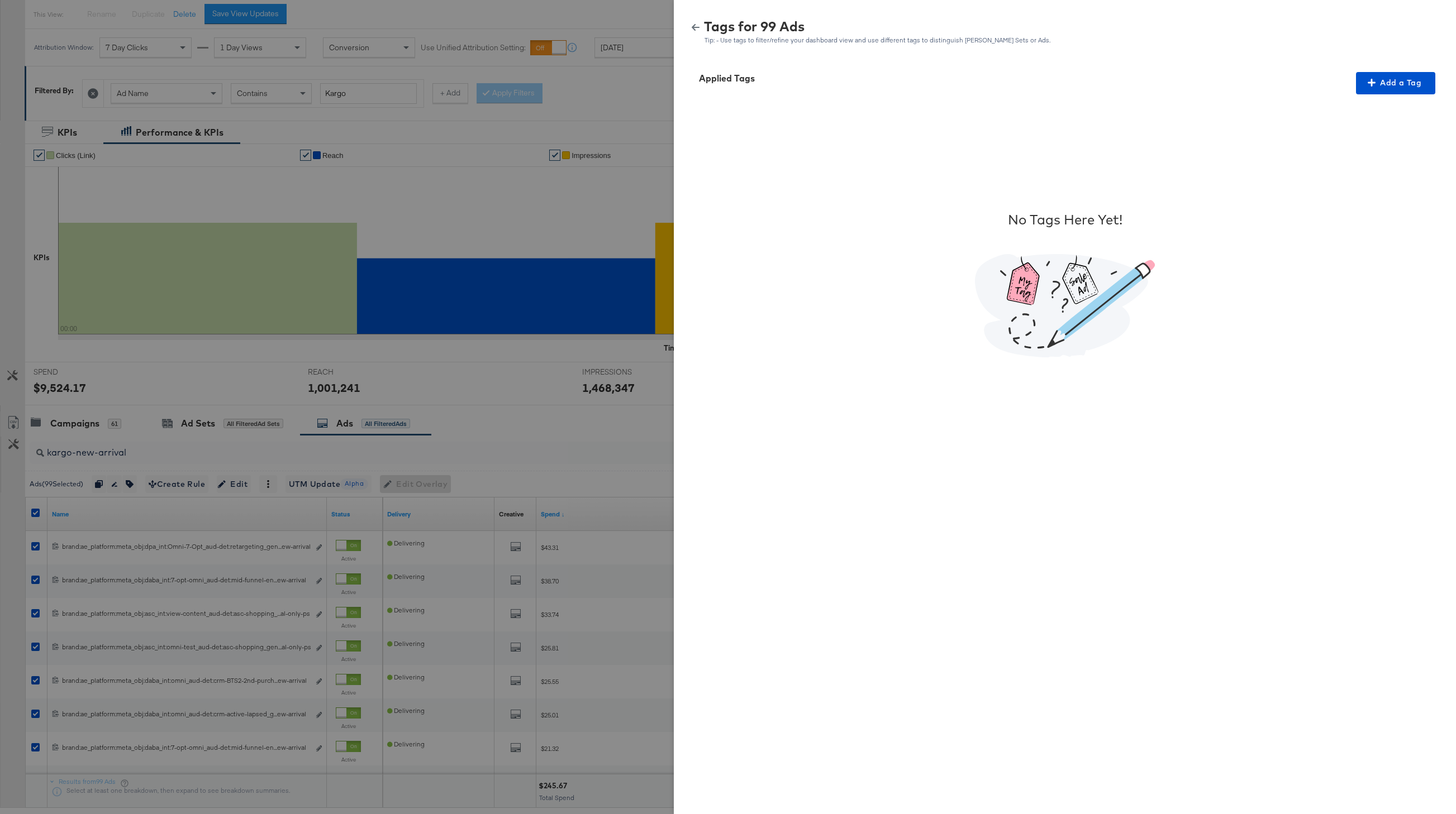
click at [1247, 101] on div "No Tags Here Yet!" at bounding box center [1064, 284] width 755 height 379
click at [1247, 90] on button "Add a Tag" at bounding box center [1396, 84] width 79 height 23
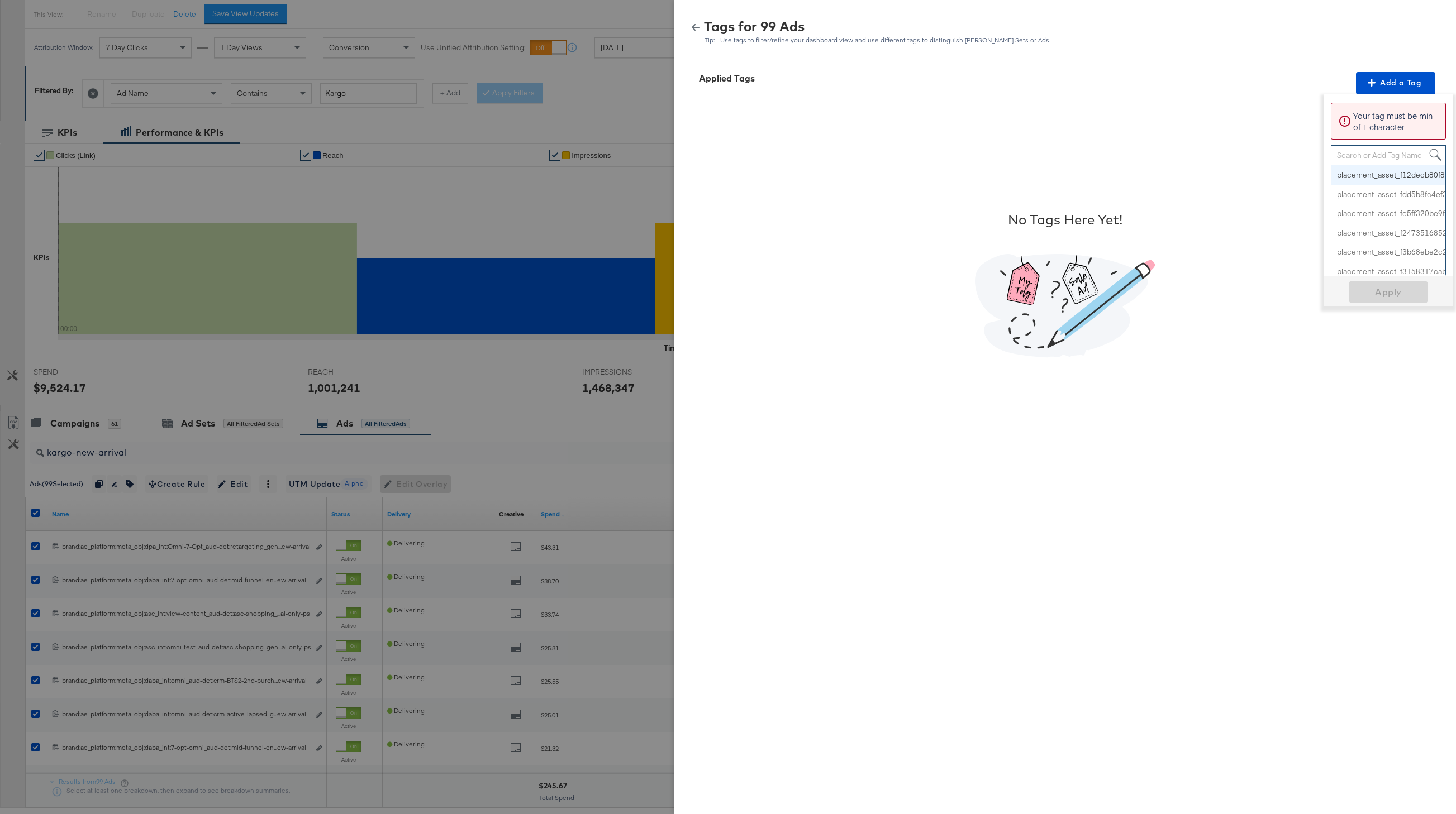
click at [1247, 152] on div "Search or Add Tag Name" at bounding box center [1389, 155] width 114 height 19
type input "New Arrivals"
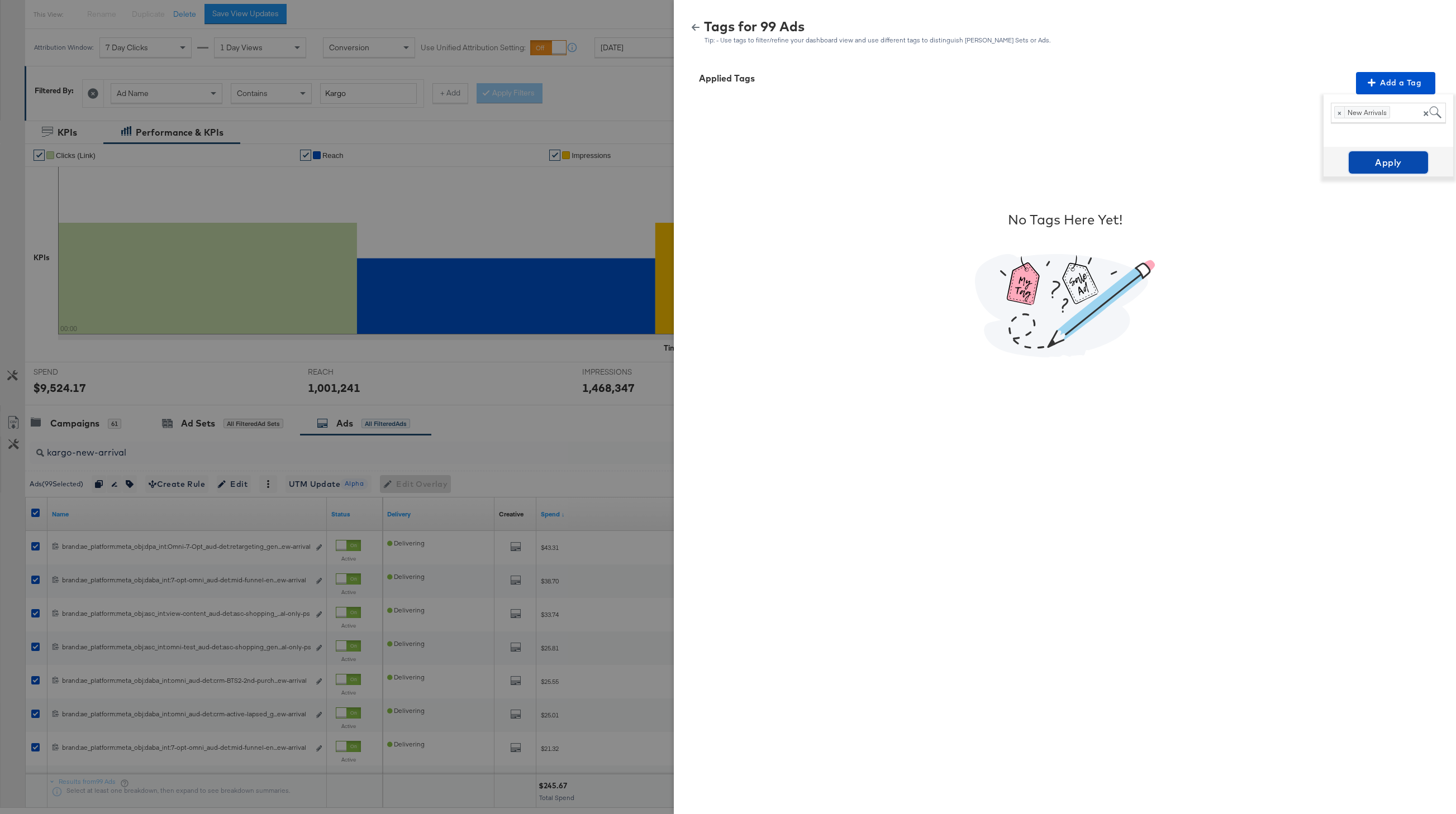
click at [1247, 161] on span "Apply" at bounding box center [1389, 162] width 71 height 15
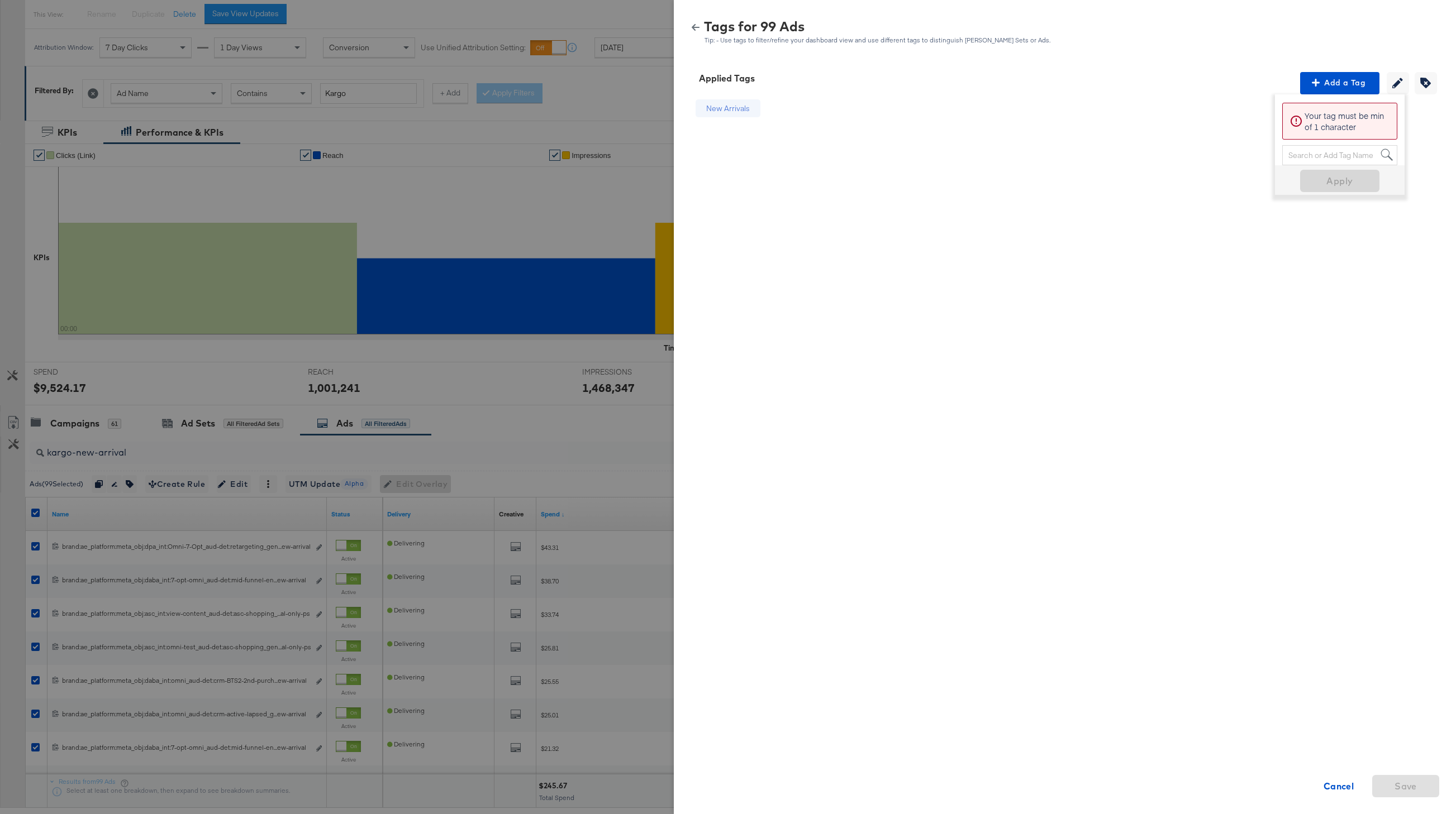
click at [694, 30] on icon "button" at bounding box center [696, 28] width 8 height 8
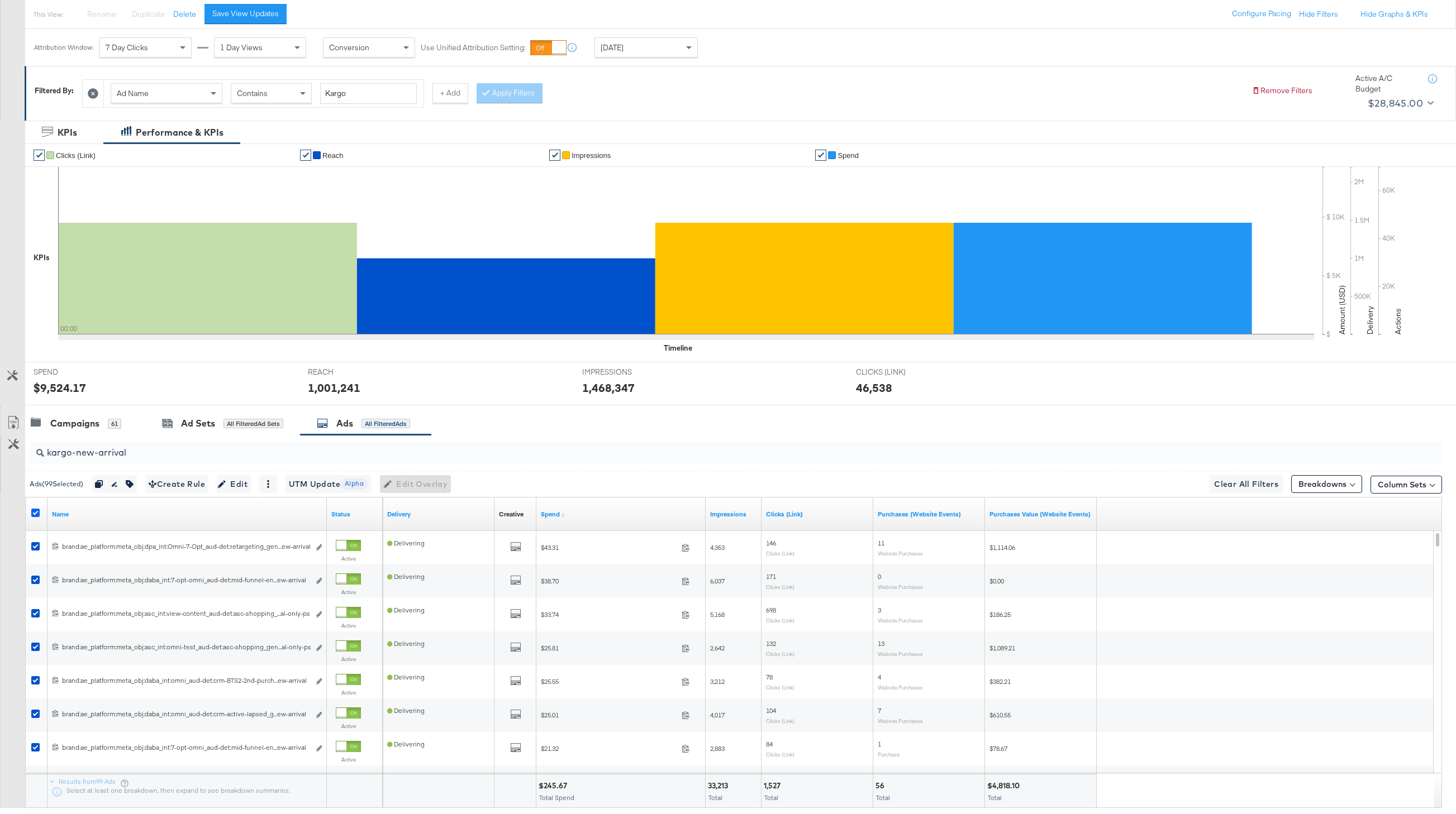
click at [36, 513] on icon at bounding box center [36, 513] width 8 height 8
click at [0, 0] on input "checkbox" at bounding box center [0, 0] width 0 height 0
drag, startPoint x: 133, startPoint y: 455, endPoint x: 7, endPoint y: 455, distance: 126.0
click at [7, 455] on div "kargo-new-arrival Ads ( 0 Selected) 0 Rename 0 ads Tags for 0 campaigns Create …" at bounding box center [721, 634] width 1442 height 397
paste input "multi-image"
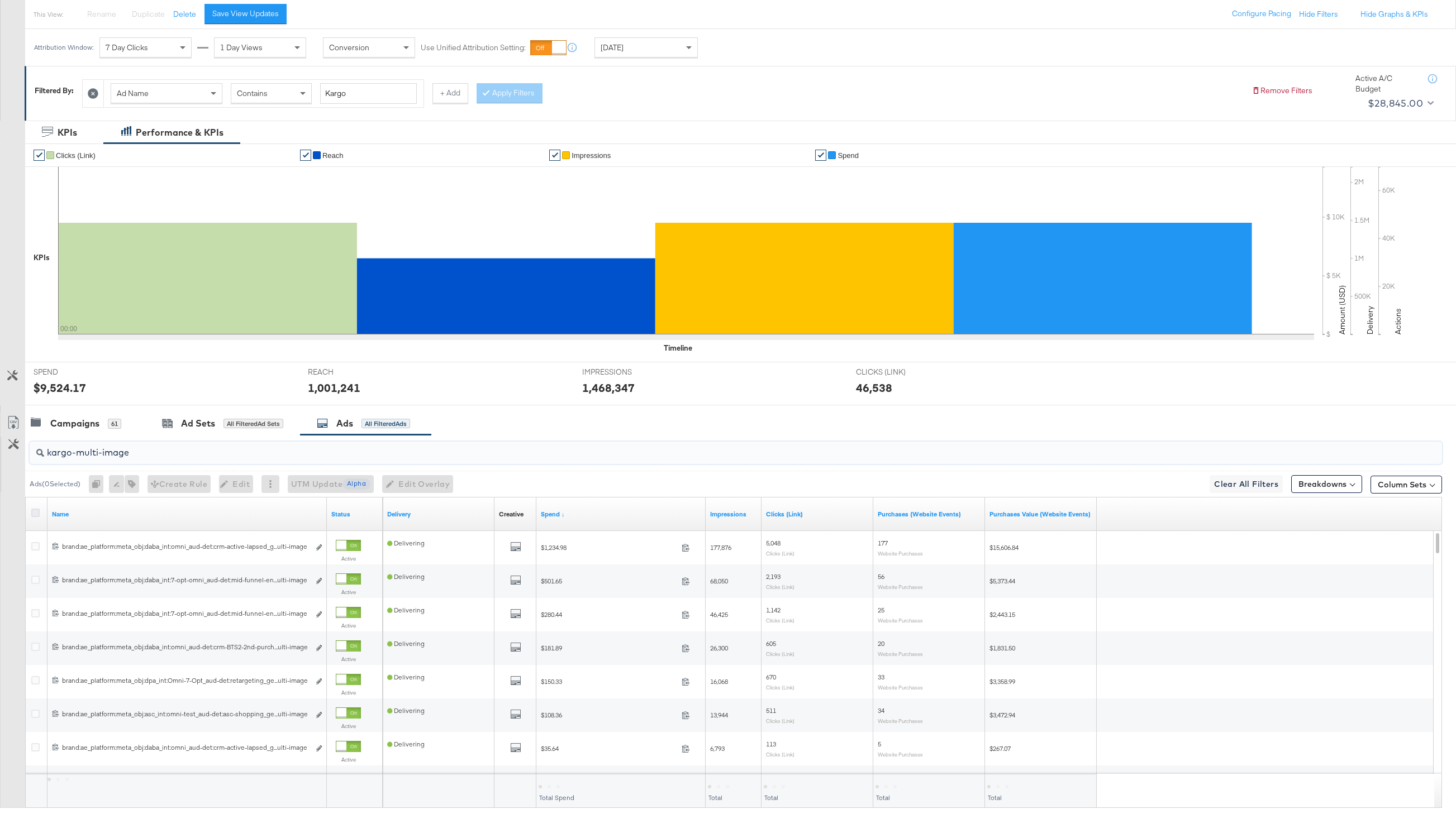
type input "kargo-multi-image"
click at [34, 512] on icon at bounding box center [36, 513] width 8 height 8
click at [0, 0] on input "checkbox" at bounding box center [0, 0] width 0 height 0
click at [132, 486] on icon "button" at bounding box center [129, 484] width 8 height 8
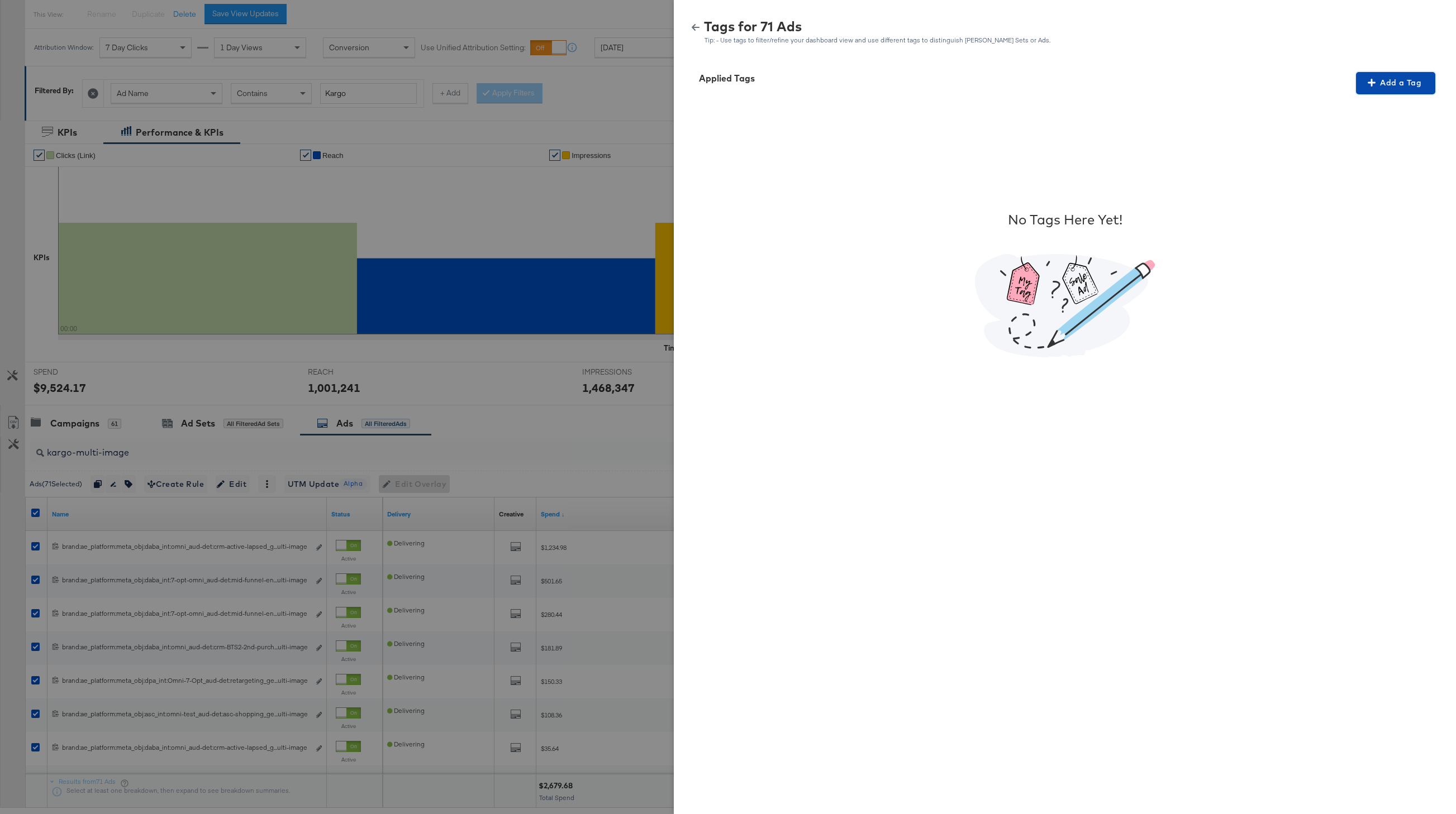
click at [1247, 87] on span "Add a Tag" at bounding box center [1396, 83] width 71 height 14
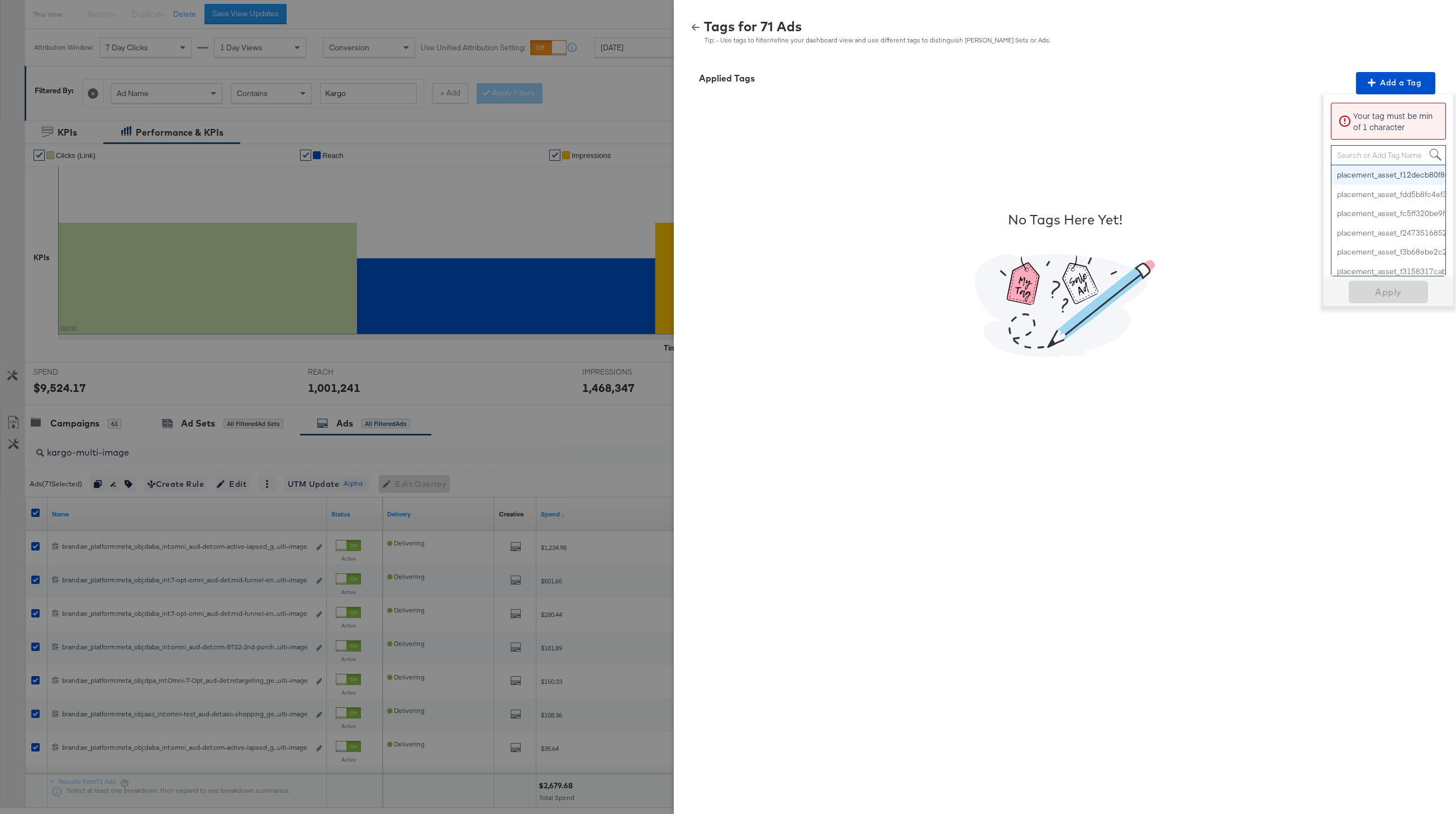
click at [1247, 151] on div "Search or Add Tag Name" at bounding box center [1389, 155] width 114 height 19
paste input "Multi-Image"
type input "Multi-Image"
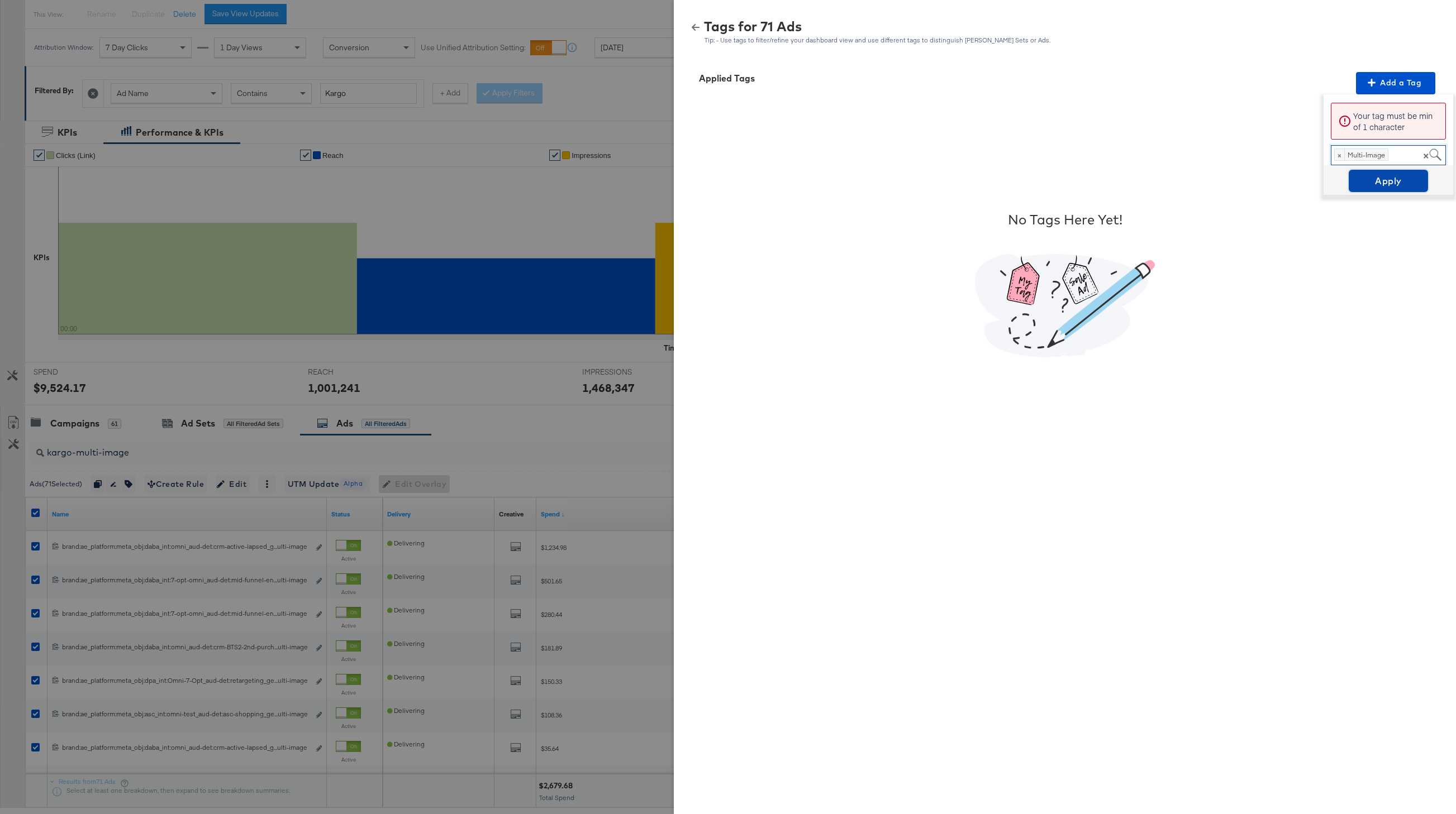
click at [1247, 176] on span "Apply" at bounding box center [1389, 181] width 71 height 15
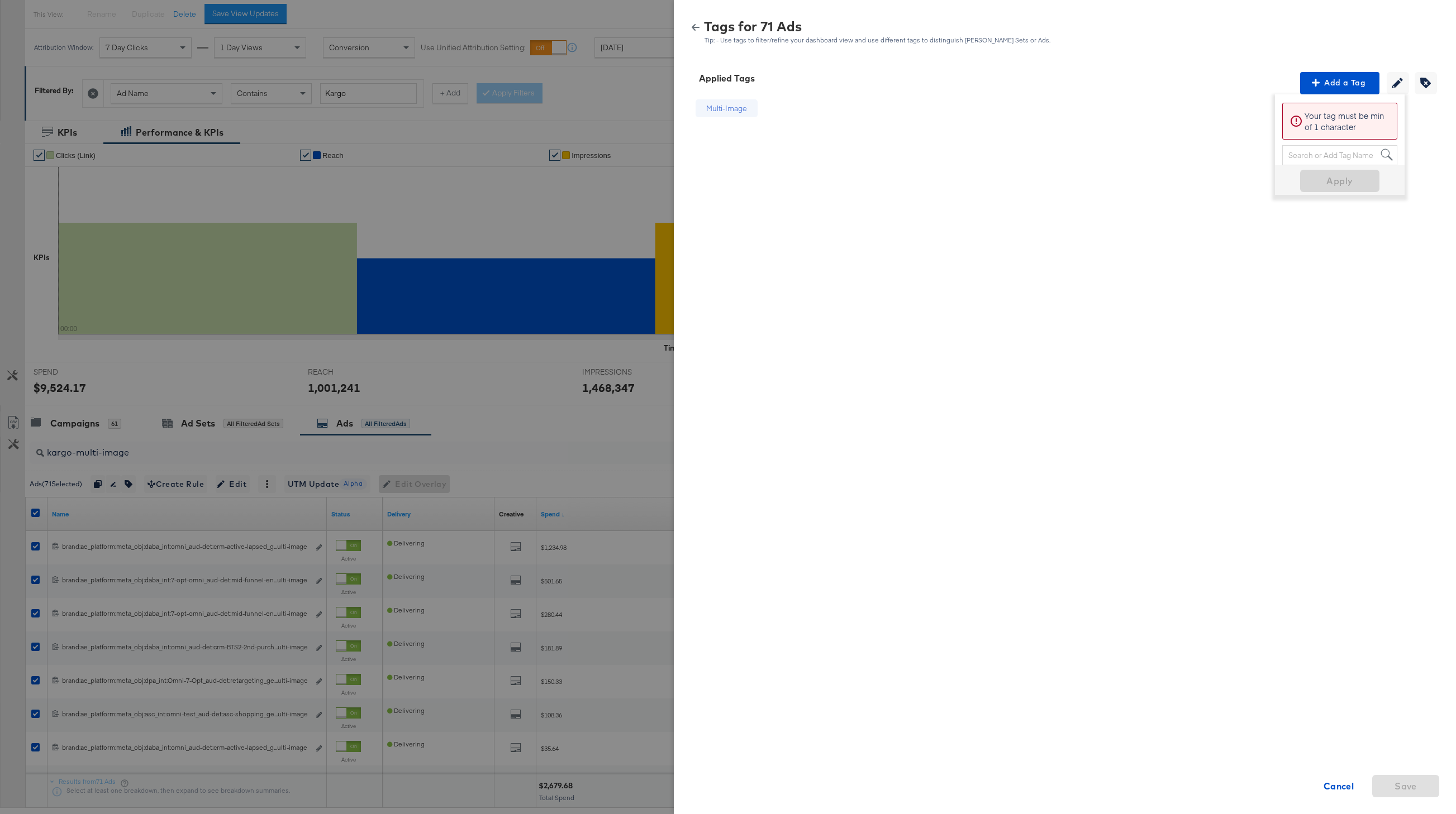
click at [696, 19] on div "Tags for 71 Ads Tip: - Use tags to filter/refine your dashboard view and use di…" at bounding box center [1064, 28] width 755 height 32
click at [696, 26] on icon "button" at bounding box center [696, 28] width 8 height 8
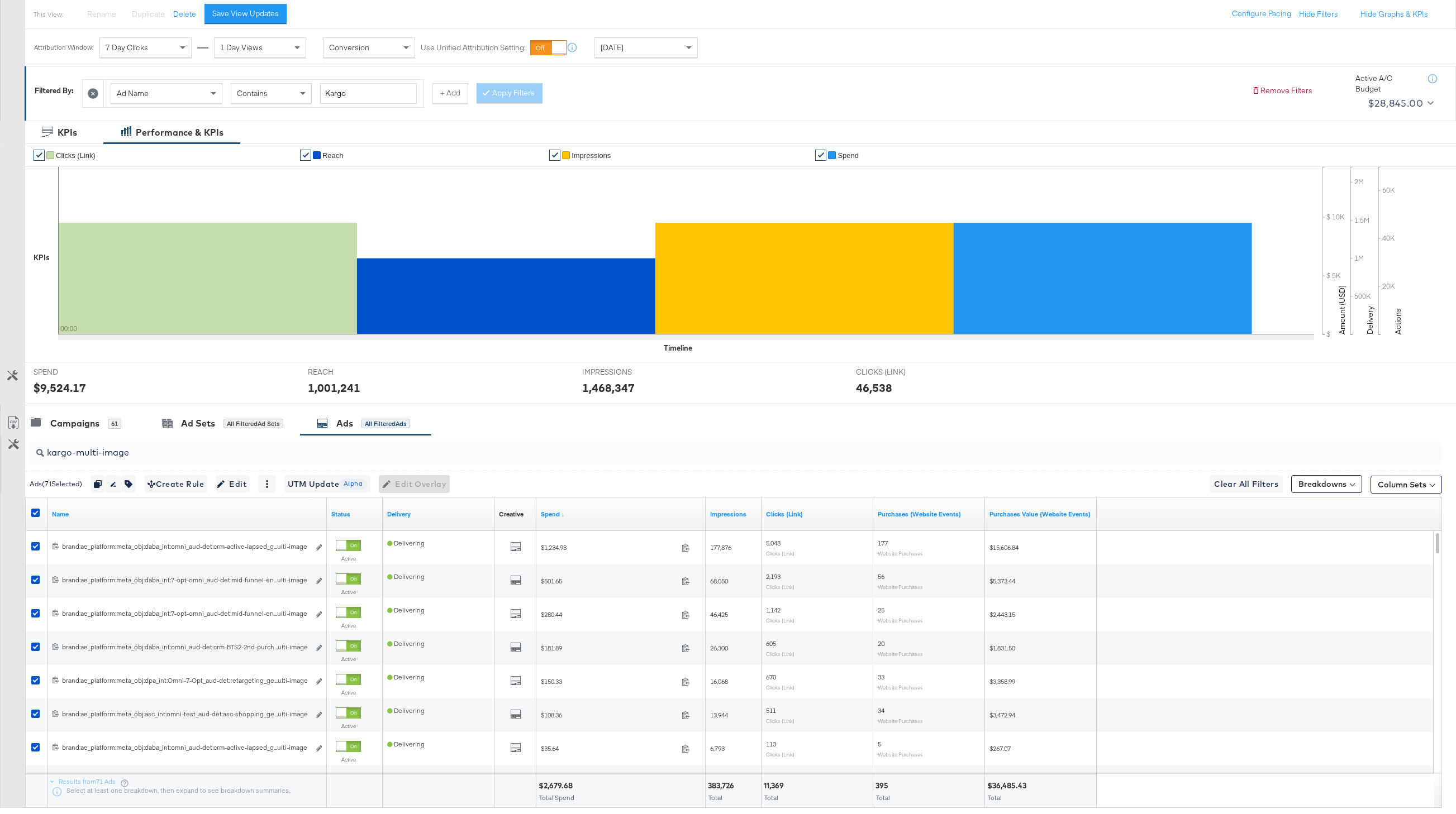
click at [30, 513] on div at bounding box center [37, 514] width 20 height 20
click at [36, 513] on icon at bounding box center [36, 513] width 8 height 8
click at [0, 0] on input "checkbox" at bounding box center [0, 0] width 0 height 0
drag, startPoint x: 137, startPoint y: 448, endPoint x: 47, endPoint y: 448, distance: 90.0
click at [47, 448] on input "kargo-multi-image" at bounding box center [676, 448] width 1265 height 22
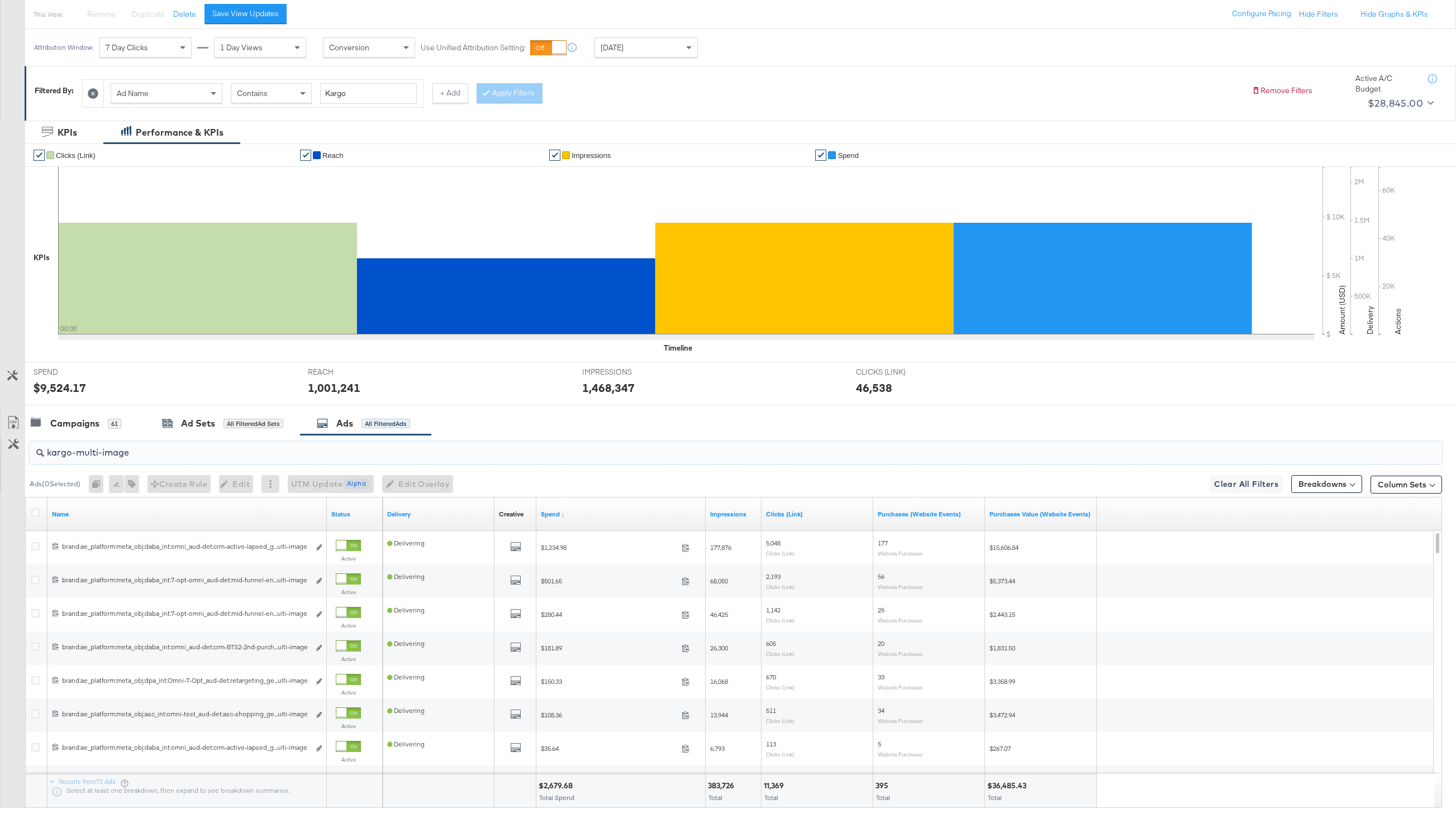
paste input "logo"
type input "kargo-logo"
click at [36, 511] on icon at bounding box center [36, 513] width 8 height 8
click at [0, 0] on input "checkbox" at bounding box center [0, 0] width 0 height 0
click at [137, 487] on icon "button" at bounding box center [133, 484] width 8 height 8
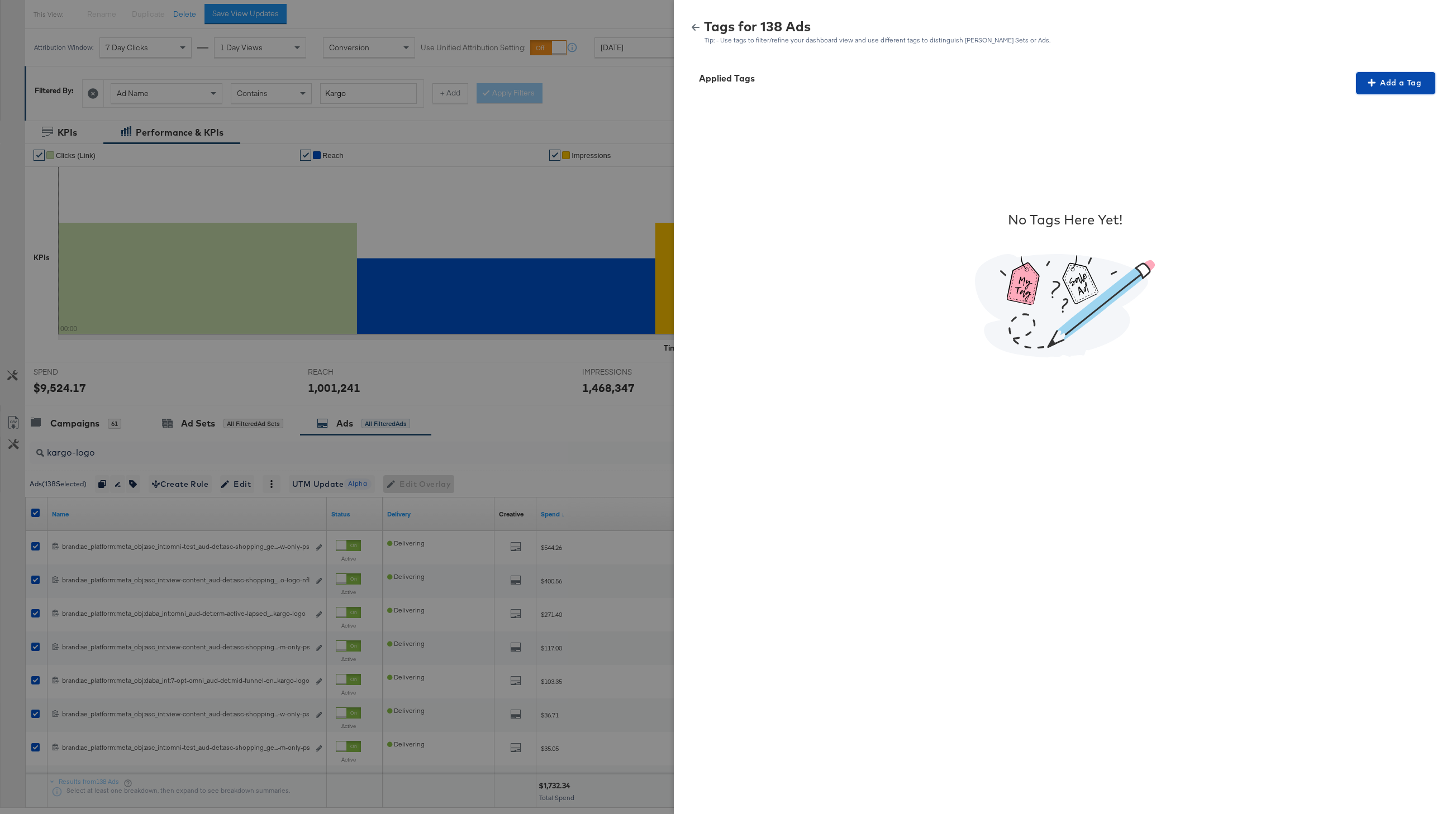
click at [1247, 81] on span "Add a Tag" at bounding box center [1396, 83] width 71 height 14
click at [1247, 154] on div "Search or Add Tag Name" at bounding box center [1389, 155] width 114 height 19
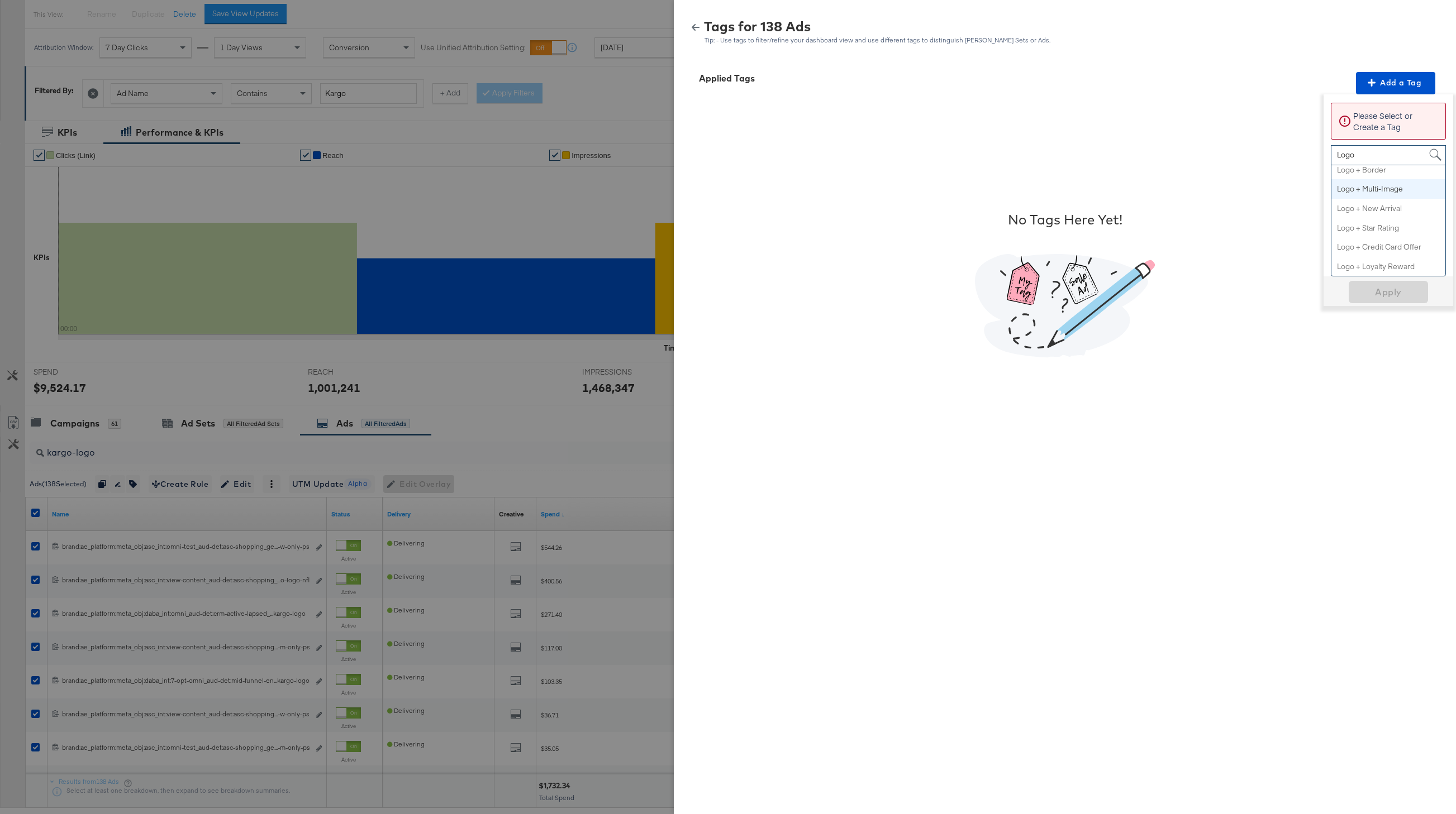
scroll to position [0, 0]
type input "Logo"
click at [1247, 157] on div "Search or Add Tag Name" at bounding box center [1389, 155] width 114 height 19
paste input "kargo-logo"
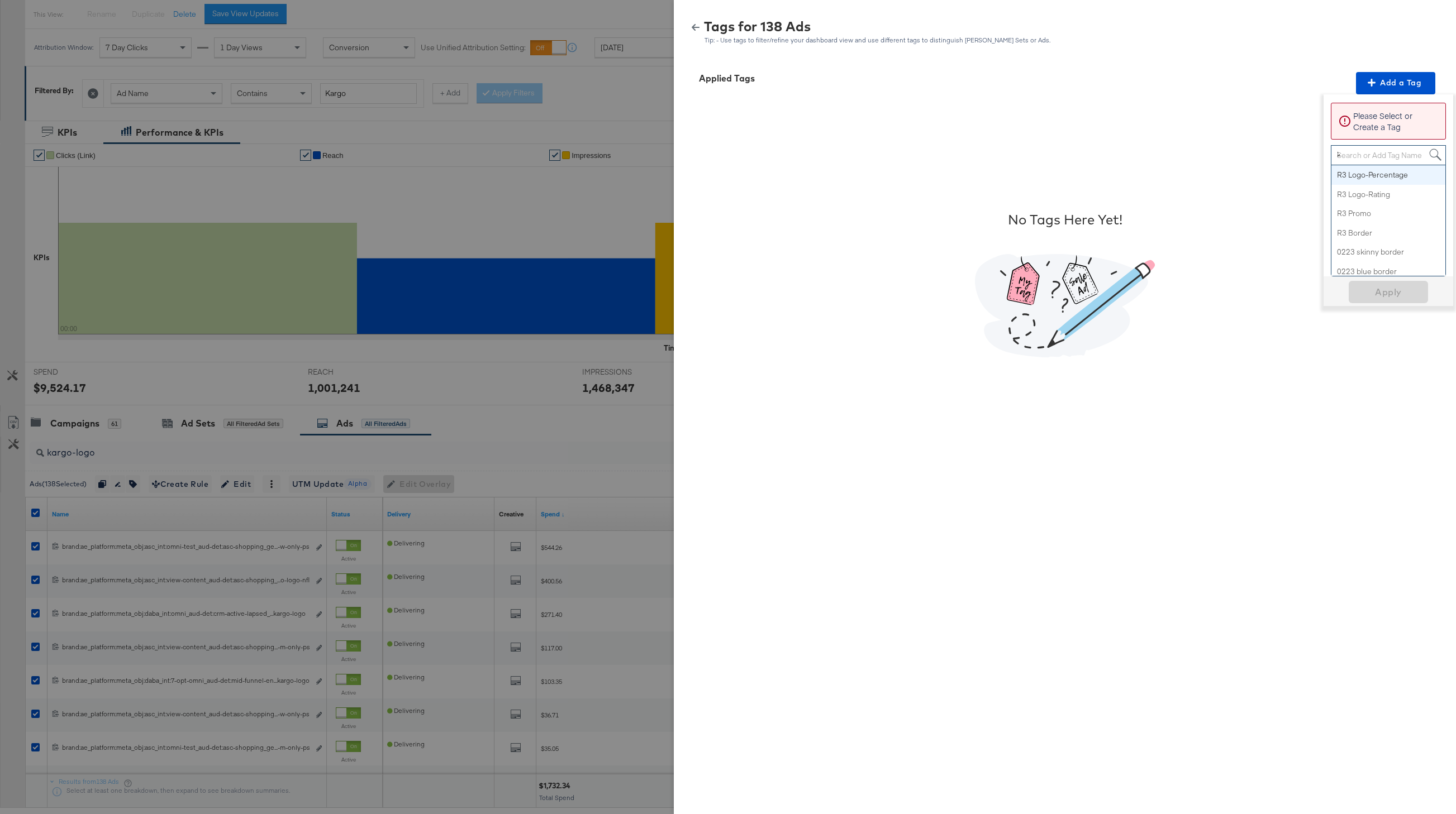
scroll to position [0, 0]
drag, startPoint x: 1388, startPoint y: 155, endPoint x: 1294, endPoint y: 155, distance: 94.0
click at [1247, 155] on div "Applied Tags Add a Tag Please Select or Create a Tag kargo-logo kargo-logo Crea…" at bounding box center [1064, 273] width 755 height 402
type input "k"
type input "Logo"
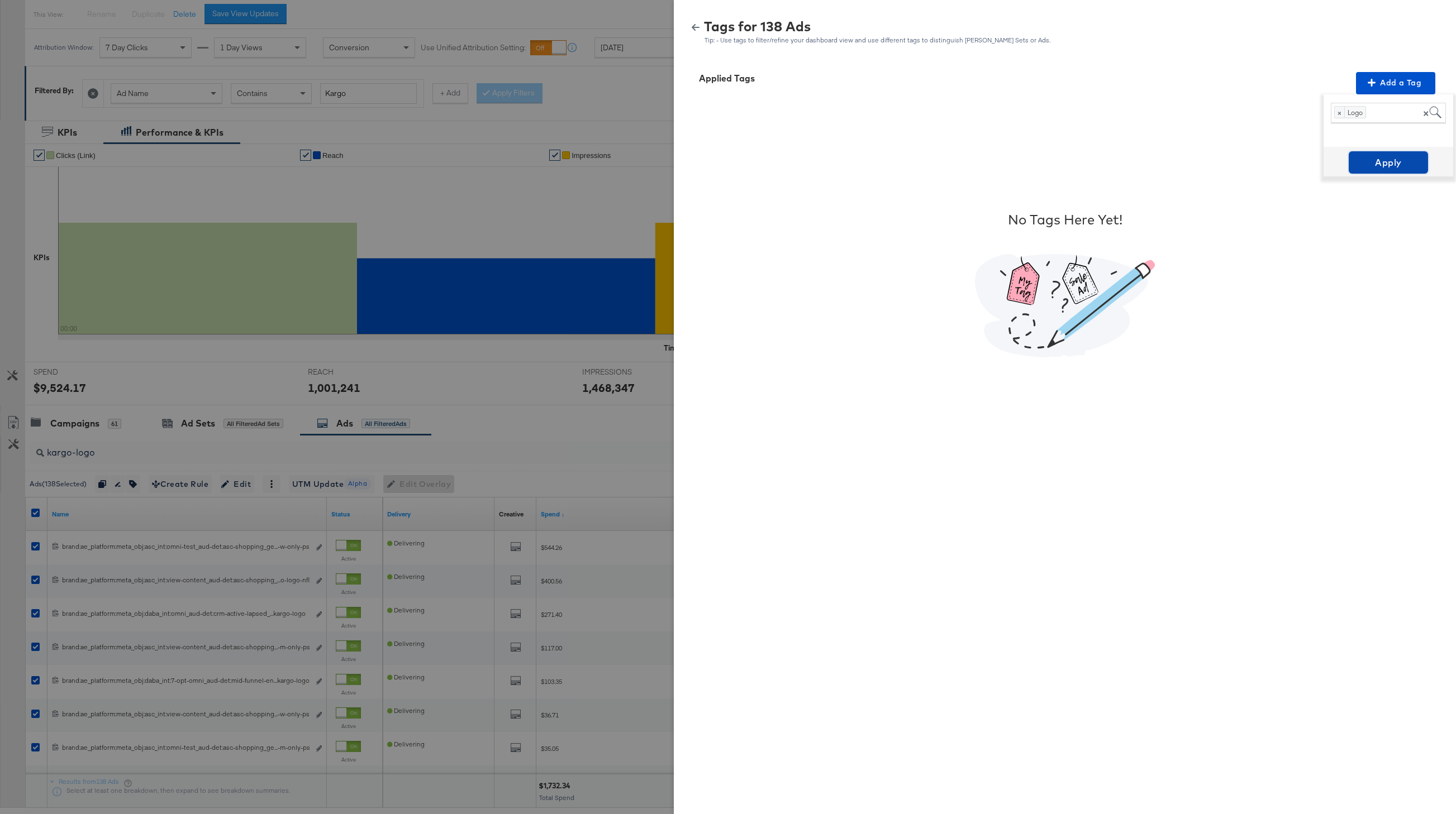
click at [1247, 161] on span "Apply" at bounding box center [1389, 162] width 71 height 15
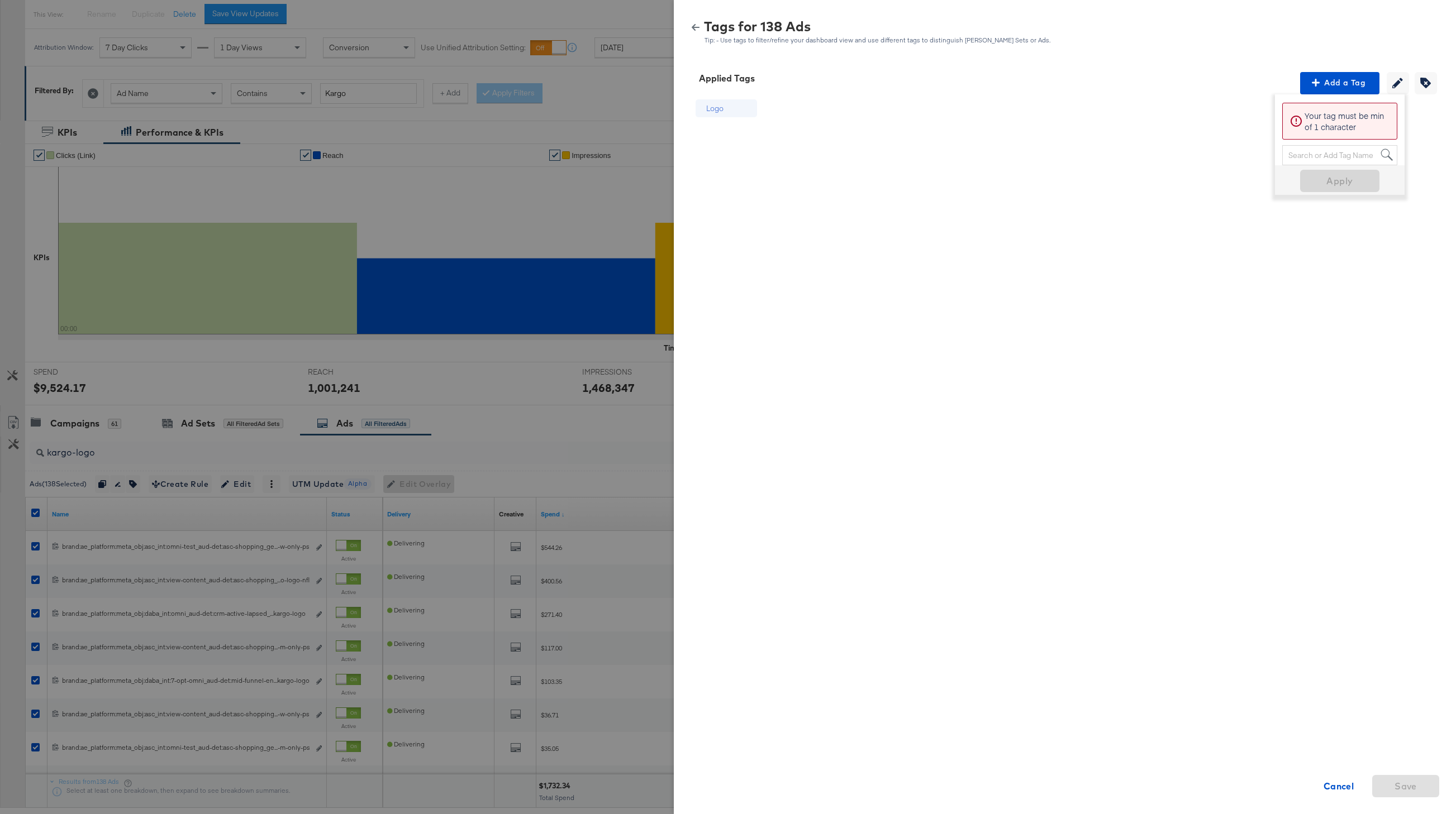
click at [696, 29] on icon "button" at bounding box center [696, 28] width 8 height 8
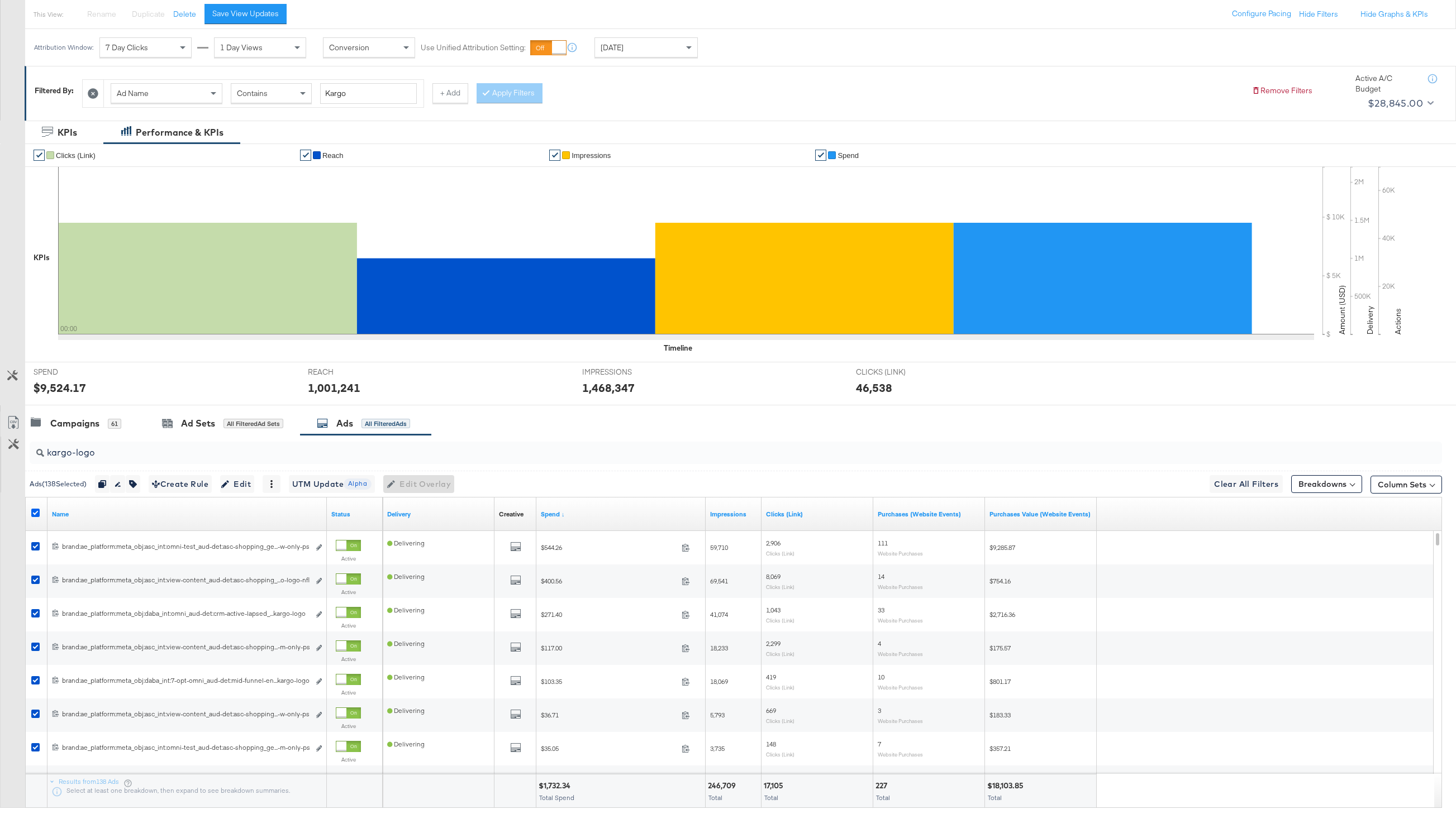
click at [32, 513] on icon at bounding box center [36, 513] width 8 height 8
click at [0, 0] on input "checkbox" at bounding box center [0, 0] width 0 height 0
click at [109, 443] on input "kargo-logo" at bounding box center [676, 448] width 1265 height 22
drag, startPoint x: 108, startPoint y: 454, endPoint x: 27, endPoint y: 454, distance: 81.0
click at [27, 454] on div "kargo-logo" at bounding box center [733, 453] width 1417 height 36
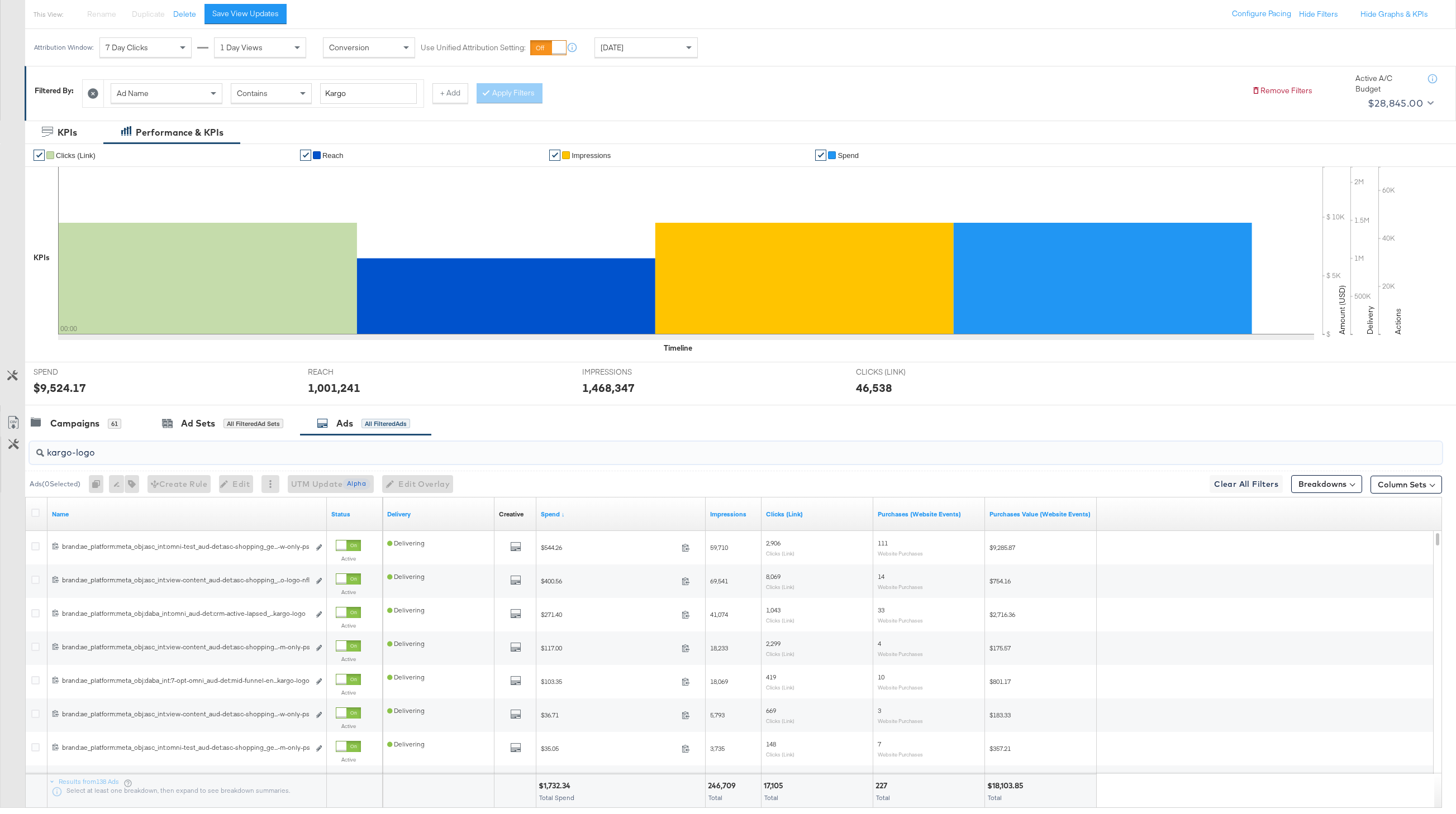
paste input "free-shipping"
type input "kargo-free-shipping"
click at [38, 515] on icon at bounding box center [36, 513] width 8 height 8
click at [0, 0] on input "checkbox" at bounding box center [0, 0] width 0 height 0
click at [134, 481] on icon "button" at bounding box center [130, 484] width 8 height 8
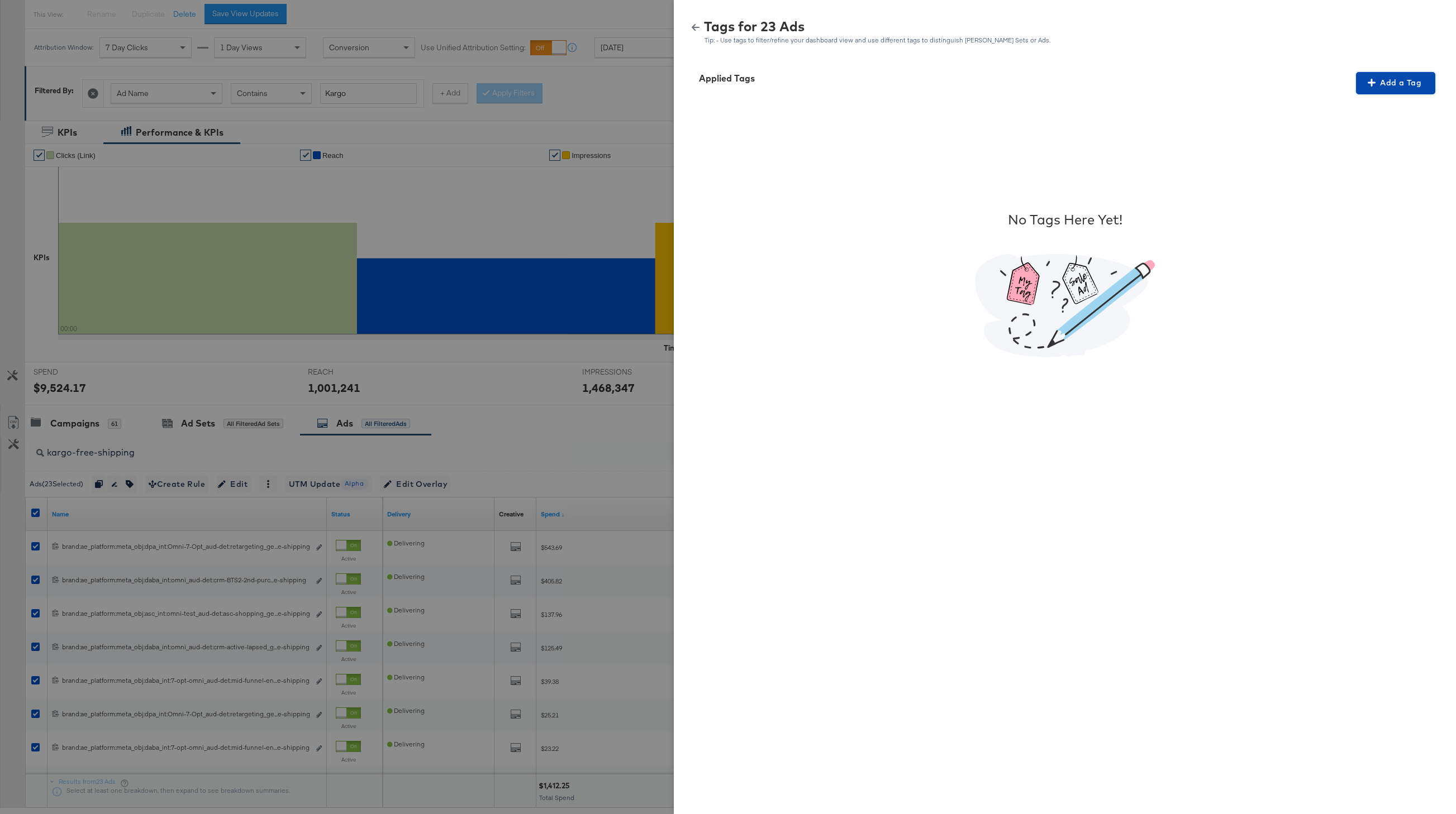
click at [1247, 90] on button "Add a Tag" at bounding box center [1396, 84] width 79 height 23
click at [1247, 156] on div "Search or Add Tag Name" at bounding box center [1389, 155] width 114 height 19
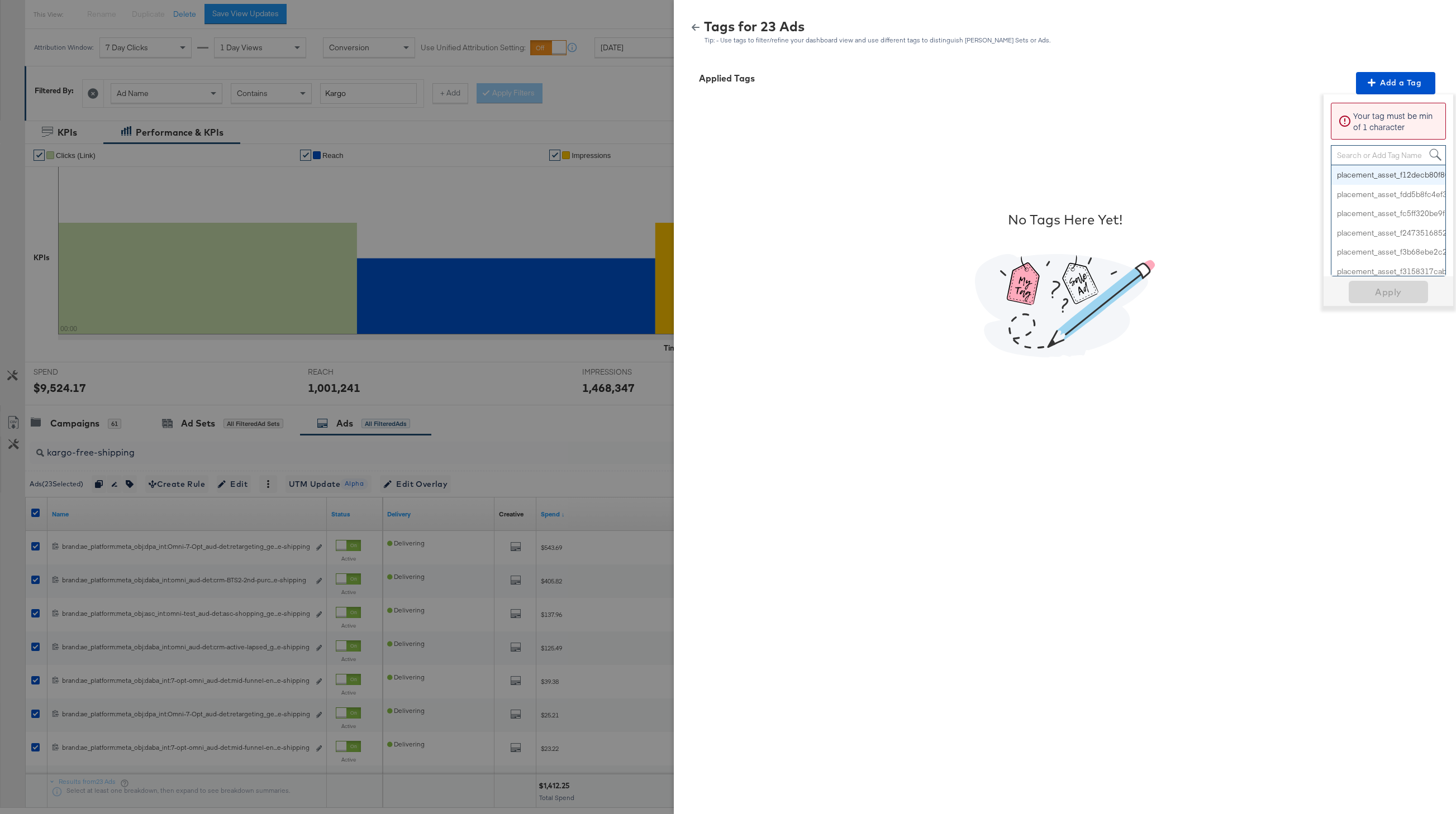
paste input "Free Shipping"
type input "Free Shipping"
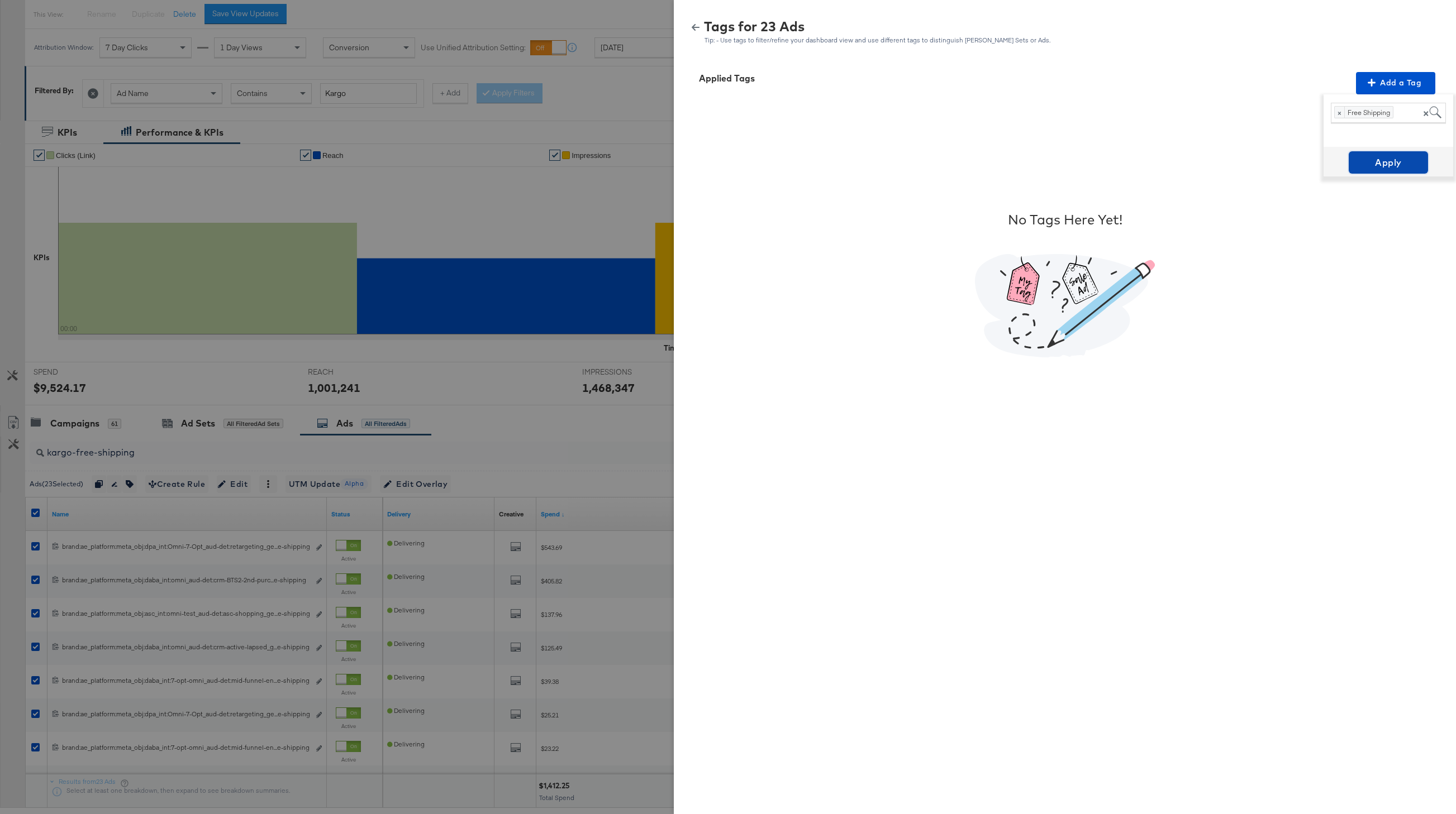
click at [1247, 165] on span "Apply" at bounding box center [1389, 162] width 71 height 15
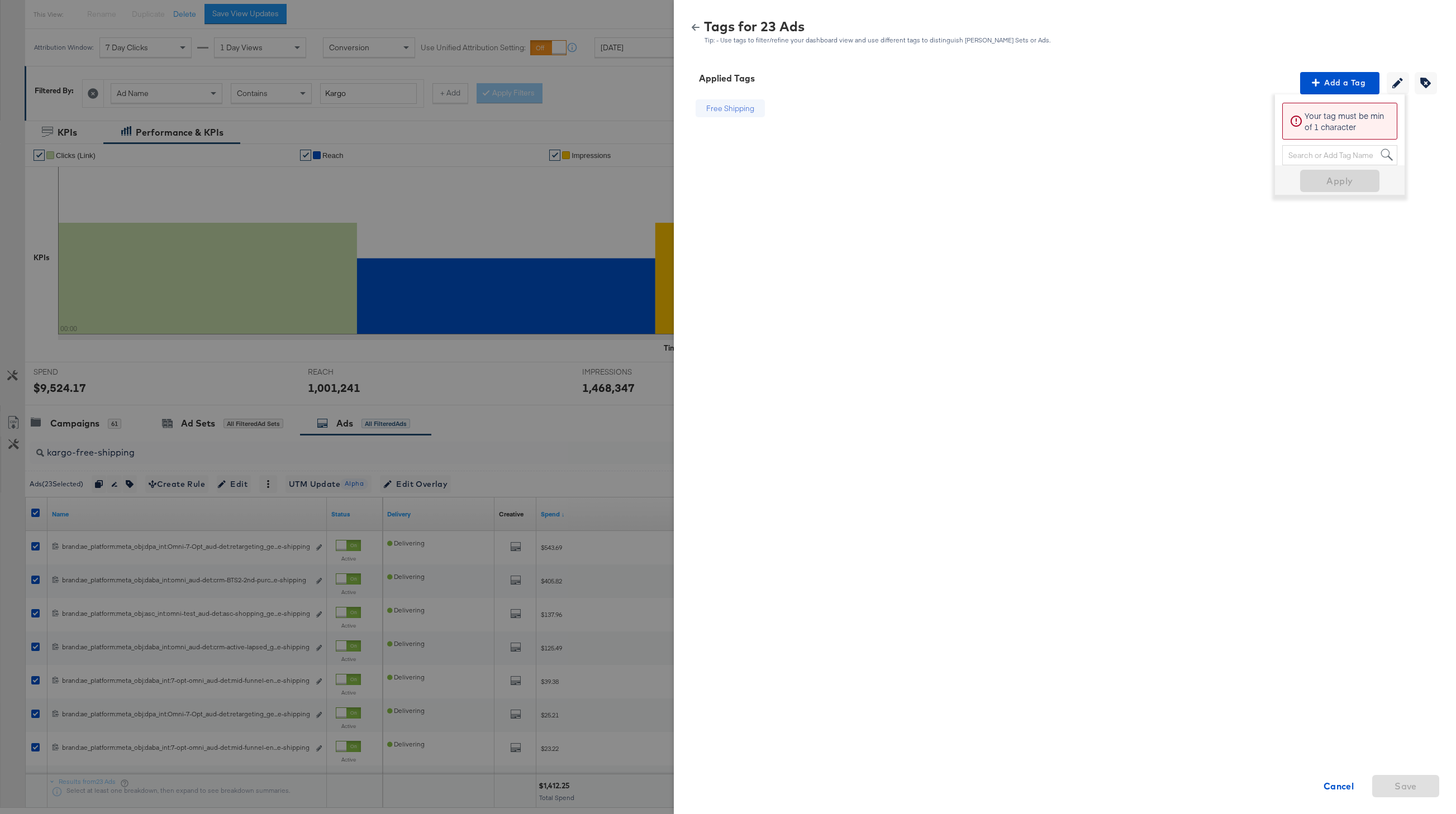
click at [695, 28] on icon "button" at bounding box center [696, 28] width 8 height 8
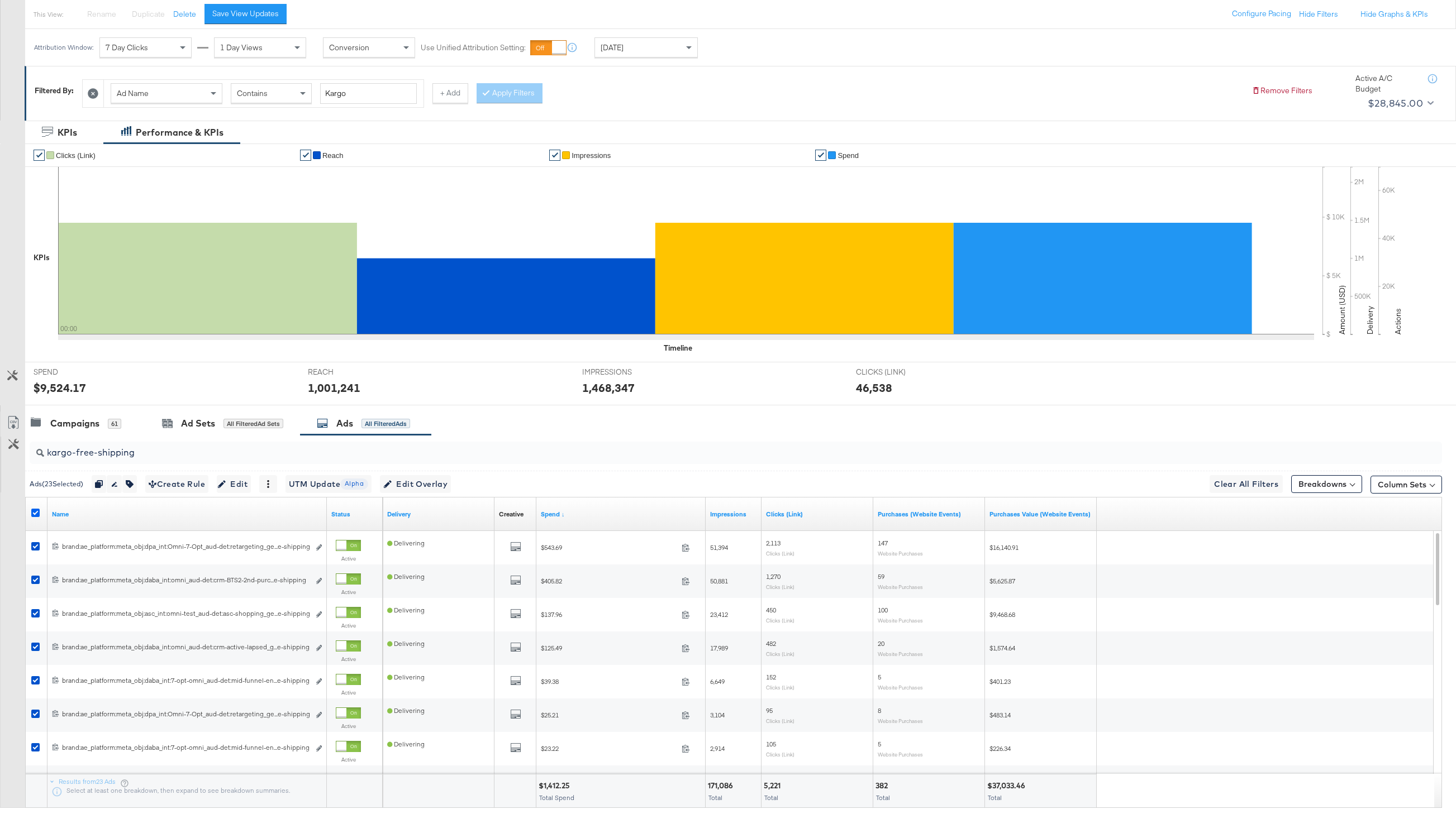
click at [37, 509] on icon at bounding box center [36, 513] width 8 height 8
click at [0, 0] on input "checkbox" at bounding box center [0, 0] width 0 height 0
drag, startPoint x: 145, startPoint y: 457, endPoint x: 17, endPoint y: 457, distance: 128.0
click at [17, 457] on div "kargo-free-shipping Ads ( 0 Selected) 0 Rename 0 ads Tags for 0 campaigns Creat…" at bounding box center [721, 634] width 1442 height 397
paste input "digital-circular"
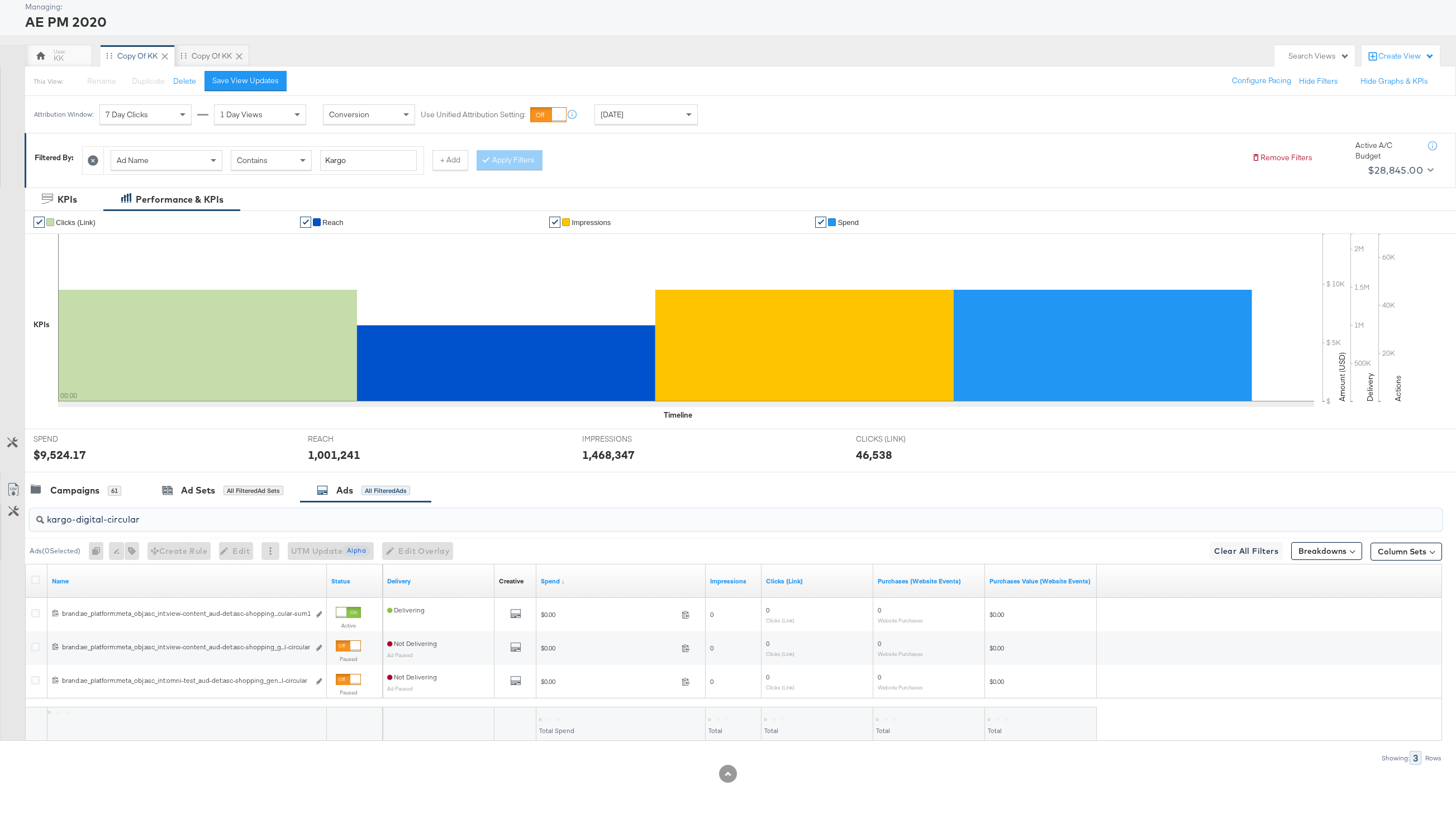
scroll to position [58, 0]
type input "kargo-digital-circular"
click at [32, 576] on icon at bounding box center [36, 580] width 8 height 8
click at [0, 0] on input "checkbox" at bounding box center [0, 0] width 0 height 0
click at [128, 553] on icon "button" at bounding box center [126, 551] width 8 height 8
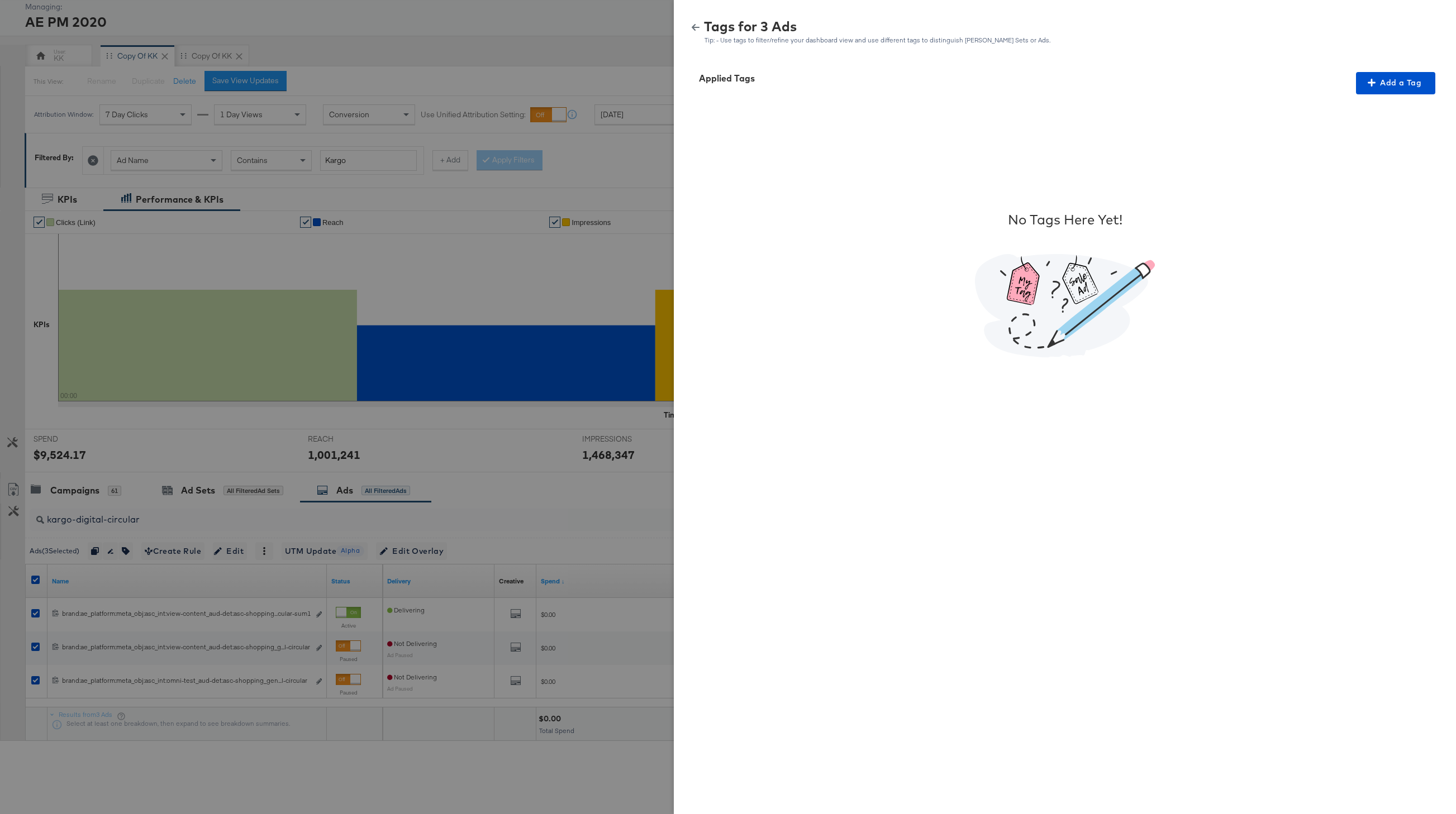
click at [1247, 100] on div "No Tags Here Yet!" at bounding box center [1064, 284] width 755 height 379
click at [1247, 90] on button "Add a Tag" at bounding box center [1396, 84] width 79 height 23
click at [1247, 150] on div "Search or Add Tag Name" at bounding box center [1389, 155] width 114 height 19
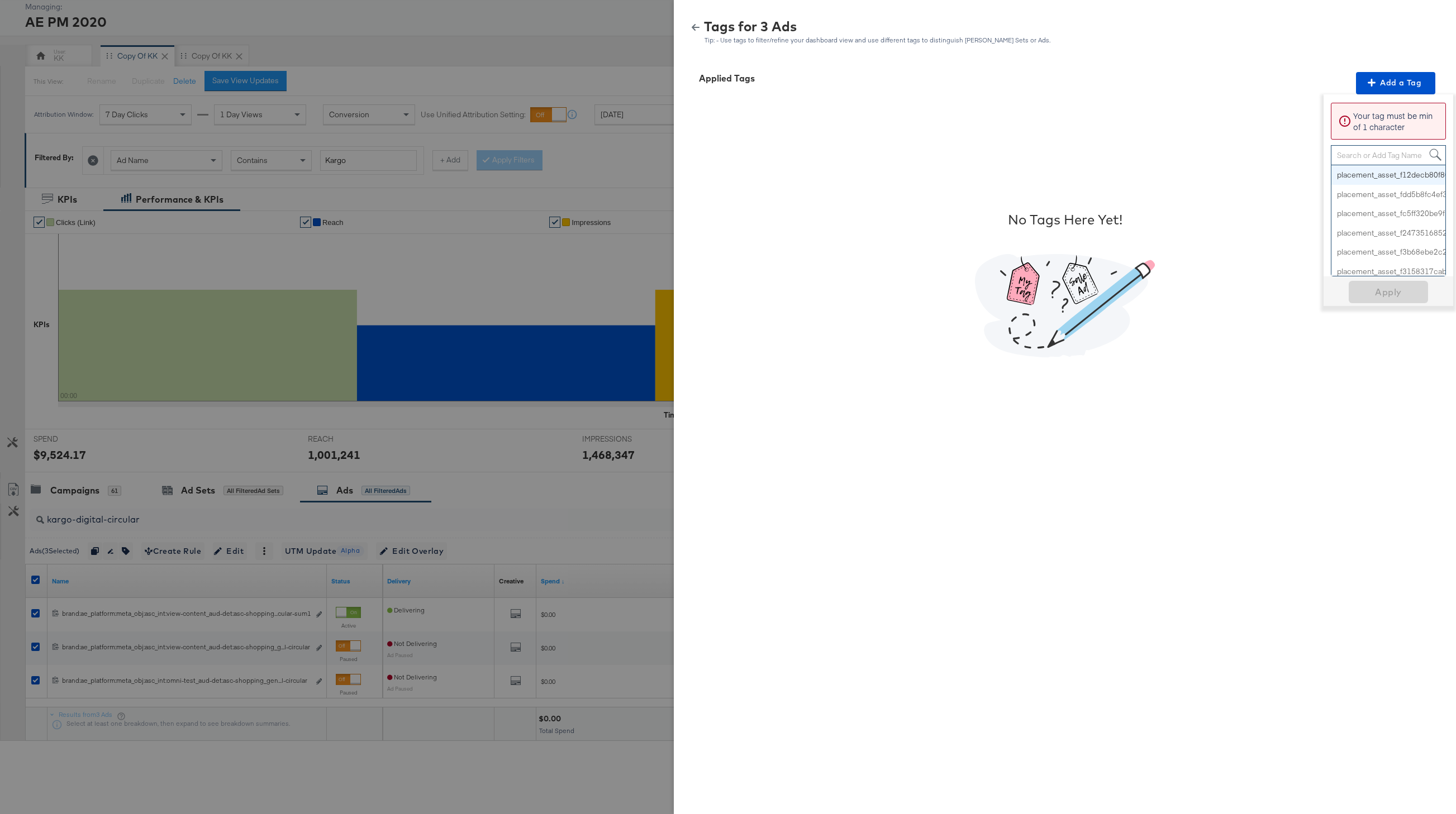
paste input "Digital Circular"
type input "Digital Circular"
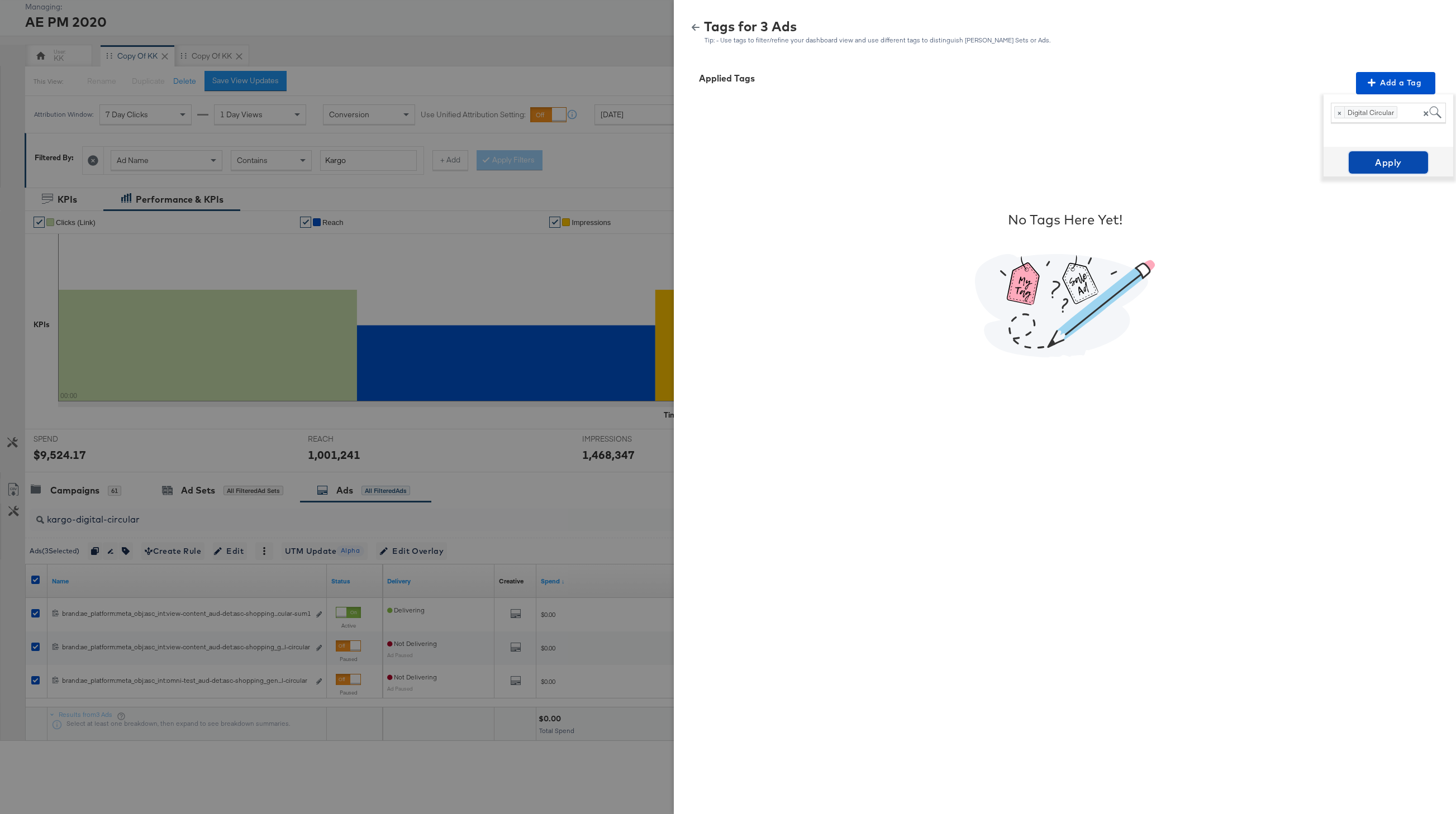
click at [1247, 165] on span "Apply" at bounding box center [1389, 162] width 71 height 15
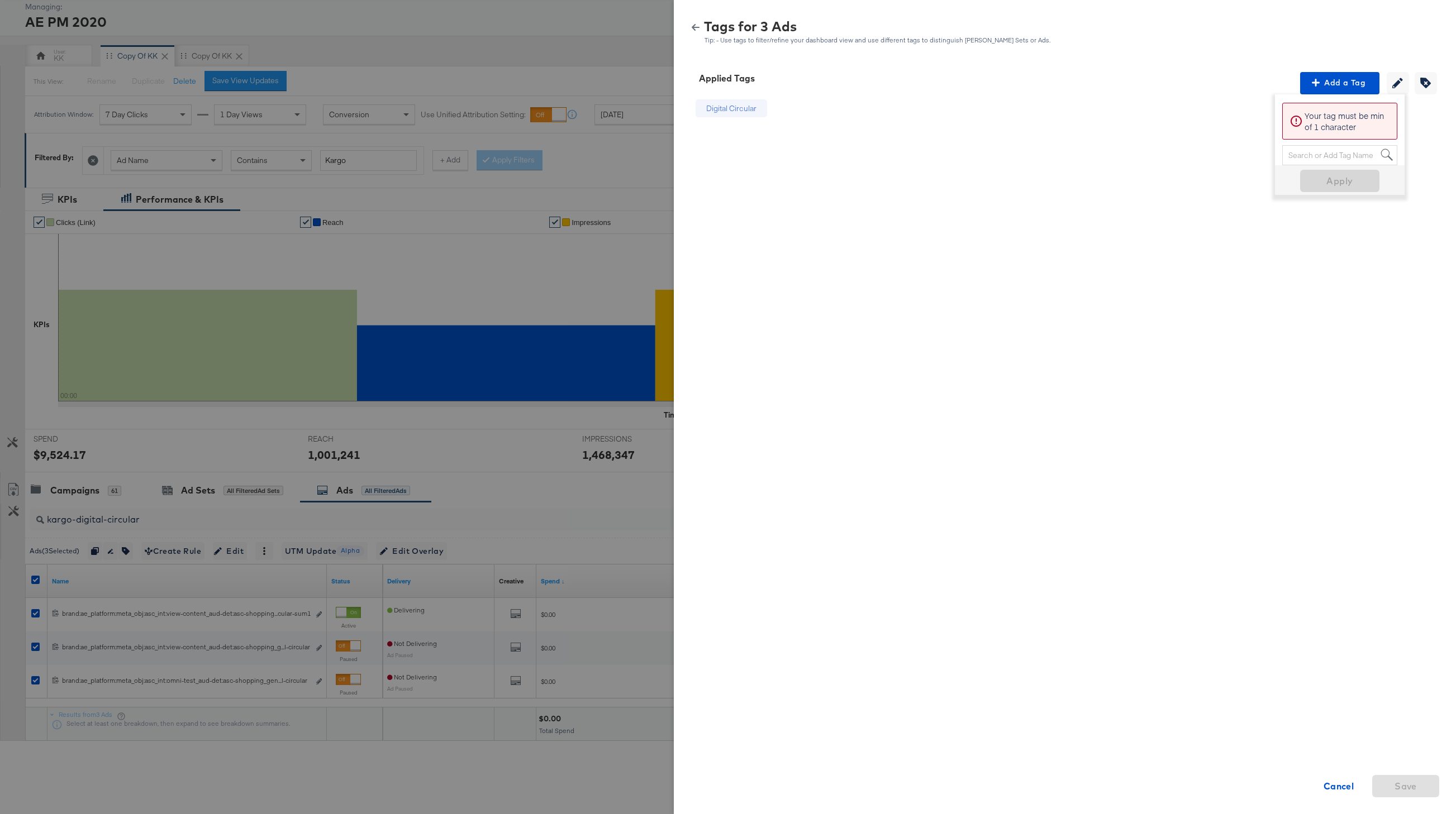
click at [694, 28] on icon "button" at bounding box center [696, 28] width 8 height 6
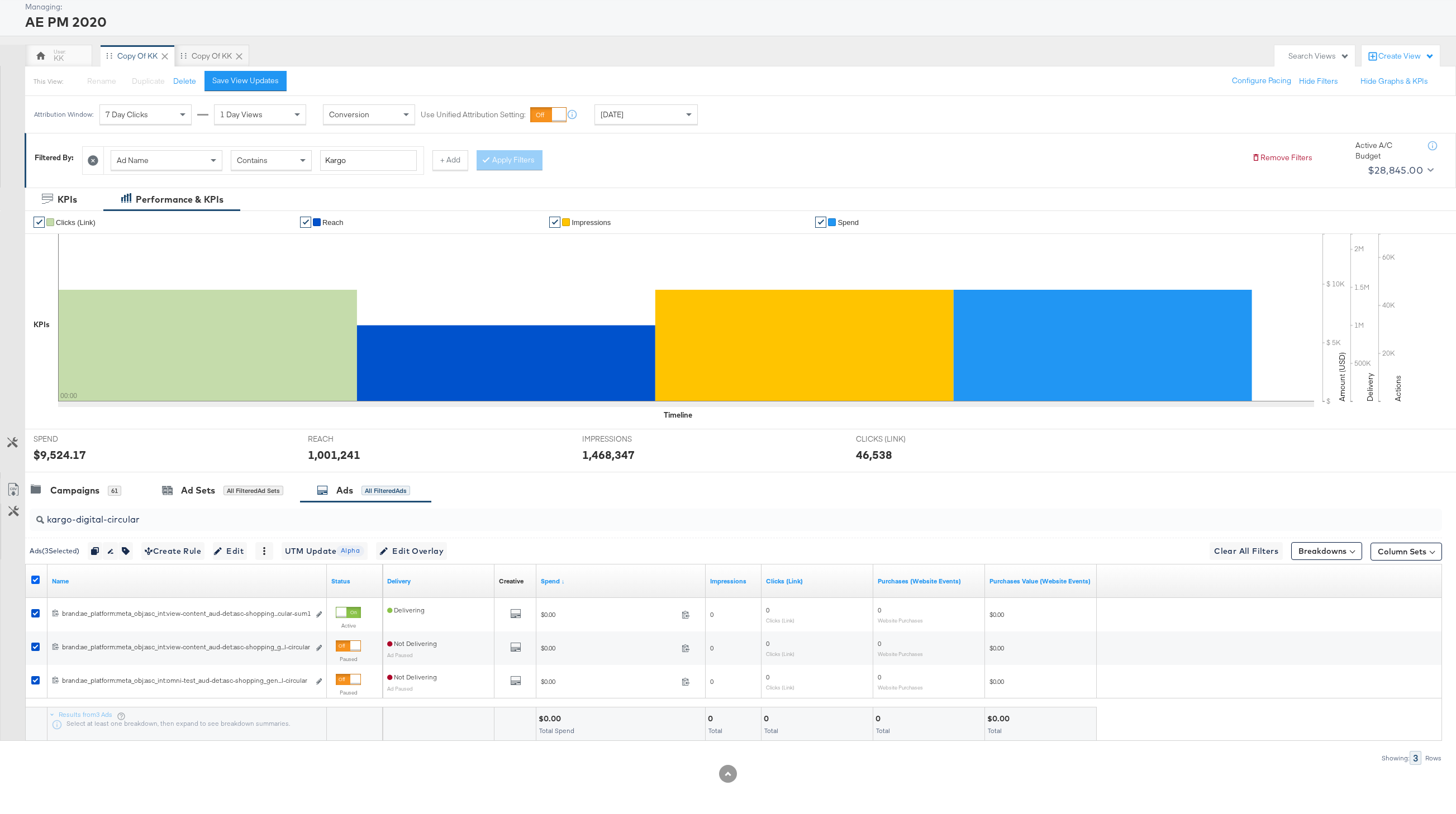
click at [36, 581] on icon at bounding box center [36, 580] width 8 height 8
click at [0, 0] on input "checkbox" at bounding box center [0, 0] width 0 height 0
drag, startPoint x: 149, startPoint y: 520, endPoint x: 44, endPoint y: 520, distance: 105.0
click at [44, 520] on input "kargo-digital-circular" at bounding box center [676, 515] width 1265 height 22
paste input "5-reward"
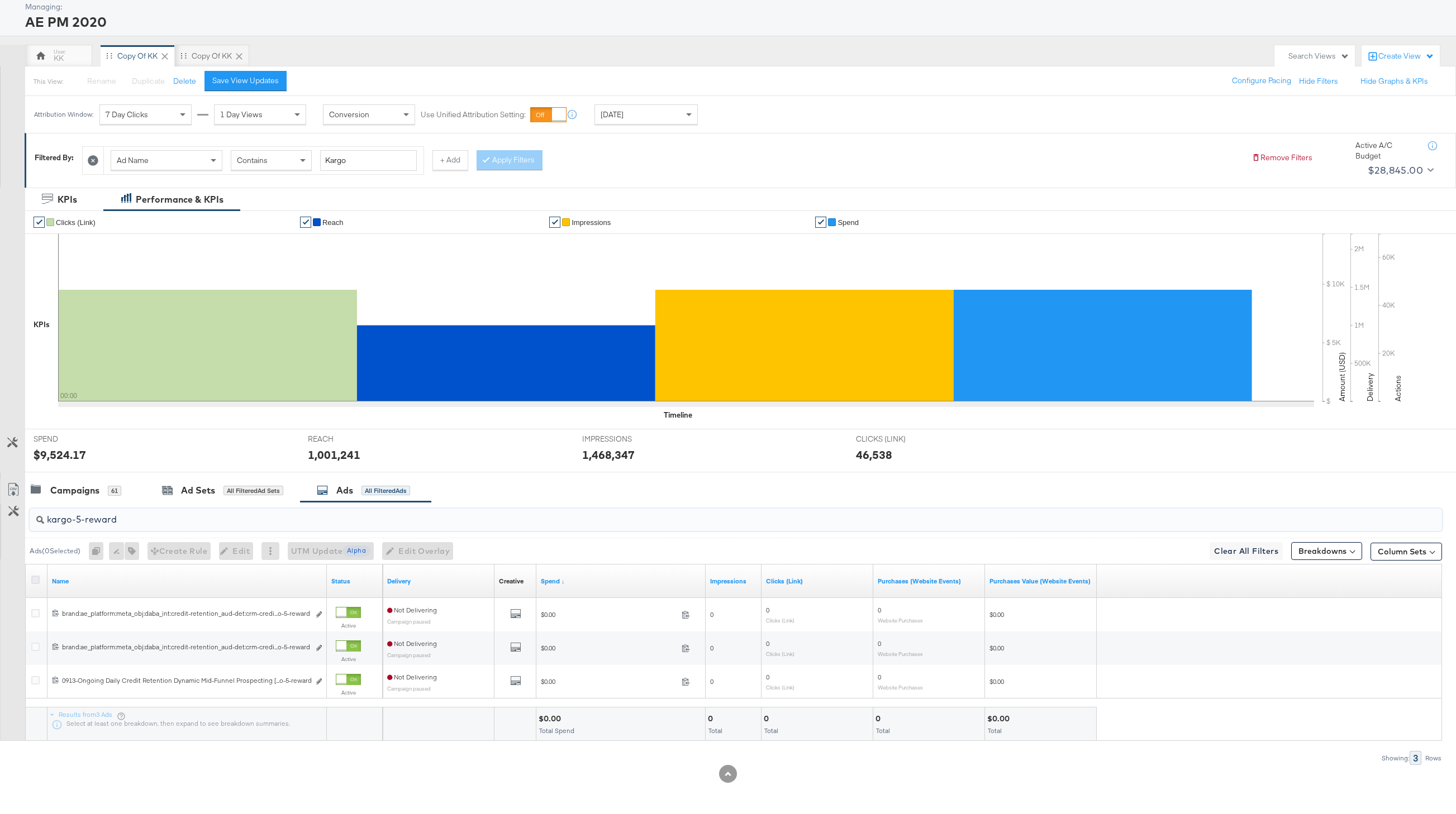
type input "kargo-5-reward"
click at [37, 582] on icon at bounding box center [36, 580] width 8 height 8
click at [0, 0] on input "checkbox" at bounding box center [0, 0] width 0 height 0
click at [128, 551] on icon "button" at bounding box center [126, 551] width 8 height 8
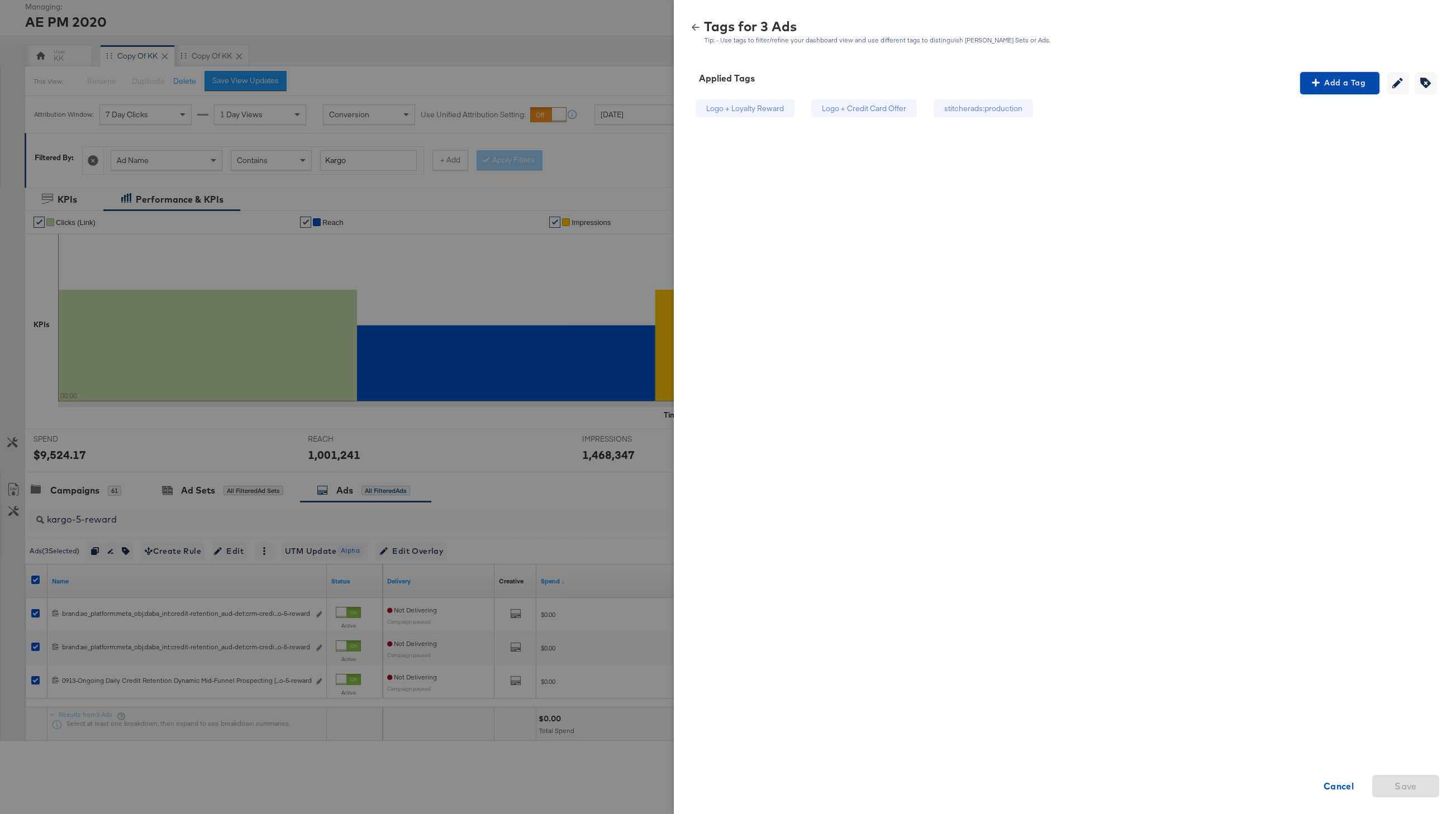
click at [1247, 84] on span "Add a Tag" at bounding box center [1340, 83] width 71 height 14
click at [1247, 156] on div "Search or Add Tag Name" at bounding box center [1340, 155] width 114 height 19
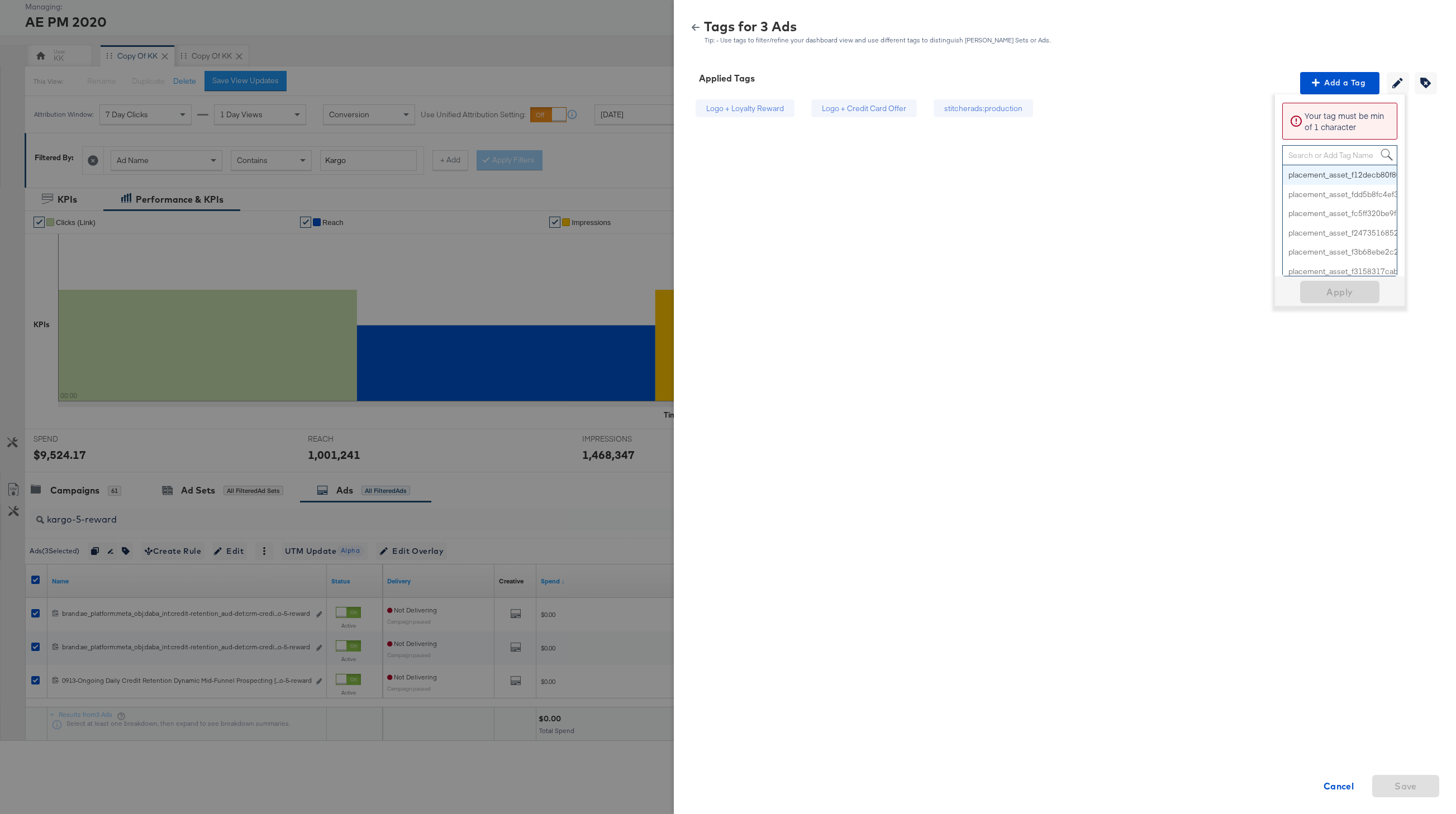
paste input "Social Proof"
type input "Social Proof"
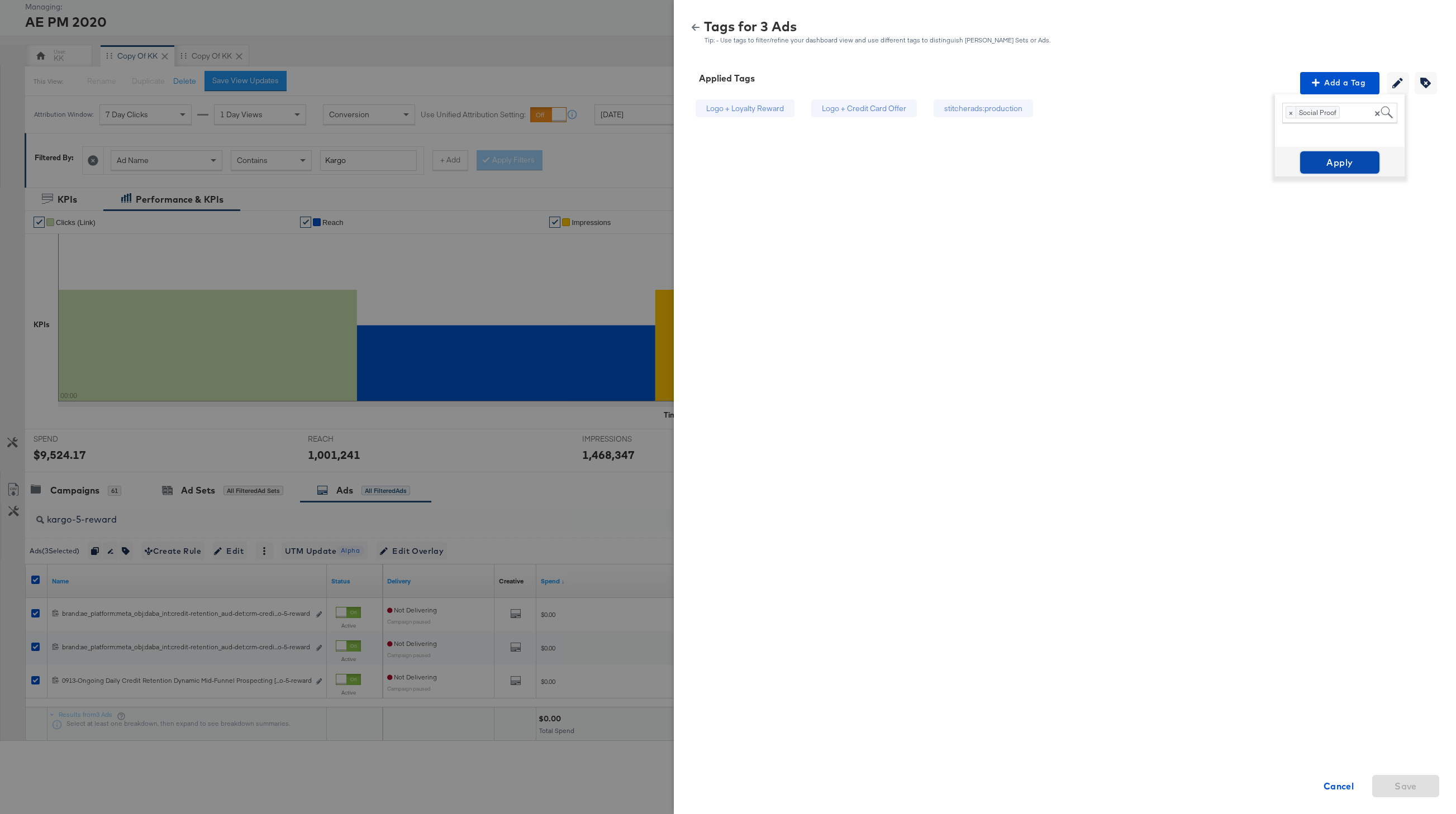
click at [1247, 160] on span "Apply" at bounding box center [1340, 162] width 71 height 15
click at [696, 27] on icon "button" at bounding box center [696, 28] width 8 height 6
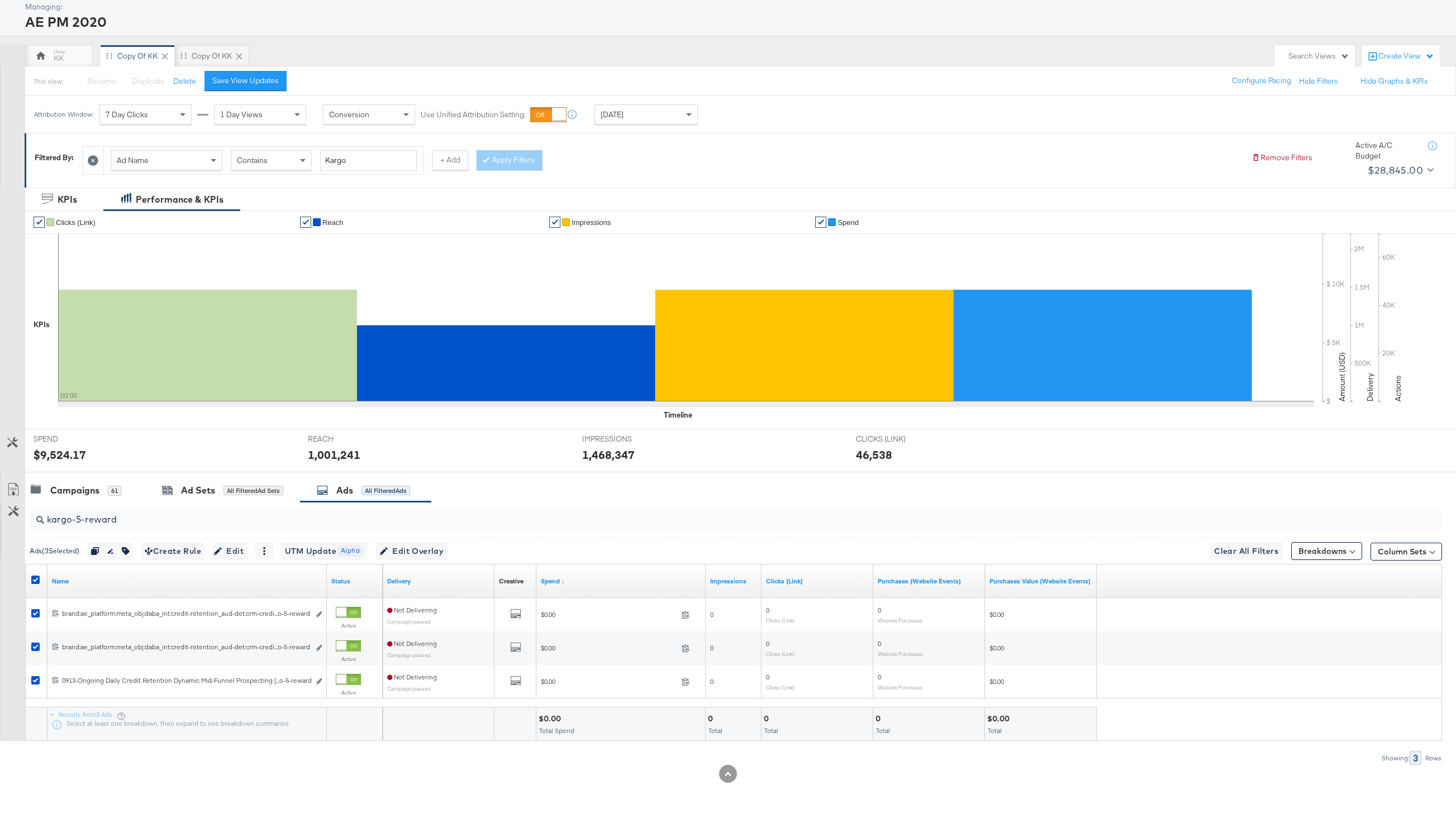
click at [40, 581] on div at bounding box center [37, 581] width 11 height 11
click at [37, 581] on icon at bounding box center [36, 580] width 8 height 8
click at [0, 0] on input "checkbox" at bounding box center [0, 0] width 0 height 0
drag, startPoint x: 118, startPoint y: 521, endPoint x: 33, endPoint y: 521, distance: 85.0
click at [33, 521] on div "kargo-5-reward" at bounding box center [737, 521] width 1413 height 23
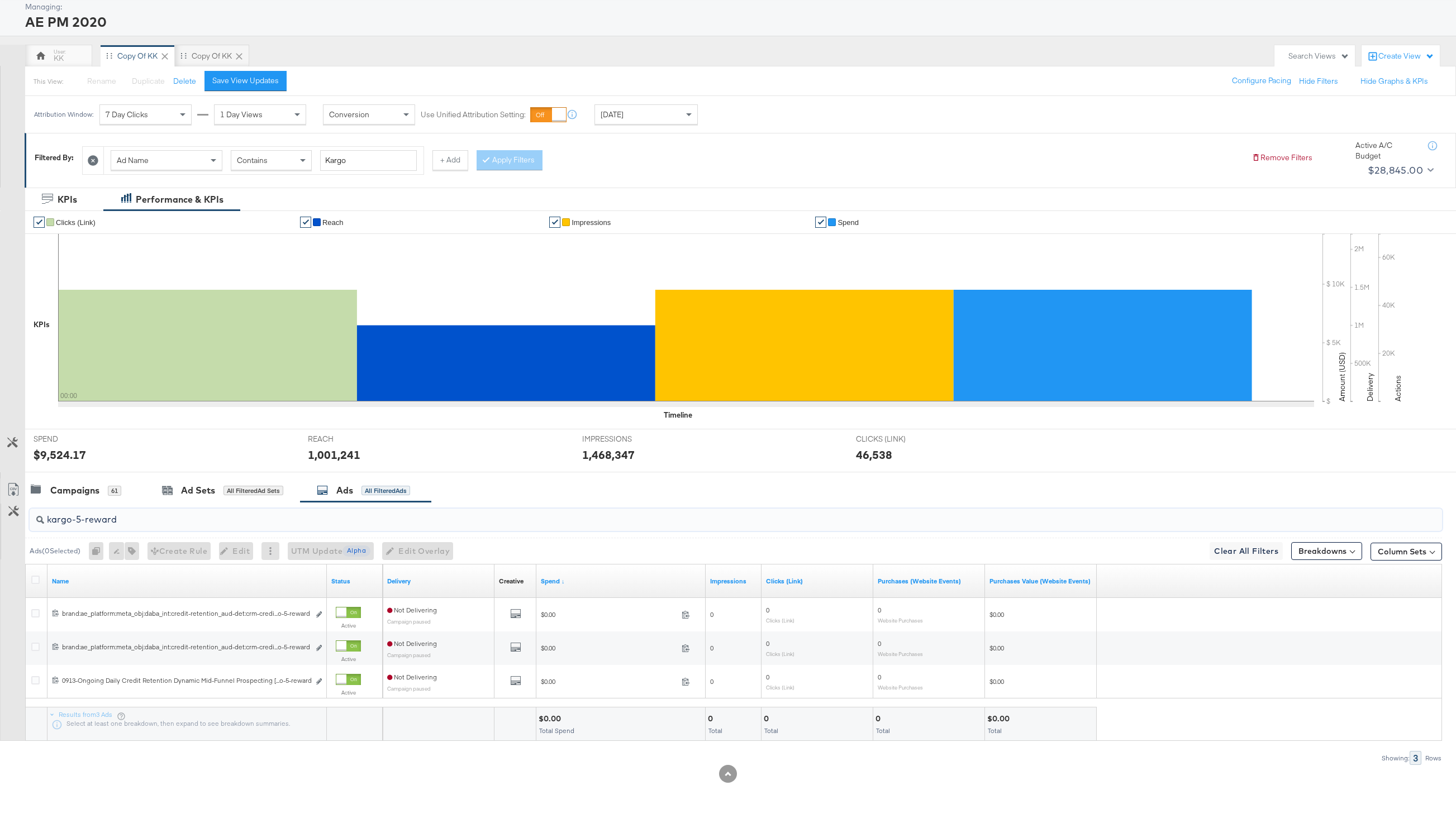
paste input "2x-points"
type input "kargo-2x-points"
click at [33, 580] on icon at bounding box center [36, 580] width 8 height 8
click at [0, 0] on input "checkbox" at bounding box center [0, 0] width 0 height 0
click at [129, 552] on icon "button" at bounding box center [126, 551] width 8 height 8
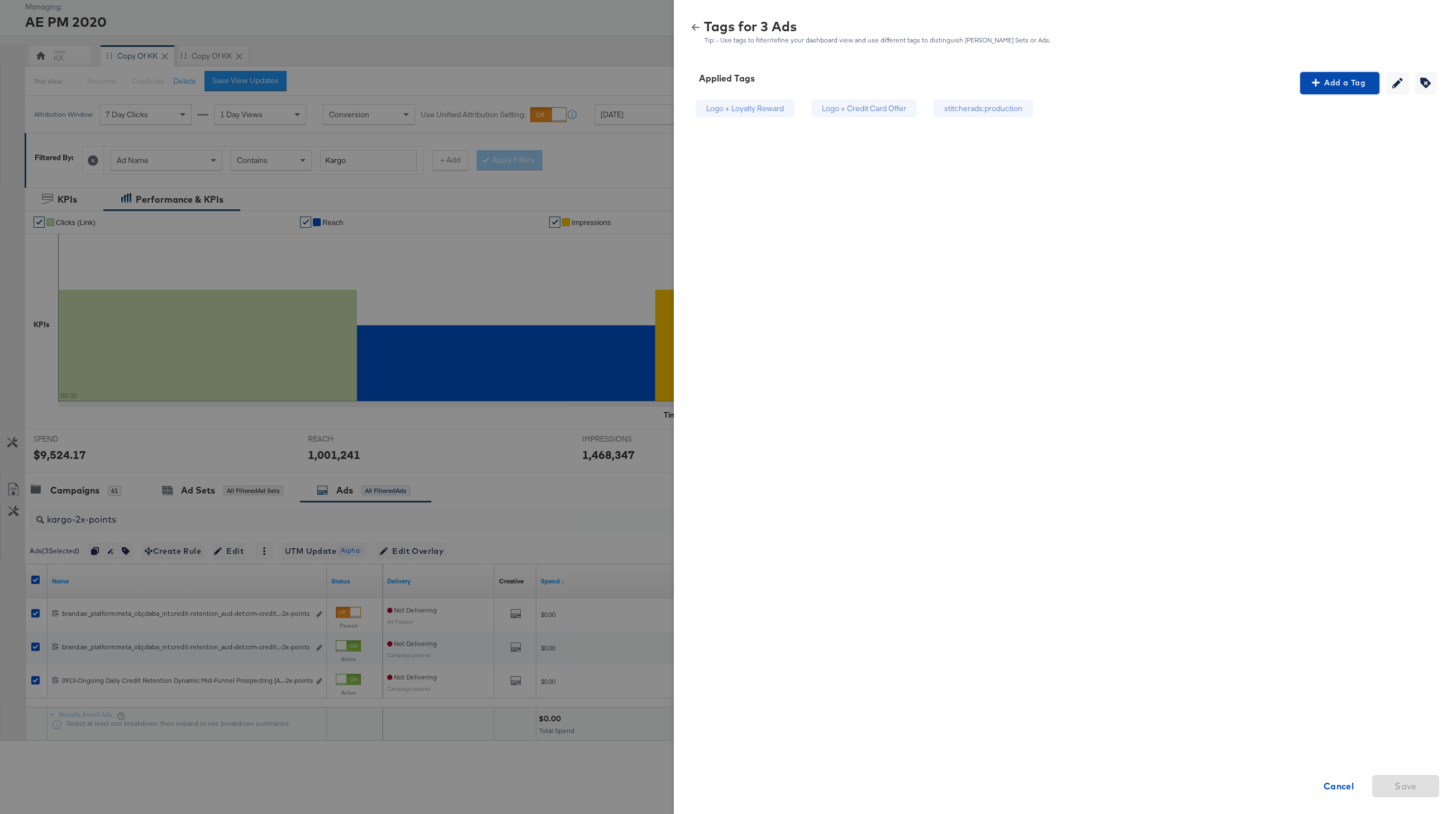
click at [1247, 80] on span "Add a Tag" at bounding box center [1340, 83] width 71 height 14
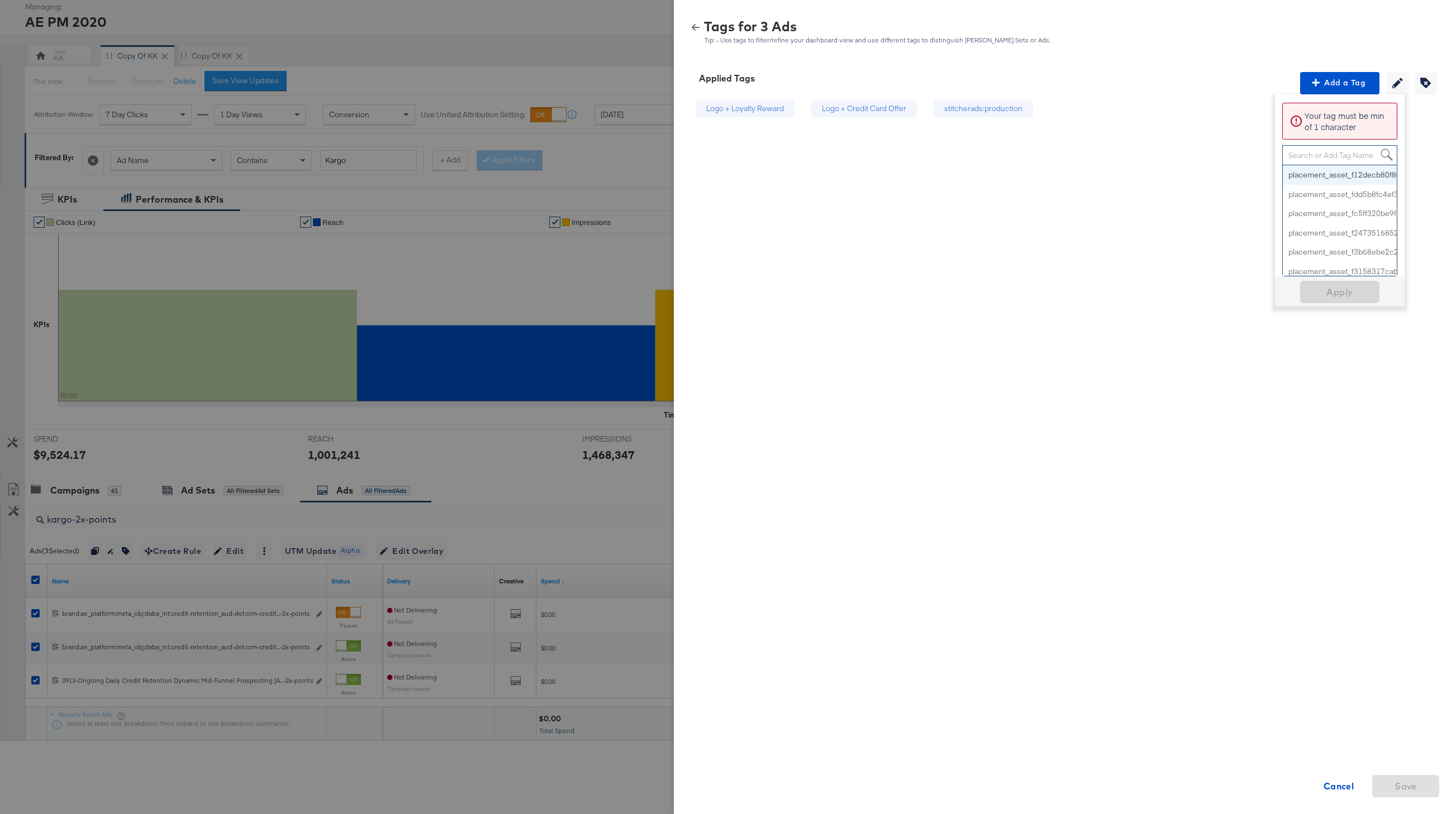
click at [1247, 154] on div "Search or Add Tag Name" at bounding box center [1340, 155] width 114 height 19
paste input "Social Proof"
type input "Social Proof"
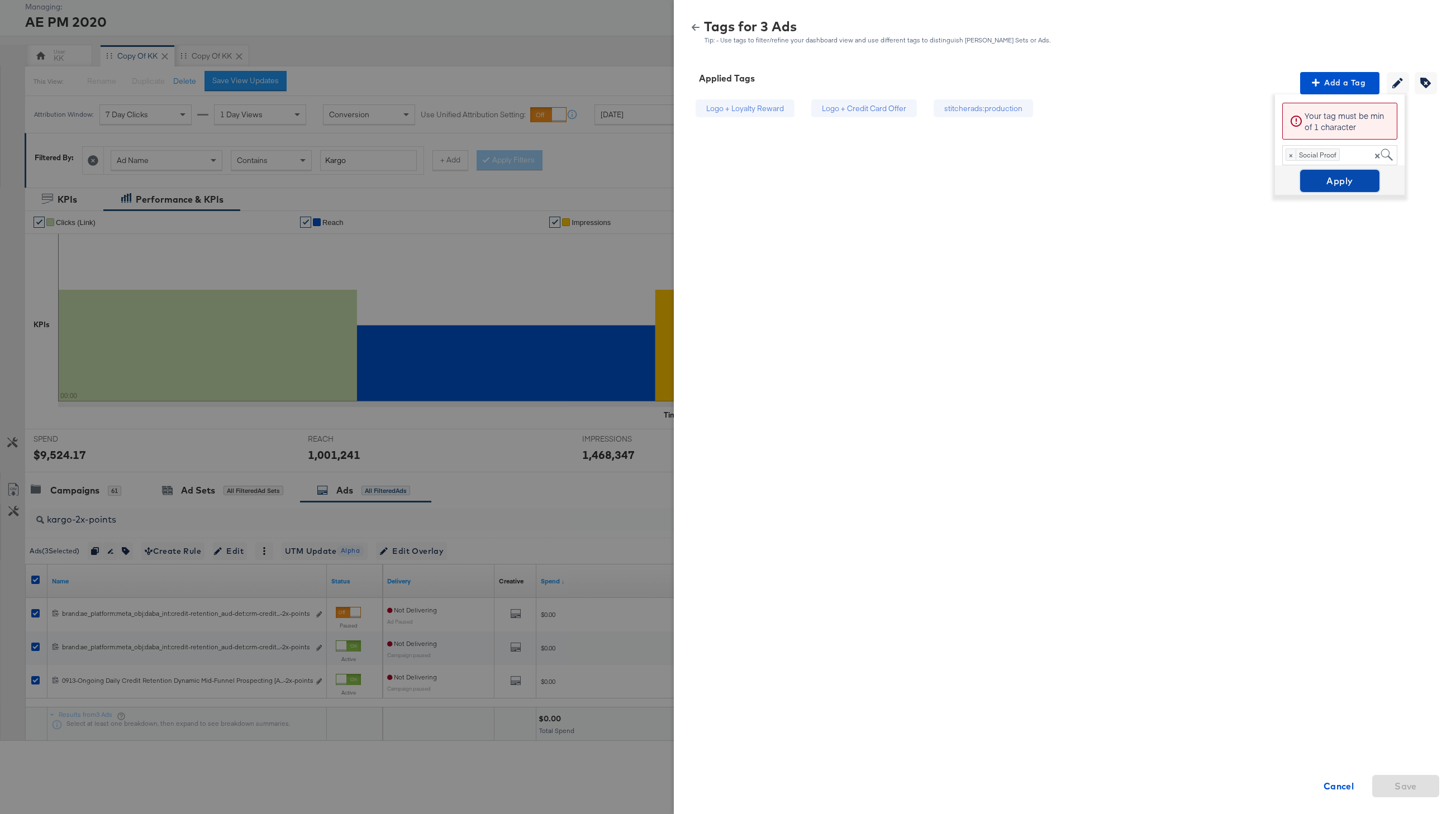
click at [1247, 182] on span "Apply" at bounding box center [1340, 181] width 71 height 15
click at [694, 26] on icon "button" at bounding box center [696, 28] width 8 height 8
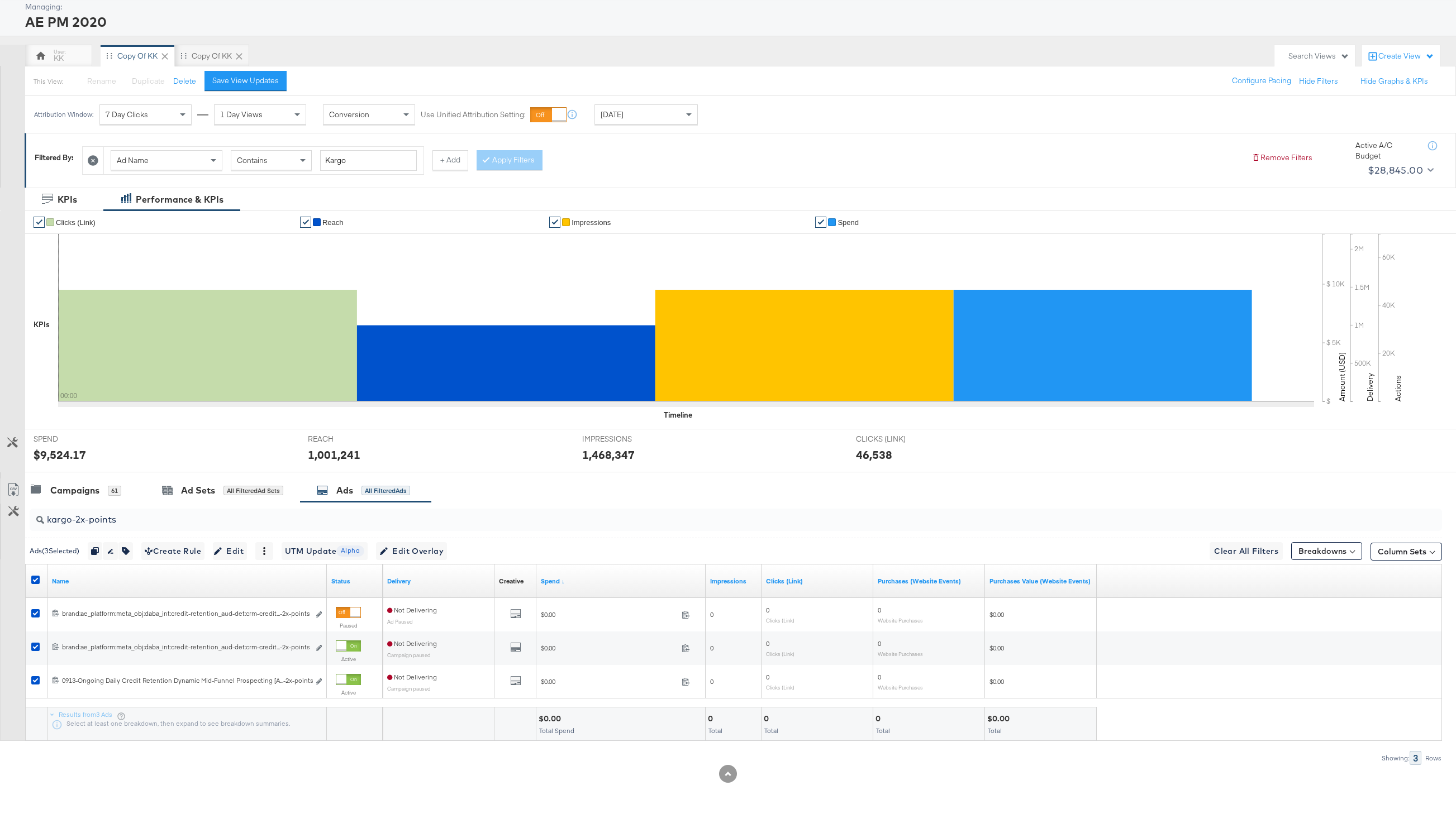
click at [40, 576] on div at bounding box center [37, 581] width 11 height 11
click at [30, 581] on div at bounding box center [37, 581] width 20 height 20
click at [32, 581] on icon at bounding box center [36, 580] width 8 height 8
click at [0, 0] on input "checkbox" at bounding box center [0, 0] width 0 height 0
drag, startPoint x: 127, startPoint y: 525, endPoint x: 11, endPoint y: 518, distance: 116.2
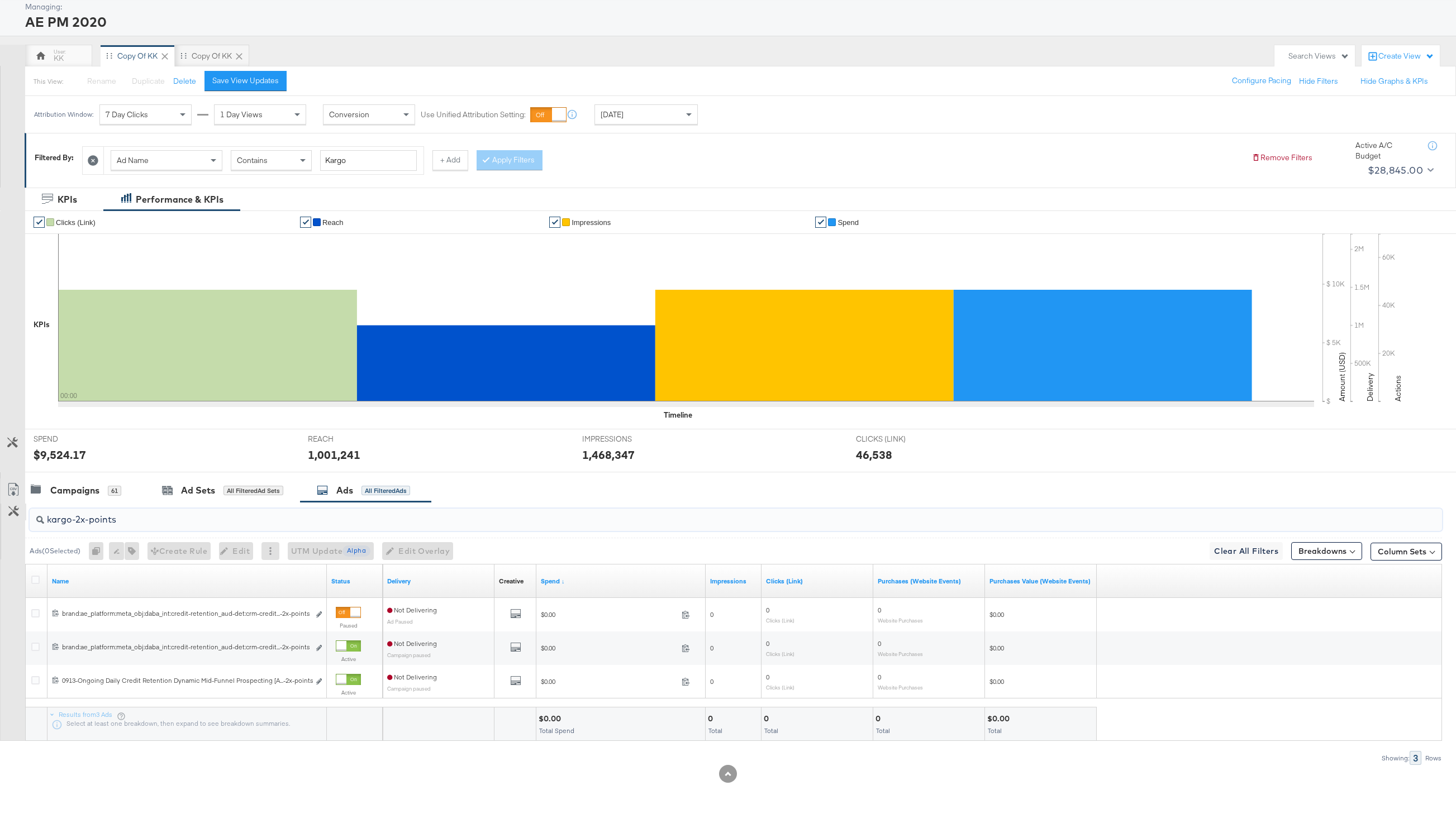
click at [11, 518] on div "kargo-2x-points Ads ( 0 Selected) 0 Rename 0 ads Tags for 0 campaigns Create Ru…" at bounding box center [721, 633] width 1442 height 263
paste input "percent-rating"
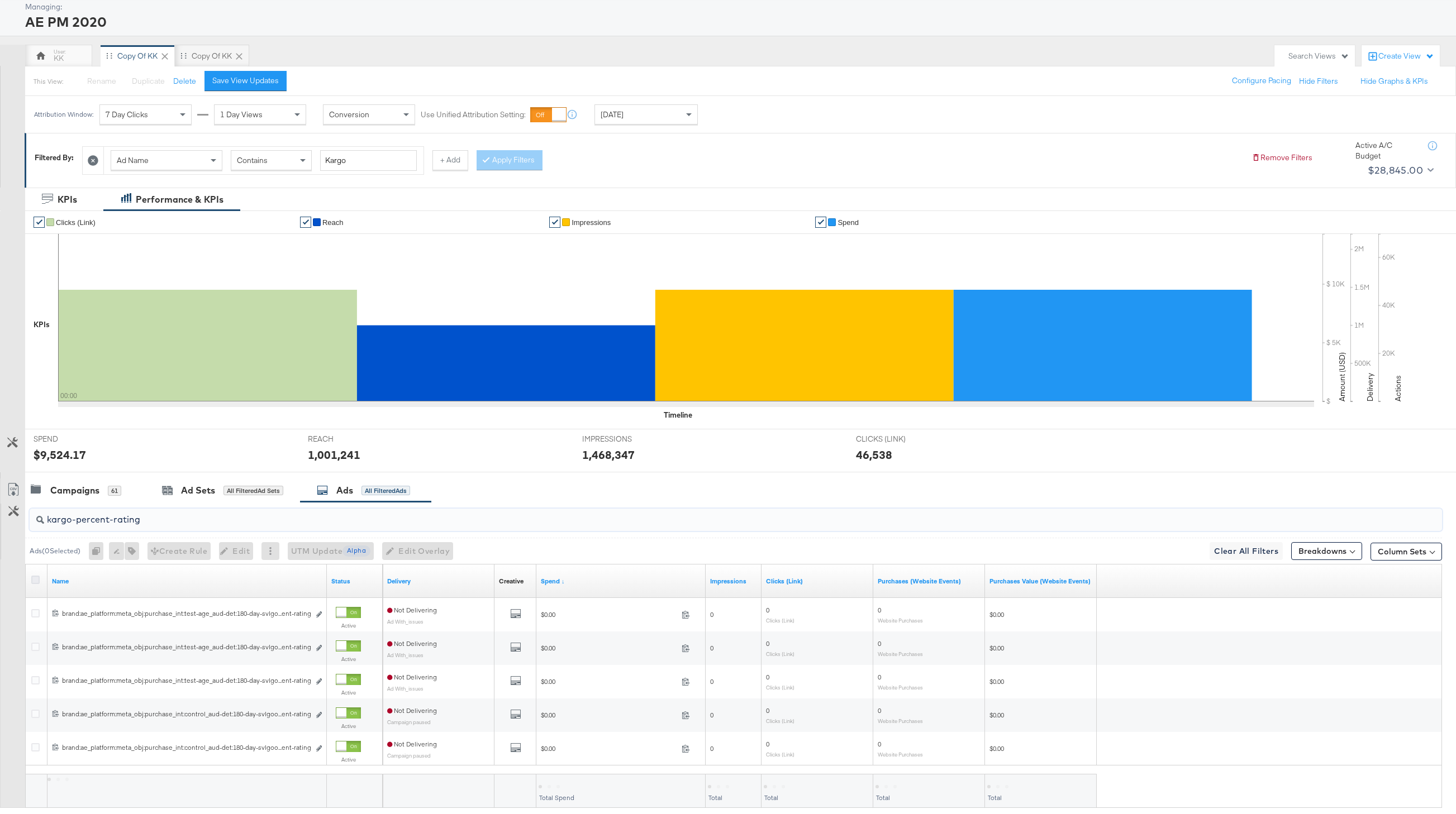
type input "kargo-percent-rating"
click at [37, 580] on icon at bounding box center [36, 580] width 8 height 8
click at [0, 0] on input "checkbox" at bounding box center [0, 0] width 0 height 0
click at [127, 546] on button "button" at bounding box center [126, 551] width 15 height 18
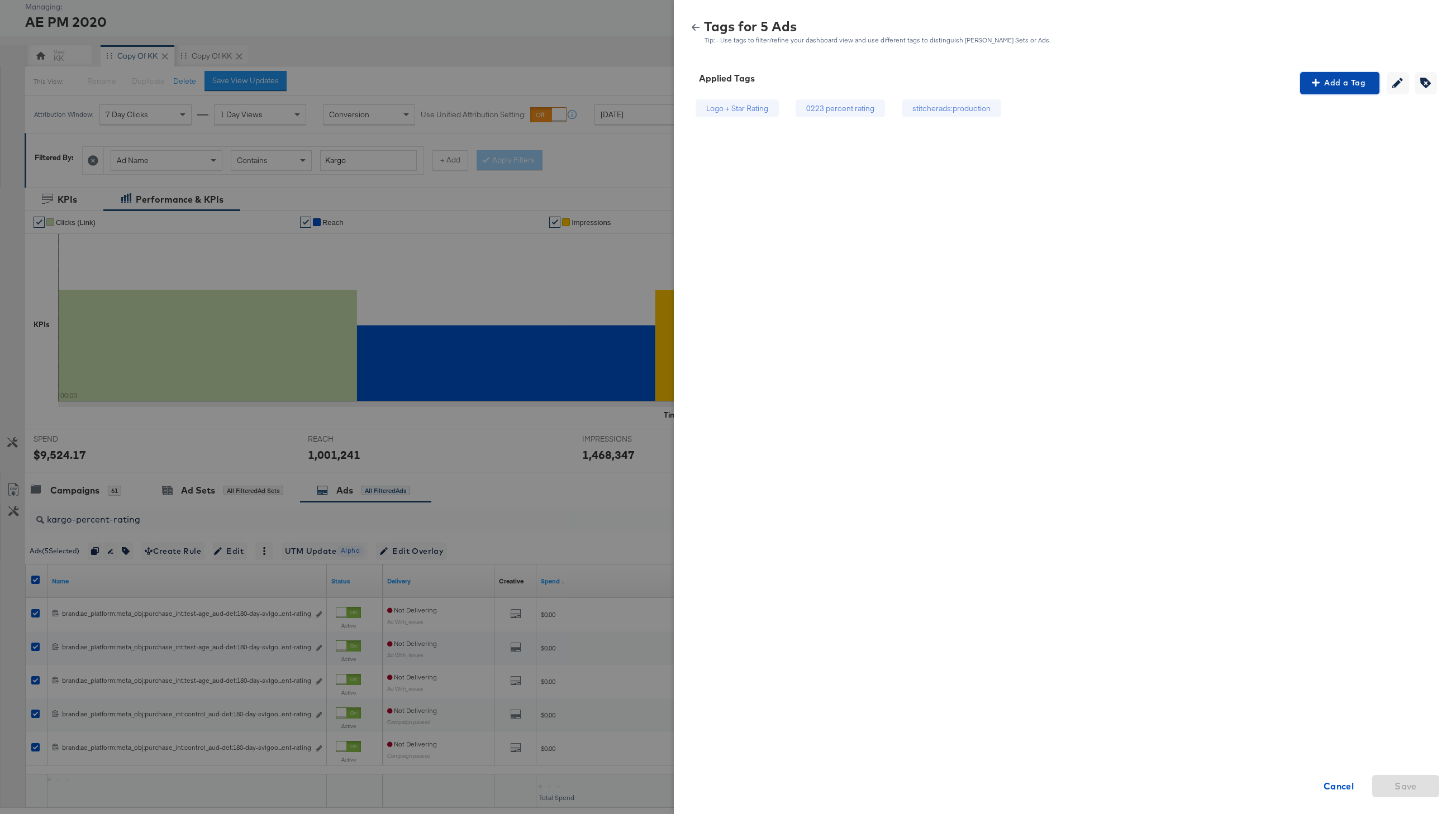
click at [1247, 88] on span "Add a Tag" at bounding box center [1340, 83] width 71 height 14
click at [1247, 153] on div "Search or Add Tag Name" at bounding box center [1340, 155] width 114 height 19
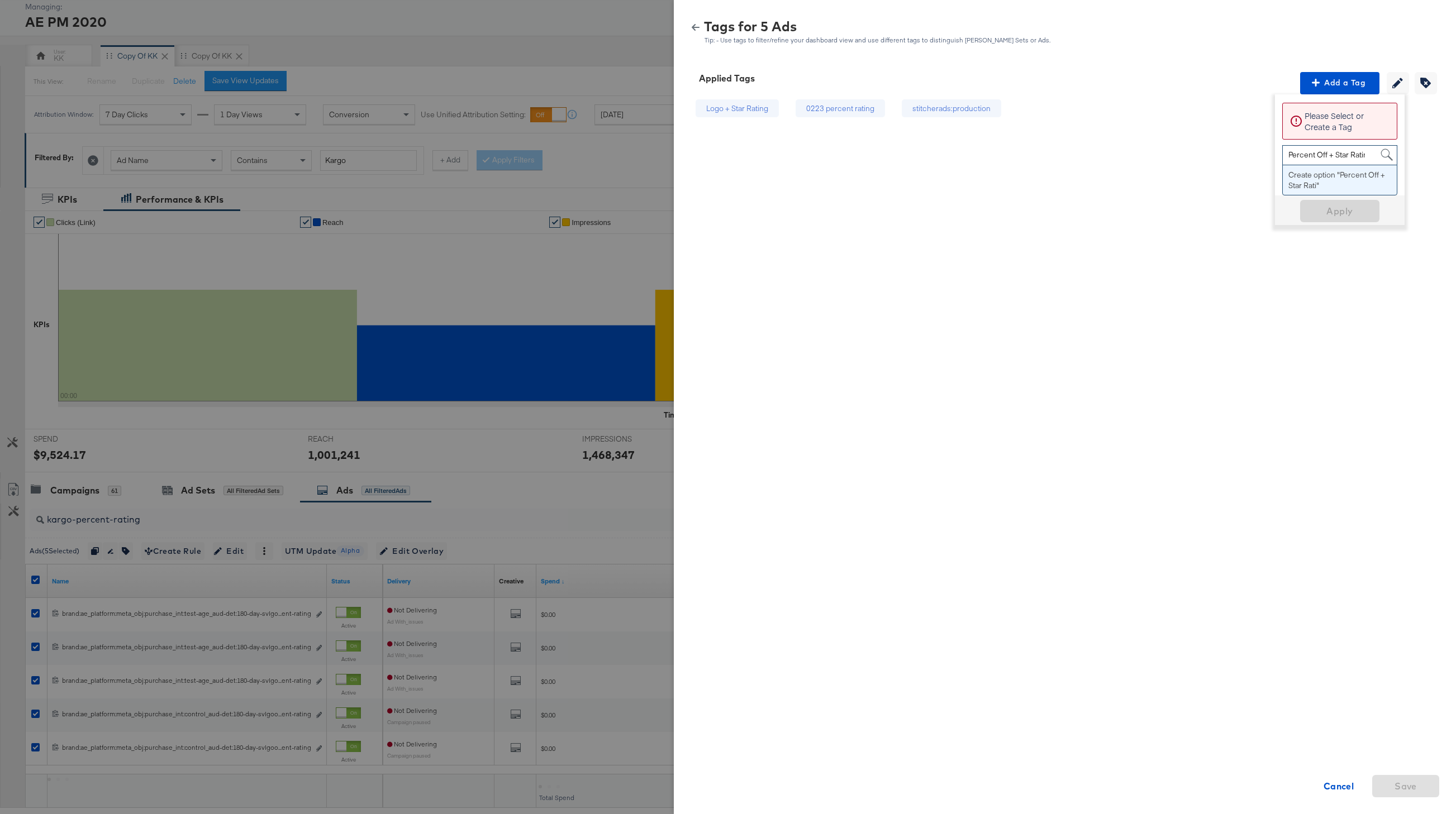
type input "Percent Off + Star Rating"
click at [1247, 165] on span "Apply" at bounding box center [1340, 165] width 71 height 15
click at [862, 109] on div "Logo + Star Rating" at bounding box center [859, 108] width 62 height 11
click at [1247, 85] on span "Creating or editing tags will be disabled while you are deleting tags" at bounding box center [1426, 83] width 17 height 11
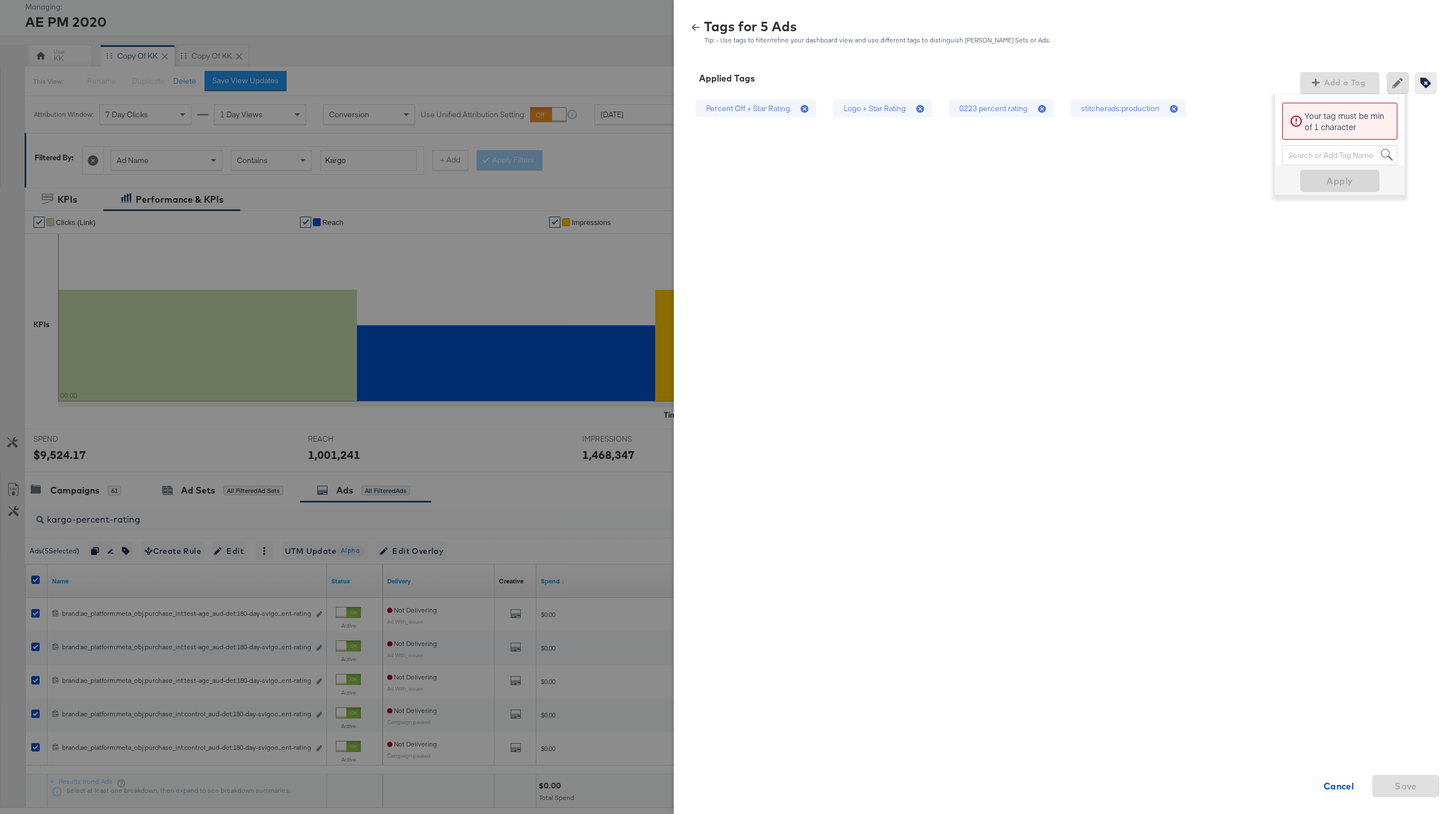
click at [923, 109] on icon at bounding box center [921, 109] width 8 height 8
click at [1247, 782] on span "Save" at bounding box center [1407, 786] width 23 height 15
click at [886, 103] on div "Logo + Star Rating" at bounding box center [874, 108] width 62 height 11
drag, startPoint x: 926, startPoint y: 110, endPoint x: 913, endPoint y: 123, distance: 18.4
click at [914, 122] on div "Percent Off + Star Rating 0223 percent rating stitcherads:production Cancel Save" at bounding box center [859, 284] width 344 height 379
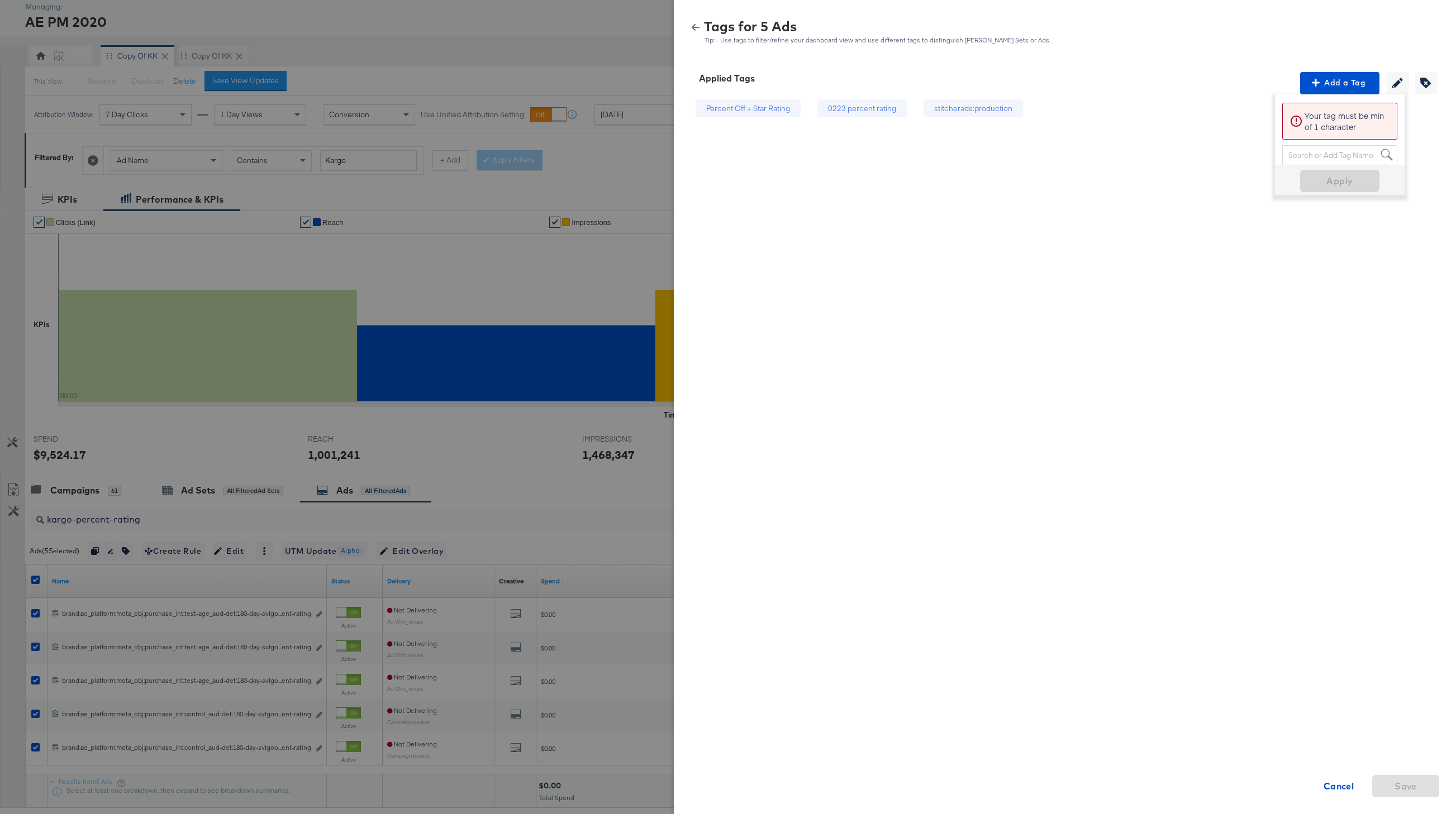
click at [891, 165] on div "Percent Off + Star Rating 0223 percent rating stitcherads:production Cancel Save" at bounding box center [859, 284] width 344 height 379
click at [890, 112] on div "0223 percent rating" at bounding box center [862, 108] width 68 height 11
click at [1247, 84] on icon "button" at bounding box center [1425, 83] width 11 height 11
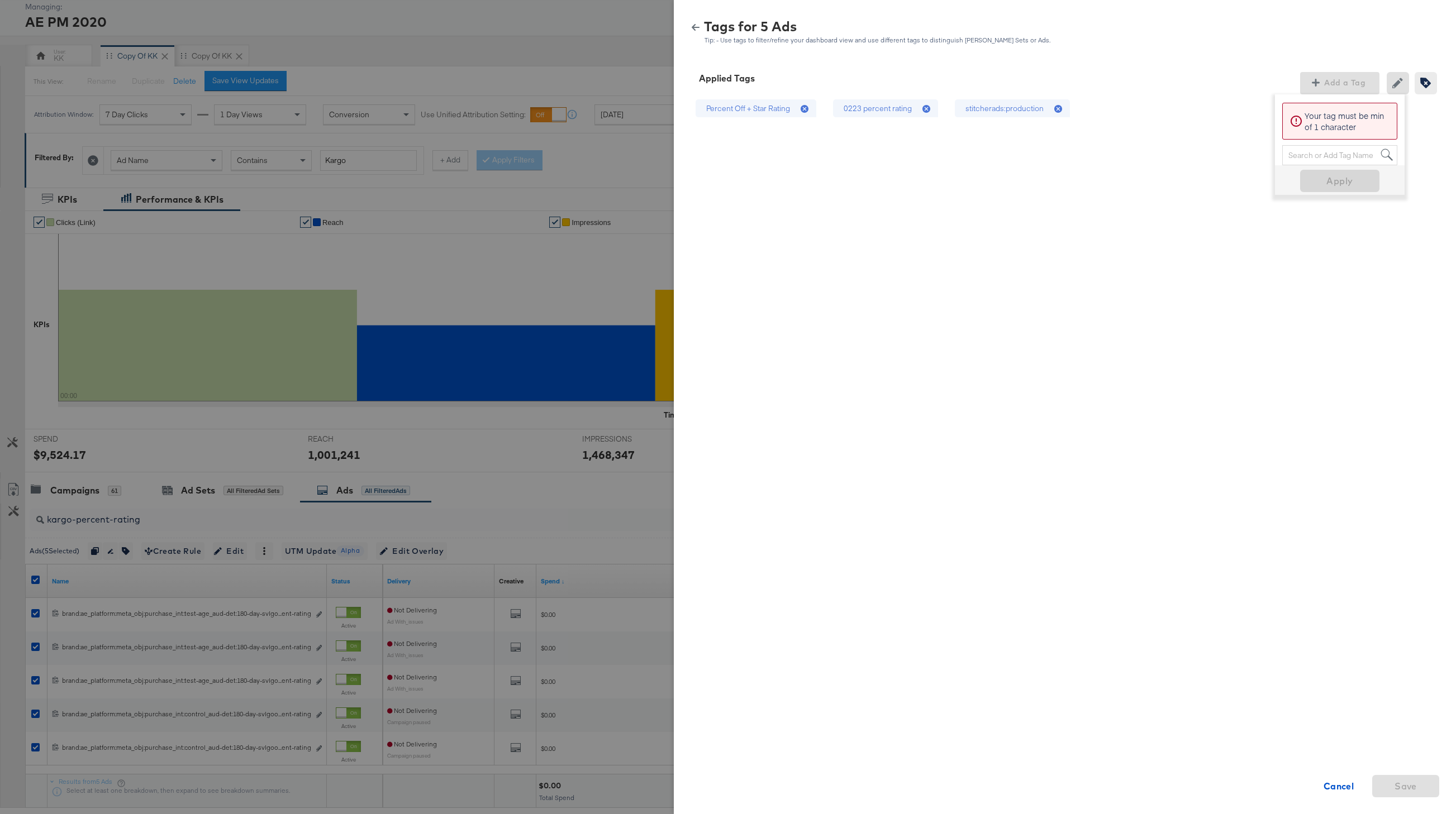
click at [925, 109] on icon at bounding box center [928, 109] width 11 height 11
click at [1247, 778] on button "Save" at bounding box center [1406, 786] width 67 height 23
click at [923, 104] on icon at bounding box center [928, 109] width 11 height 11
click at [926, 109] on icon at bounding box center [928, 109] width 11 height 11
click at [909, 109] on div "stitcherads:production" at bounding box center [867, 109] width 100 height 19
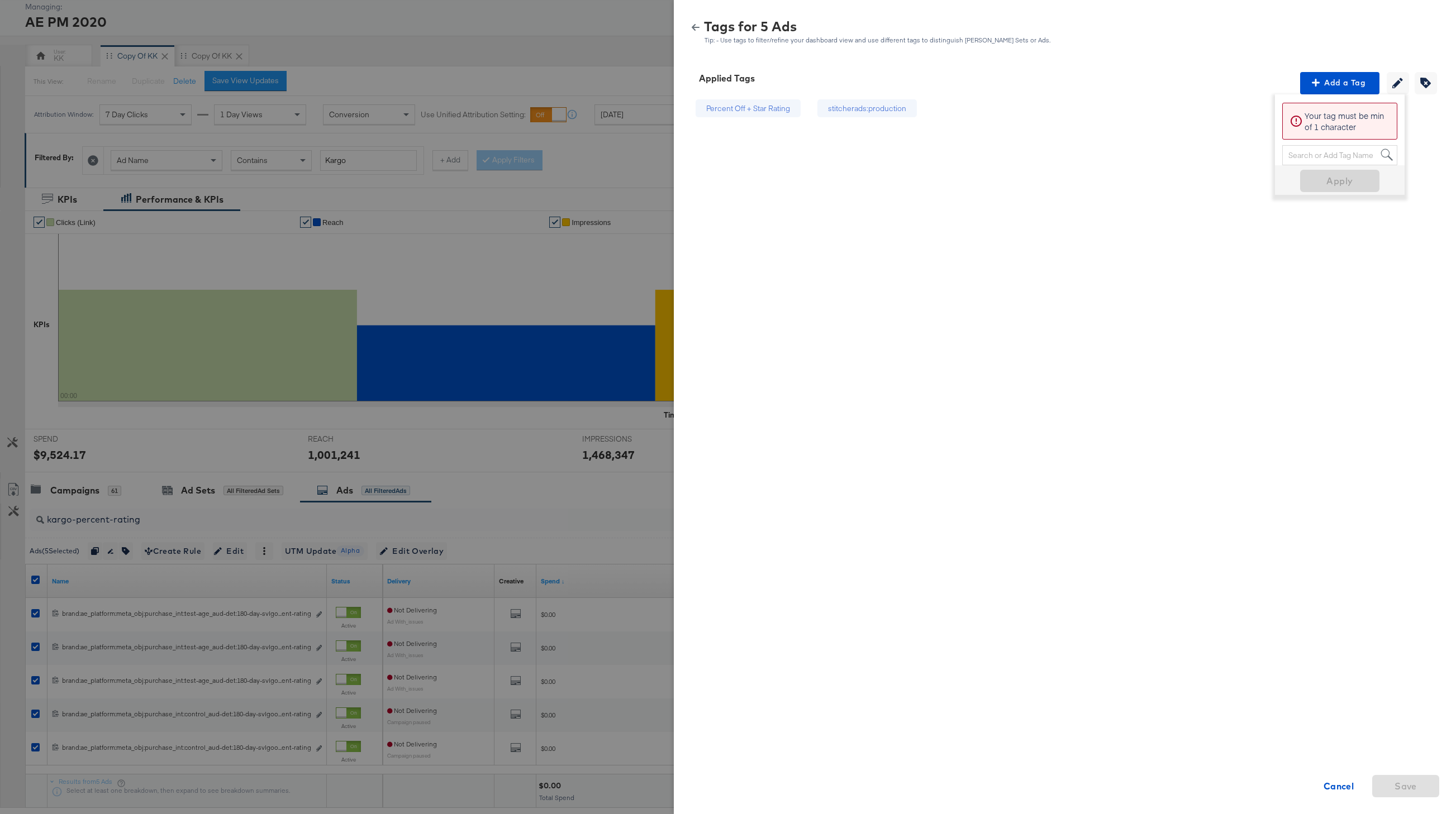
click at [900, 109] on div "stitcherads:production" at bounding box center [867, 108] width 78 height 11
click at [1247, 85] on icon "button" at bounding box center [1425, 83] width 11 height 11
click at [937, 106] on icon at bounding box center [937, 109] width 8 height 8
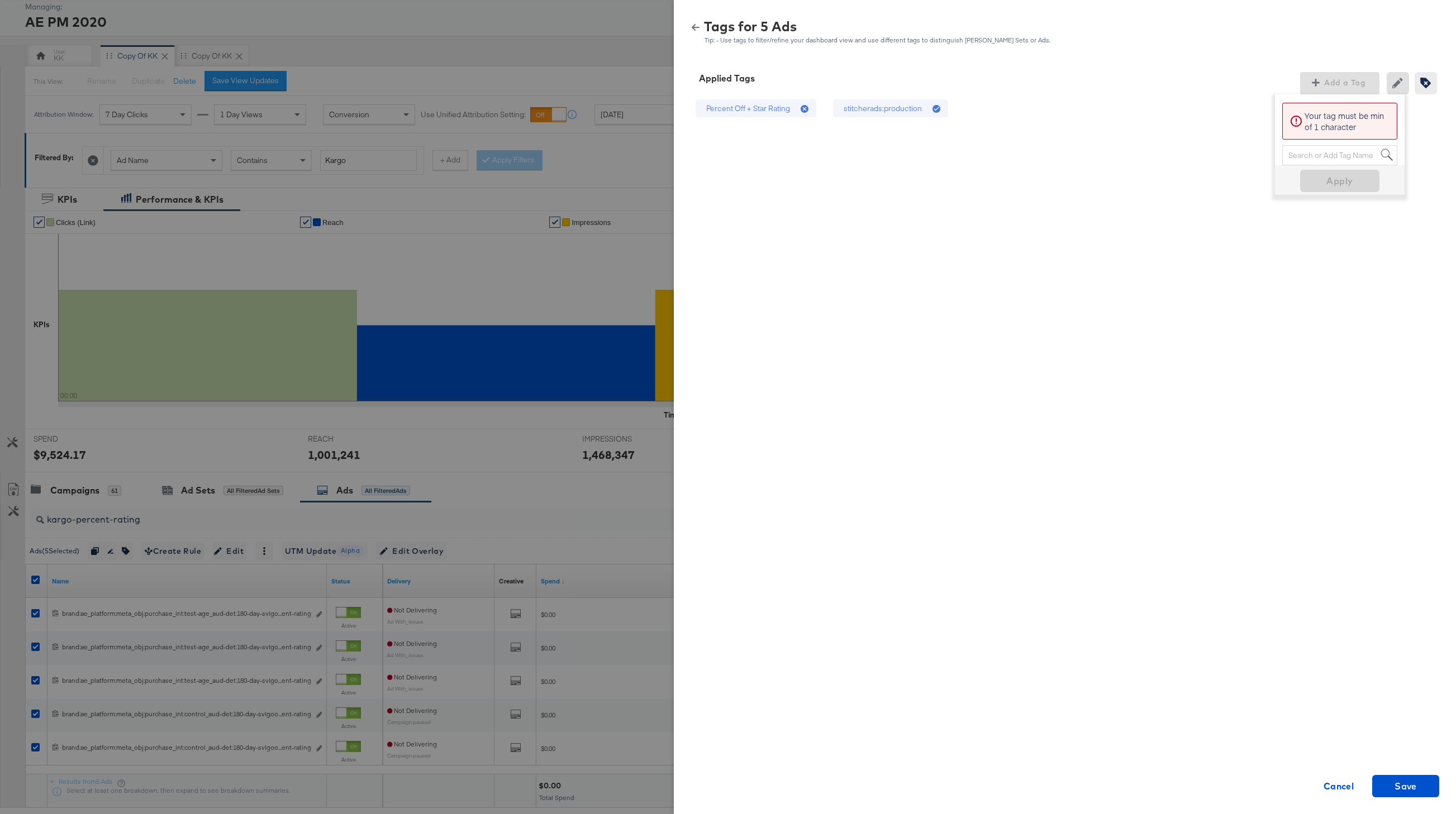
click at [937, 106] on icon at bounding box center [937, 109] width 8 height 8
click at [938, 110] on icon at bounding box center [937, 109] width 8 height 8
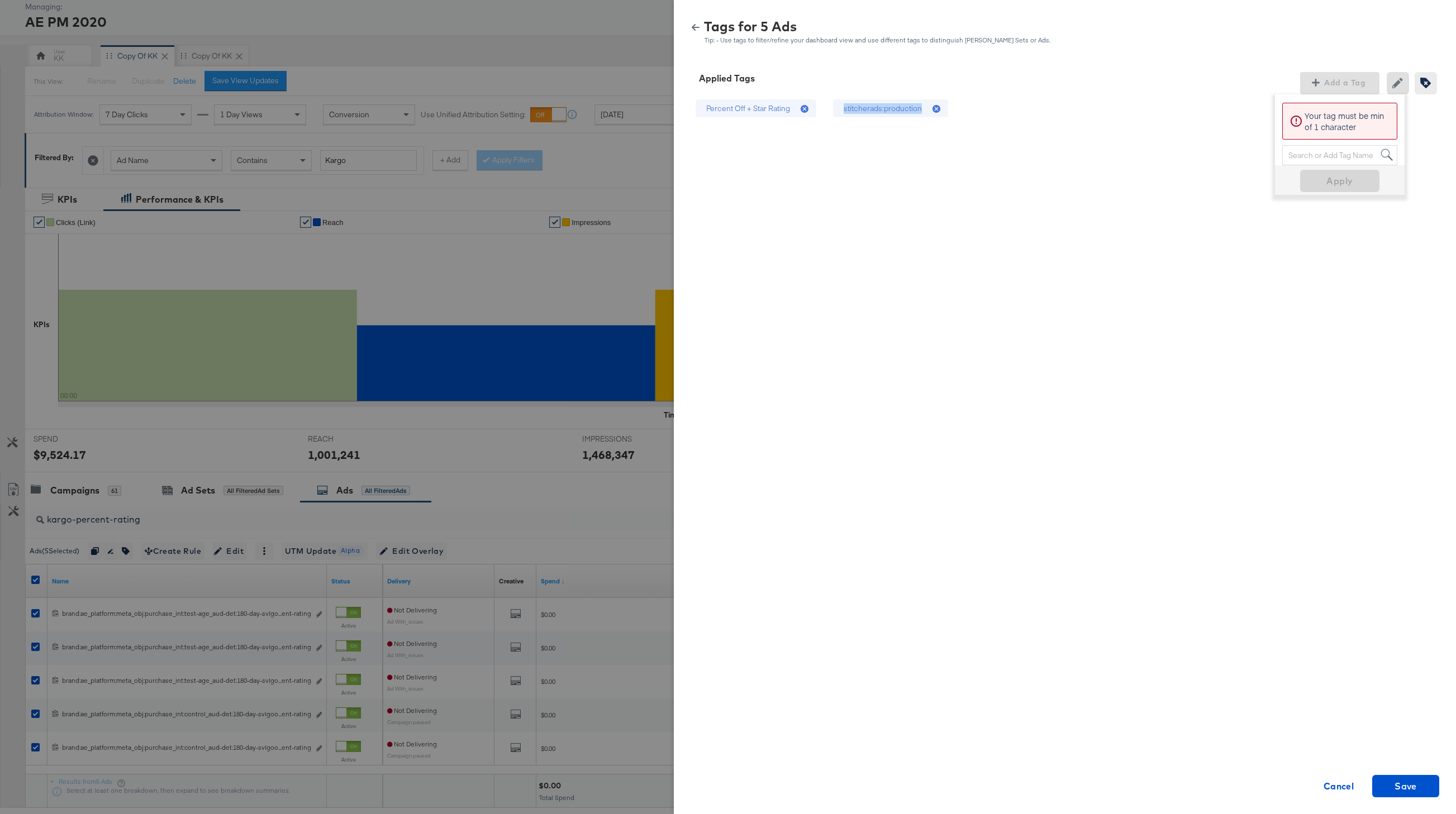
click at [938, 110] on icon at bounding box center [937, 109] width 8 height 8
click at [1247, 83] on icon "button" at bounding box center [1425, 83] width 11 height 11
click at [897, 109] on div "stitcherads:production" at bounding box center [867, 108] width 78 height 11
click at [1247, 784] on strong "Cancel" at bounding box center [1339, 786] width 31 height 15
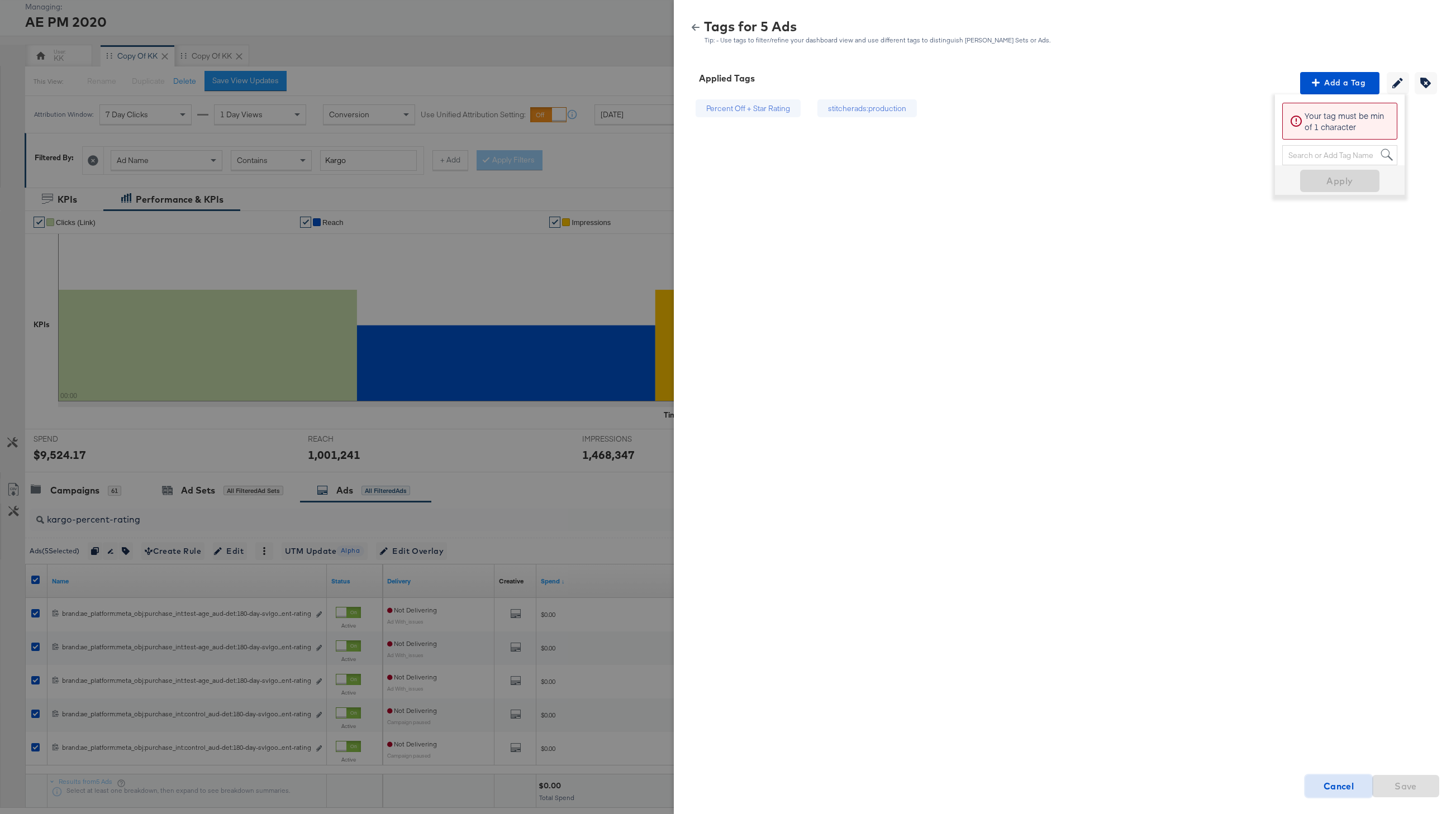
click at [1247, 783] on strong "Cancel" at bounding box center [1339, 786] width 31 height 15
click at [693, 26] on icon "button" at bounding box center [696, 28] width 8 height 8
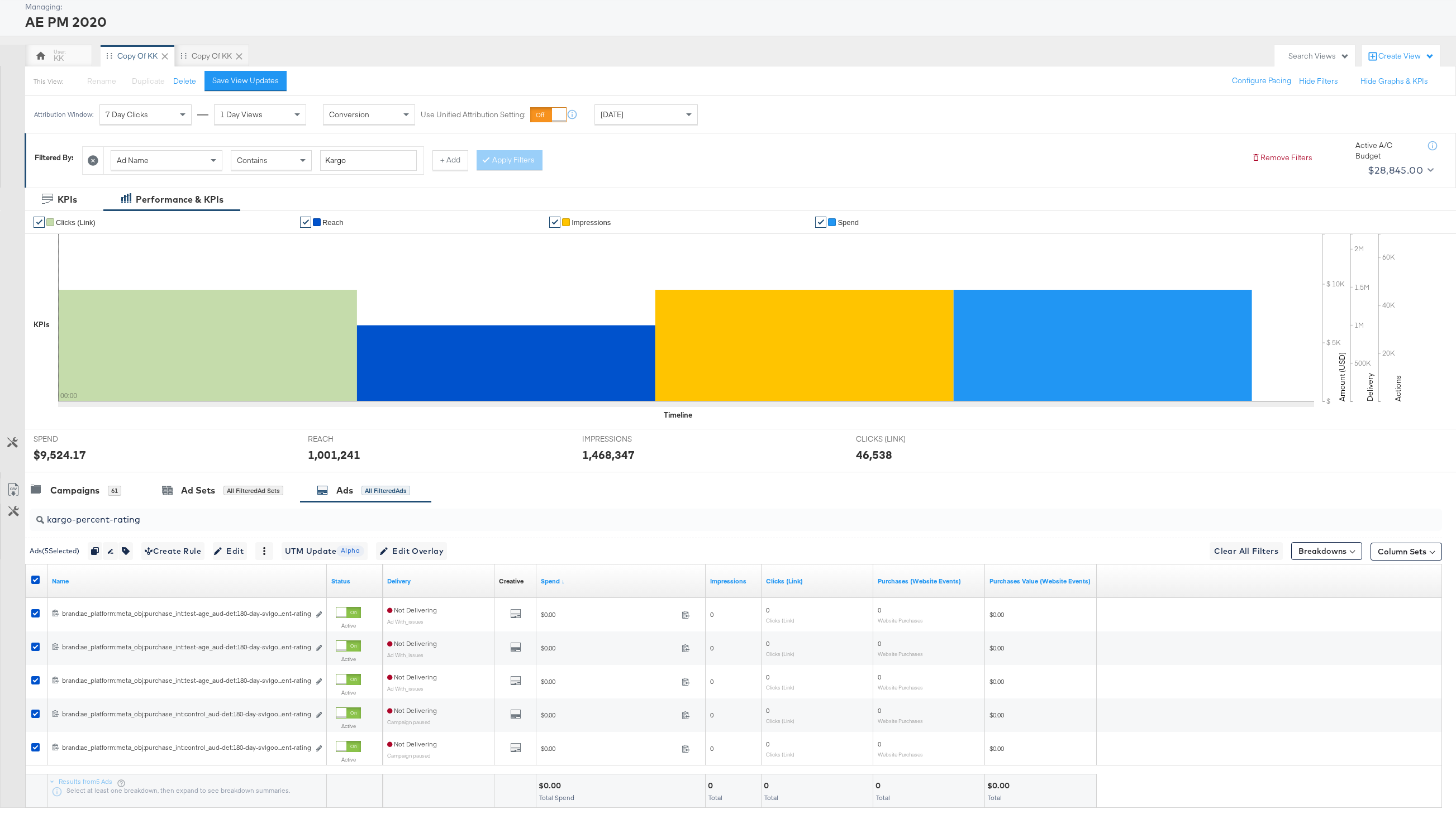
click at [137, 549] on div "Ads ( 5 Selected) Duplicate 5 ads Rename 5 ads Tags for 5 campaigns Create Rule…" at bounding box center [247, 551] width 434 height 18
click at [130, 549] on icon "button" at bounding box center [126, 551] width 8 height 8
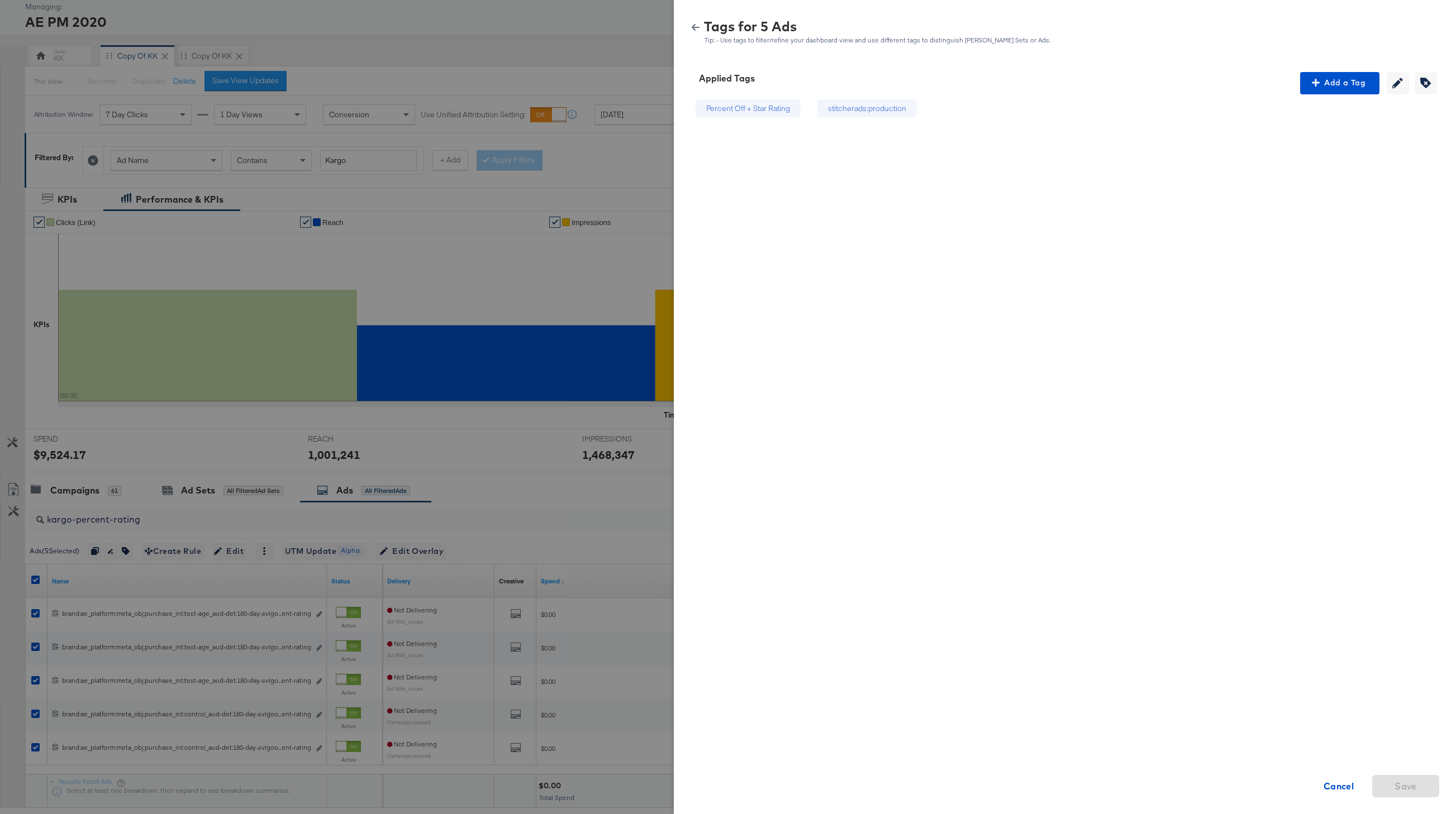
click at [860, 114] on div "stitcherads:production" at bounding box center [867, 109] width 100 height 19
click at [694, 28] on icon "button" at bounding box center [696, 28] width 8 height 6
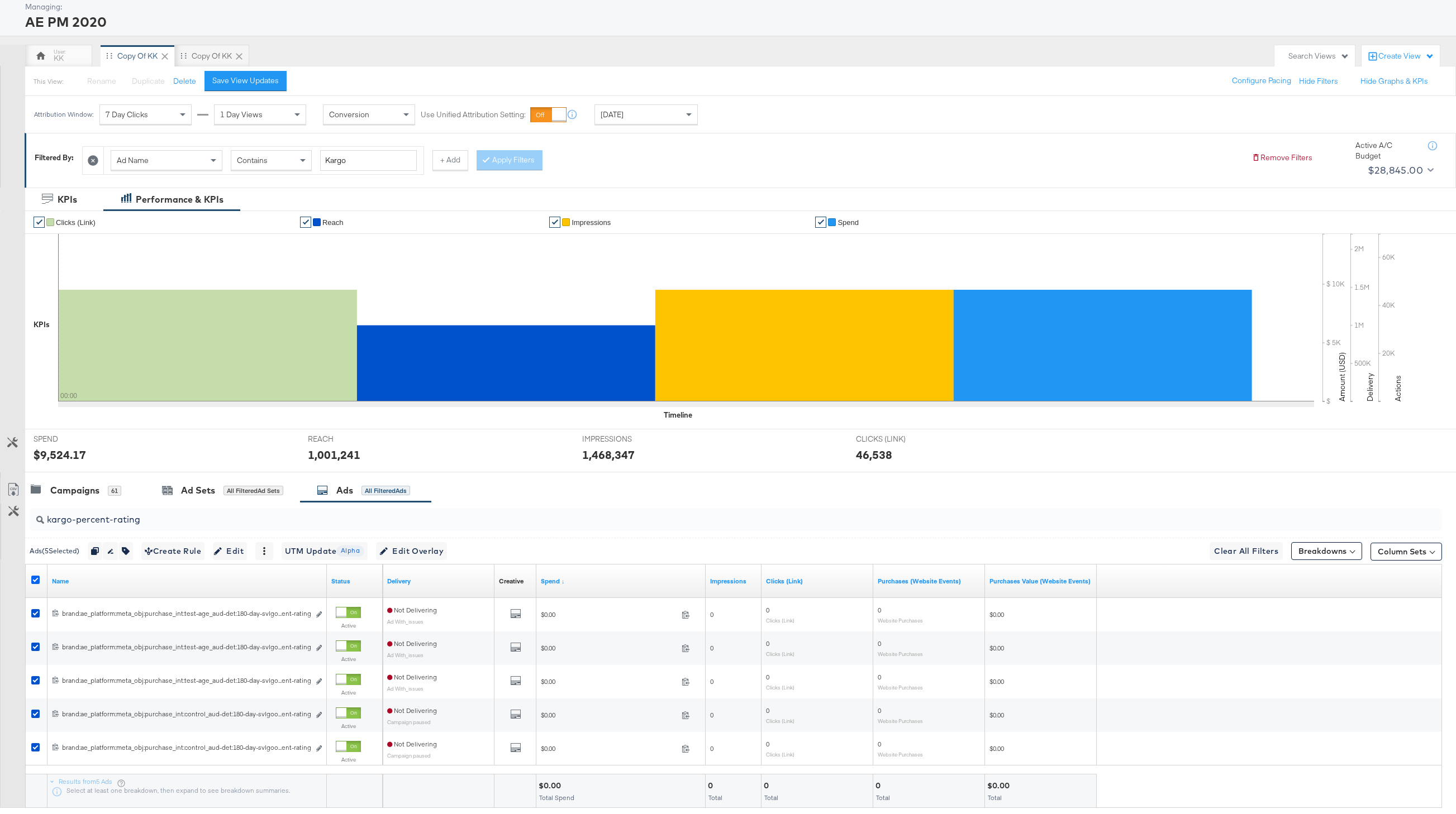
click at [33, 579] on icon at bounding box center [36, 580] width 8 height 8
click at [0, 0] on input "checkbox" at bounding box center [0, 0] width 0 height 0
click at [96, 518] on input "kargo-percent-rating" at bounding box center [676, 515] width 1265 height 22
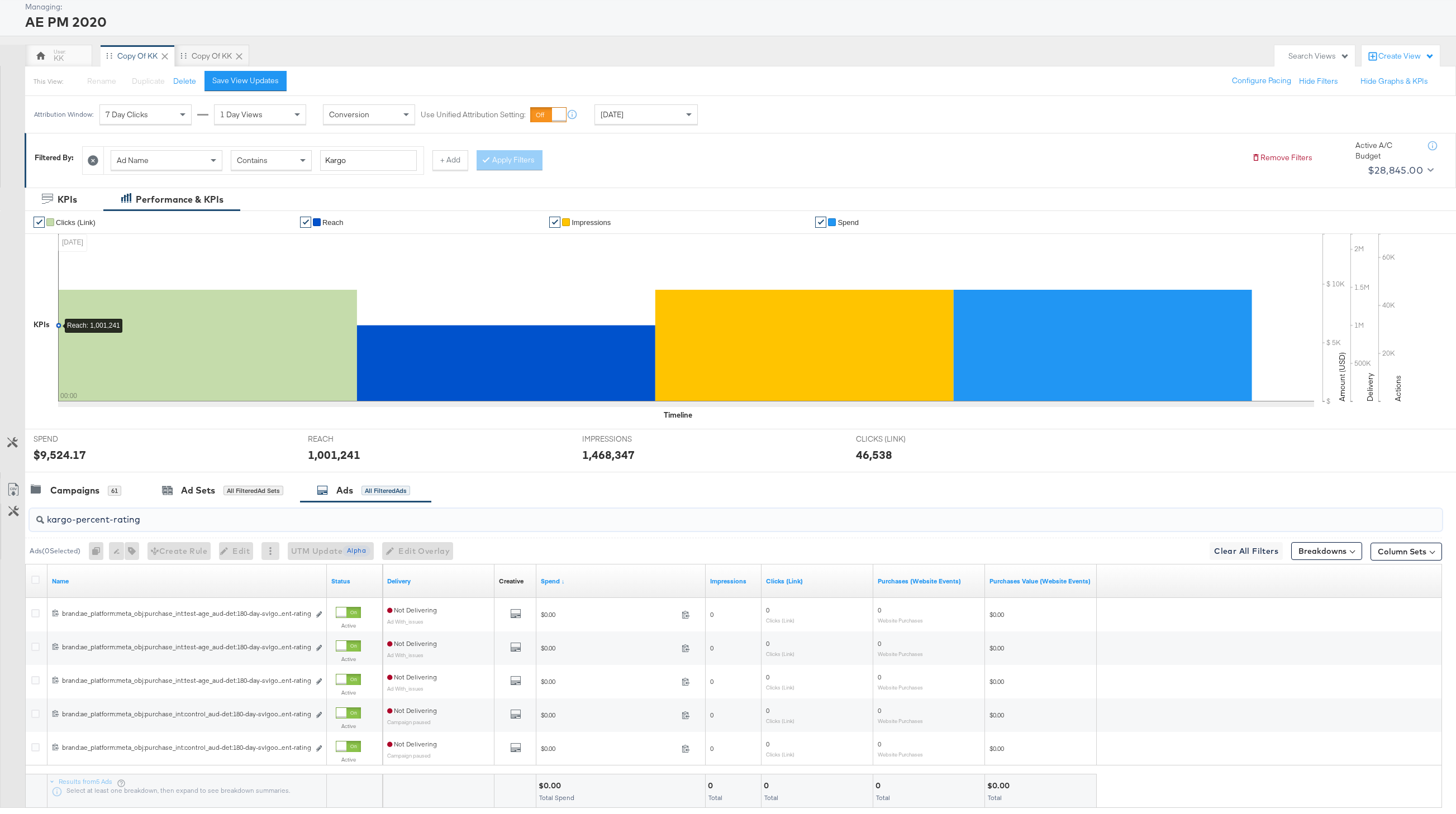
click at [96, 518] on input "kargo-percent-rating" at bounding box center [676, 515] width 1265 height 22
drag, startPoint x: 152, startPoint y: 518, endPoint x: 103, endPoint y: 518, distance: 49.0
click at [103, 518] on input "kargo-percent-rating" at bounding box center [676, 515] width 1265 height 22
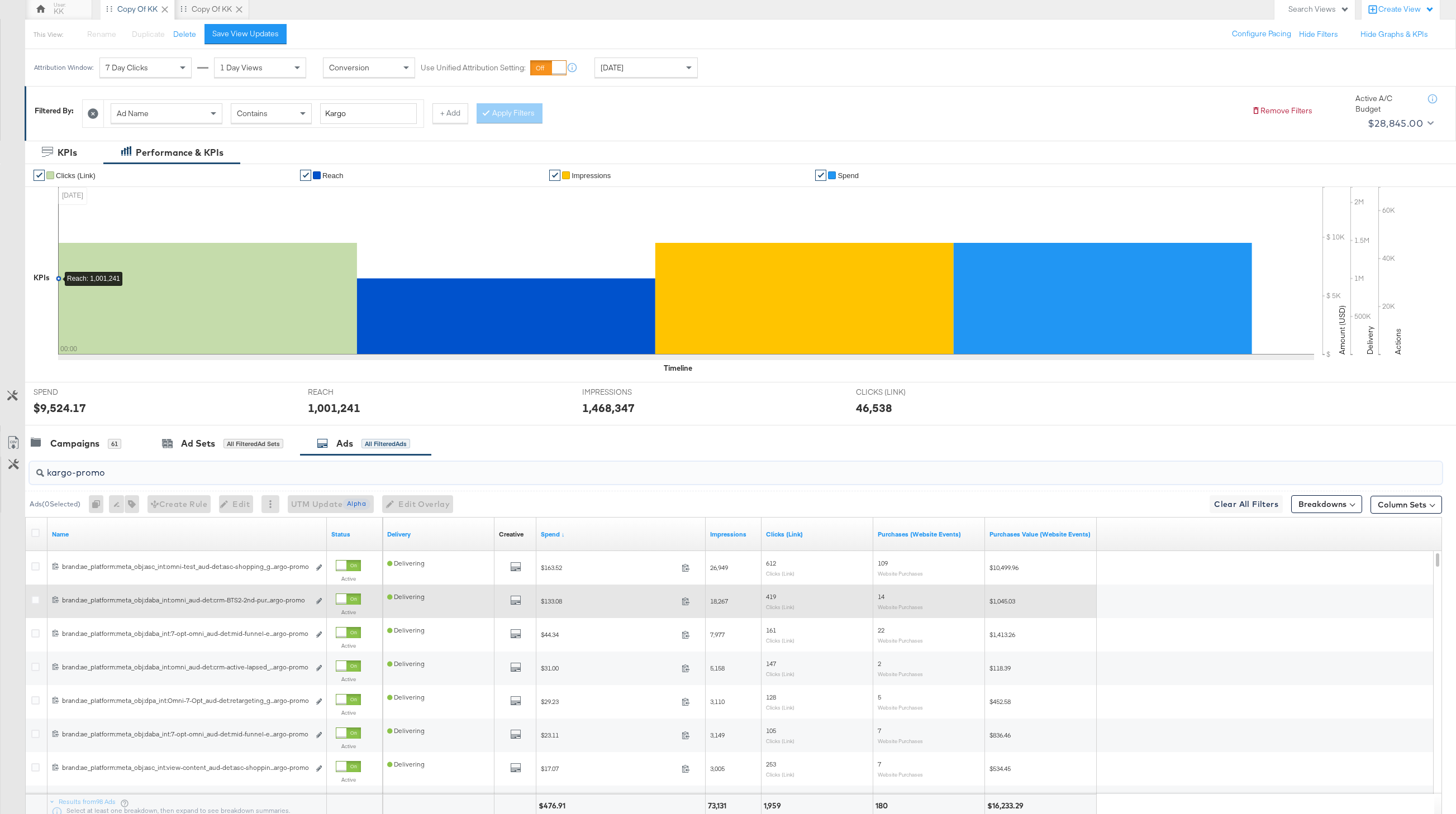
scroll to position [137, 0]
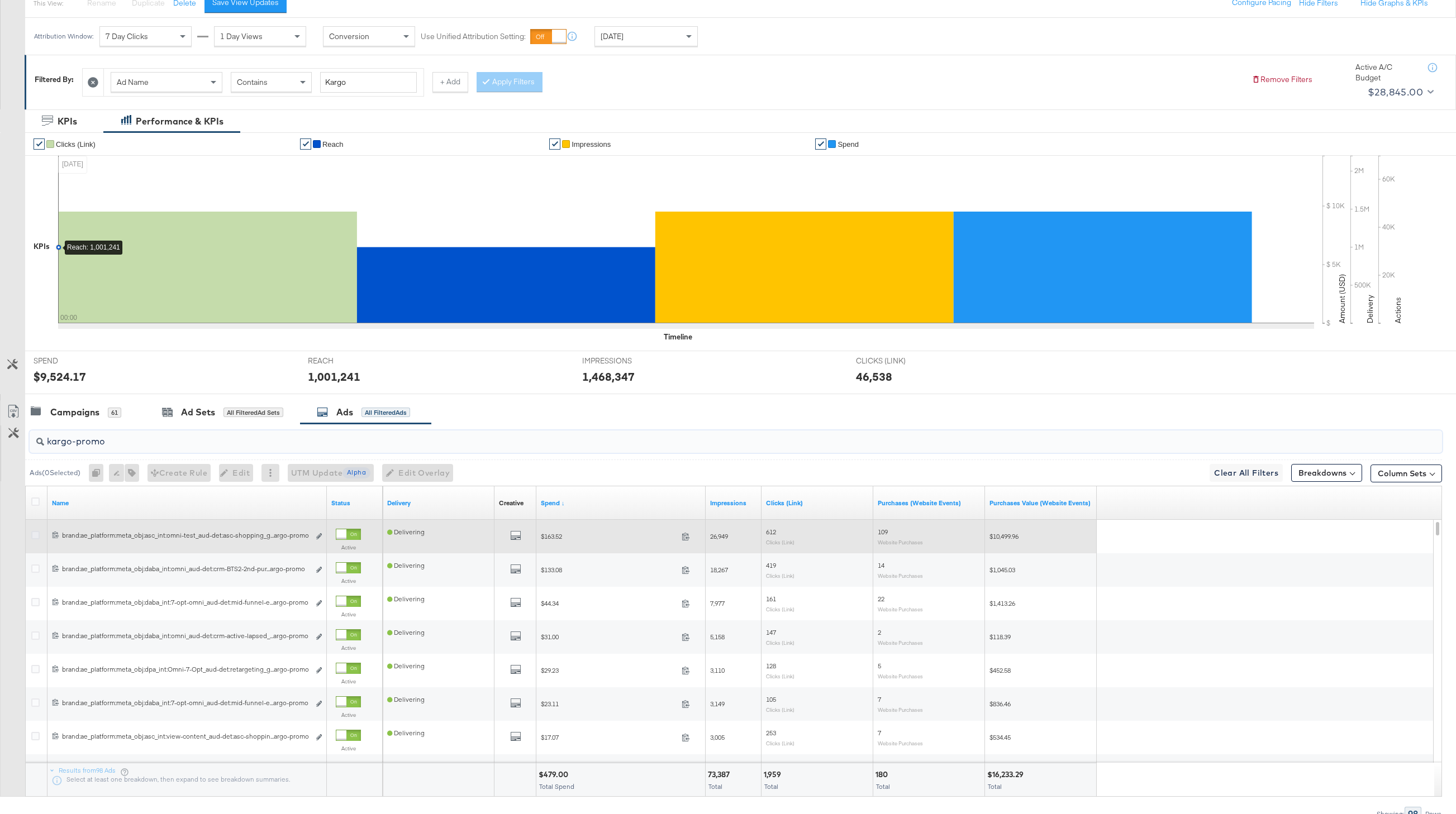
type input "kargo-promo"
click at [34, 536] on icon at bounding box center [36, 535] width 8 height 8
click at [0, 0] on input "checkbox" at bounding box center [0, 0] width 0 height 0
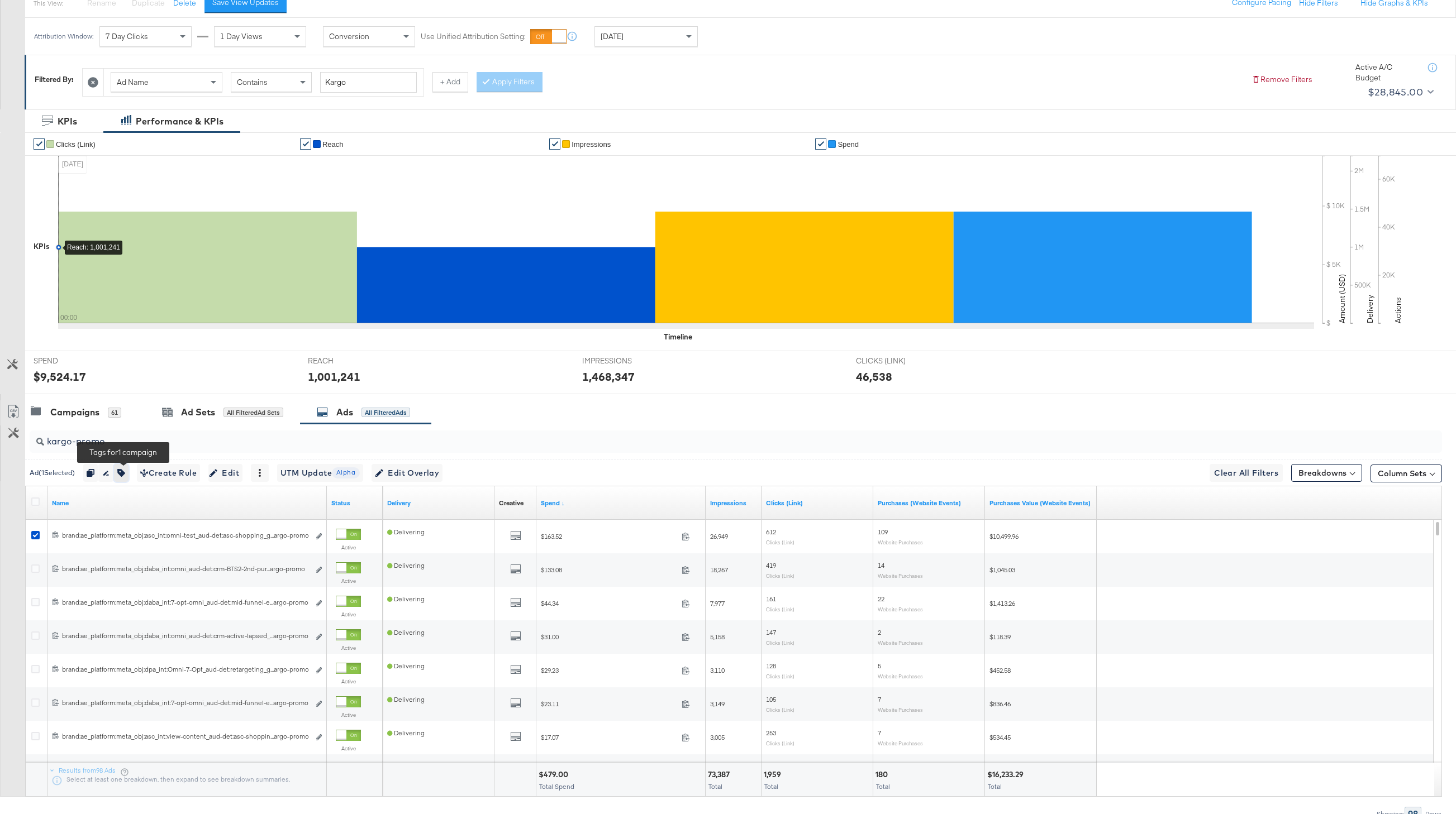
click at [127, 465] on button "button" at bounding box center [122, 473] width 15 height 18
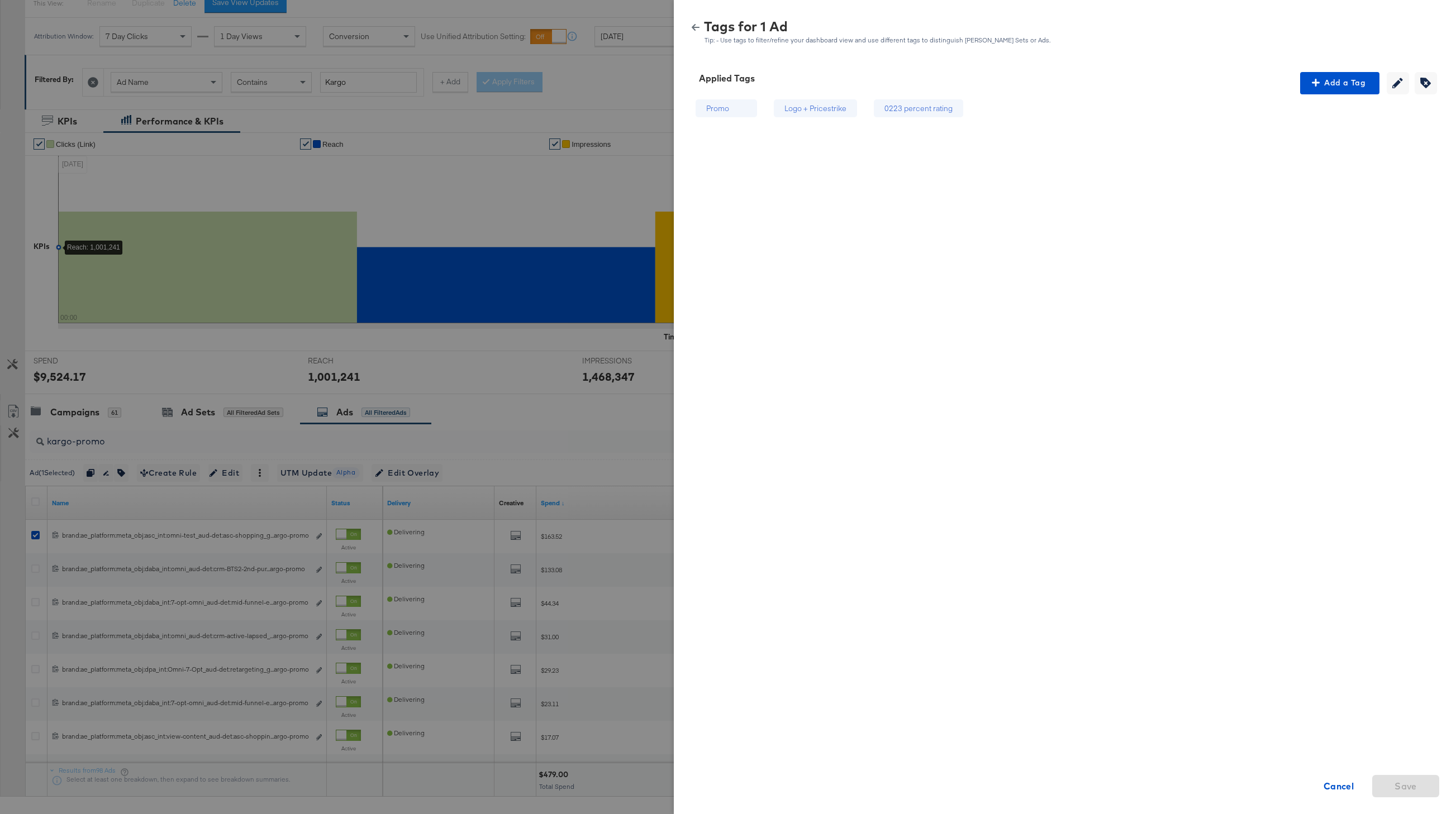
click at [694, 28] on icon "button" at bounding box center [696, 28] width 8 height 8
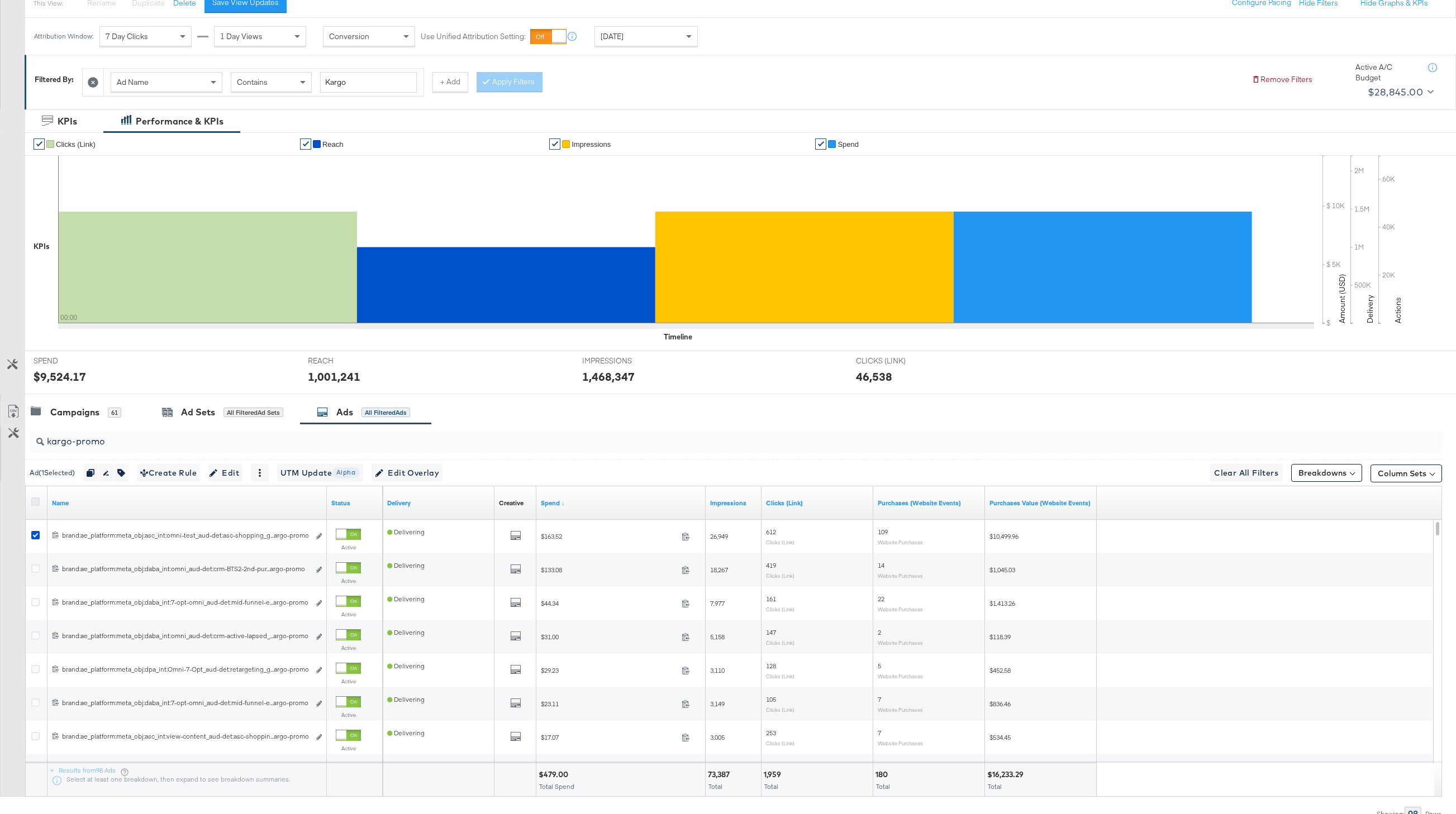
click at [35, 502] on icon at bounding box center [36, 502] width 8 height 8
click at [0, 0] on input "checkbox" at bounding box center [0, 0] width 0 height 0
click at [134, 476] on icon "button" at bounding box center [131, 473] width 8 height 8
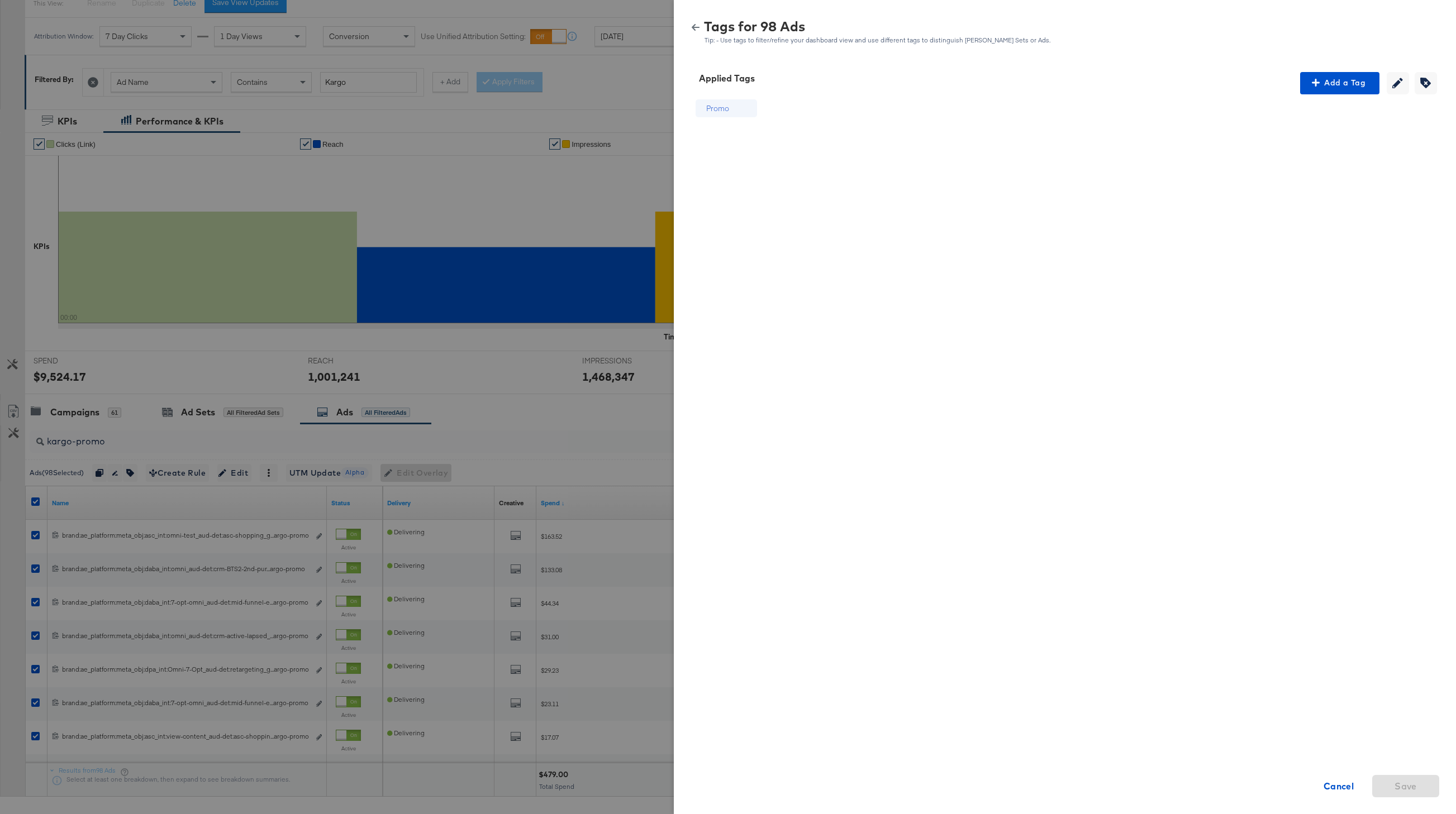
click at [697, 28] on icon "button" at bounding box center [696, 28] width 8 height 8
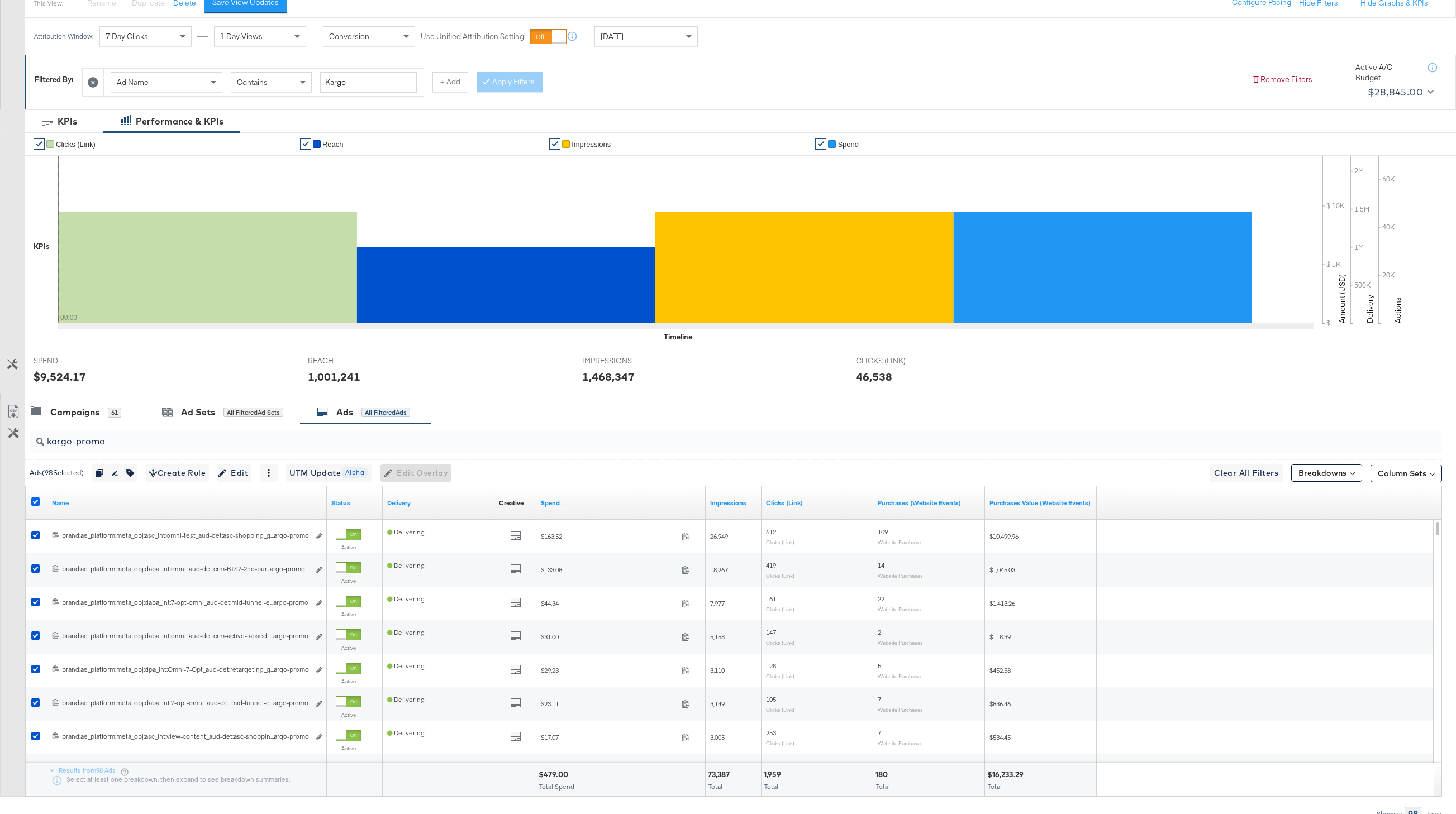
click at [35, 498] on icon at bounding box center [36, 502] width 8 height 8
click at [0, 0] on input "checkbox" at bounding box center [0, 0] width 0 height 0
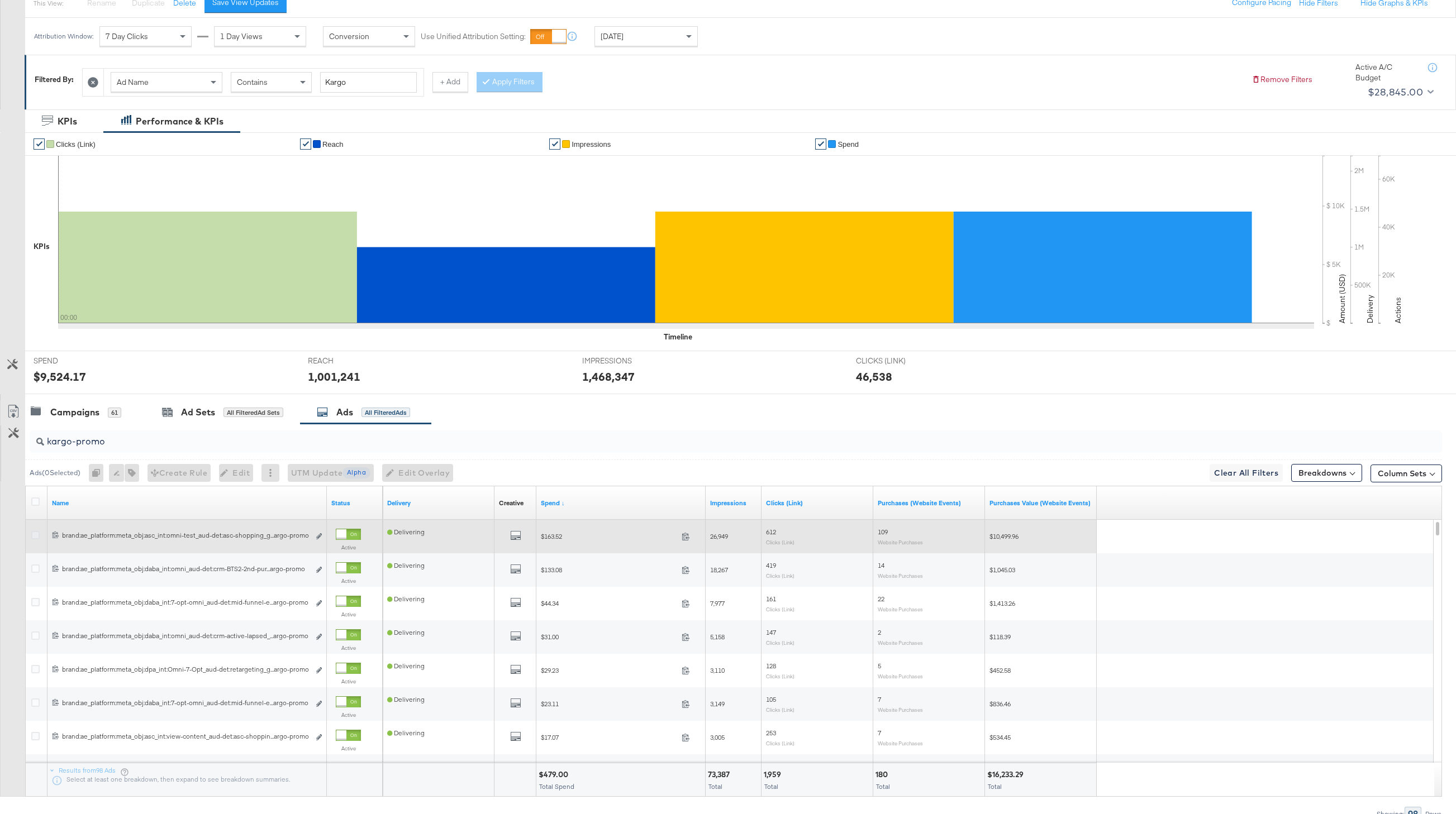
click at [35, 532] on icon at bounding box center [36, 535] width 8 height 8
click at [0, 0] on input "checkbox" at bounding box center [0, 0] width 0 height 0
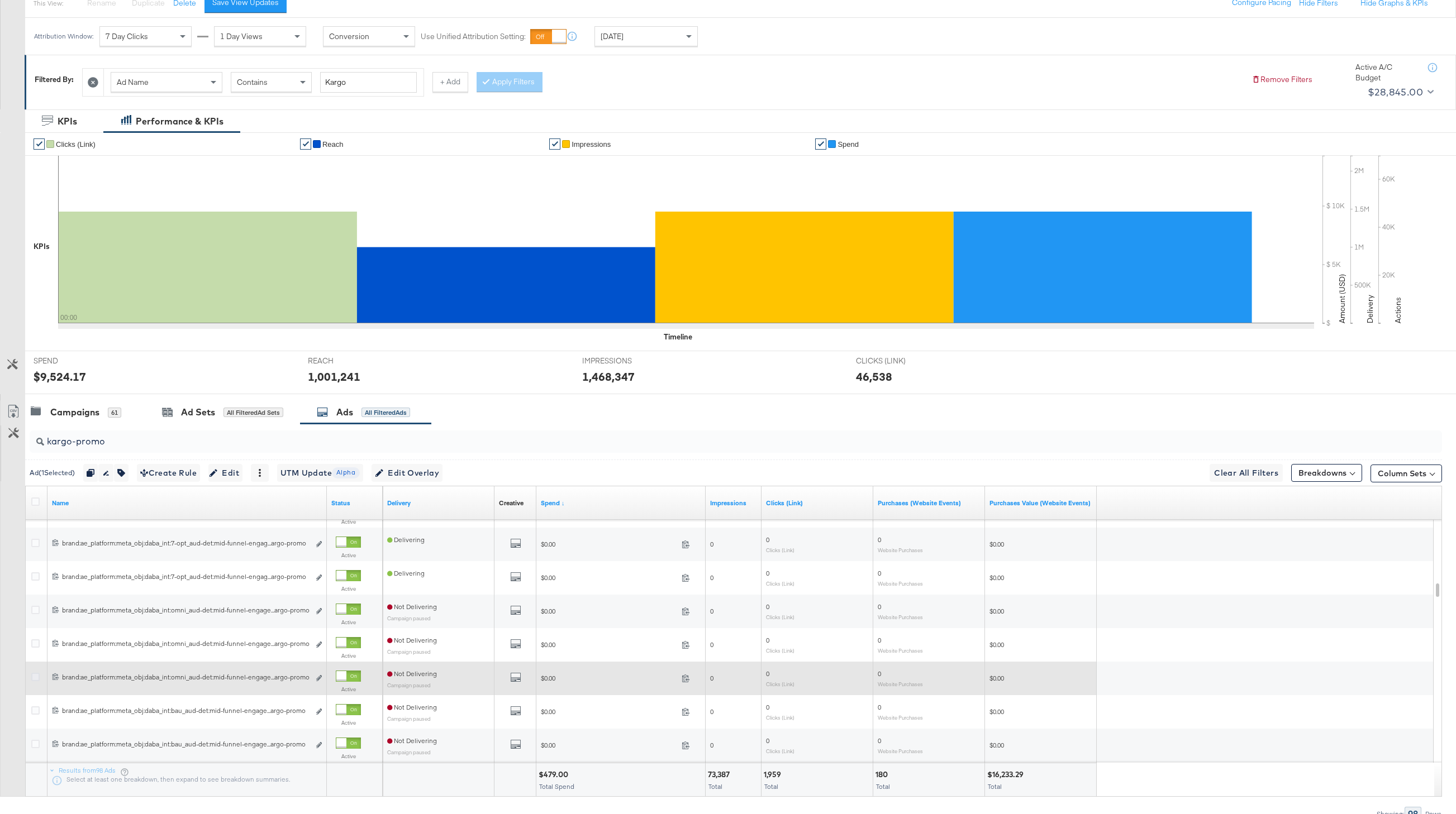
click at [37, 677] on icon at bounding box center [36, 677] width 8 height 8
click at [0, 0] on input "checkbox" at bounding box center [0, 0] width 0 height 0
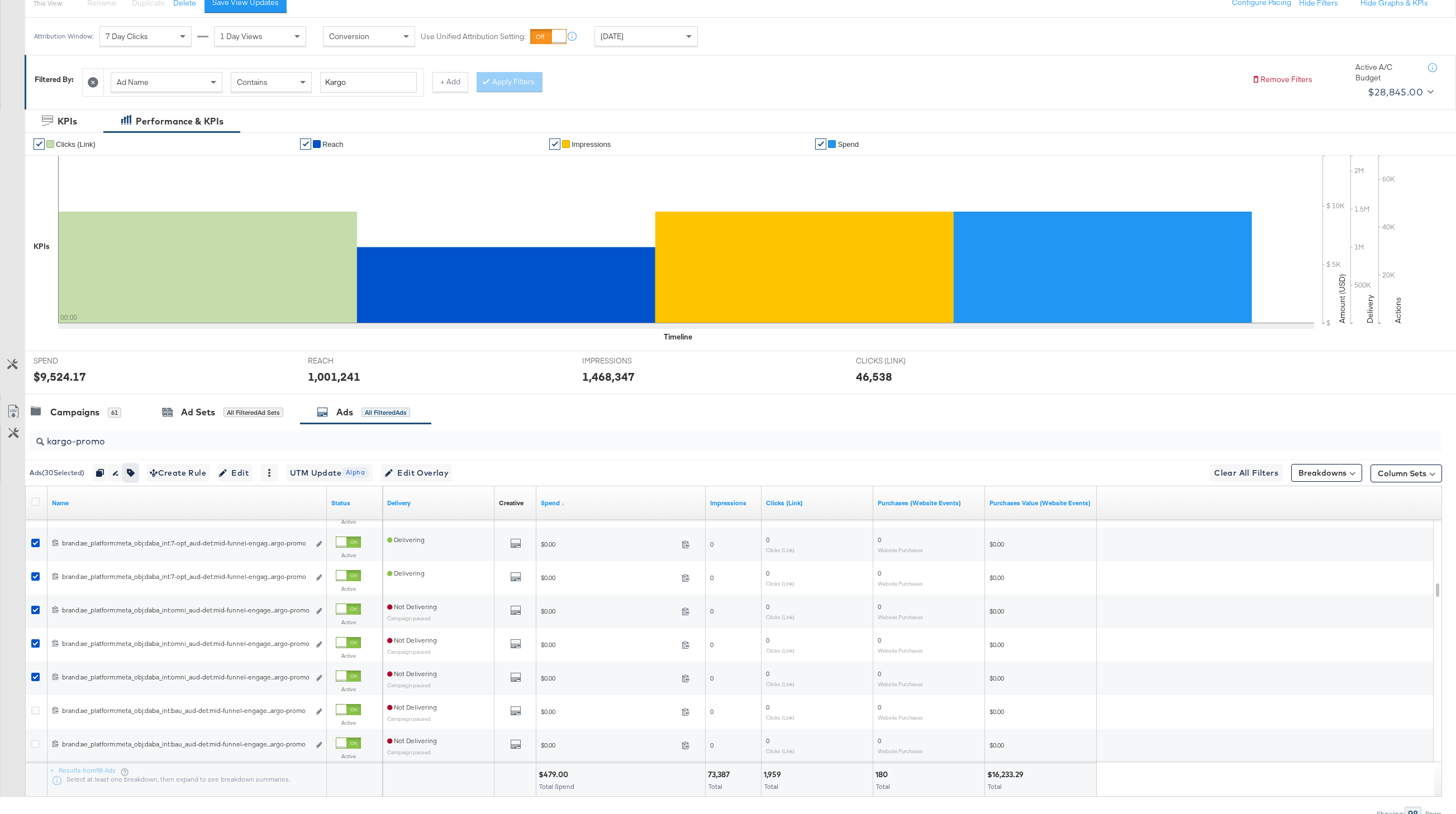
click at [135, 473] on icon "button" at bounding box center [131, 473] width 8 height 8
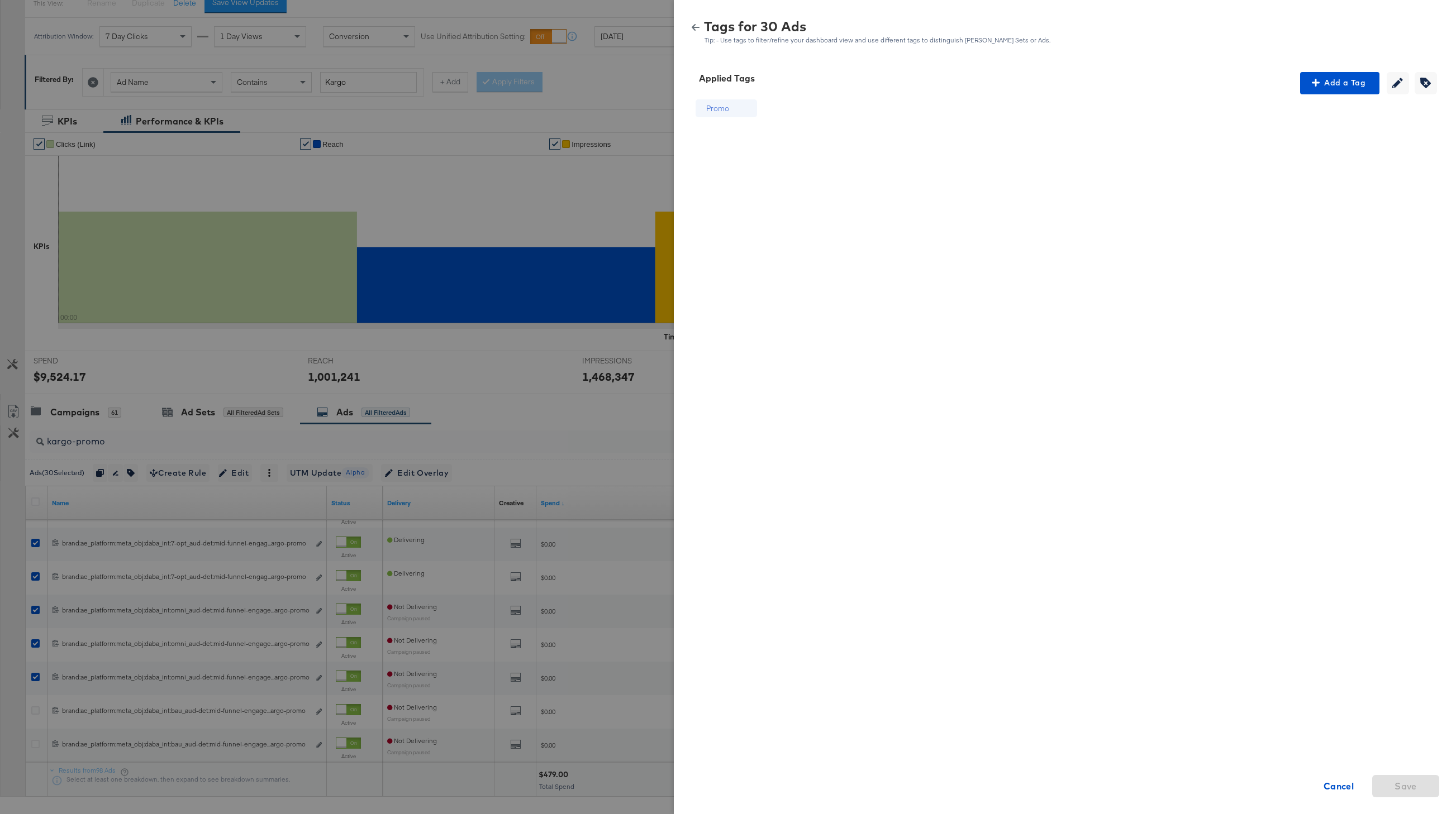
click at [694, 24] on icon "button" at bounding box center [696, 28] width 8 height 8
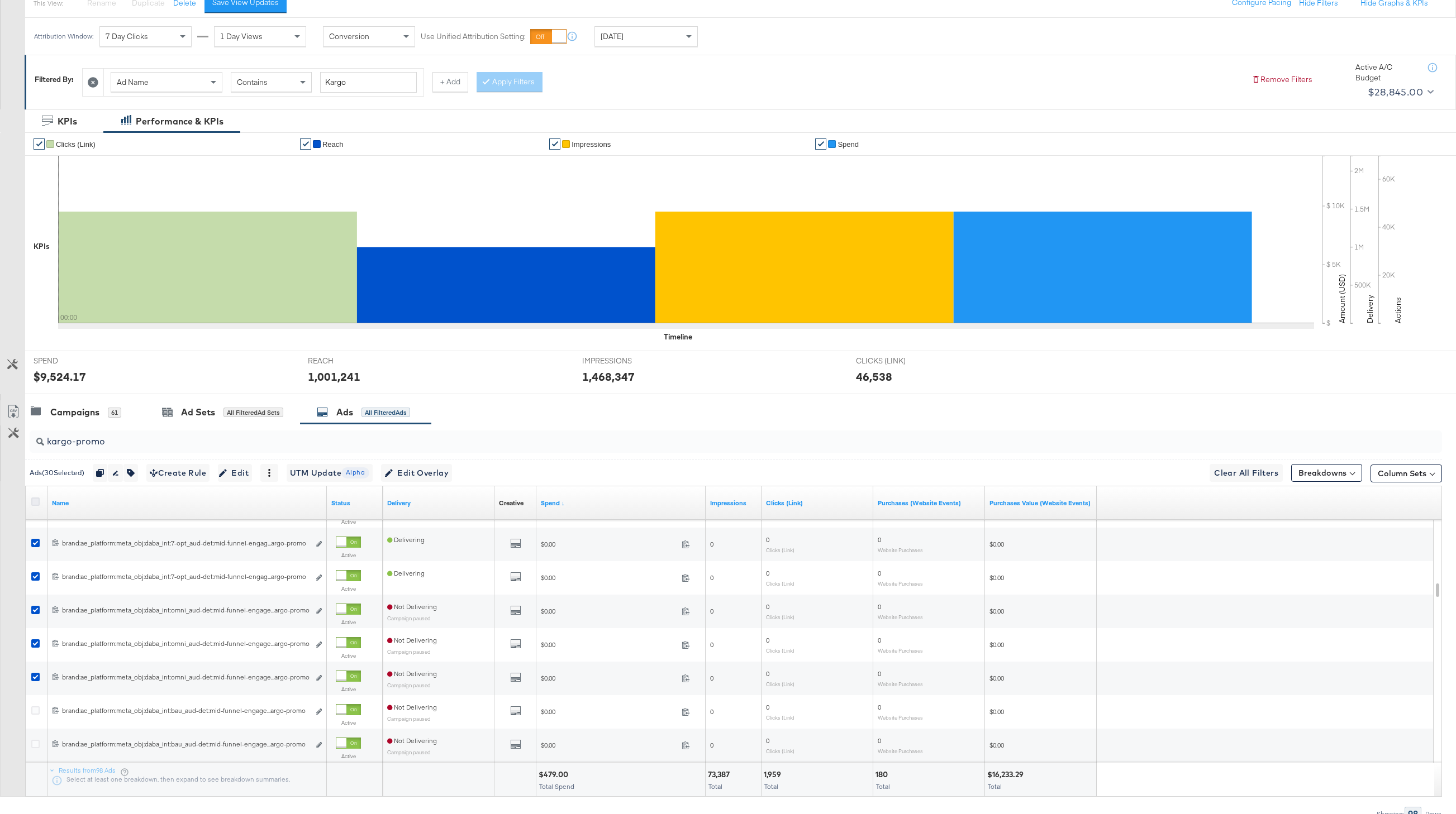
click at [38, 502] on icon at bounding box center [36, 502] width 8 height 8
click at [0, 0] on input "checkbox" at bounding box center [0, 0] width 0 height 0
click at [38, 502] on icon at bounding box center [36, 502] width 8 height 8
click at [0, 0] on input "checkbox" at bounding box center [0, 0] width 0 height 0
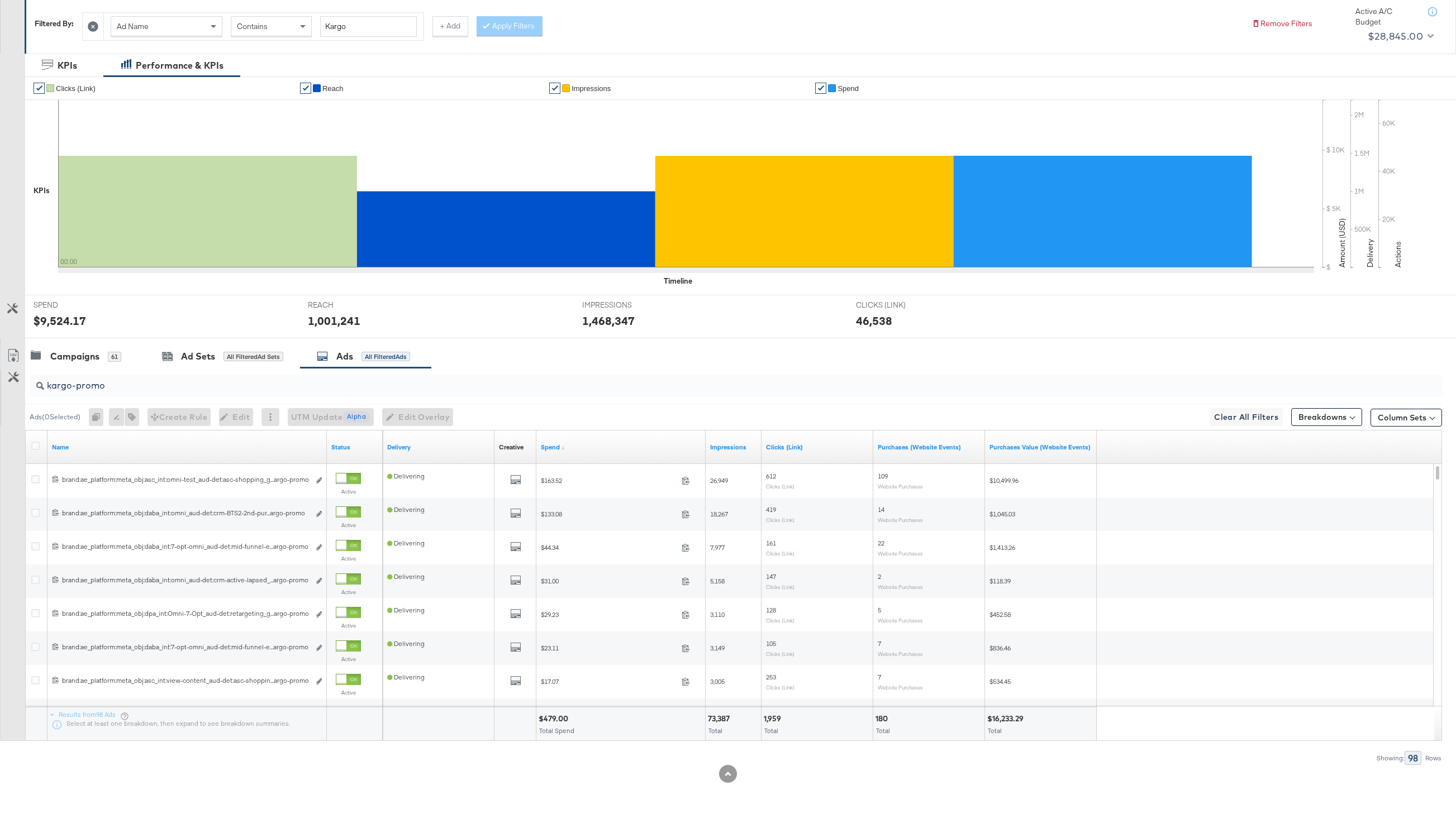
scroll to position [0, 0]
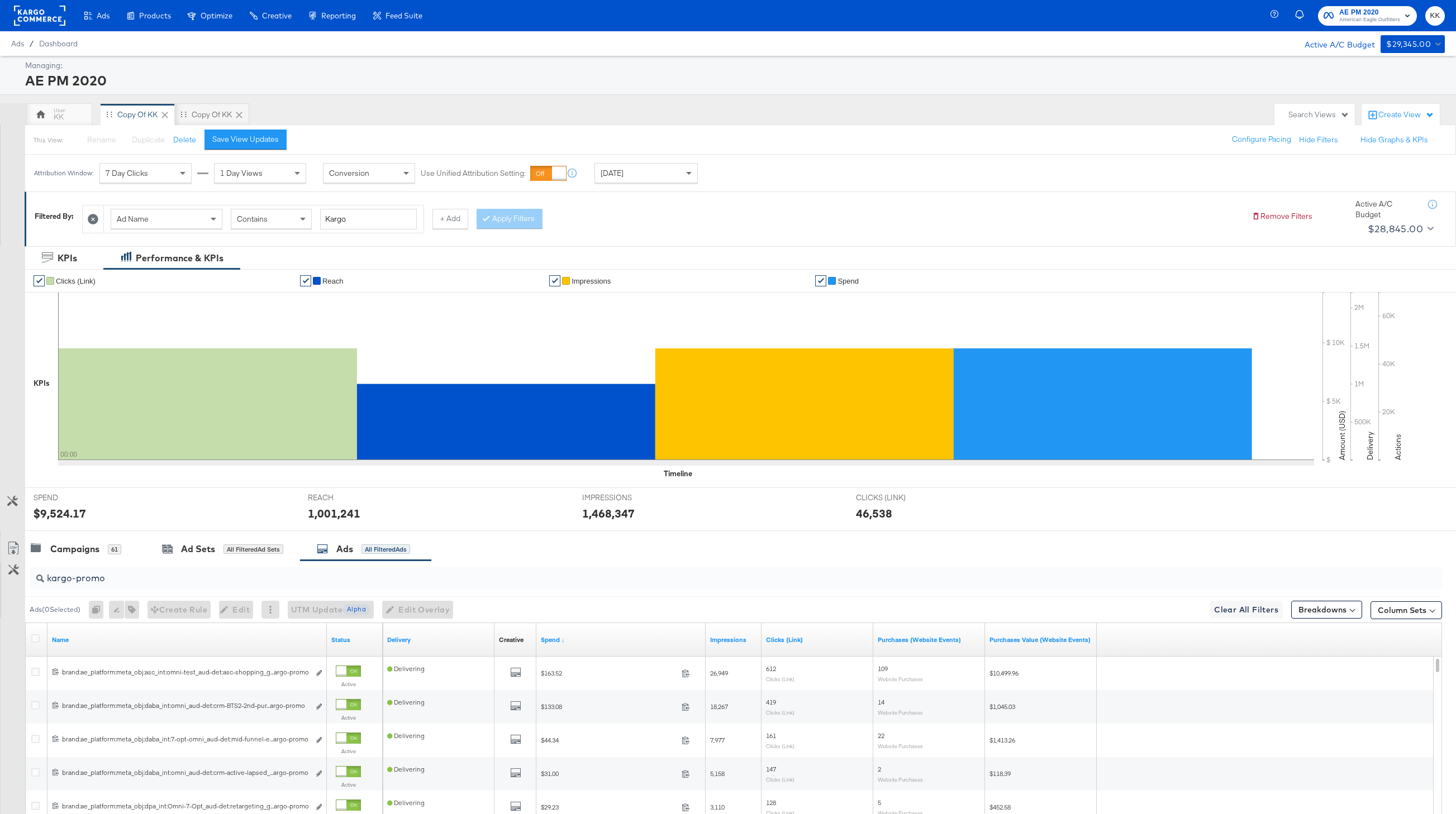
click at [41, 637] on div at bounding box center [37, 640] width 11 height 11
click at [36, 637] on icon at bounding box center [36, 639] width 8 height 8
click at [0, 0] on input "checkbox" at bounding box center [0, 0] width 0 height 0
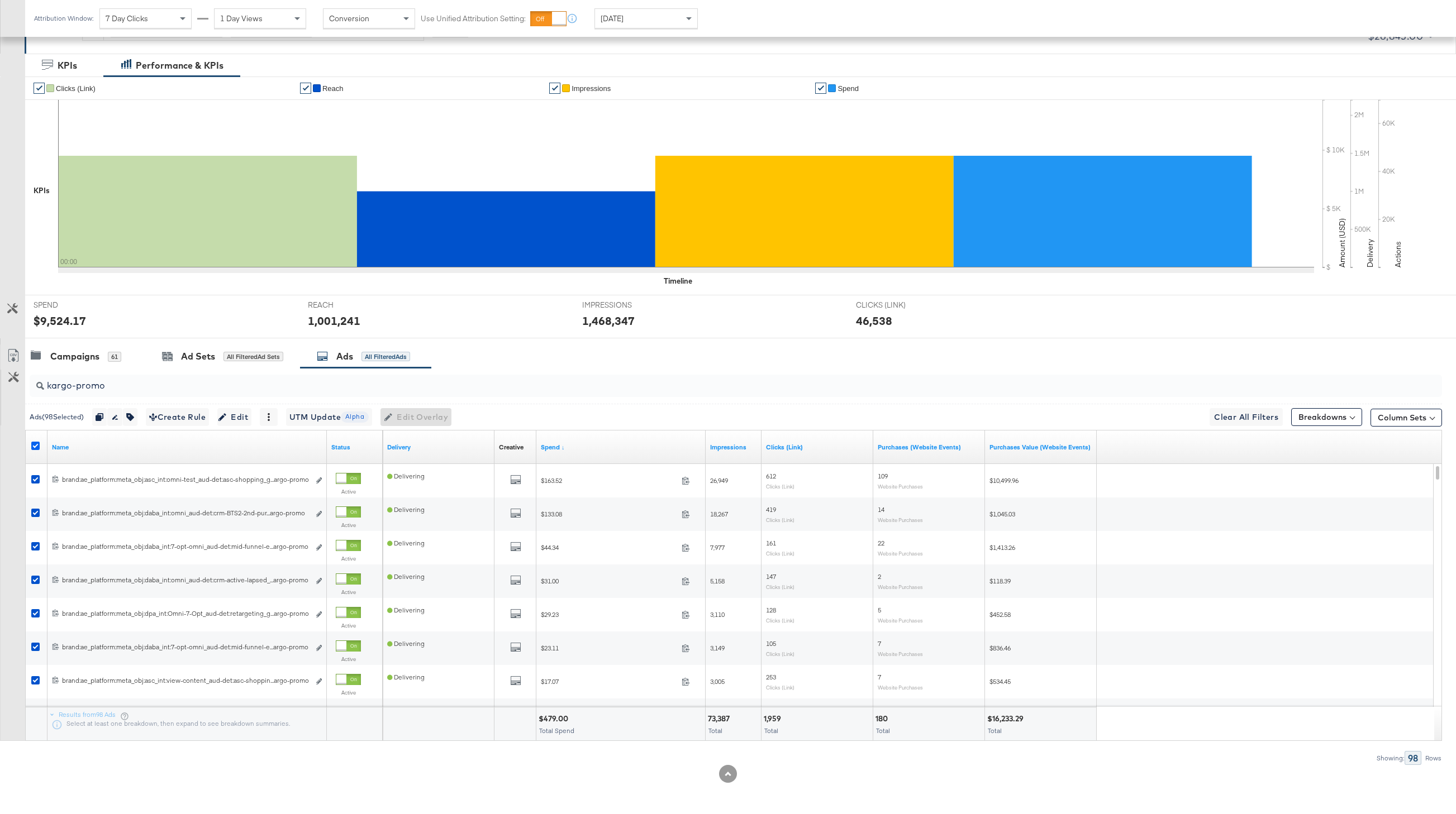
click at [38, 443] on icon at bounding box center [36, 446] width 8 height 8
click at [0, 0] on input "checkbox" at bounding box center [0, 0] width 0 height 0
click at [518, 790] on div "KPIs Performance & KPIs Customize KPIs ✔ Clicks (Link) ✔ Reach ✔ Impressions ✔ …" at bounding box center [728, 434] width 1456 height 760
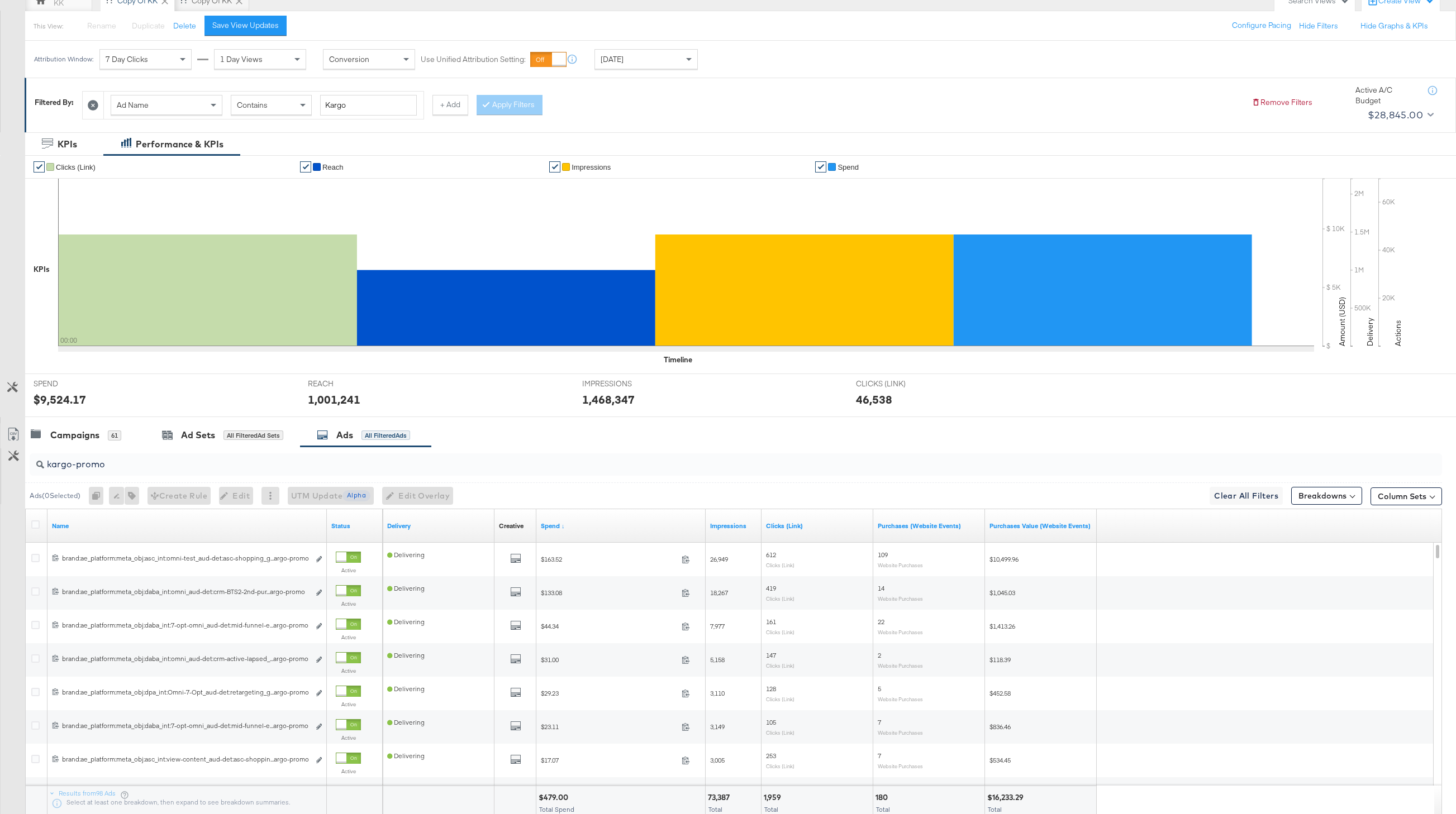
scroll to position [144, 0]
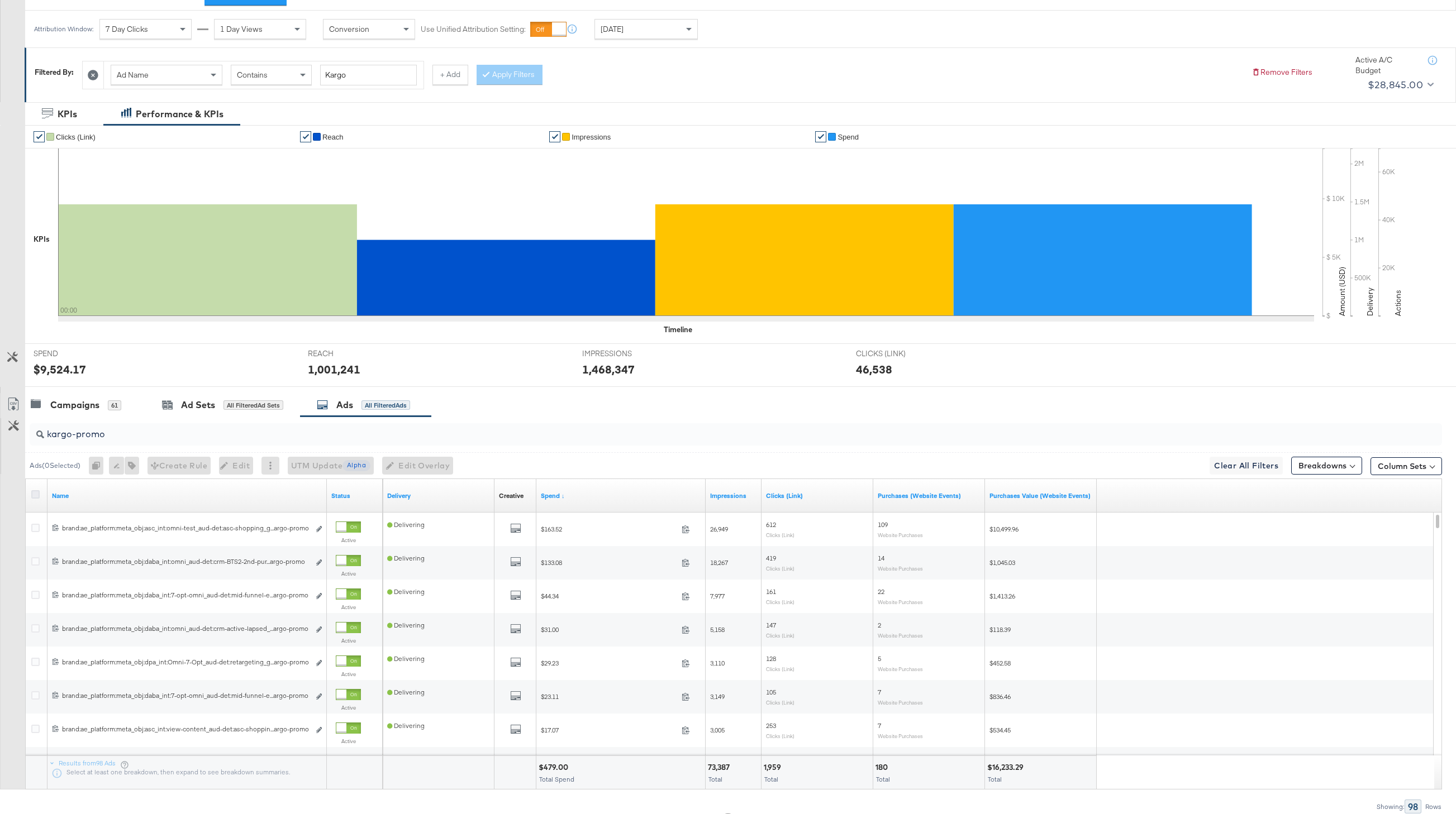
click at [35, 491] on icon at bounding box center [36, 495] width 8 height 8
click at [0, 0] on input "checkbox" at bounding box center [0, 0] width 0 height 0
click at [35, 491] on icon at bounding box center [36, 495] width 8 height 8
click at [0, 0] on input "checkbox" at bounding box center [0, 0] width 0 height 0
drag, startPoint x: 114, startPoint y: 431, endPoint x: 16, endPoint y: 427, distance: 98.1
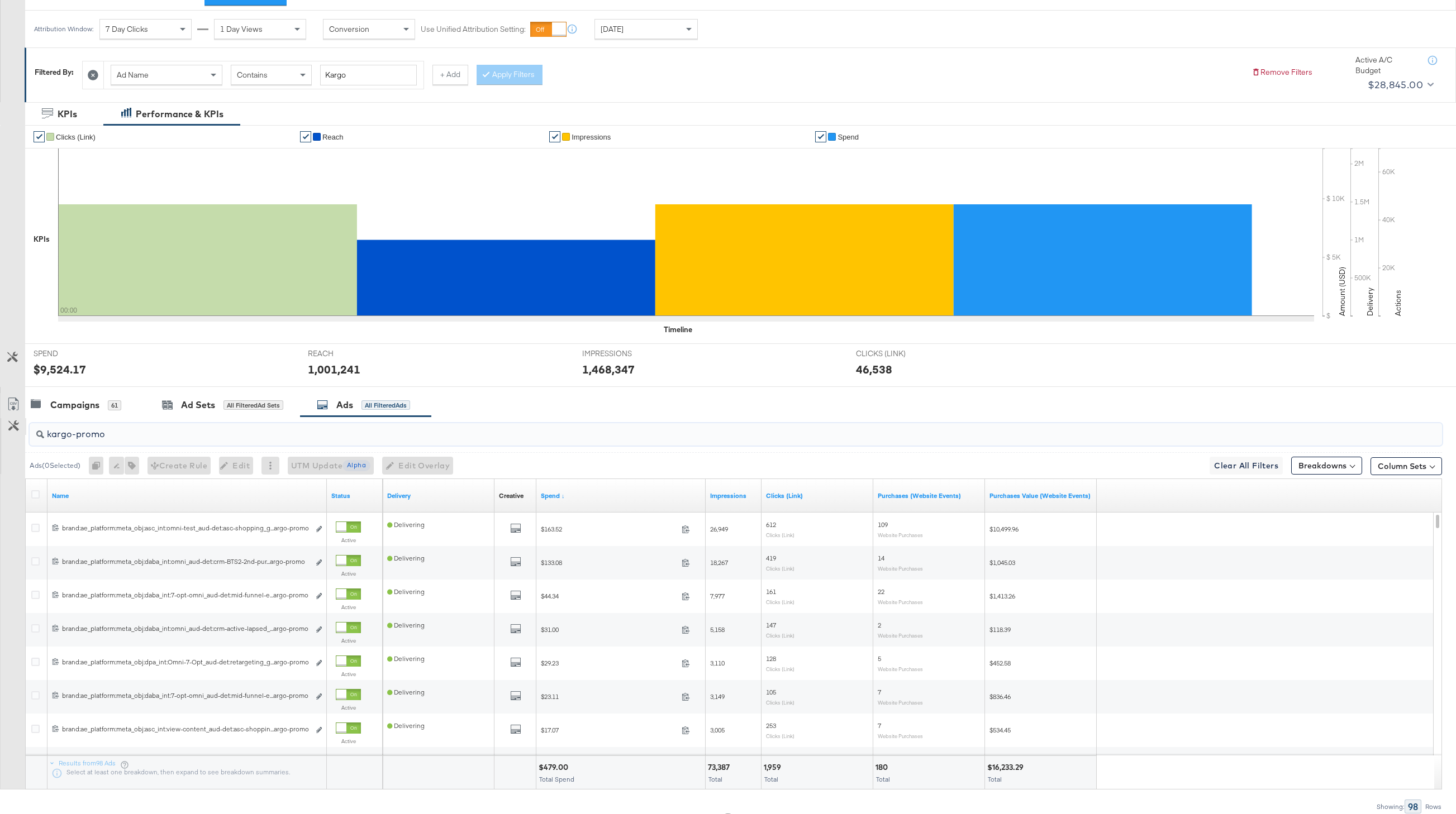
click at [16, 428] on div "kargo-promo Ads ( 0 Selected) 0 Rename 0 ads Tags for 0 campaigns Create Rule E…" at bounding box center [721, 615] width 1442 height 397
click at [34, 495] on icon at bounding box center [36, 495] width 8 height 8
click at [0, 0] on input "checkbox" at bounding box center [0, 0] width 0 height 0
click at [37, 492] on icon at bounding box center [36, 495] width 8 height 8
click at [0, 0] on input "checkbox" at bounding box center [0, 0] width 0 height 0
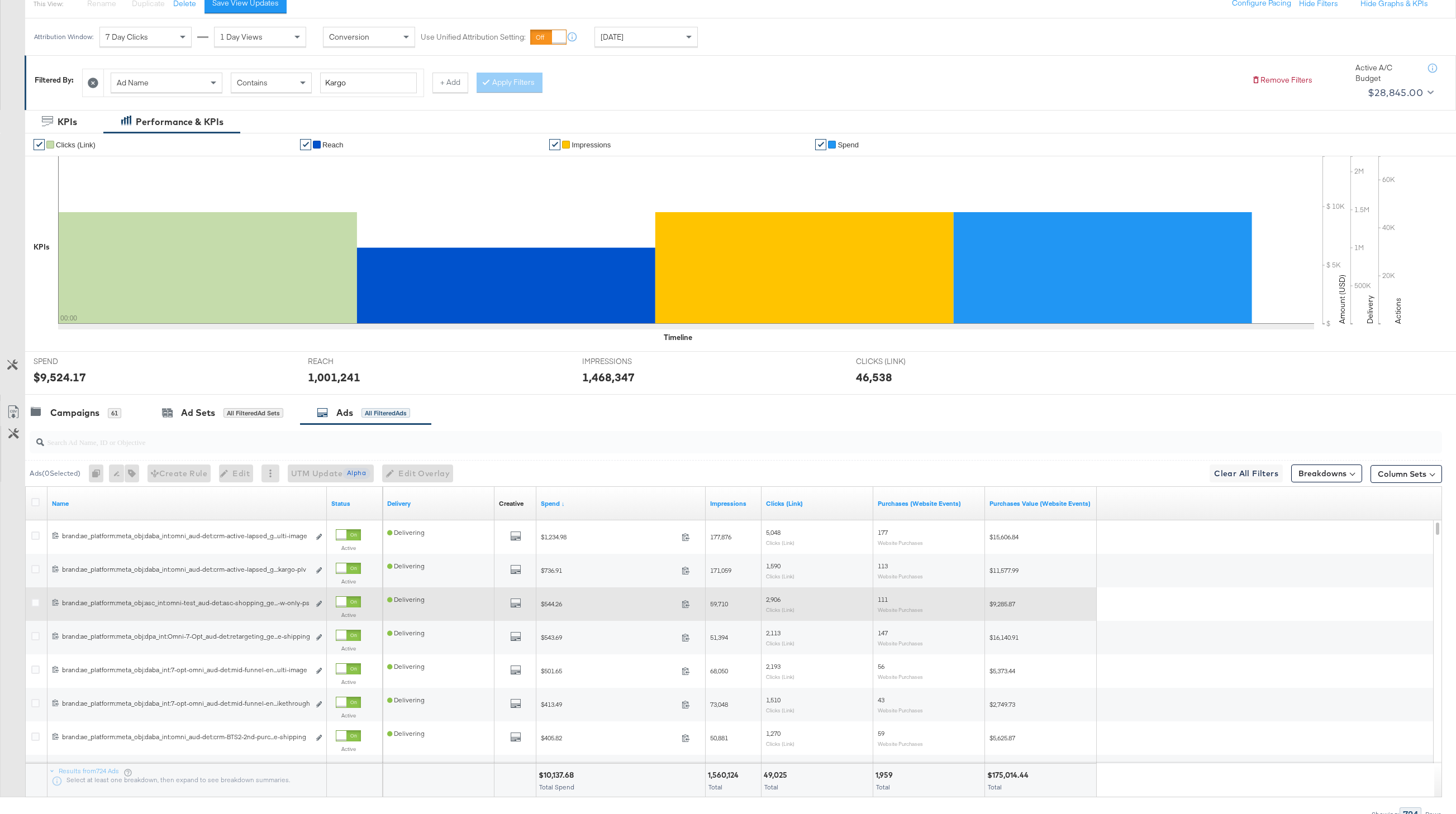
scroll to position [133, 0]
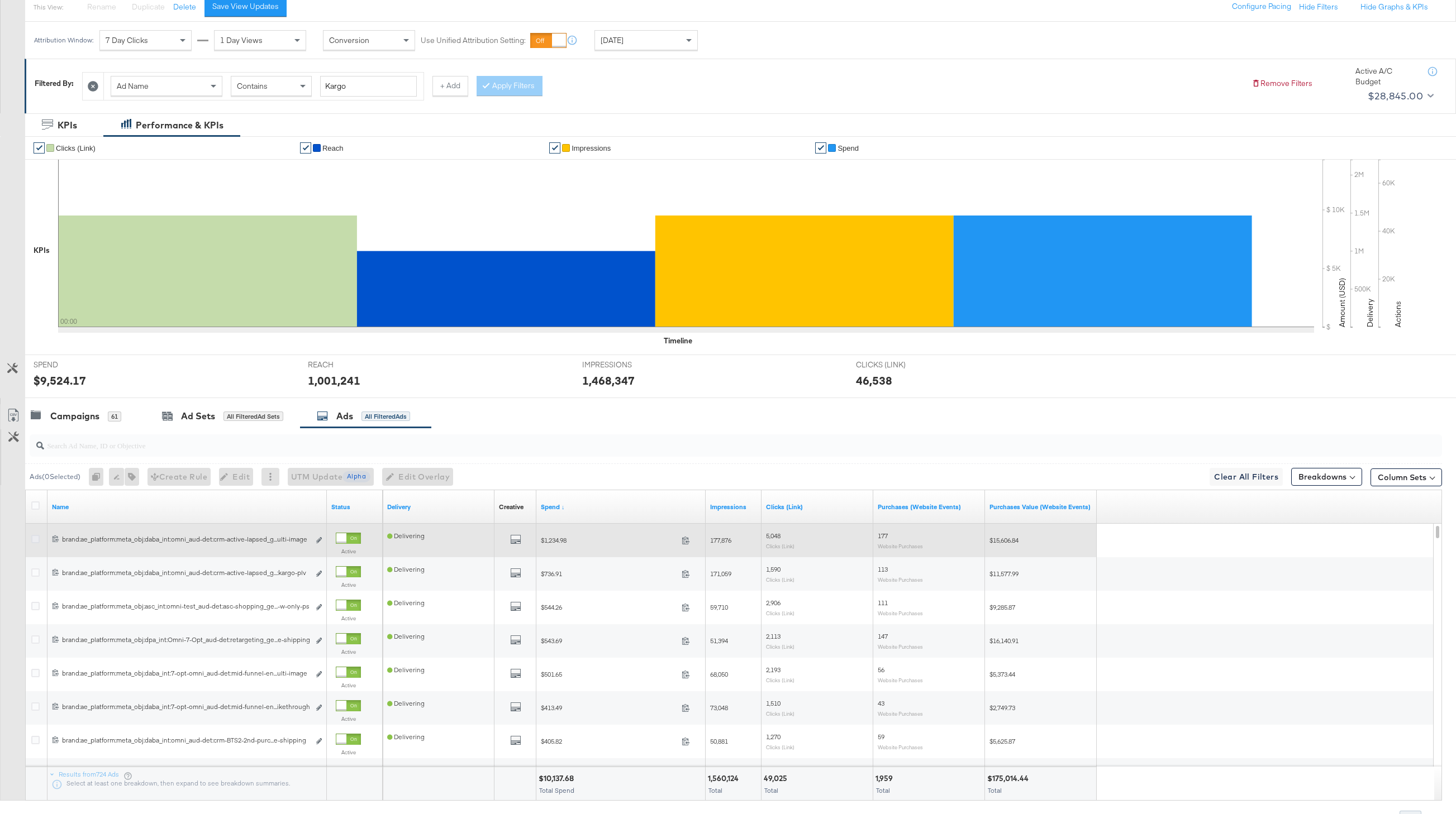
click at [34, 538] on icon at bounding box center [36, 539] width 8 height 8
click at [0, 0] on input "checkbox" at bounding box center [0, 0] width 0 height 0
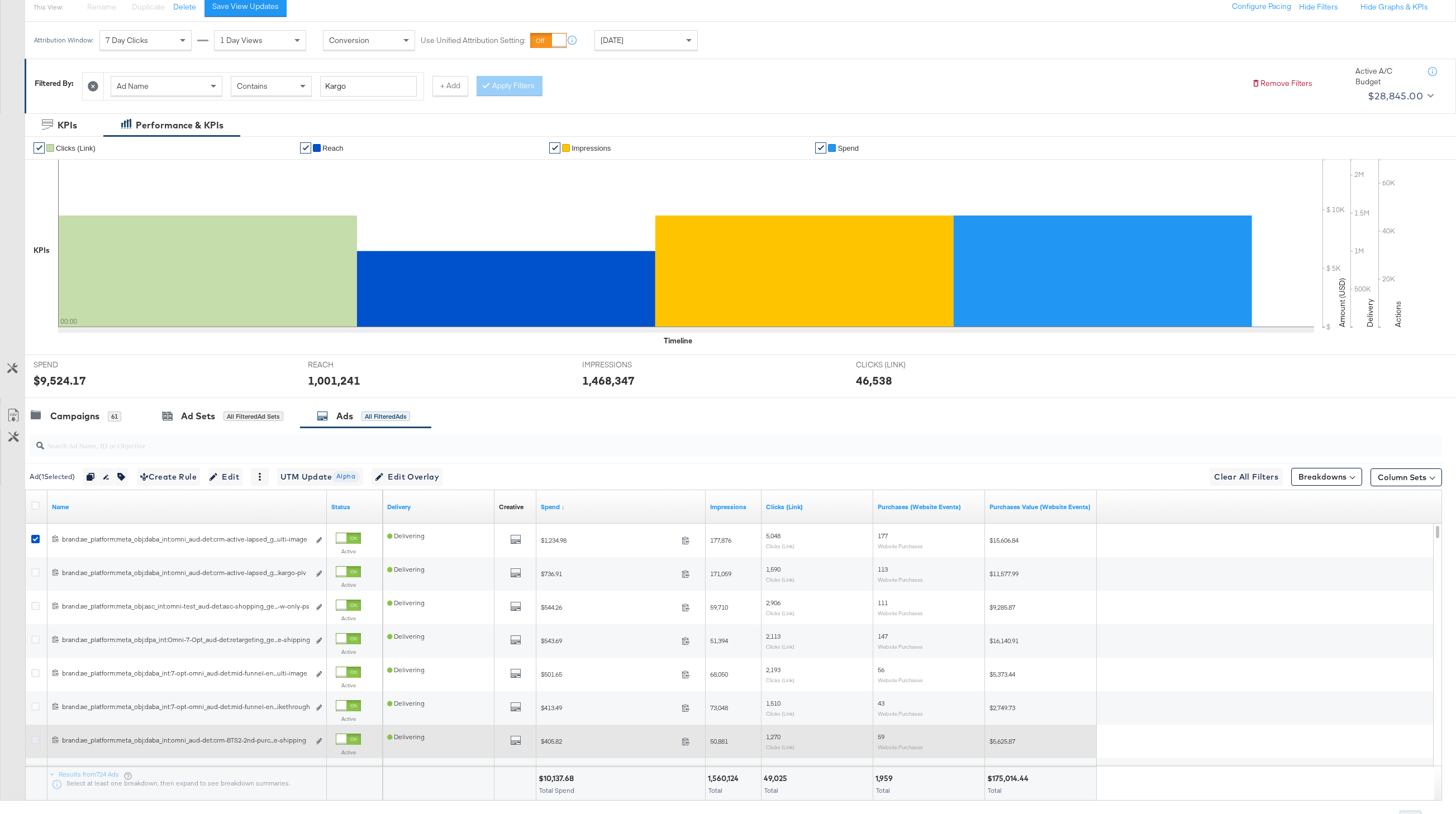
click at [32, 739] on icon at bounding box center [36, 740] width 8 height 8
click at [0, 0] on input "checkbox" at bounding box center [0, 0] width 0 height 0
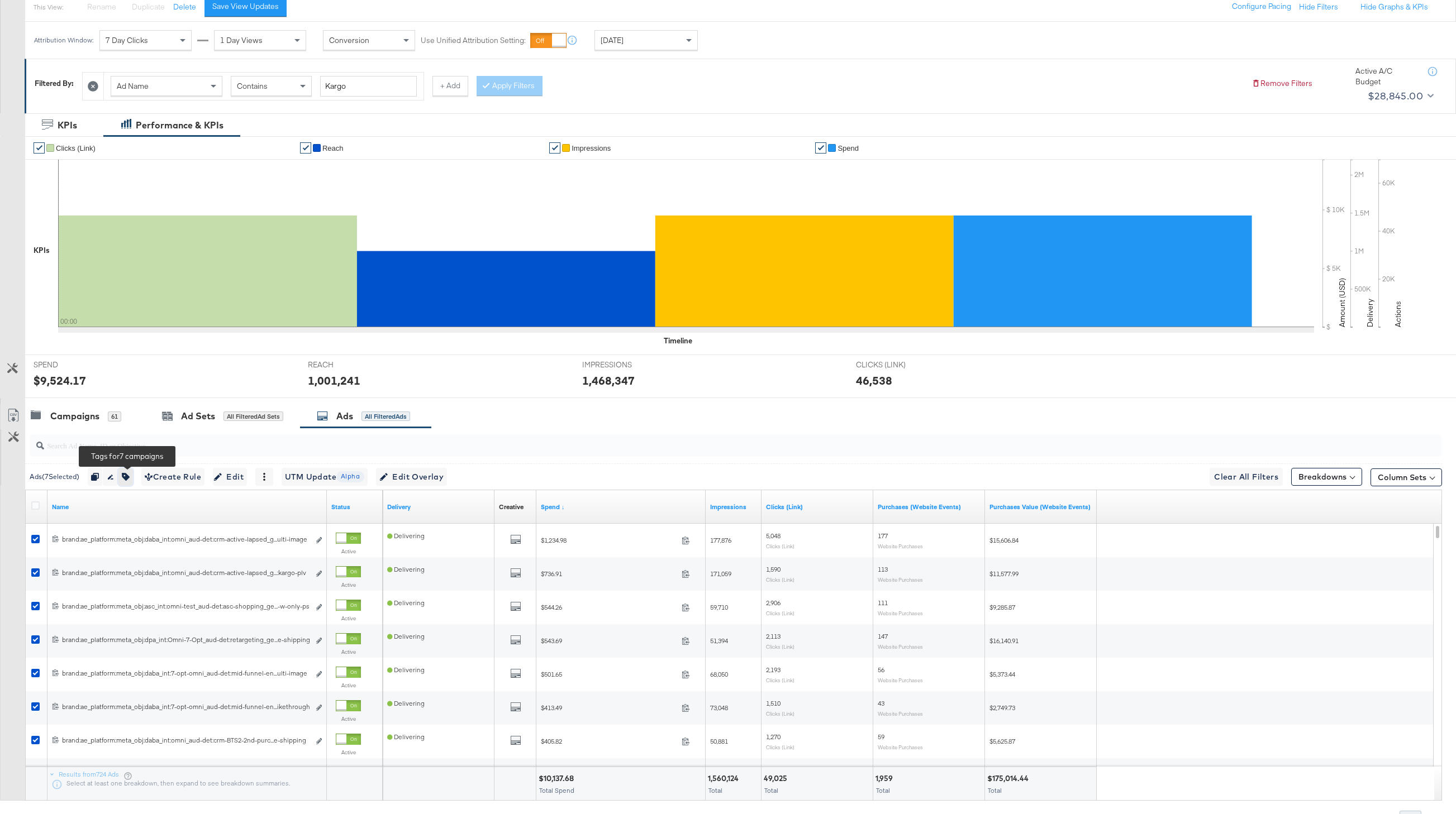
click at [127, 479] on icon "button" at bounding box center [126, 478] width 8 height 8
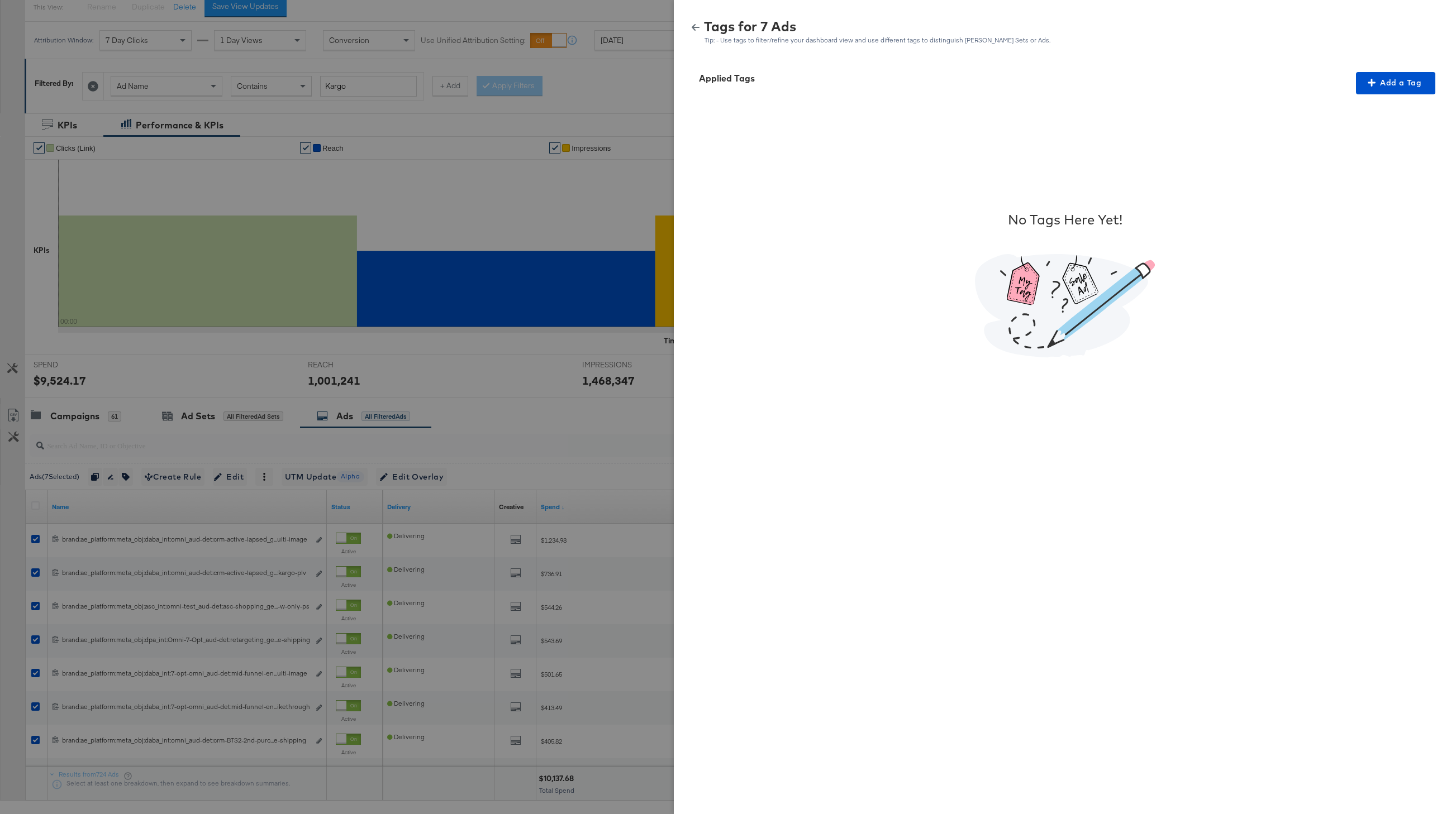
click at [694, 28] on icon "button" at bounding box center [696, 28] width 8 height 6
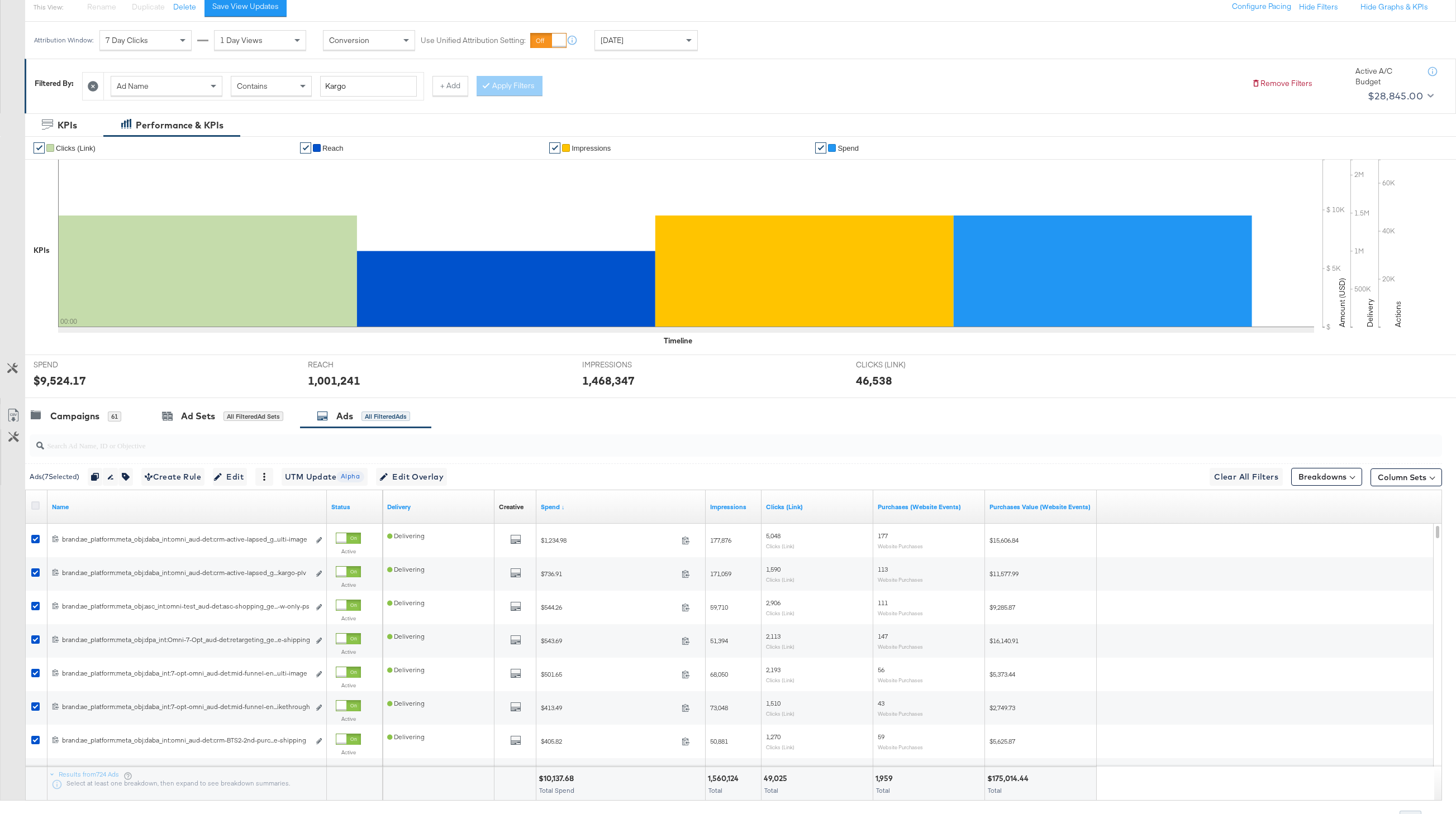
click at [37, 507] on icon at bounding box center [36, 506] width 8 height 8
click at [0, 0] on input "checkbox" at bounding box center [0, 0] width 0 height 0
click at [37, 507] on icon at bounding box center [36, 506] width 8 height 8
click at [0, 0] on input "checkbox" at bounding box center [0, 0] width 0 height 0
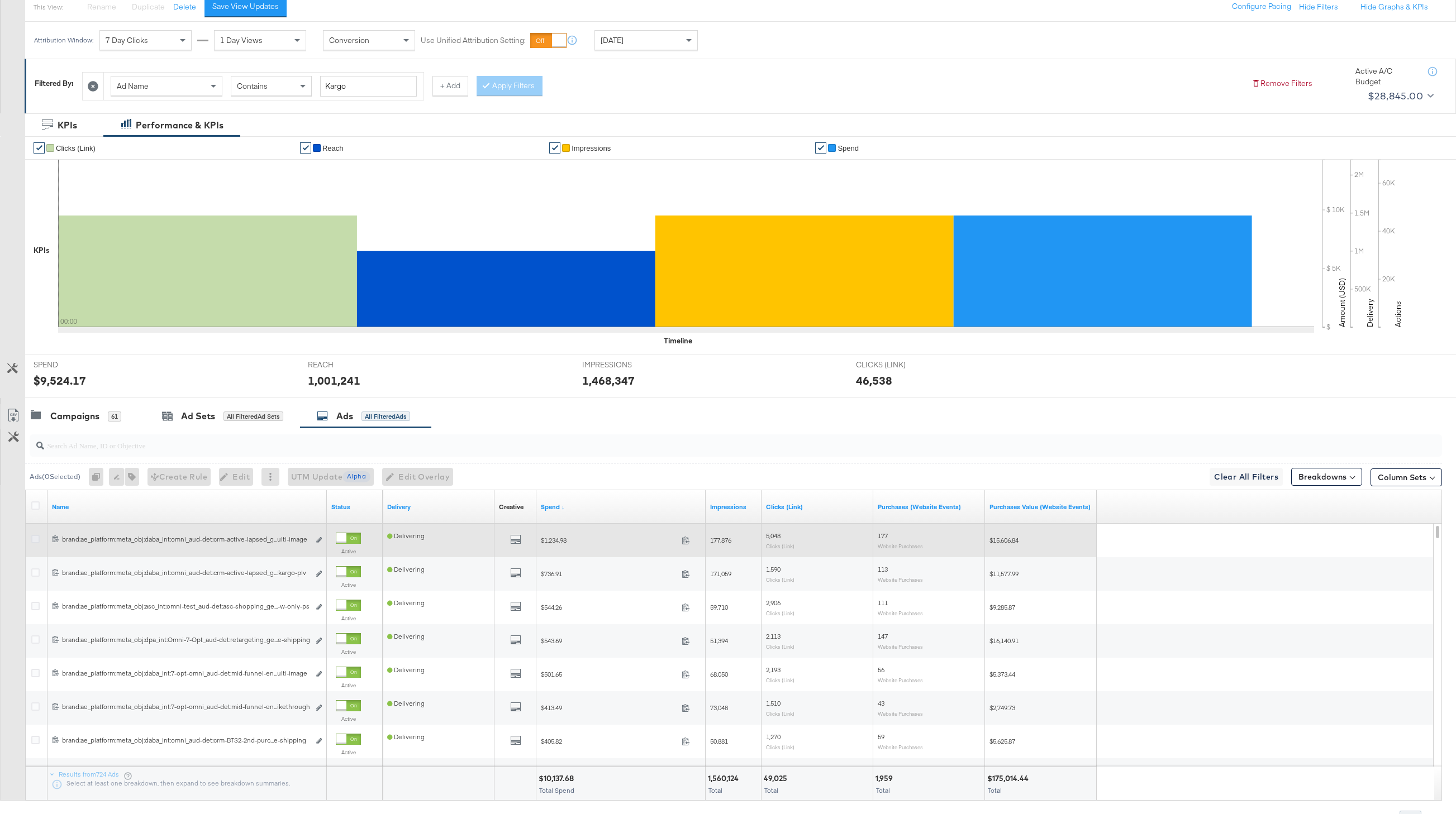
click at [37, 540] on icon at bounding box center [36, 539] width 8 height 8
click at [0, 0] on input "checkbox" at bounding box center [0, 0] width 0 height 0
click at [37, 540] on icon at bounding box center [36, 539] width 8 height 8
click at [0, 0] on input "checkbox" at bounding box center [0, 0] width 0 height 0
click at [37, 540] on icon at bounding box center [36, 539] width 8 height 8
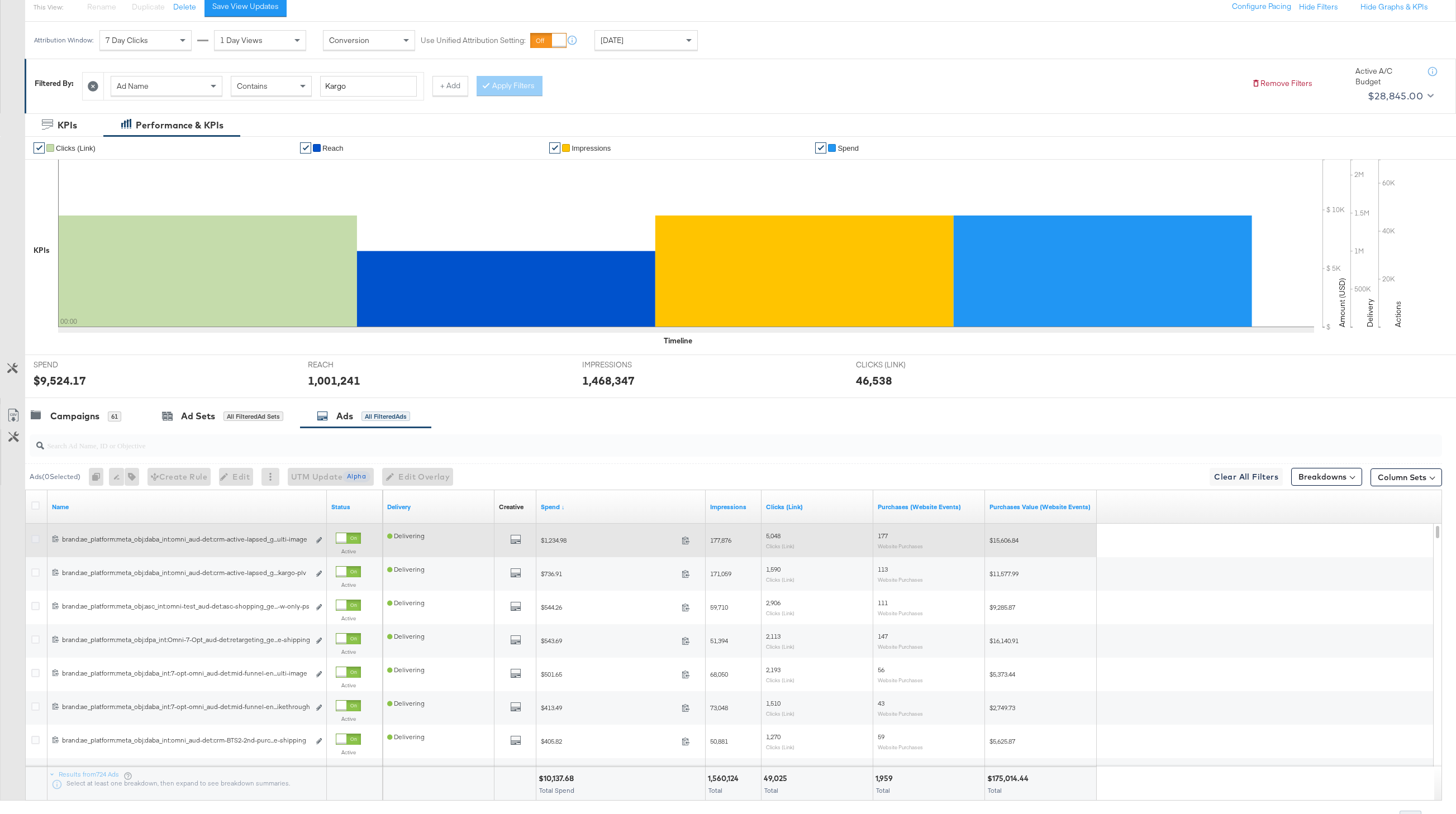
click at [0, 0] on input "checkbox" at bounding box center [0, 0] width 0 height 0
